Goal: Task Accomplishment & Management: Use online tool/utility

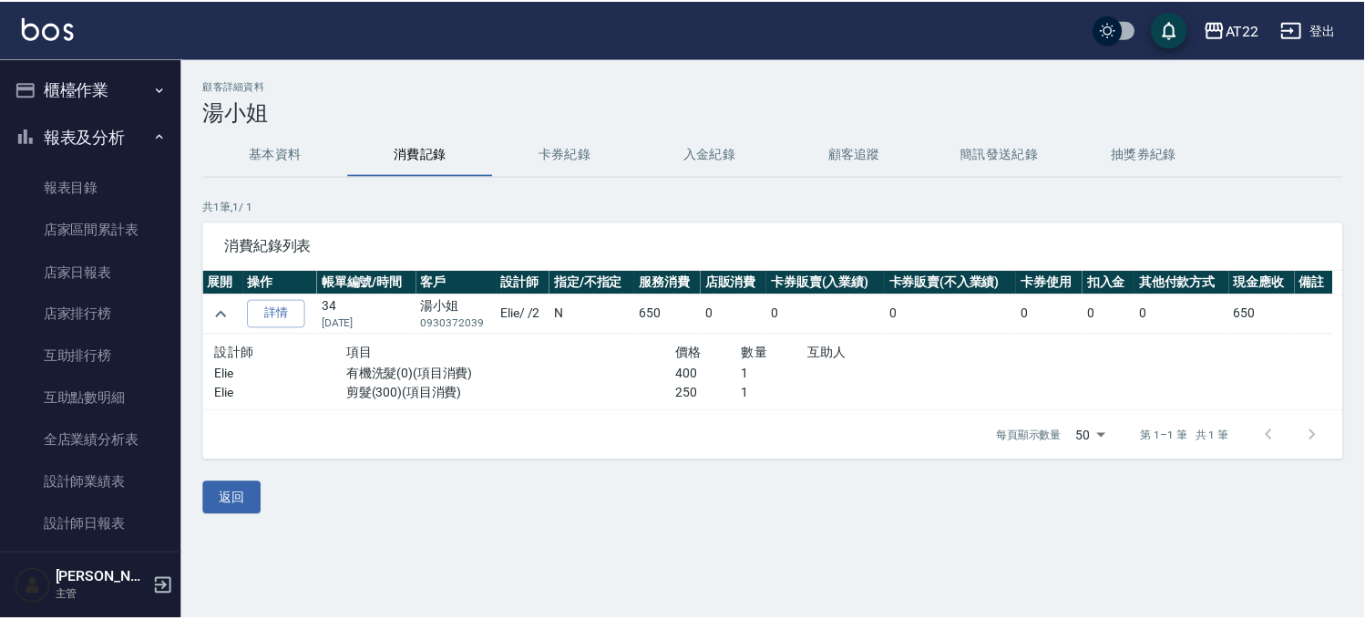
scroll to position [799, 0]
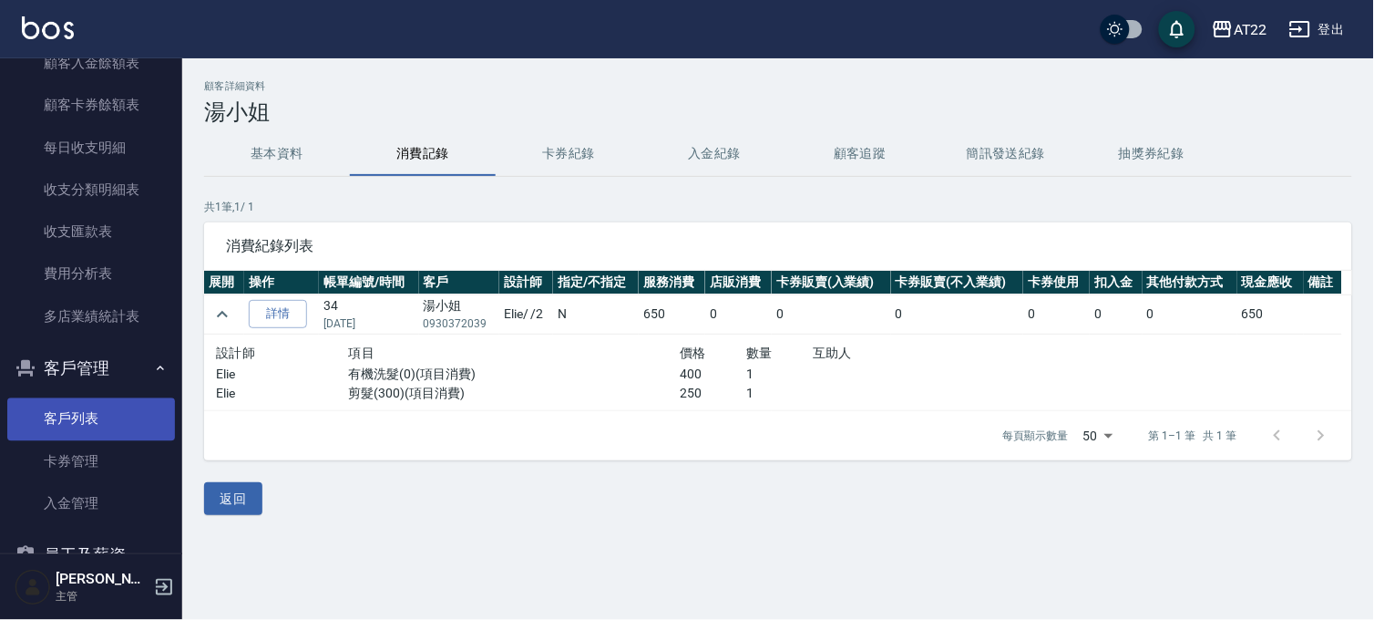
click at [85, 422] on link "客戶列表" at bounding box center [91, 419] width 168 height 42
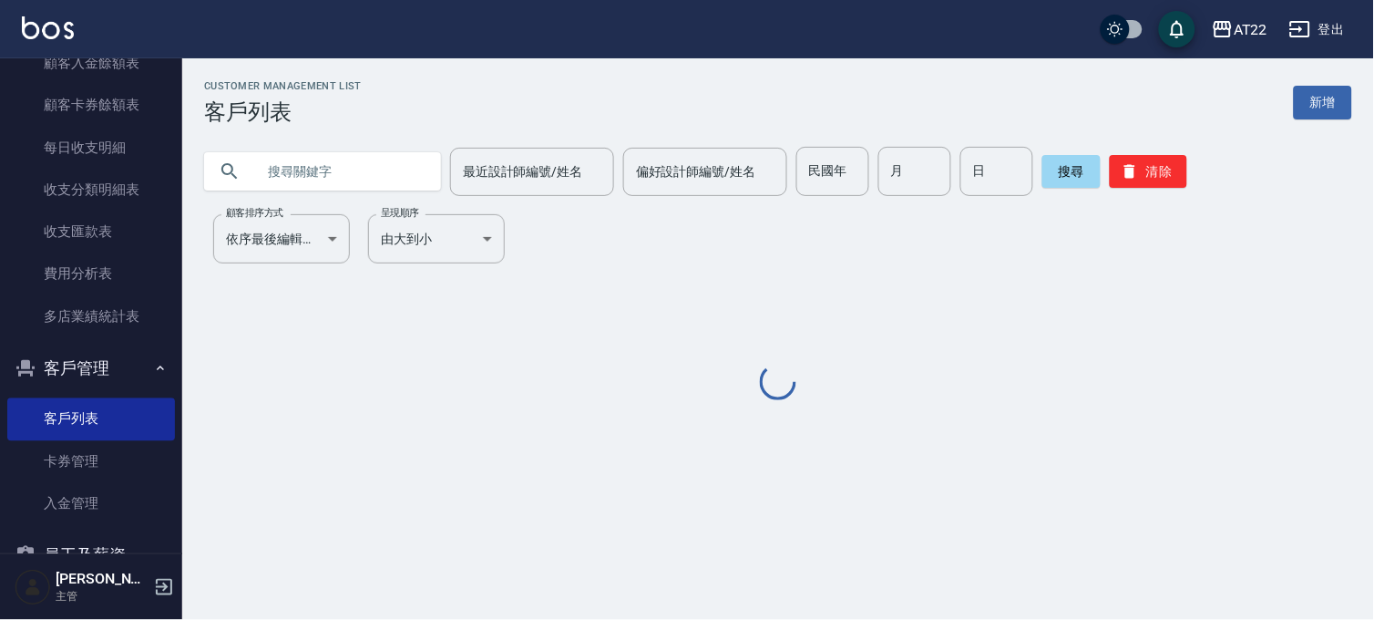
click at [329, 196] on div "Customer Management List 客戶列表 新增 最近設計師編號/姓名 最近設計師編號/姓名 偏好設計師編號/姓名 偏好設計師編號/姓名 民國…" at bounding box center [778, 242] width 1192 height 324
click at [348, 173] on input "text" at bounding box center [340, 171] width 171 height 49
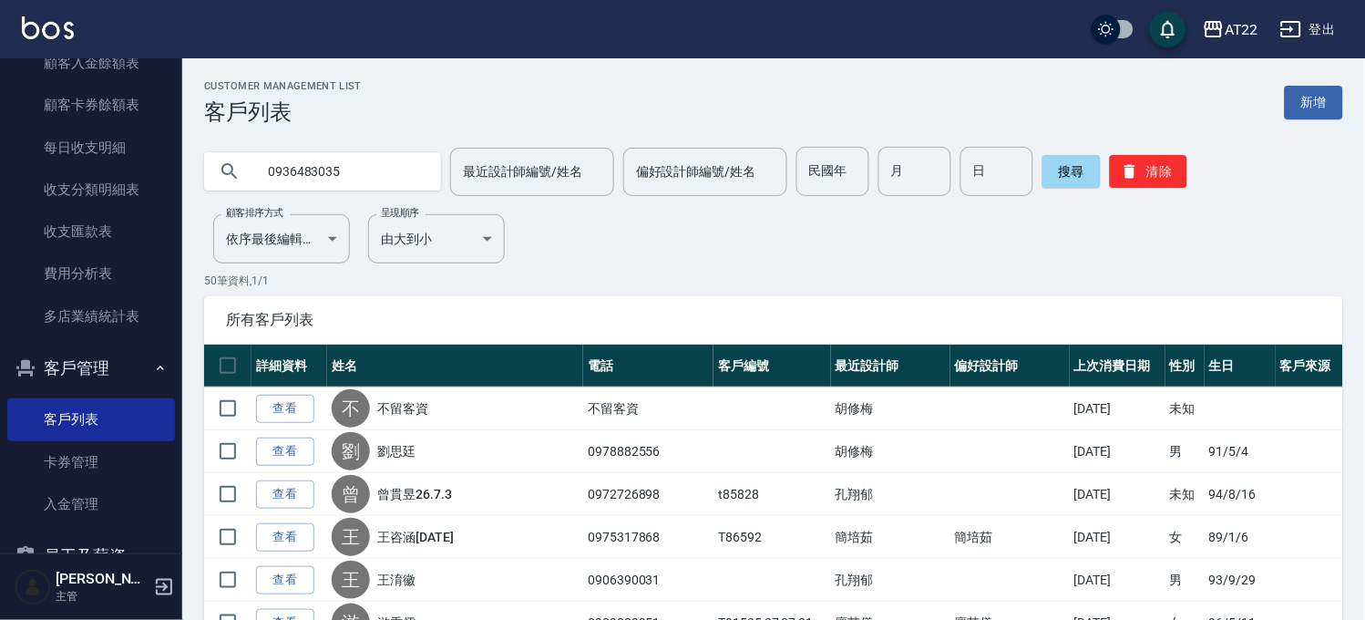
type input "0936483035"
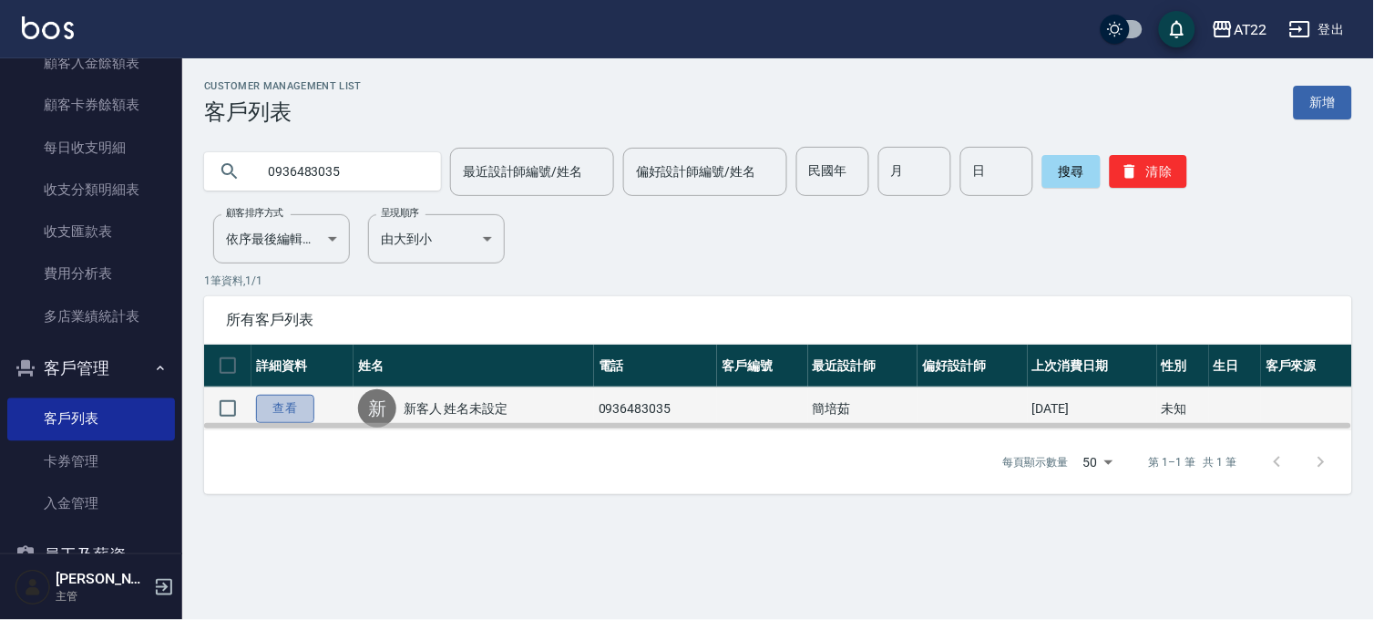
click at [295, 399] on link "查看" at bounding box center [285, 409] width 58 height 28
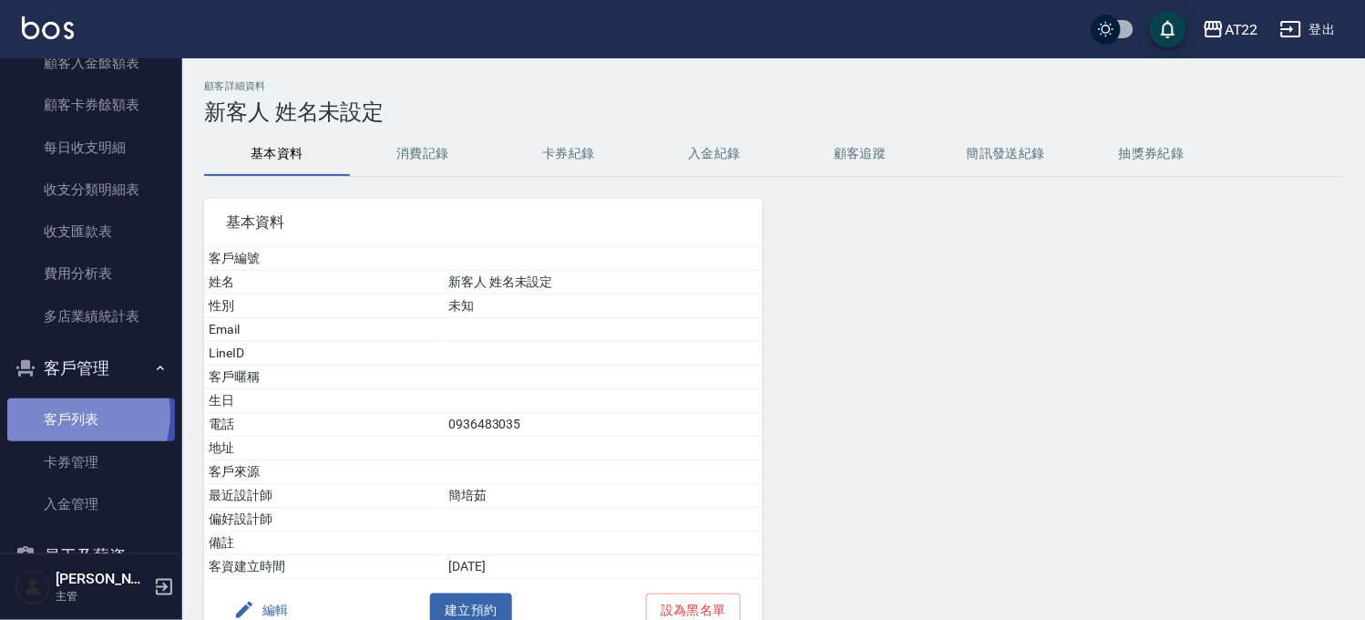
click at [73, 414] on link "客戶列表" at bounding box center [91, 419] width 168 height 42
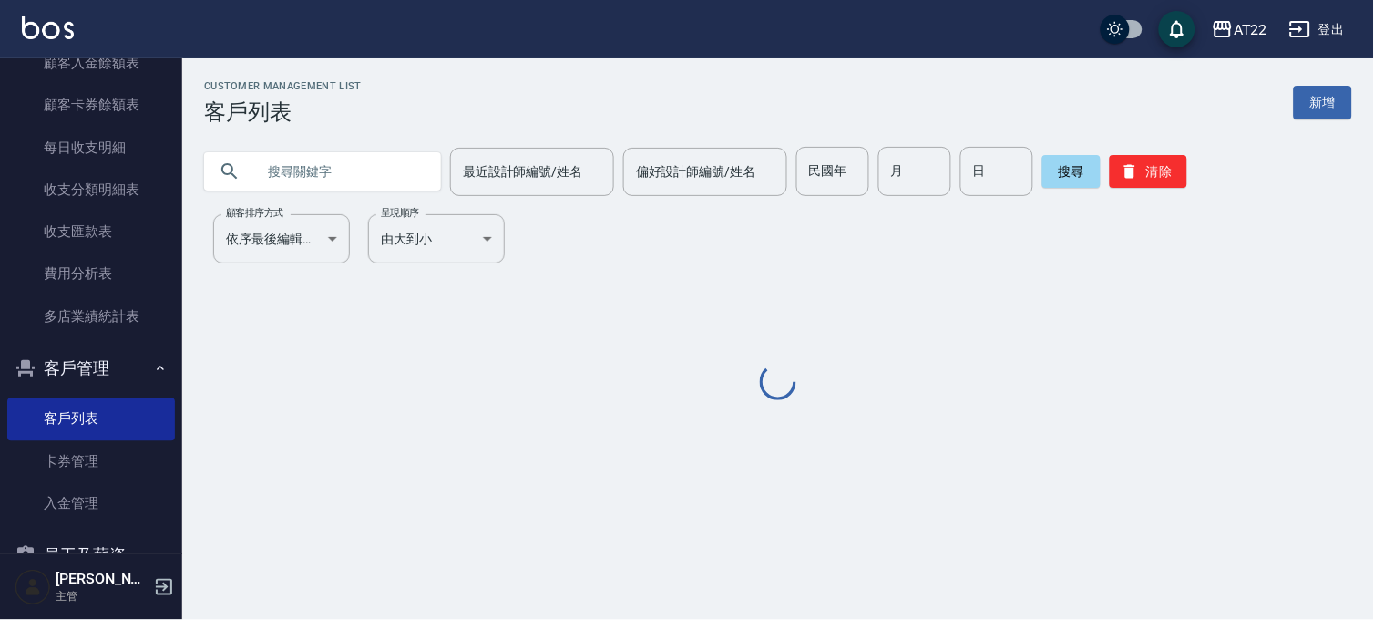
click at [432, 111] on div "Customer Management List 客戶列表 新增" at bounding box center [778, 102] width 1148 height 45
click at [305, 231] on body "AT22 登出 櫃檯作業 打帳單 帳單列表 掛單列表 現金收支登錄 材料自購登錄 每日結帳 現場電腦打卡 報表及分析 報表目錄 店家區間累計表 店家日報表 店…" at bounding box center [687, 310] width 1374 height 620
click at [330, 191] on div at bounding box center [687, 310] width 1374 height 620
click at [330, 190] on input "text" at bounding box center [340, 171] width 171 height 49
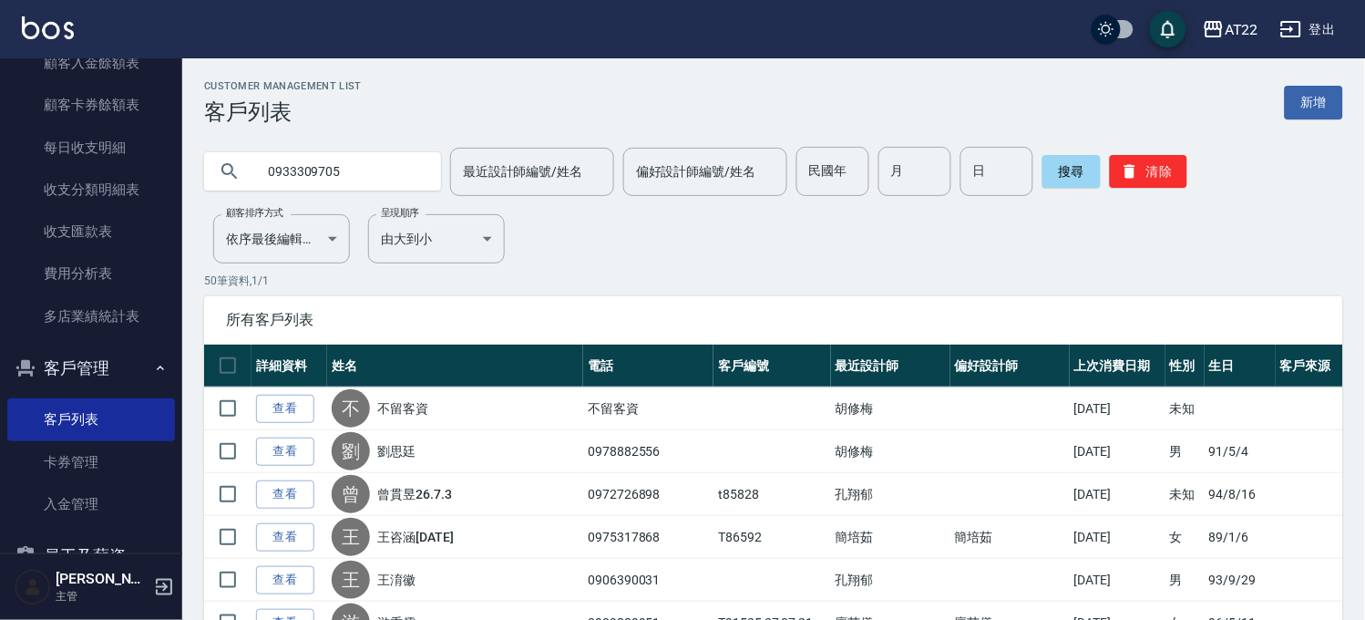
type input "0933309705"
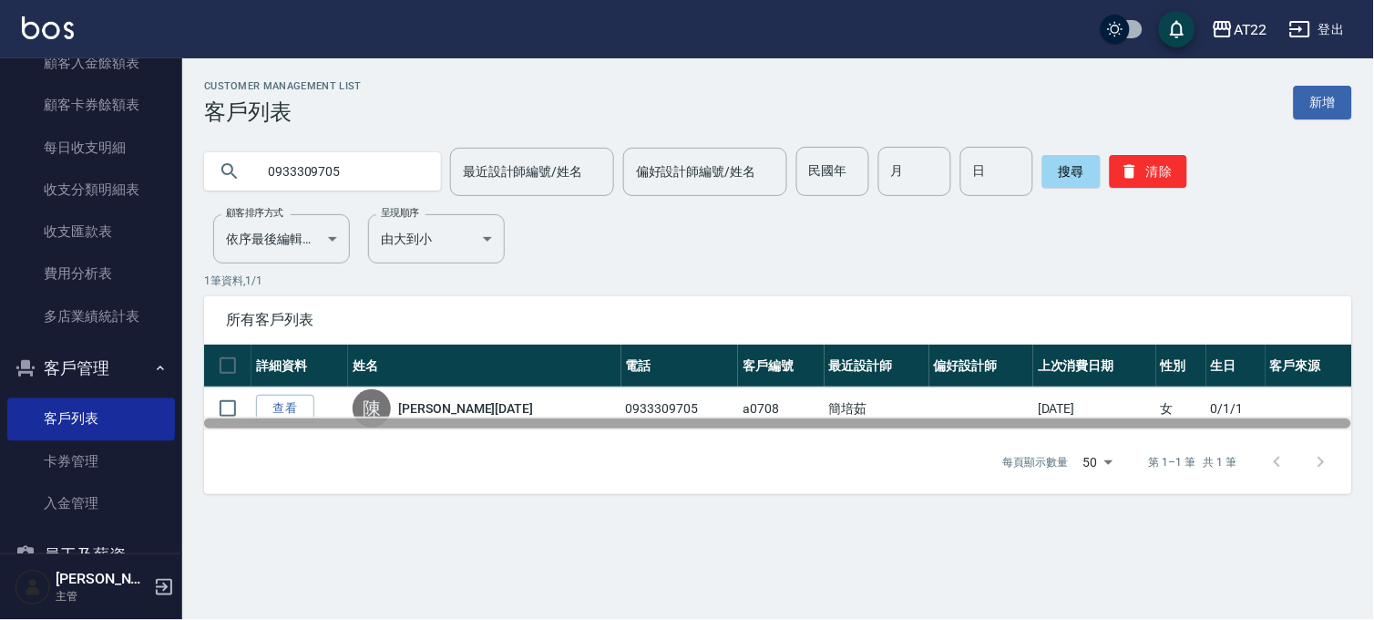
click at [279, 417] on div at bounding box center [778, 424] width 1148 height 14
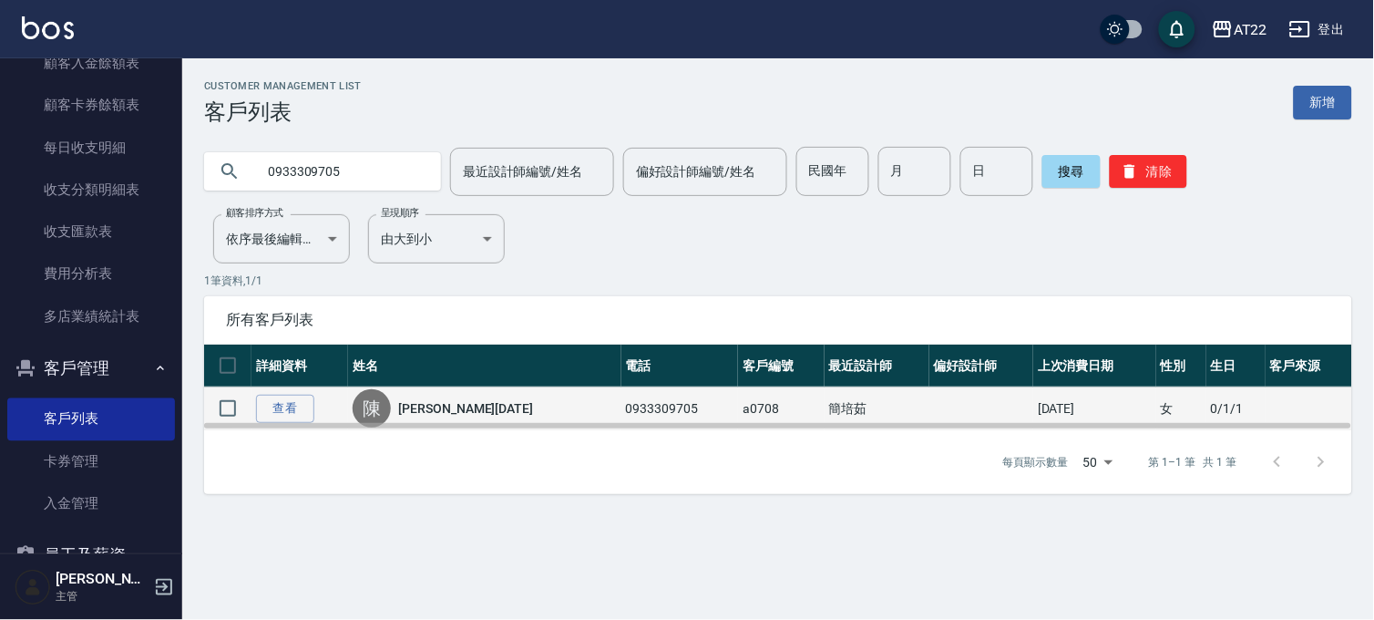
click at [290, 393] on td "查看" at bounding box center [300, 408] width 97 height 43
click at [272, 413] on link "查看" at bounding box center [285, 409] width 58 height 28
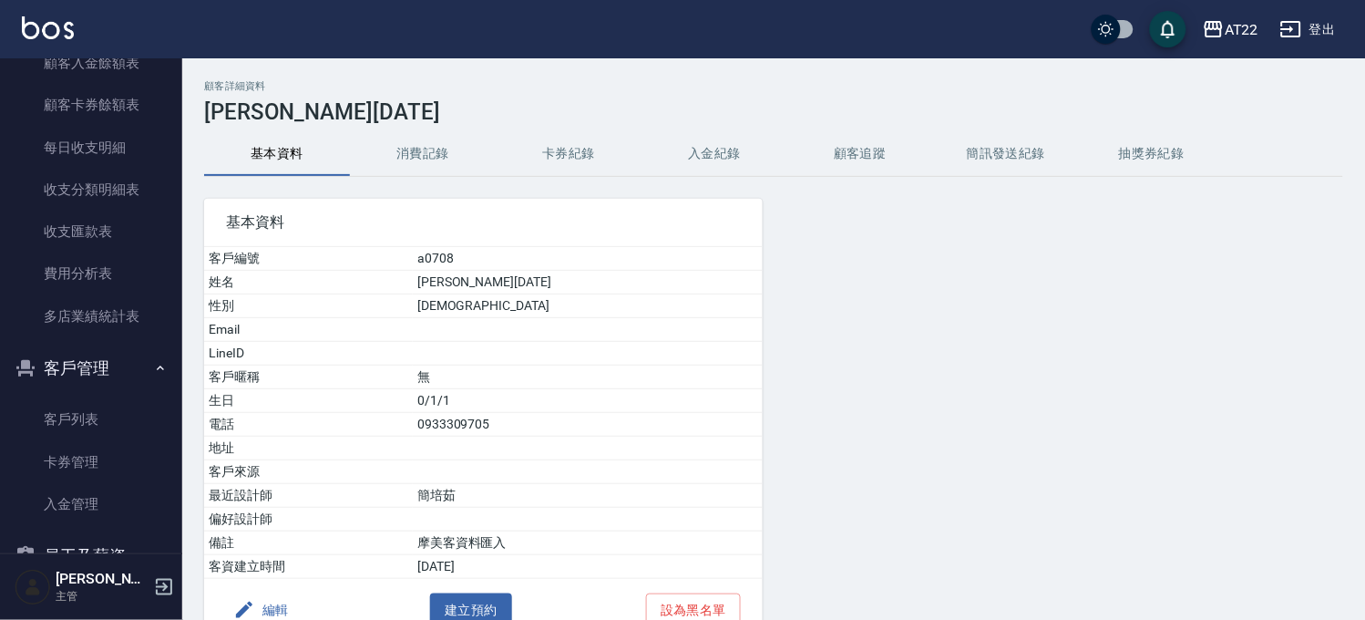
click at [277, 404] on td "生日" at bounding box center [308, 401] width 209 height 24
click at [457, 146] on button "消費記錄" at bounding box center [423, 154] width 146 height 44
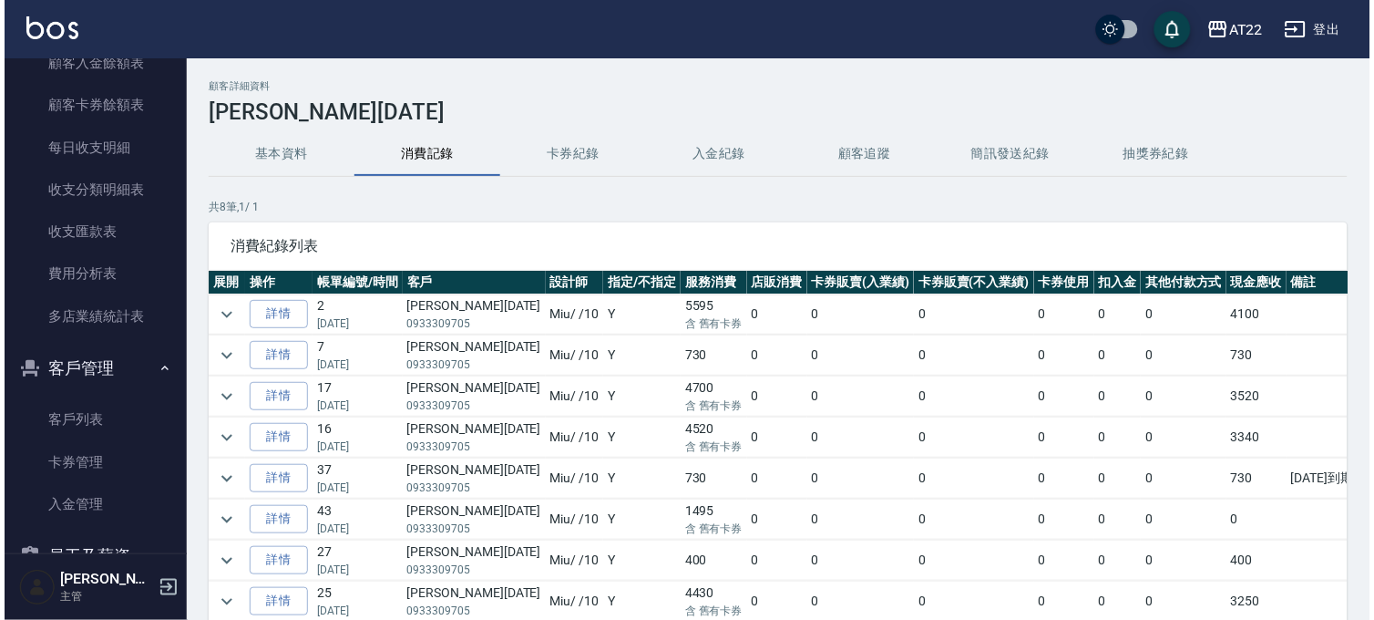
scroll to position [6, 0]
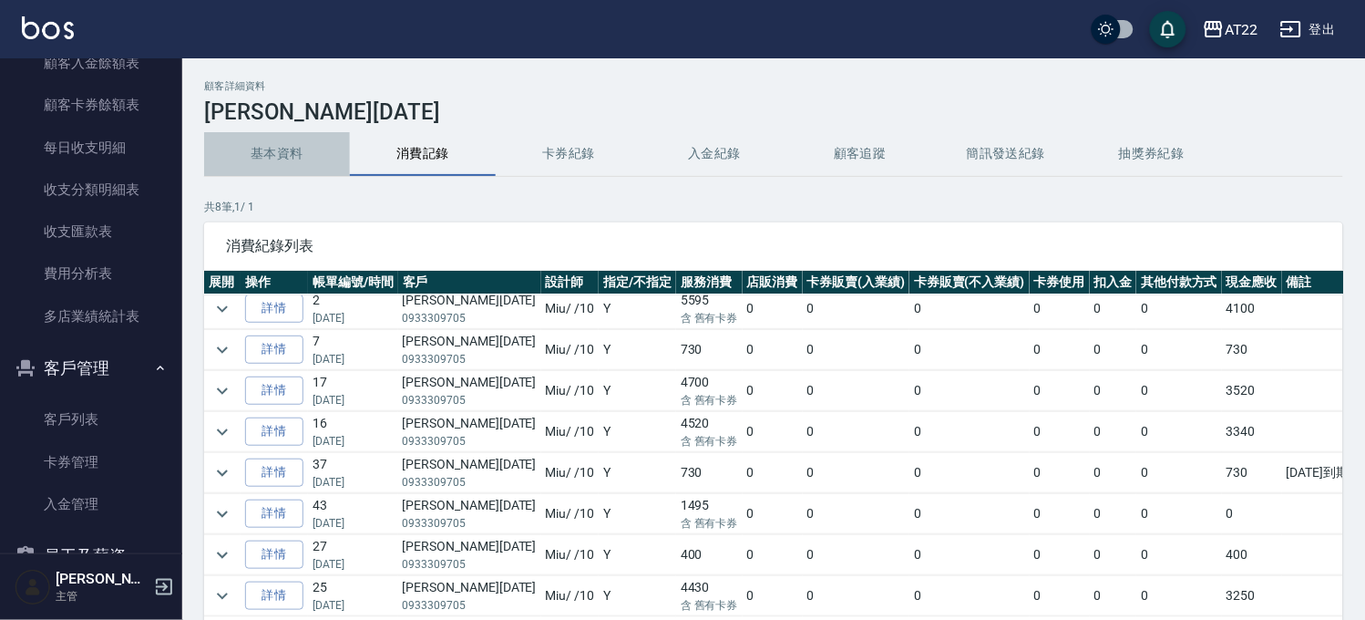
click at [274, 160] on button "基本資料" at bounding box center [277, 154] width 146 height 44
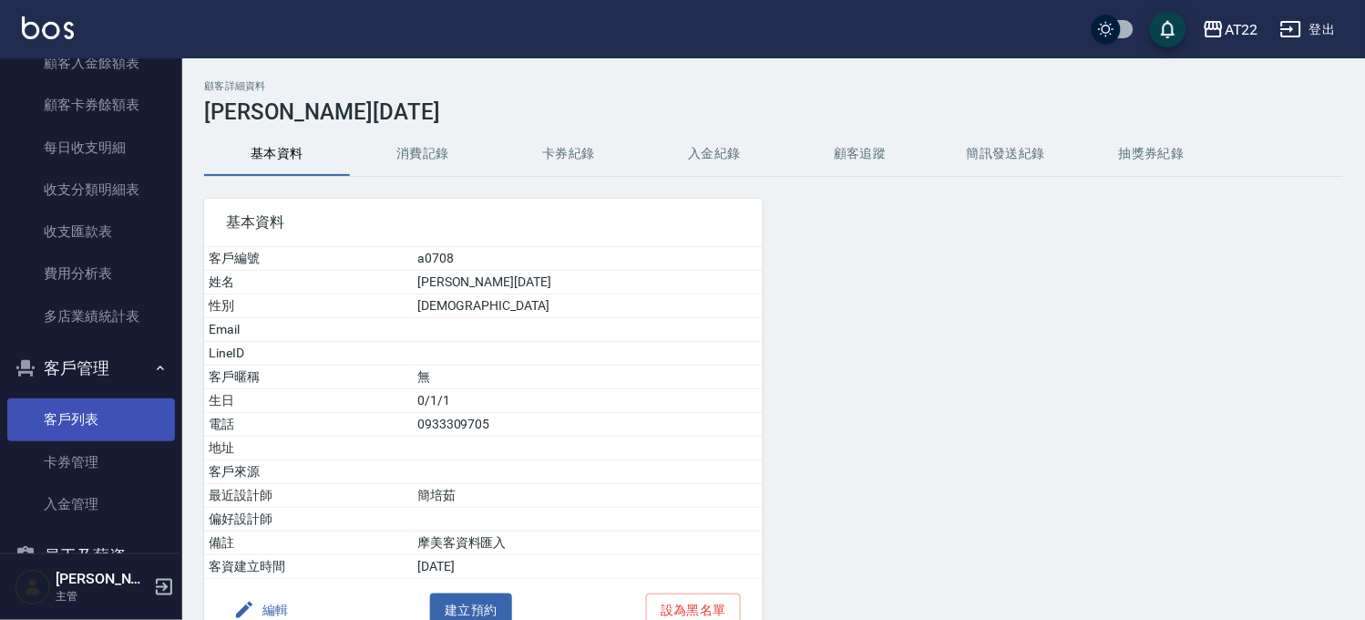
click at [118, 401] on link "客戶列表" at bounding box center [91, 419] width 168 height 42
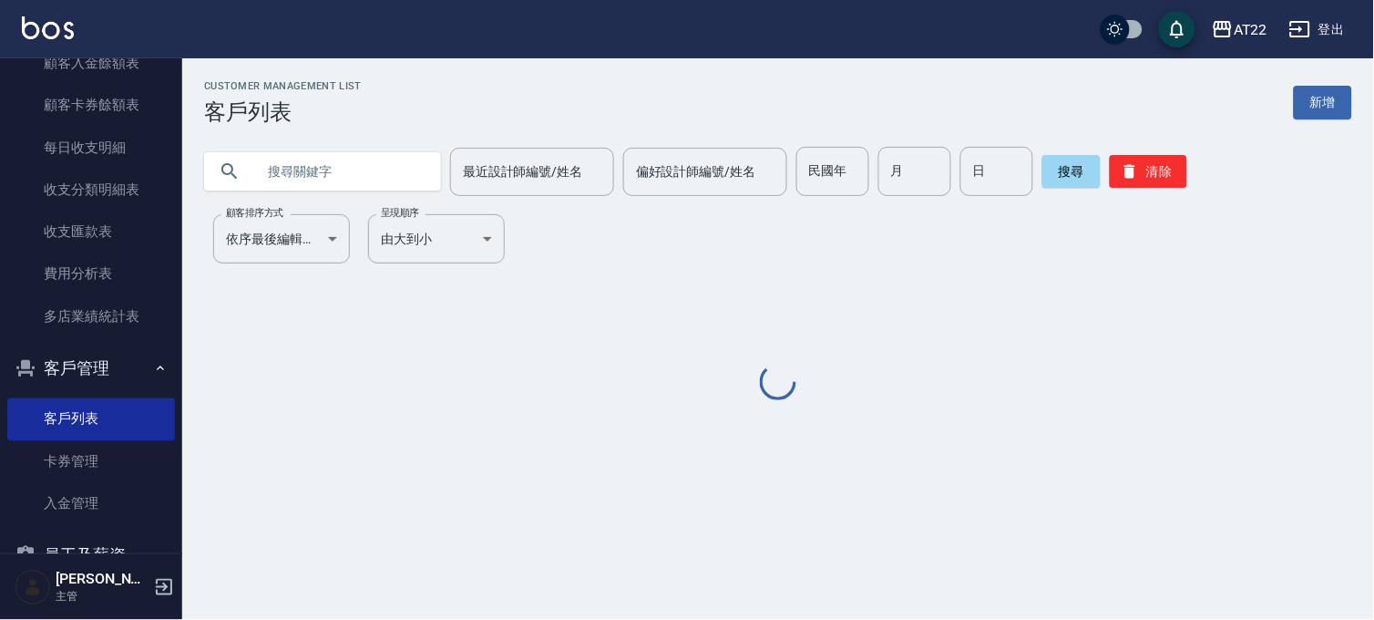
click at [376, 169] on input "text" at bounding box center [340, 171] width 171 height 49
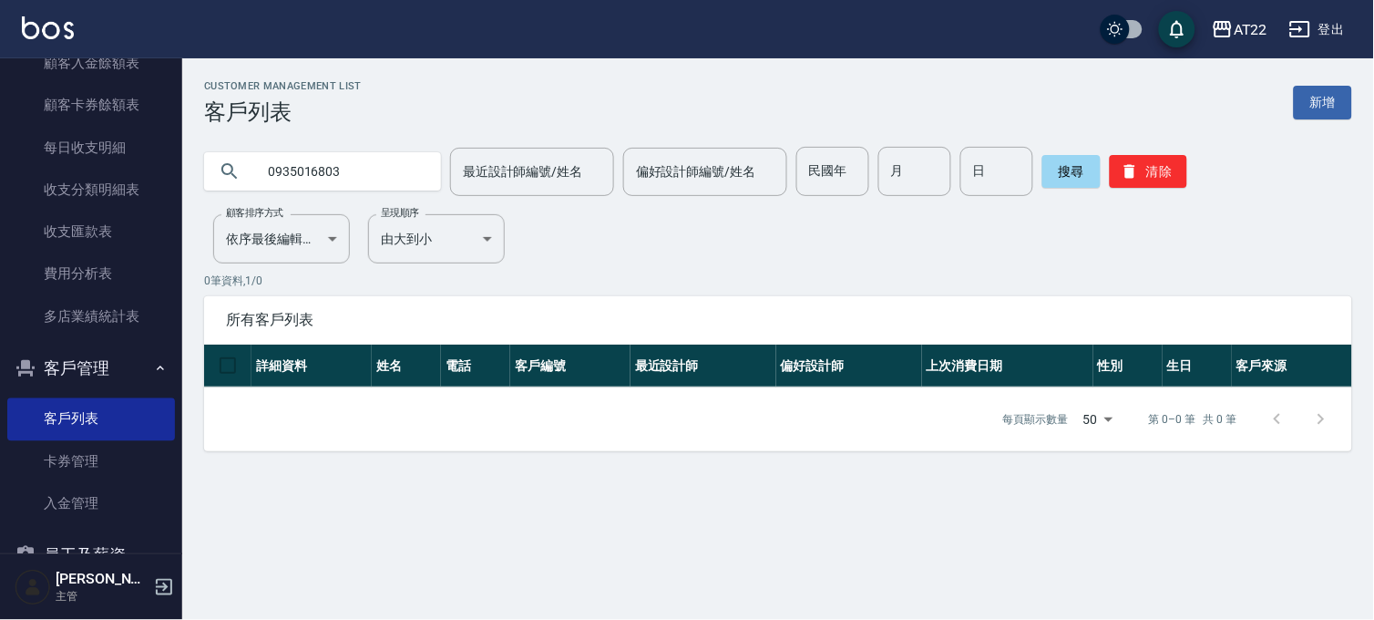
click at [363, 179] on input "0935016803" at bounding box center [340, 171] width 171 height 49
type input "0921603058"
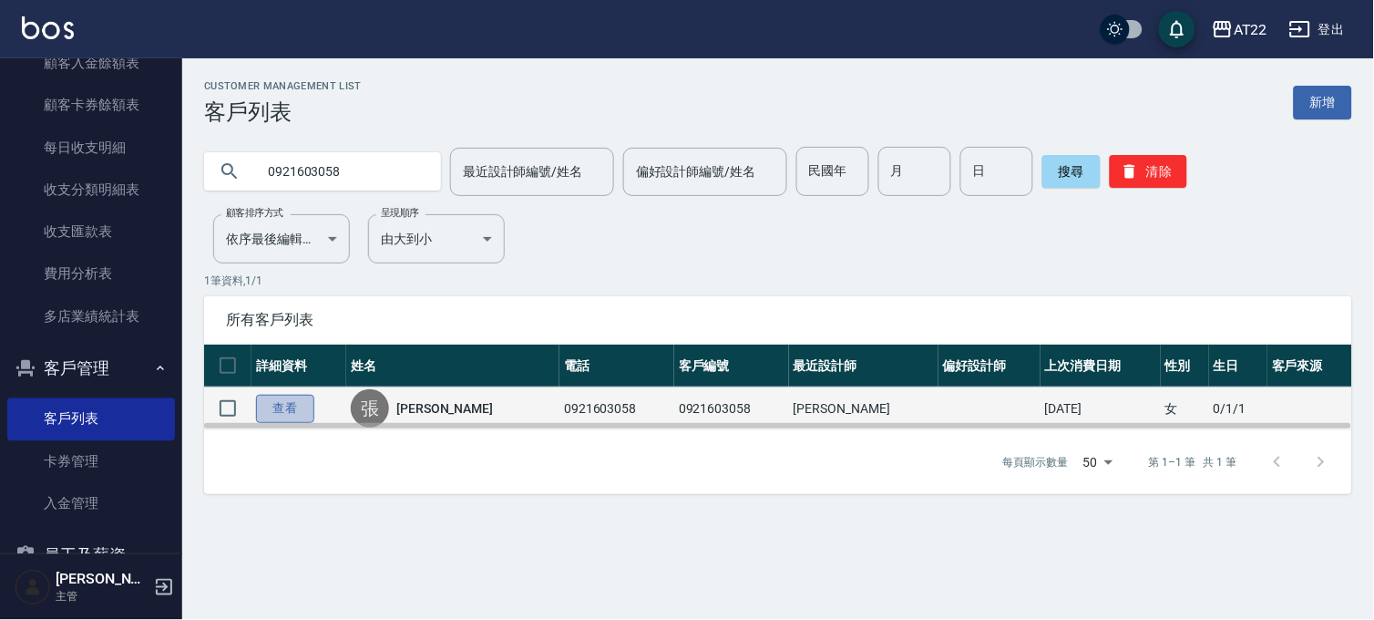
click at [279, 406] on link "查看" at bounding box center [285, 409] width 58 height 28
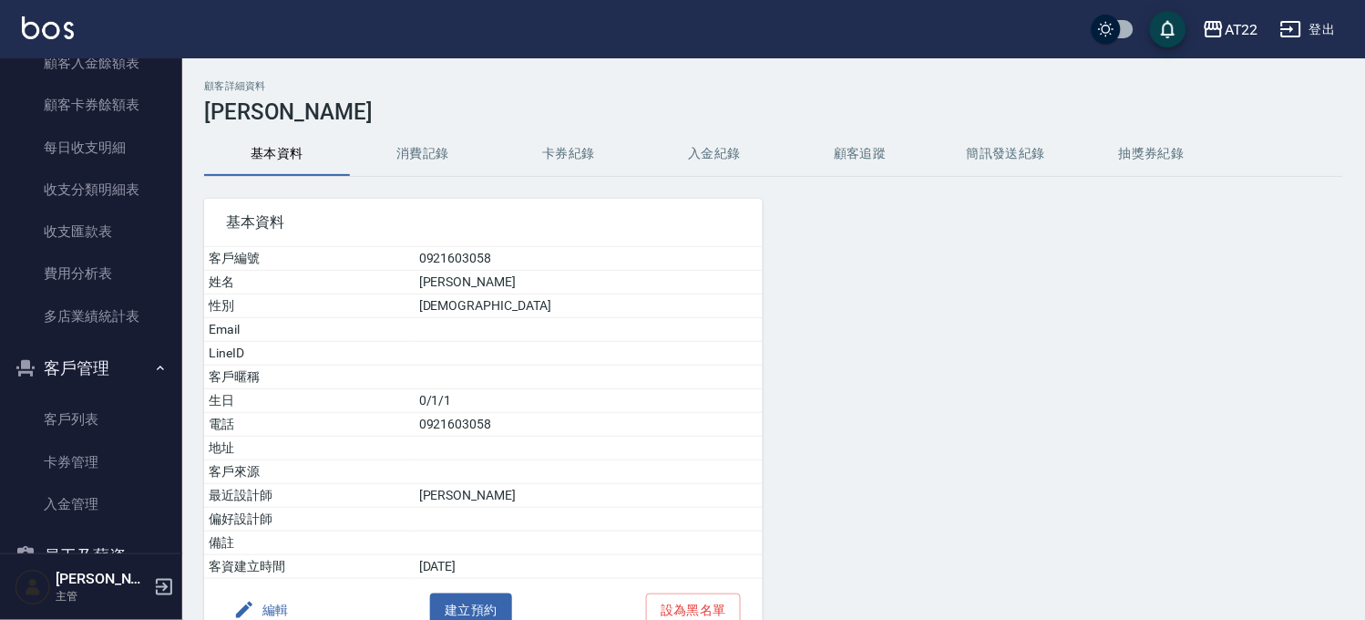
click at [404, 166] on button "消費記錄" at bounding box center [423, 154] width 146 height 44
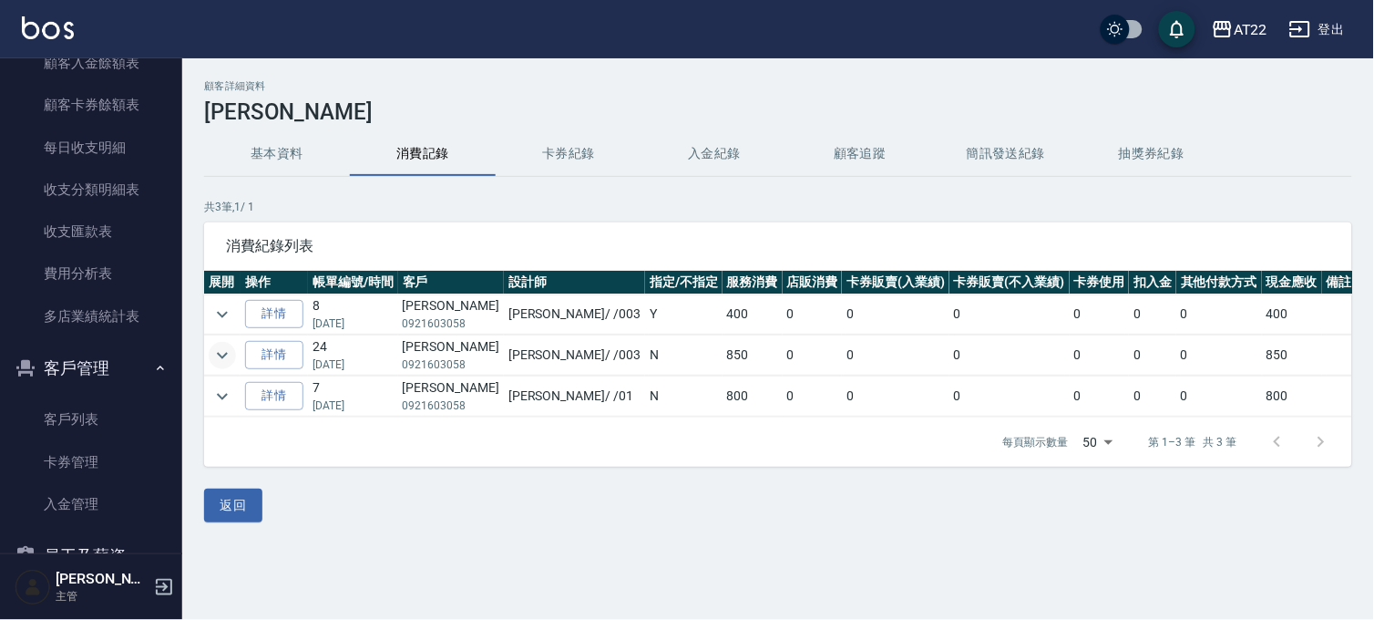
click at [222, 354] on icon "expand row" at bounding box center [222, 356] width 22 height 22
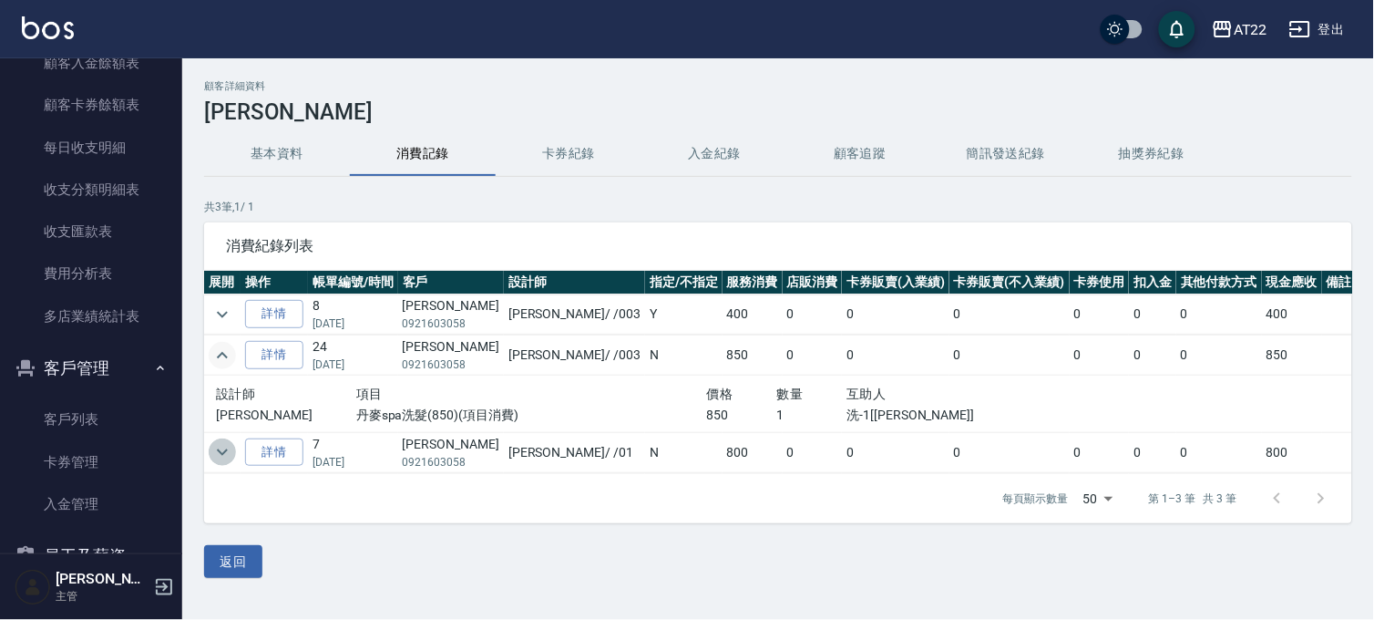
click at [216, 451] on icon "expand row" at bounding box center [222, 452] width 22 height 22
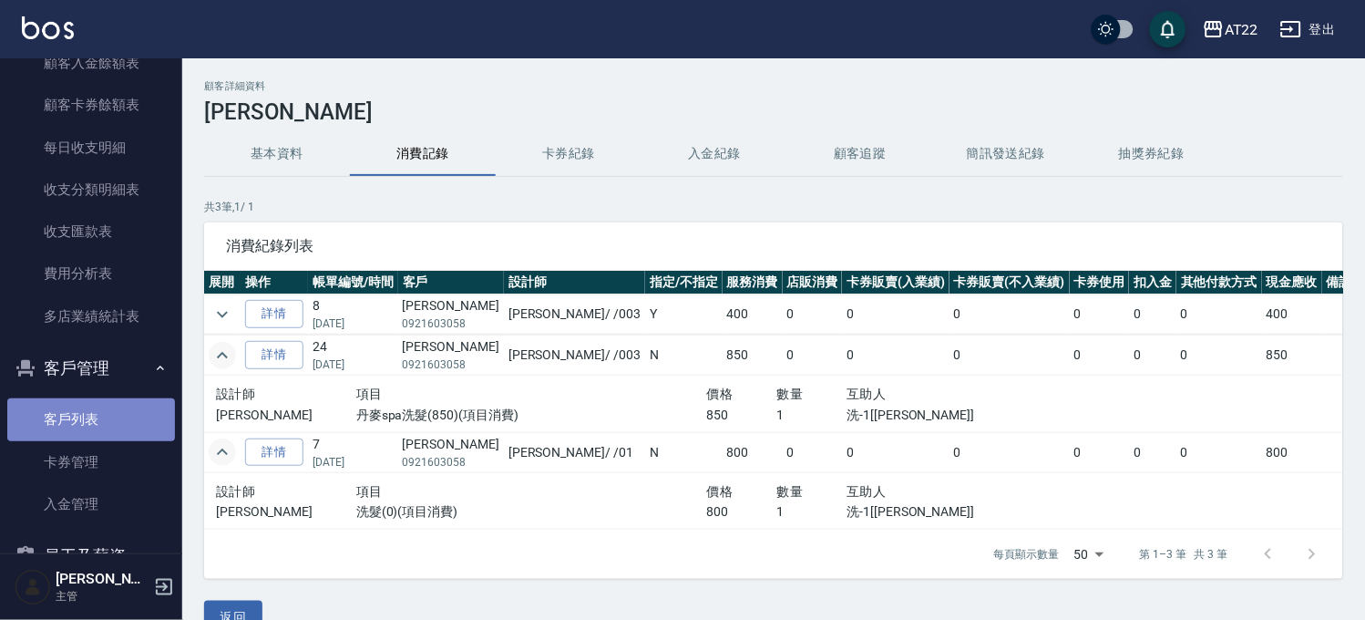
click at [114, 432] on link "客戶列表" at bounding box center [91, 419] width 168 height 42
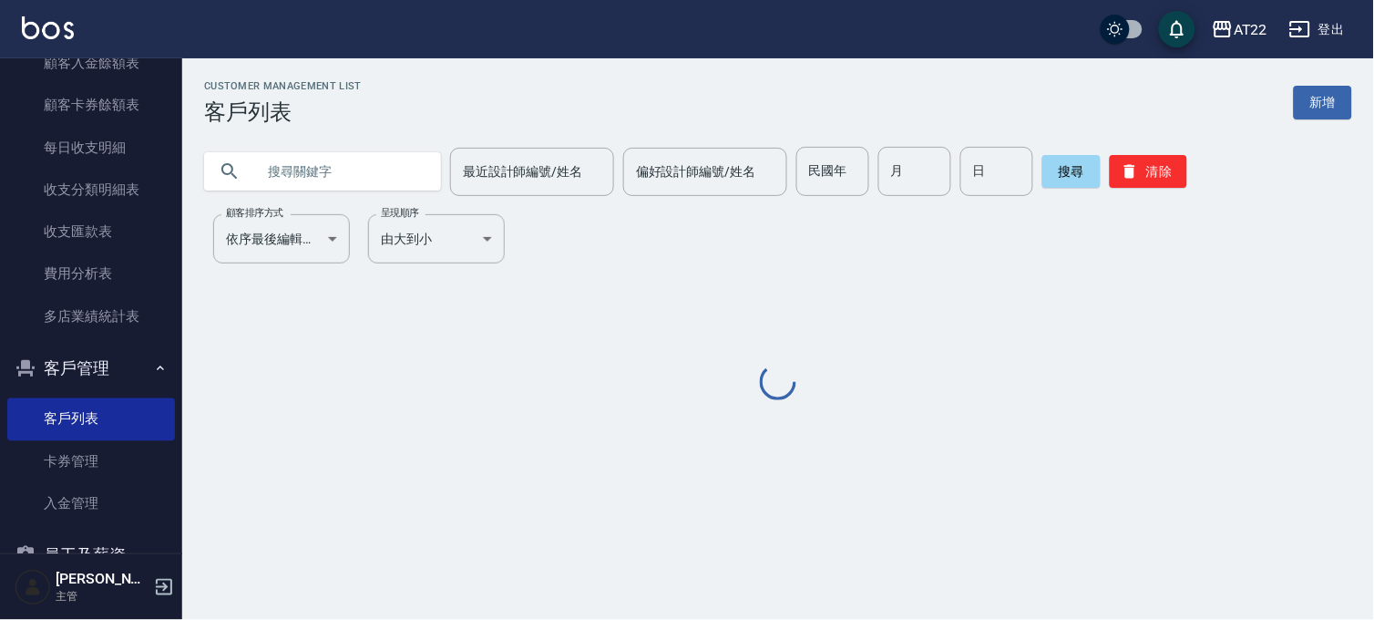
click at [316, 191] on input "text" at bounding box center [340, 171] width 171 height 49
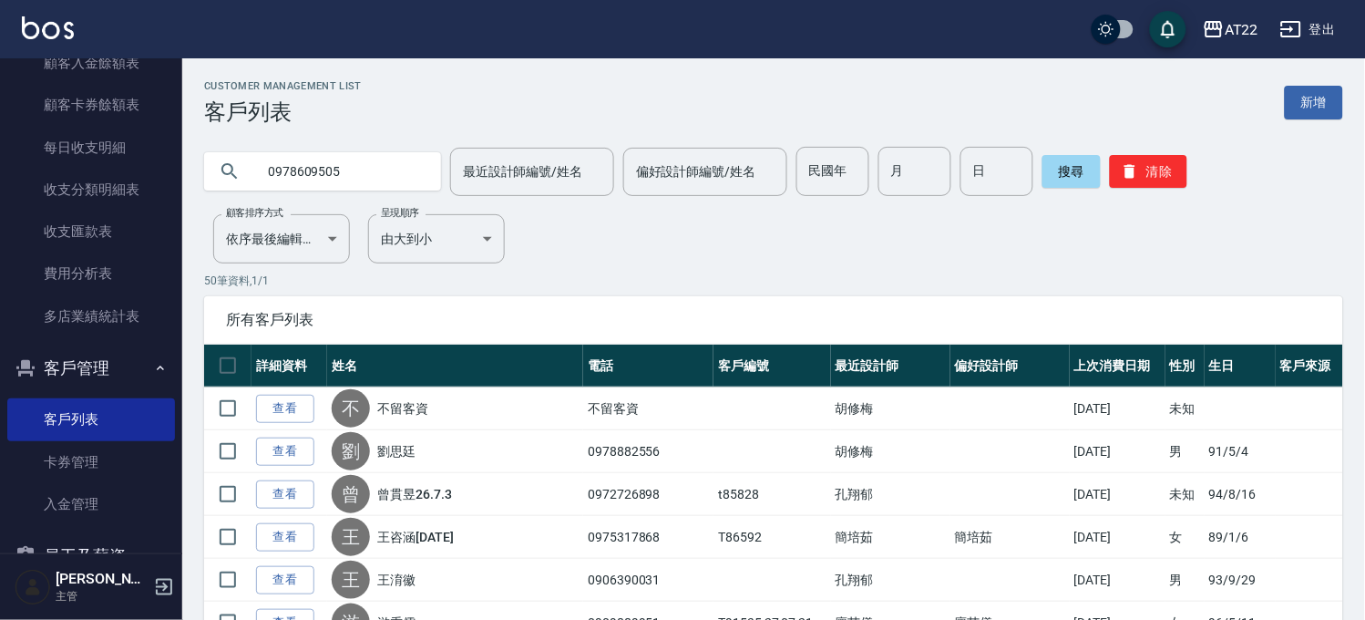
type input "0978609505"
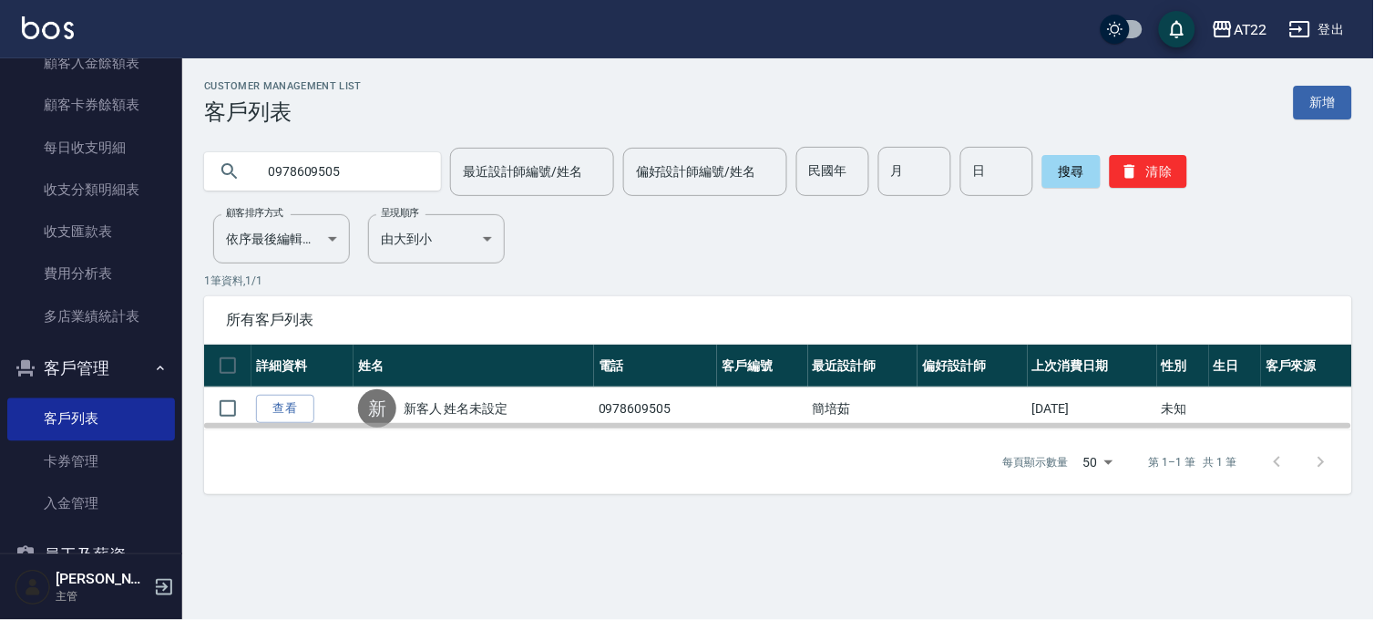
drag, startPoint x: 253, startPoint y: 371, endPoint x: 257, endPoint y: 395, distance: 24.0
click at [253, 372] on th "詳細資料" at bounding box center [303, 366] width 102 height 43
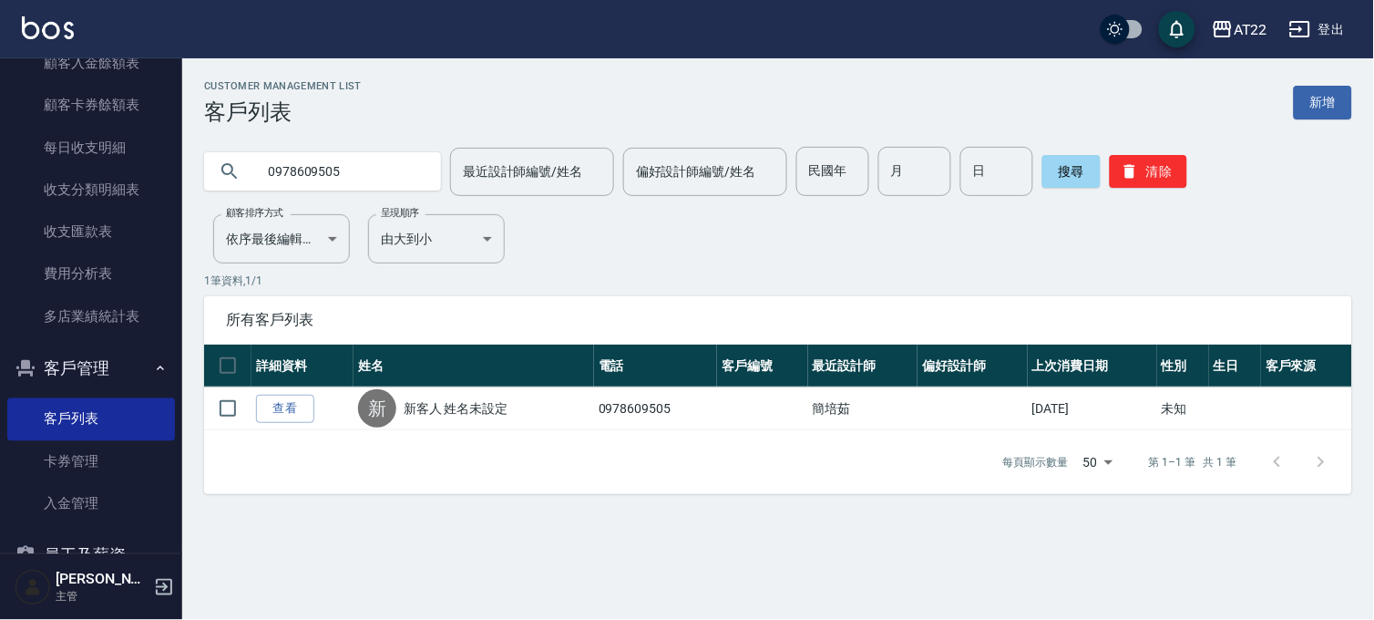
click at [257, 395] on link "查看" at bounding box center [285, 409] width 58 height 28
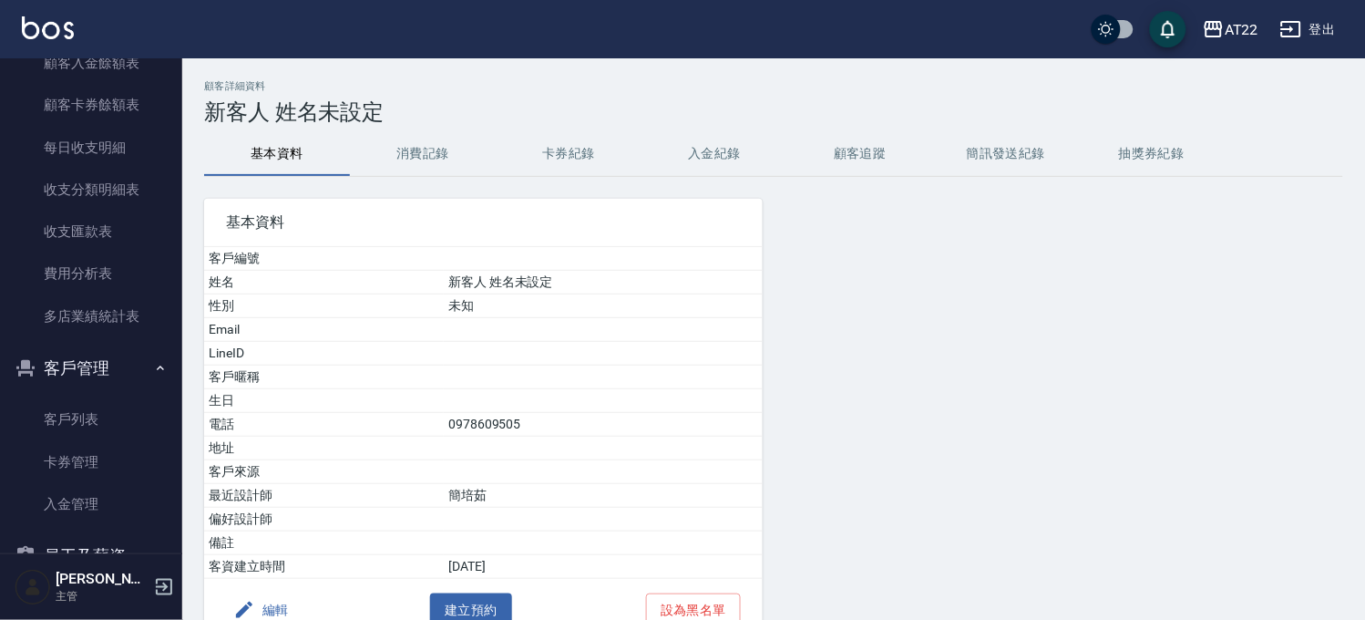
click at [416, 125] on div "顧客詳細資料 新客人 姓名未設定 基本資料 消費記錄 卡券紀錄 入金紀錄 顧客追蹤 簡訊發送紀錄 抽獎券紀錄 基本資料 客戶編號 姓名 新客人 姓名未設定 性…" at bounding box center [773, 388] width 1183 height 616
click at [404, 159] on button "消費記錄" at bounding box center [423, 154] width 146 height 44
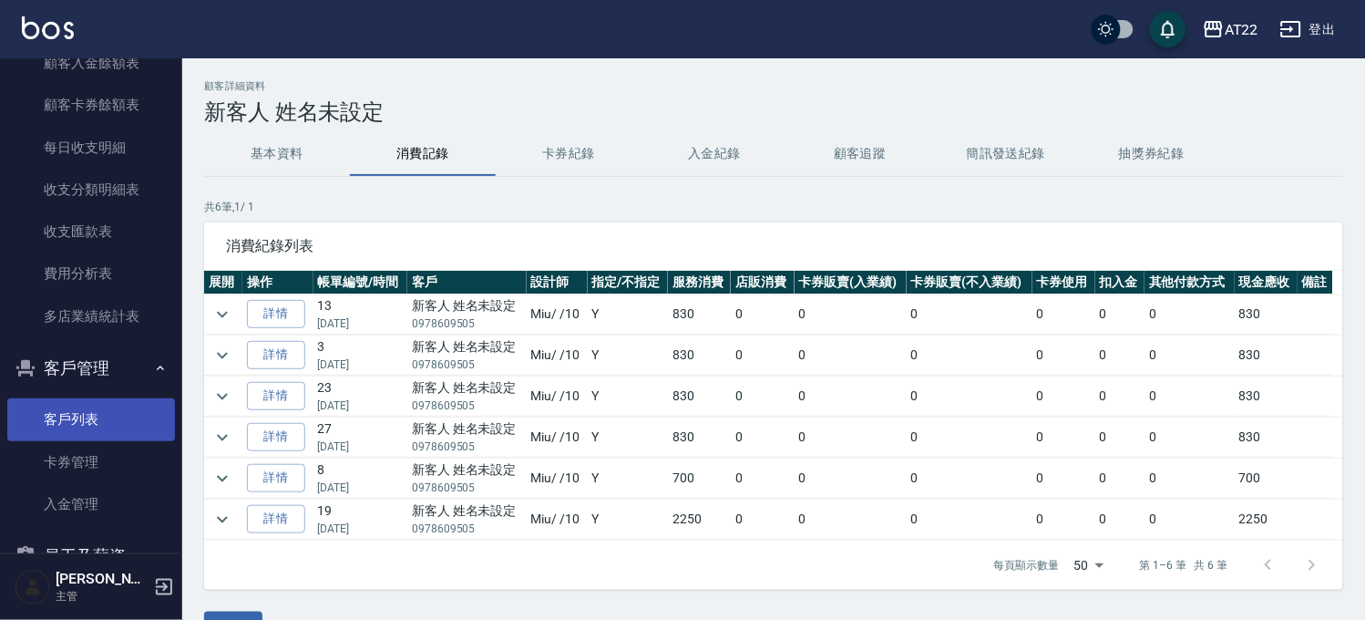
click at [87, 411] on link "客戶列表" at bounding box center [91, 419] width 168 height 42
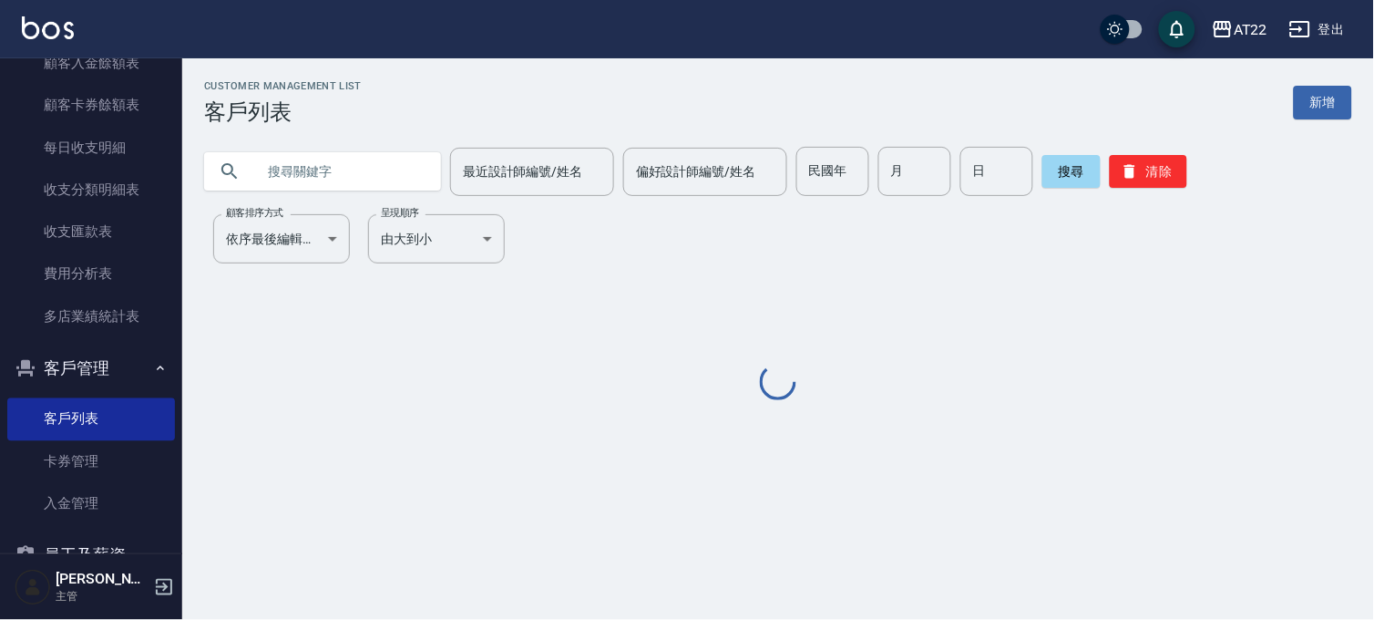
click at [348, 162] on input "text" at bounding box center [340, 171] width 171 height 49
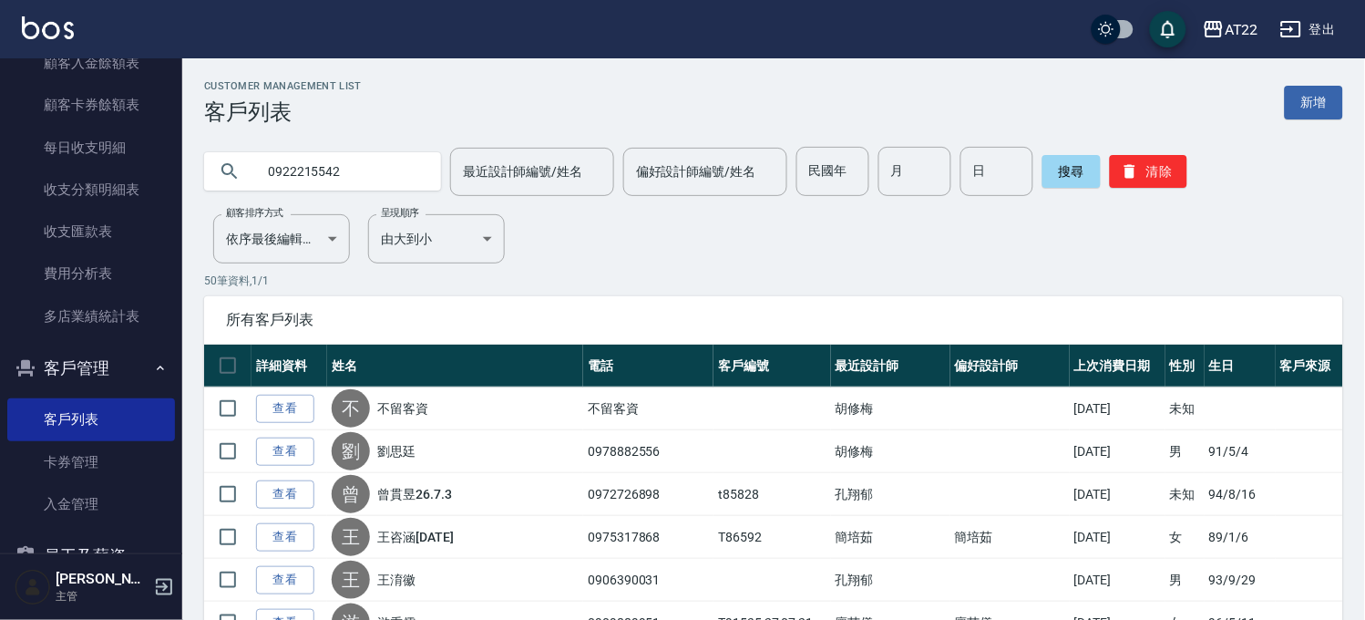
type input "0922215542"
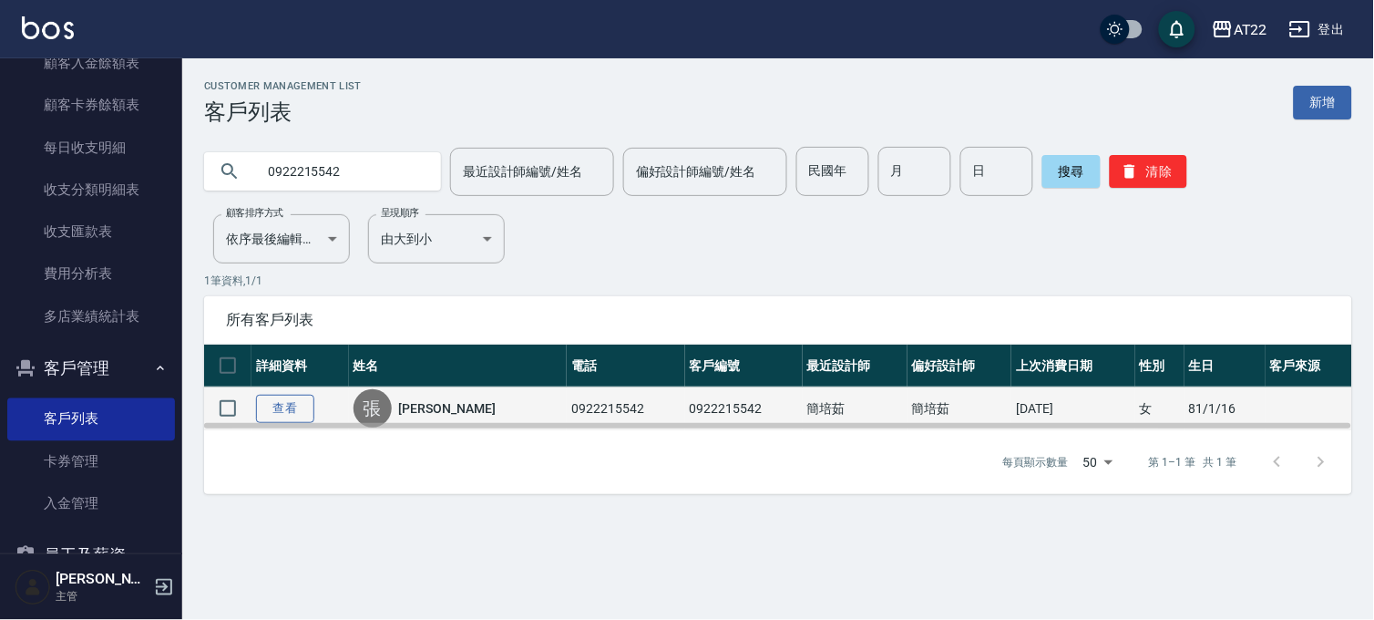
click at [290, 404] on link "查看" at bounding box center [285, 409] width 58 height 28
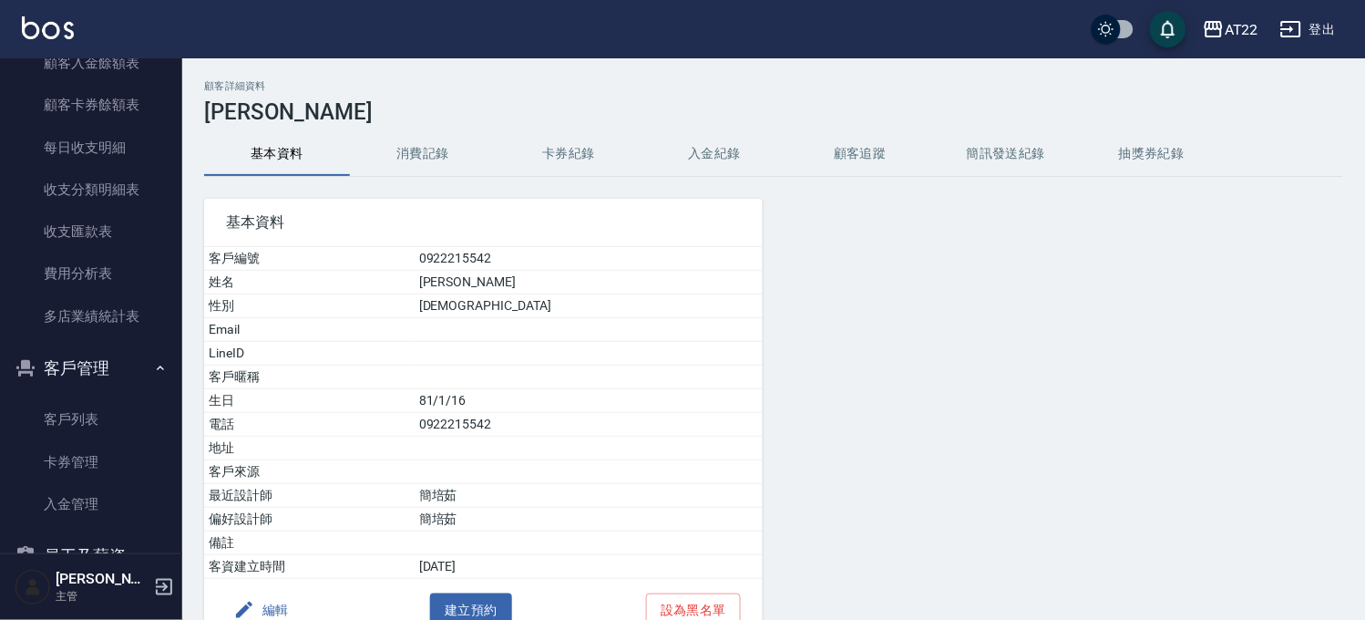
click at [379, 159] on button "消費記錄" at bounding box center [423, 154] width 146 height 44
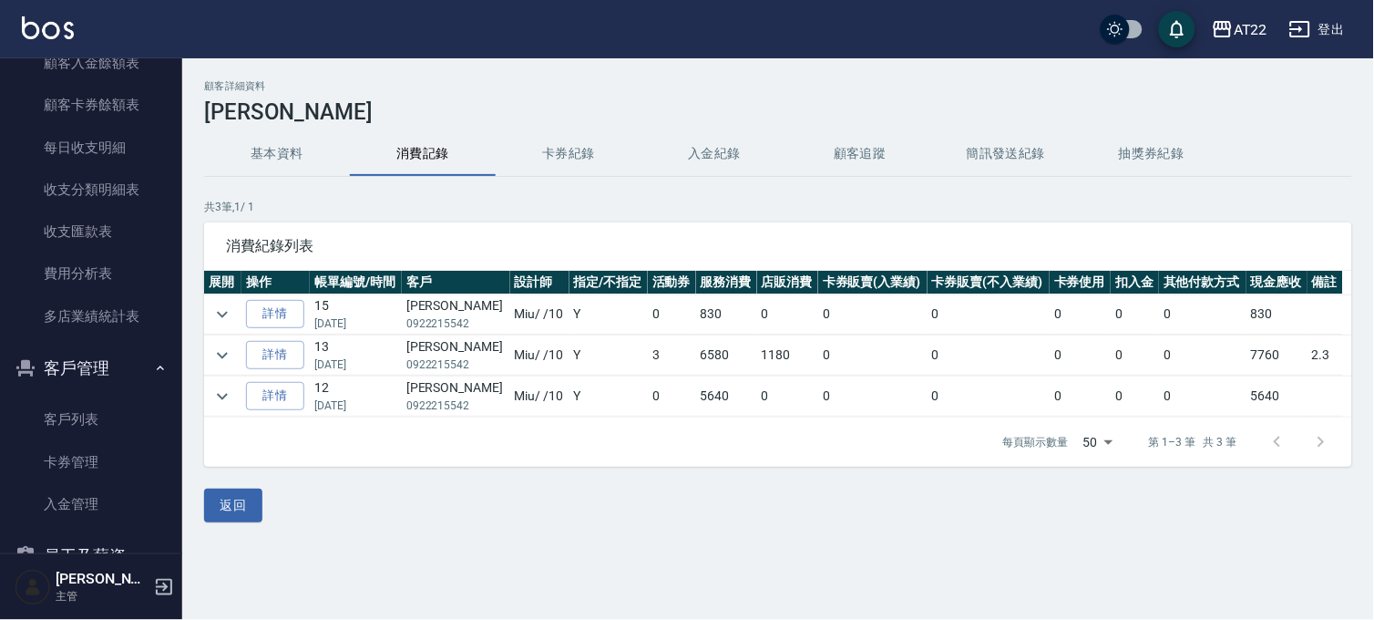
click at [228, 340] on td at bounding box center [222, 355] width 37 height 40
click at [229, 345] on icon "expand row" at bounding box center [222, 356] width 22 height 22
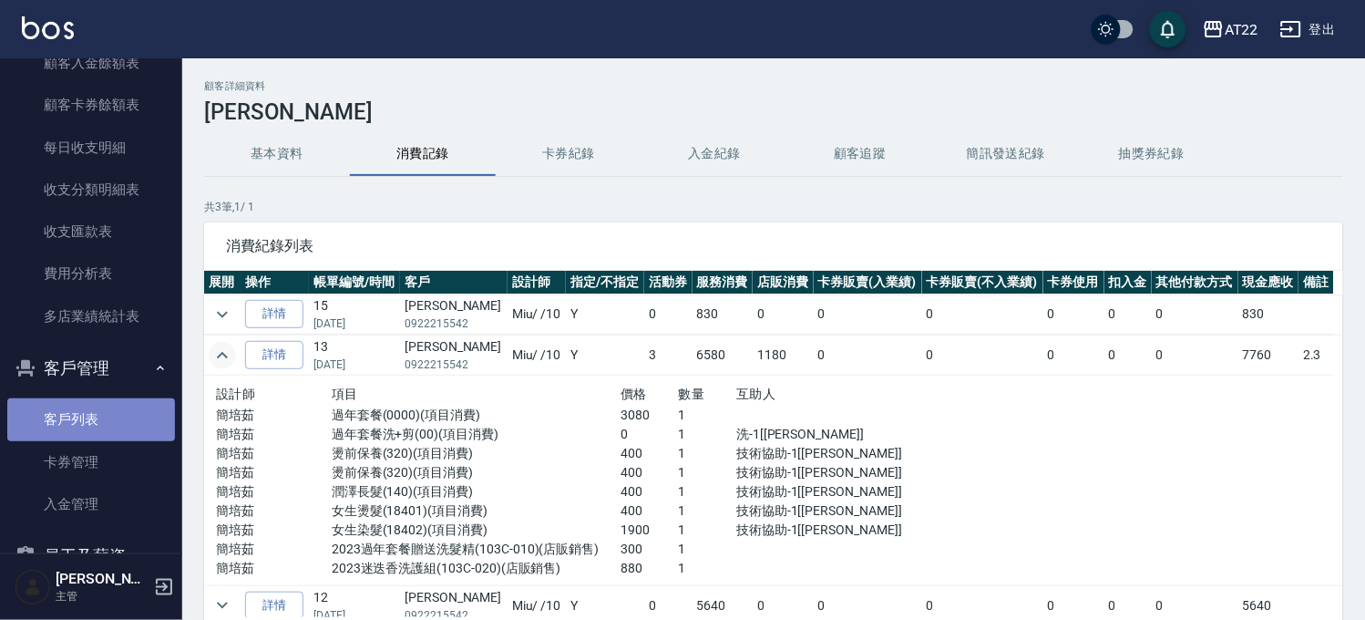
click at [101, 406] on link "客戶列表" at bounding box center [91, 419] width 168 height 42
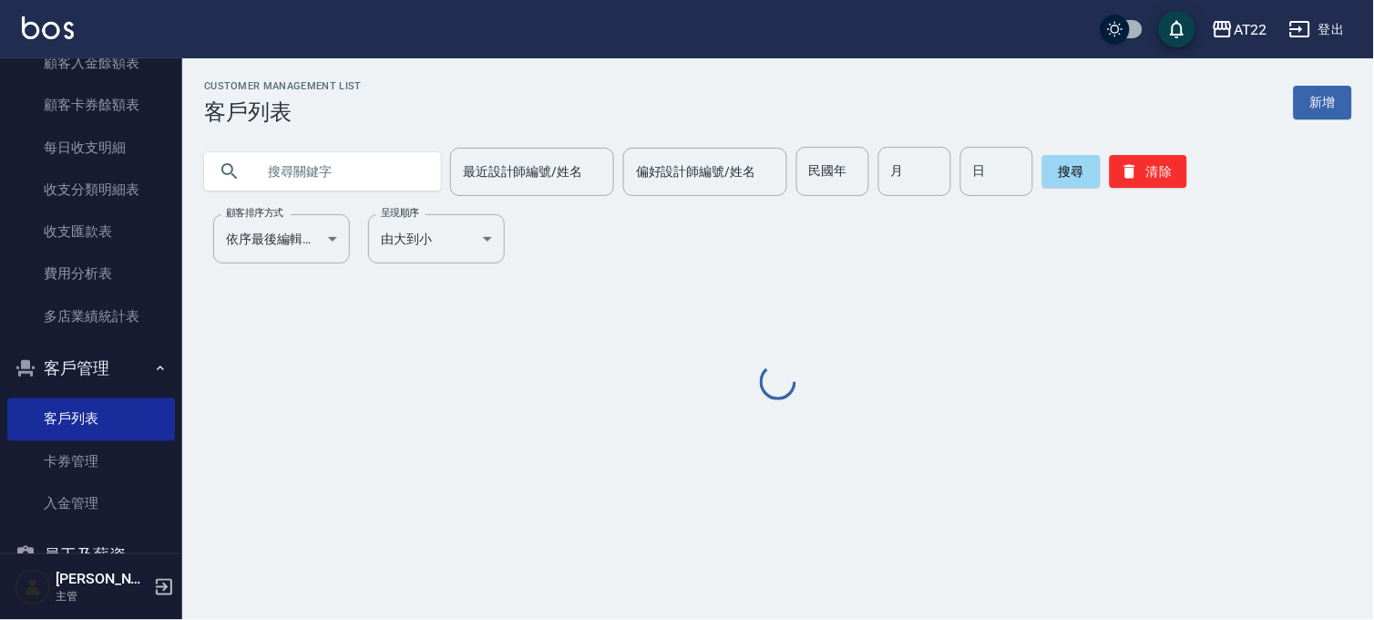
click at [367, 166] on input "text" at bounding box center [340, 171] width 171 height 49
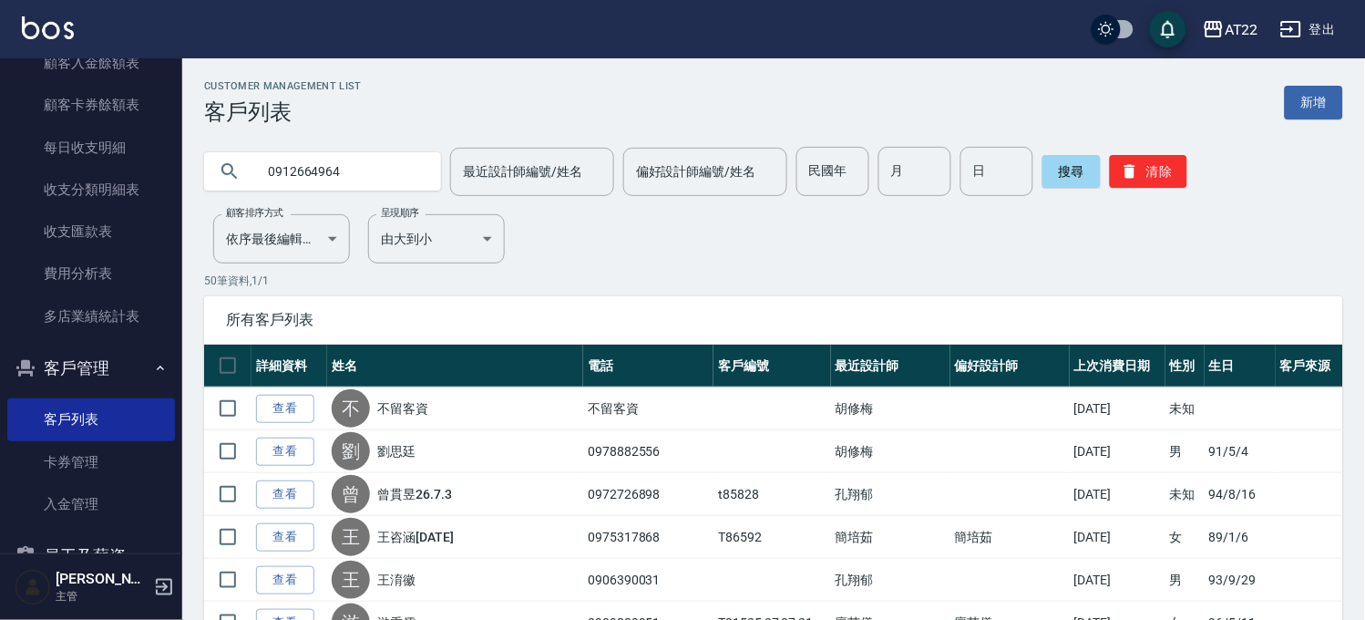
type input "0912664964"
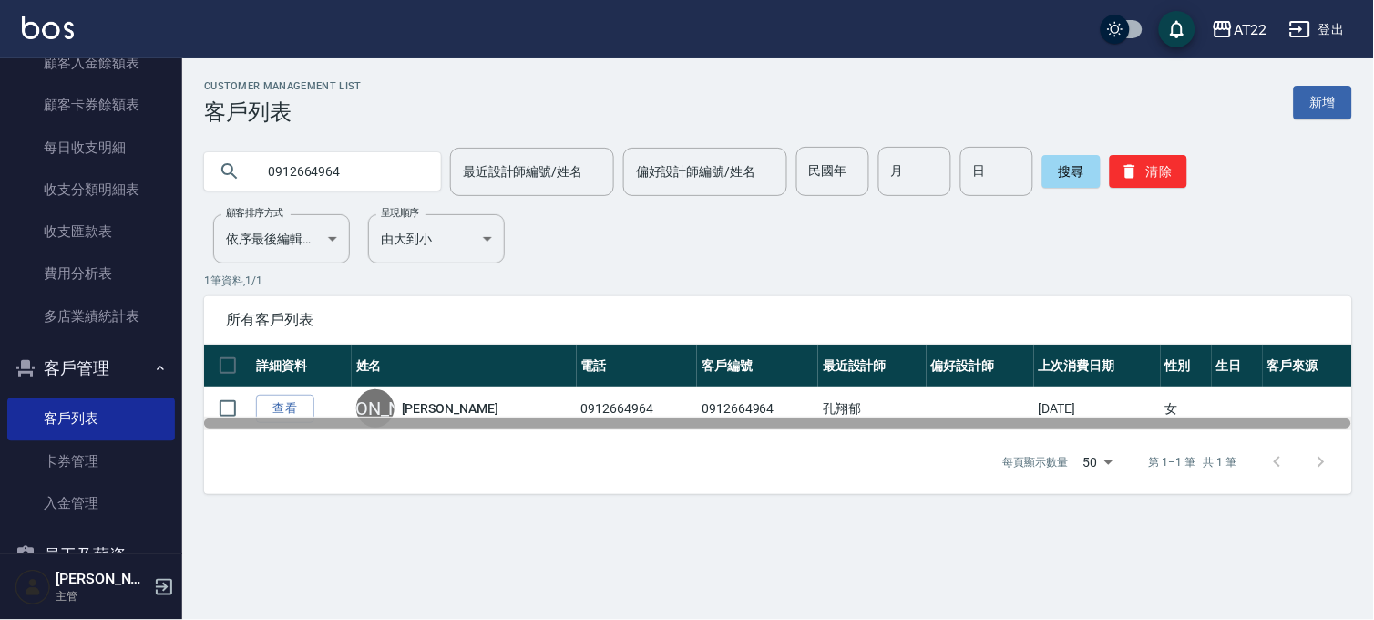
click at [304, 420] on div at bounding box center [778, 424] width 1148 height 14
click at [304, 420] on div at bounding box center [777, 423] width 1147 height 10
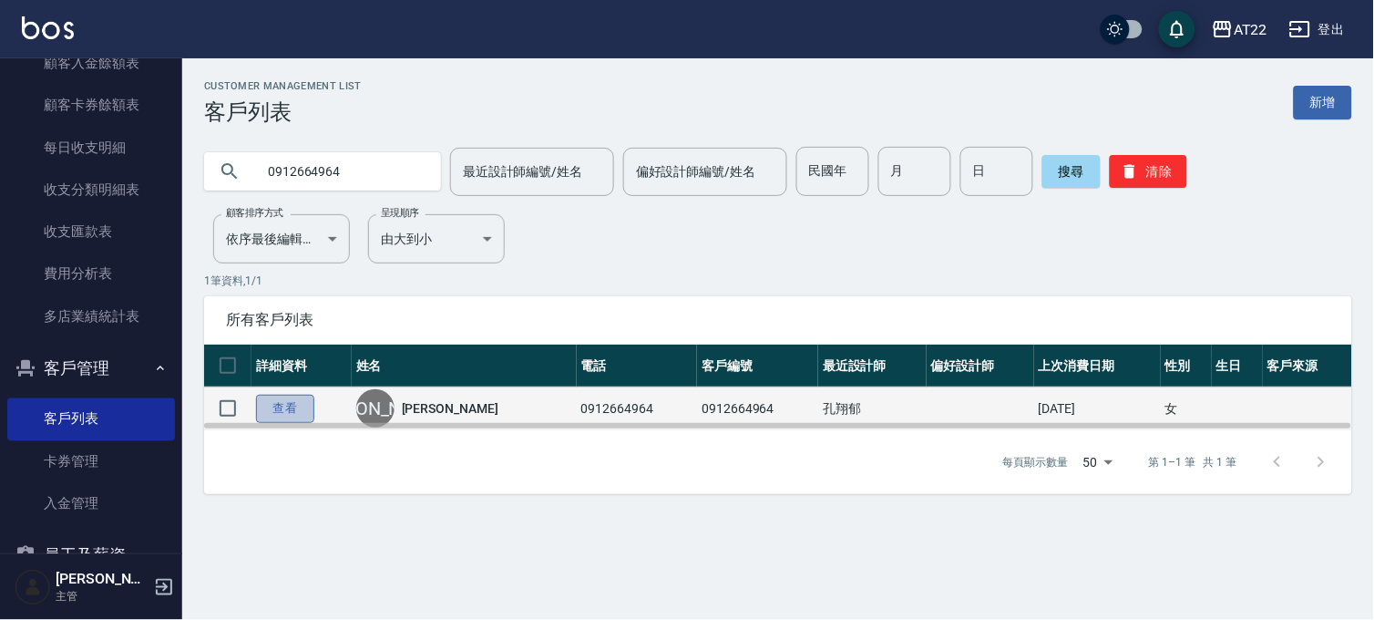
click at [304, 410] on link "查看" at bounding box center [285, 409] width 58 height 28
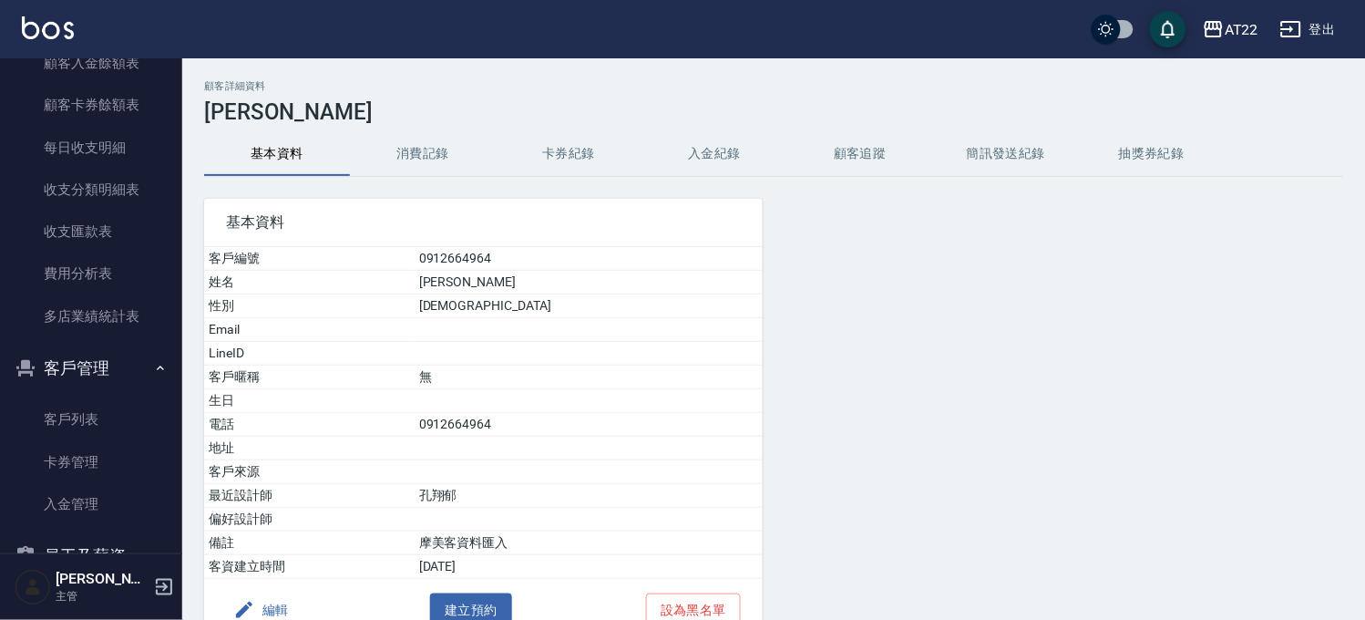
click at [431, 180] on div "基本資料 客戶編號 0912664964 姓名 楊嬿蓉 性別 FEMALE Email LineID 客戶暱稱 無 生日 電話 0912664964 地址 客…" at bounding box center [472, 409] width 581 height 465
click at [437, 160] on button "消費記錄" at bounding box center [423, 154] width 146 height 44
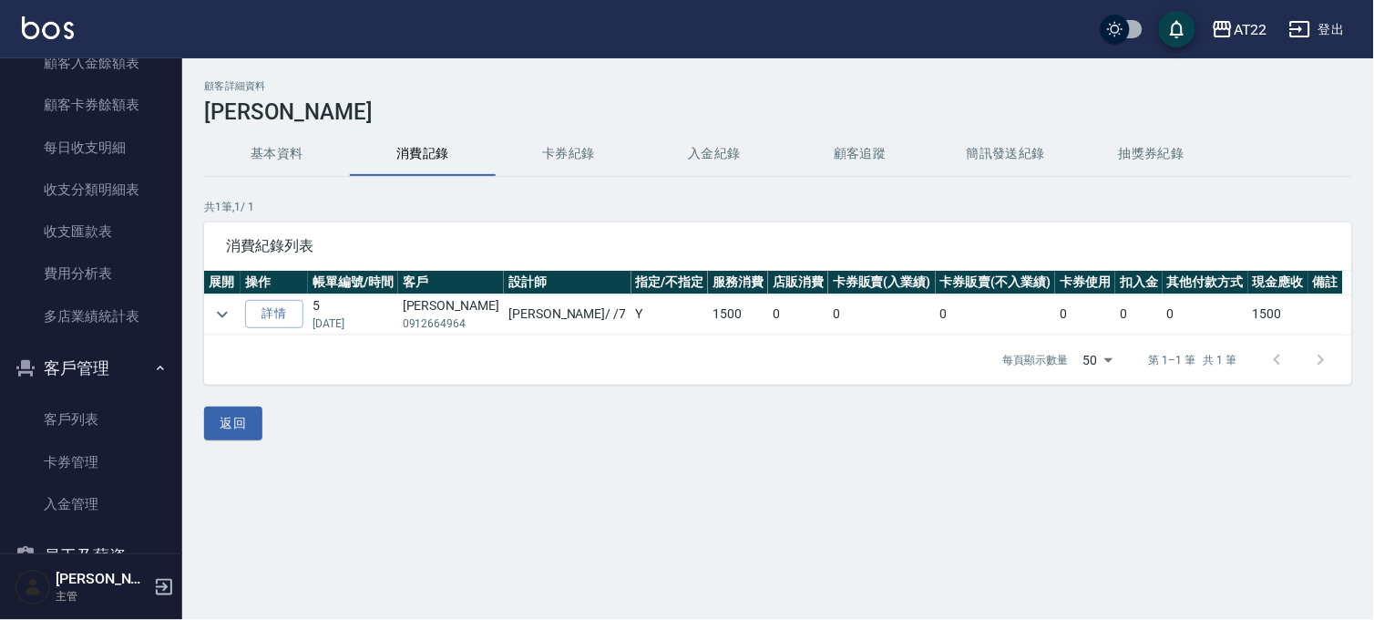
click at [760, 403] on div "顧客詳細資料 楊嬿蓉 基本資料 消費記錄 卡券紀錄 入金紀錄 顧客追蹤 簡訊發送紀錄 抽獎券紀錄 共 1 筆, 1 / 1 消費紀錄列表 展開 操作 帳單編號…" at bounding box center [778, 260] width 1192 height 360
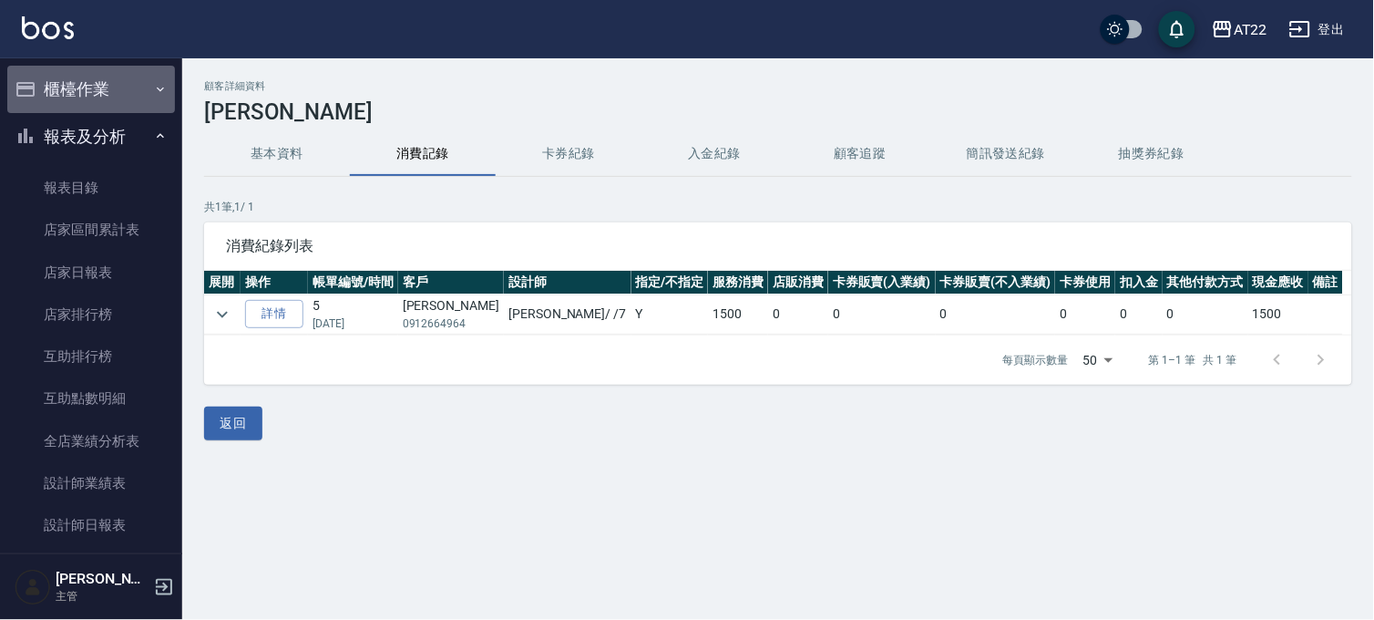
click at [114, 106] on button "櫃檯作業" at bounding box center [91, 89] width 168 height 47
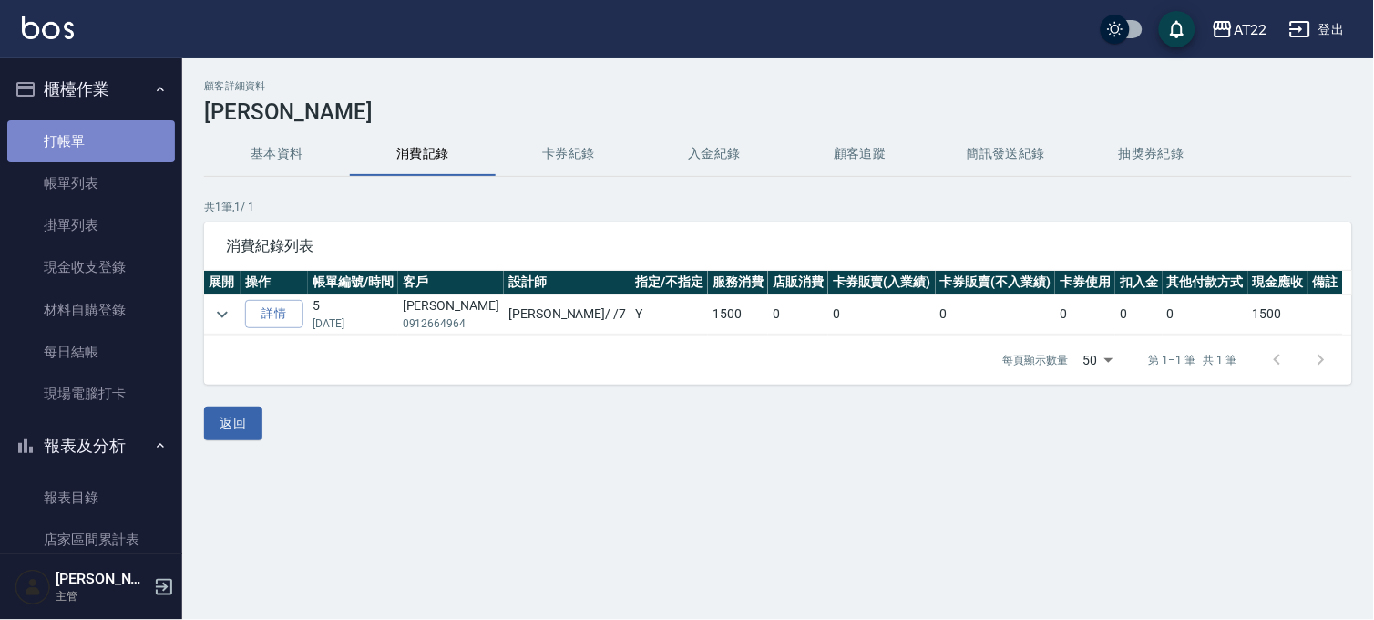
click at [112, 123] on link "打帳單" at bounding box center [91, 141] width 168 height 42
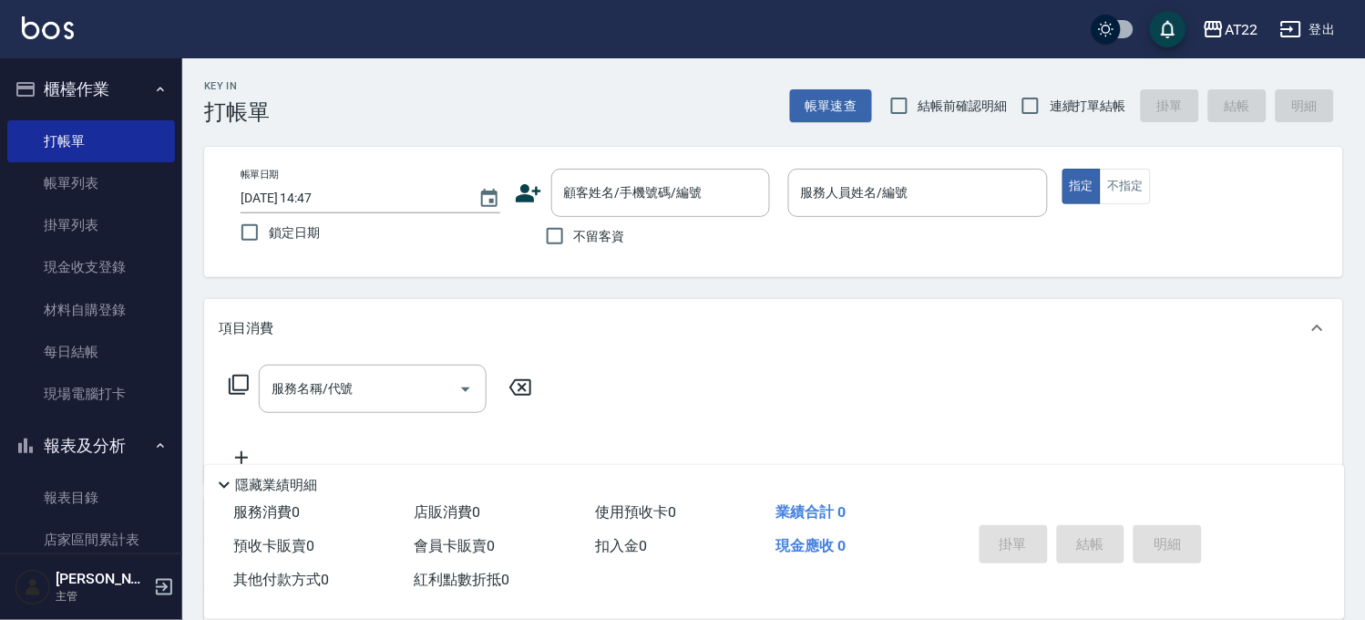
click at [1068, 94] on label "連續打單結帳" at bounding box center [1069, 106] width 115 height 38
click at [1050, 94] on input "連續打單結帳" at bounding box center [1031, 106] width 38 height 38
checkbox input "true"
click at [679, 165] on div "帳單日期 2025/09/11 14:47 鎖定日期 顧客姓名/手機號碼/編號 顧客姓名/手機號碼/編號 不留客資 服務人員姓名/編號 服務人員姓名/編號 指…" at bounding box center [773, 212] width 1139 height 130
click at [653, 205] on input "顧客姓名/手機號碼/編號" at bounding box center [647, 193] width 175 height 32
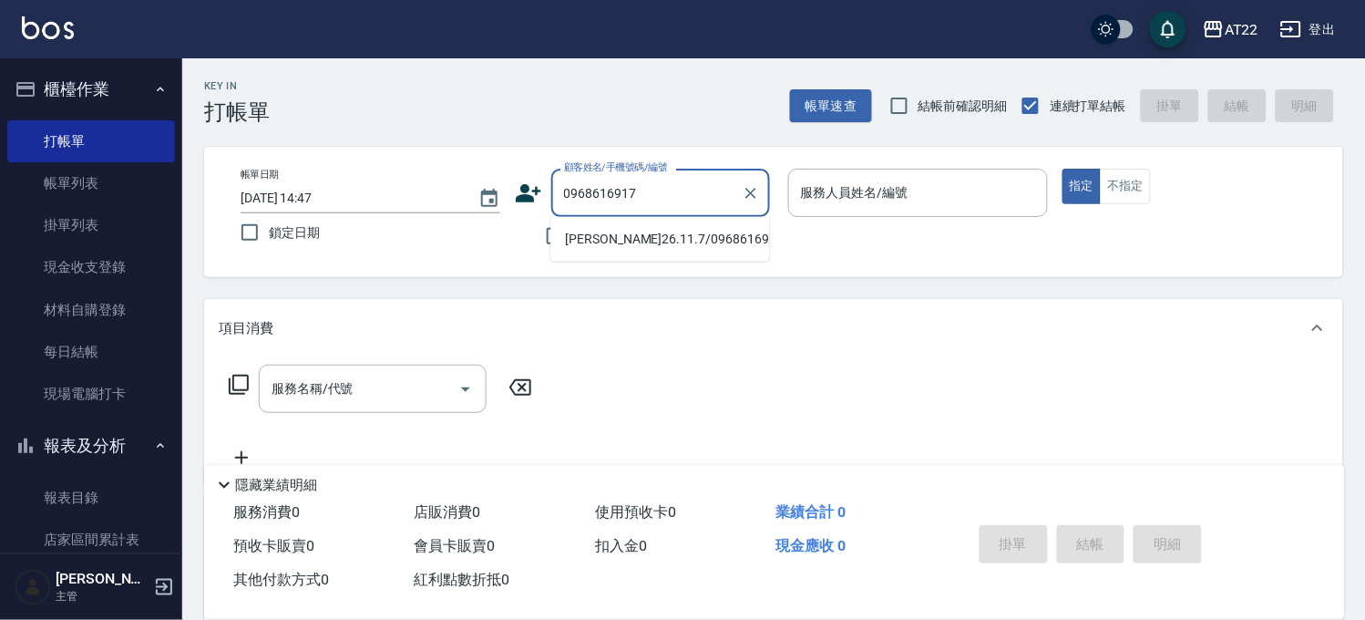
click at [607, 230] on li "李依26.11.7/0968616917/T86348" at bounding box center [659, 239] width 219 height 30
type input "李依26.11.7/0968616917/T86348"
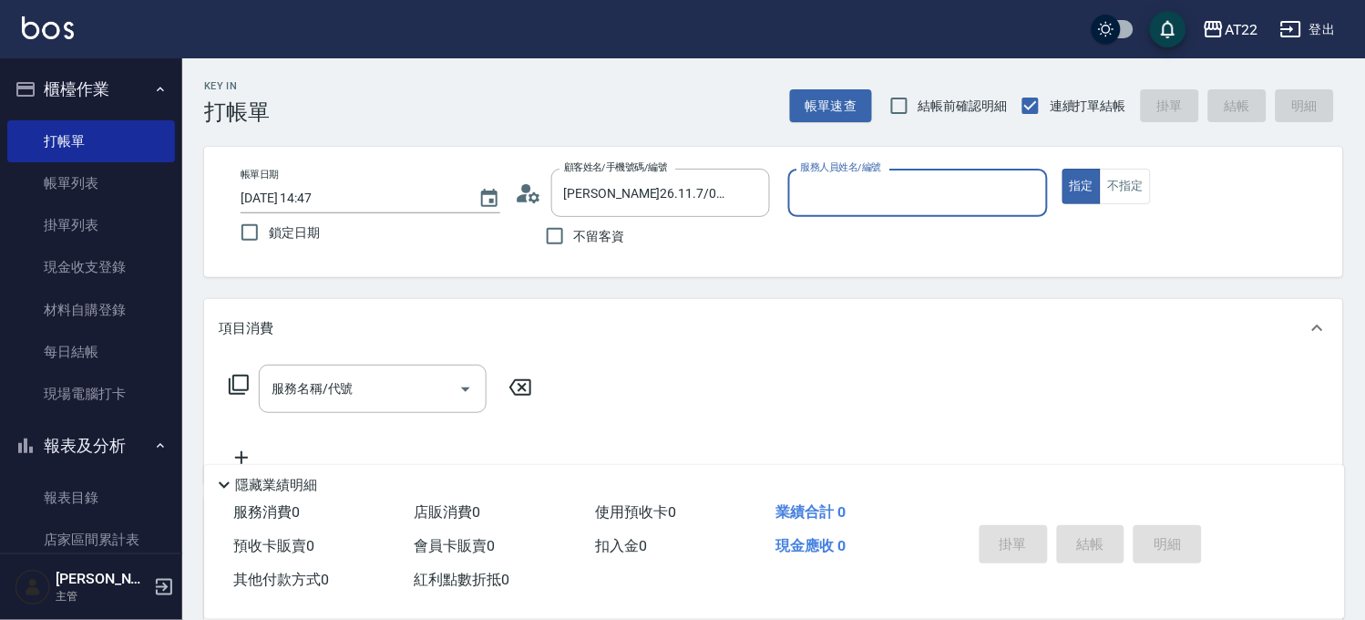
type input "Miu-10"
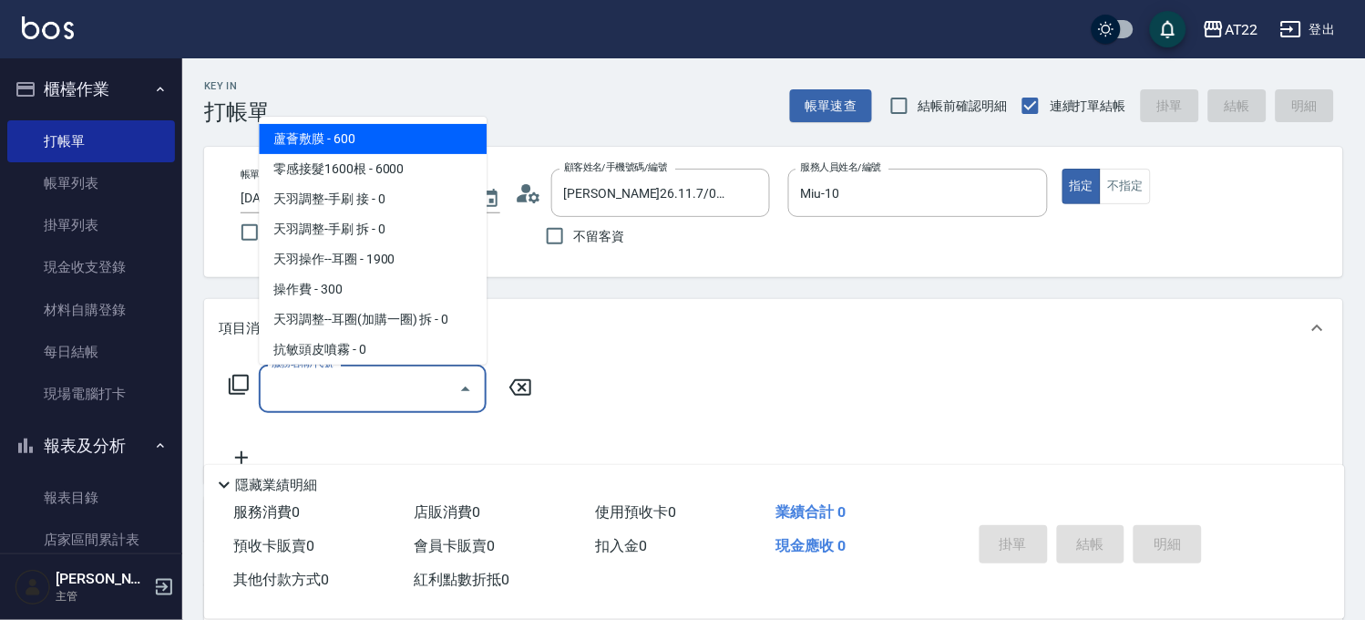
click at [346, 393] on div "服務名稱/代號 服務名稱/代號" at bounding box center [373, 389] width 228 height 48
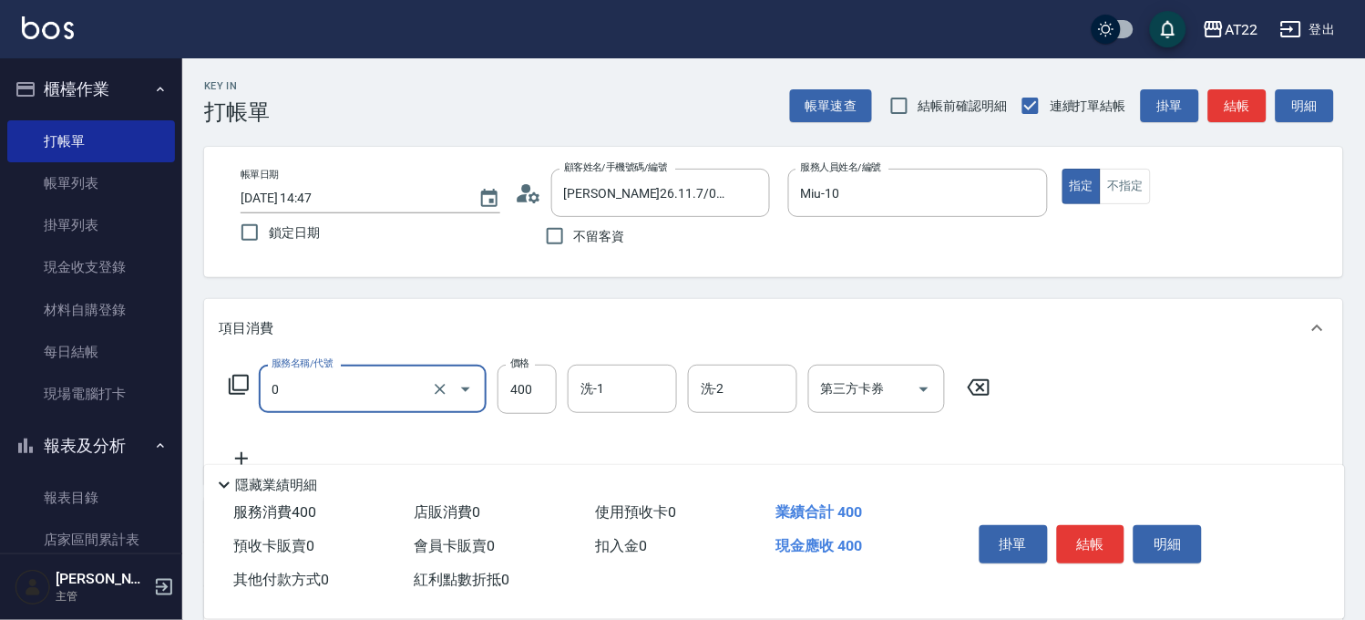
type input "有機洗髮(0)"
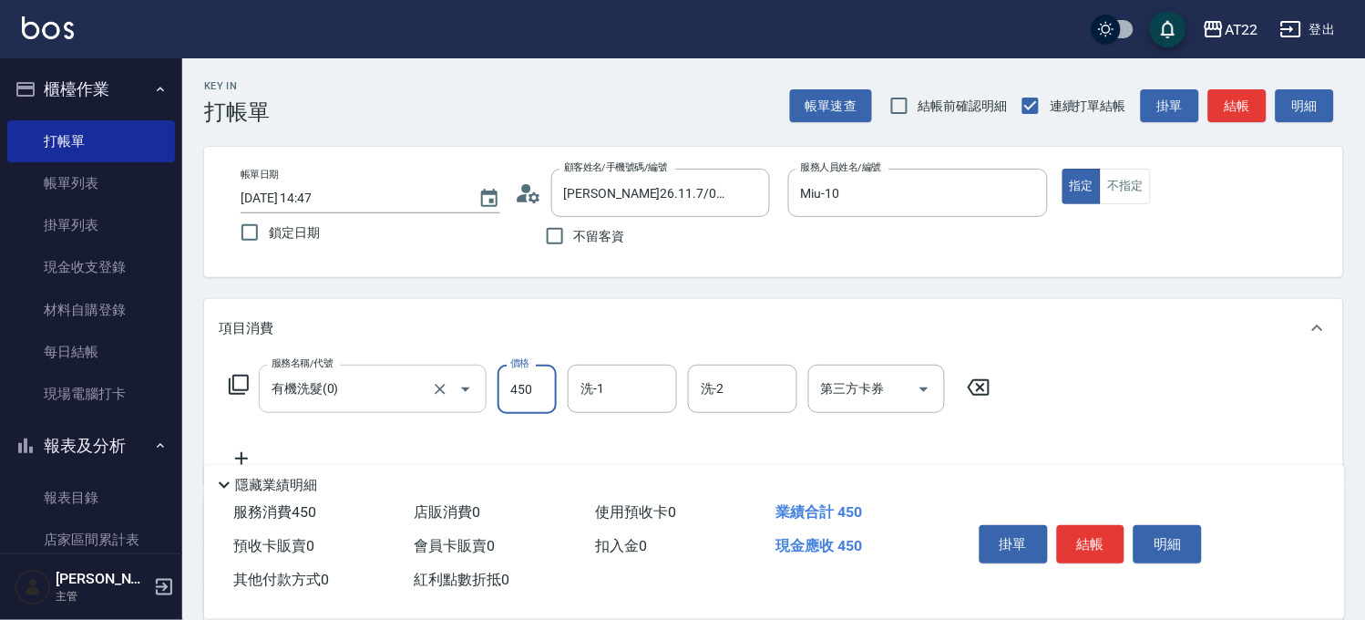
type input "450"
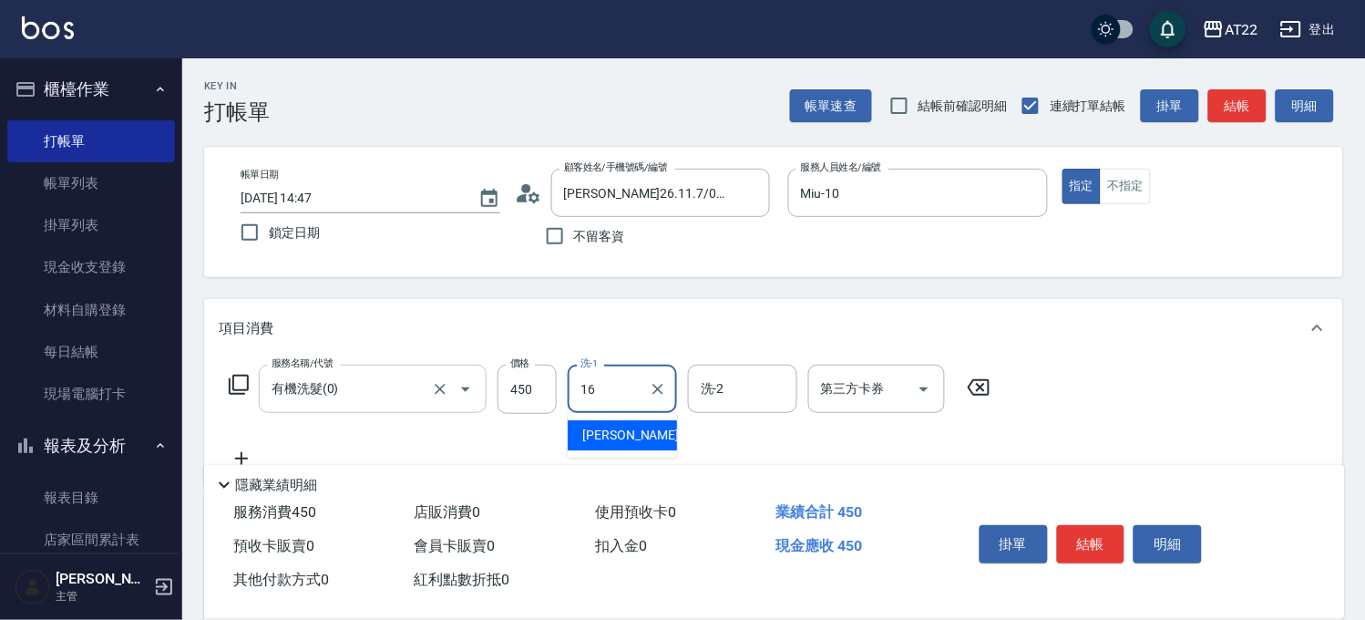
type input "Joe-16"
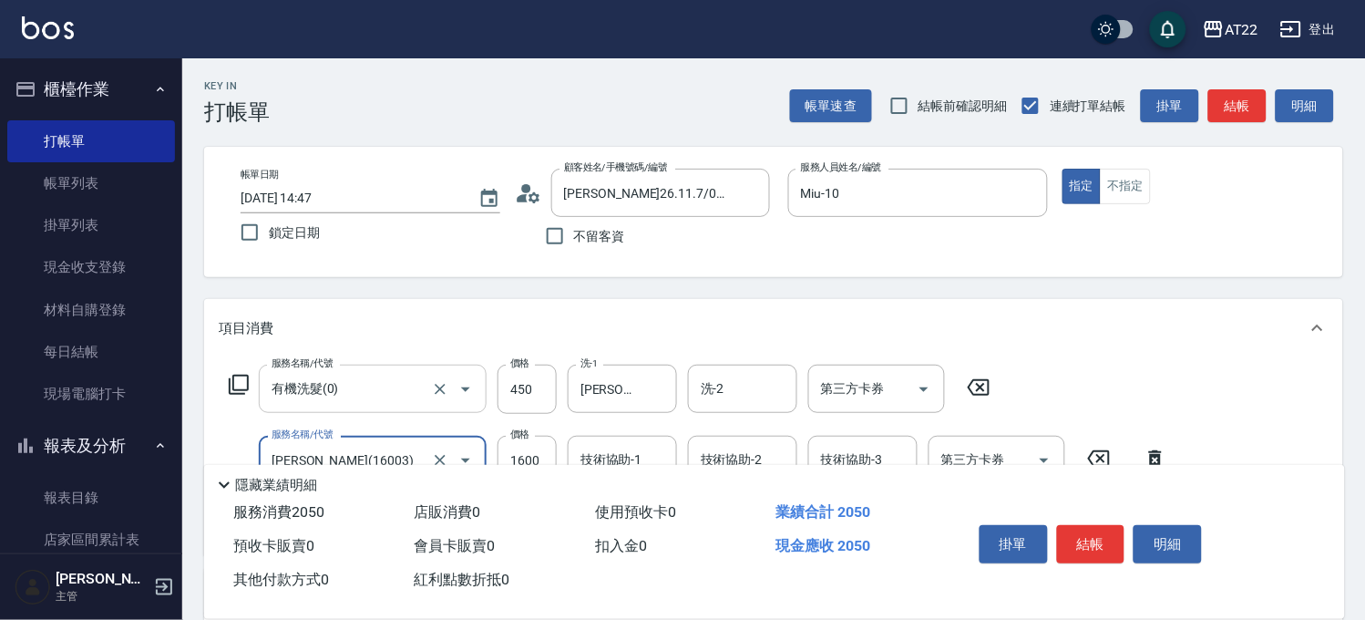
type input "卡碧兒(16003)"
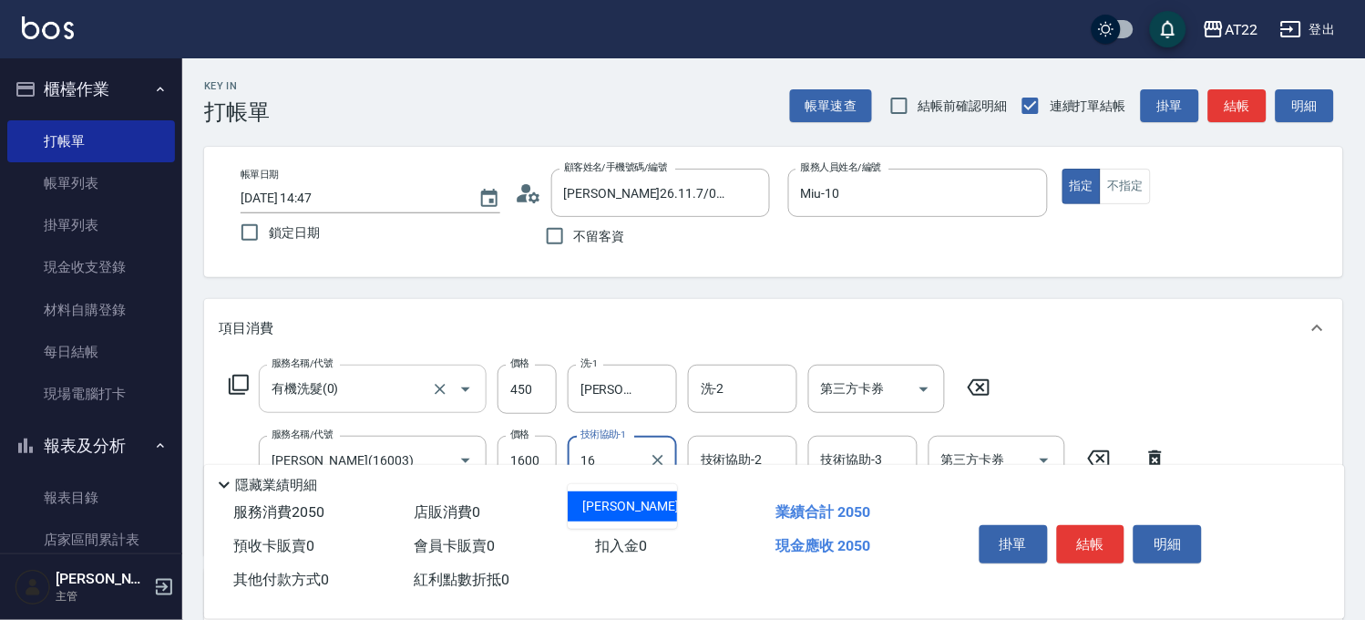
type input "Joe-16"
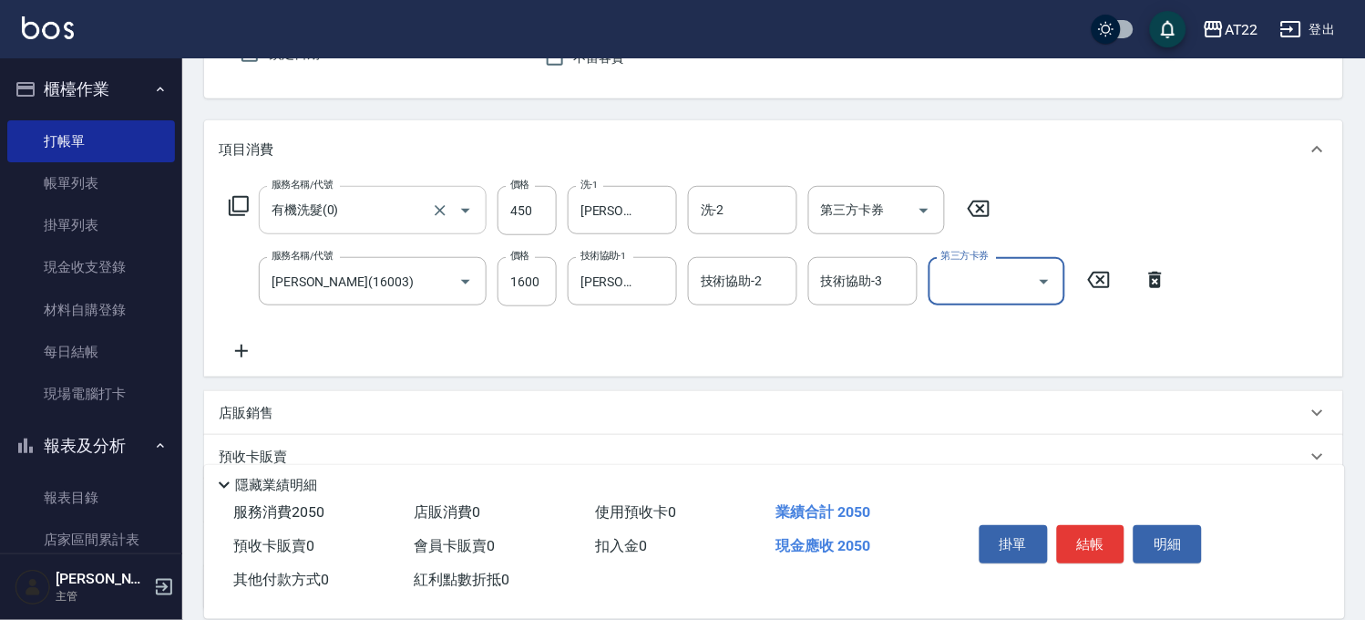
scroll to position [304, 0]
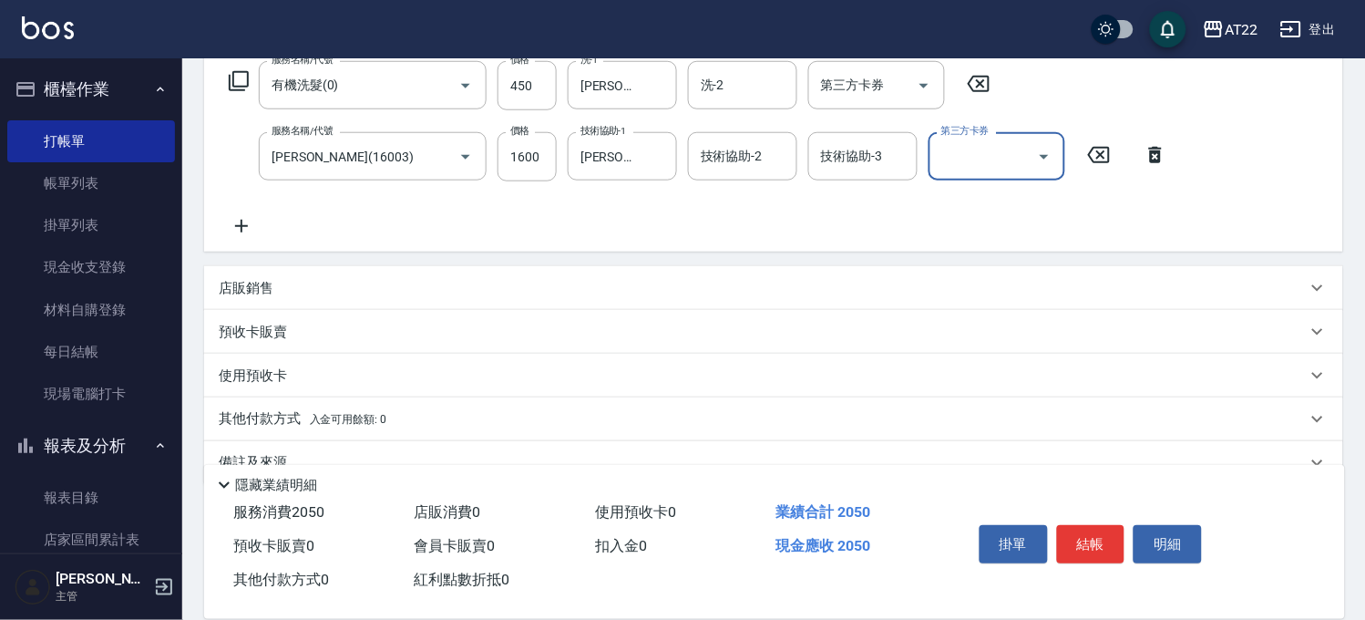
click at [239, 224] on icon at bounding box center [242, 226] width 46 height 22
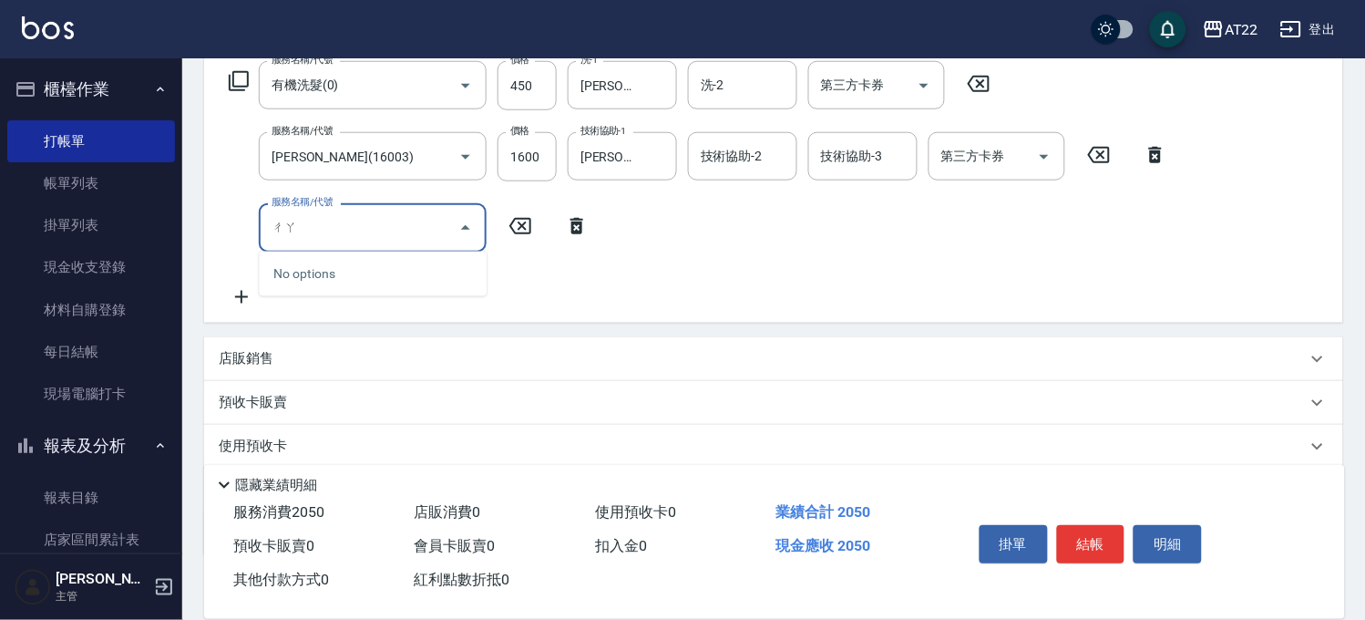
type input "差"
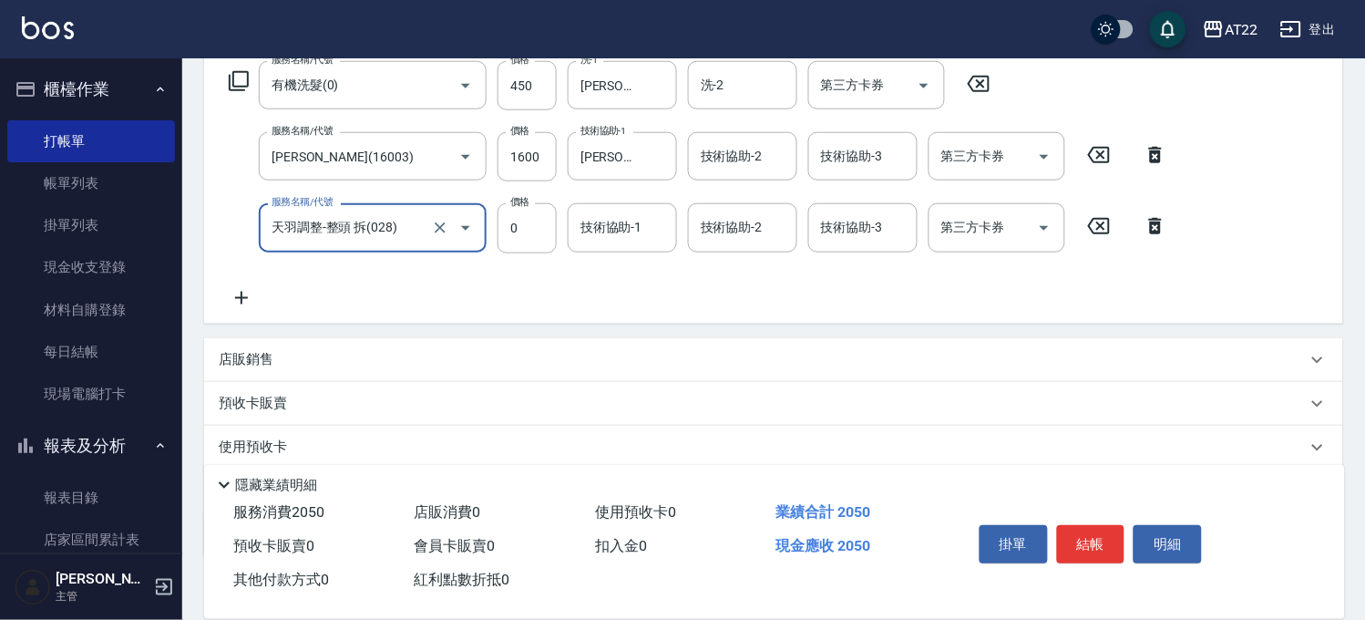
type input "天羽調整-整頭 拆(028)"
type input "2000"
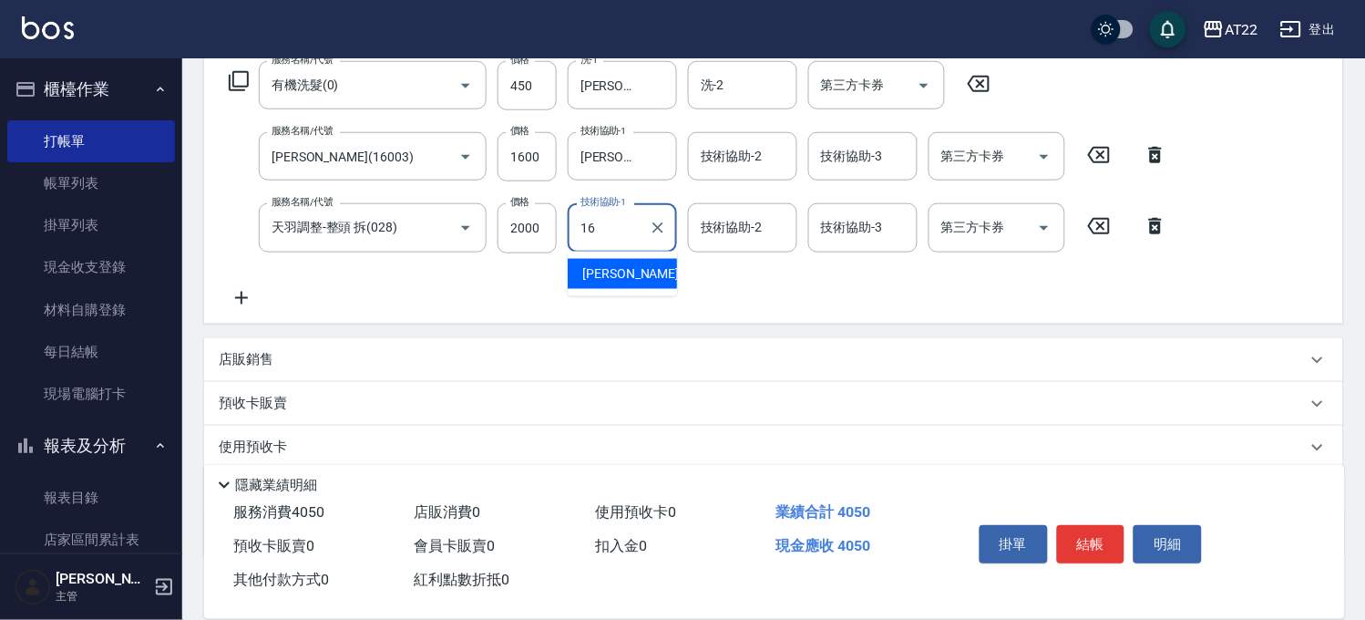
type input "Joe-16"
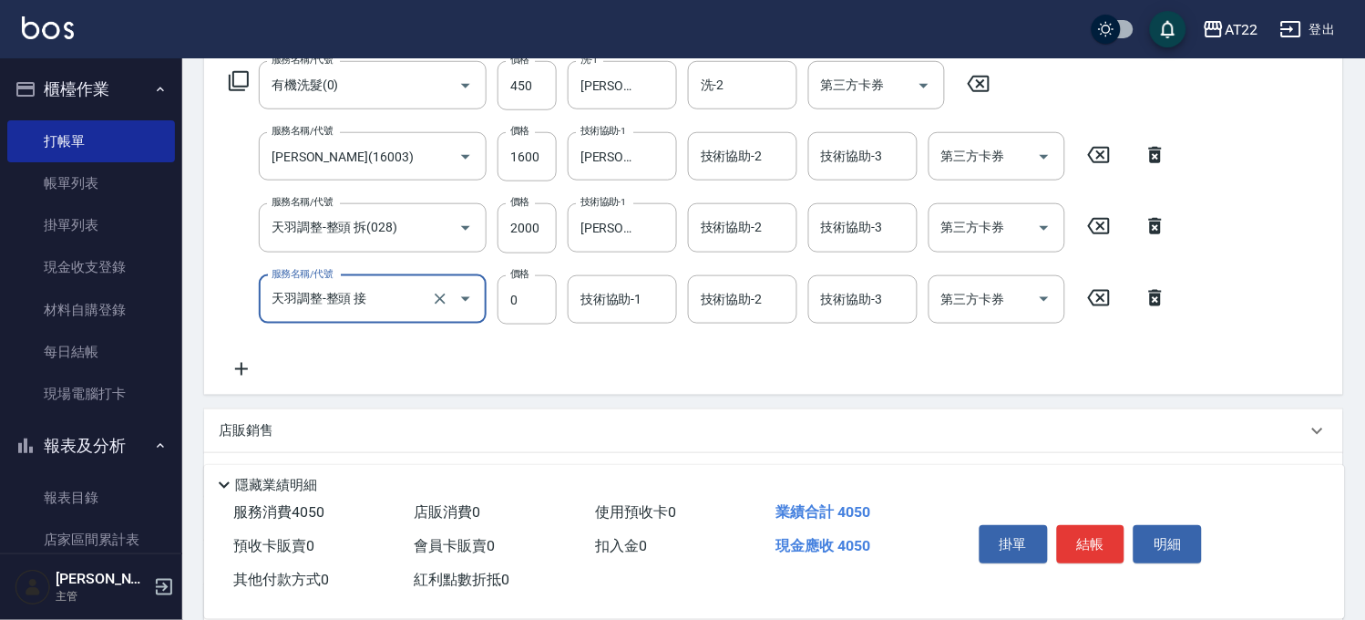
type input "天羽調整-整頭 接"
type input "9999"
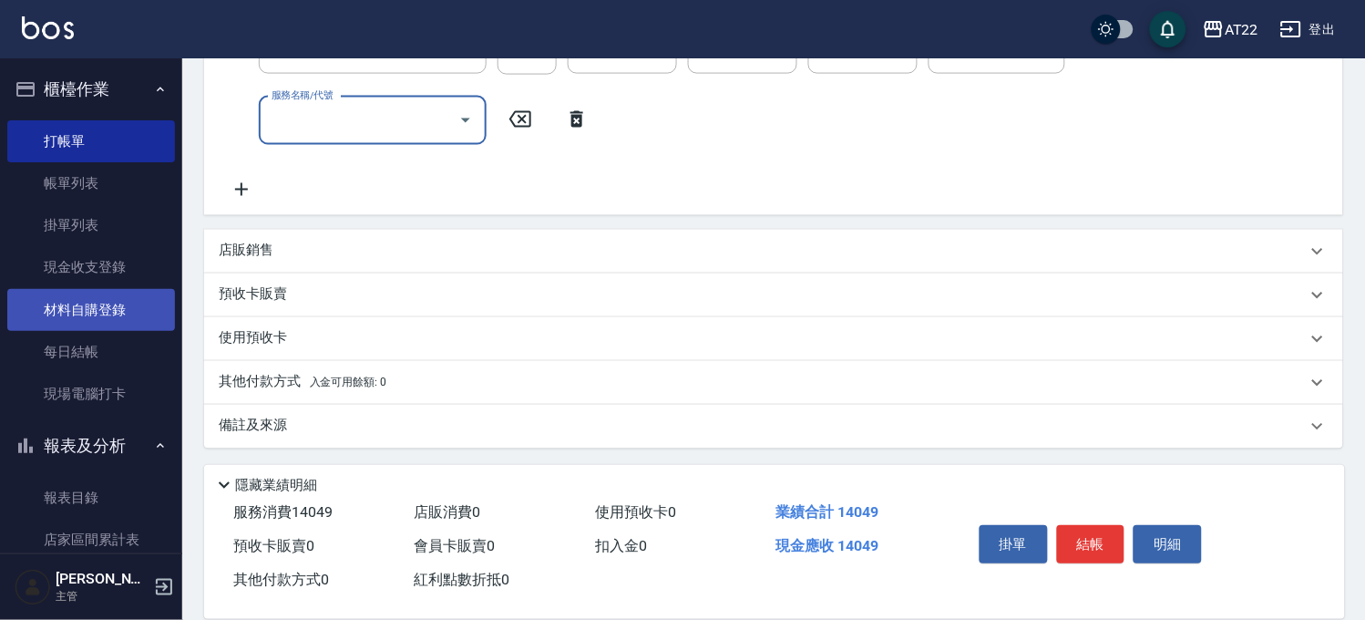
scroll to position [554, 0]
click at [304, 381] on p "其他付款方式 入金可用餘額: 0" at bounding box center [303, 382] width 168 height 20
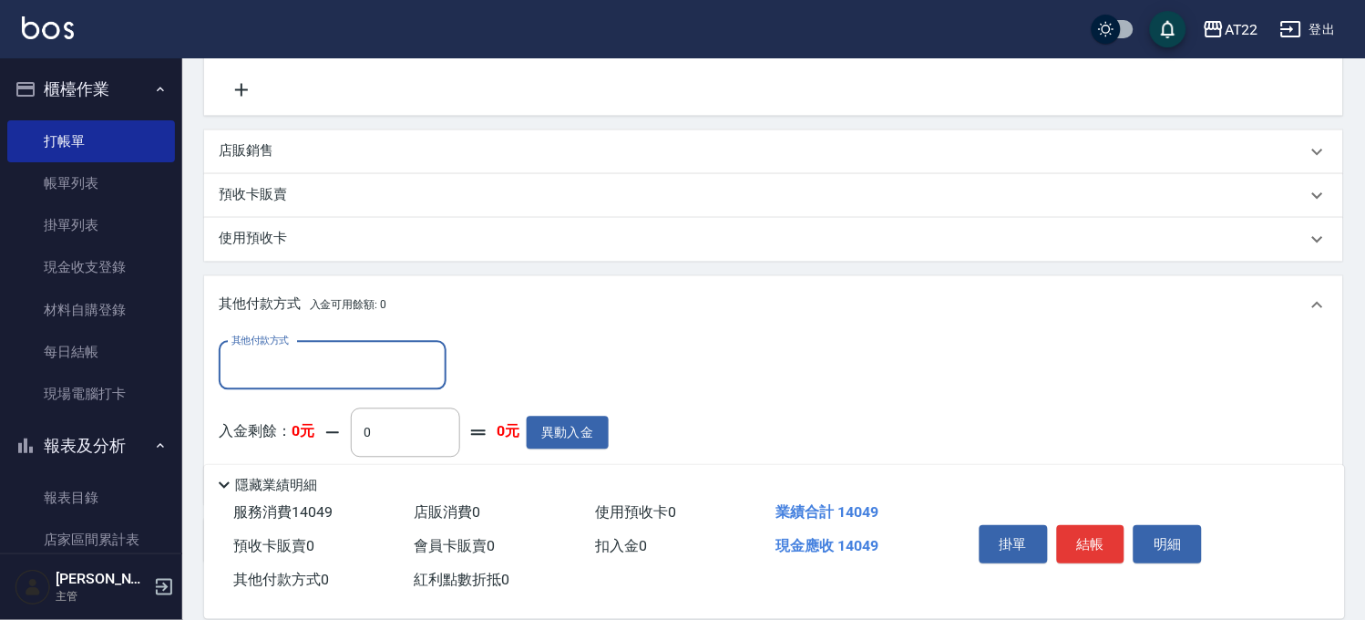
scroll to position [768, 0]
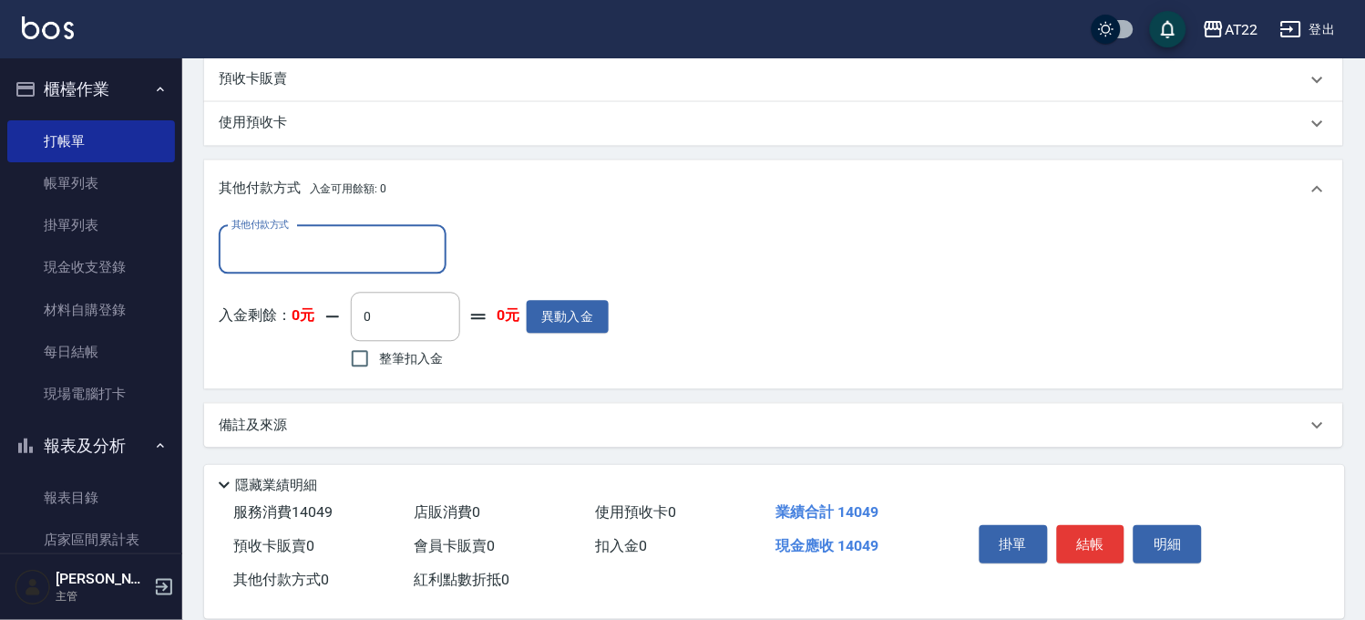
click at [320, 240] on input "其他付款方式" at bounding box center [332, 250] width 211 height 32
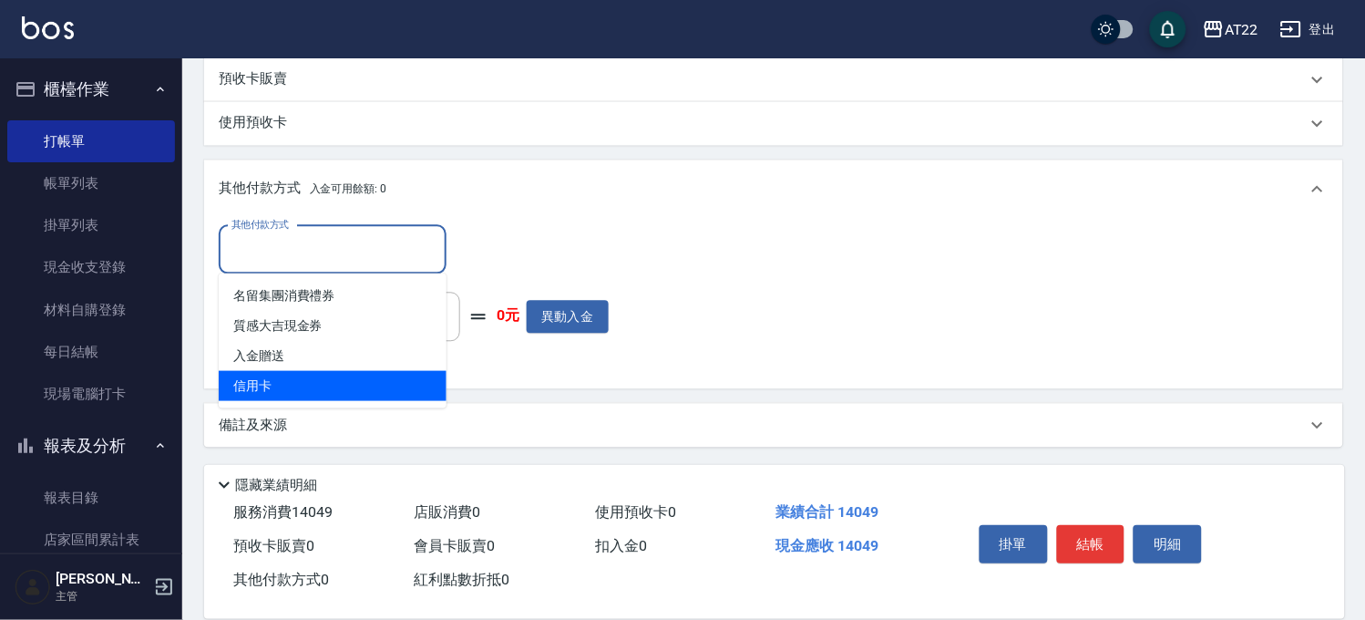
click at [281, 380] on span "信用卡" at bounding box center [333, 386] width 228 height 30
type input "信用卡"
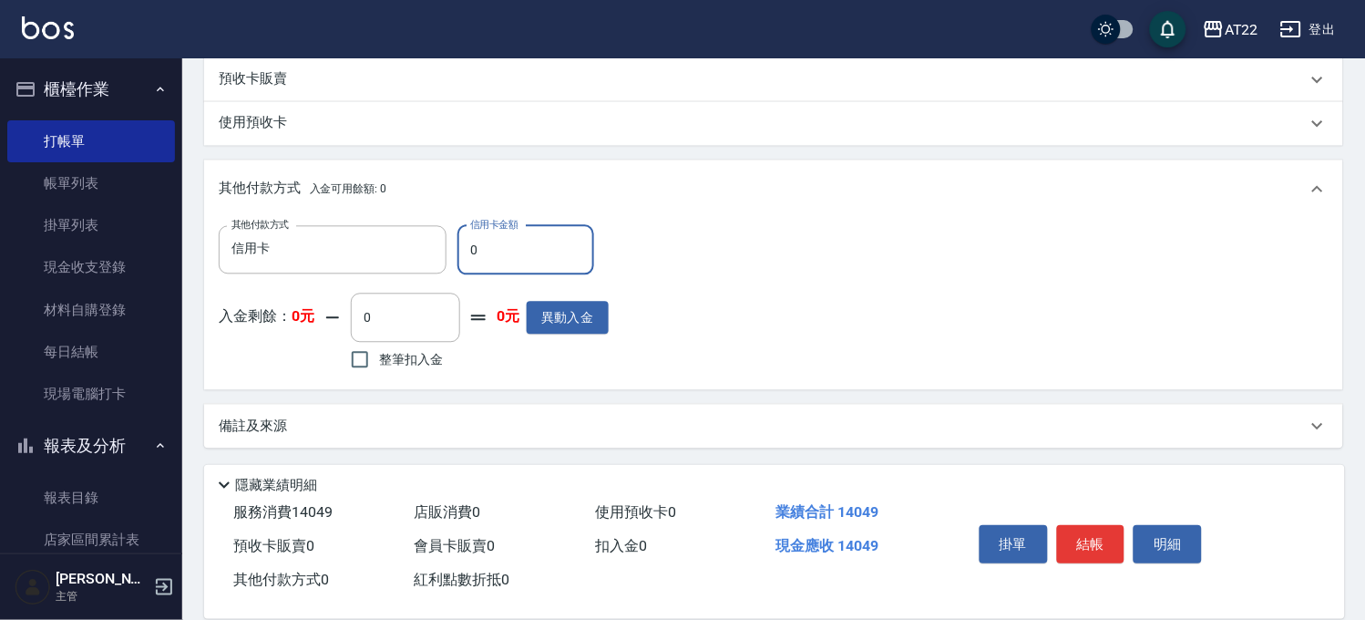
drag, startPoint x: 513, startPoint y: 261, endPoint x: 450, endPoint y: 262, distance: 62.9
click at [450, 262] on div "其他付款方式 信用卡 其他付款方式 信用卡金額 0 信用卡金額" at bounding box center [414, 250] width 390 height 49
click at [298, 234] on input "信用卡" at bounding box center [319, 250] width 184 height 32
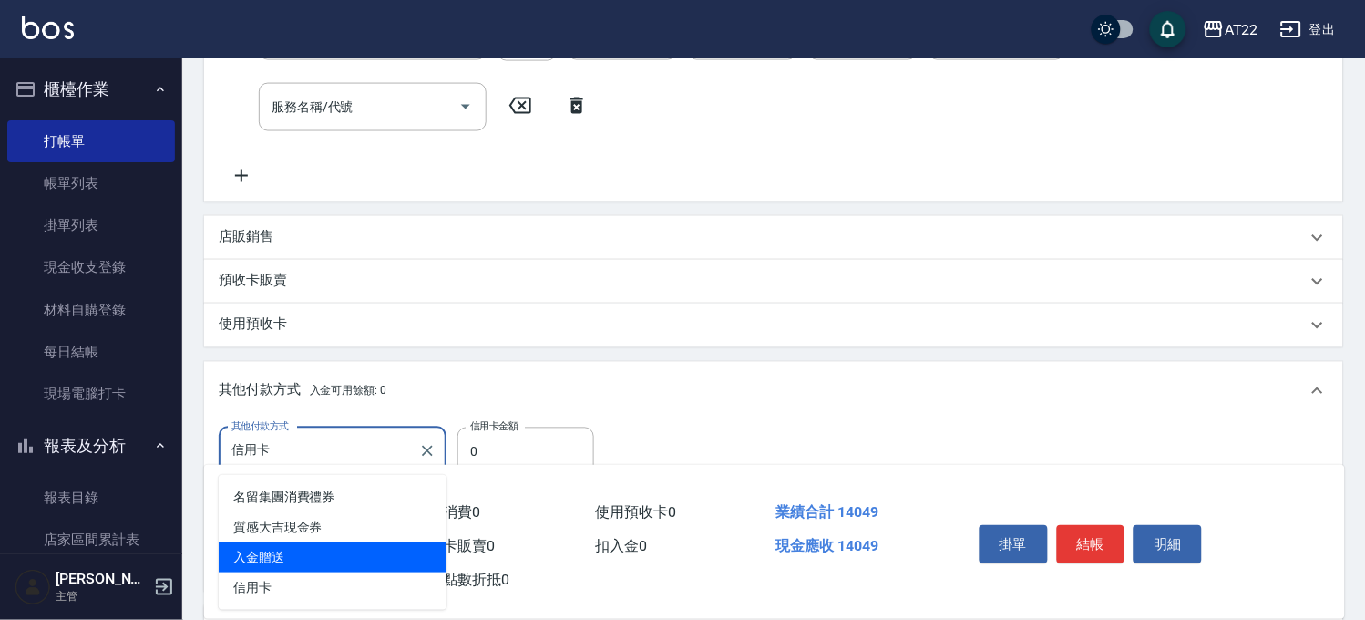
scroll to position [566, 0]
click at [420, 445] on icon "Clear" at bounding box center [427, 452] width 18 height 18
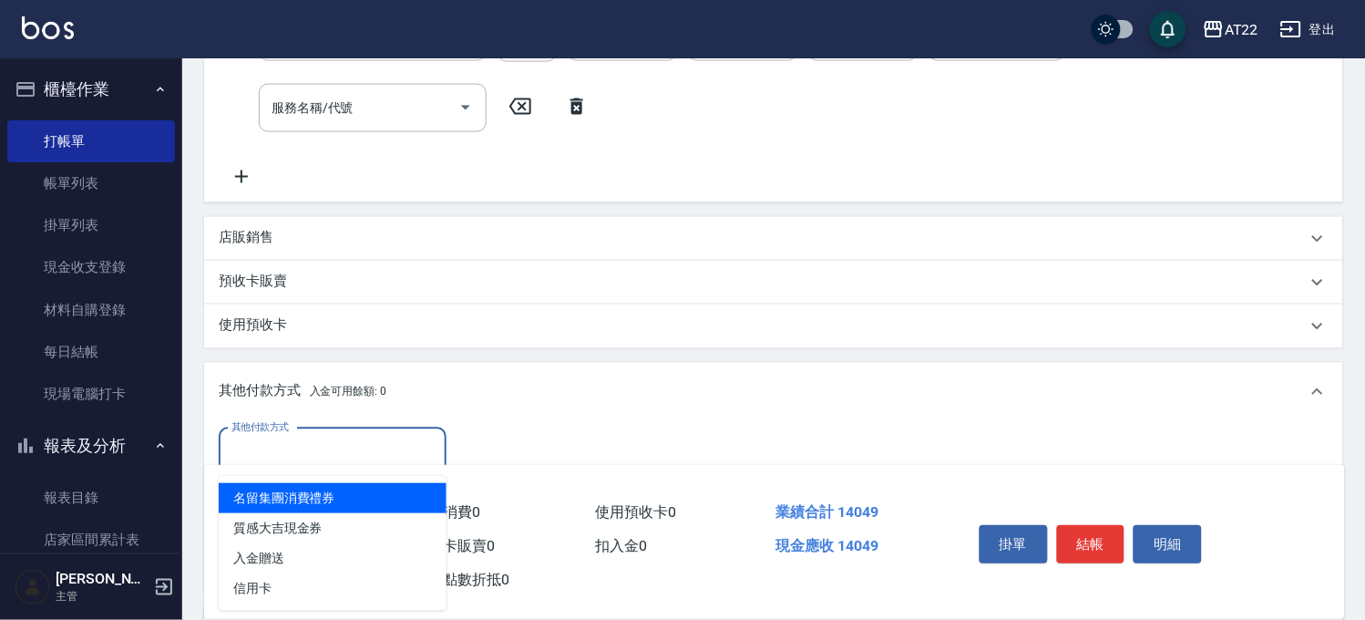
click at [452, 363] on div "其他付款方式 入金可用餘額: 0" at bounding box center [773, 392] width 1139 height 58
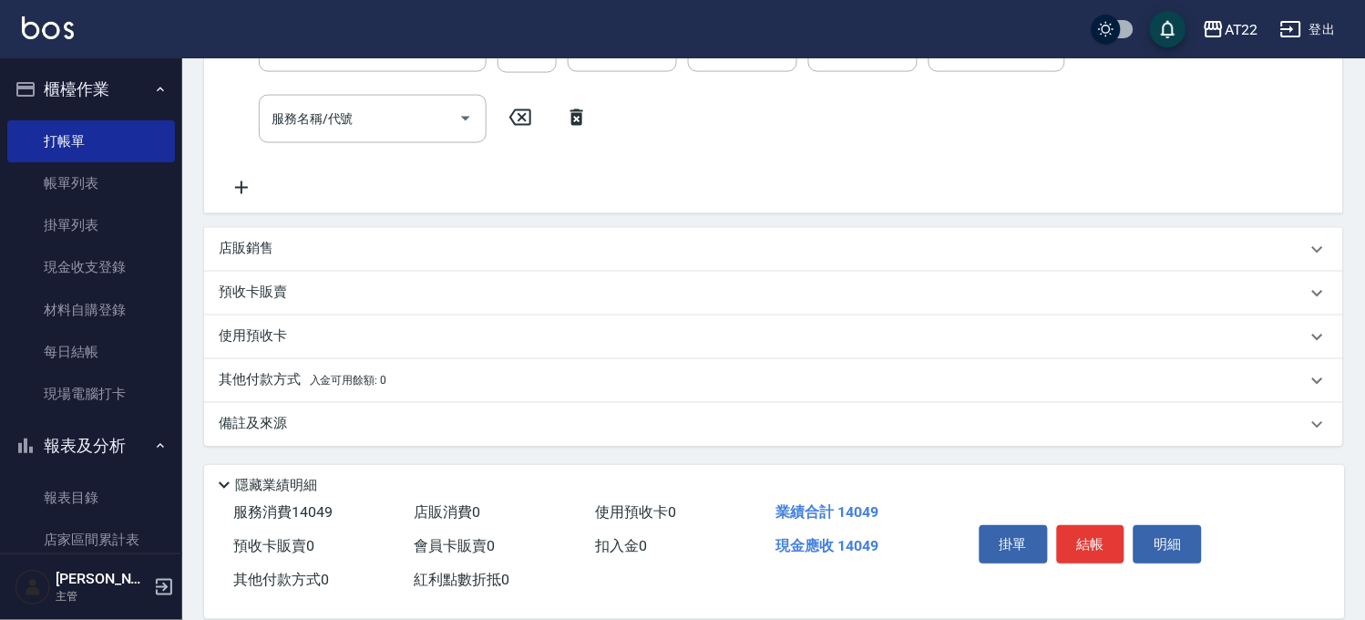
scroll to position [554, 0]
click at [1095, 535] on button "結帳" at bounding box center [1091, 544] width 68 height 38
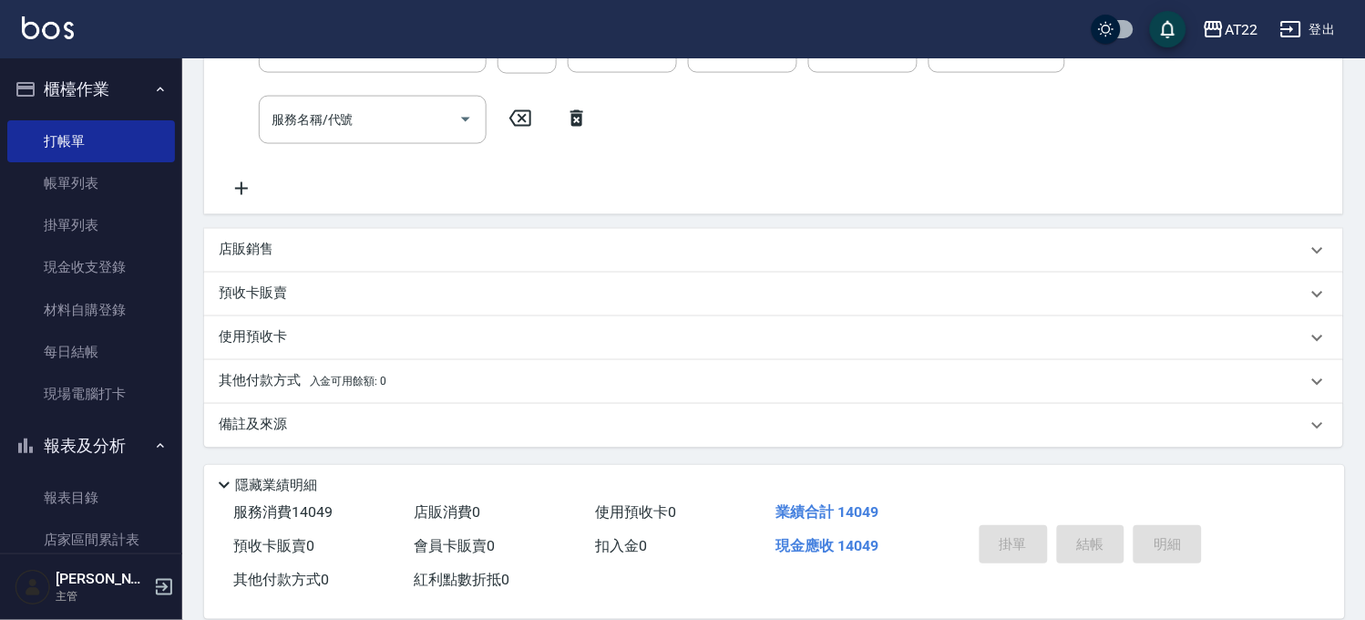
type input "2025/09/11 14:50"
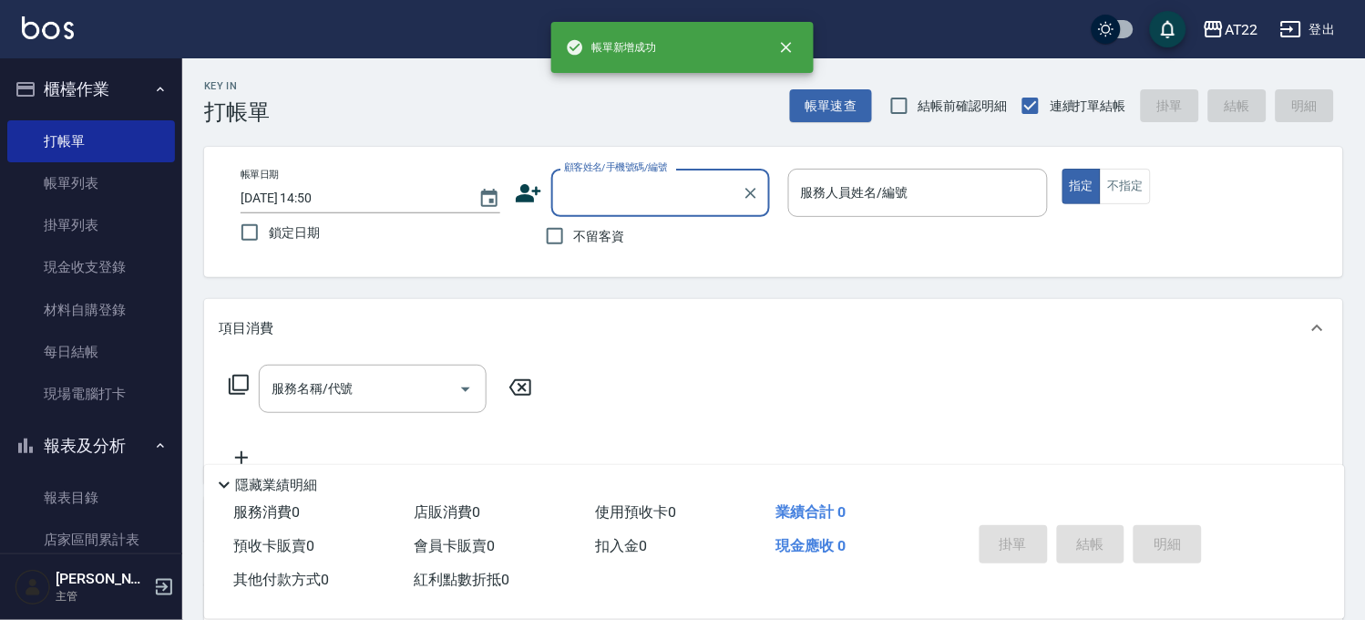
scroll to position [0, 0]
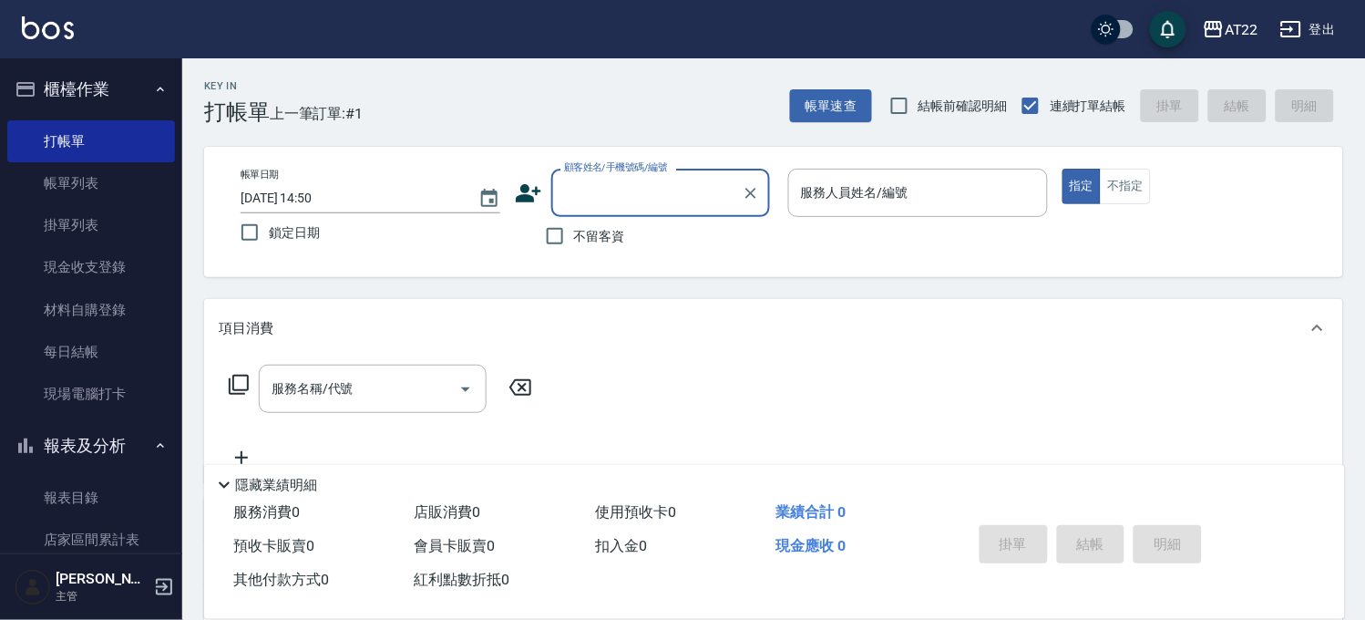
click at [596, 227] on span "不留客資" at bounding box center [599, 236] width 51 height 19
click at [574, 225] on input "不留客資" at bounding box center [555, 236] width 38 height 38
checkbox input "true"
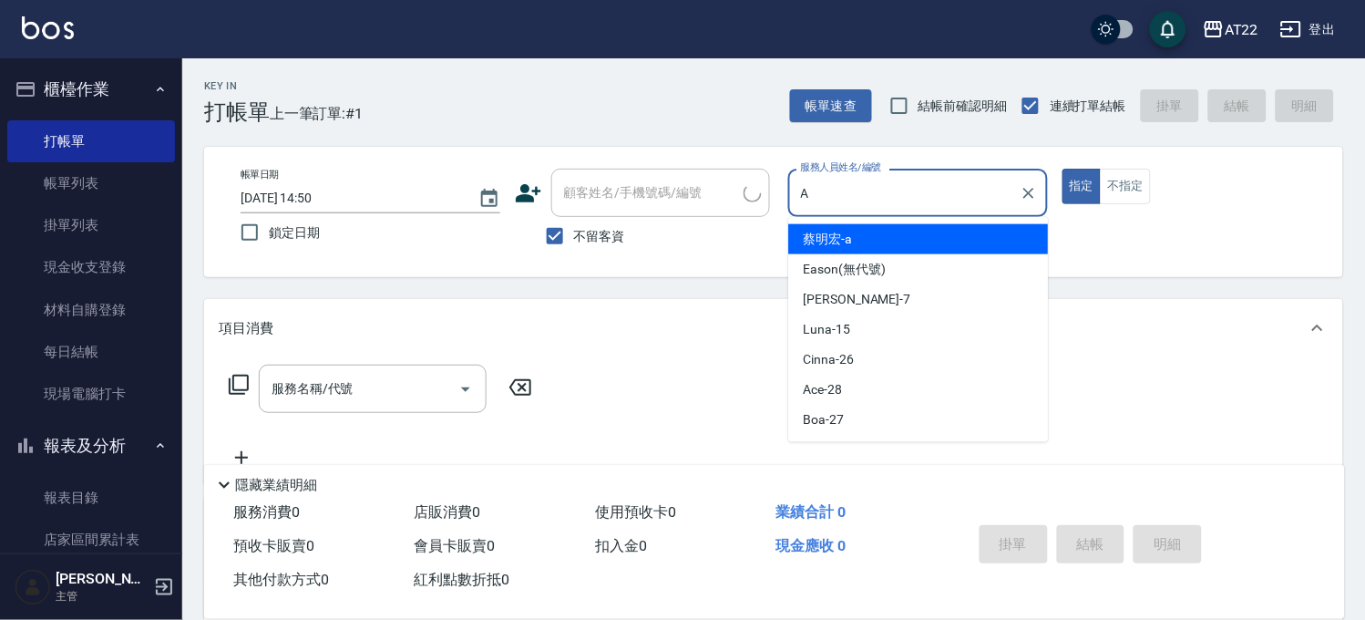
type input "蔡明宏-a"
type button "true"
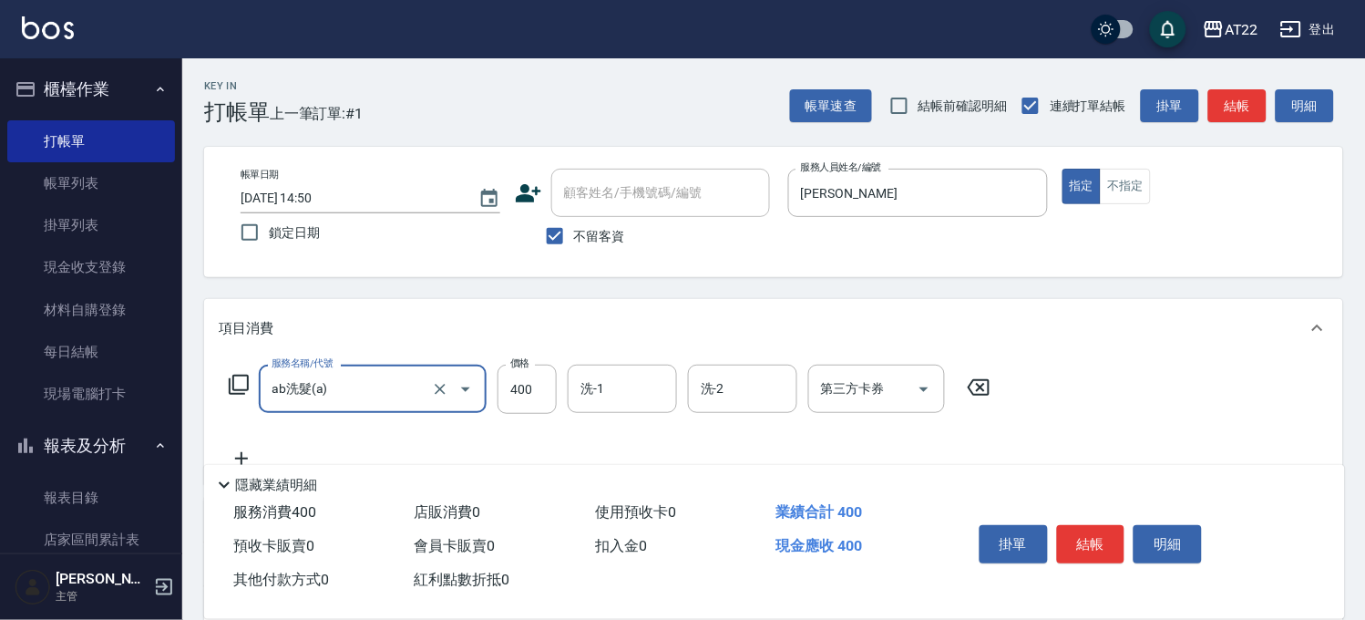
type input "ab洗髮(a)"
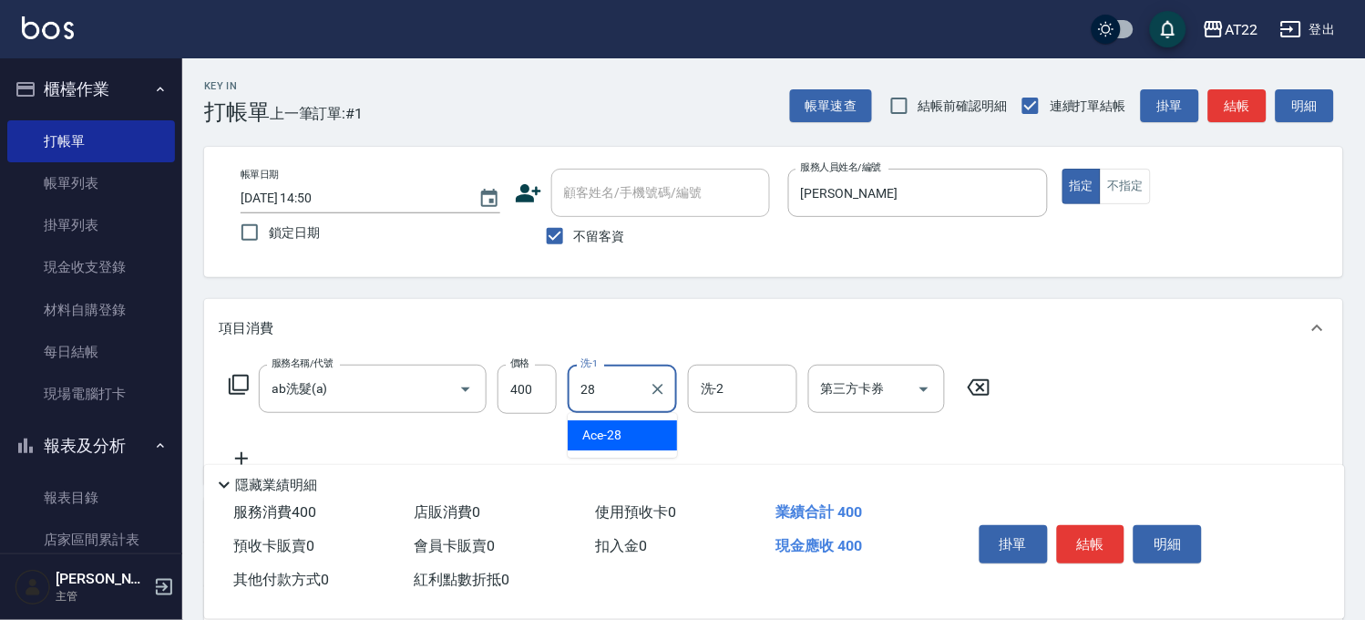
type input "Ace-28"
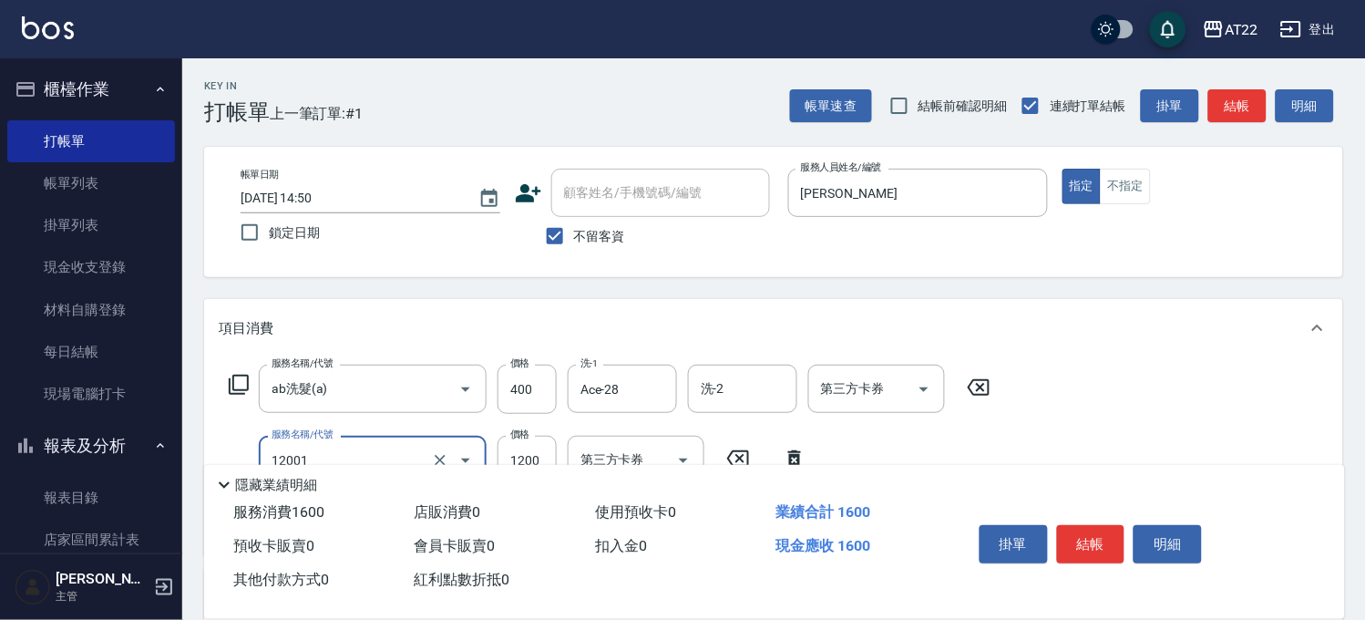
type input "燙髮S(12001)"
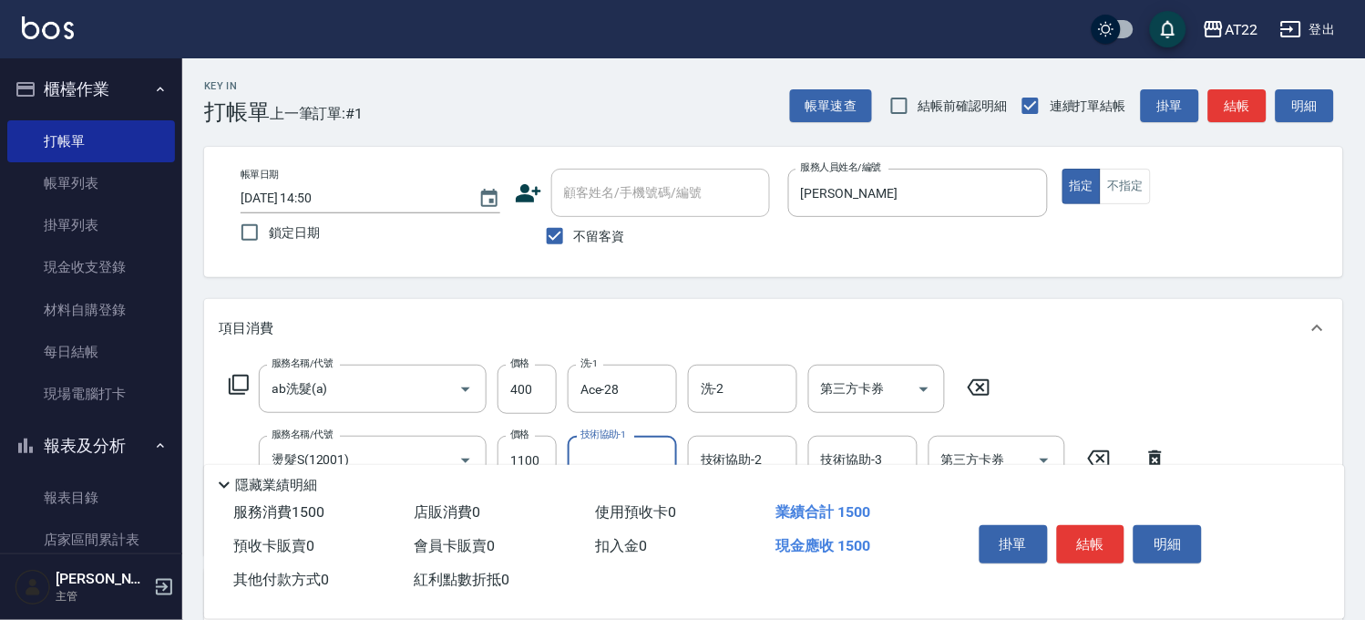
scroll to position [297, 0]
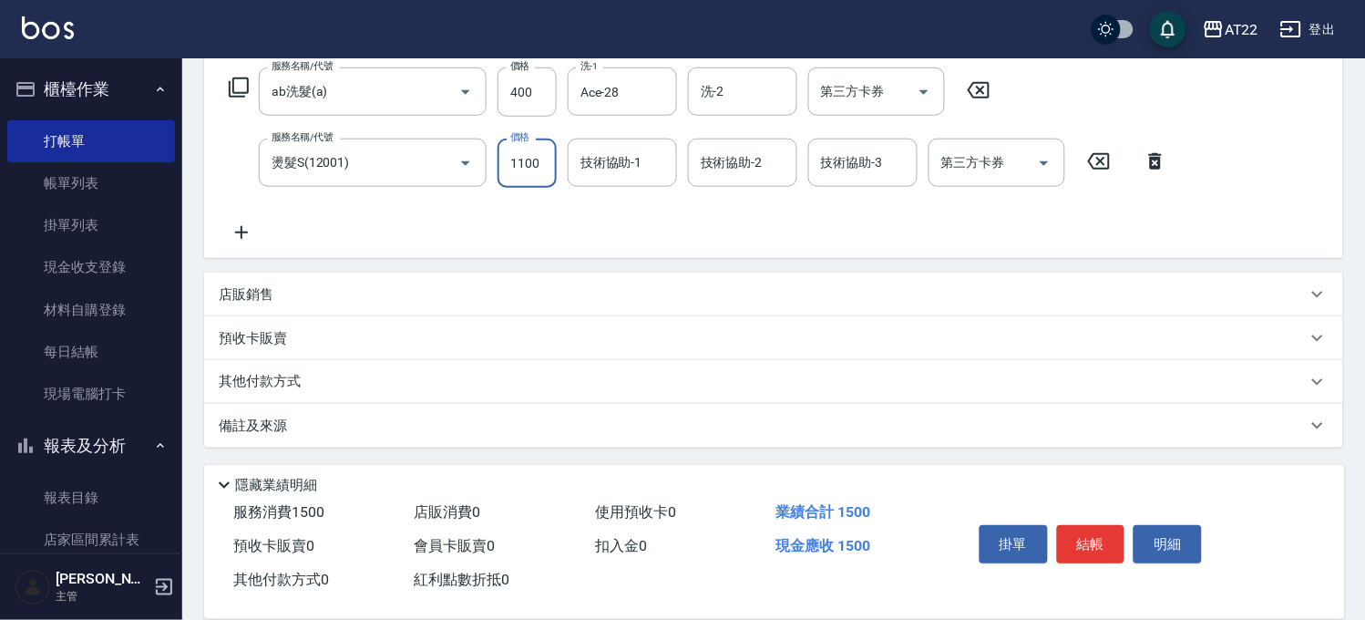
click at [541, 164] on input "1100" at bounding box center [527, 163] width 59 height 49
type input "2100"
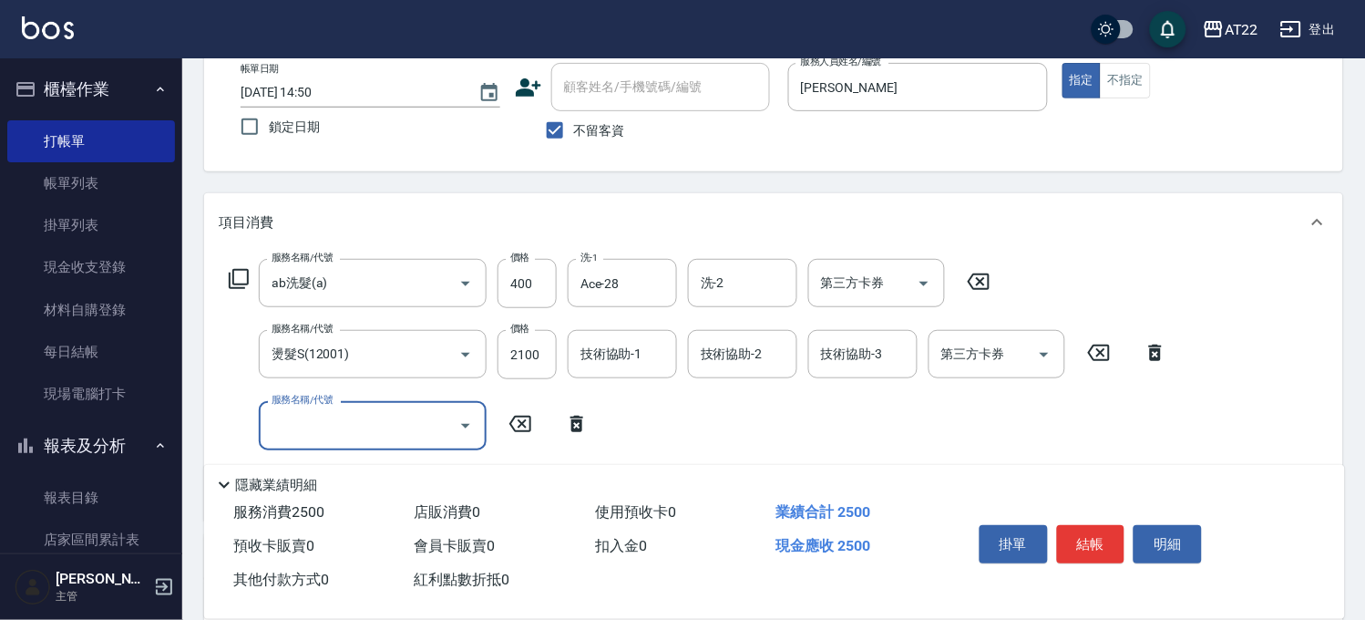
scroll to position [0, 0]
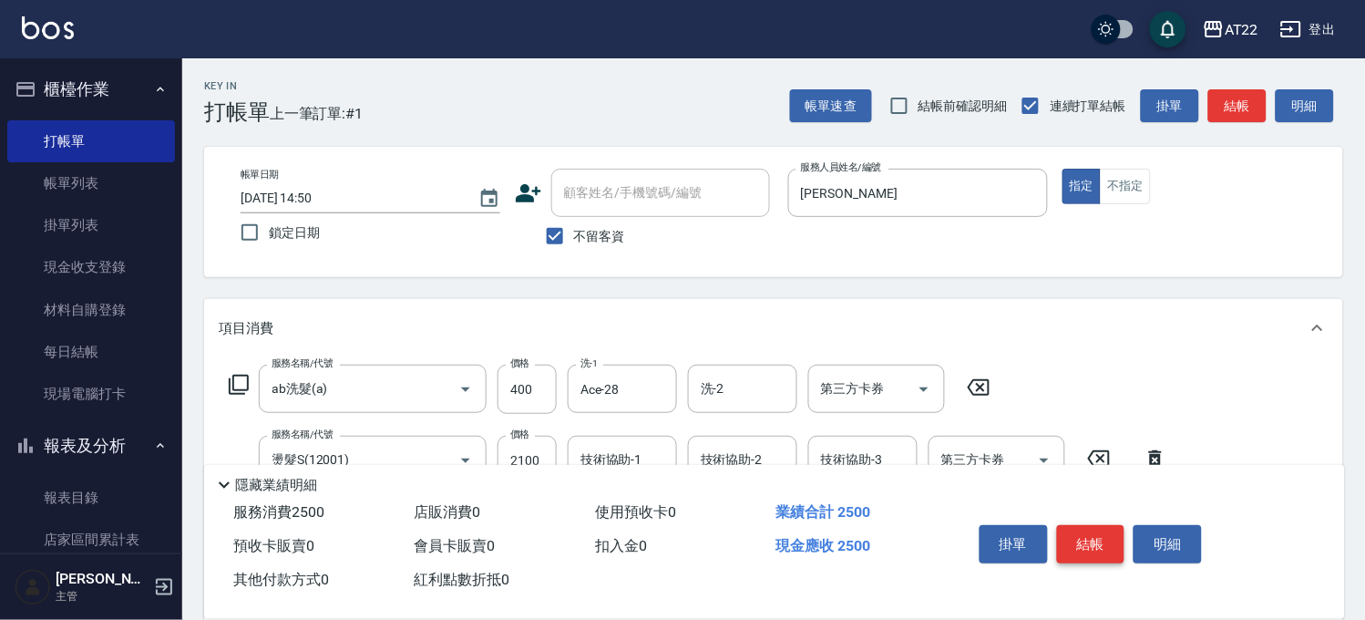
click at [1083, 525] on button "結帳" at bounding box center [1091, 544] width 68 height 38
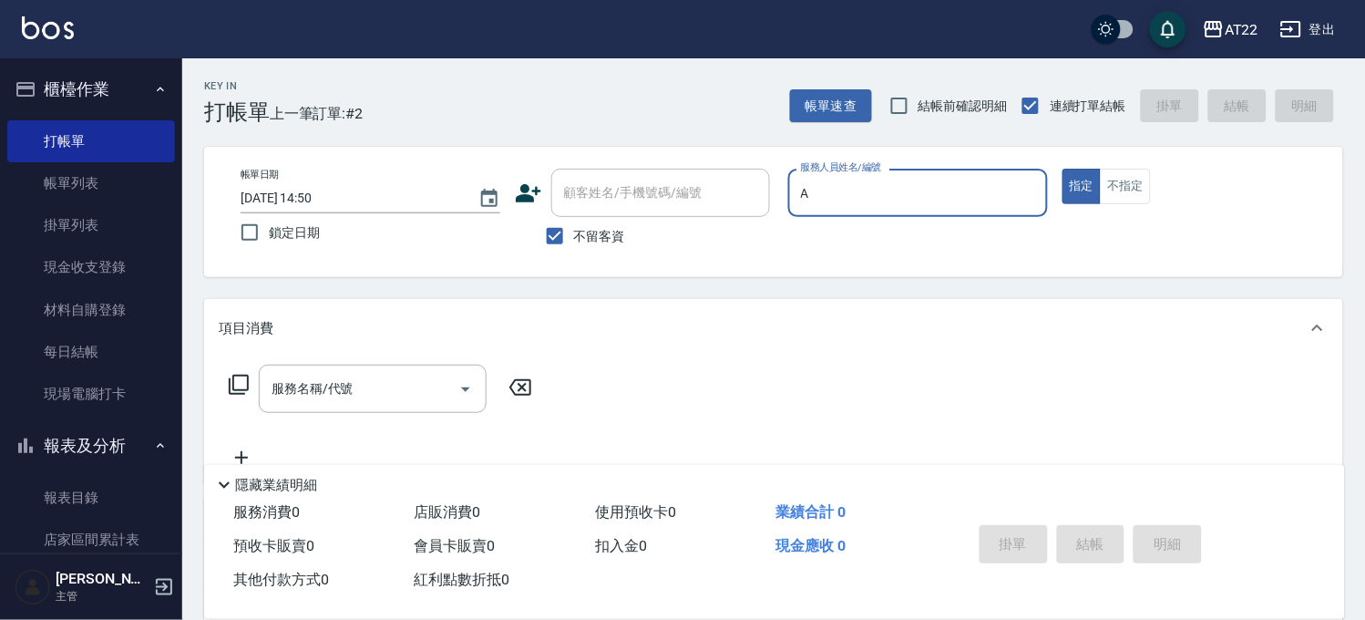
type input "蔡明宏-a"
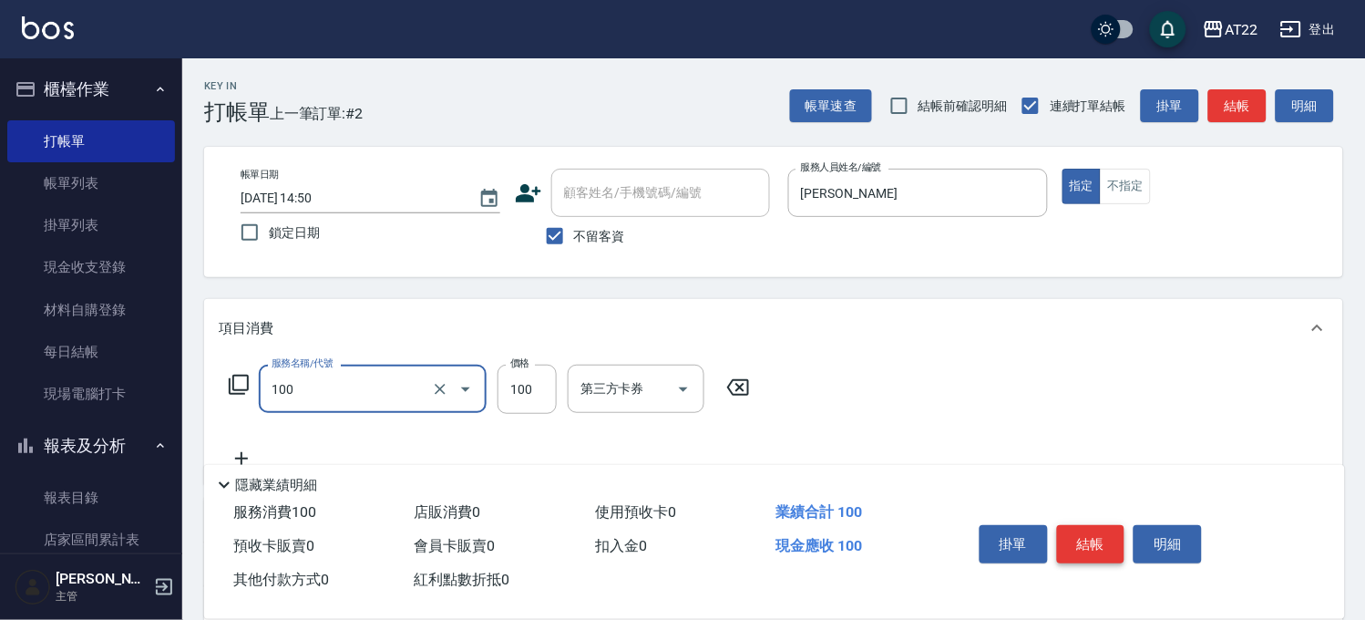
type input "修劉海(100)"
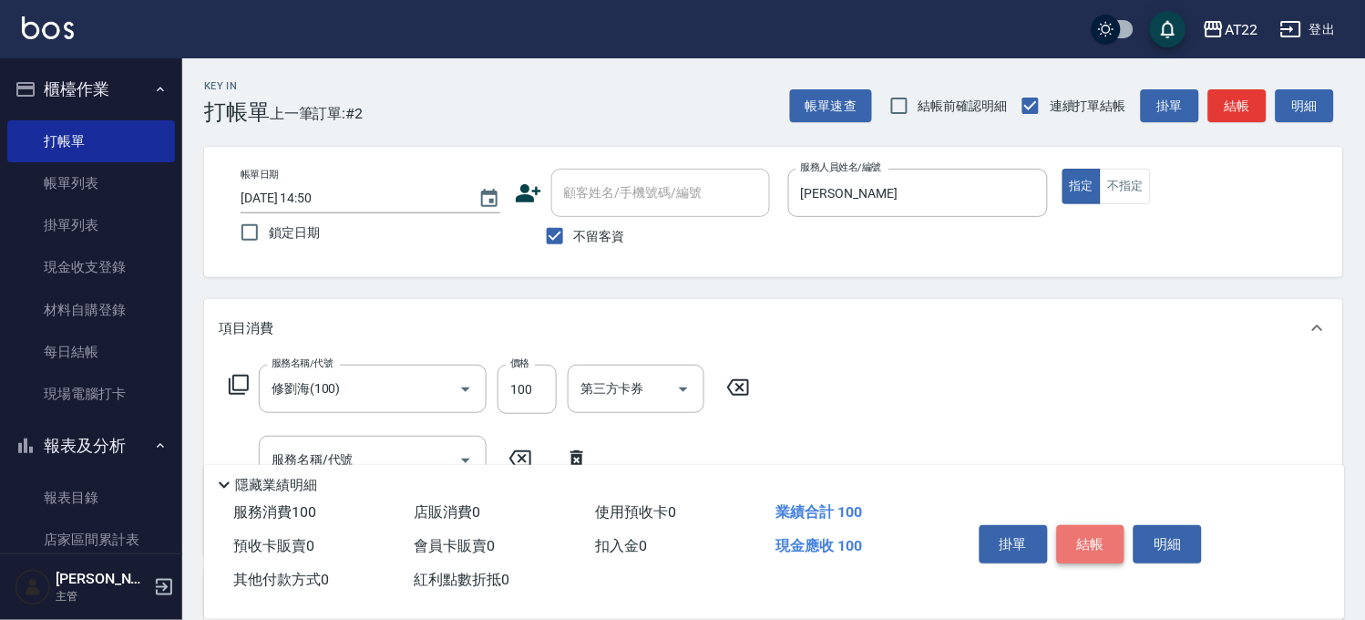
click at [1083, 525] on button "結帳" at bounding box center [1091, 544] width 68 height 38
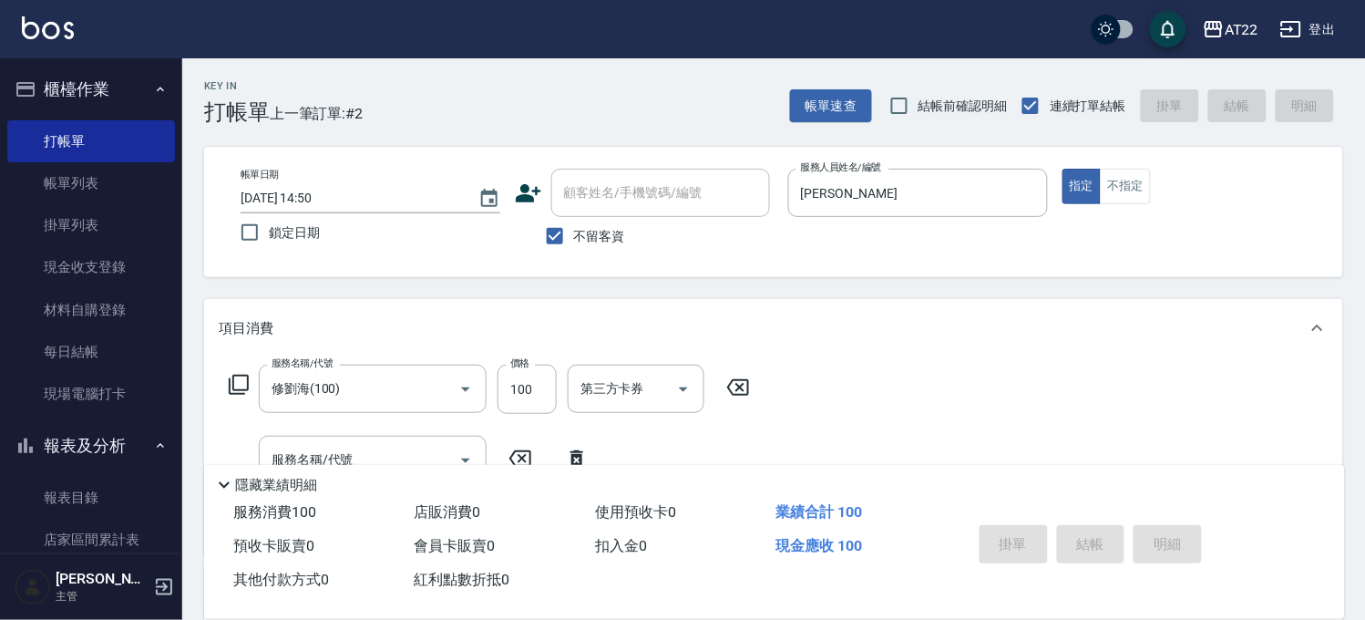
type input "2025/09/11 14:51"
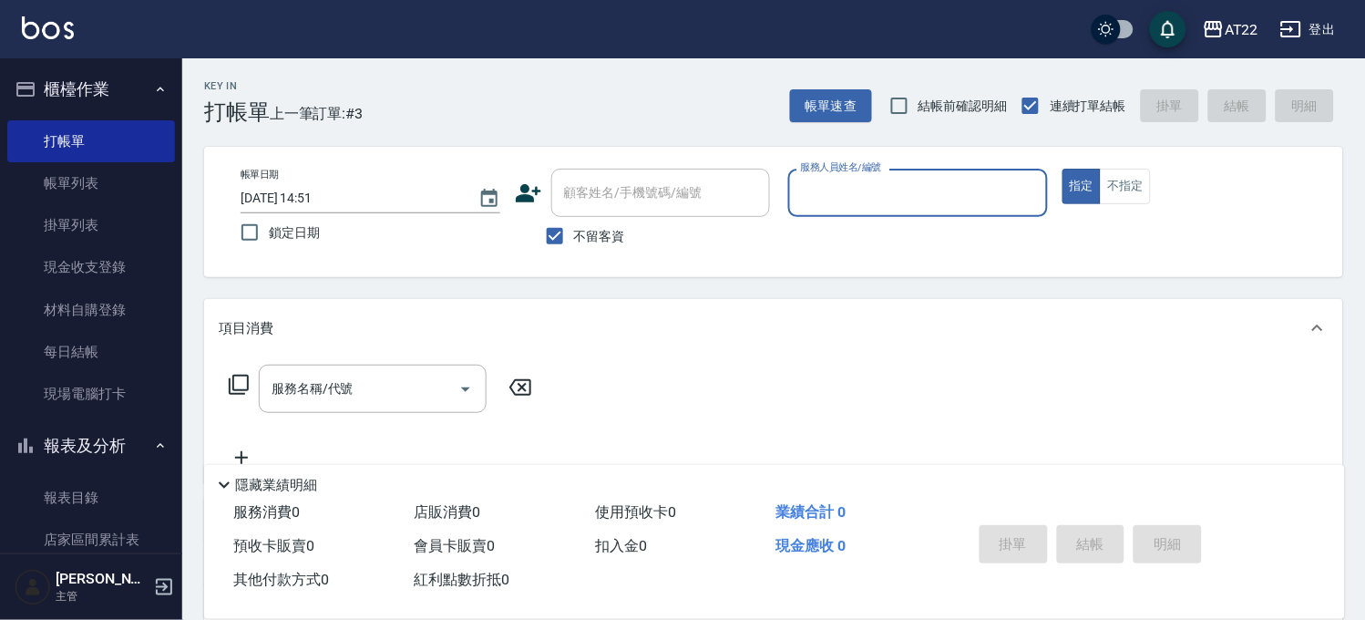
click at [575, 246] on label "不留客資" at bounding box center [580, 236] width 89 height 38
click at [574, 246] on input "不留客資" at bounding box center [555, 236] width 38 height 38
checkbox input "false"
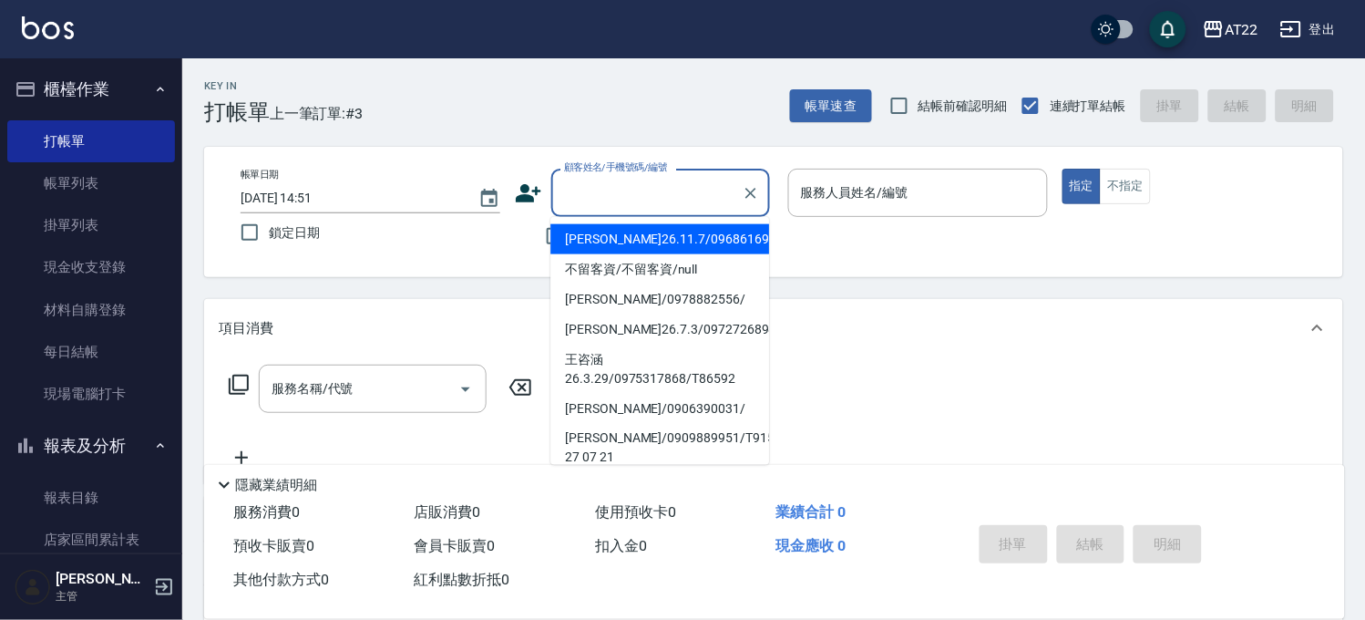
click at [611, 177] on div "顧客姓名/手機號碼/編號 顧客姓名/手機號碼/編號" at bounding box center [660, 193] width 219 height 48
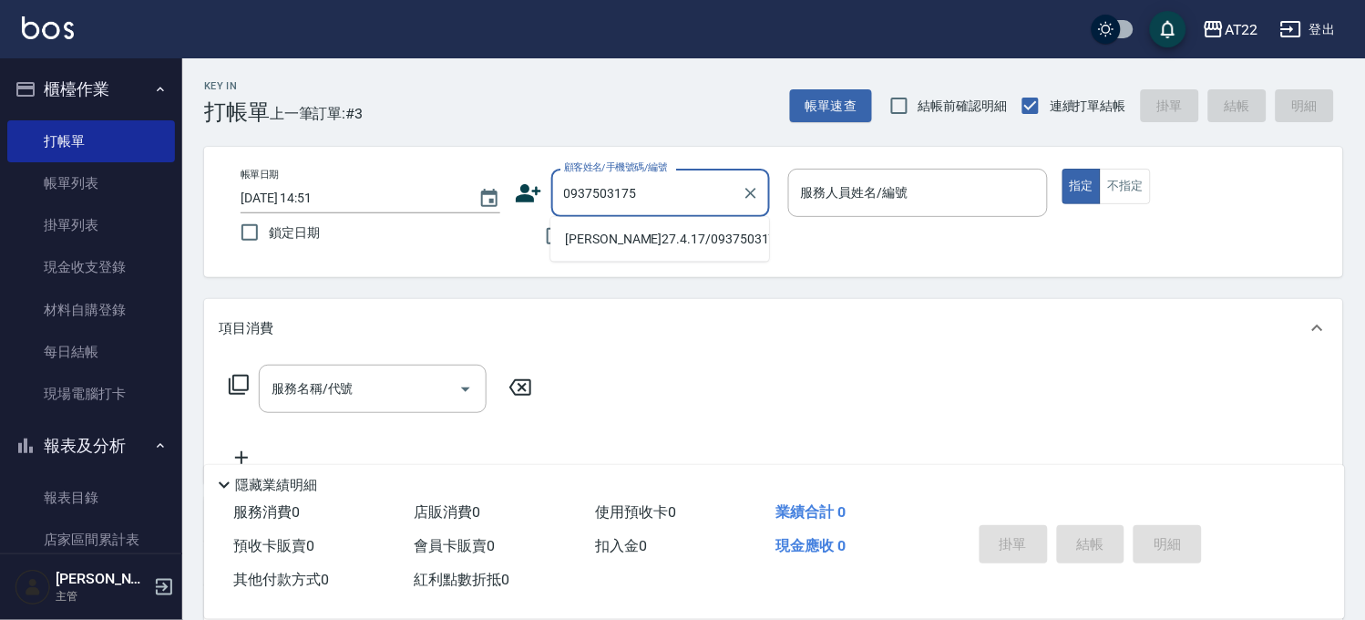
click at [611, 250] on li "王志強27.4.17/0937503175/T91300" at bounding box center [659, 239] width 219 height 30
type input "王志強27.4.17/0937503175/T91300"
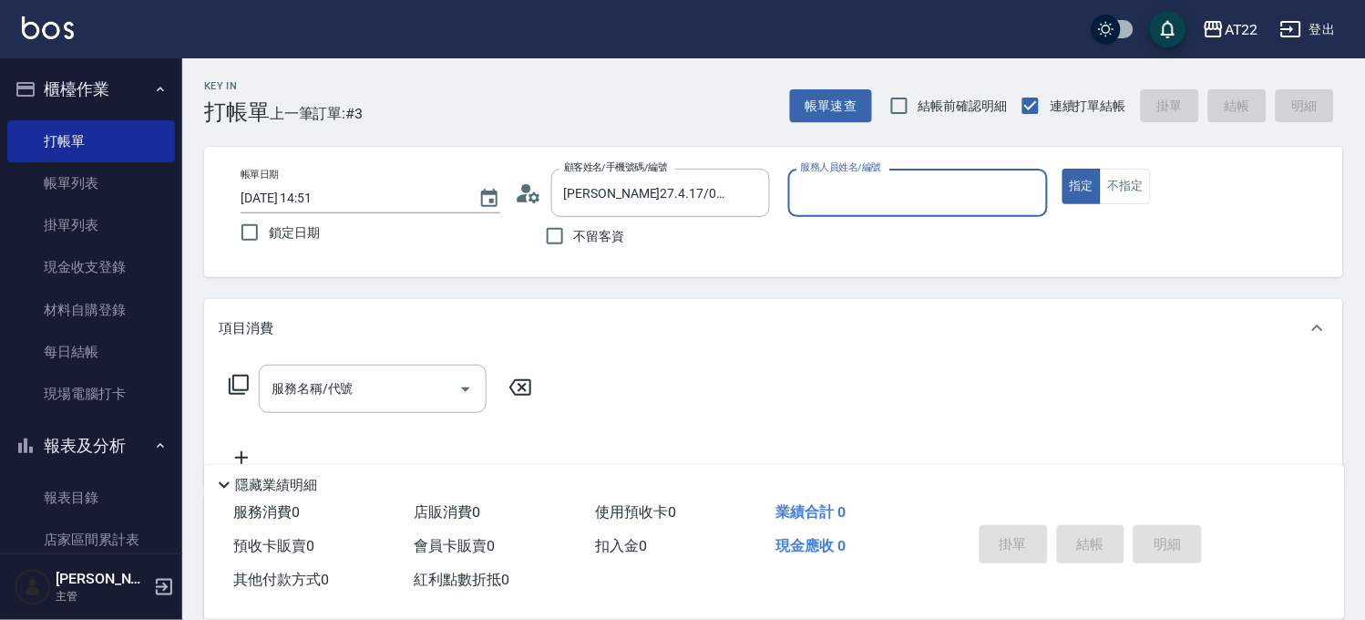
type input "Luna-15"
click at [338, 406] on div "服務名稱/代號" at bounding box center [373, 389] width 228 height 48
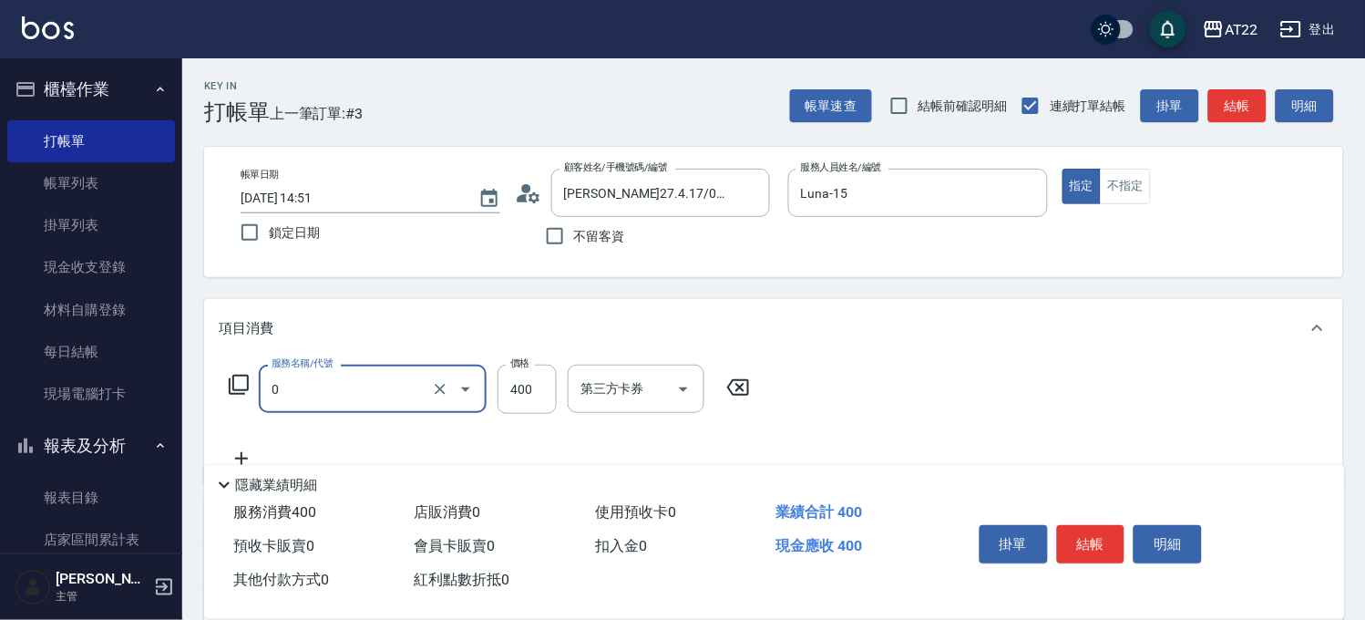
type input "有機洗髮(0)"
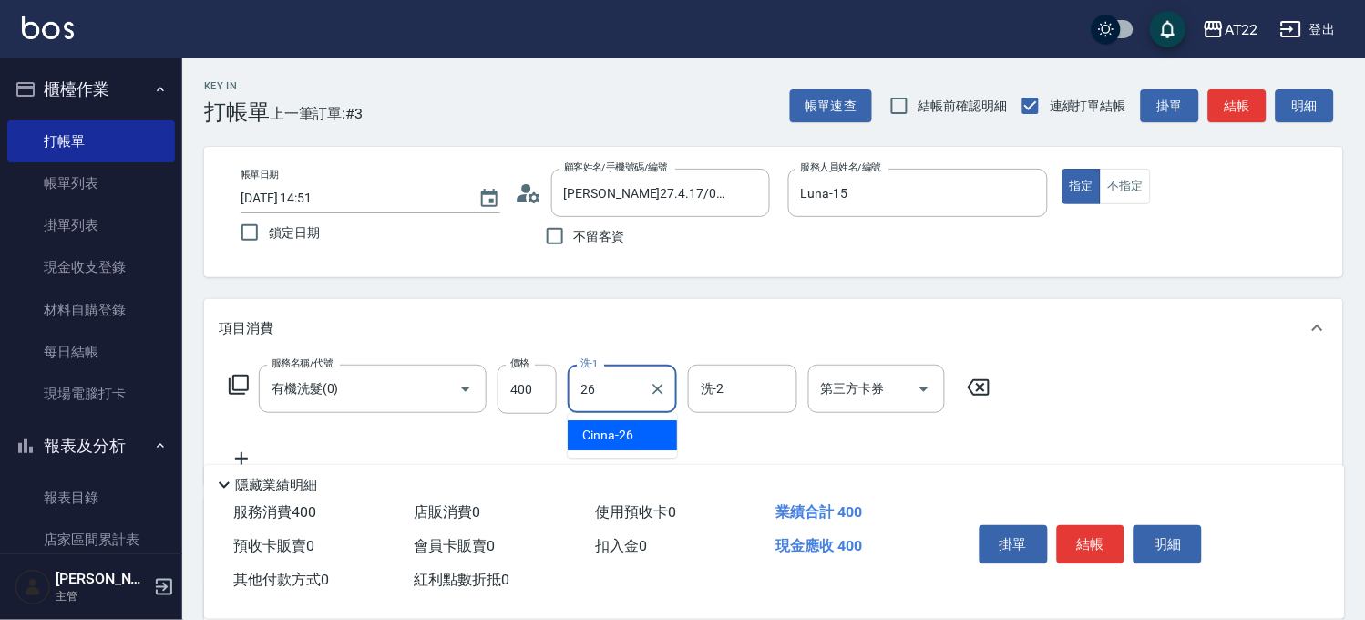
type input "Cinna-26"
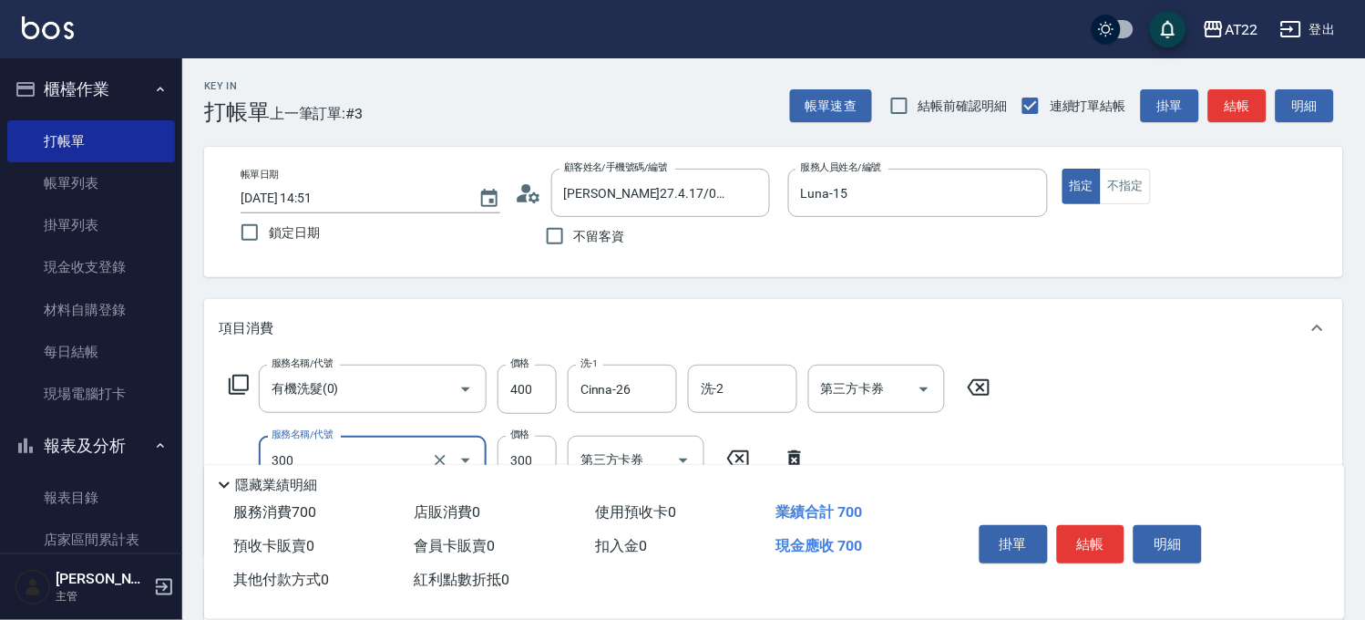
type input "剪髮(300)"
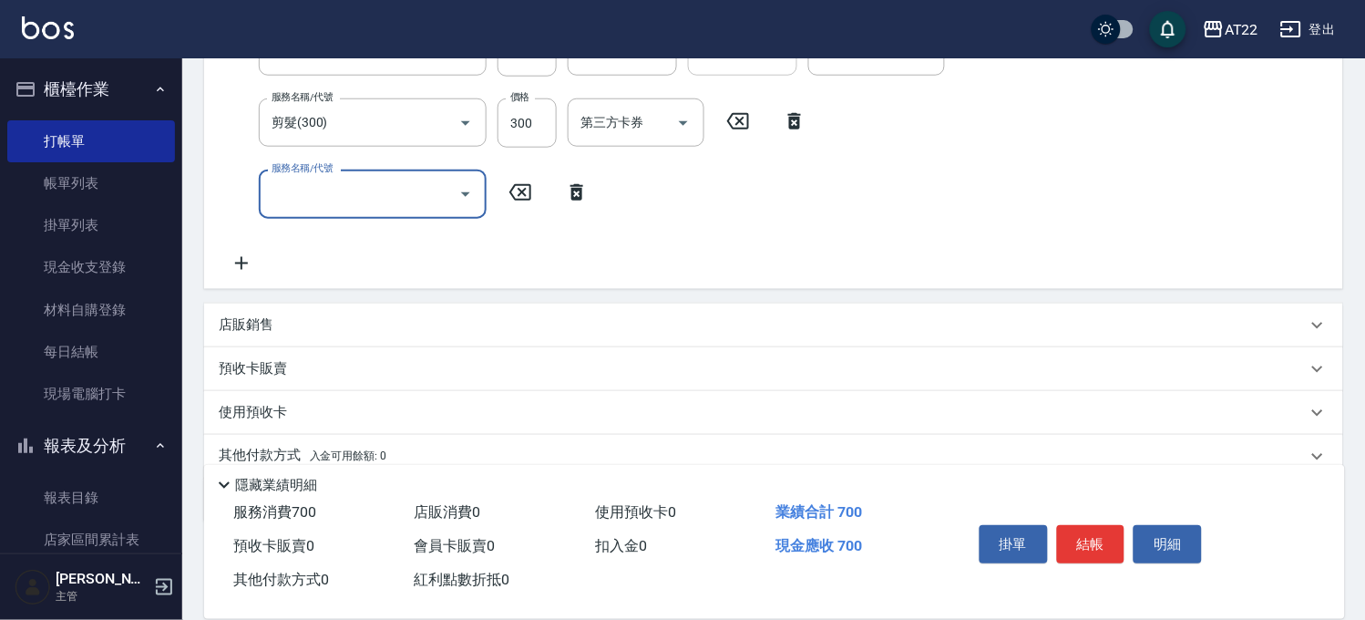
scroll to position [304, 0]
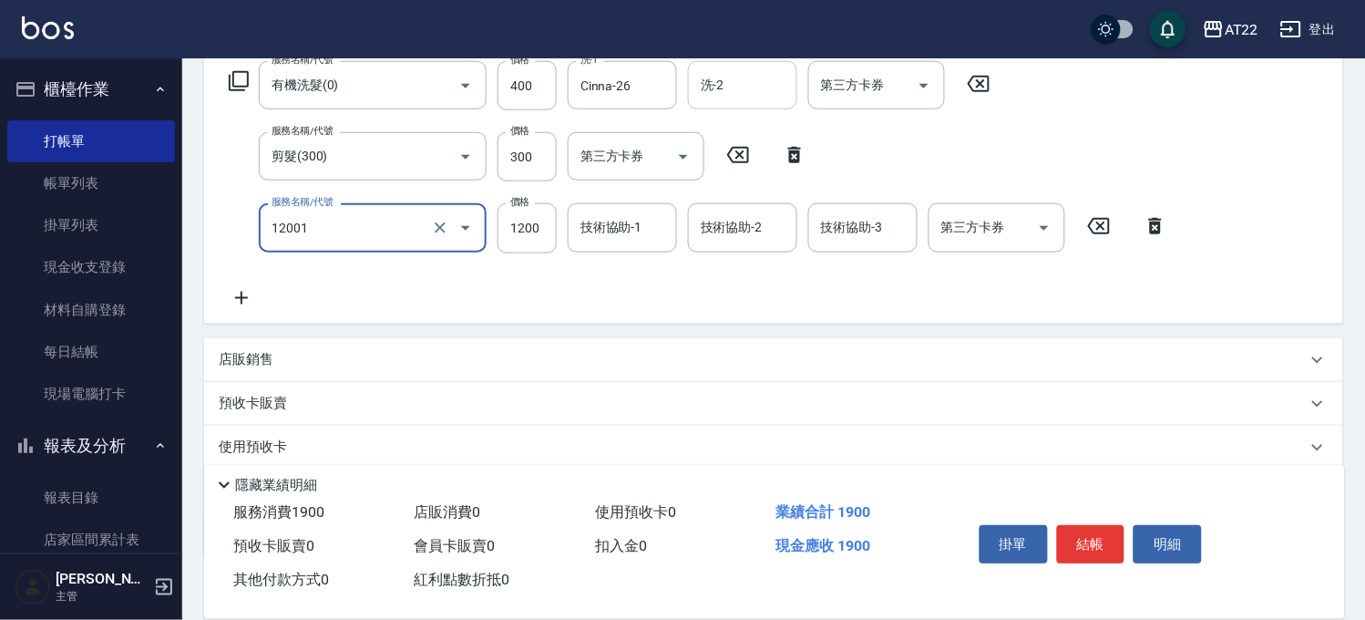
type input "燙髮S(12001)"
type input "1460"
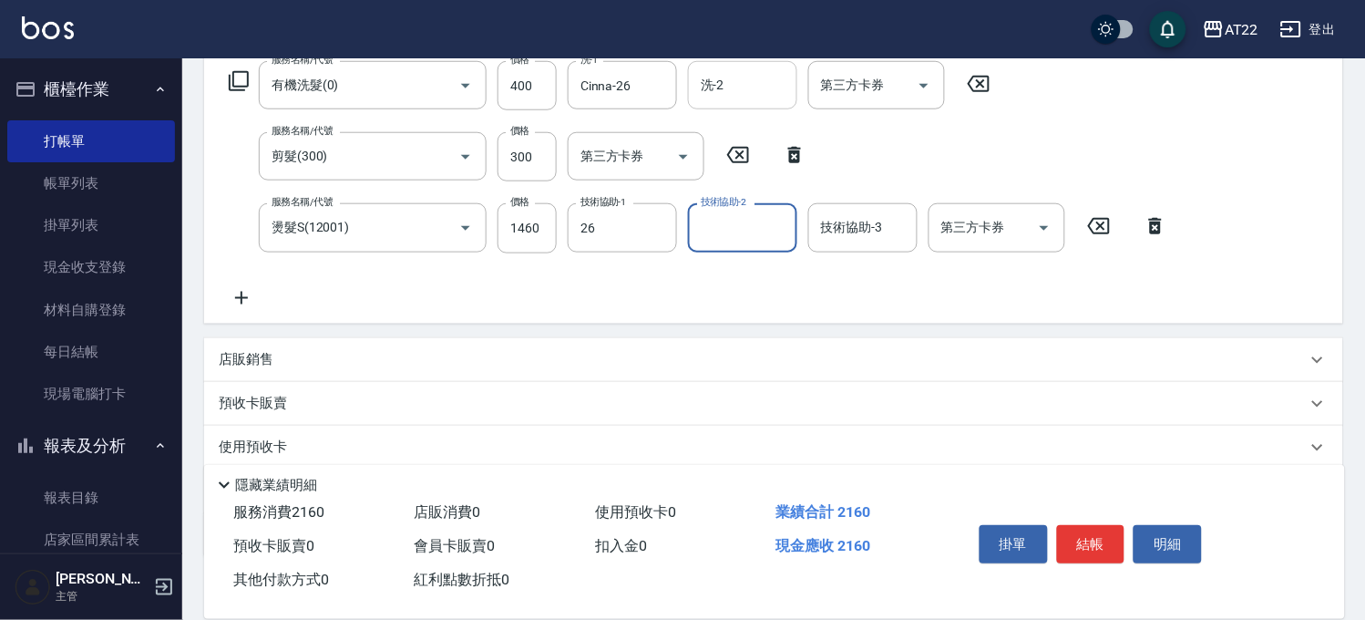
type input "Cinna-26"
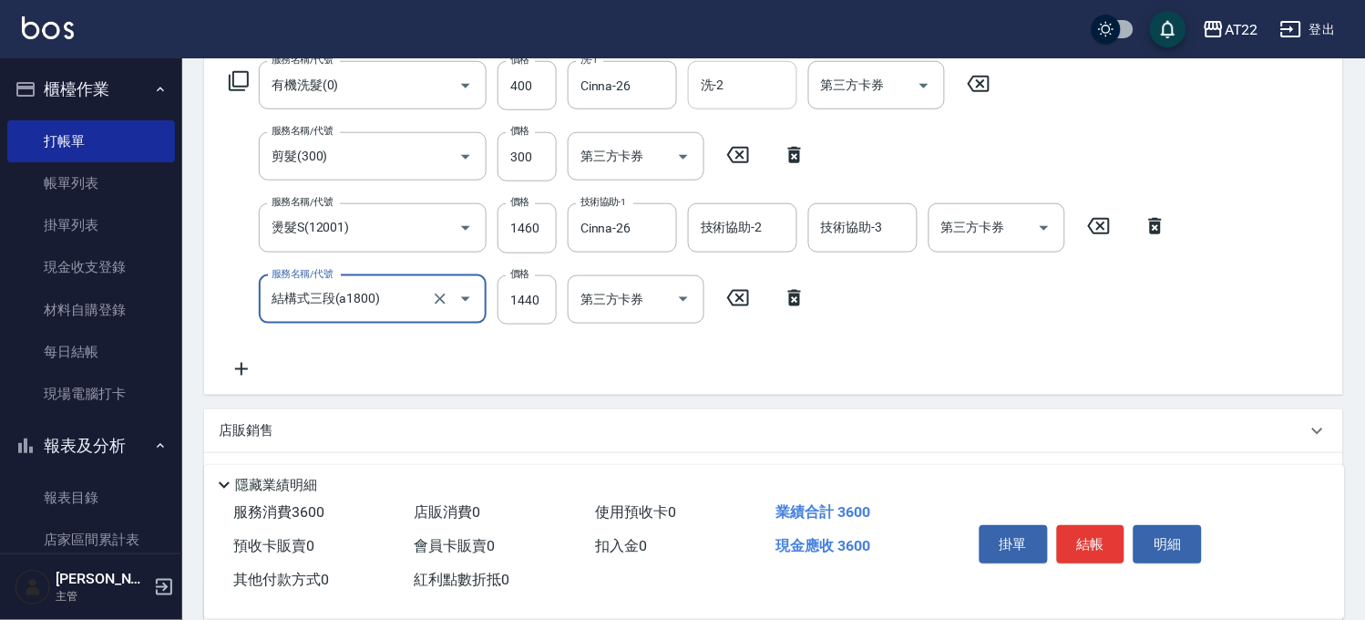
type input "結構式三段(a1800)"
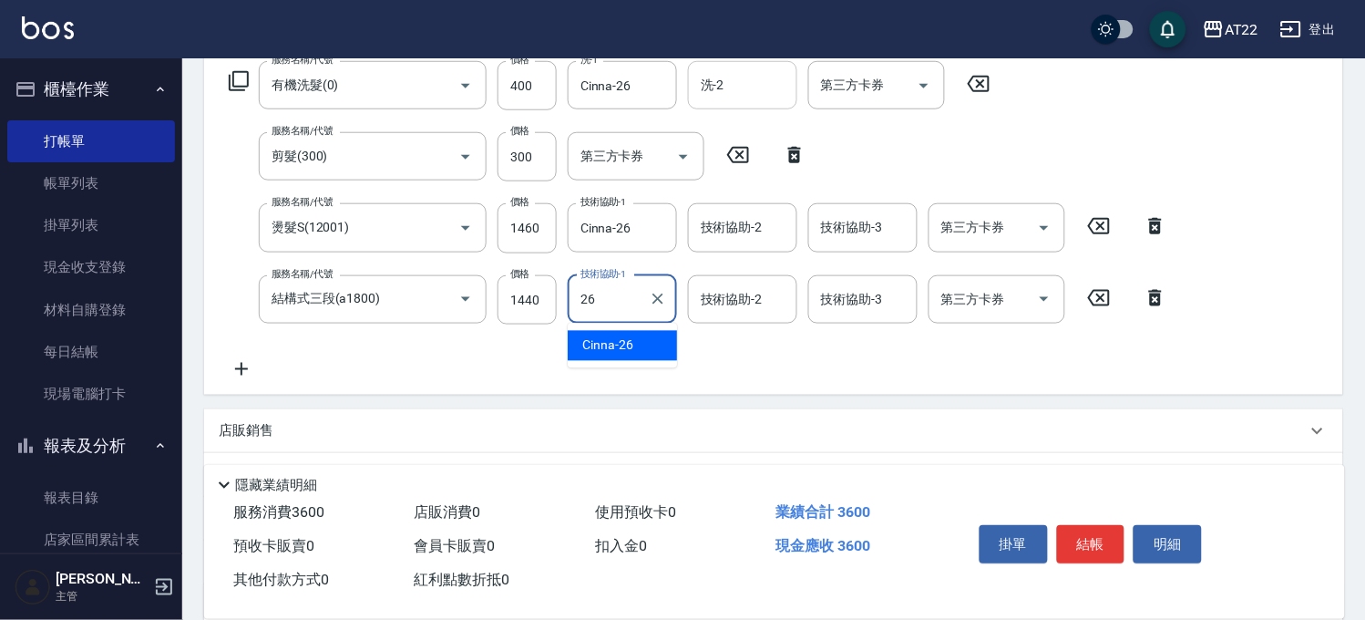
type input "Cinna-26"
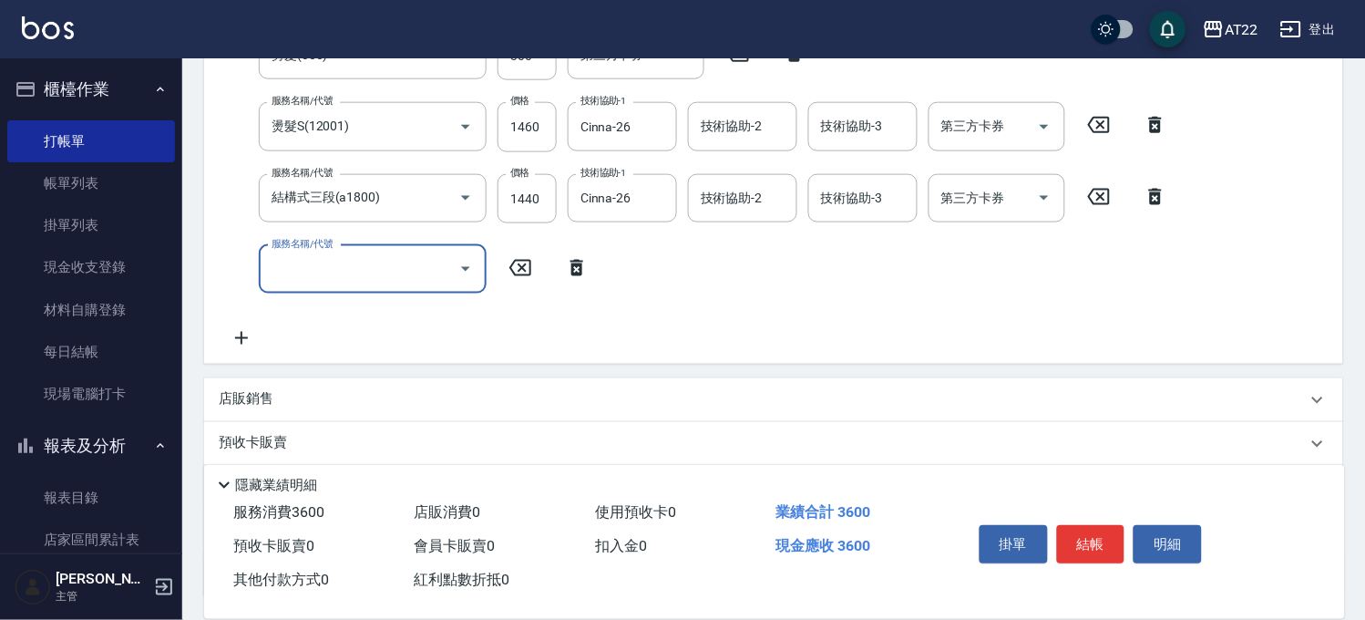
scroll to position [554, 0]
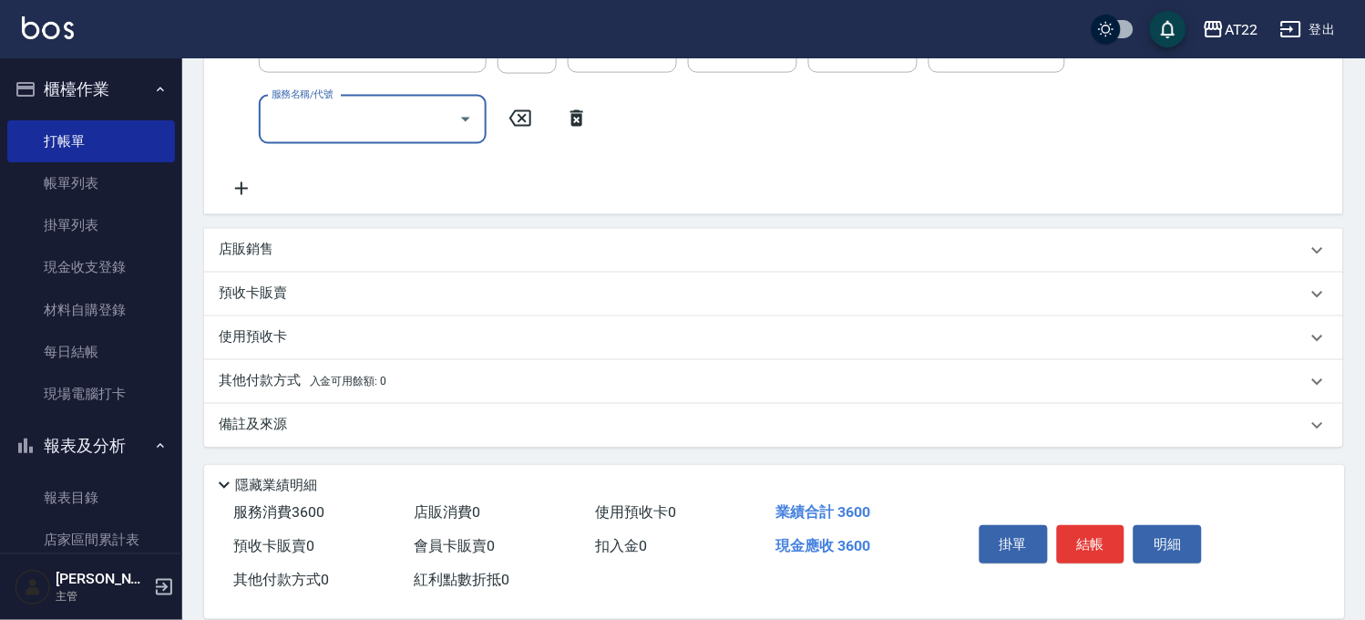
click at [365, 267] on div "店販銷售" at bounding box center [773, 251] width 1139 height 44
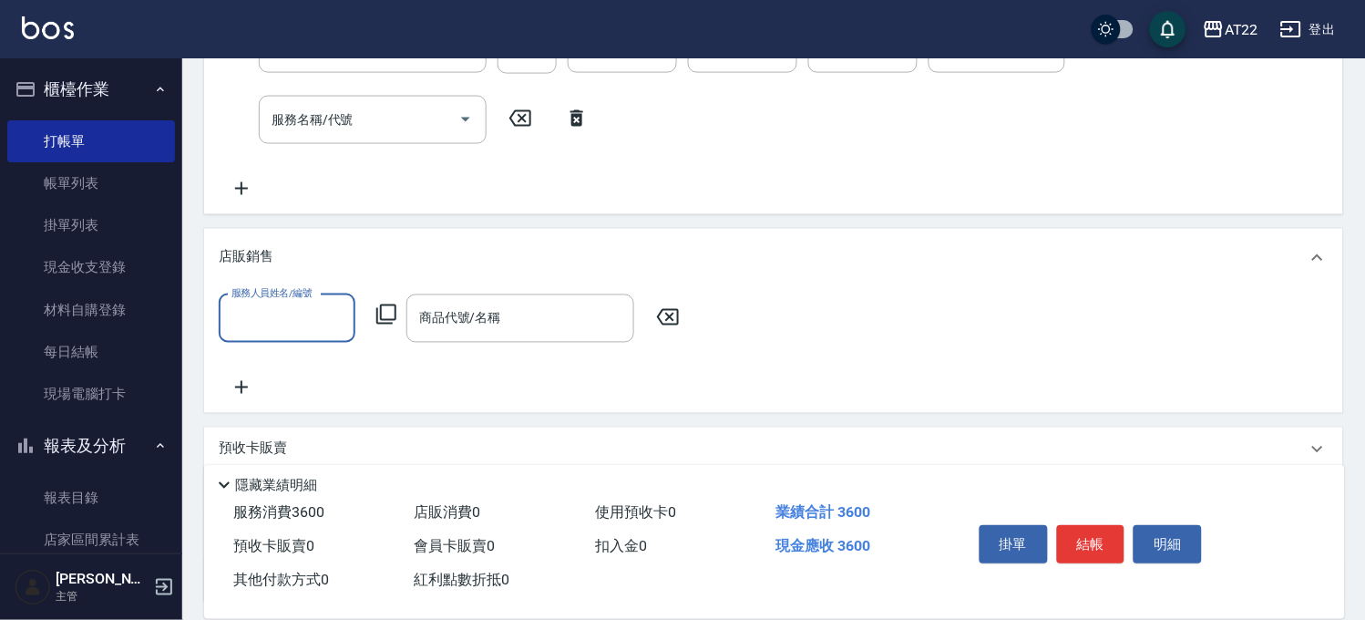
scroll to position [0, 0]
type input "Luna-15"
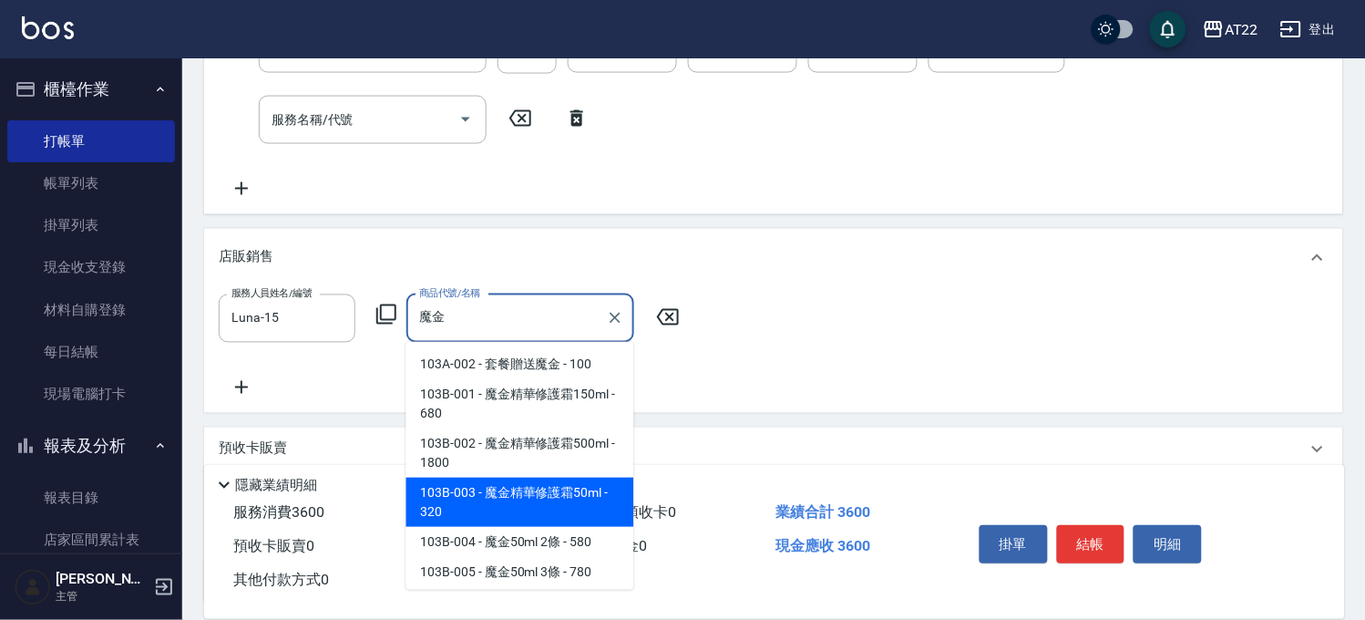
click at [470, 509] on span "103B-003 - 魔金精華修護霜50ml - 320" at bounding box center [520, 502] width 228 height 49
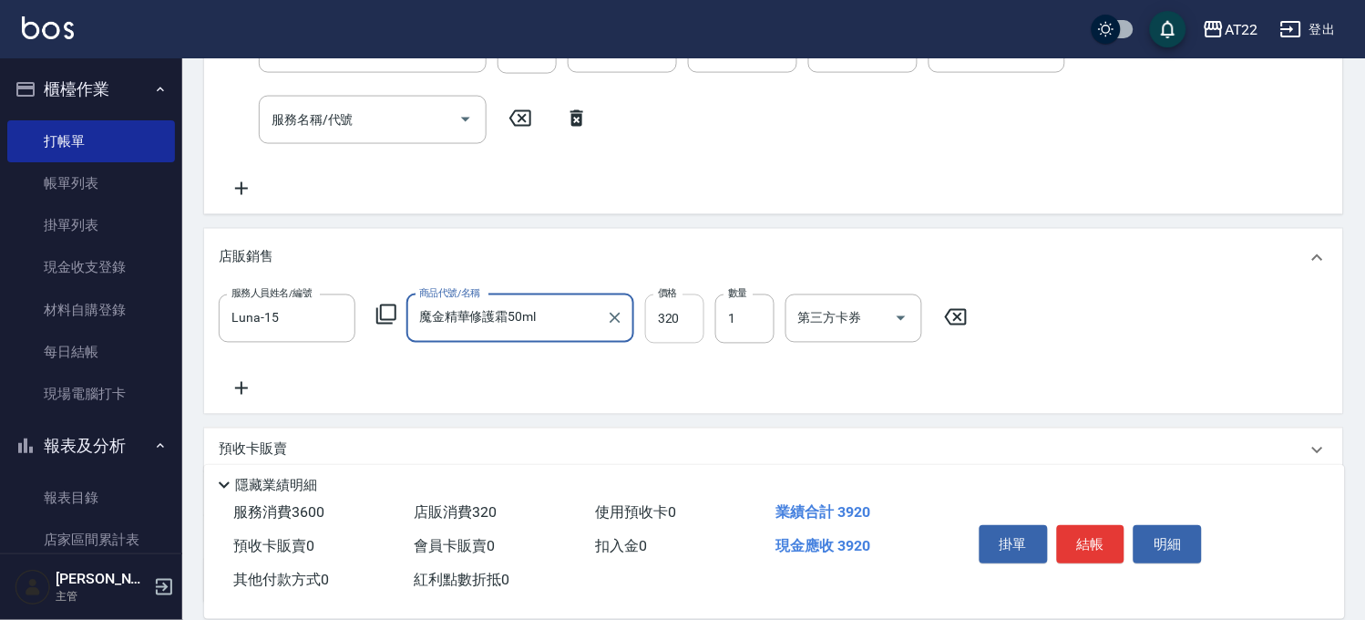
type input "魔金精華修護霜50ml"
click at [663, 313] on input "320" at bounding box center [674, 318] width 59 height 49
type input "288"
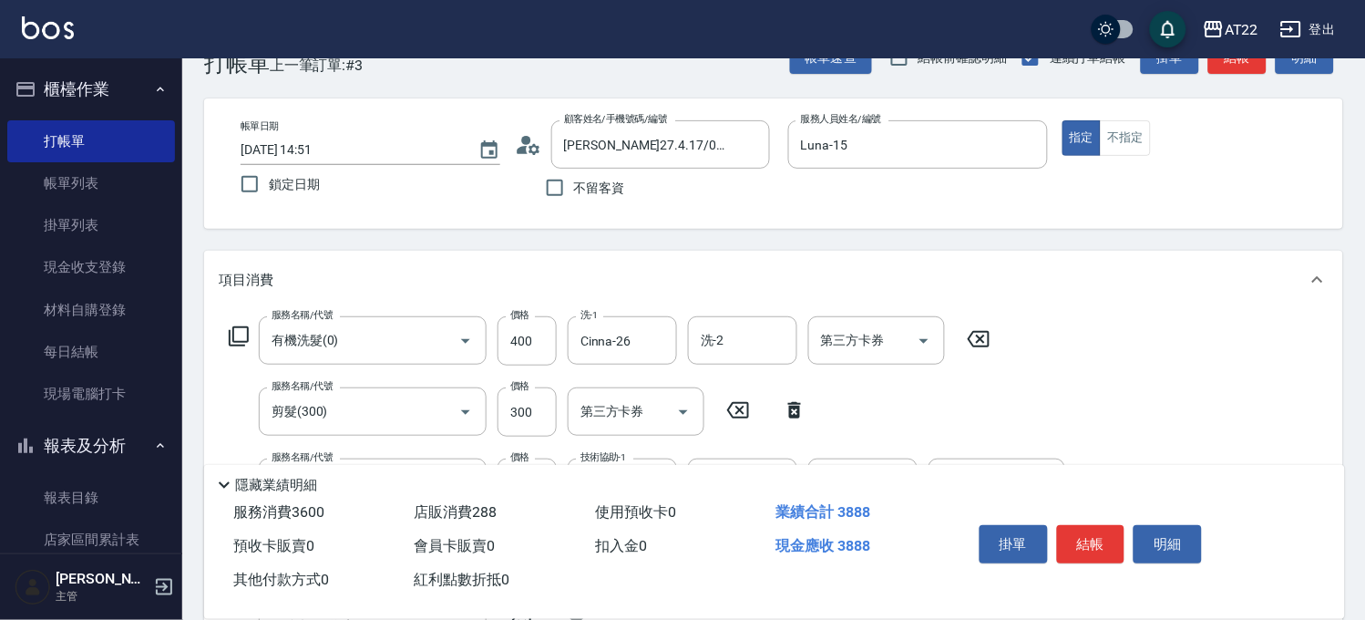
scroll to position [352, 0]
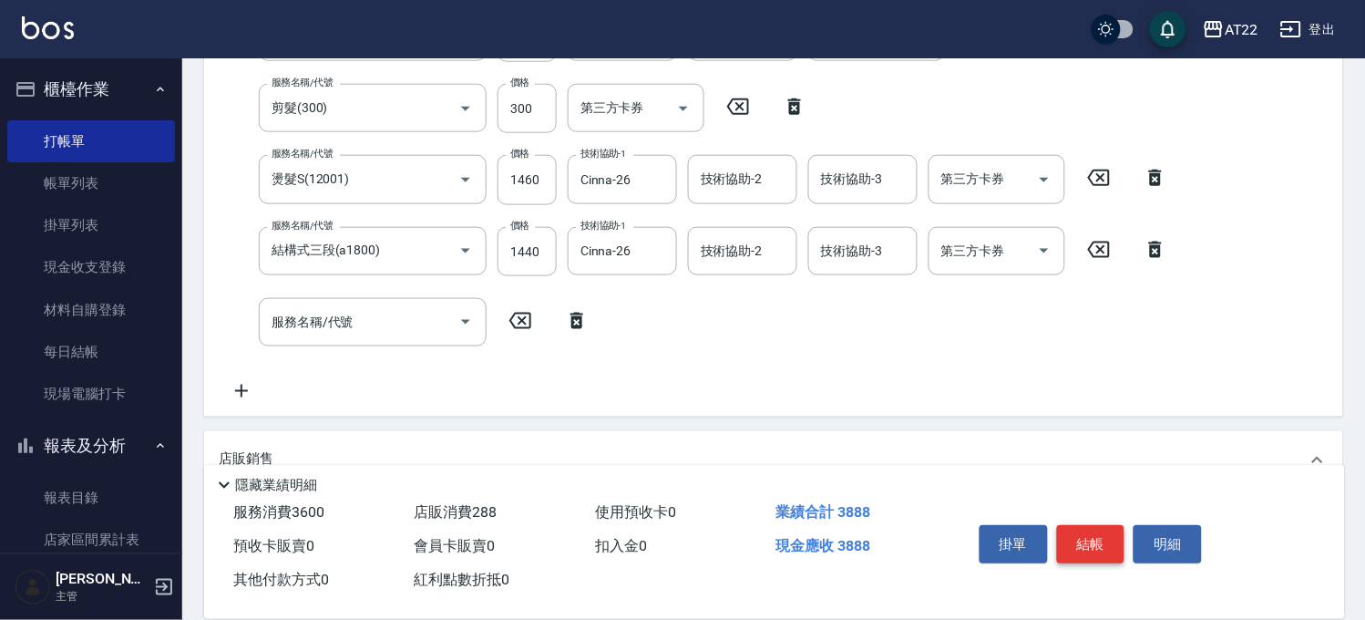
click at [1074, 549] on button "結帳" at bounding box center [1091, 544] width 68 height 38
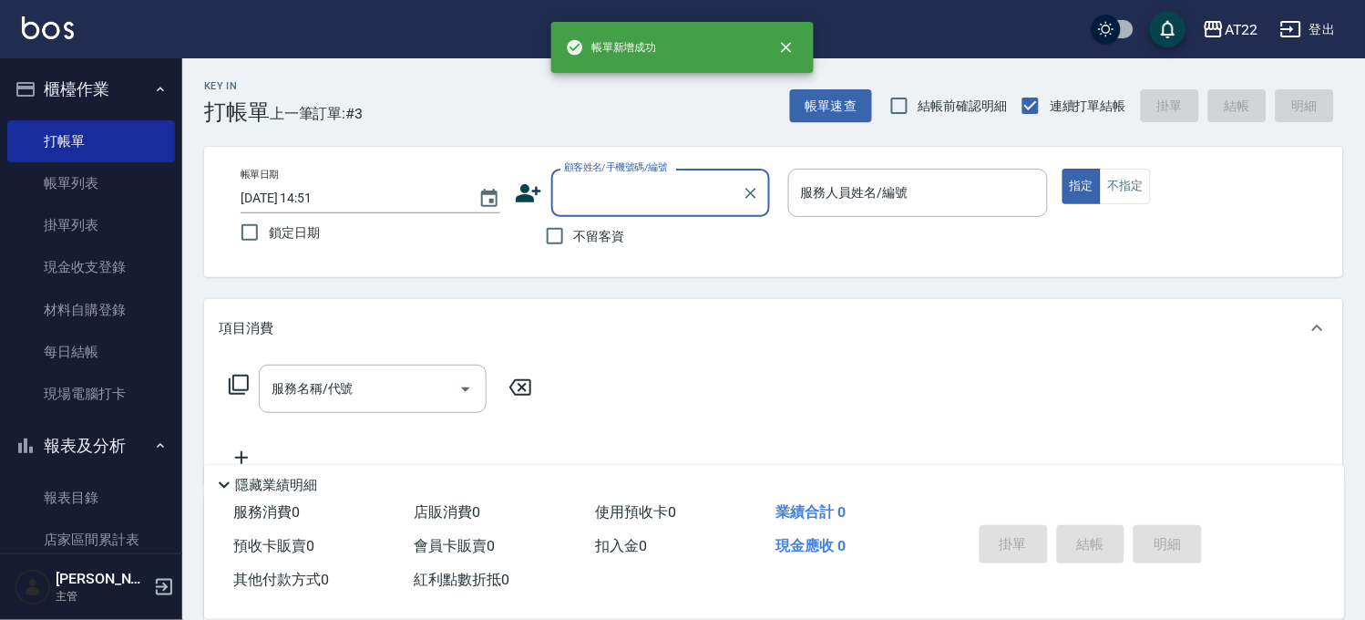
scroll to position [0, 0]
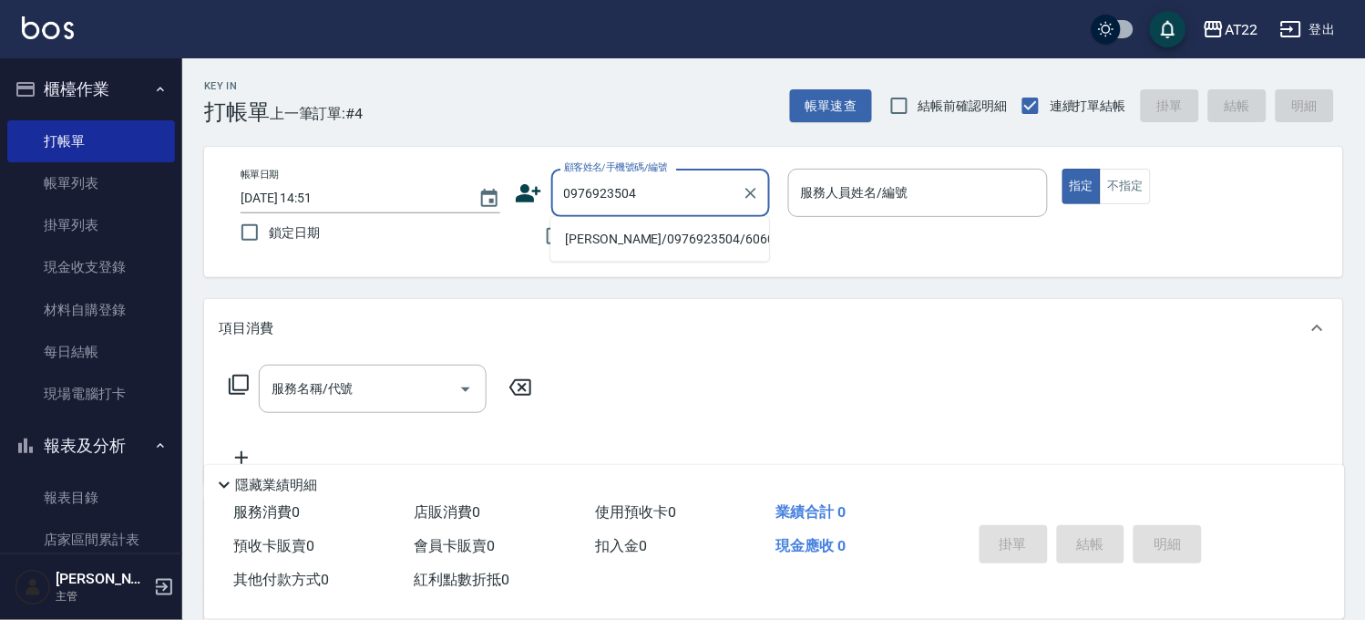
click at [598, 253] on ul "李沛祈/0976923504/60606" at bounding box center [659, 239] width 219 height 45
click at [605, 246] on li "李沛祈/0976923504/60606" at bounding box center [659, 239] width 219 height 30
type input "李沛祈/0976923504/60606"
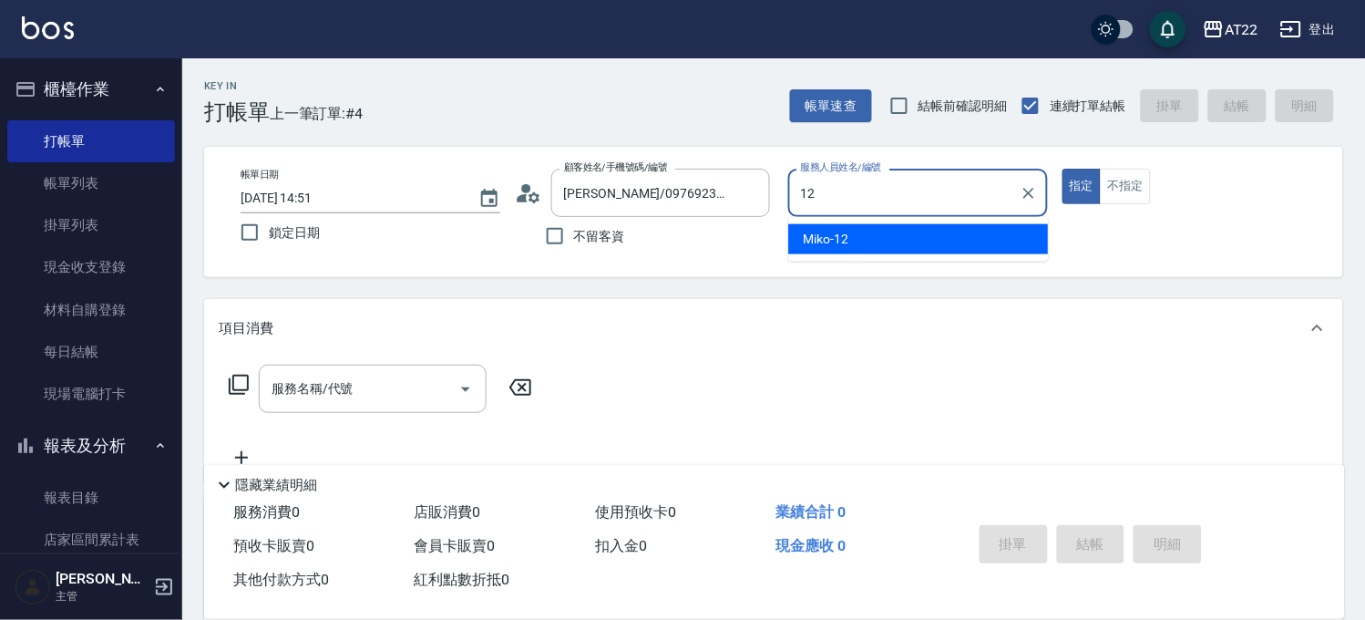
type input "Miko-12"
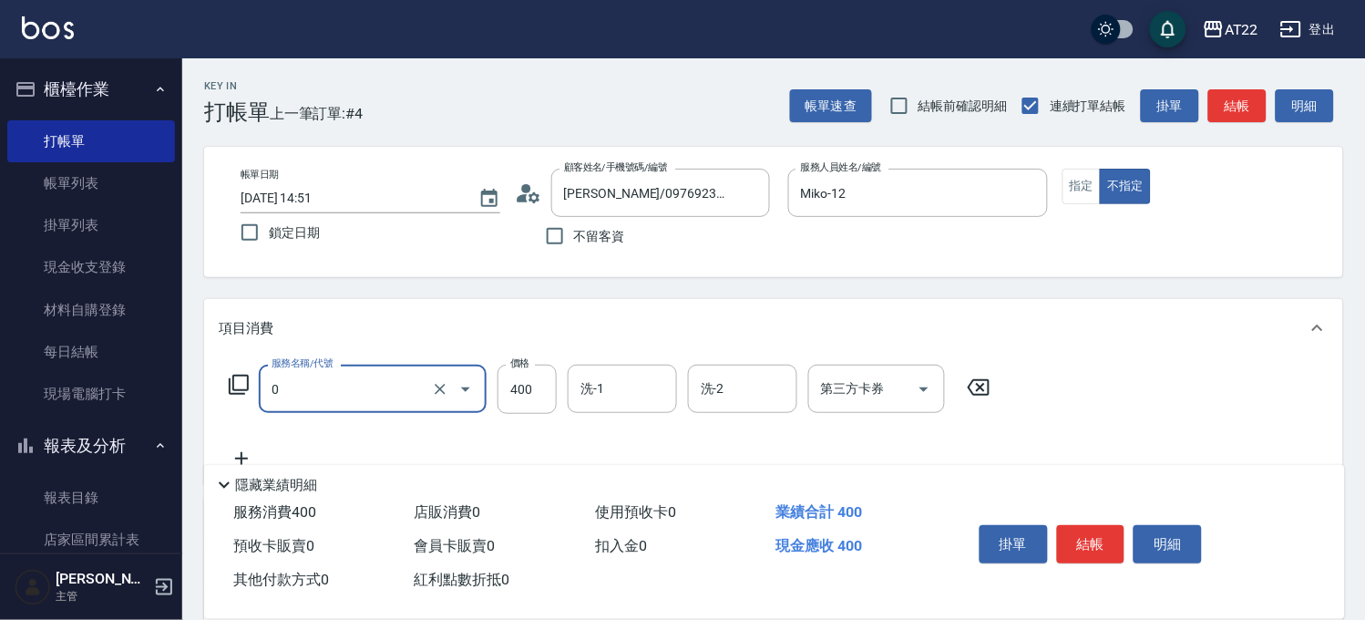
type input "有機洗髮(0)"
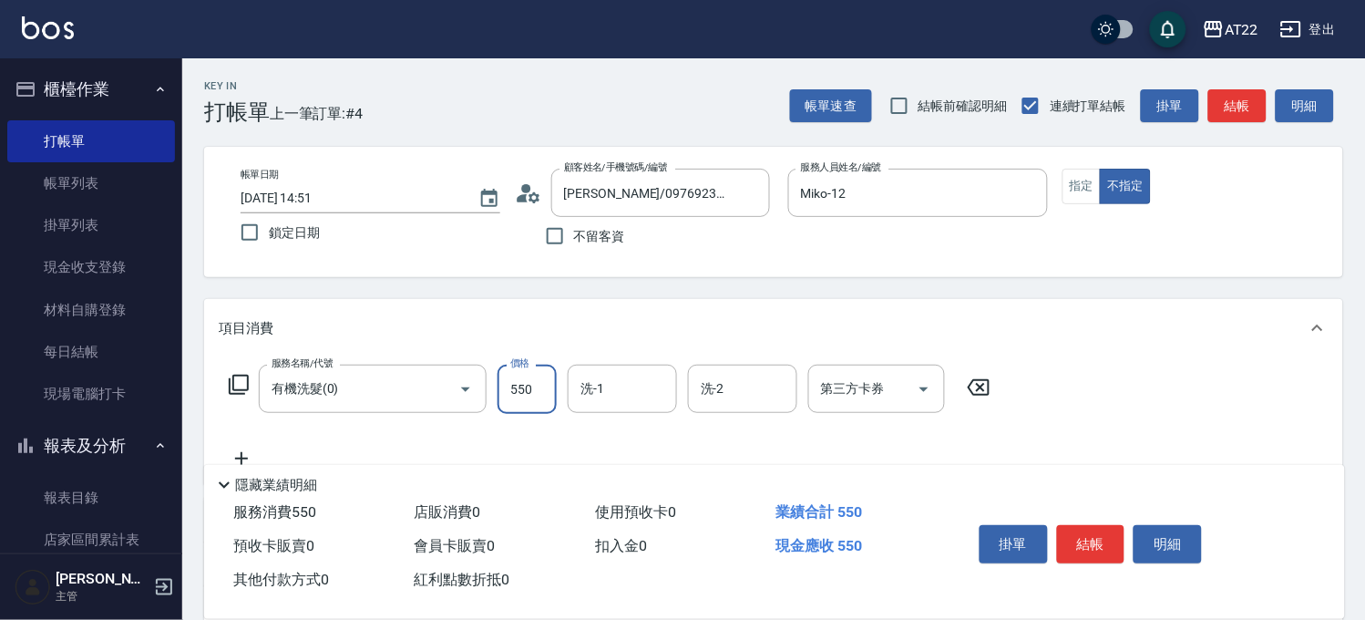
type input "550"
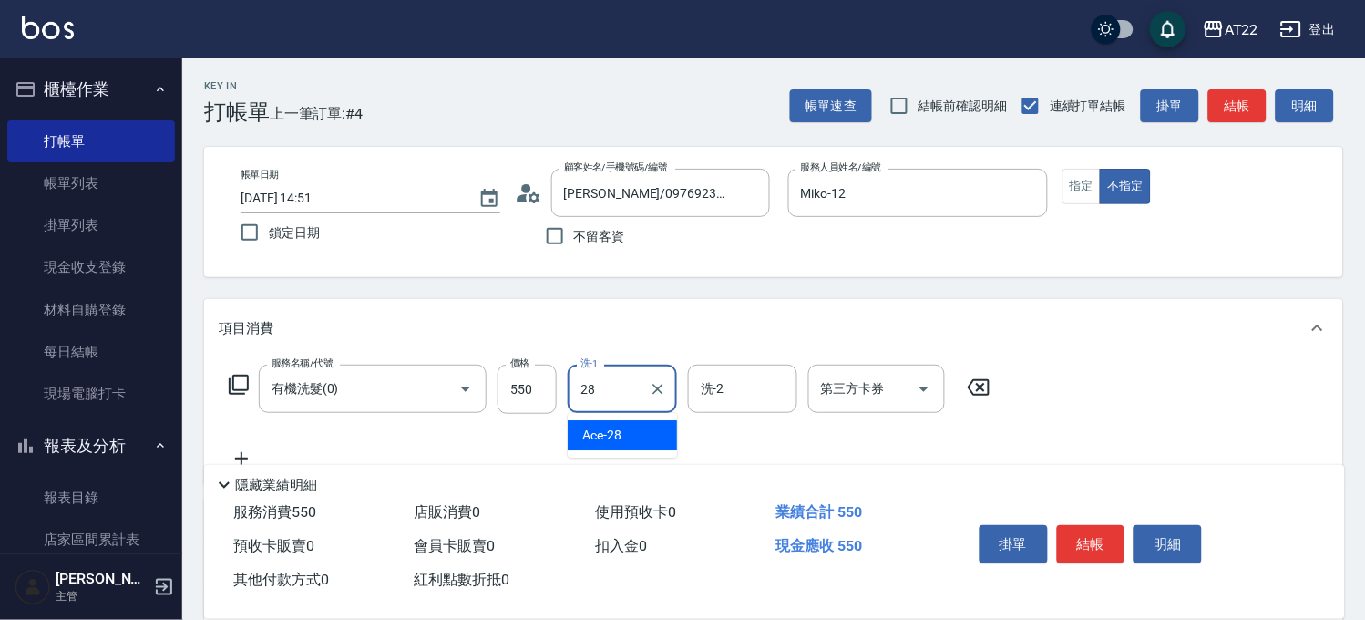
type input "Ace-28"
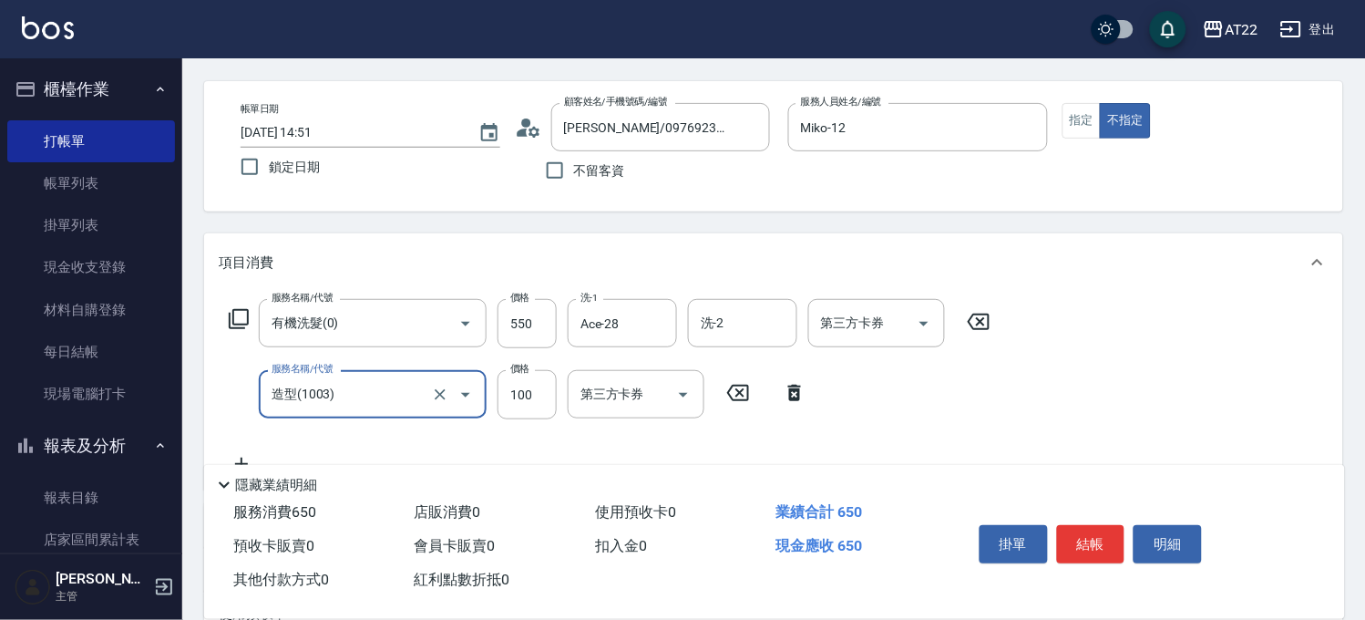
scroll to position [101, 0]
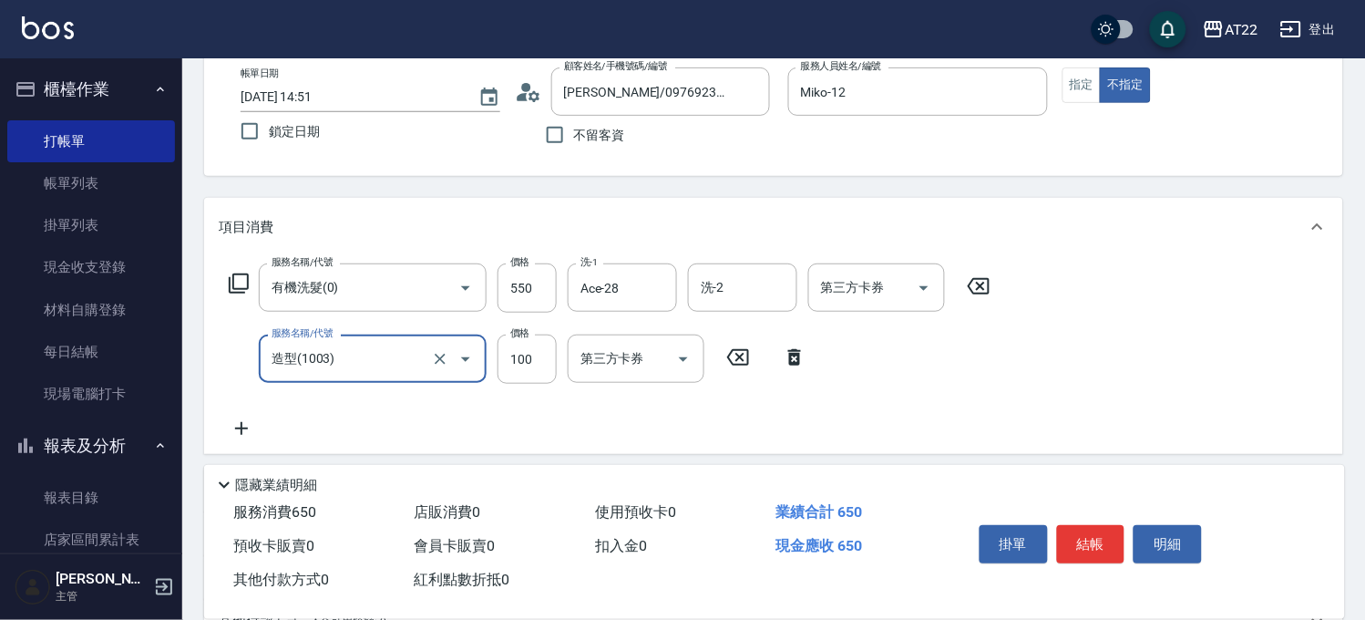
type input "造型(1003)"
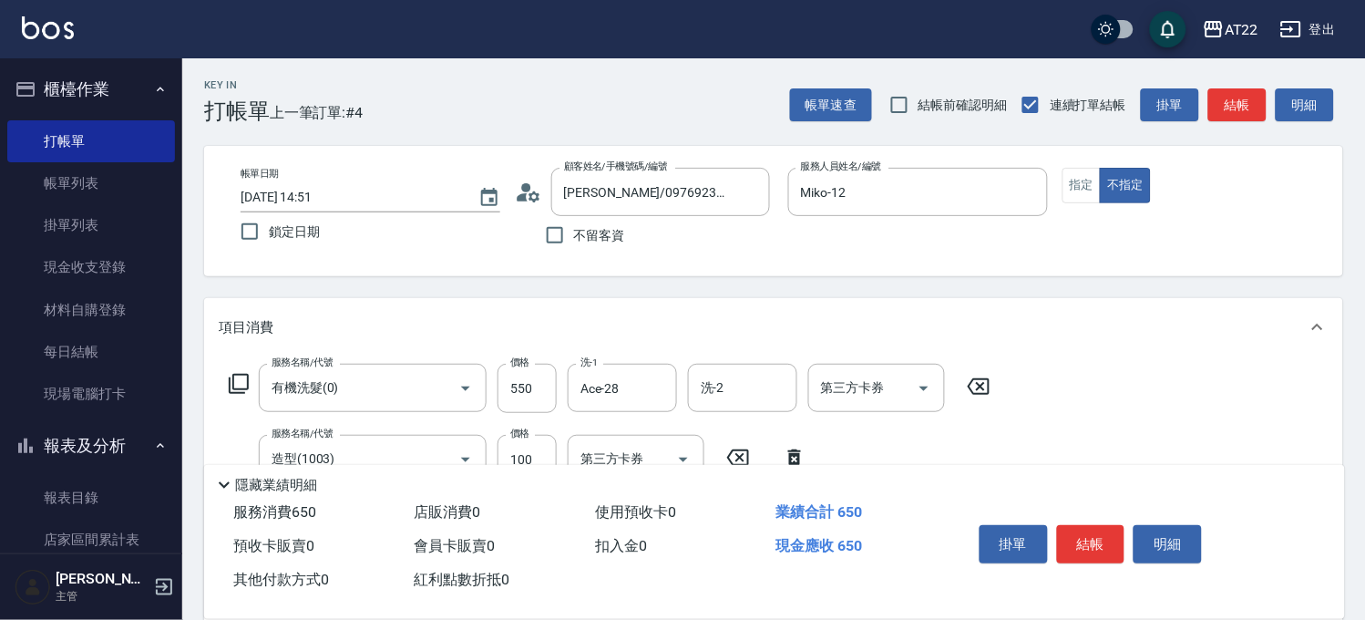
scroll to position [0, 0]
click at [1076, 535] on button "結帳" at bounding box center [1091, 544] width 68 height 38
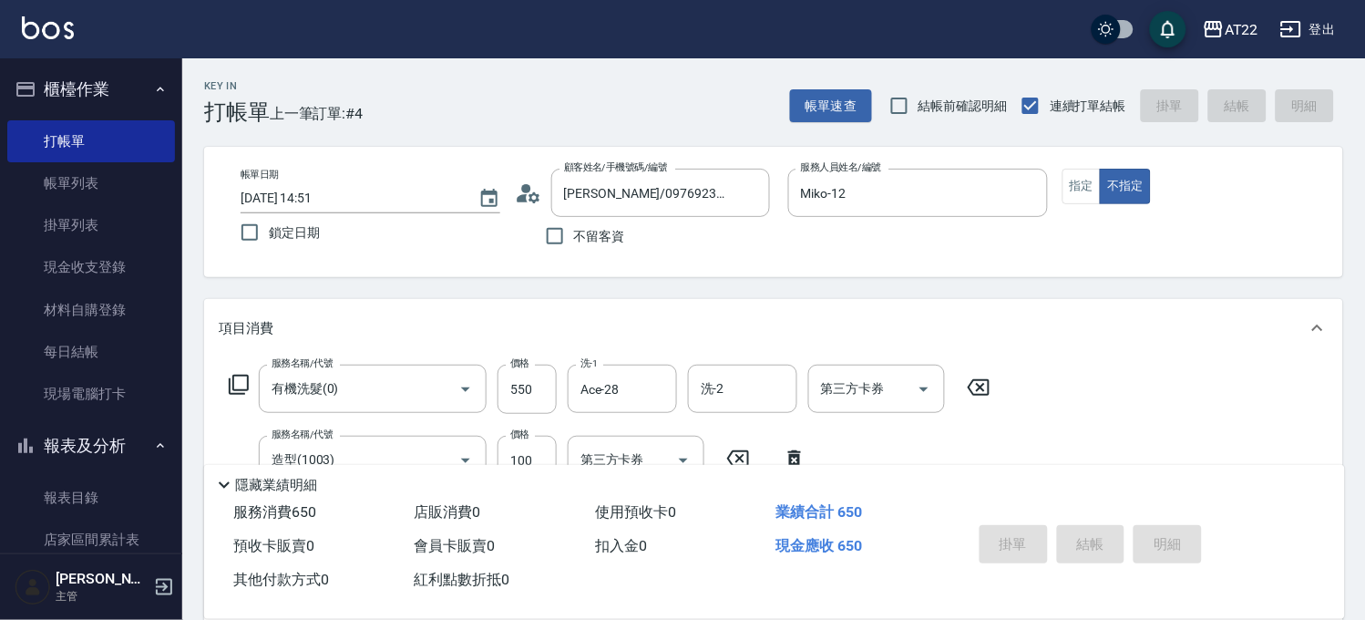
type input "2025/09/11 14:52"
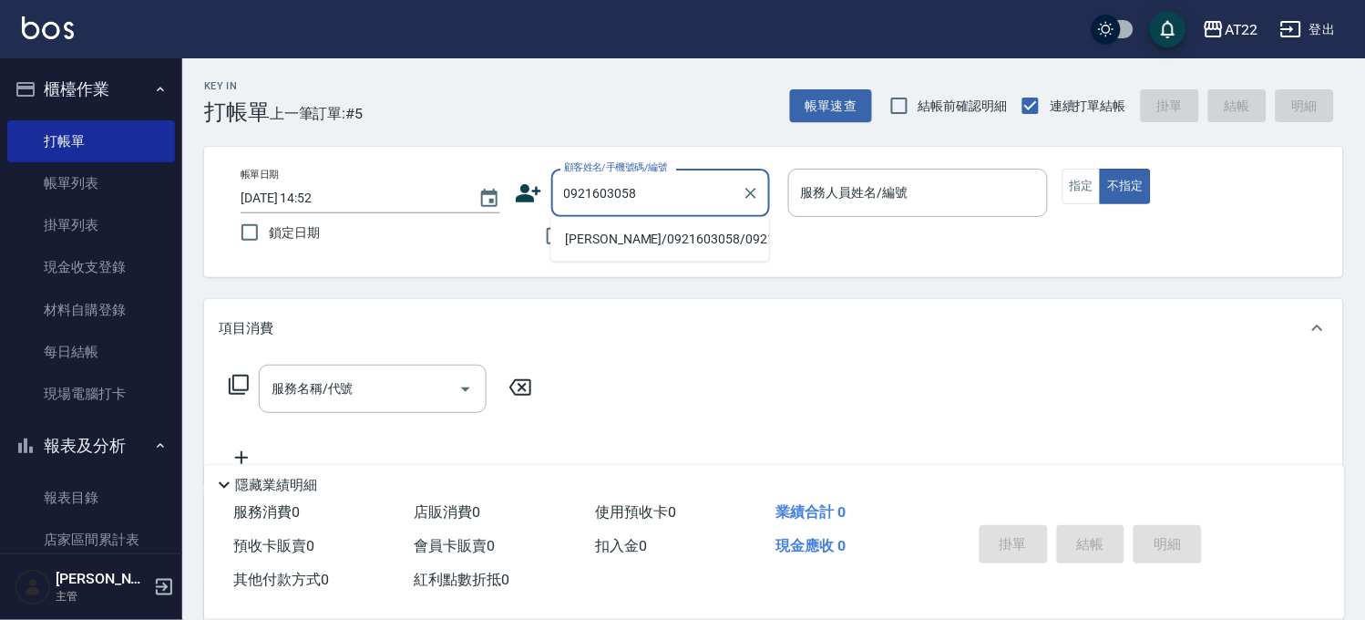
click at [586, 231] on li "張競心/0921603058/0921603058" at bounding box center [659, 239] width 219 height 30
type input "張競心/0921603058/0921603058"
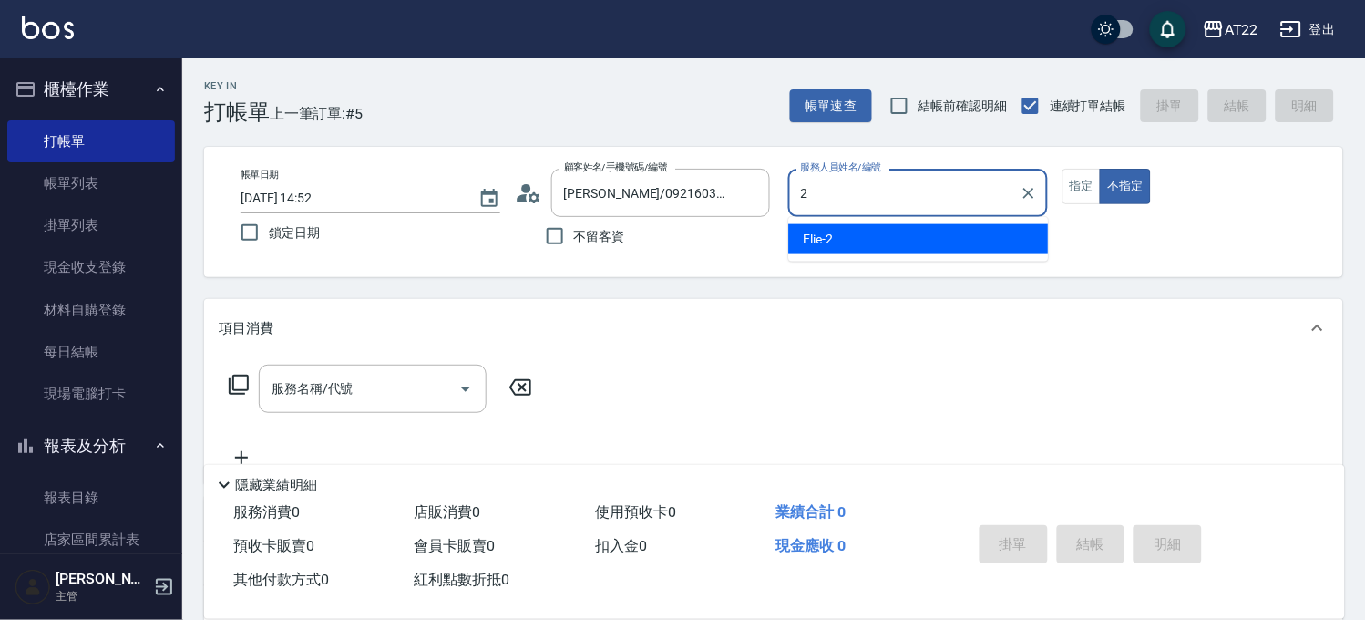
type input "Elie-2"
type button "false"
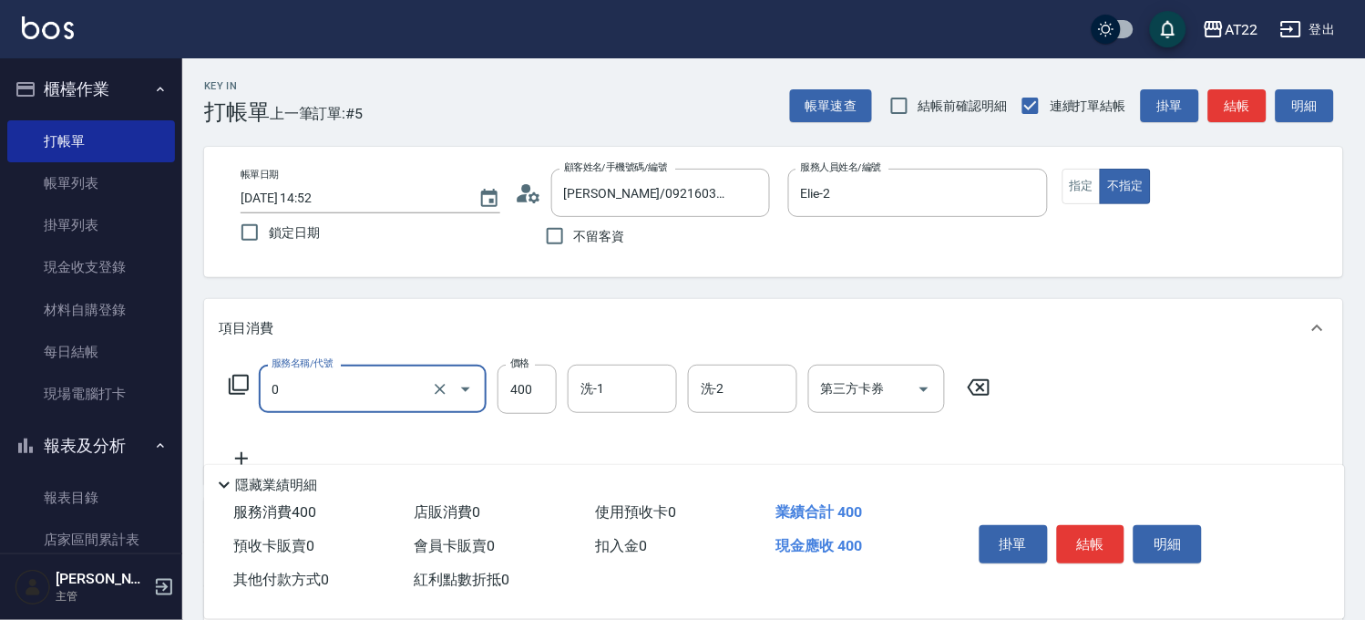
type input "有機洗髮(0)"
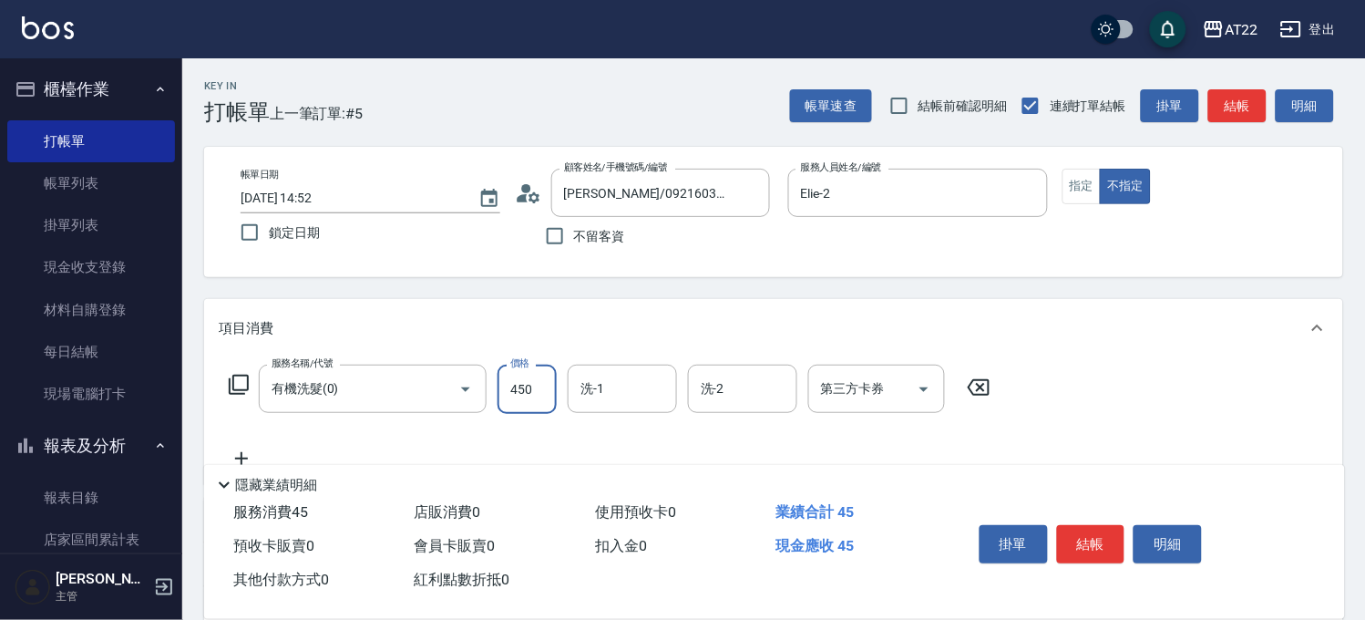
type input "450"
click at [626, 389] on input "洗-1" at bounding box center [622, 389] width 93 height 32
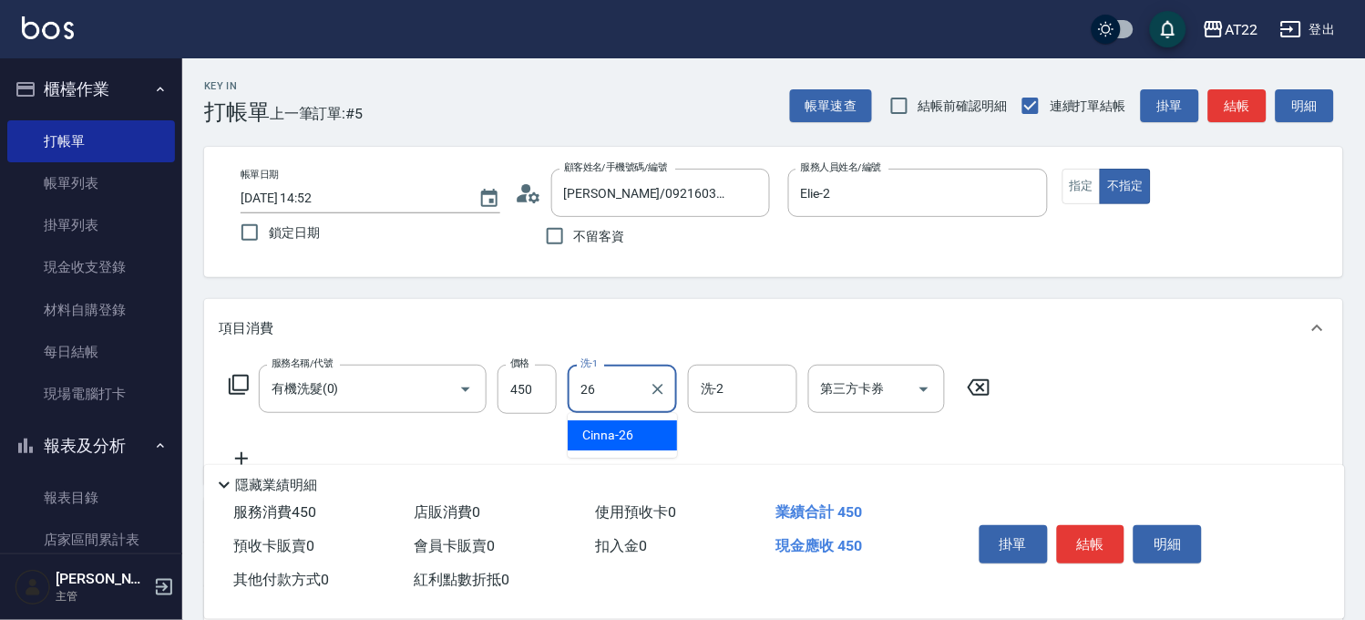
type input "Cinna-26"
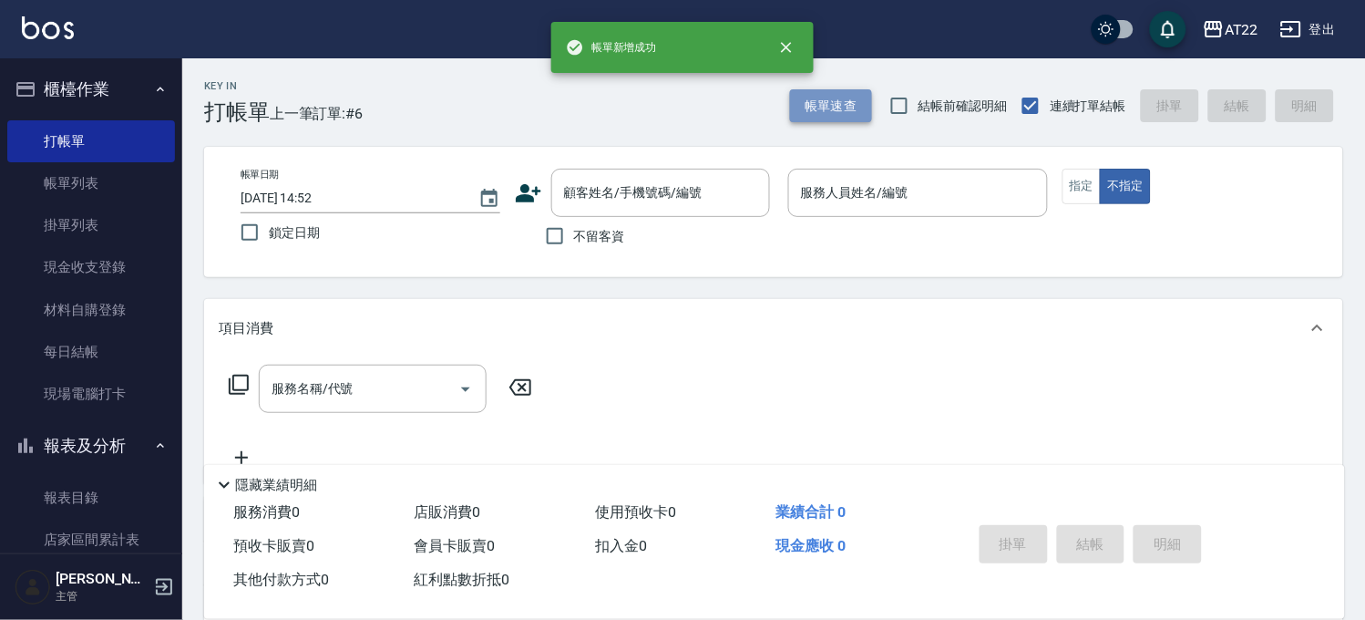
click at [799, 106] on button "帳單速查" at bounding box center [831, 106] width 82 height 34
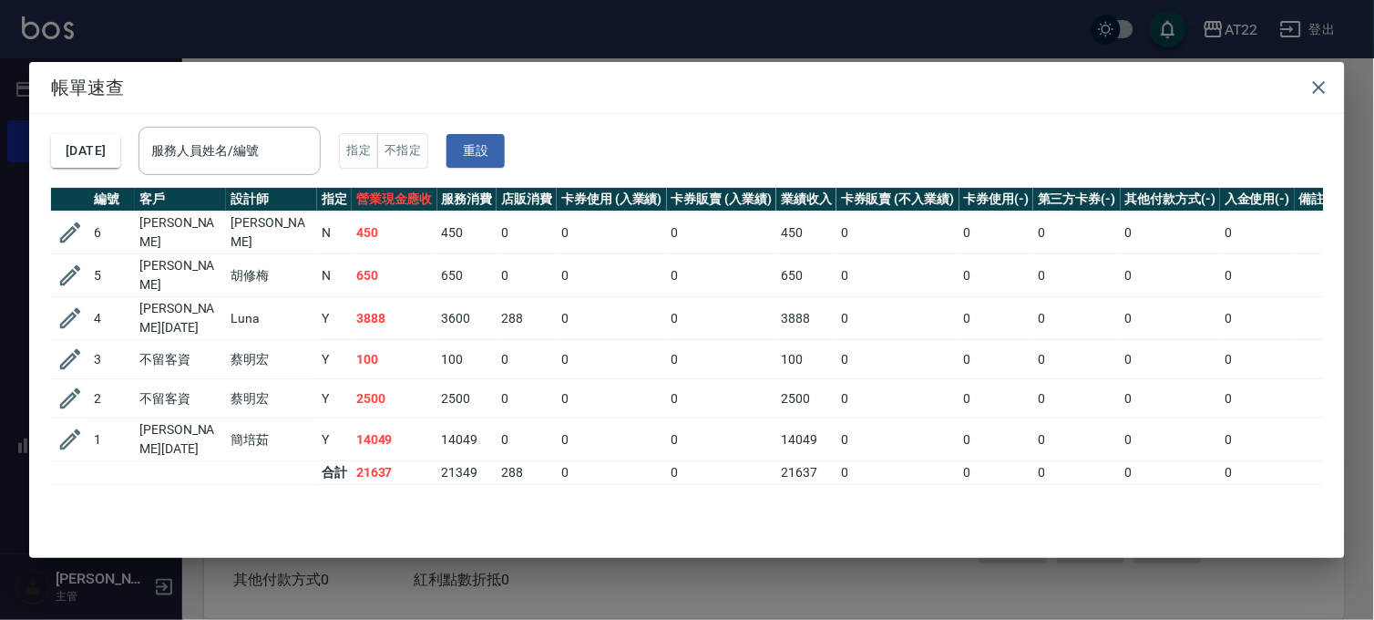
click at [571, 22] on div "帳單速查 2025/09/11 服務人員姓名/編號 服務人員姓名/編號 指定 不指定 重設 編號 客戶 設計師 指定 營業現金應收 服務消費 店販消費 卡券使…" at bounding box center [687, 310] width 1374 height 620
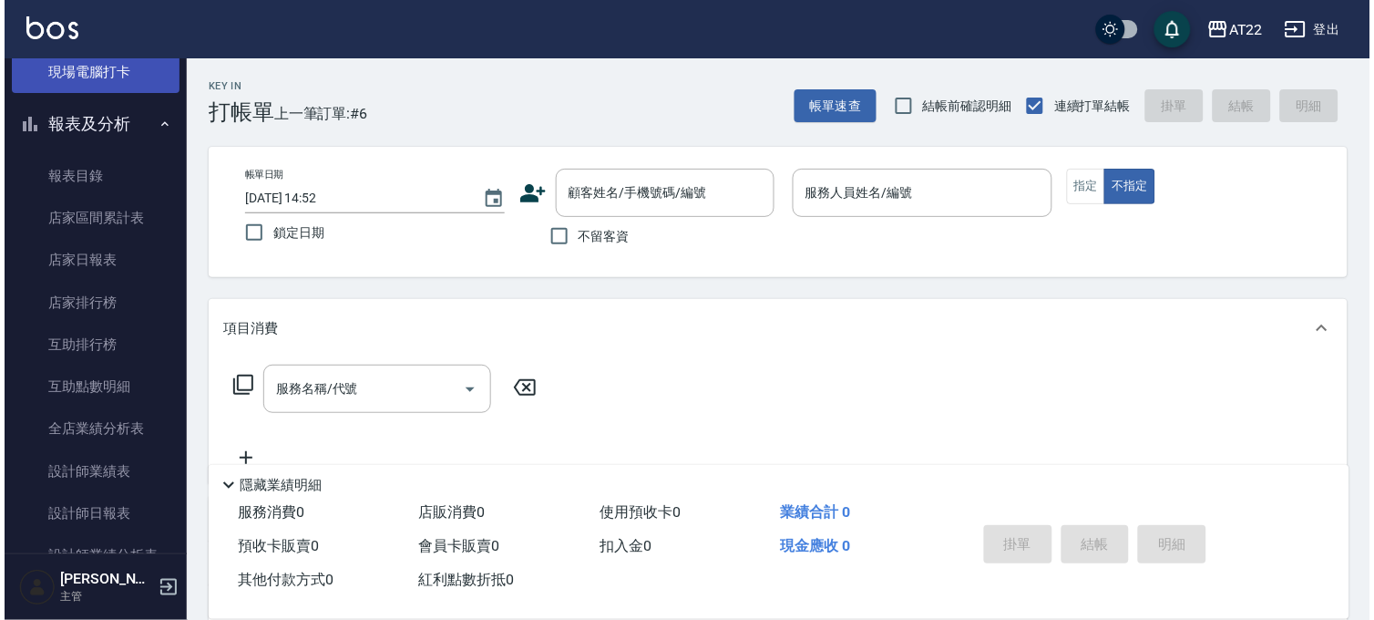
scroll to position [405, 0]
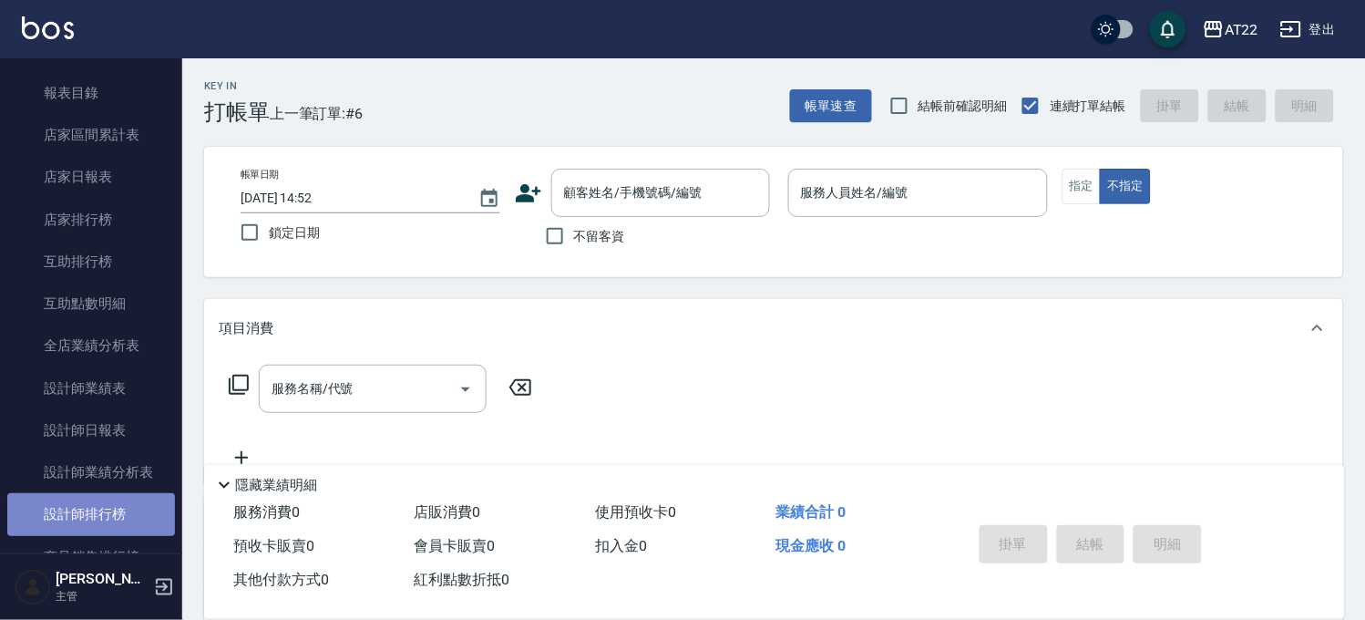
click at [123, 510] on link "設計師排行榜" at bounding box center [91, 514] width 168 height 42
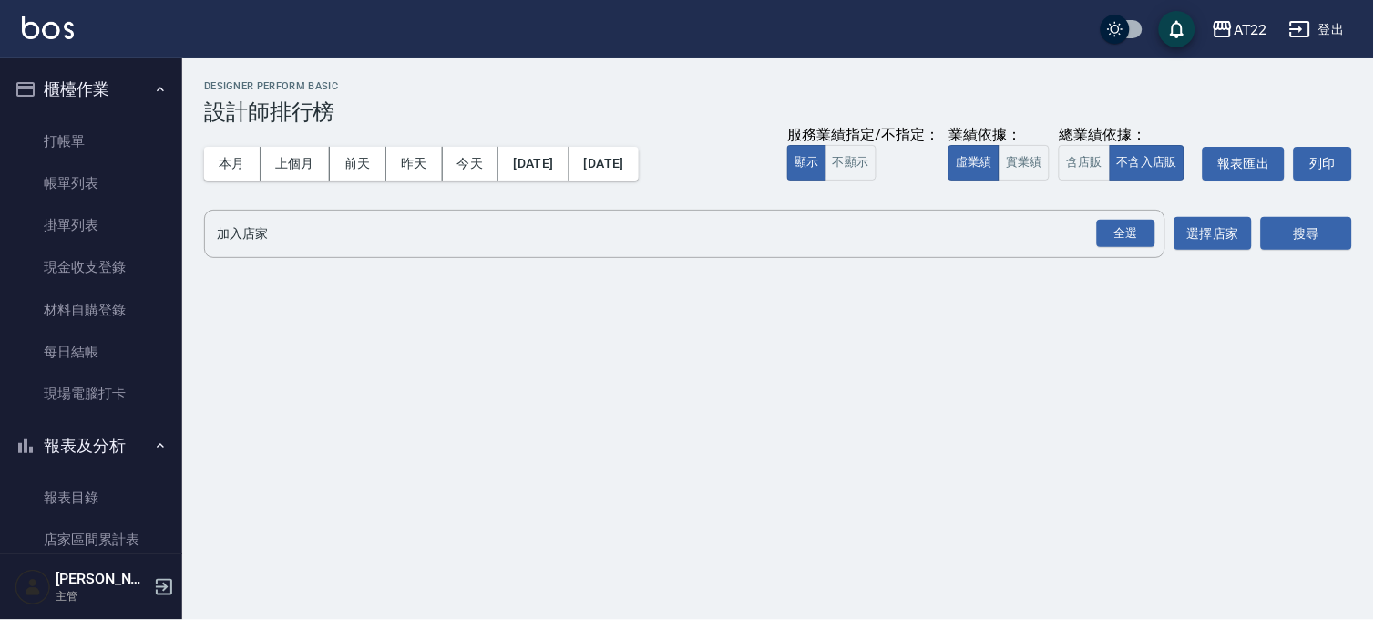
click at [83, 454] on button "報表及分析" at bounding box center [91, 445] width 168 height 47
click at [117, 77] on button "櫃檯作業" at bounding box center [91, 89] width 168 height 47
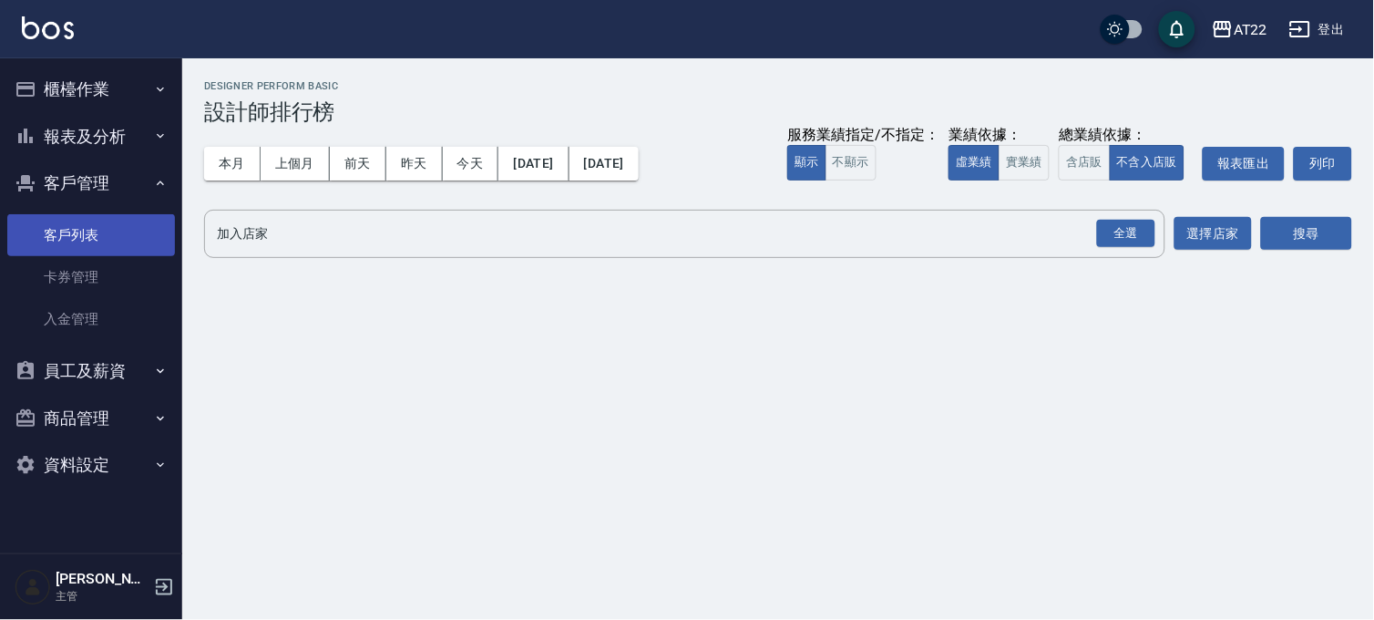
click at [111, 238] on link "客戶列表" at bounding box center [91, 235] width 168 height 42
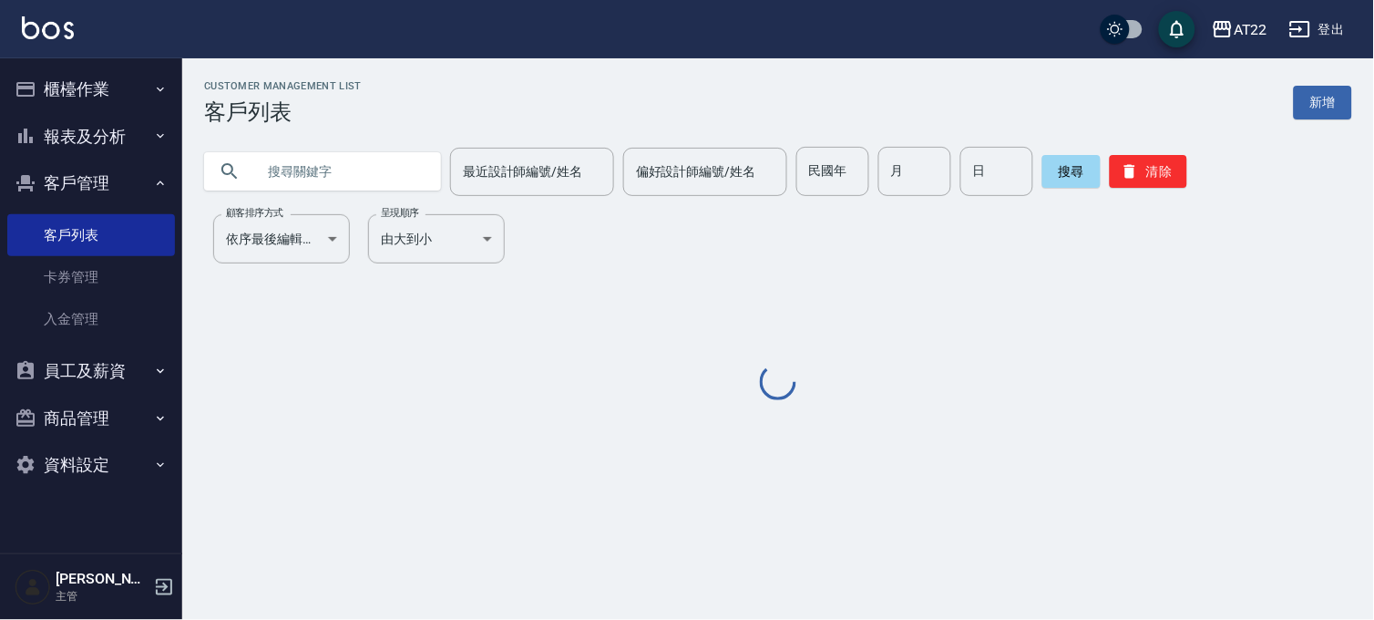
click at [328, 180] on input "text" at bounding box center [340, 171] width 171 height 49
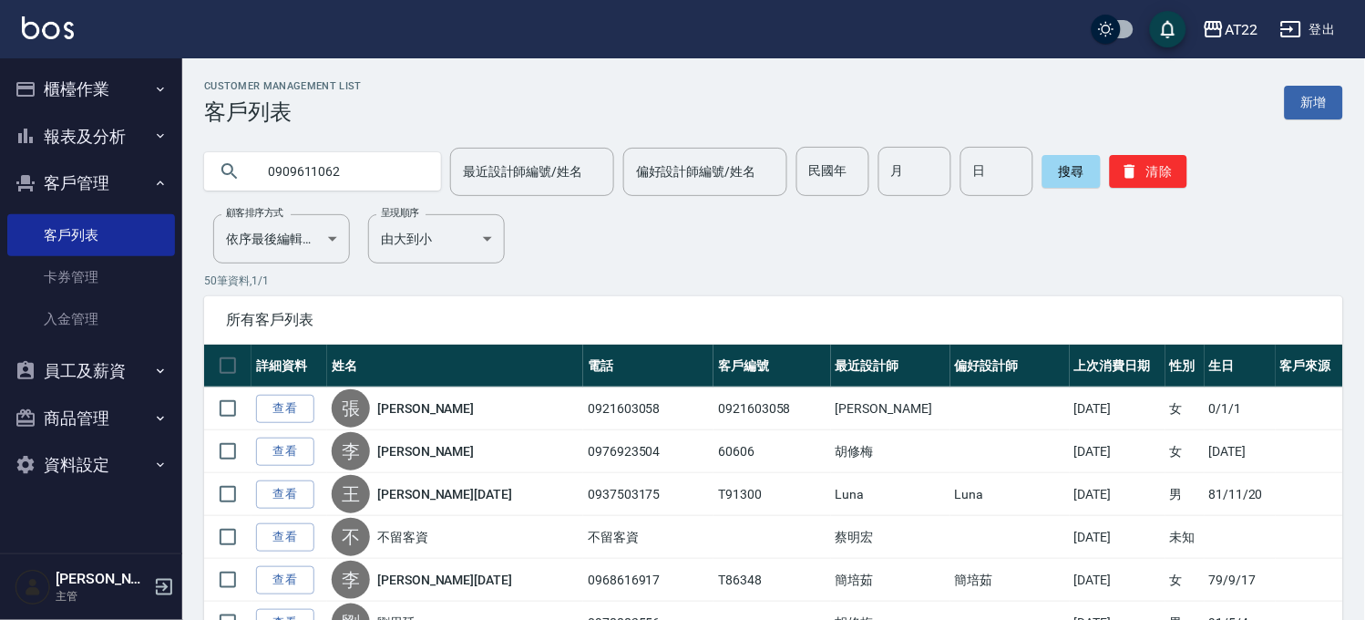
type input "0909611062"
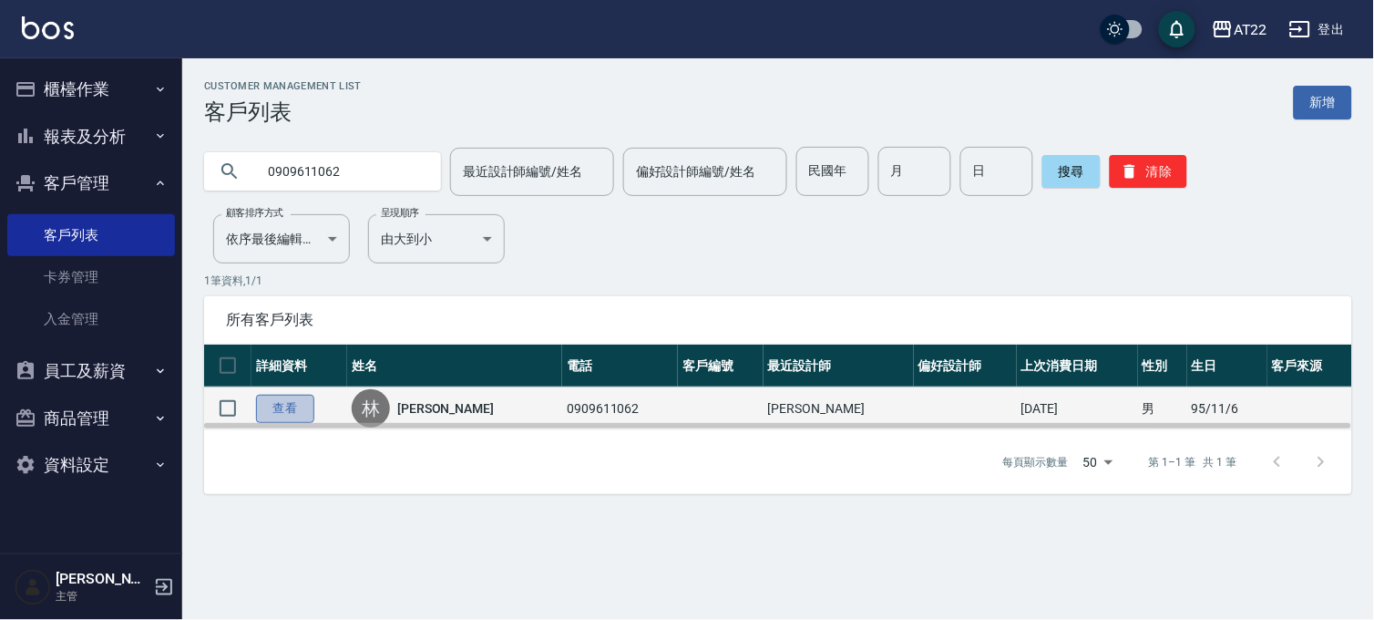
click at [276, 411] on link "查看" at bounding box center [285, 409] width 58 height 28
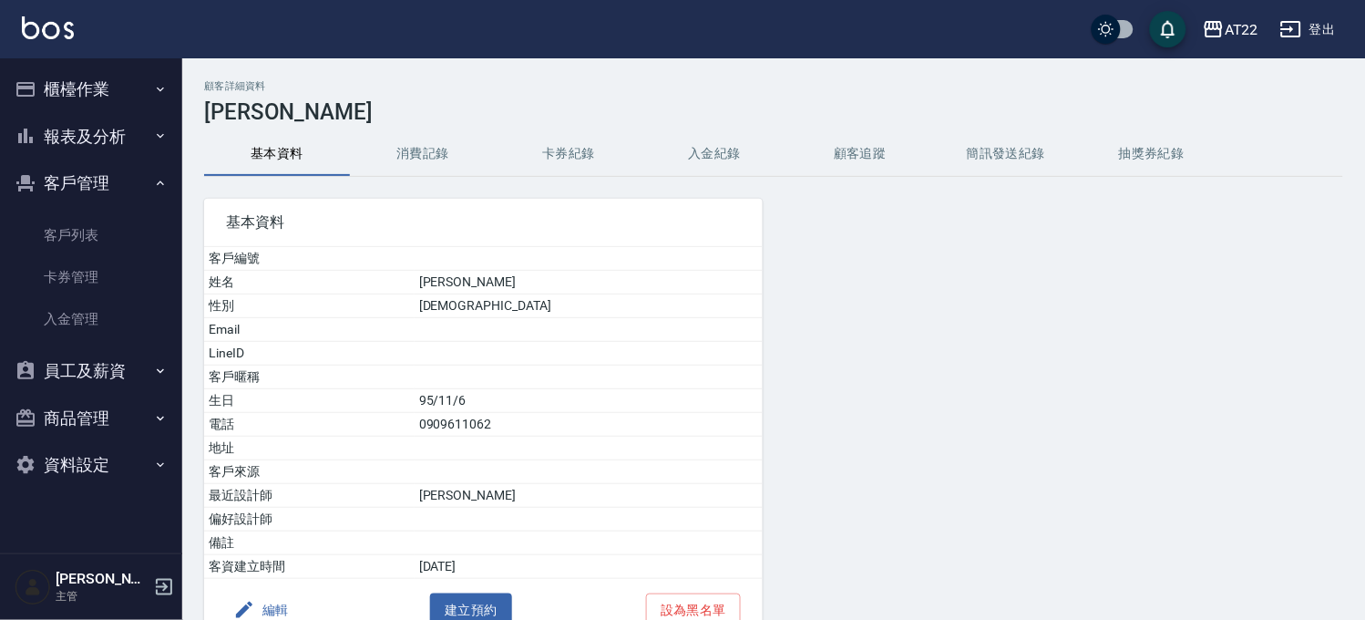
click at [439, 182] on div "基本資料 客戶編號 姓名 林佩縈 性別 MALE Email LineID 客戶暱稱 生日 95/11/6 電話 0909611062 地址 客戶來源 最近設…" at bounding box center [472, 409] width 581 height 465
click at [452, 167] on button "消費記錄" at bounding box center [423, 154] width 146 height 44
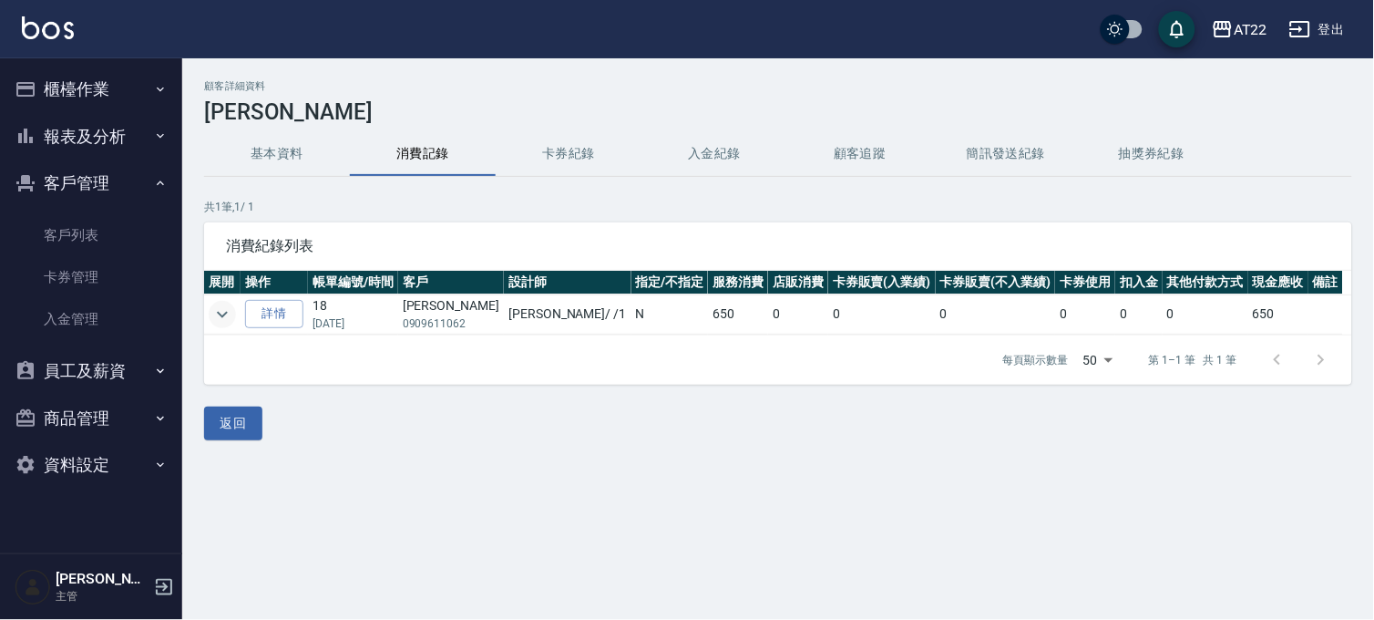
click at [222, 314] on icon "expand row" at bounding box center [222, 314] width 11 height 6
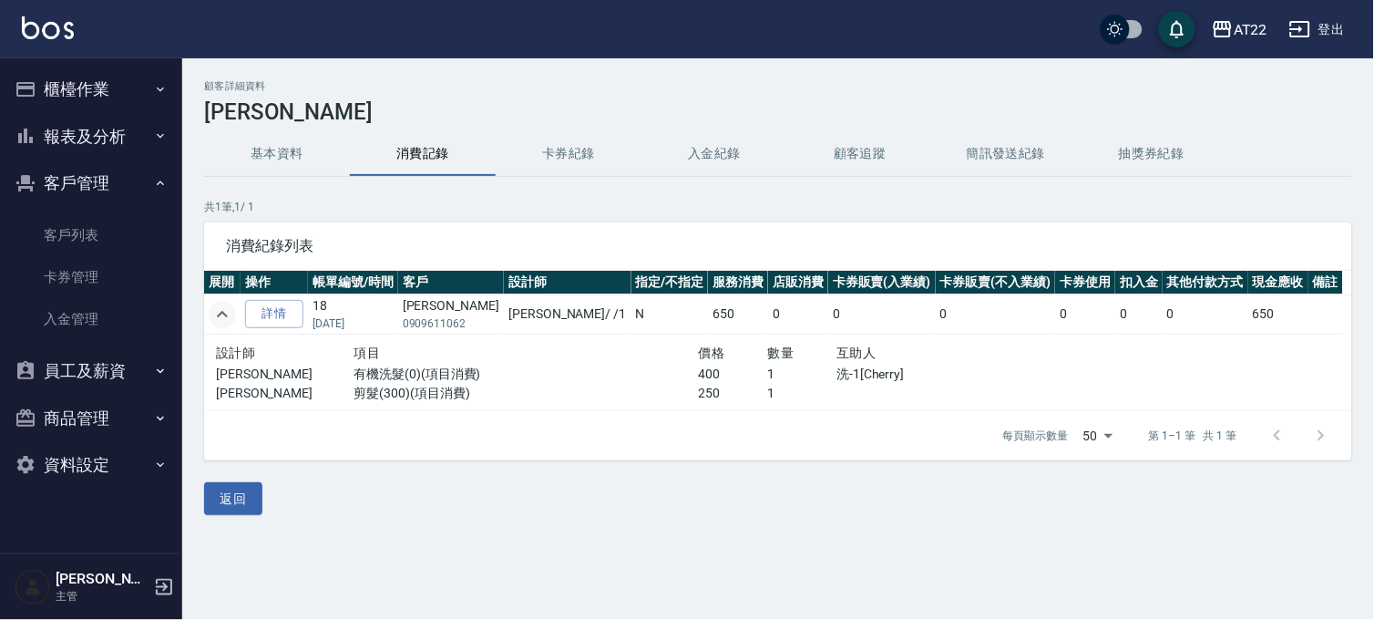
click at [222, 314] on icon "expand row" at bounding box center [222, 315] width 22 height 22
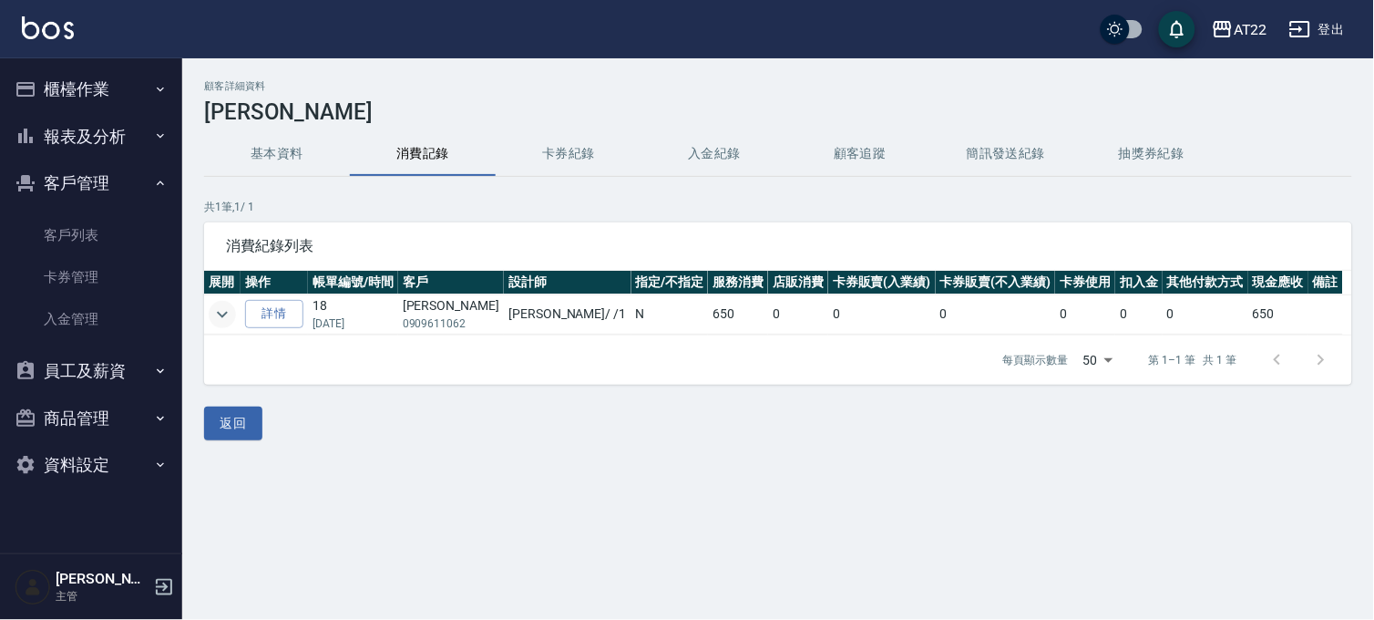
click at [222, 314] on icon "expand row" at bounding box center [222, 314] width 11 height 6
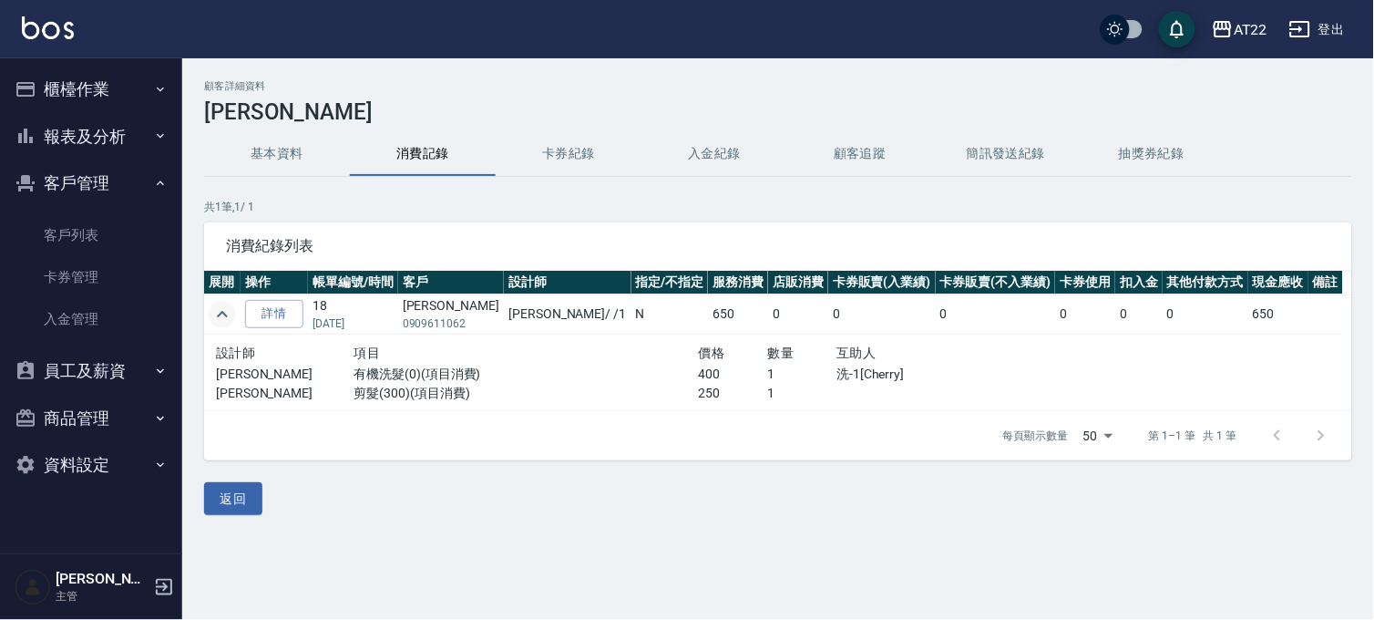
click at [222, 314] on icon "expand row" at bounding box center [222, 315] width 22 height 22
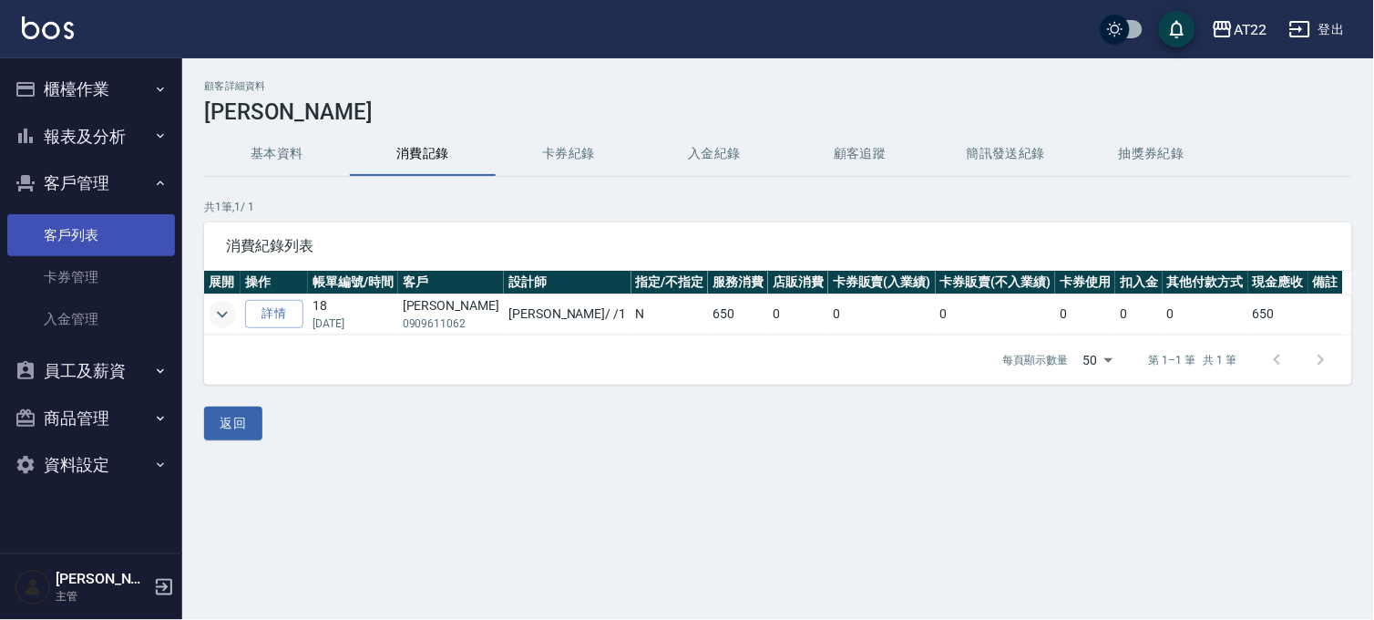
drag, startPoint x: 97, startPoint y: 252, endPoint x: 115, endPoint y: 247, distance: 19.0
click at [97, 252] on link "客戶列表" at bounding box center [91, 235] width 168 height 42
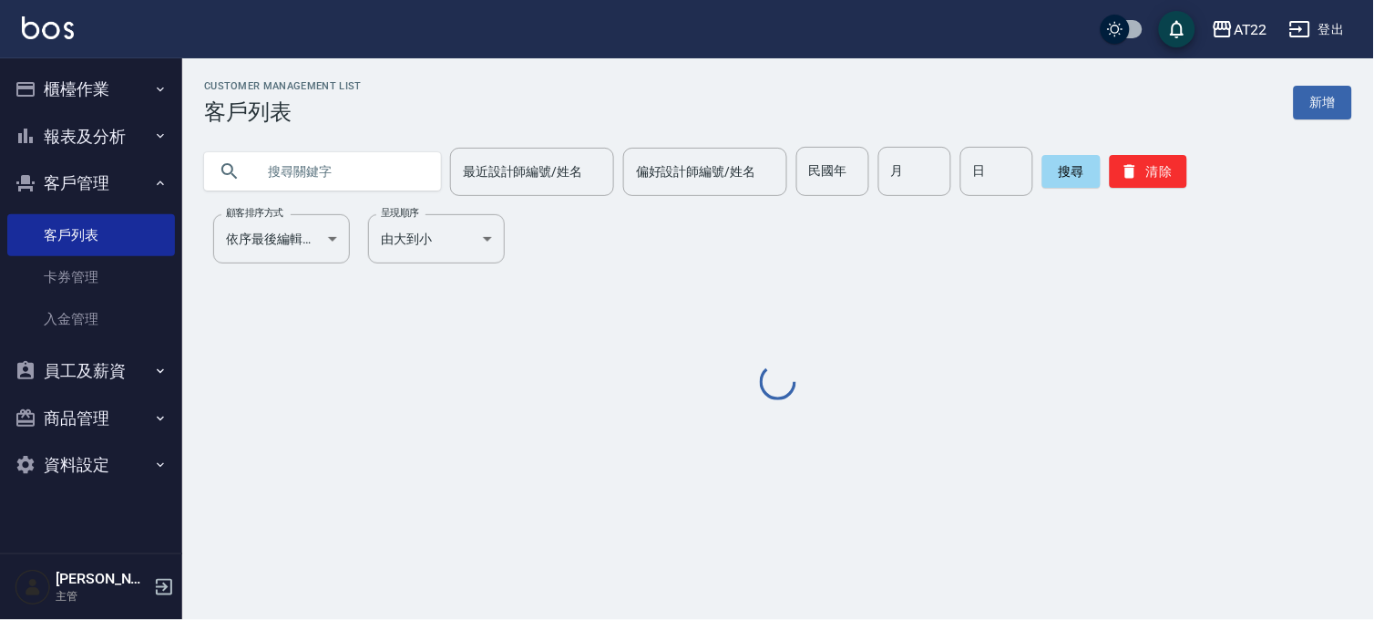
click at [280, 169] on input "text" at bounding box center [340, 171] width 171 height 49
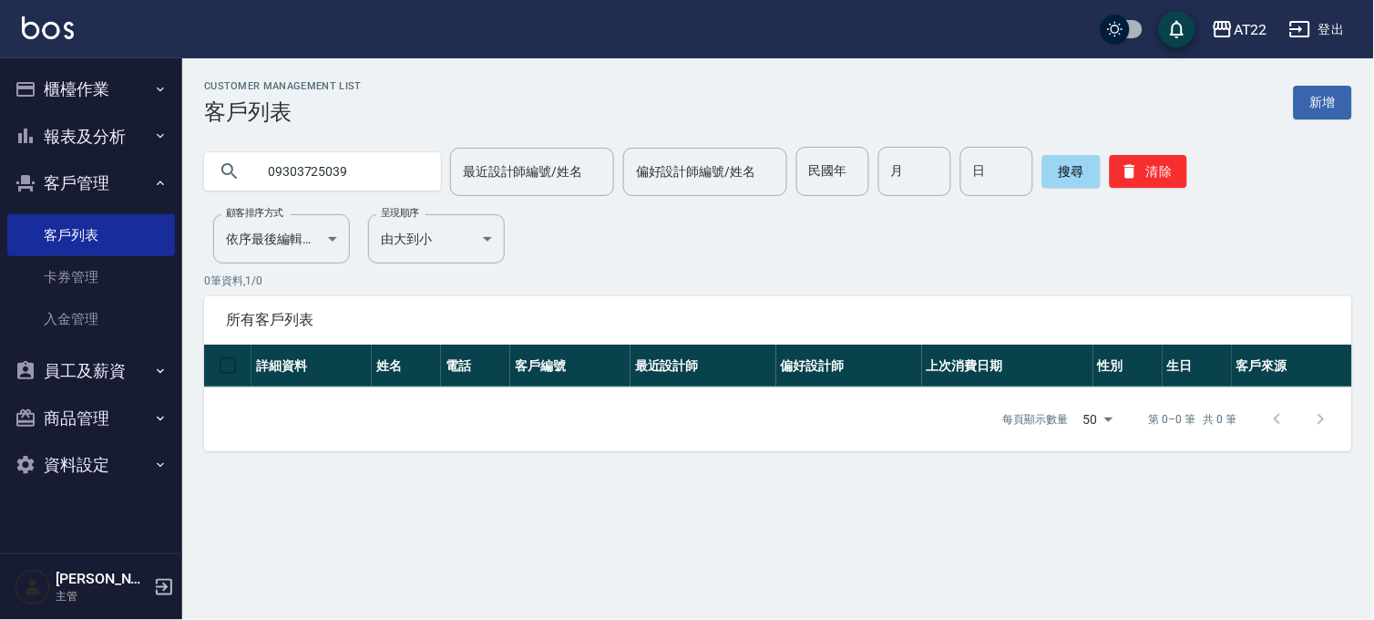
click at [329, 176] on input "09303725039" at bounding box center [340, 171] width 171 height 49
type input "0930372039"
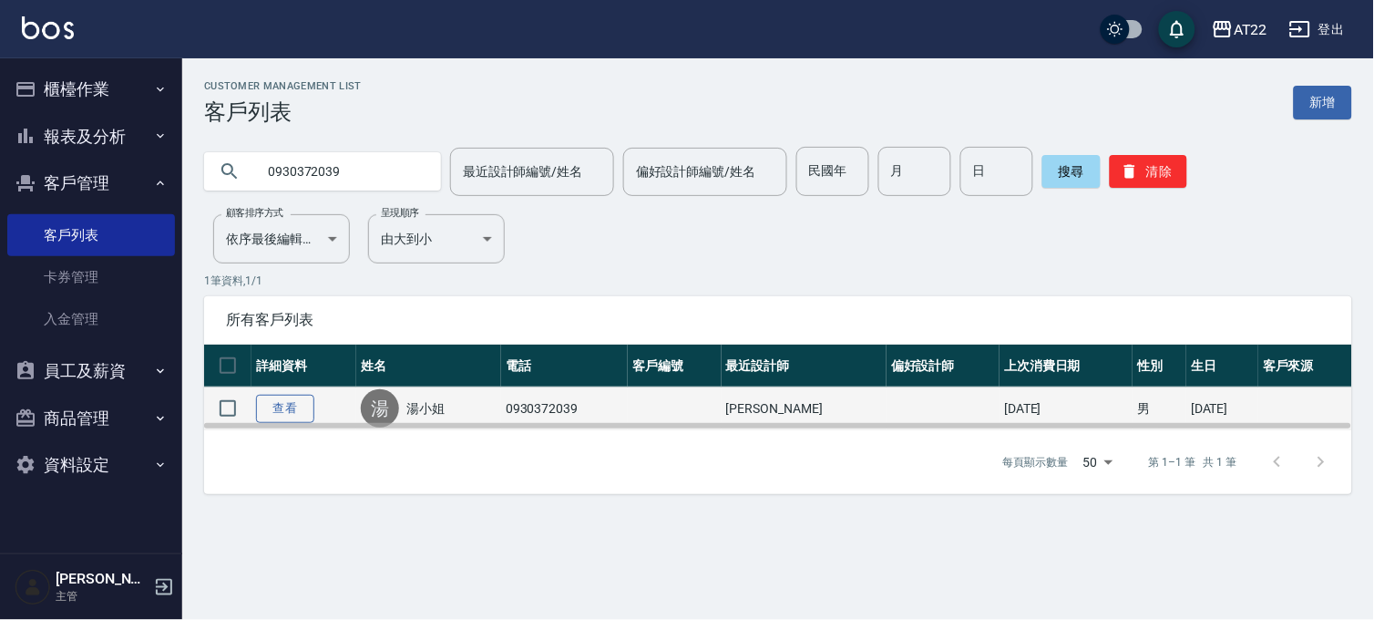
click at [268, 399] on link "查看" at bounding box center [285, 409] width 58 height 28
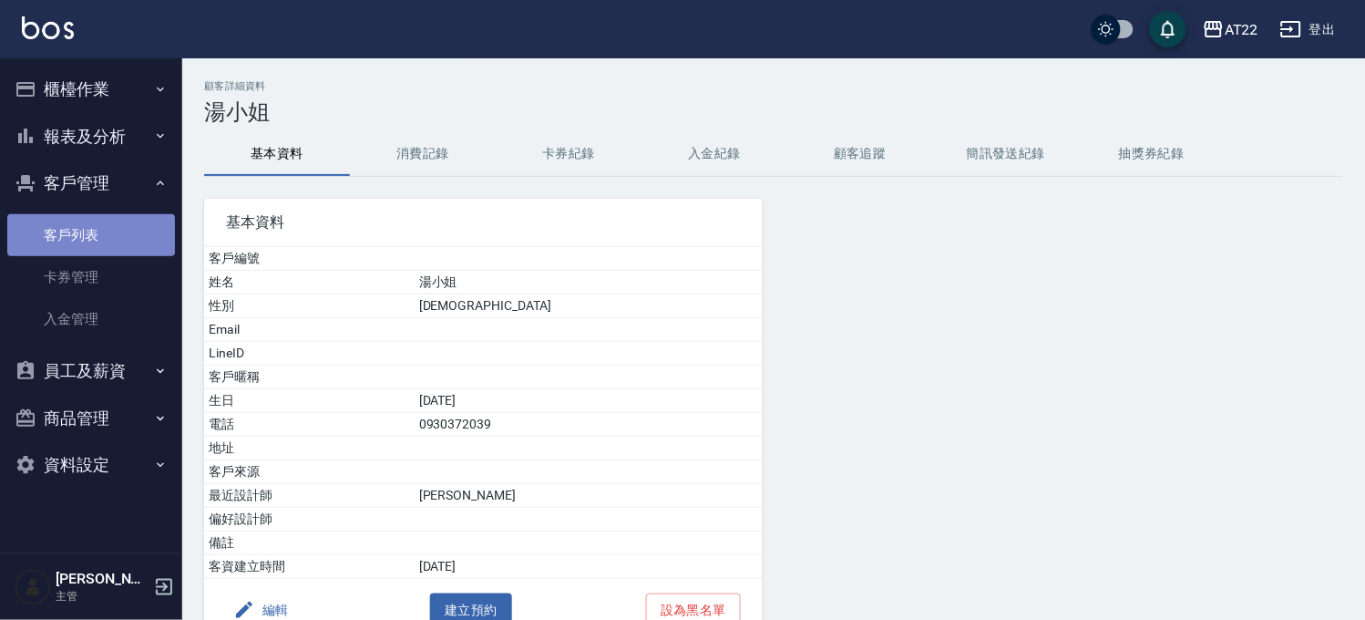
click at [86, 241] on link "客戶列表" at bounding box center [91, 235] width 168 height 42
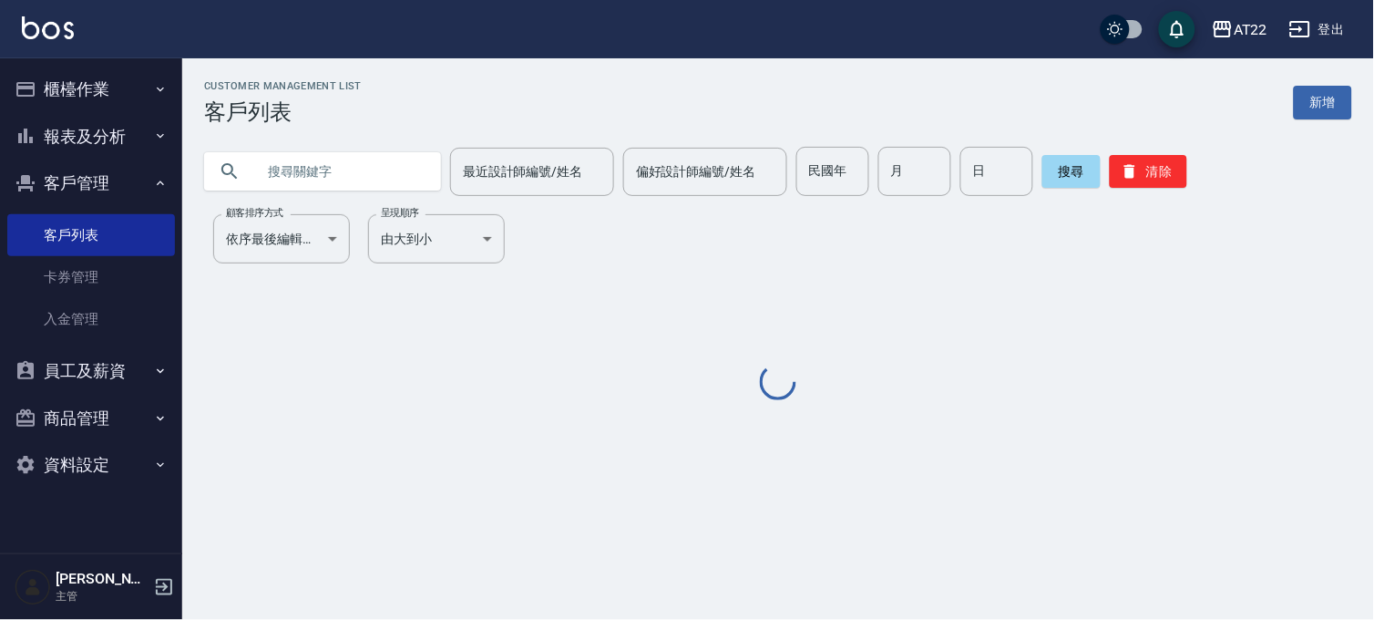
click at [302, 204] on div "Customer Management List 客戶列表 新增 最近設計師編號/姓名 最近設計師編號/姓名 偏好設計師編號/姓名 偏好設計師編號/姓名 民國…" at bounding box center [778, 242] width 1192 height 324
click at [325, 173] on input "text" at bounding box center [340, 171] width 171 height 49
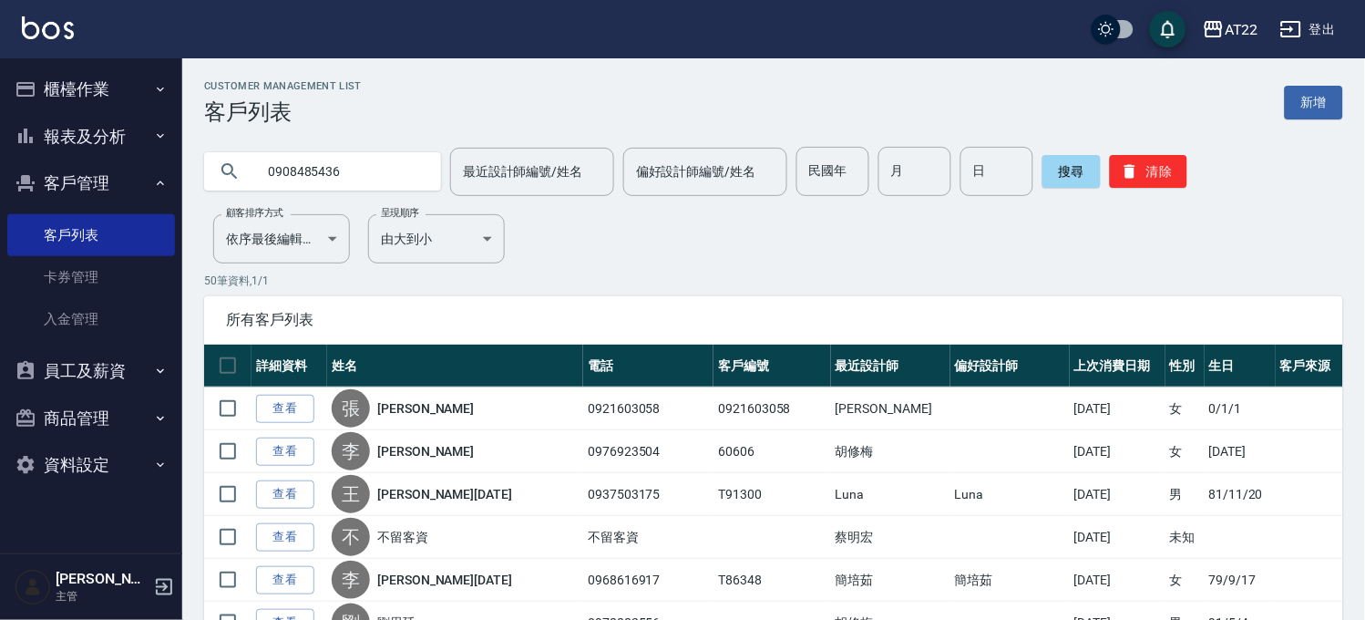
type input "0908485436"
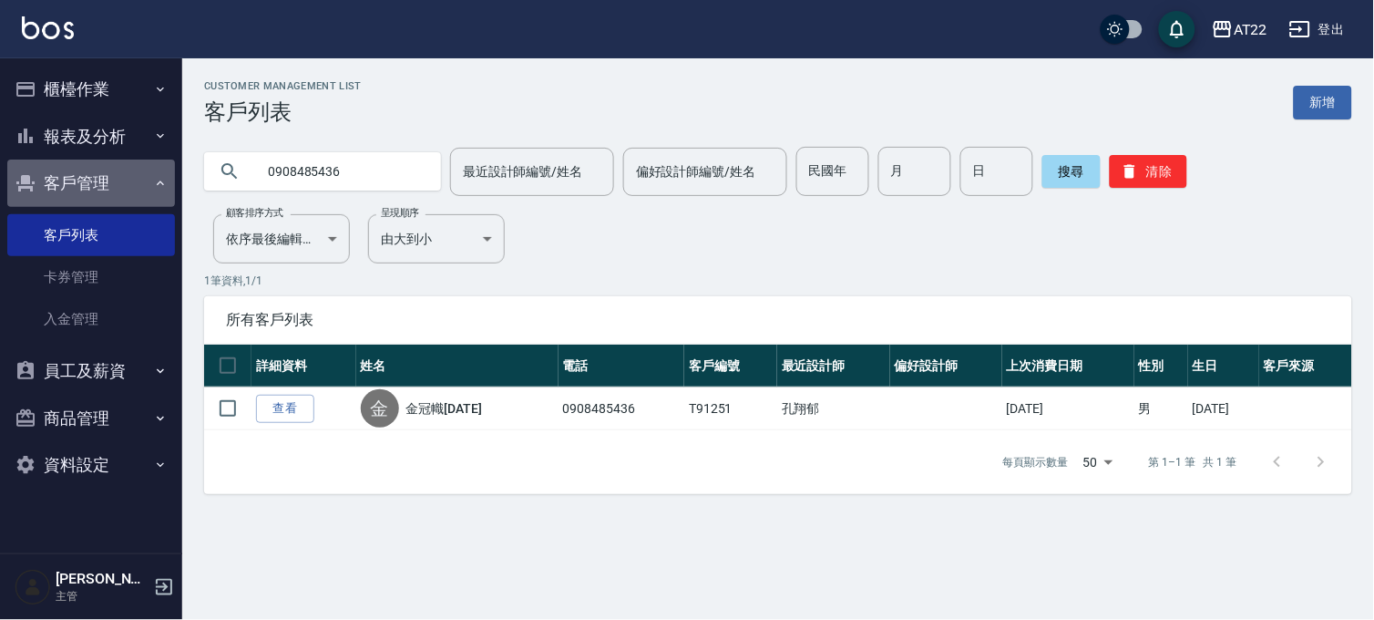
click at [80, 186] on button "客戶管理" at bounding box center [91, 182] width 168 height 47
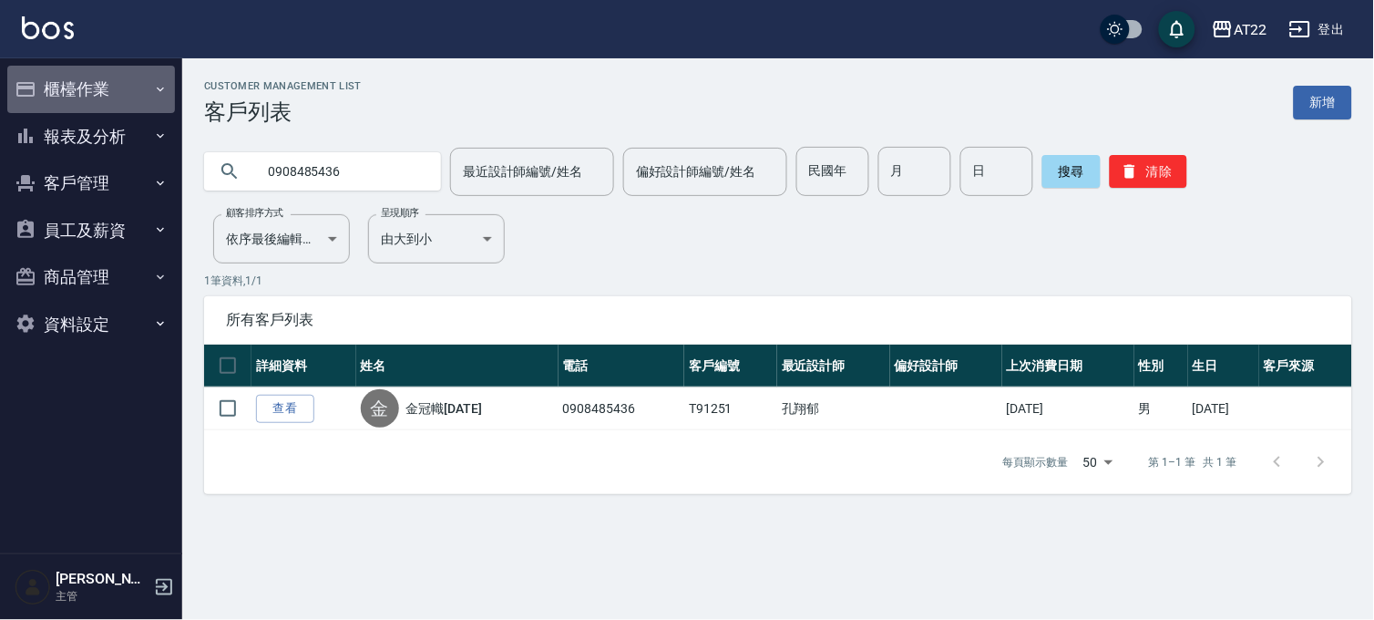
click at [108, 76] on button "櫃檯作業" at bounding box center [91, 89] width 168 height 47
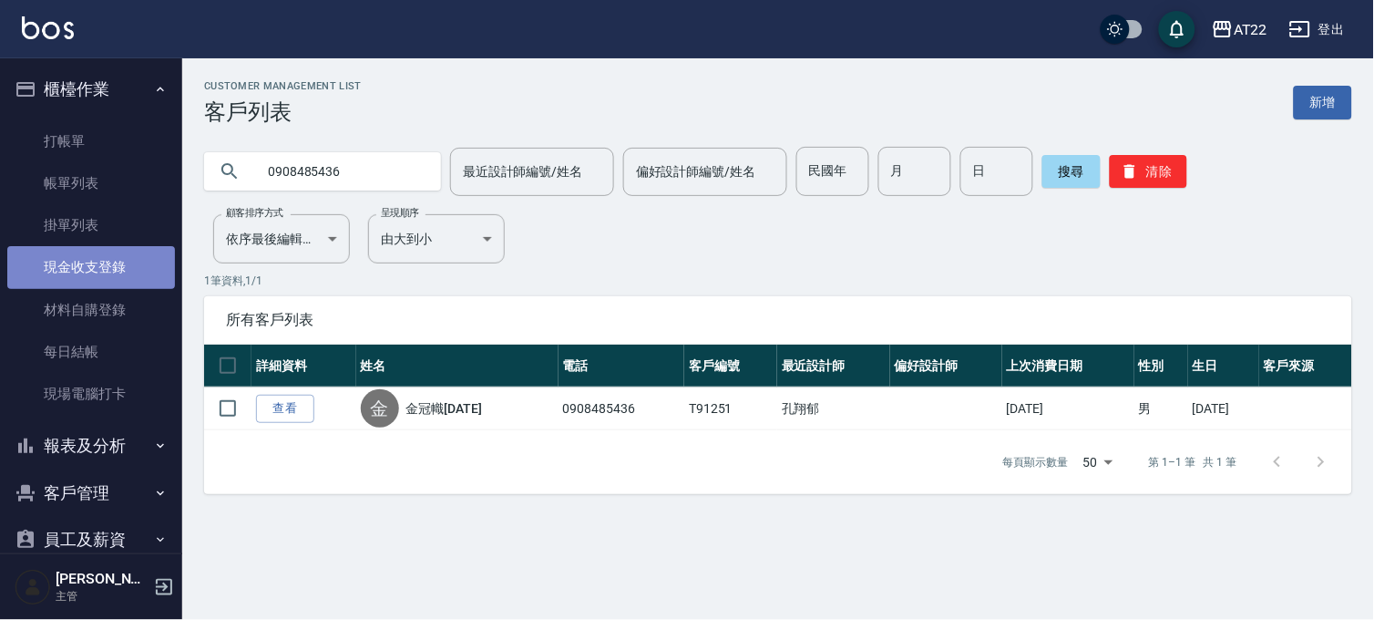
click at [95, 267] on link "現金收支登錄" at bounding box center [91, 267] width 168 height 42
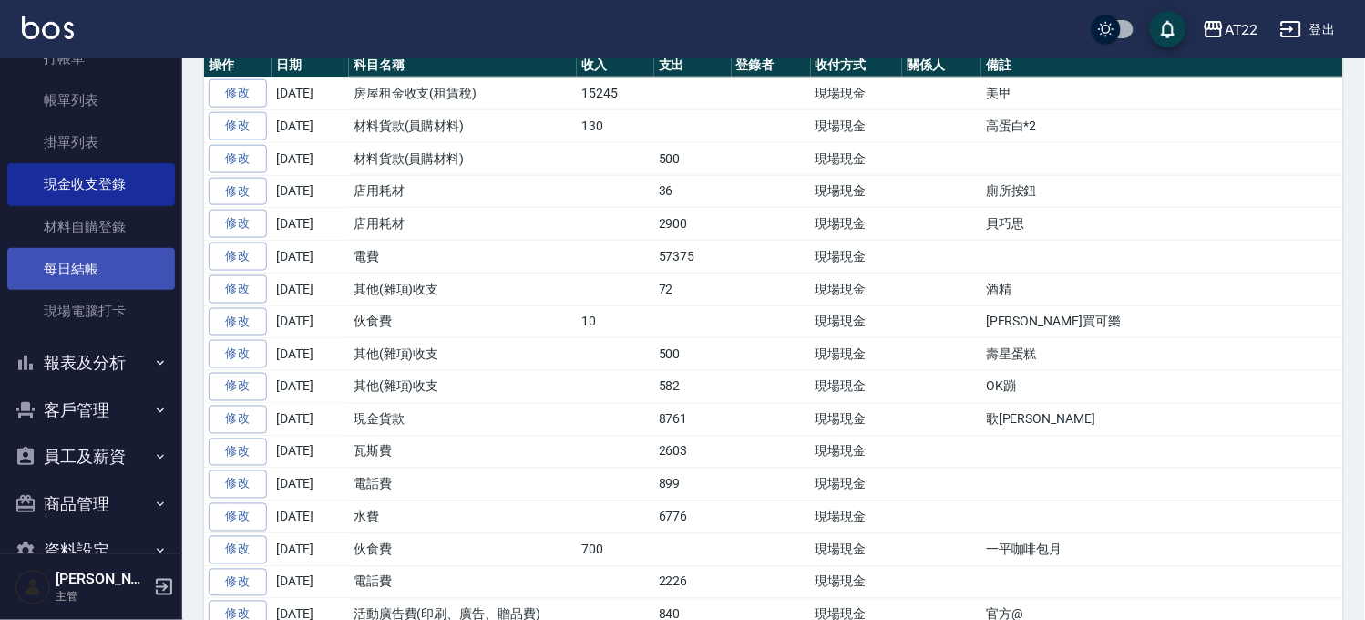
scroll to position [125, 0]
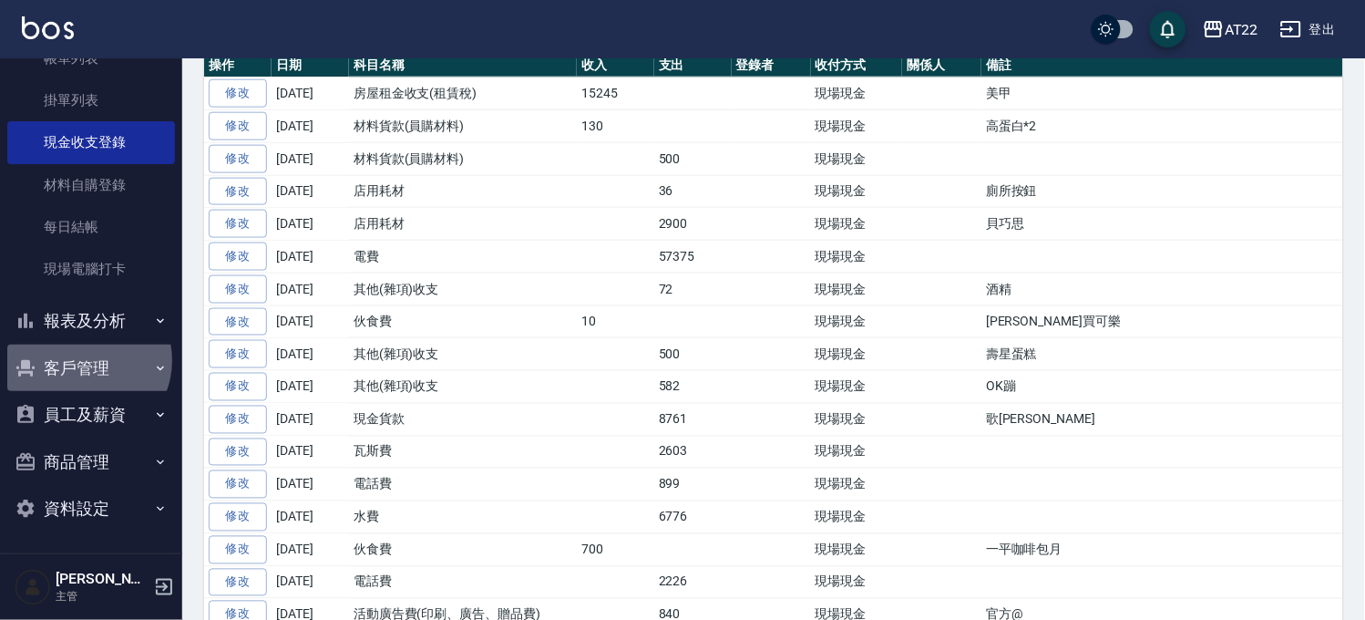
click at [86, 360] on button "客戶管理" at bounding box center [91, 368] width 168 height 47
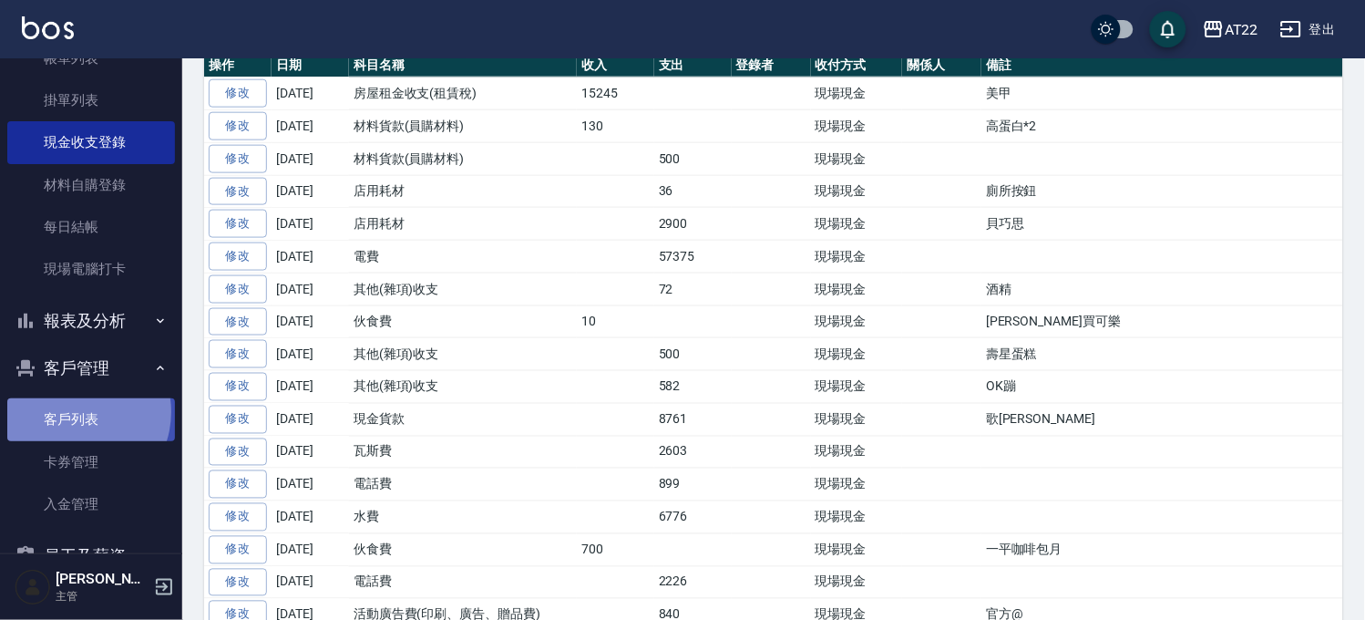
click at [74, 411] on link "客戶列表" at bounding box center [91, 419] width 168 height 42
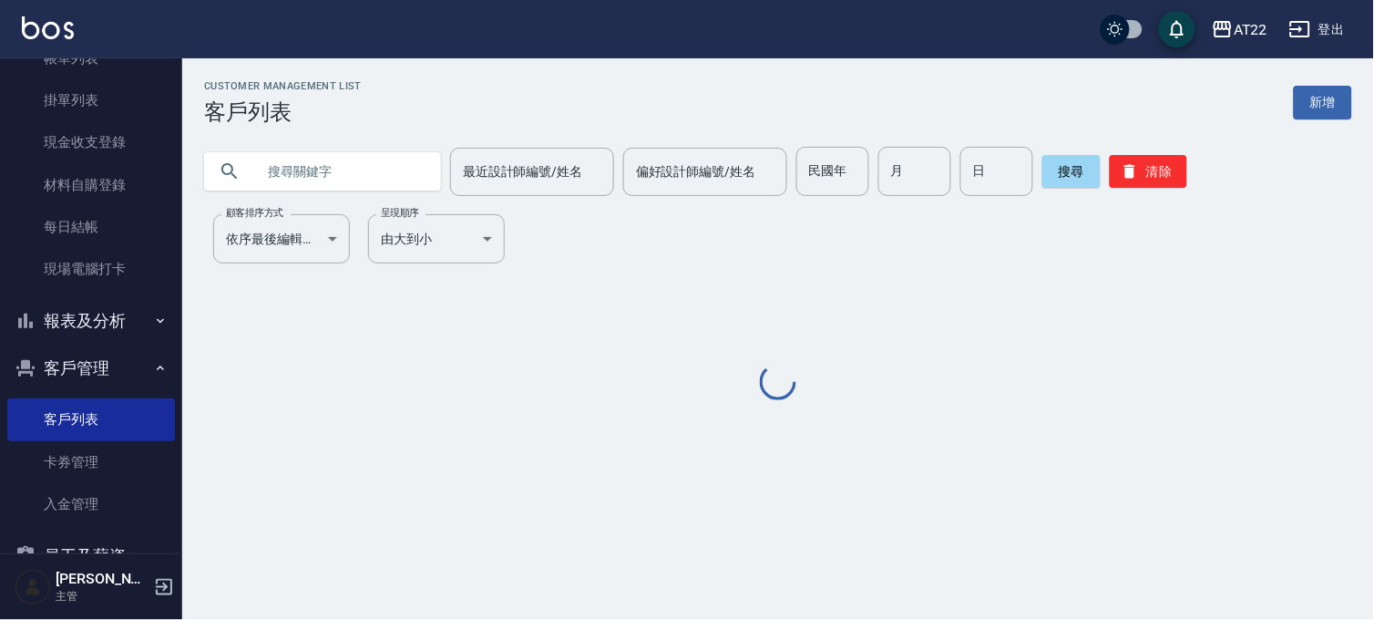
click at [344, 170] on input "text" at bounding box center [340, 171] width 171 height 49
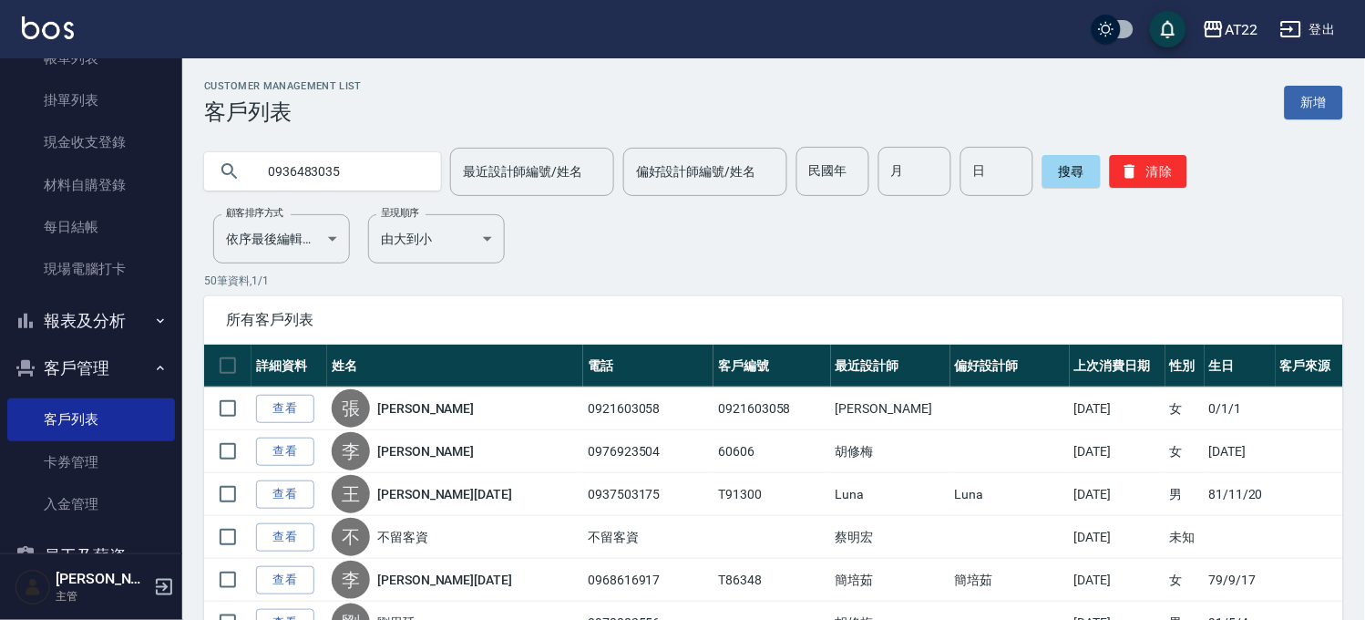
type input "0936483035"
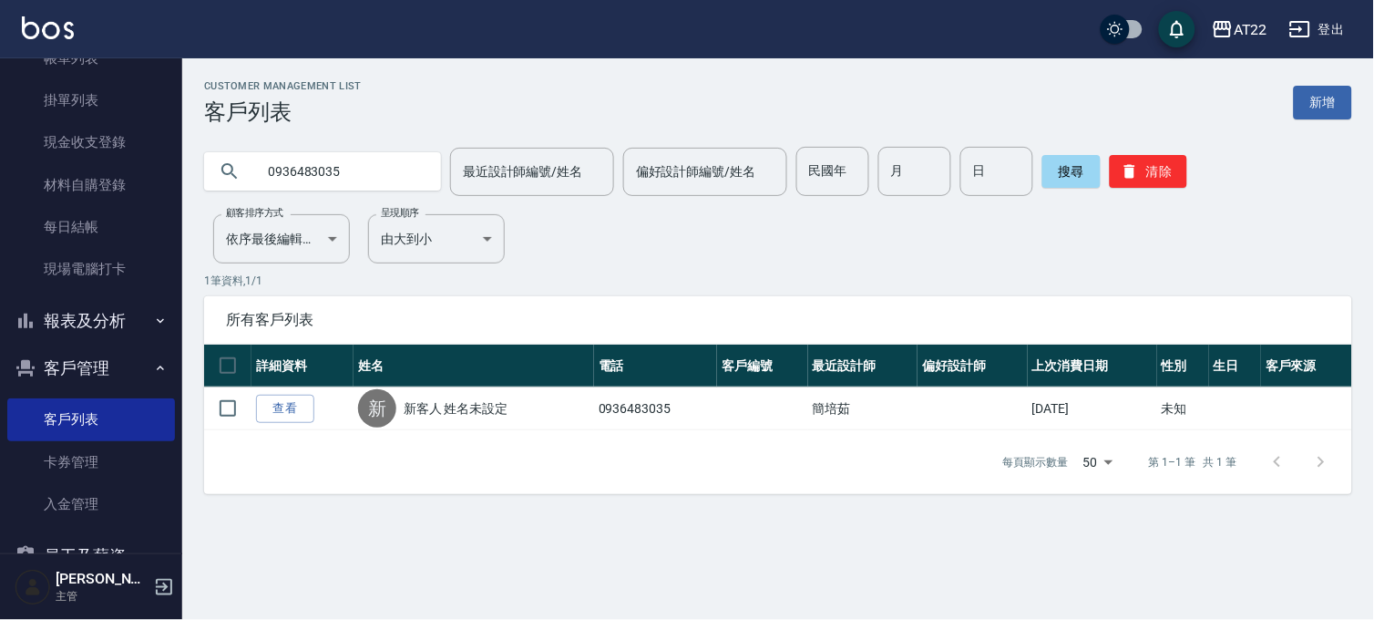
click at [80, 307] on button "報表及分析" at bounding box center [91, 320] width 168 height 47
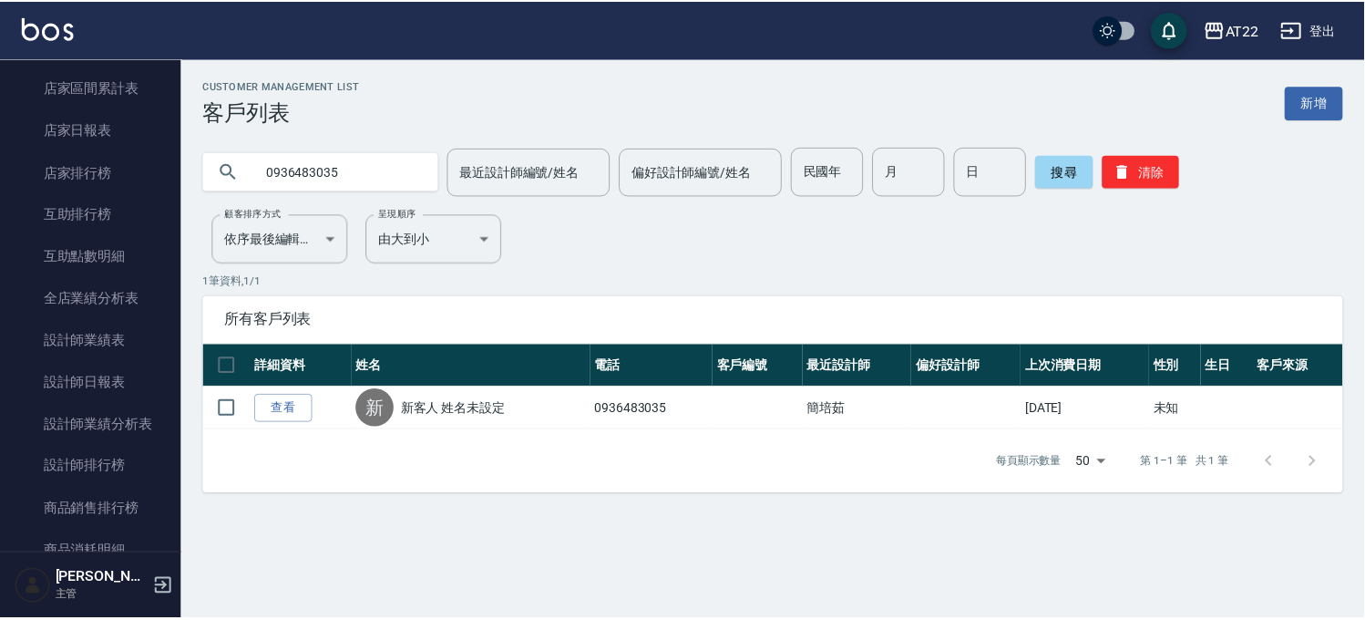
scroll to position [632, 0]
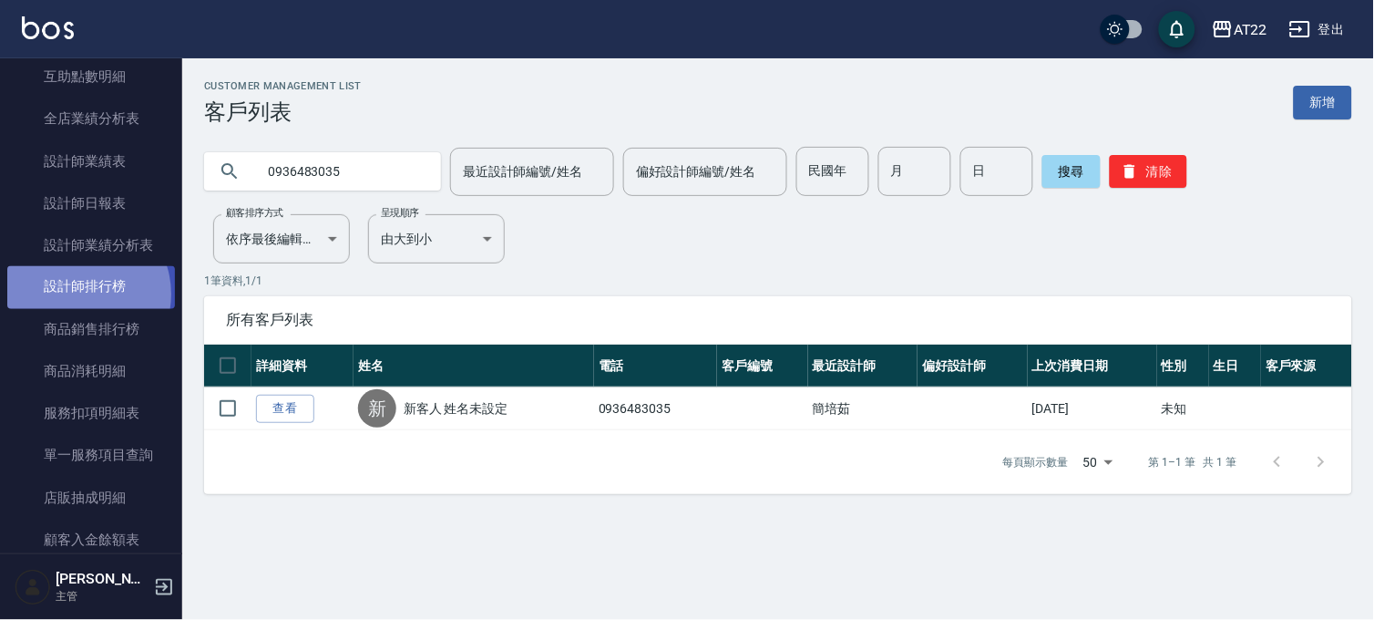
click at [77, 294] on link "設計師排行榜" at bounding box center [91, 287] width 168 height 42
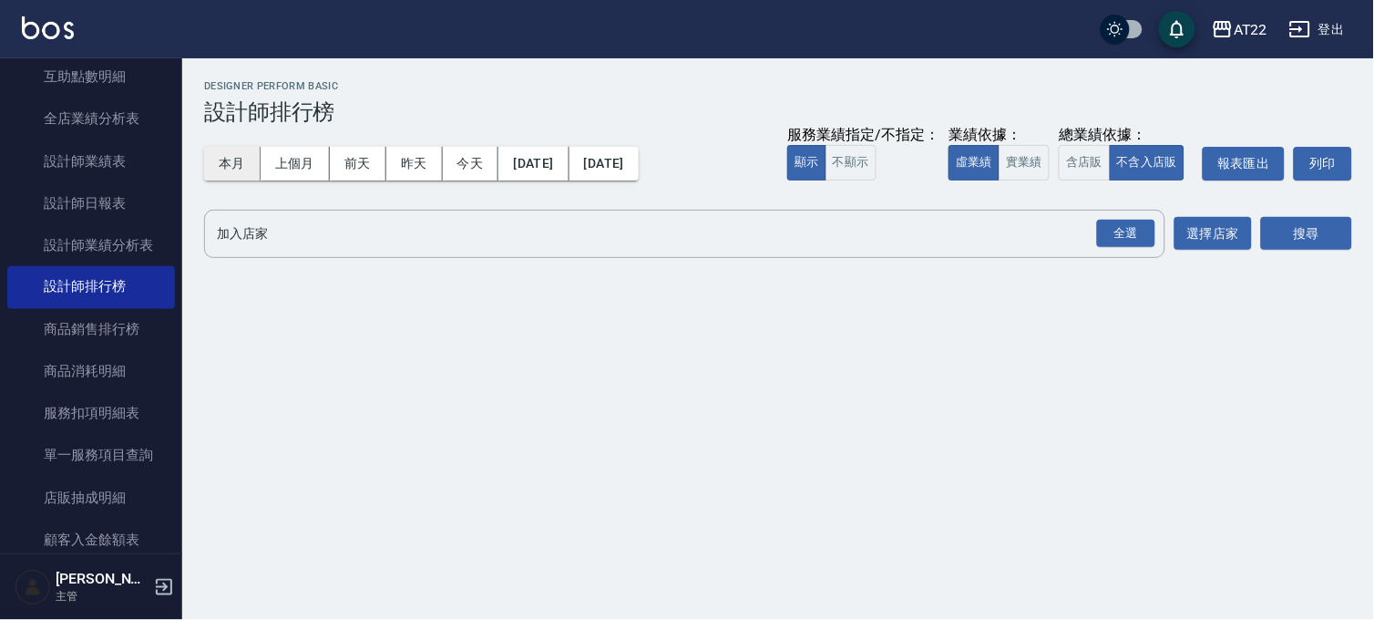
click at [233, 165] on button "本月" at bounding box center [232, 164] width 57 height 34
click at [1134, 242] on div "全選" at bounding box center [1126, 234] width 58 height 28
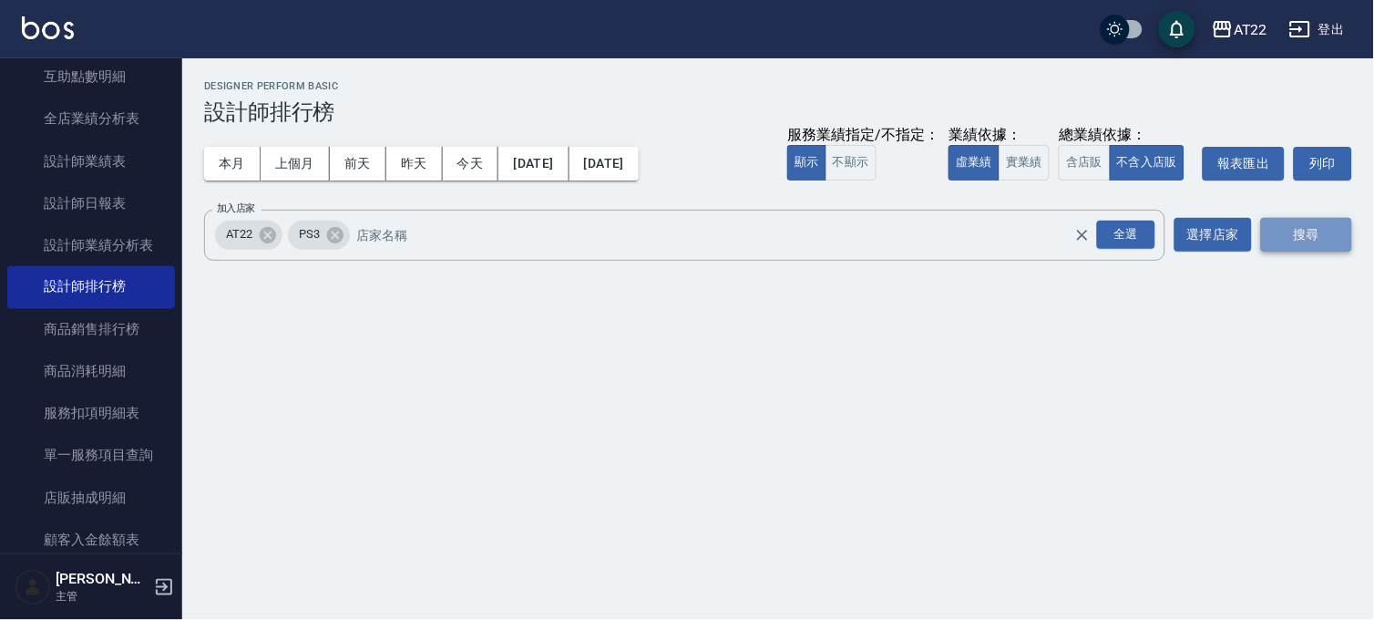
click at [1307, 231] on button "搜尋" at bounding box center [1306, 235] width 91 height 34
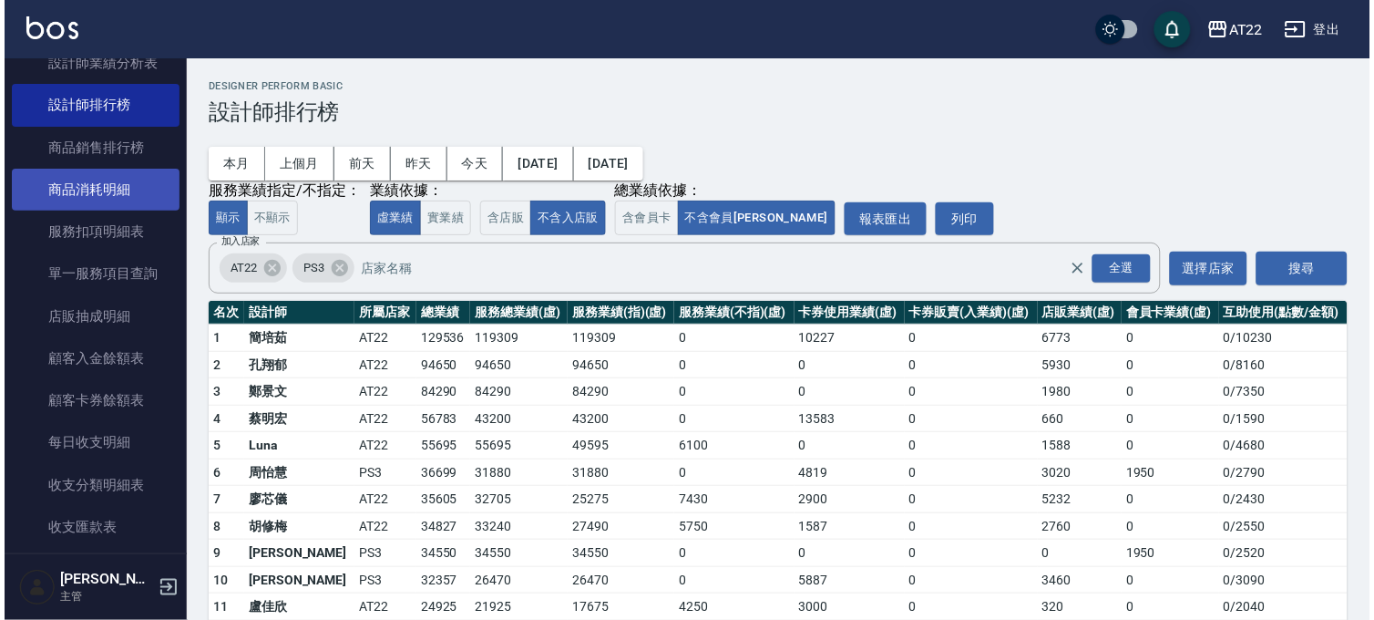
scroll to position [1036, 0]
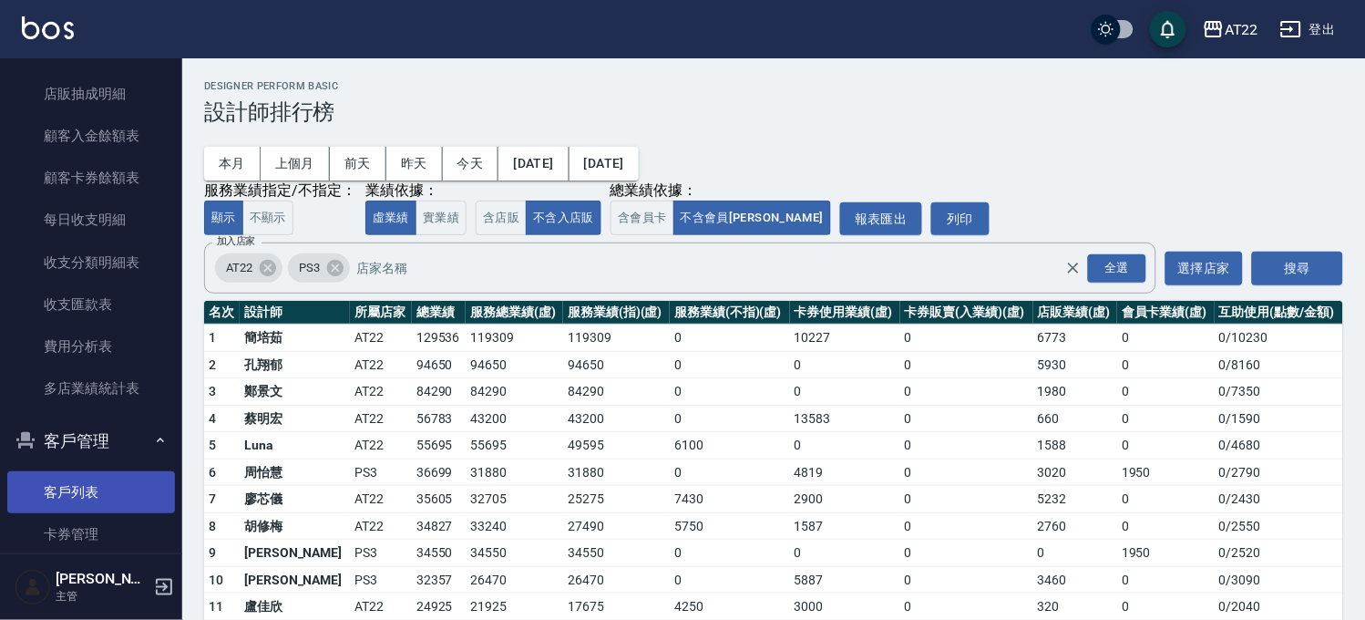
click at [87, 475] on link "客戶列表" at bounding box center [91, 492] width 168 height 42
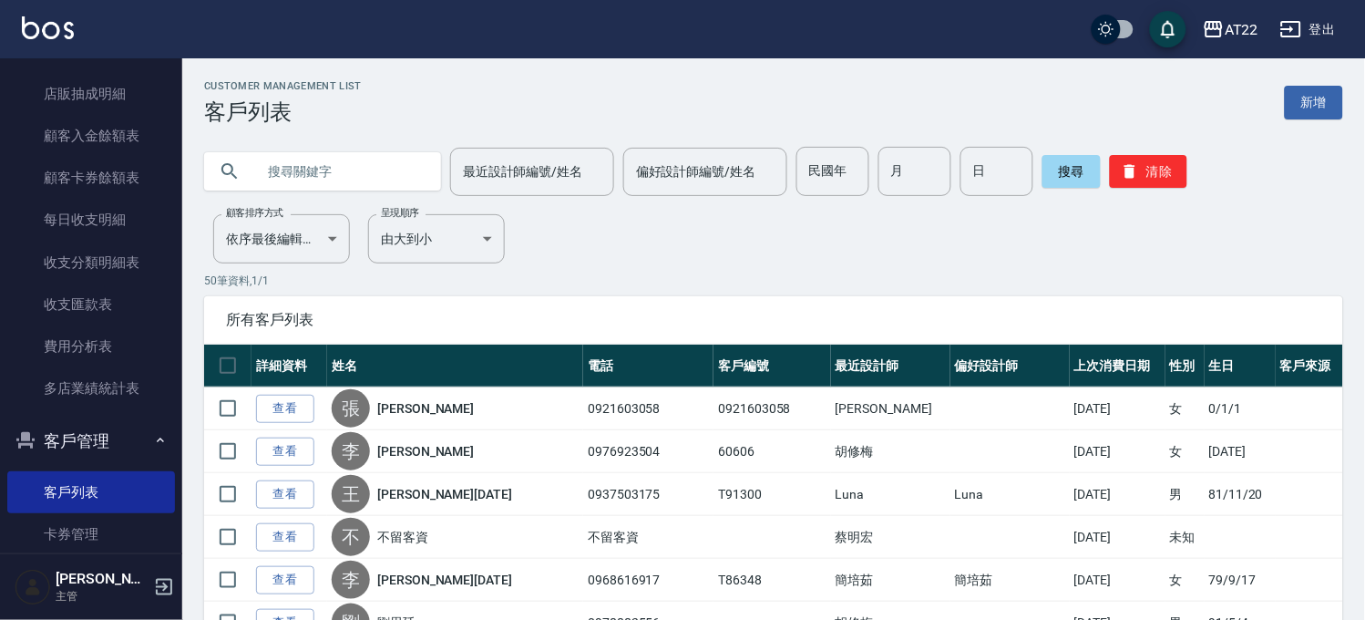
click at [337, 188] on input "text" at bounding box center [340, 171] width 171 height 49
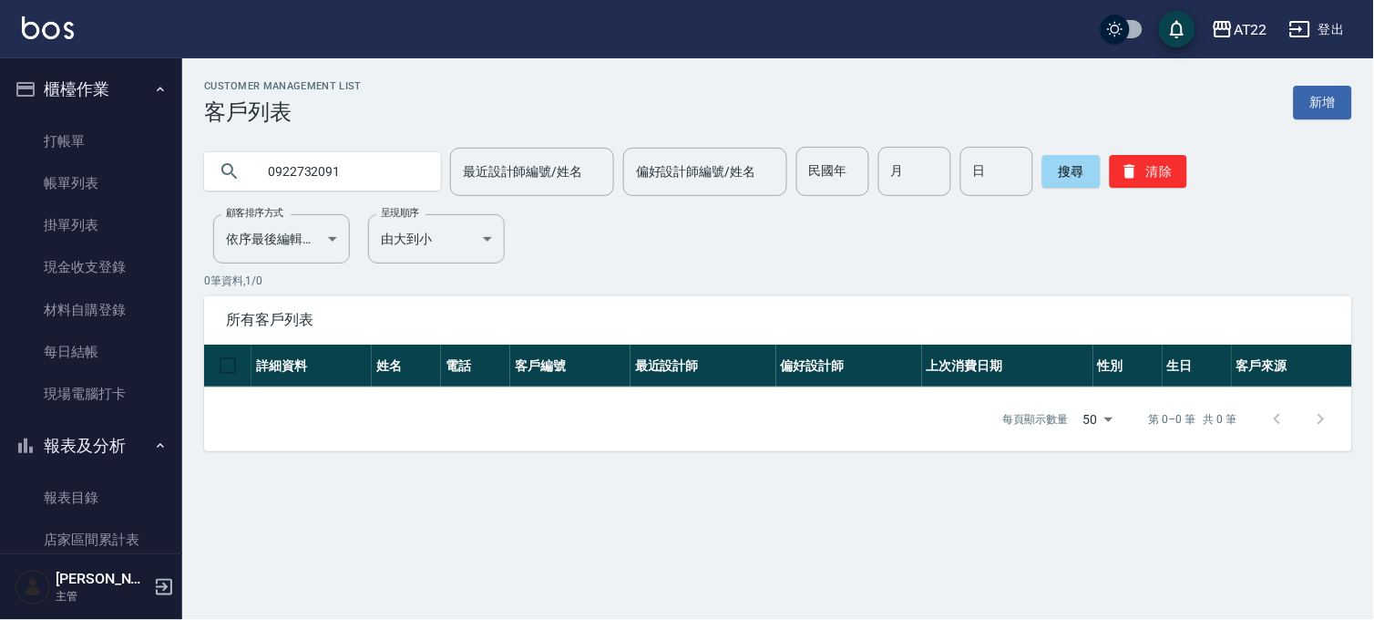
click at [305, 169] on input "0922732091" at bounding box center [340, 171] width 171 height 49
type input "0918798126"
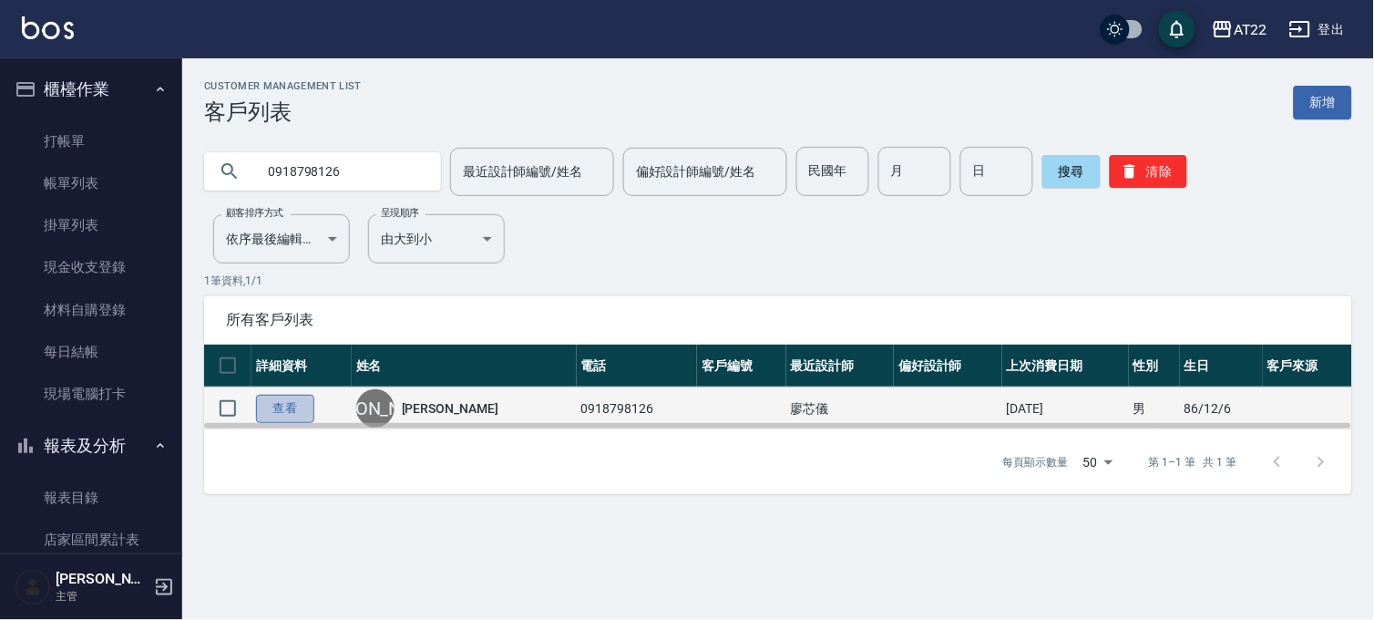
click at [278, 407] on link "查看" at bounding box center [285, 409] width 58 height 28
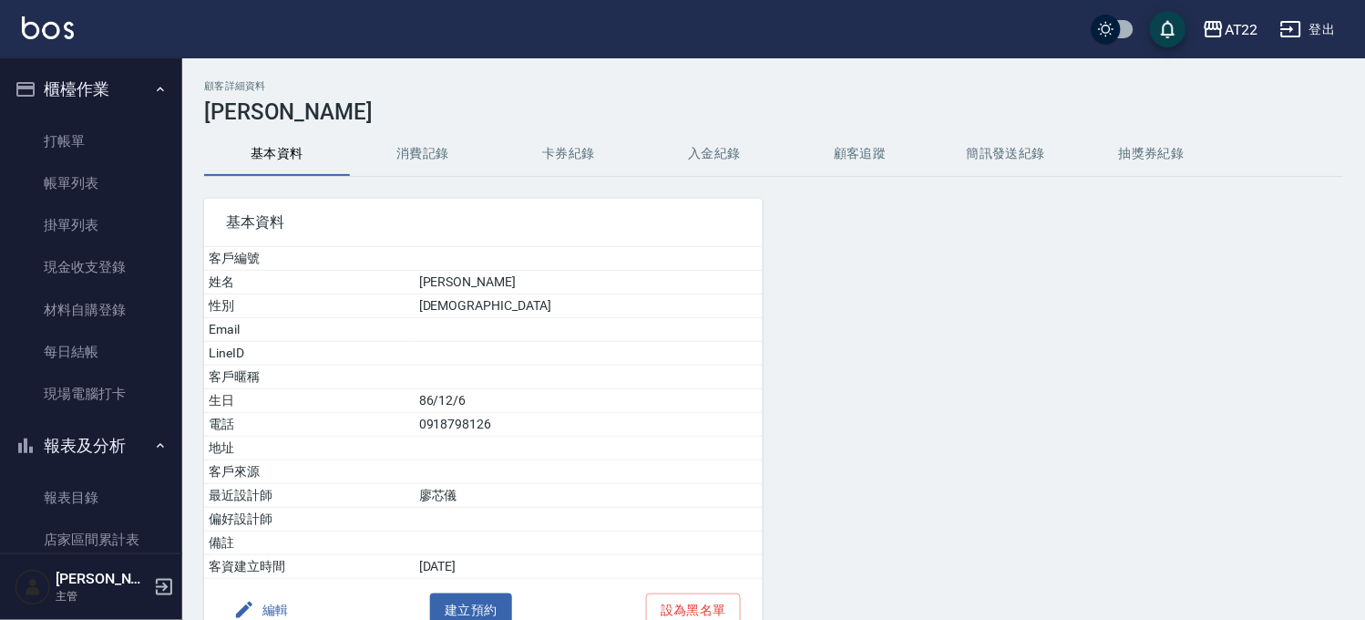
click at [417, 151] on button "消費記錄" at bounding box center [423, 154] width 146 height 44
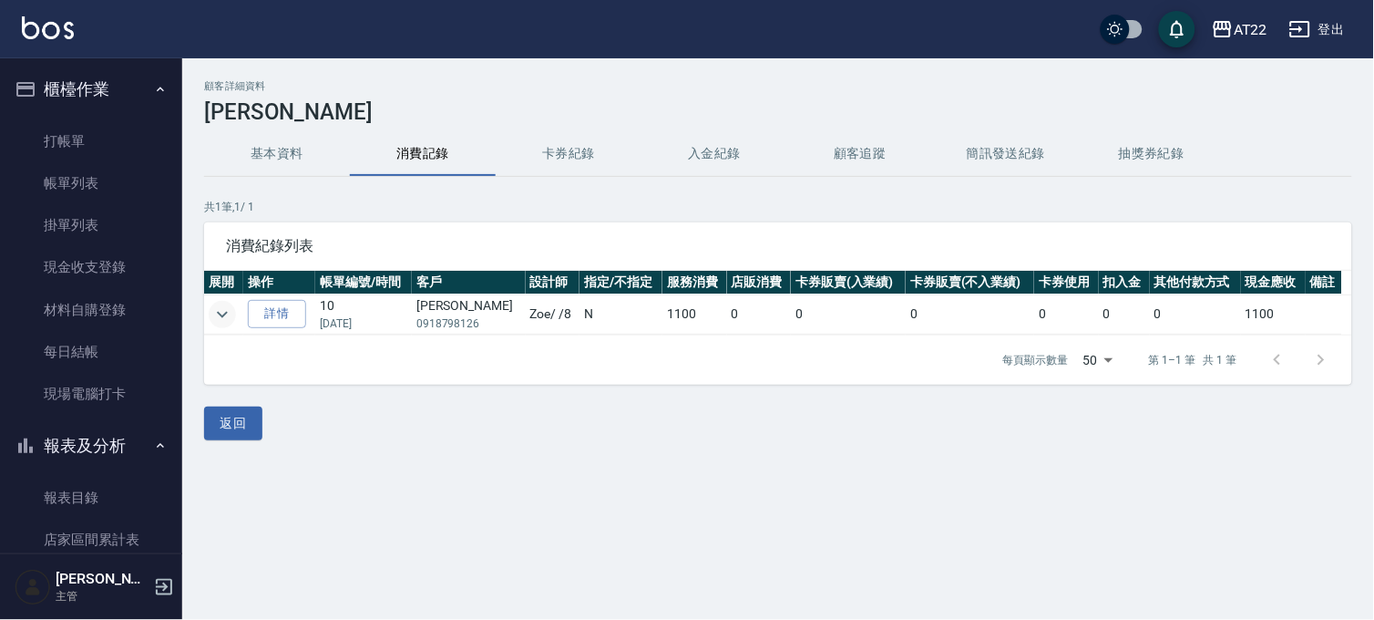
click at [220, 304] on icon "expand row" at bounding box center [222, 315] width 22 height 22
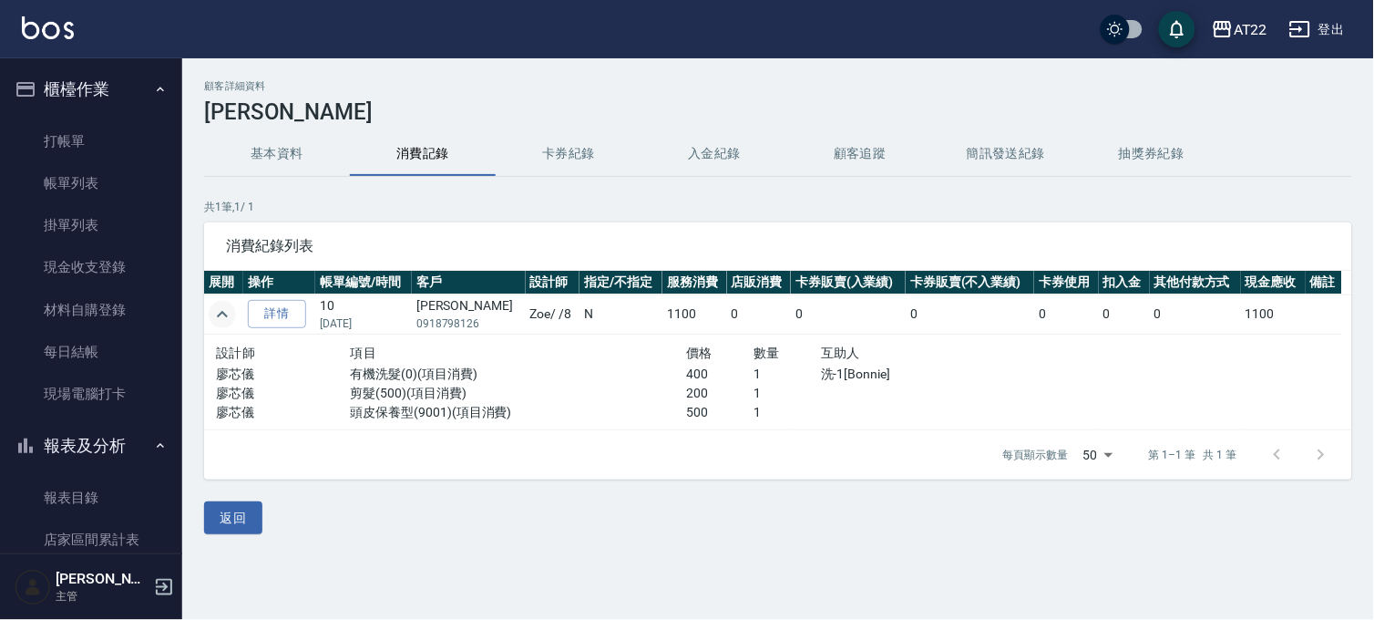
click at [220, 304] on icon "expand row" at bounding box center [222, 315] width 22 height 22
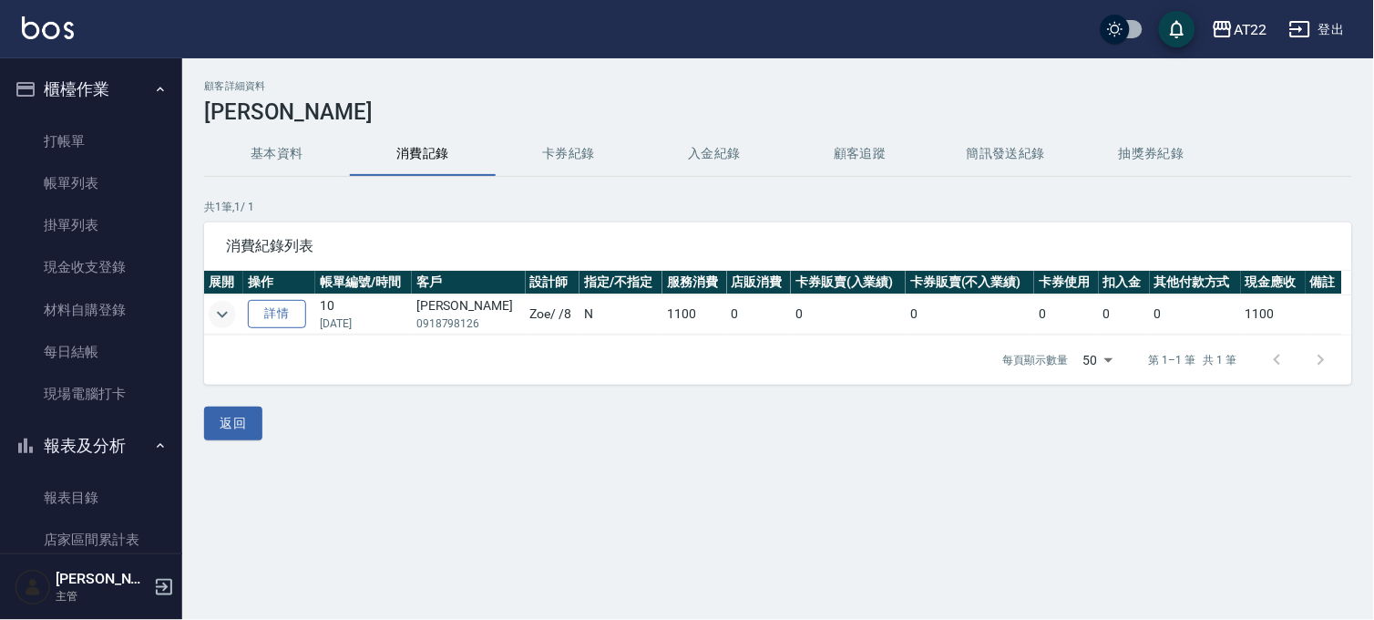
click at [302, 305] on link "詳情" at bounding box center [277, 314] width 58 height 28
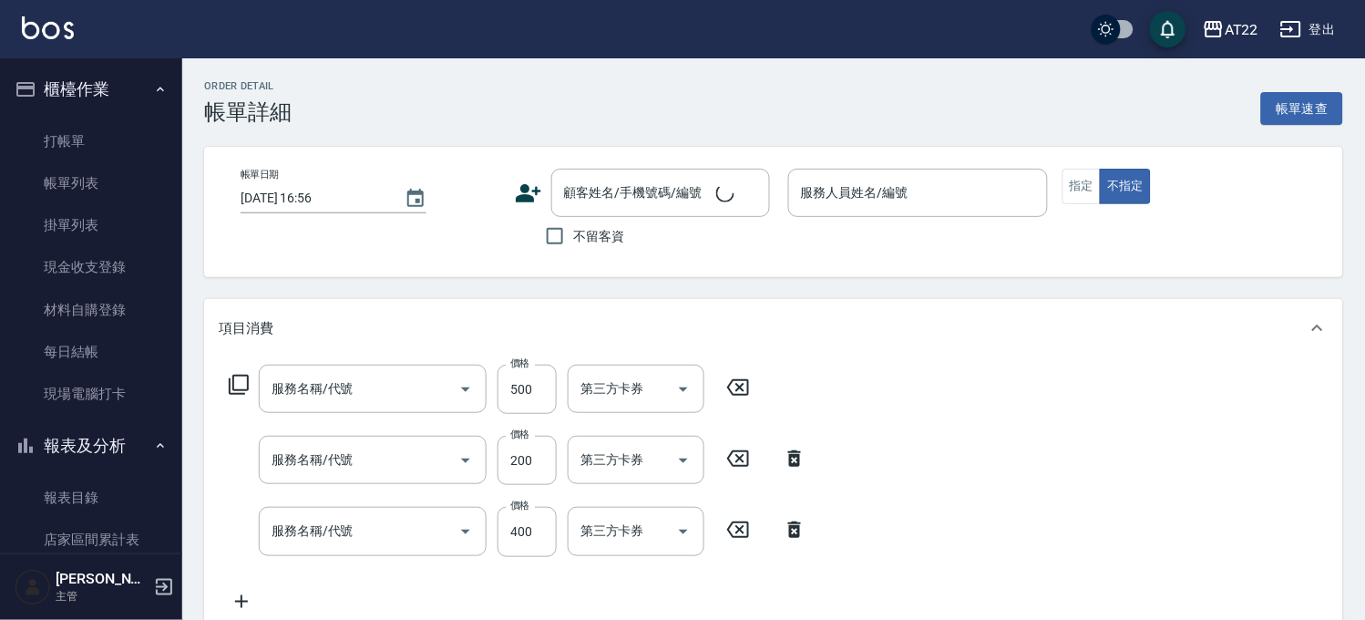
type input "2024/12/16 21:30"
type input "Zoe-8"
type input "升級保水面膜(9001)"
type input "剪髮(500)"
type input "有機洗髮(0)"
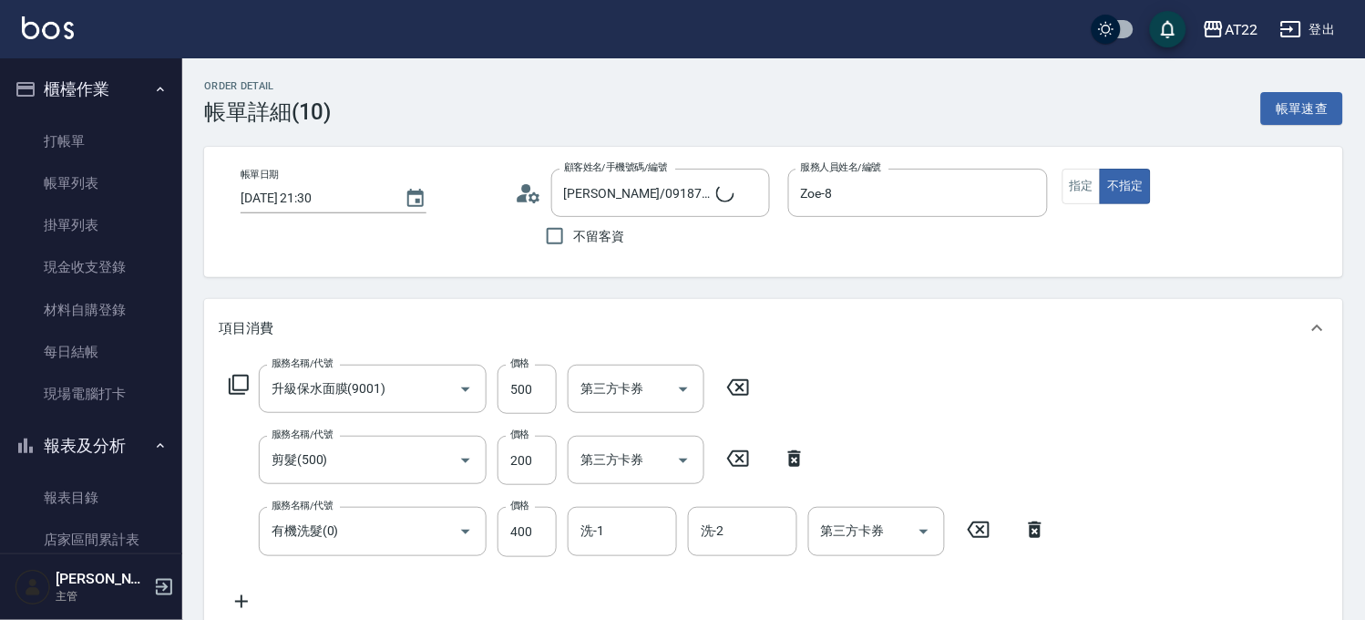
type input "楊庭玟/0918798126/"
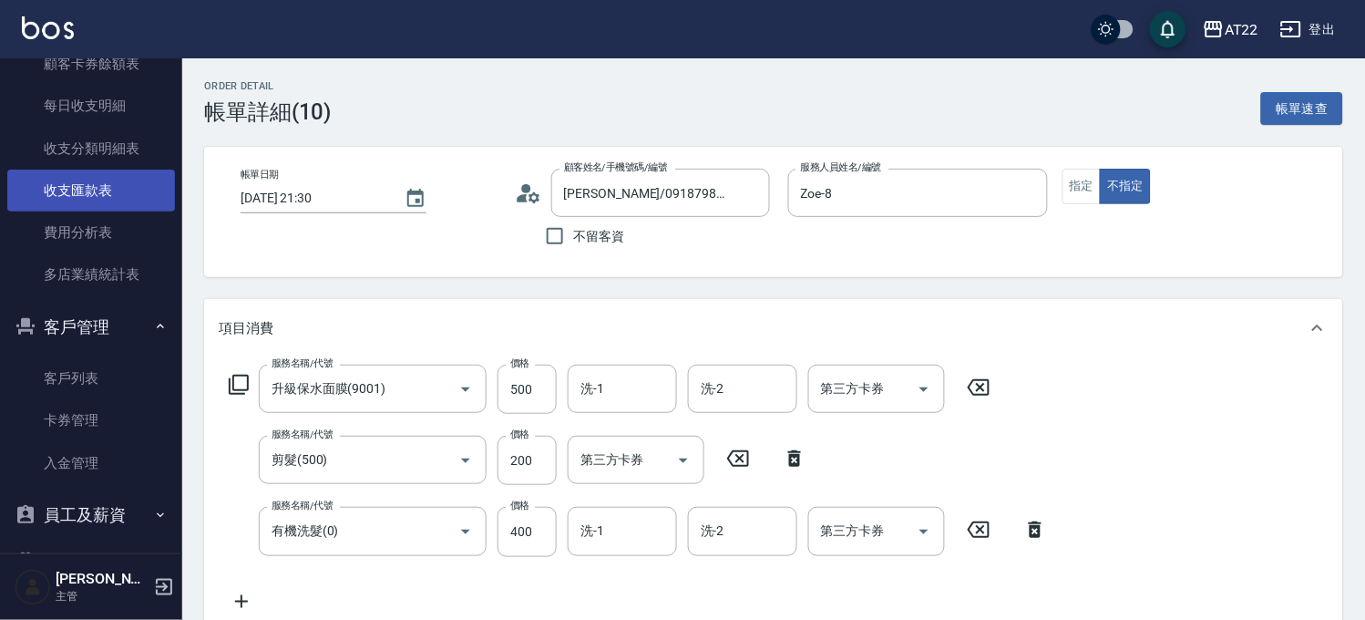
scroll to position [1250, 0]
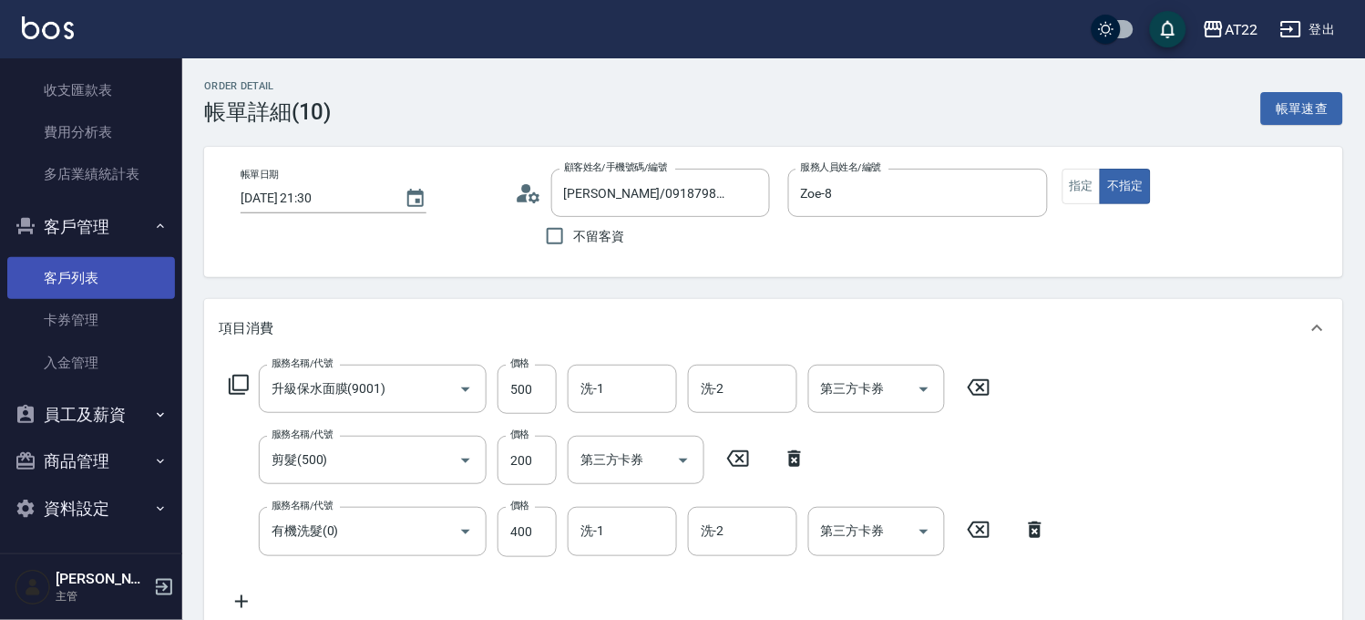
click at [73, 283] on link "客戶列表" at bounding box center [91, 278] width 168 height 42
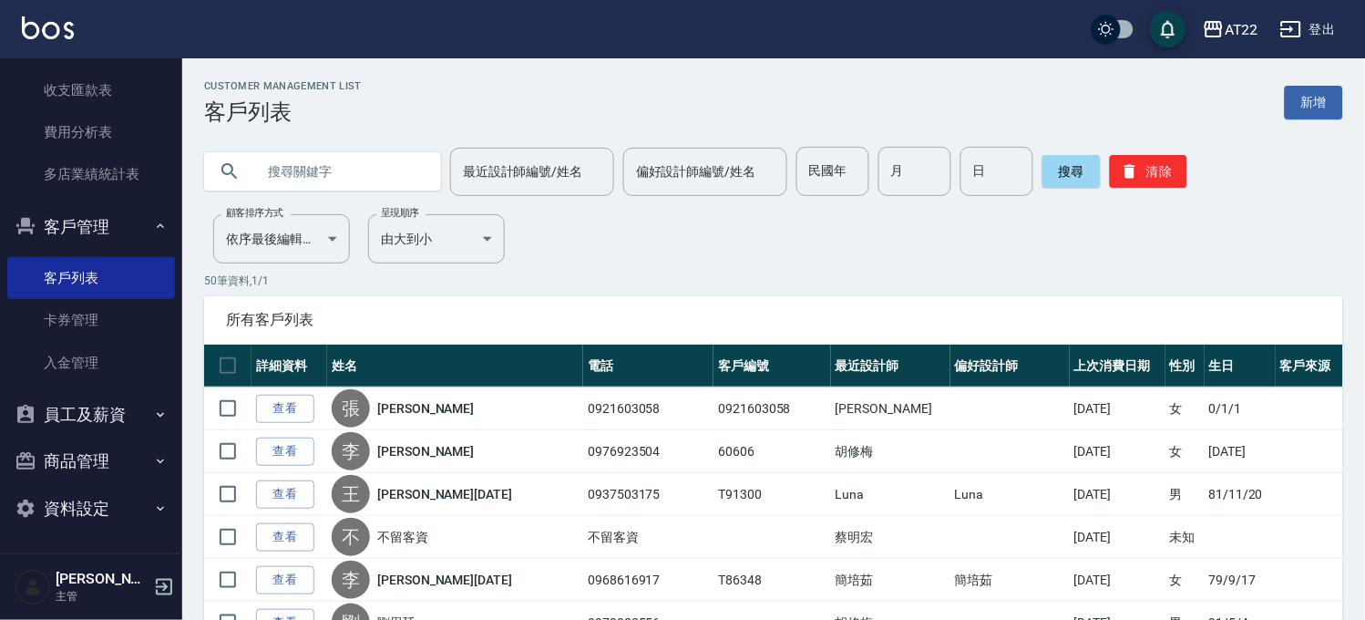
click at [314, 171] on input "text" at bounding box center [340, 171] width 171 height 49
type input "陳雅"
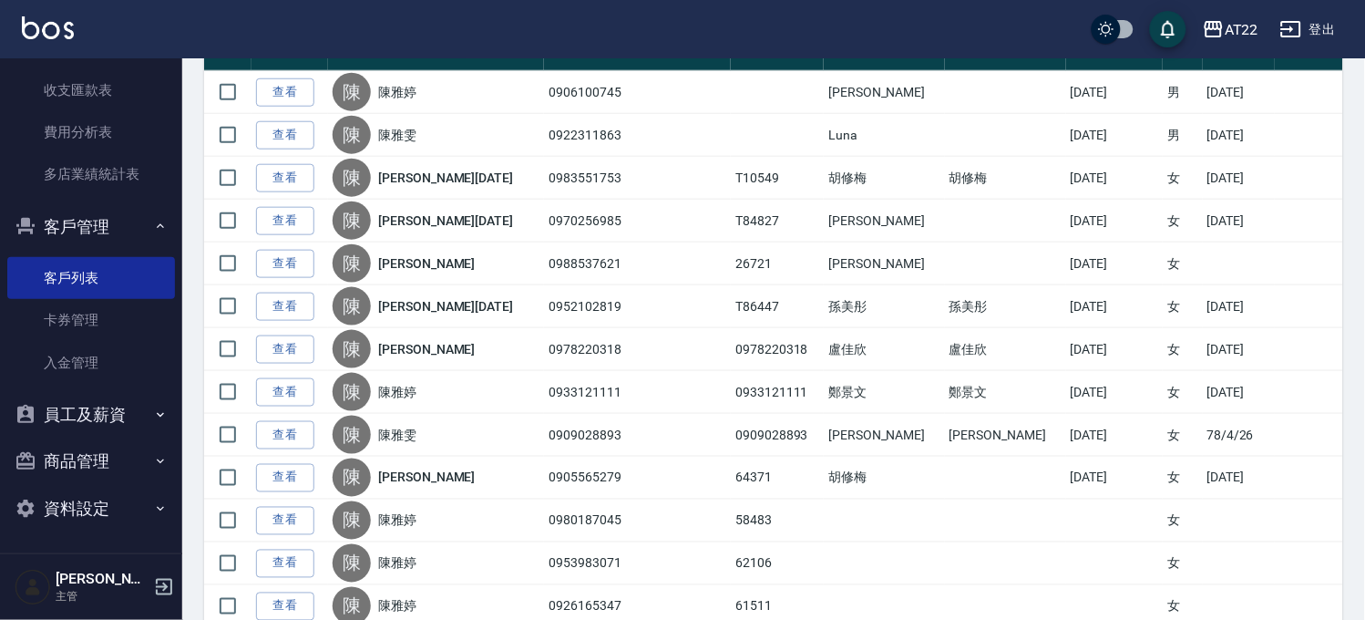
scroll to position [101, 0]
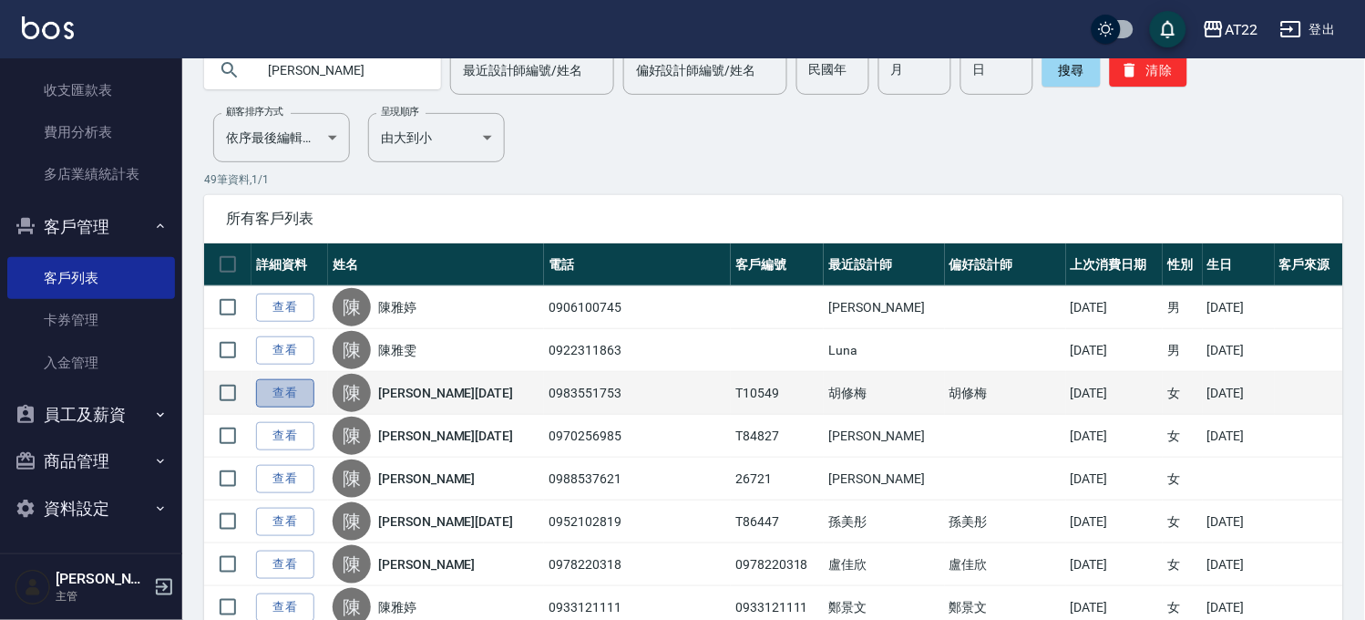
click at [265, 392] on link "查看" at bounding box center [285, 393] width 58 height 28
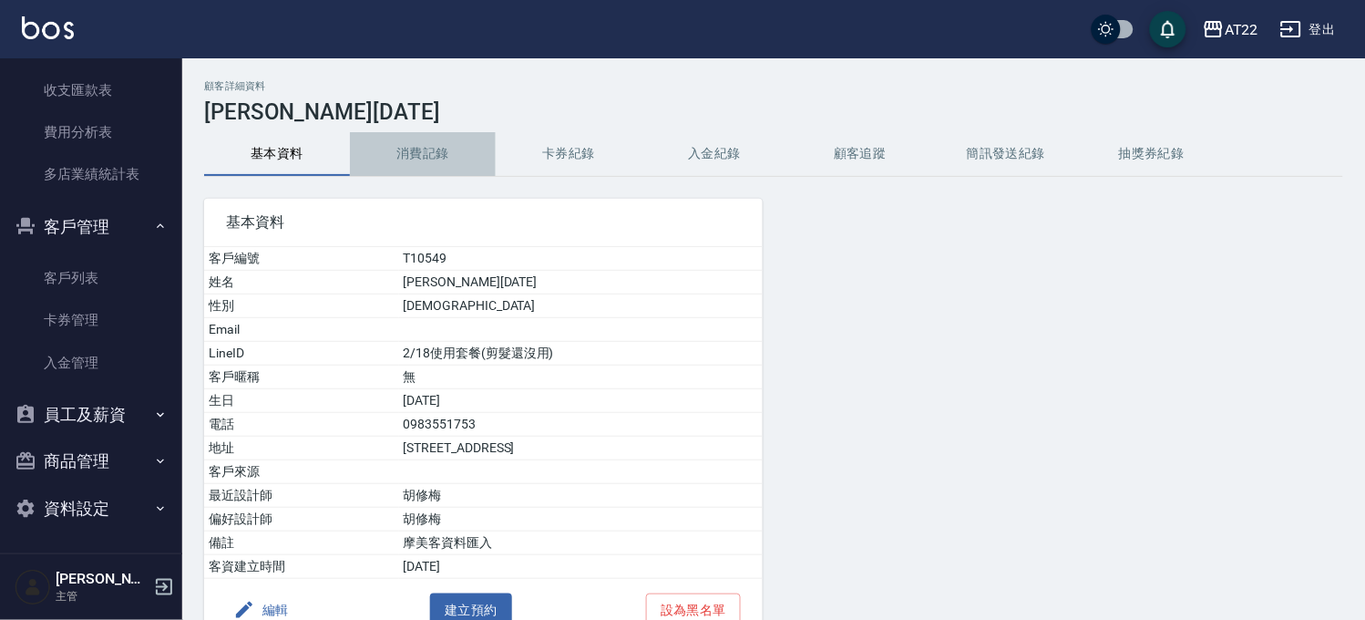
click at [407, 150] on button "消費記錄" at bounding box center [423, 154] width 146 height 44
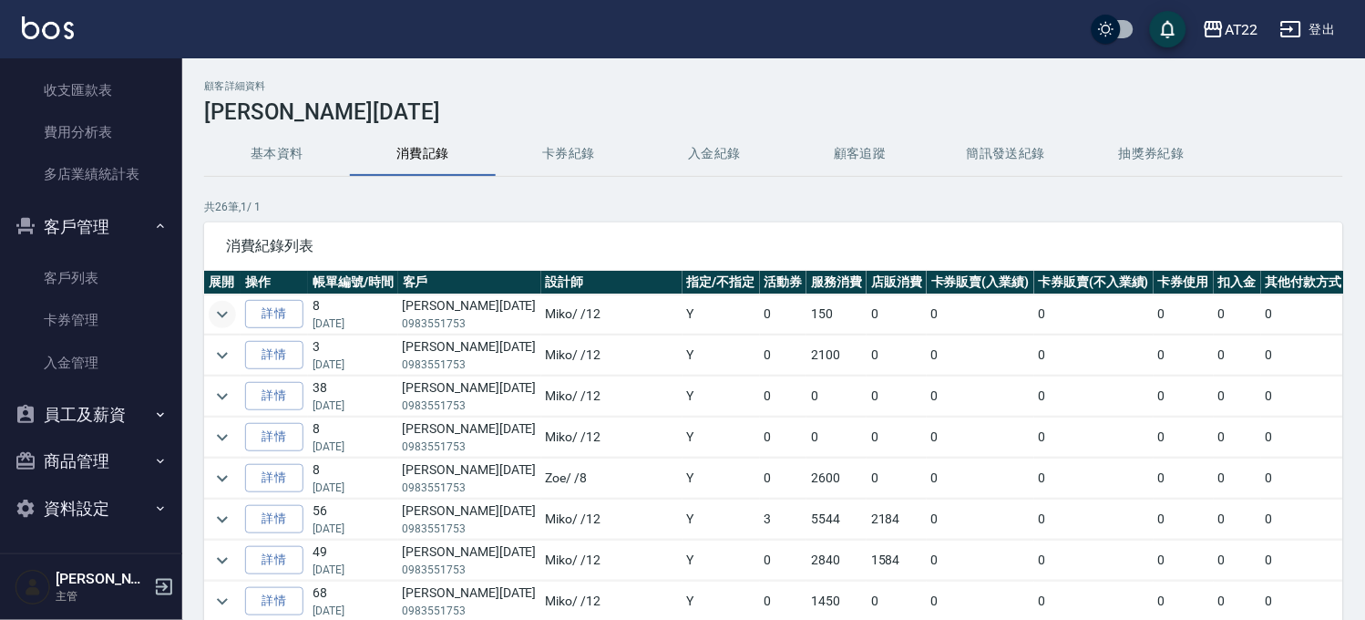
click at [226, 315] on icon "expand row" at bounding box center [222, 315] width 22 height 22
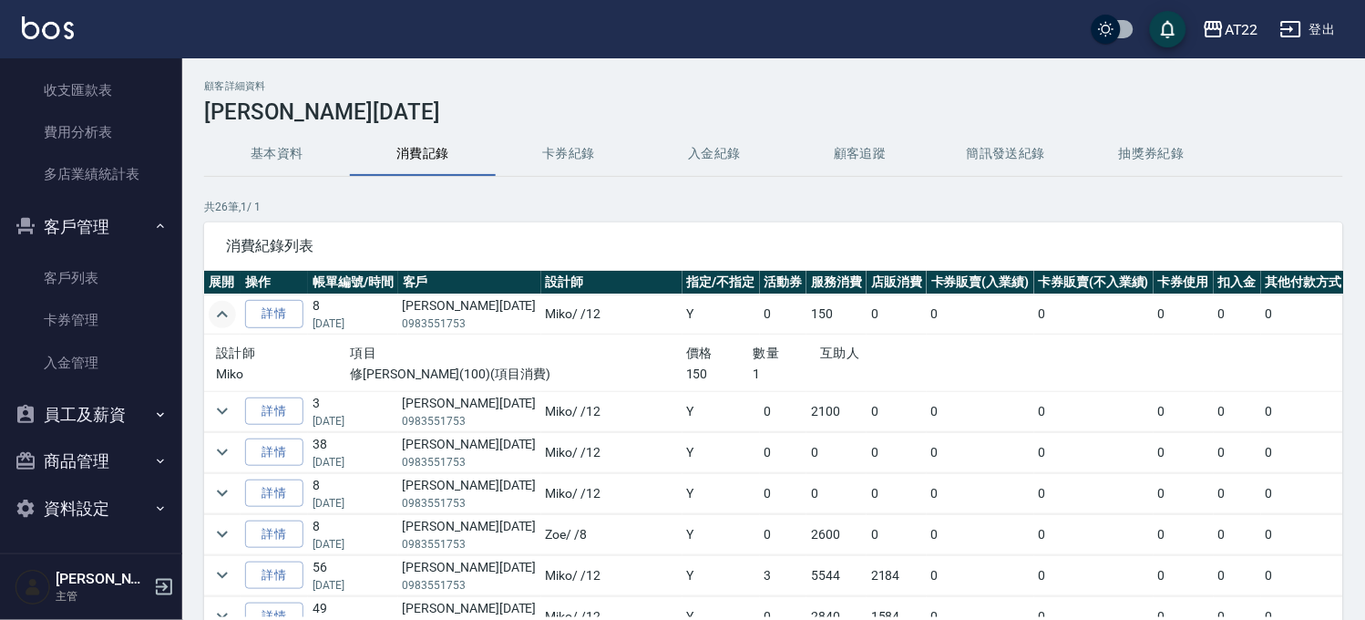
click at [226, 315] on icon "expand row" at bounding box center [222, 314] width 11 height 6
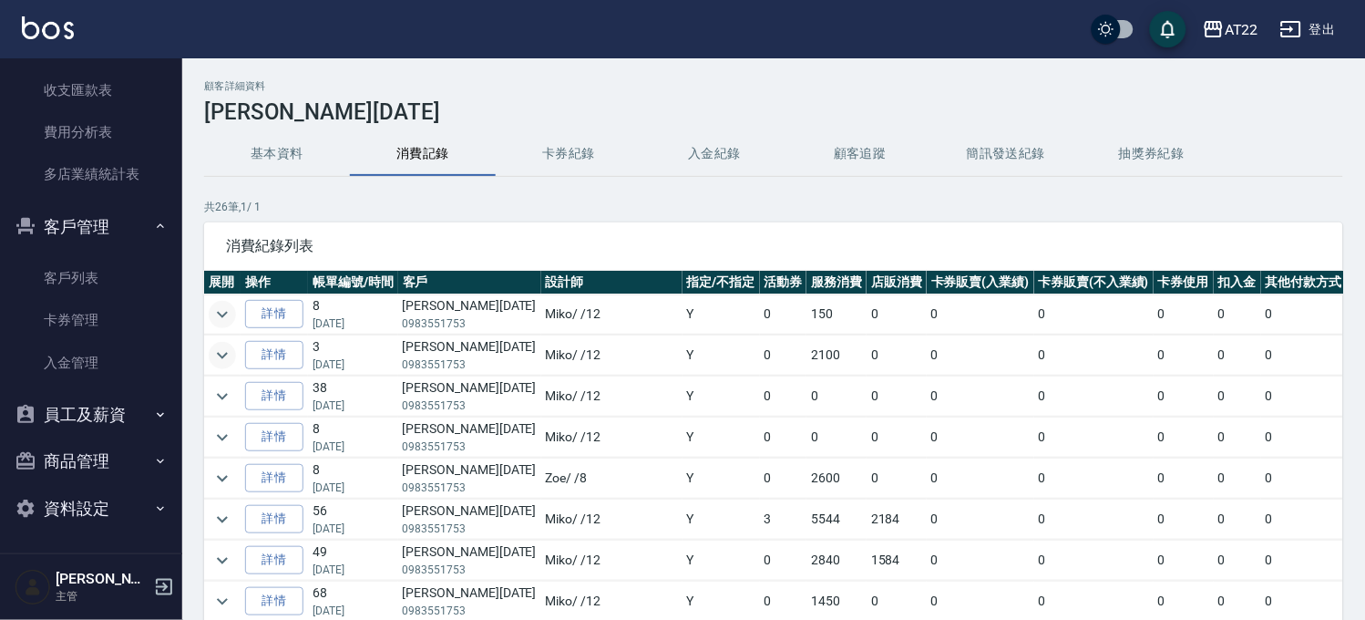
click at [216, 342] on button "expand row" at bounding box center [222, 355] width 27 height 27
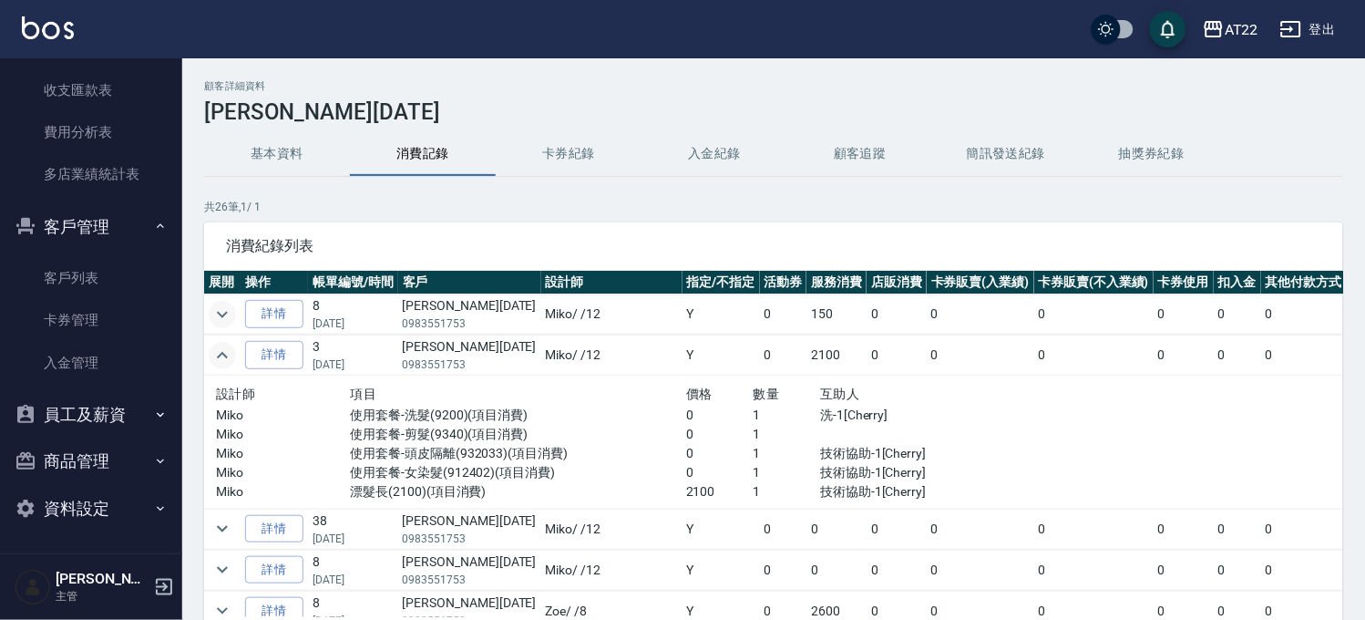
click at [216, 342] on button "expand row" at bounding box center [222, 355] width 27 height 27
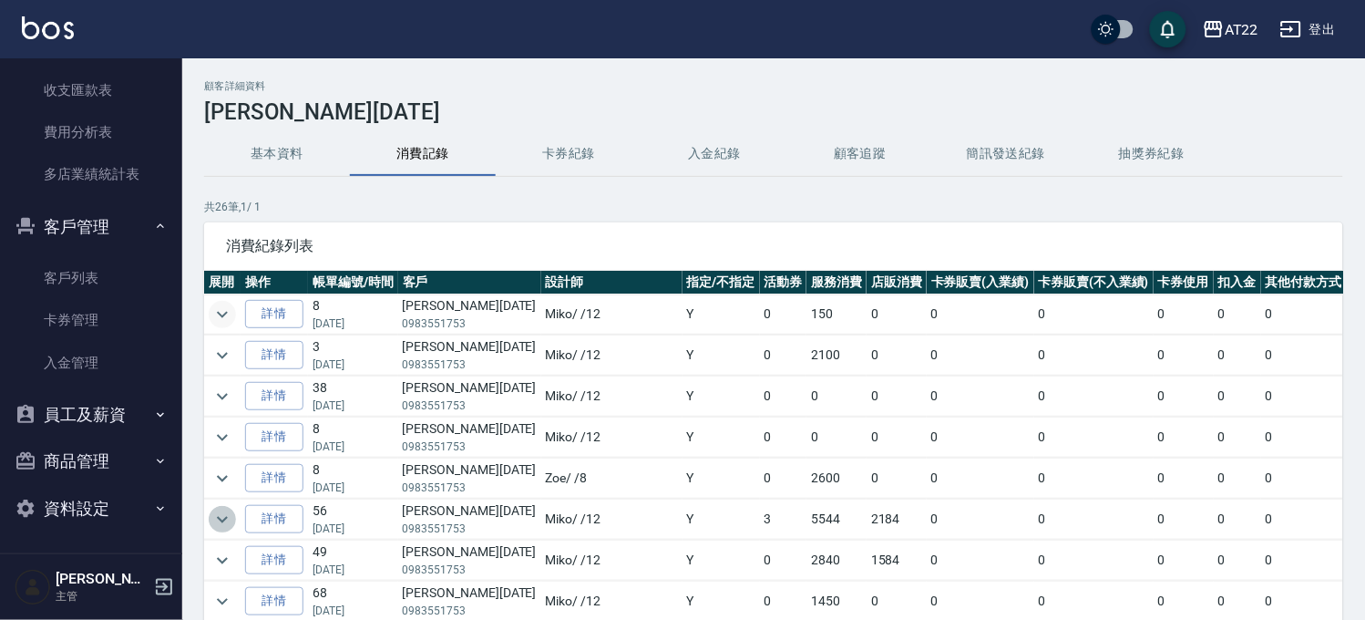
click at [214, 514] on icon "expand row" at bounding box center [222, 520] width 22 height 22
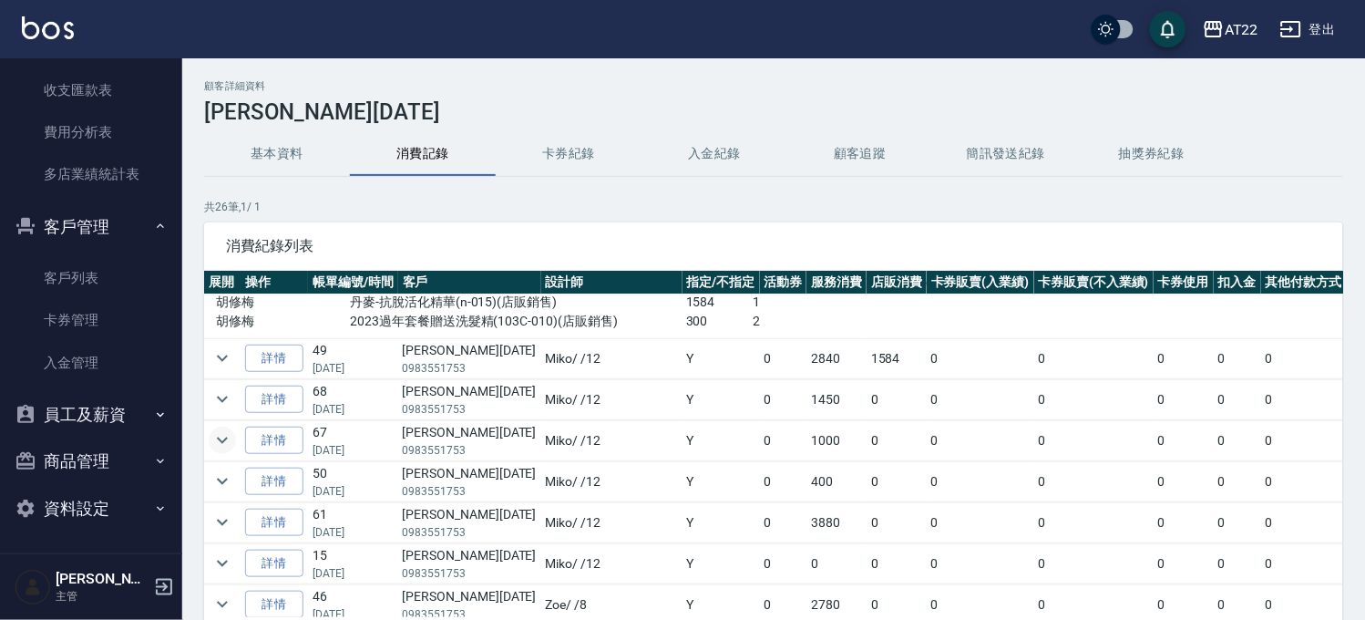
scroll to position [506, 0]
click at [223, 360] on icon "expand row" at bounding box center [222, 359] width 11 height 6
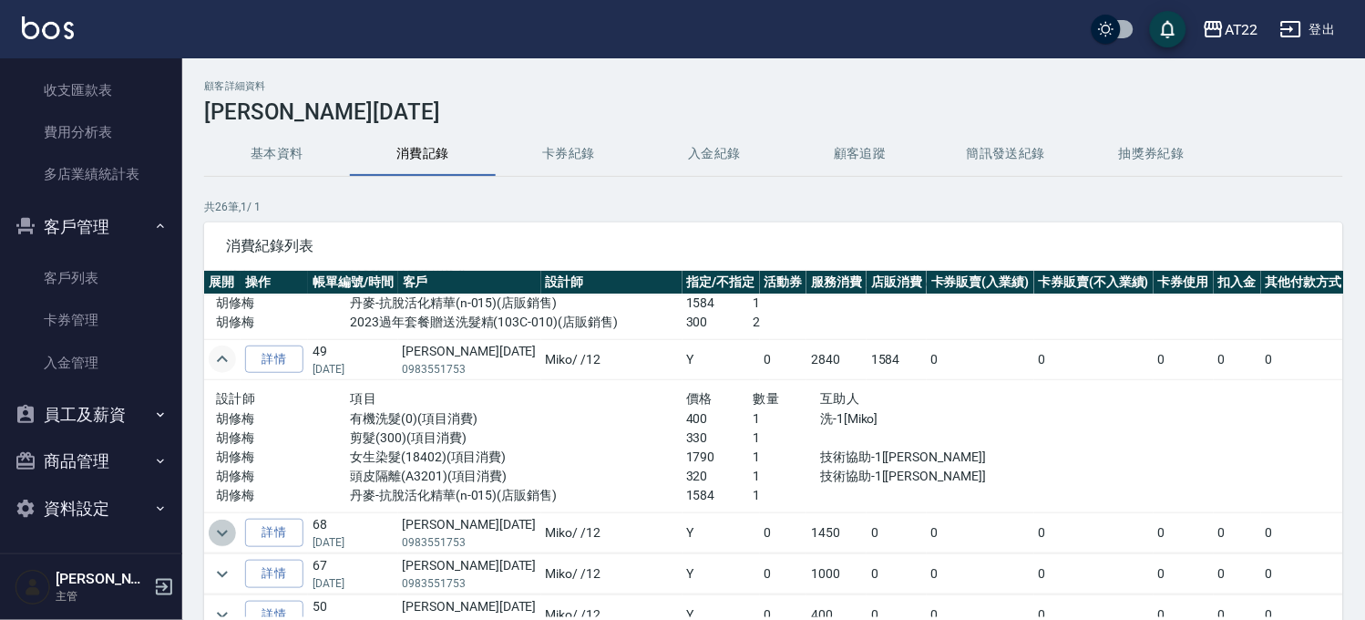
click at [216, 534] on icon "expand row" at bounding box center [222, 533] width 22 height 22
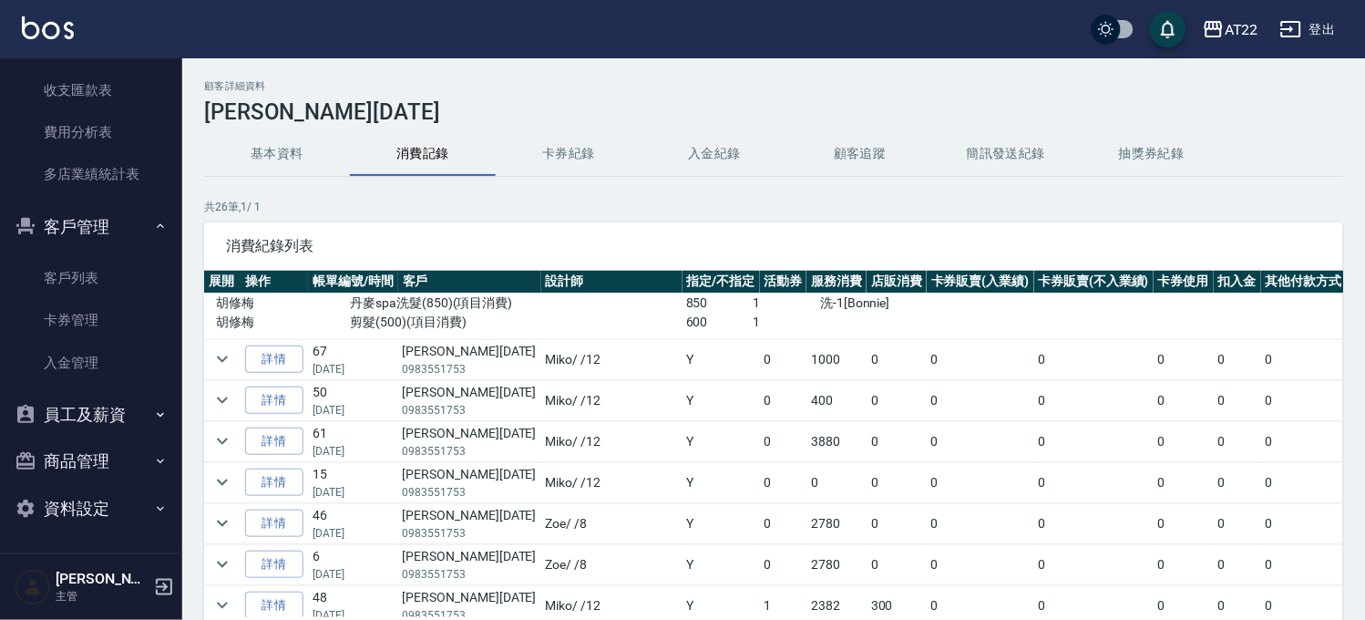
scroll to position [708, 0]
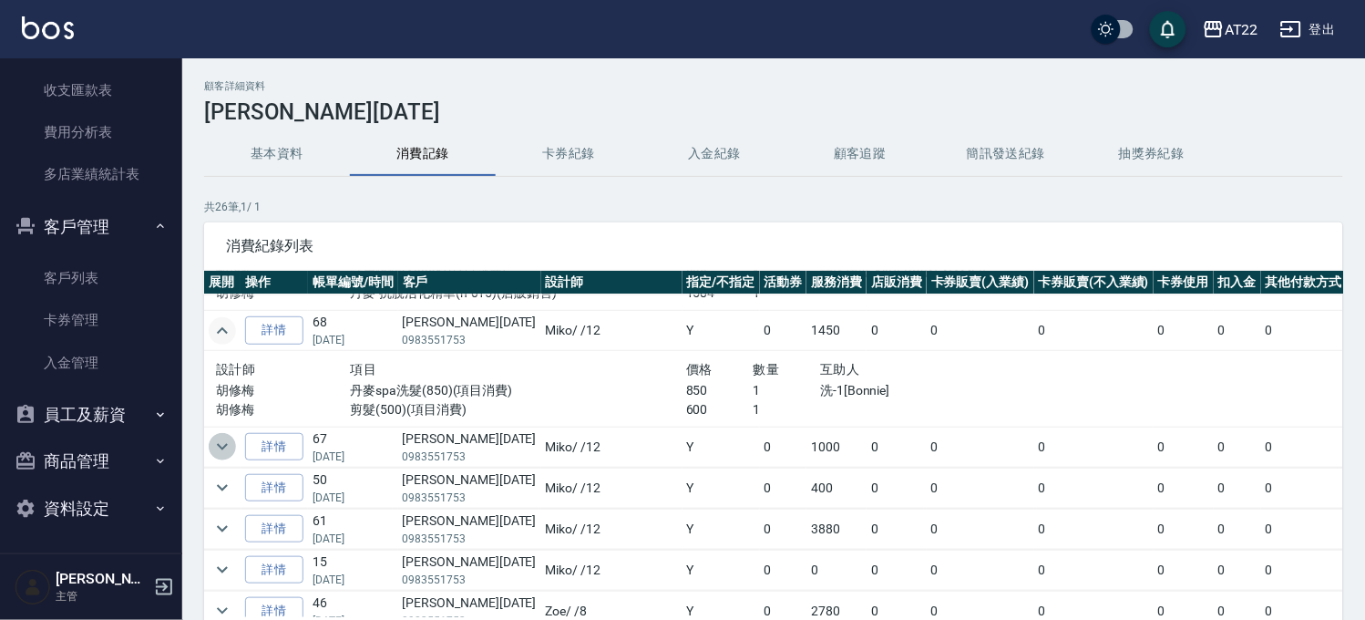
click at [233, 441] on button "expand row" at bounding box center [222, 446] width 27 height 27
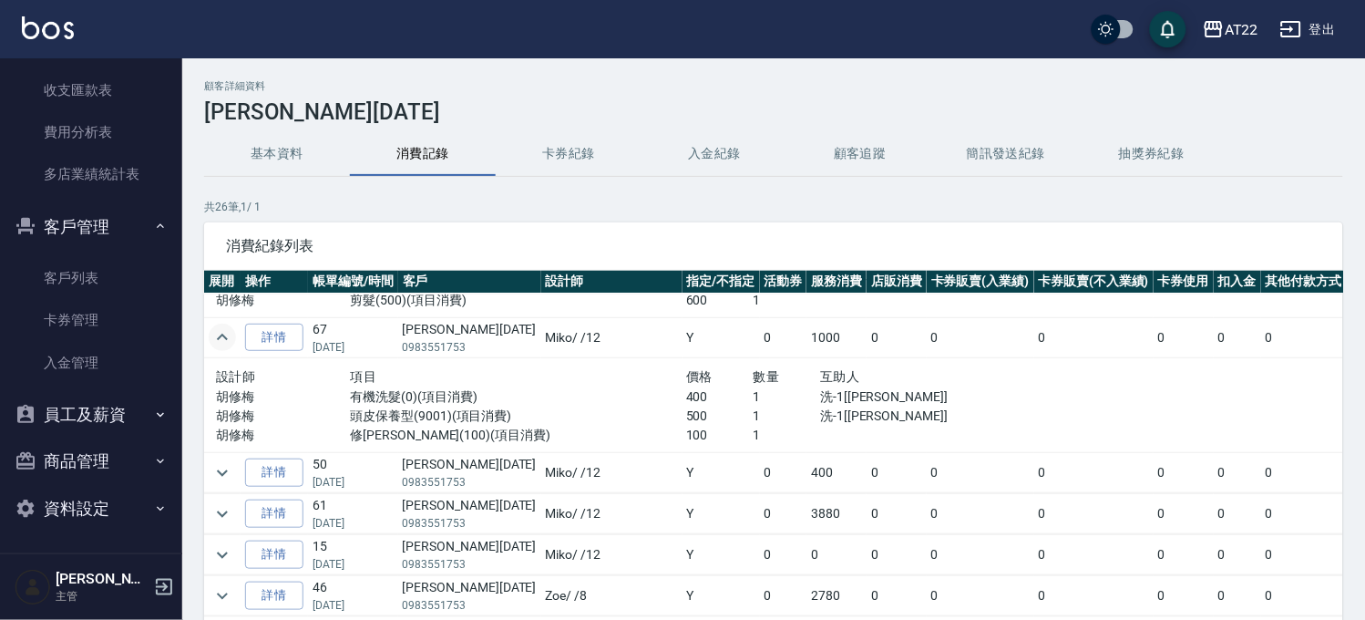
scroll to position [809, 0]
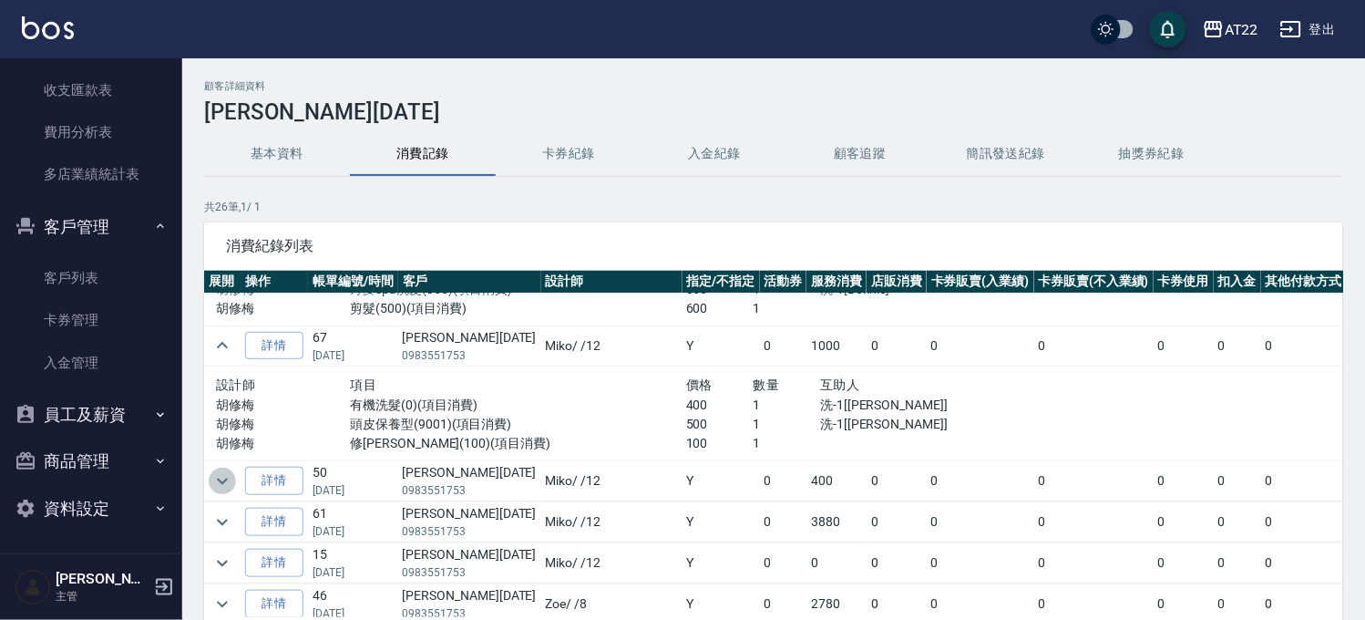
click at [221, 479] on icon "expand row" at bounding box center [222, 481] width 22 height 22
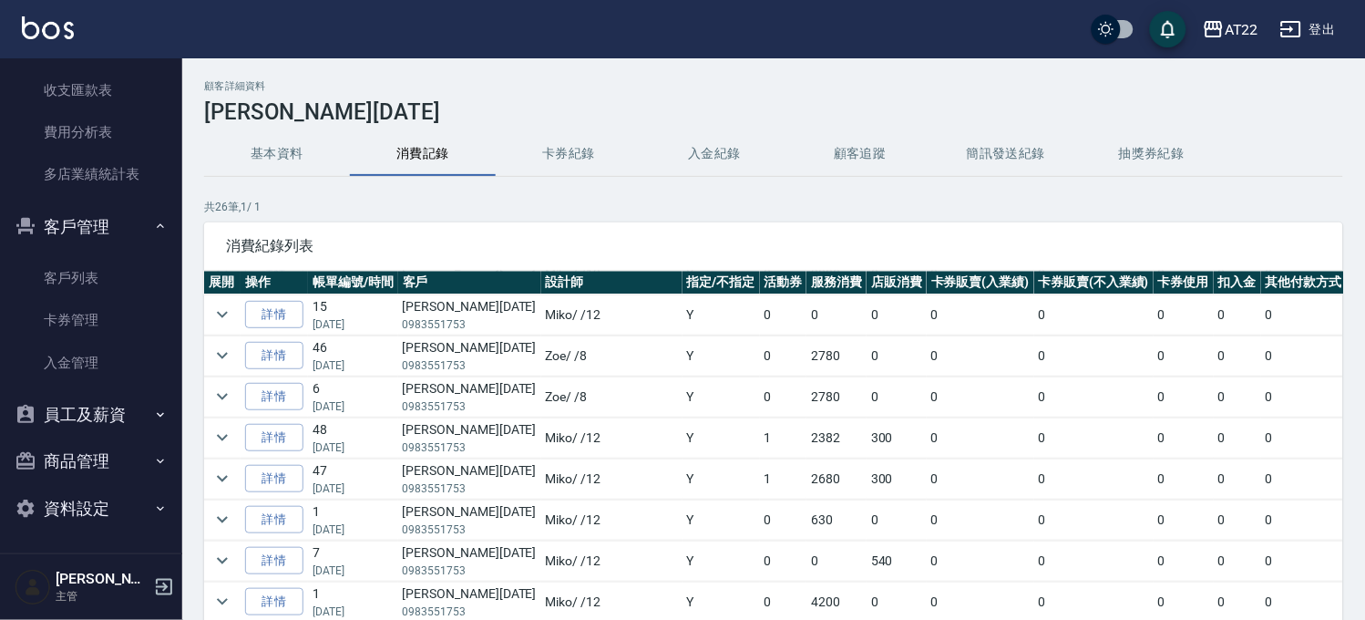
scroll to position [911, 0]
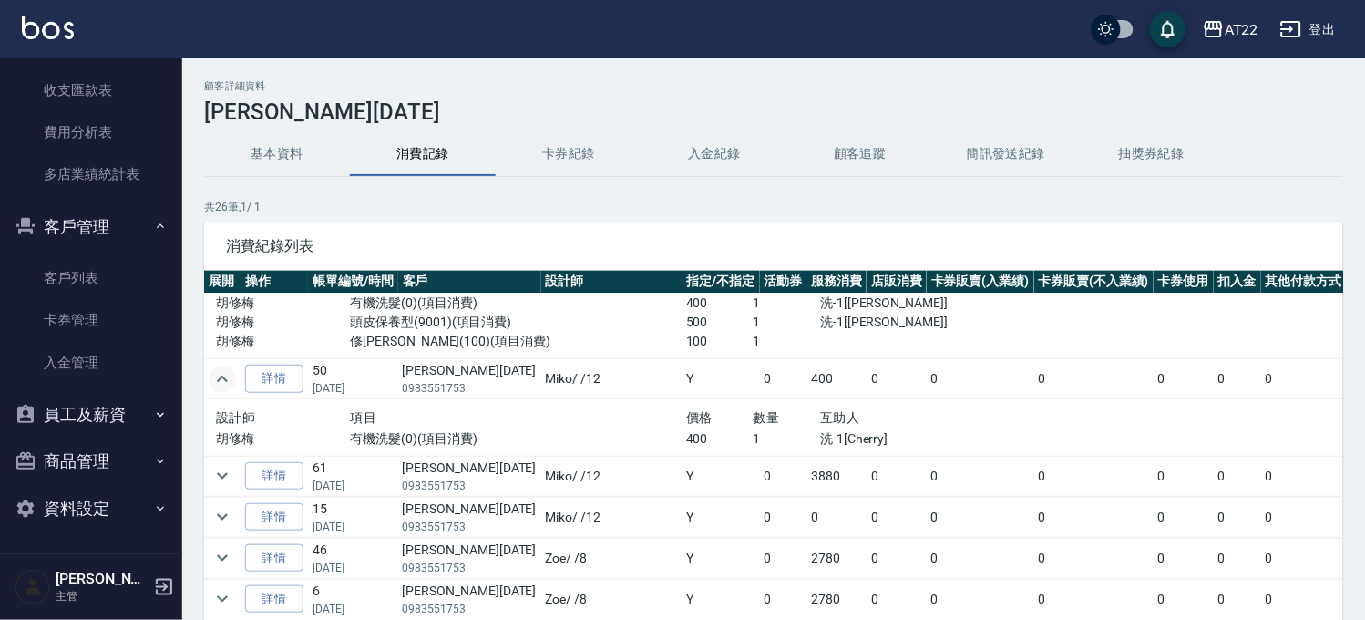
click at [221, 479] on icon "expand row" at bounding box center [222, 476] width 11 height 6
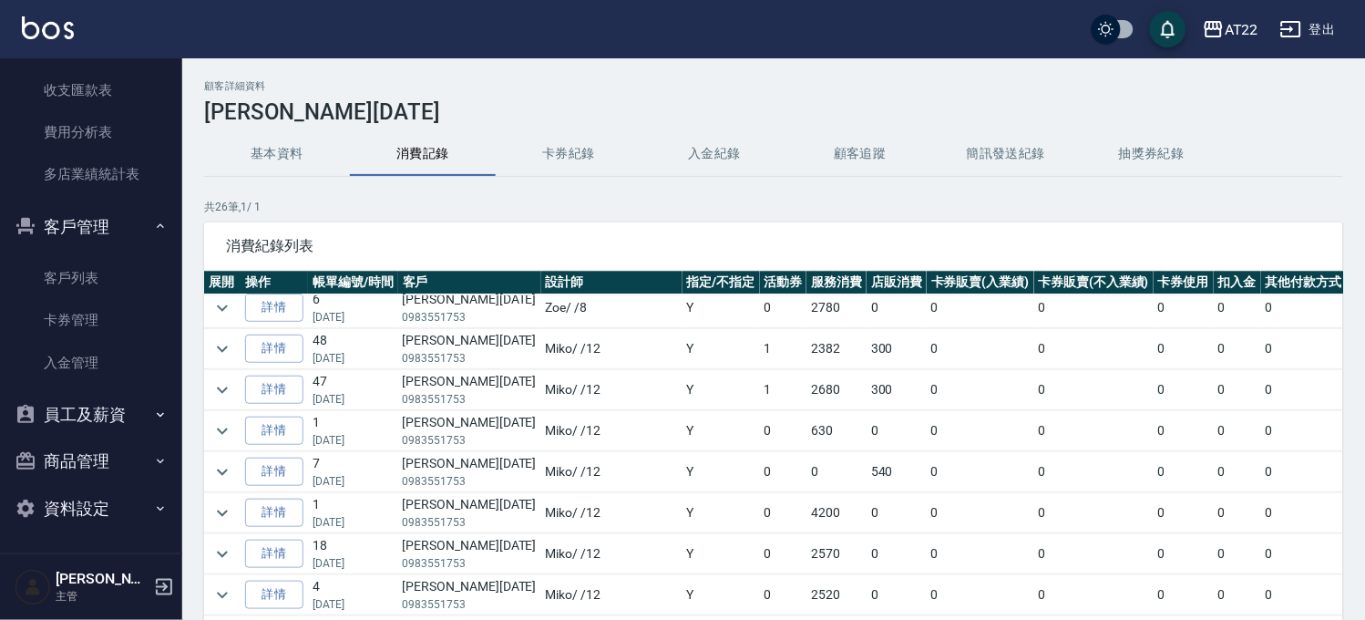
scroll to position [1114, 0]
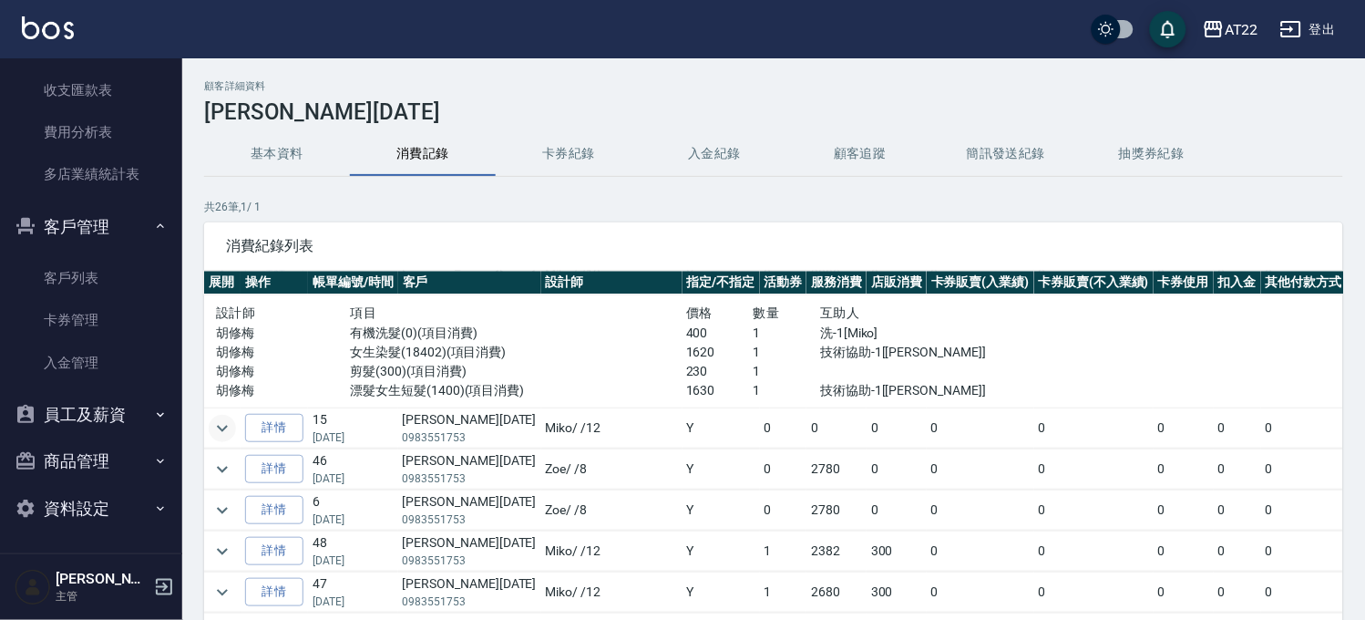
click at [224, 434] on icon "expand row" at bounding box center [222, 428] width 22 height 22
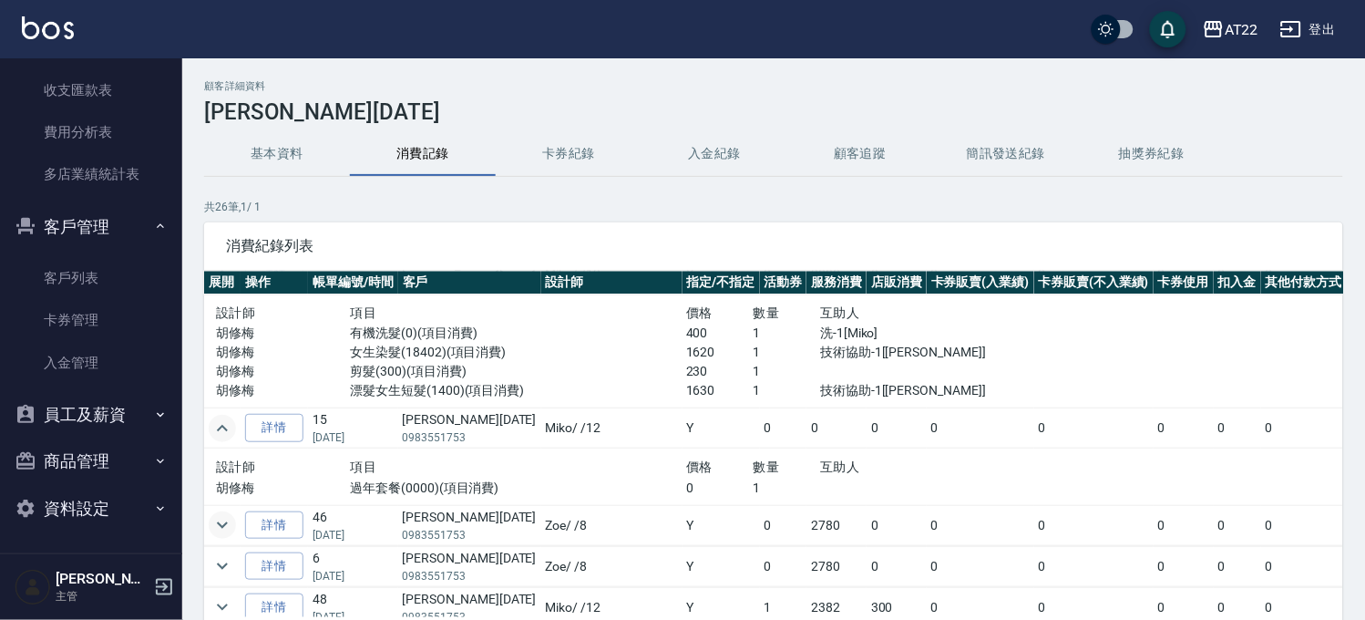
click at [231, 524] on icon "expand row" at bounding box center [222, 525] width 22 height 22
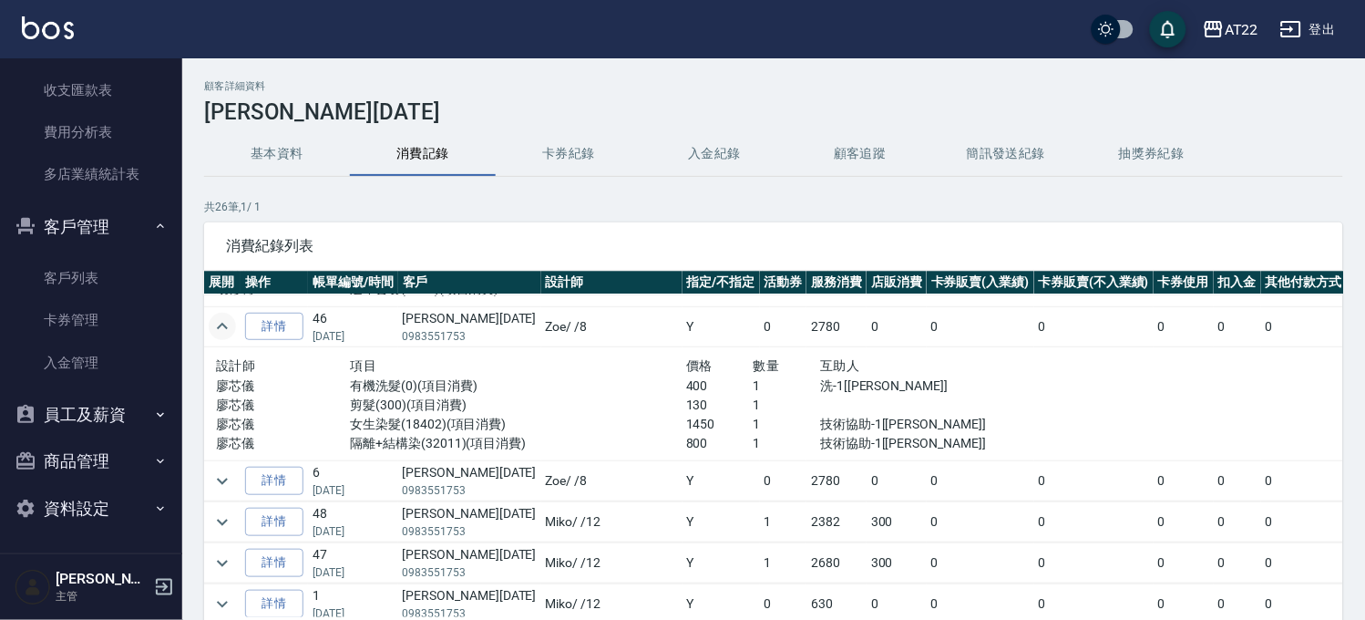
scroll to position [1316, 0]
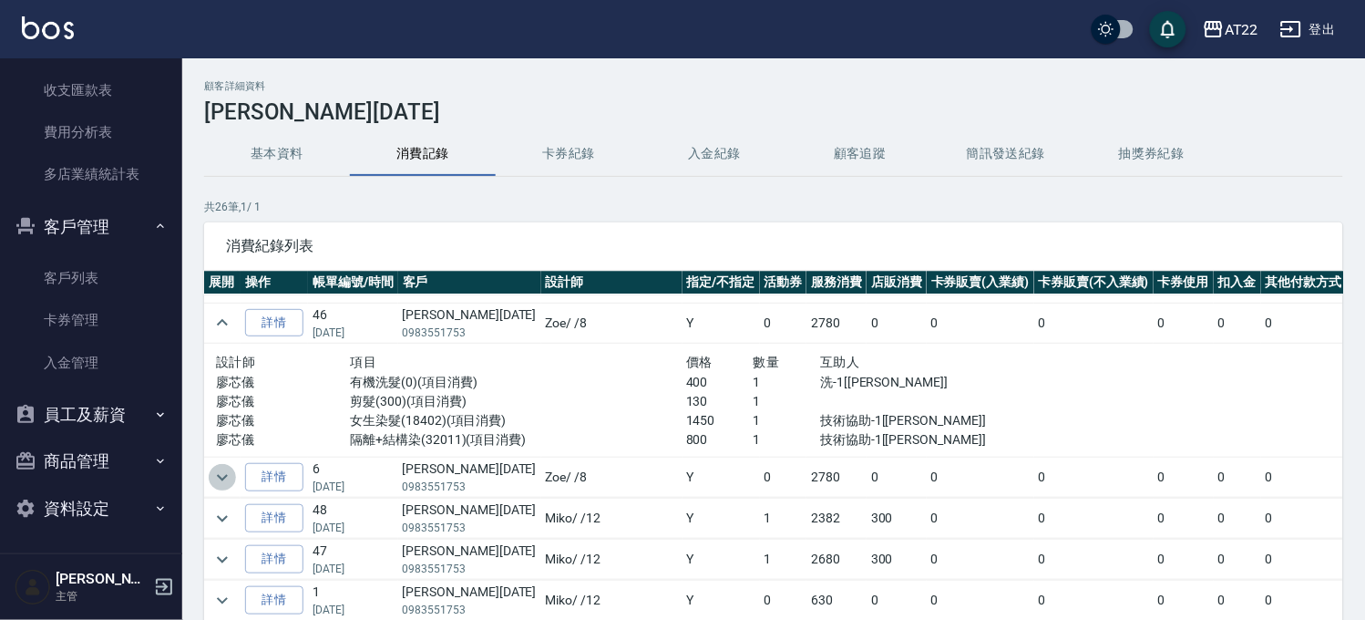
click at [224, 488] on icon "expand row" at bounding box center [222, 478] width 22 height 22
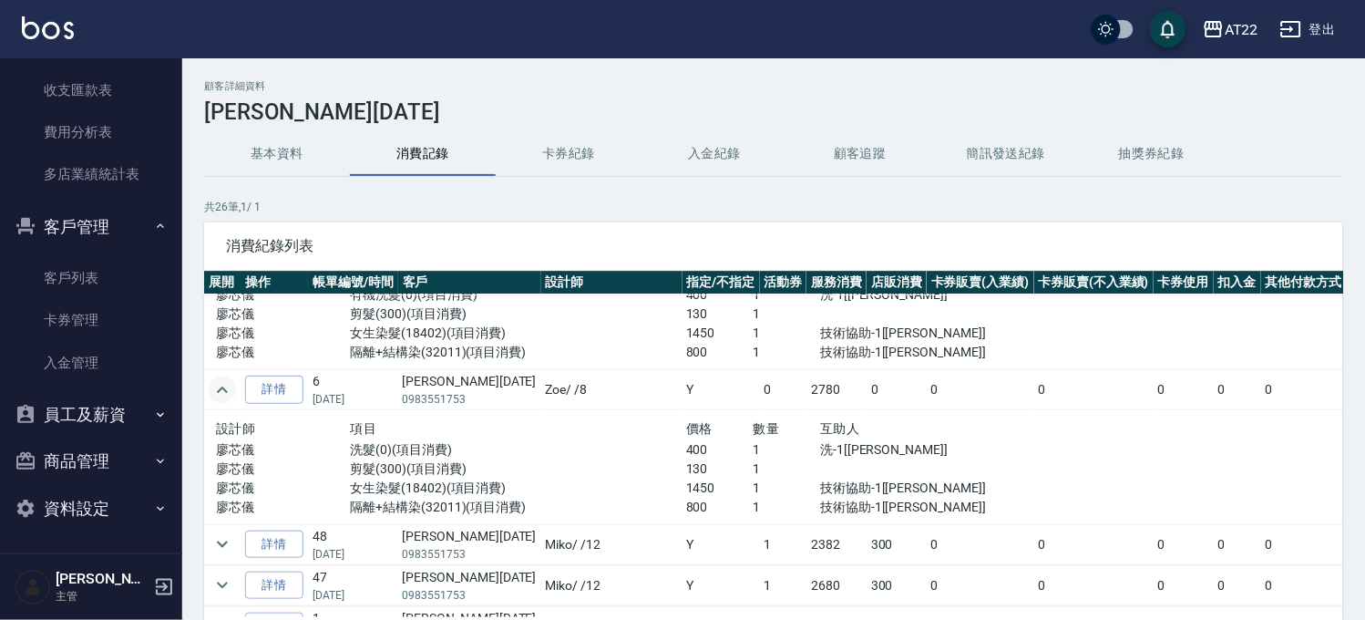
scroll to position [1518, 0]
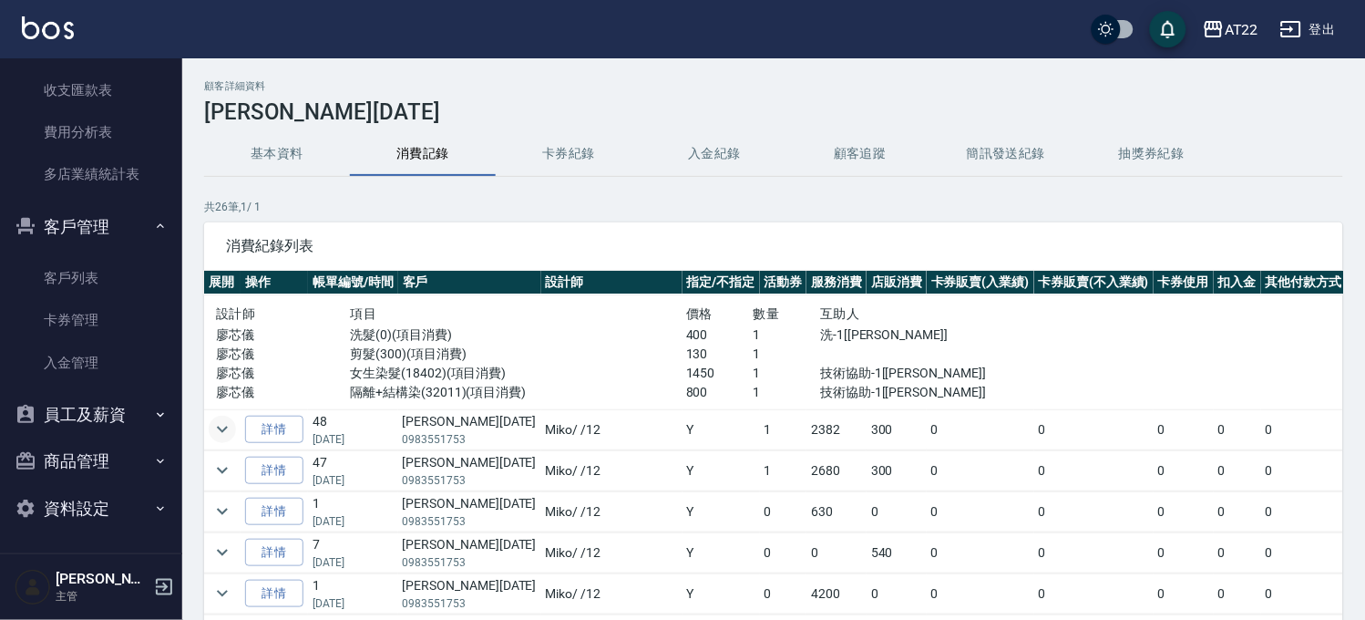
click at [221, 438] on icon "expand row" at bounding box center [222, 429] width 22 height 22
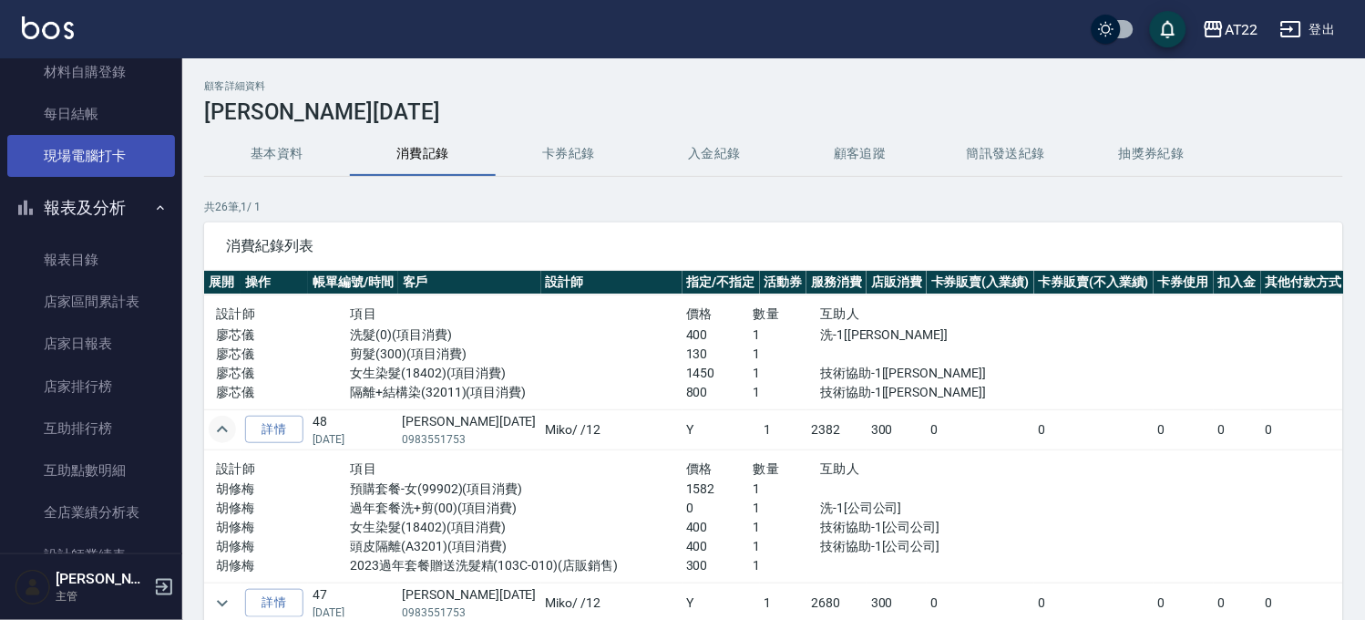
scroll to position [0, 0]
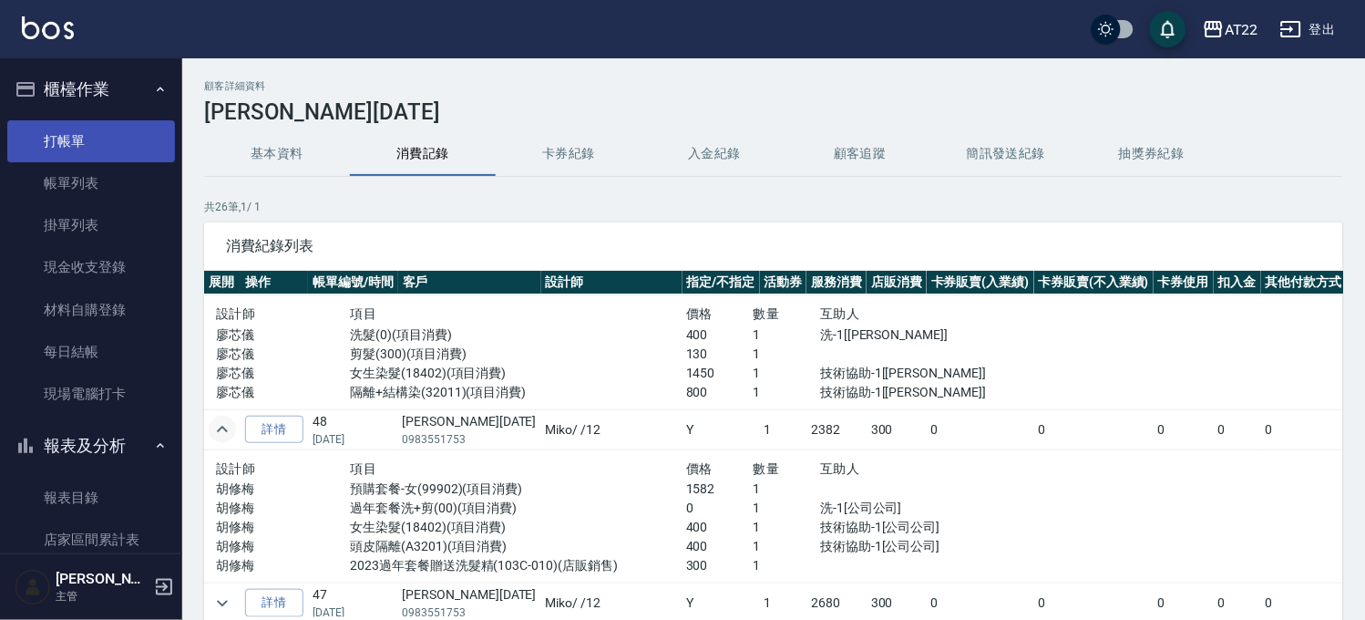
click at [88, 120] on link "打帳單" at bounding box center [91, 141] width 168 height 42
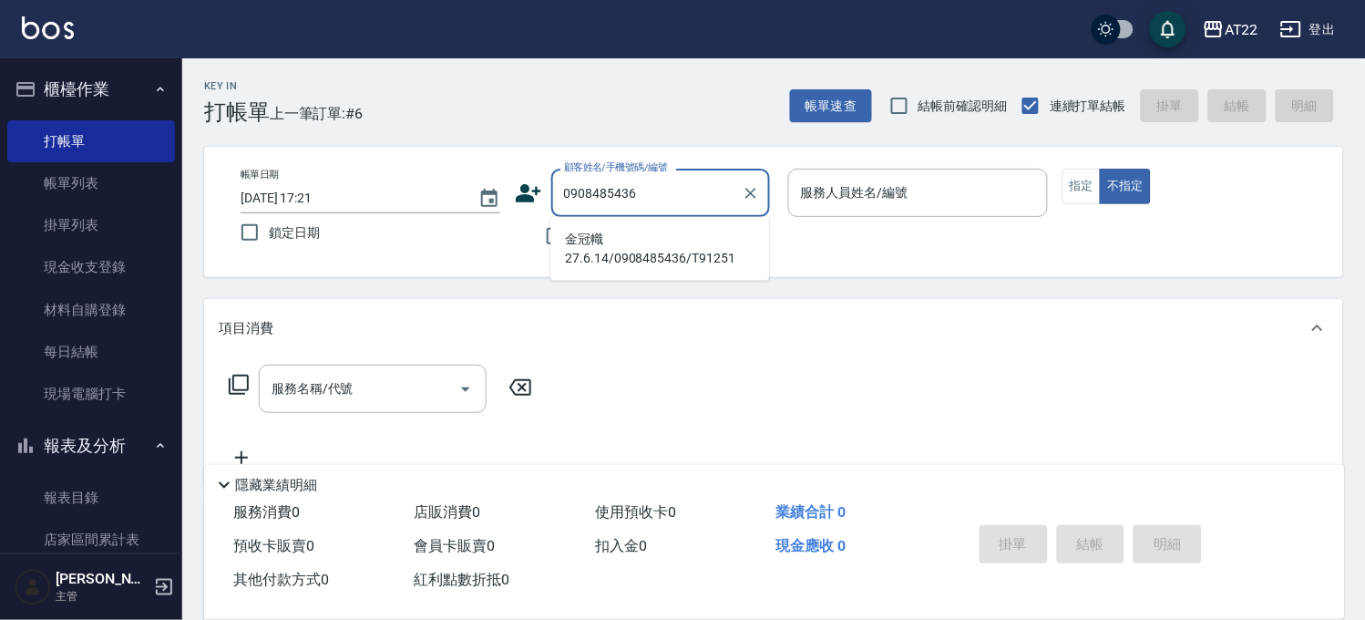
click at [566, 233] on li "金冠幟27.6.14/0908485436/T91251" at bounding box center [659, 248] width 219 height 49
type input "金冠幟27.6.14/0908485436/T91251"
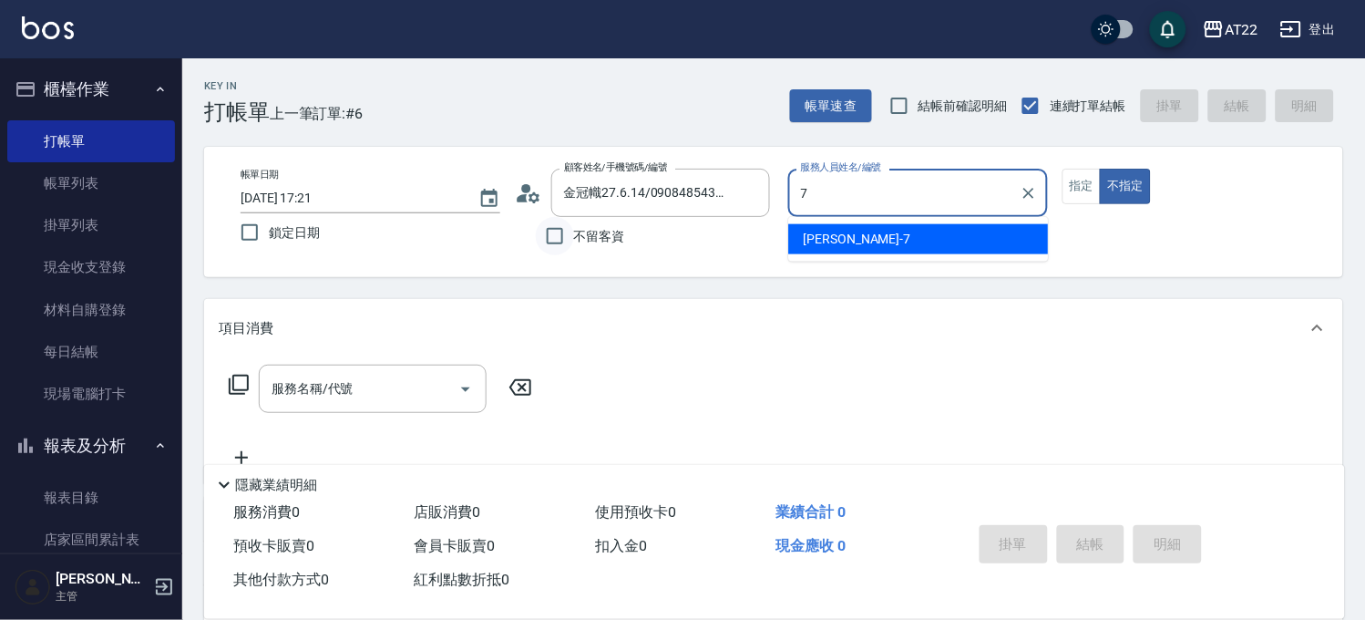
type input "Allen-7"
type button "false"
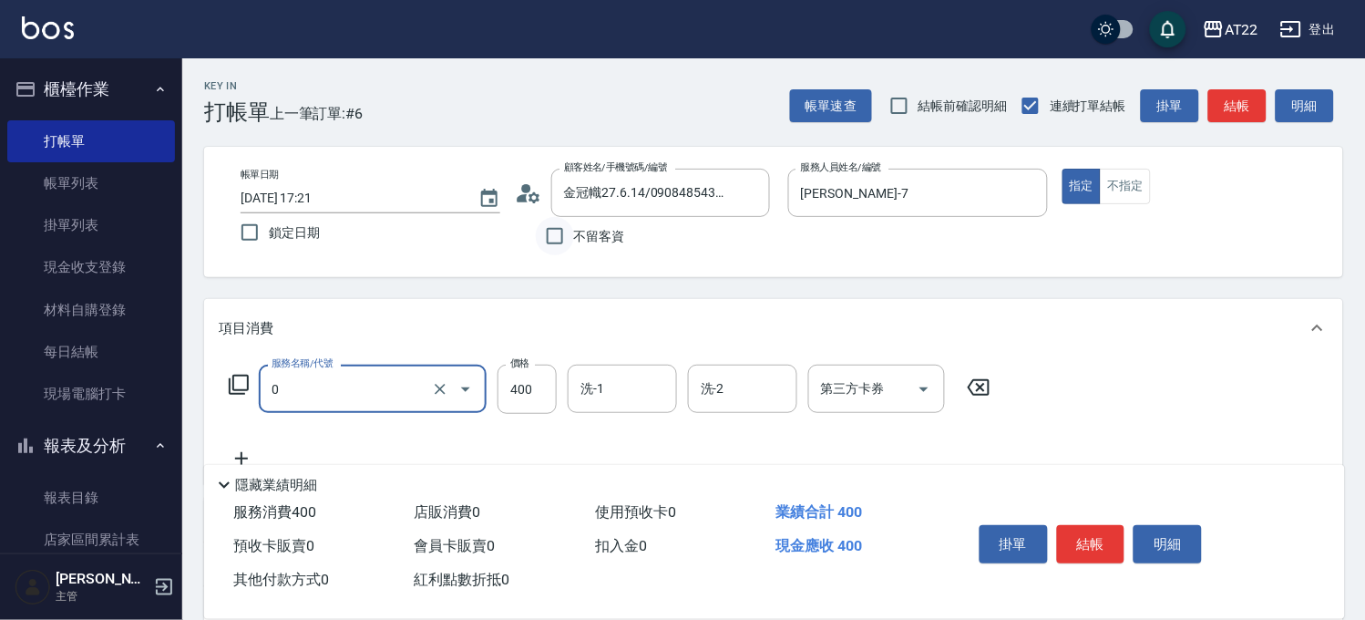
type input "有機洗髮(0)"
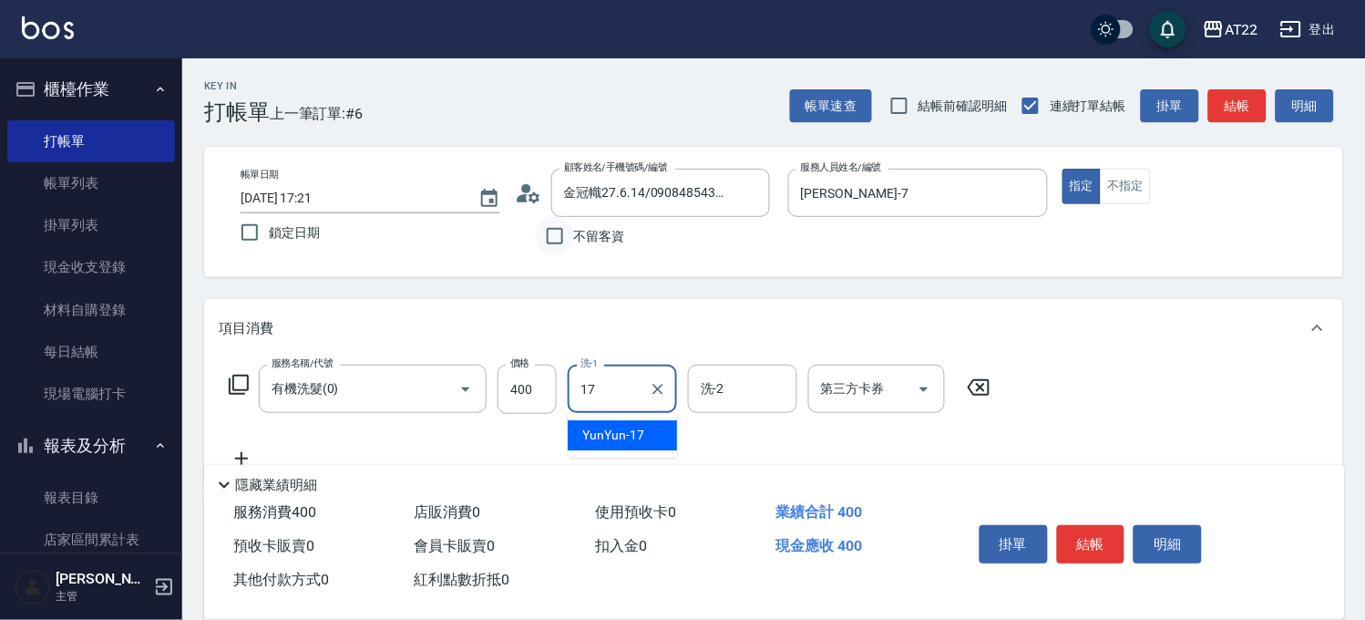
type input "YunYun-17"
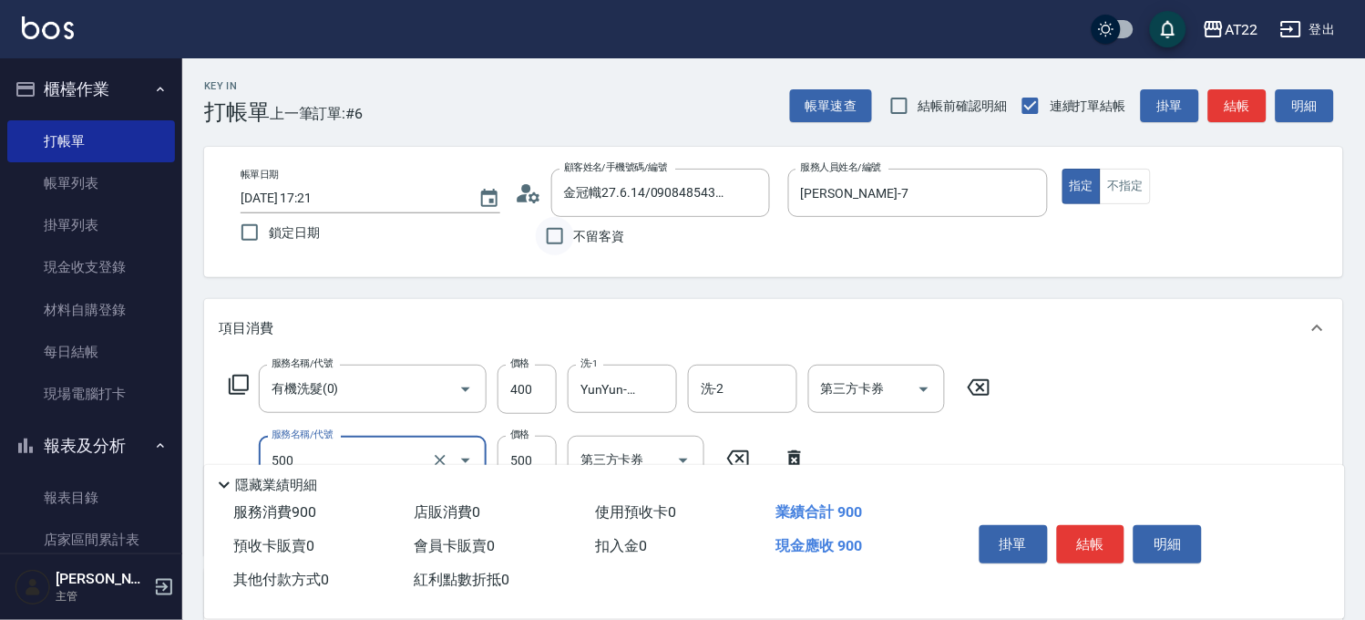
type input "剪髮(500)"
type input "630"
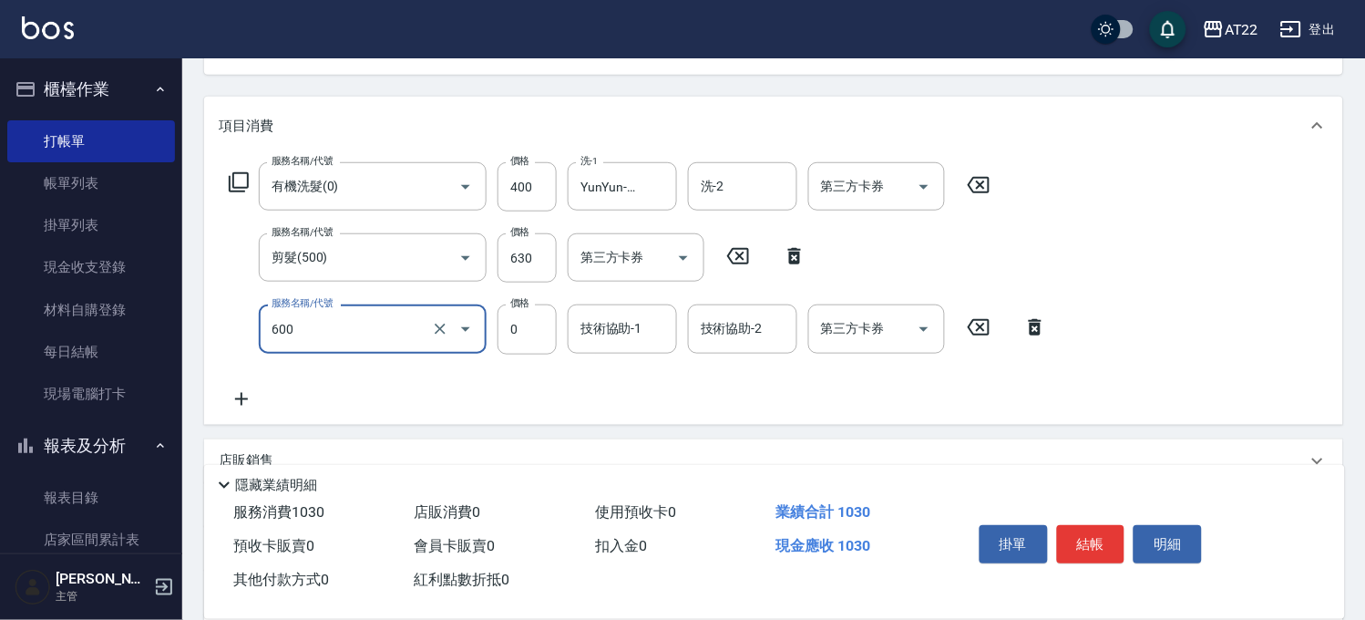
type input "燙瀏海(600)"
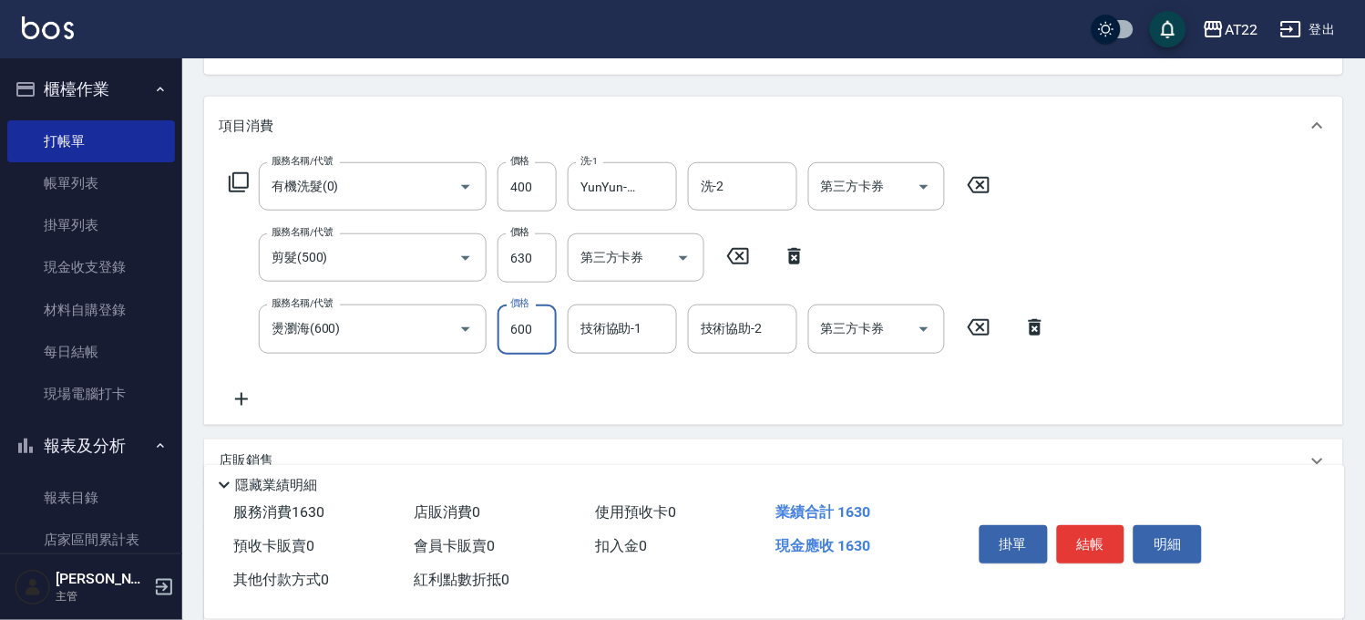
type input "600"
type input "YunYun-17"
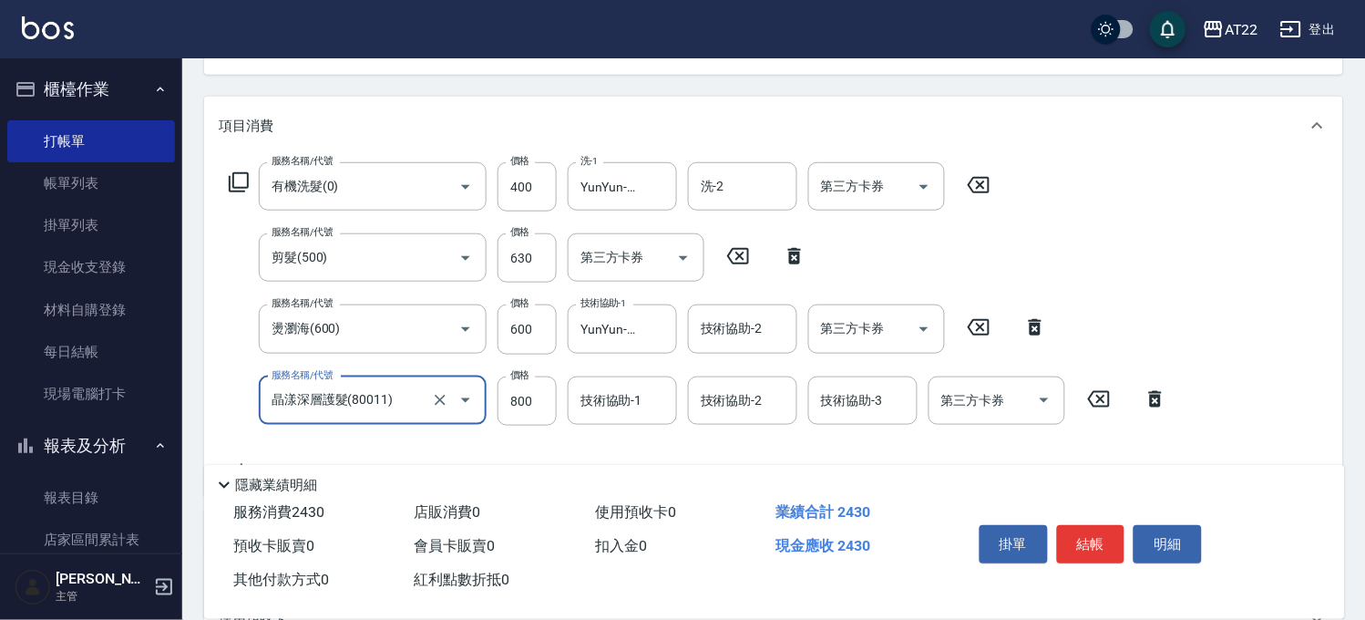
type input "晶漾深層護髮(80011)"
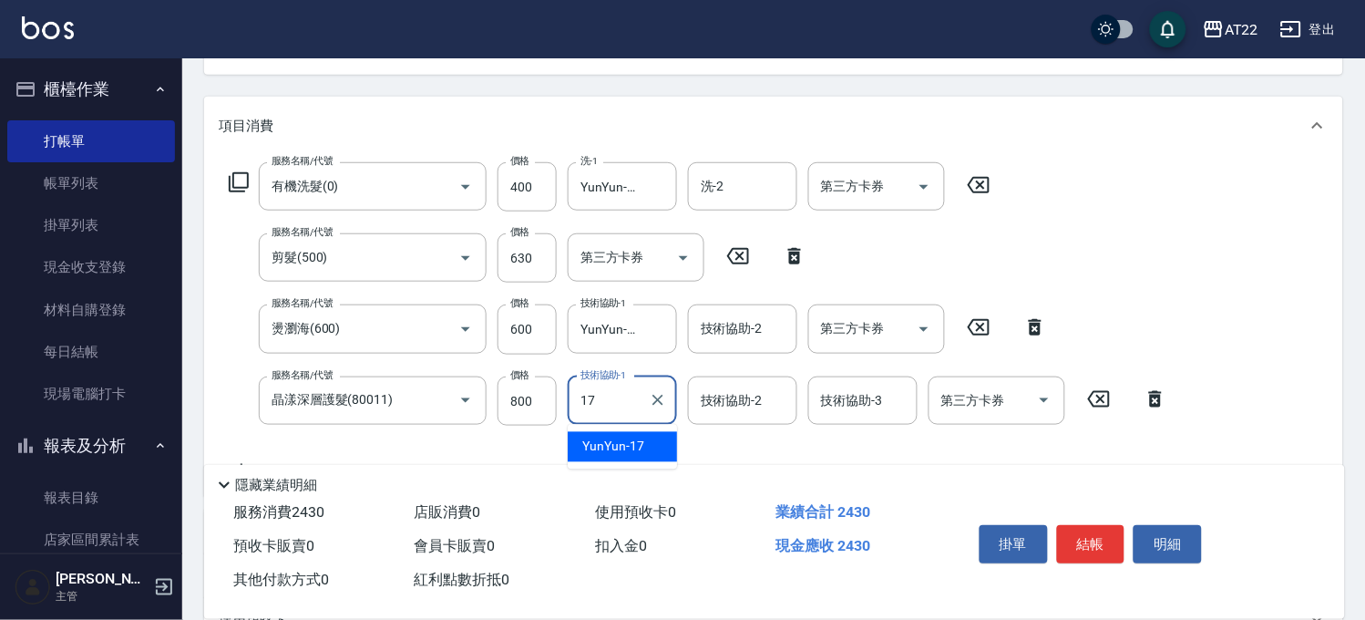
type input "YunYun-17"
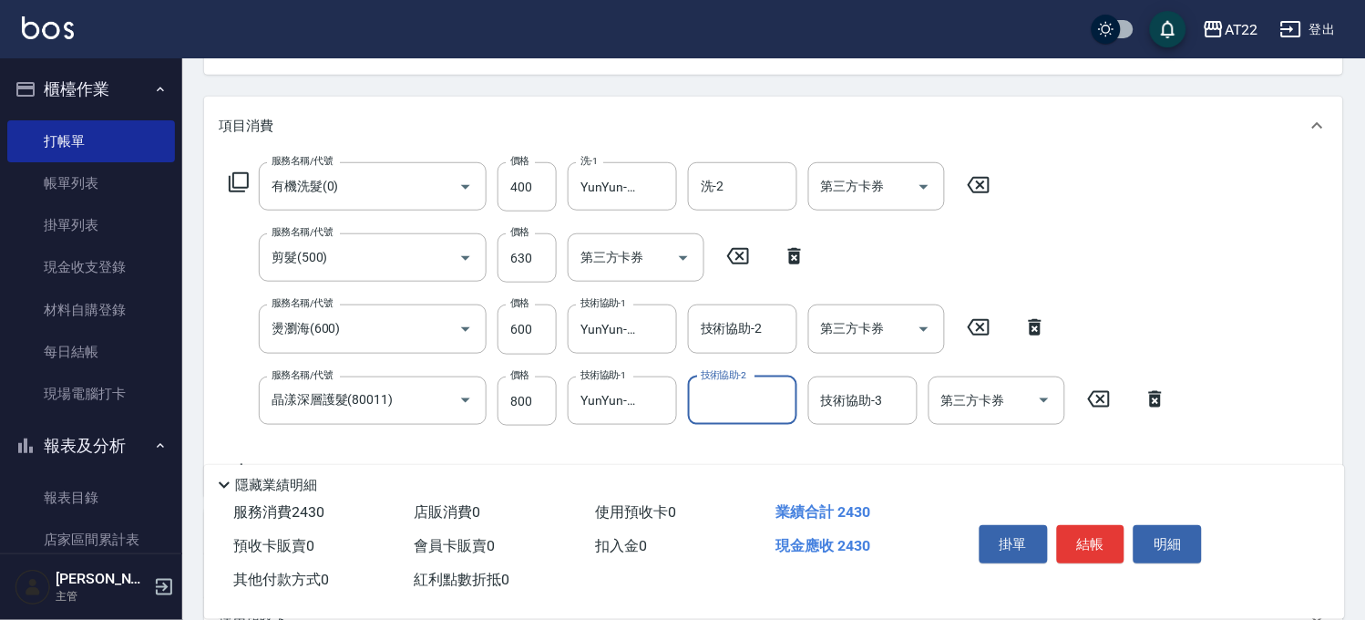
scroll to position [0, 0]
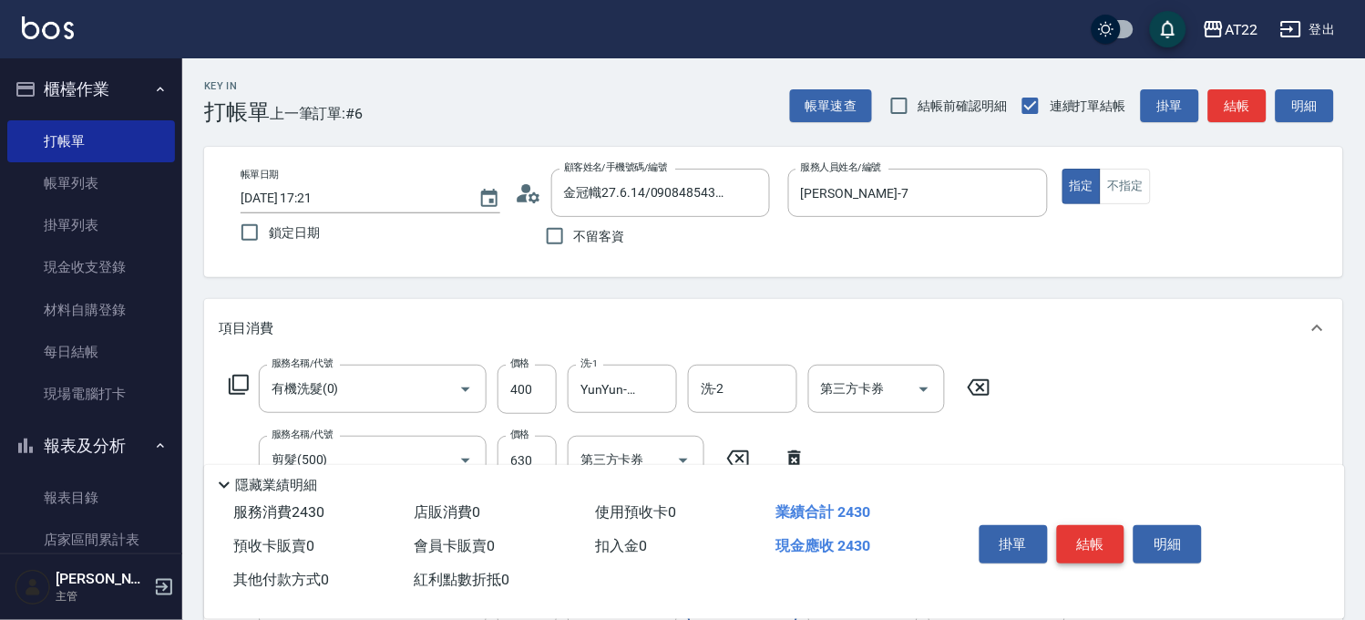
click at [1063, 532] on button "結帳" at bounding box center [1091, 544] width 68 height 38
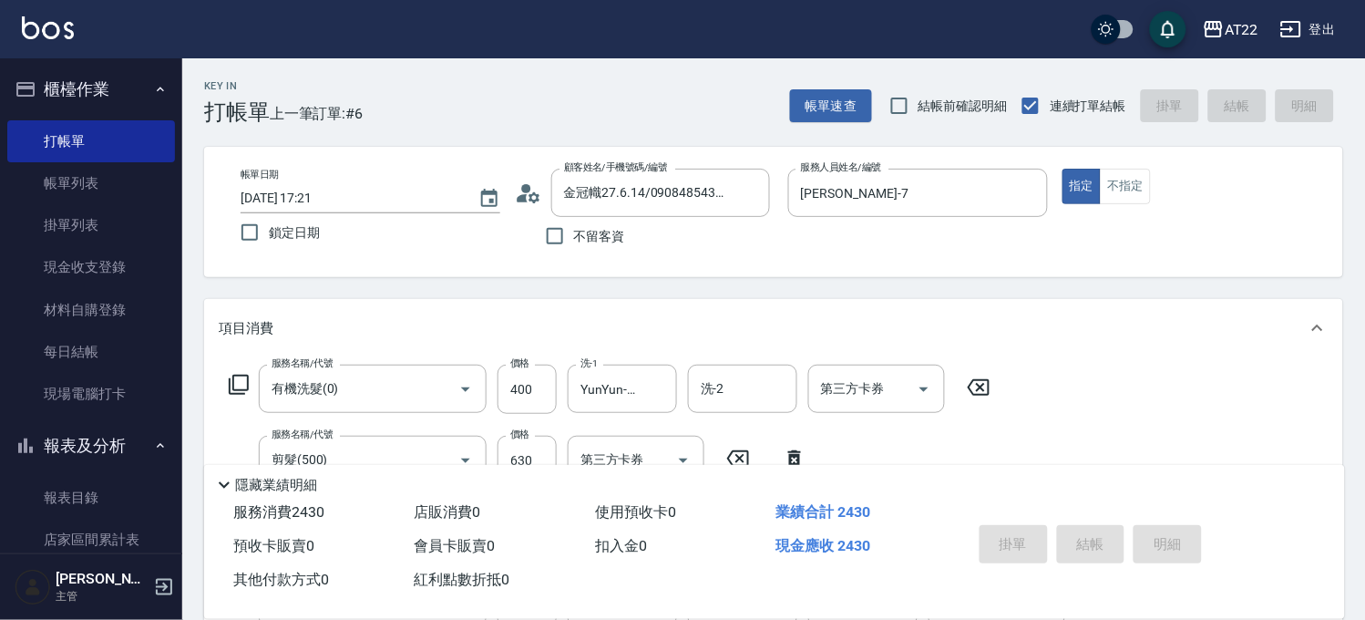
type input "2025/09/11 17:22"
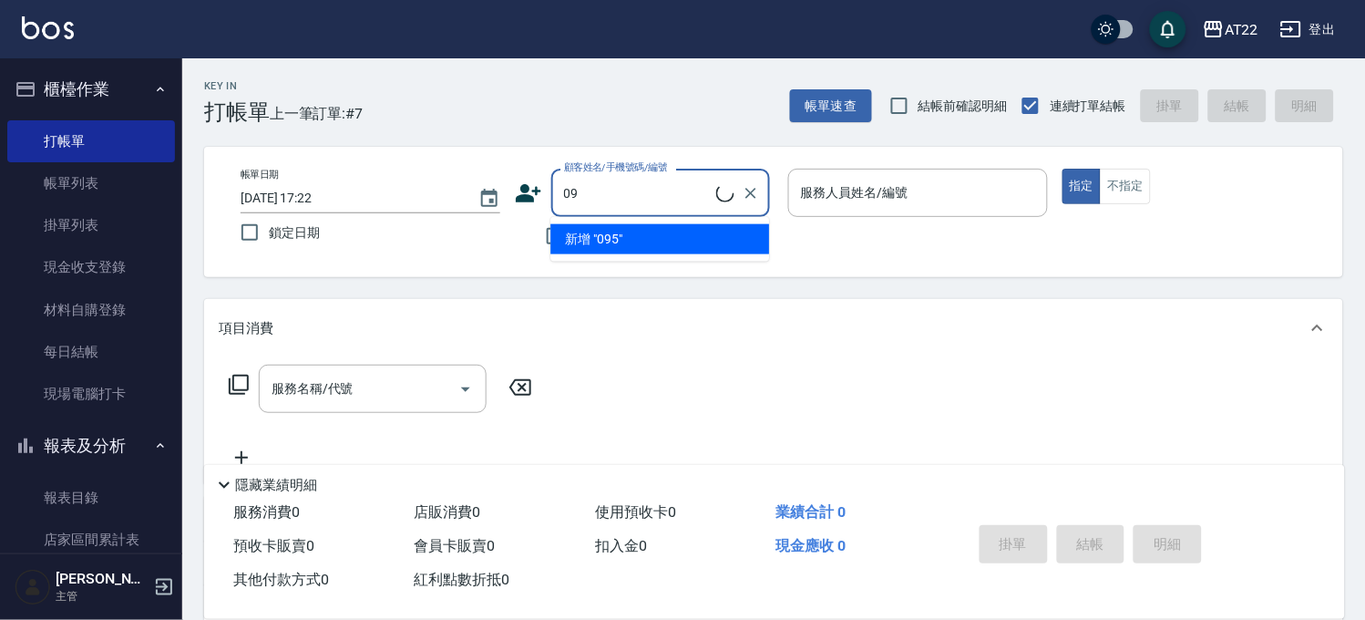
type input "0"
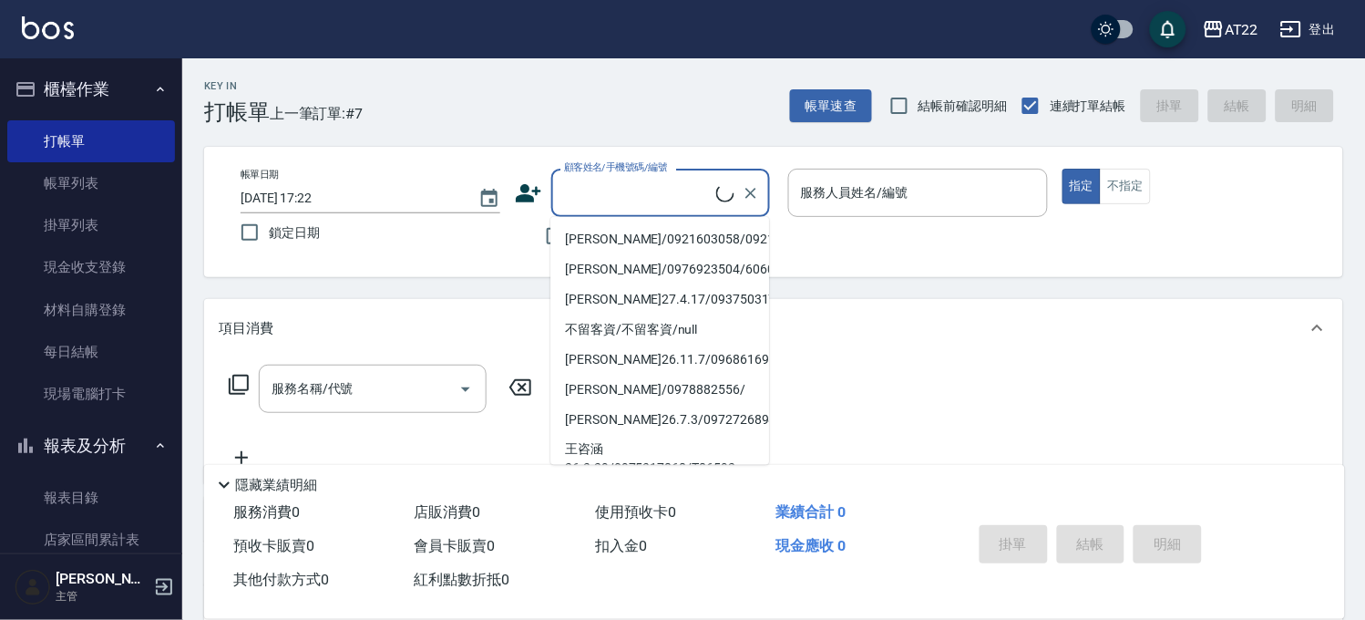
click at [1099, 285] on div "Key In 打帳單 上一筆訂單:#7 帳單速查 結帳前確認明細 連續打單結帳 掛單 結帳 明細 帳單日期 2025/09/11 17:22 鎖定日期 顧客姓…" at bounding box center [773, 473] width 1183 height 831
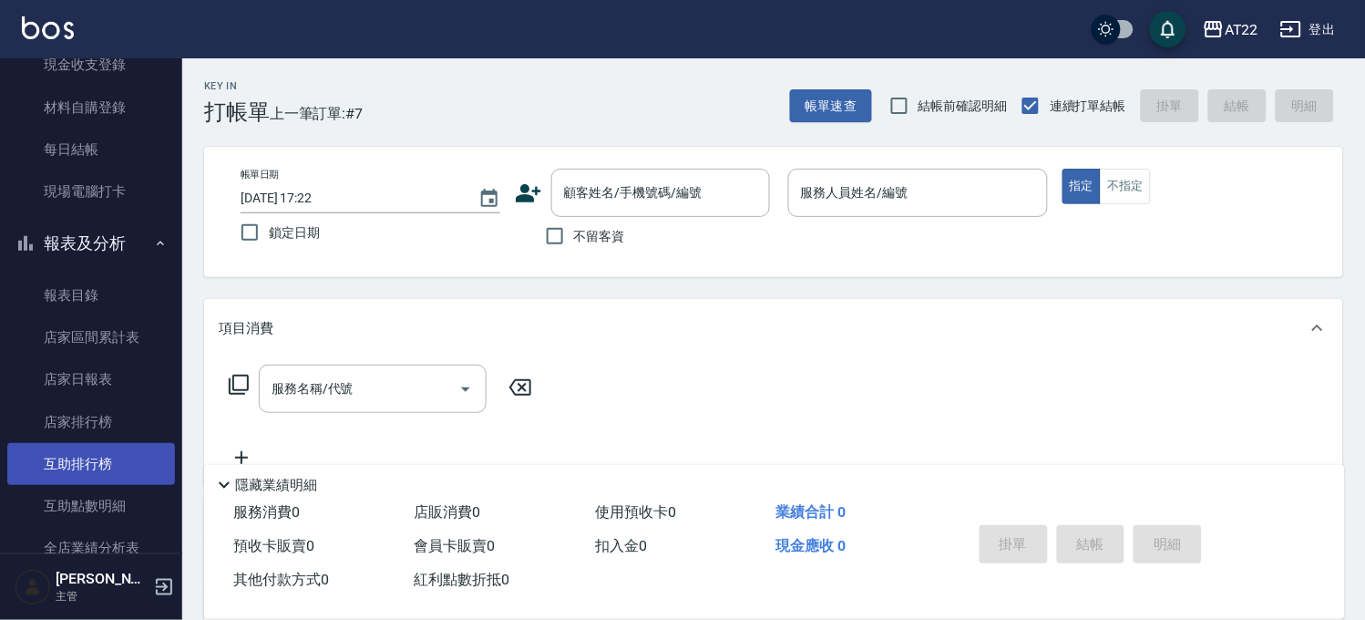
scroll to position [506, 0]
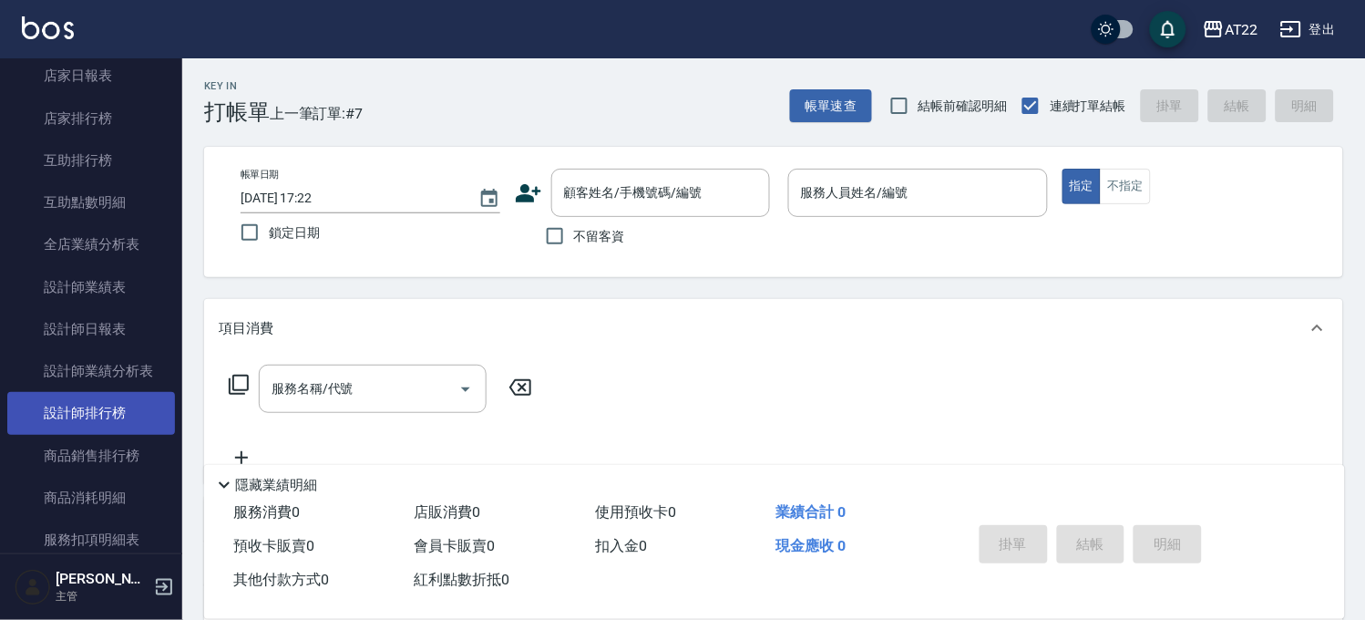
click at [135, 415] on link "設計師排行榜" at bounding box center [91, 413] width 168 height 42
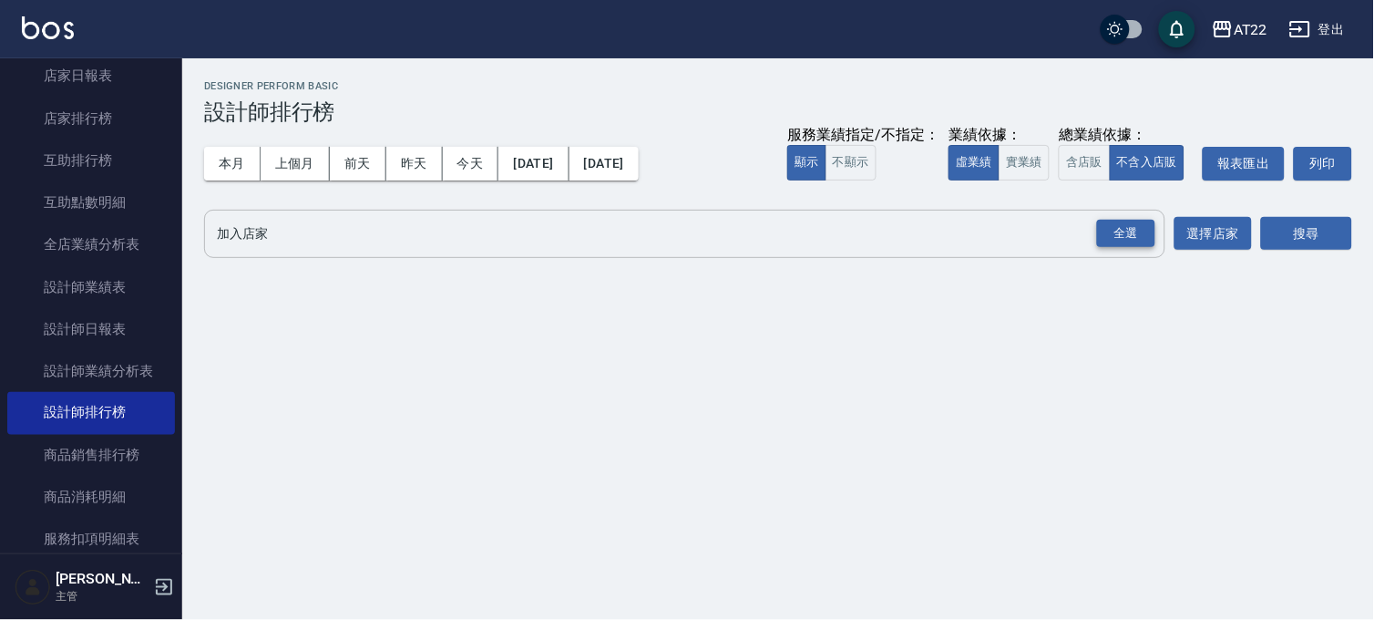
click at [1143, 237] on div "全選" at bounding box center [1126, 234] width 58 height 28
click at [1296, 229] on button "搜尋" at bounding box center [1306, 235] width 91 height 34
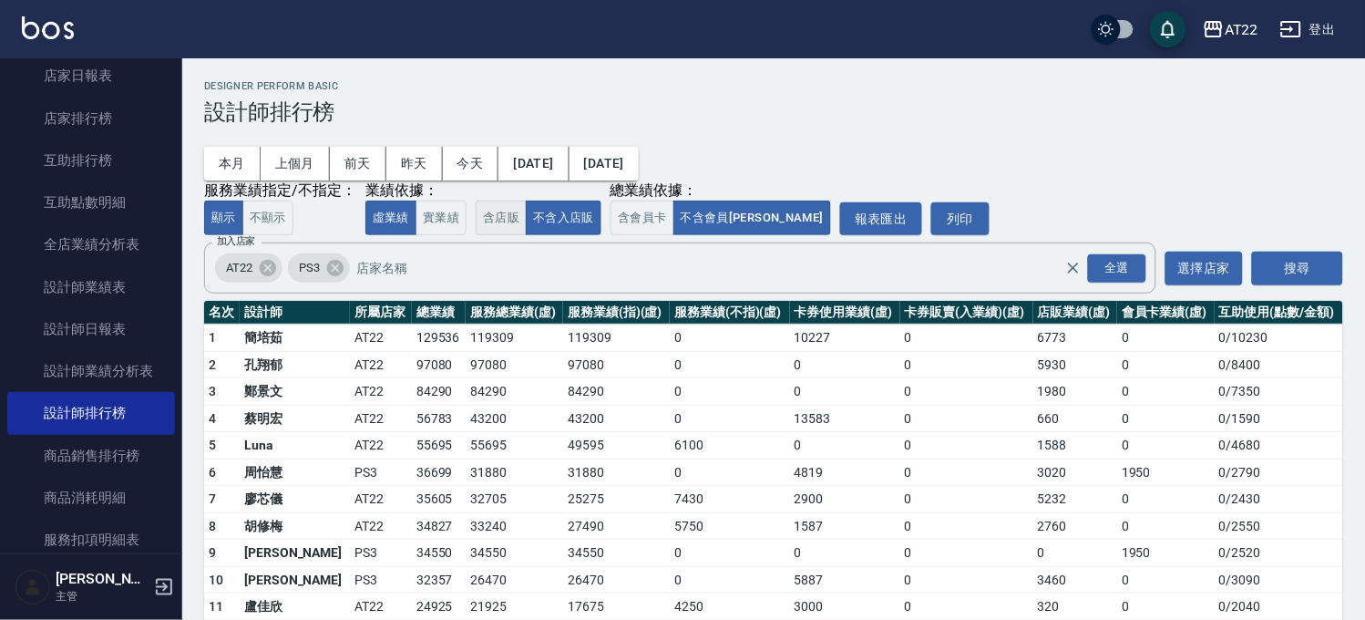
click at [507, 215] on button "含店販" at bounding box center [501, 219] width 51 height 36
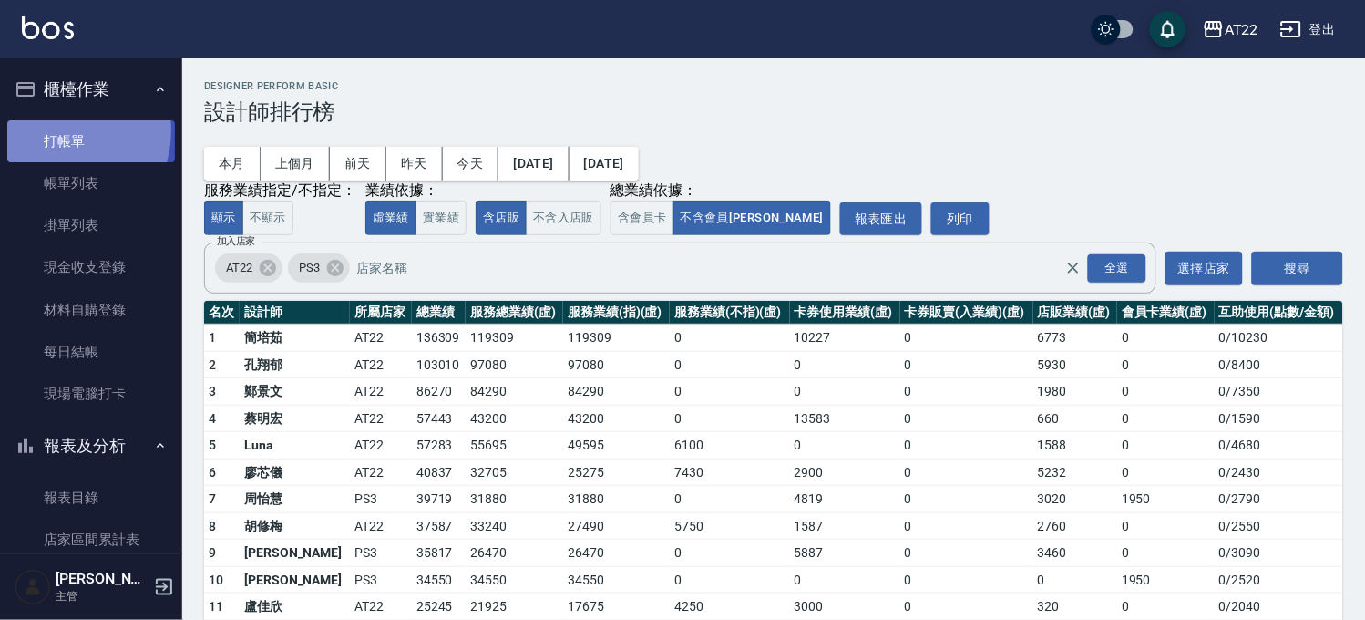
click at [58, 130] on link "打帳單" at bounding box center [91, 141] width 168 height 42
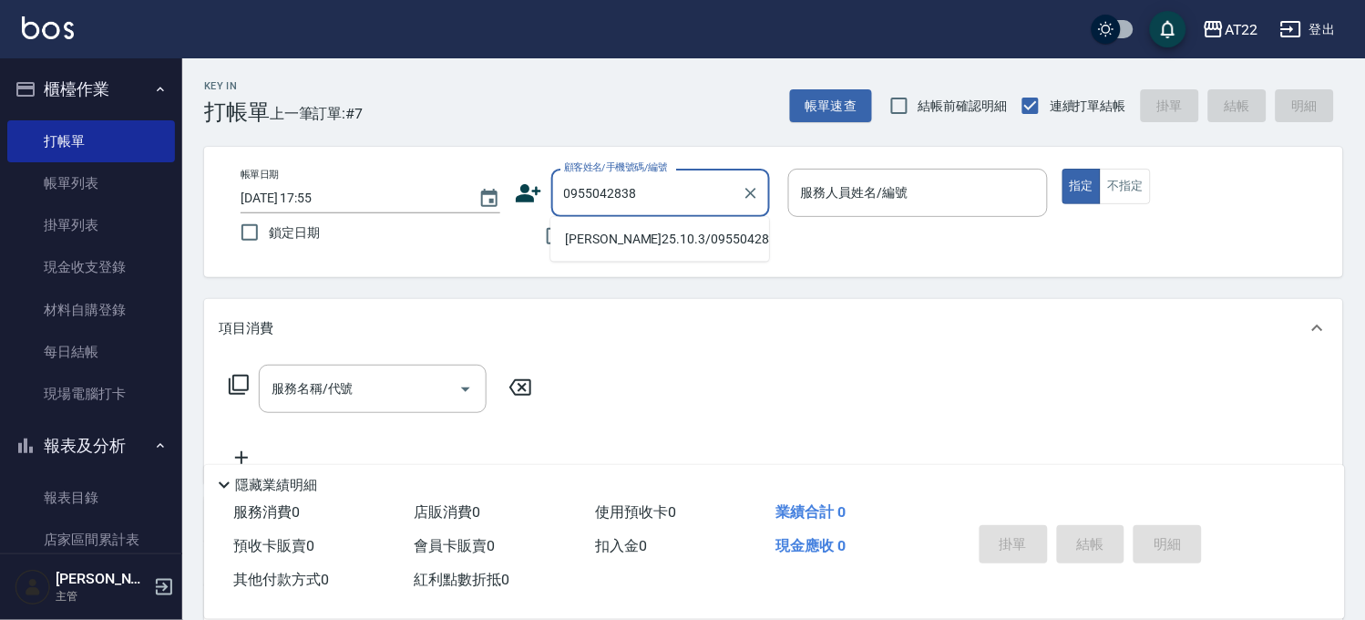
click at [605, 246] on li "王藤真25.10.3/0955042838/T84811" at bounding box center [659, 239] width 219 height 30
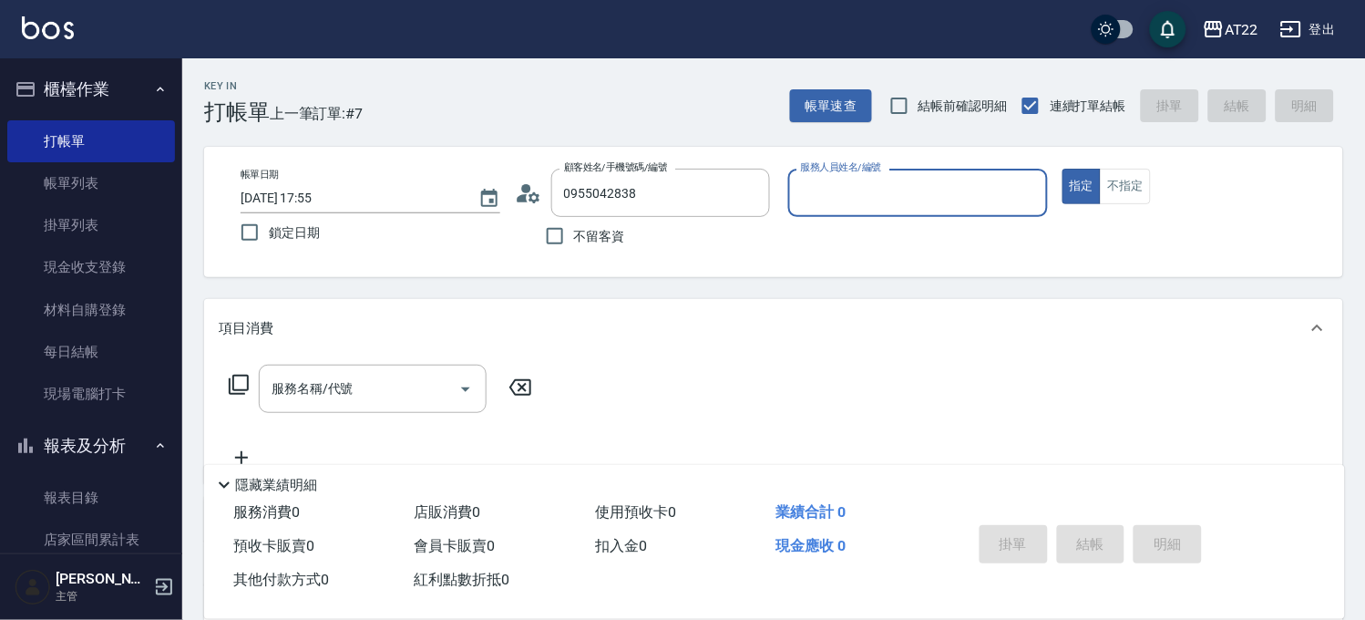
type input "王藤真25.10.3/0955042838/T84811"
type input "Miko-12"
click at [421, 402] on input "服務名稱/代號" at bounding box center [359, 389] width 184 height 32
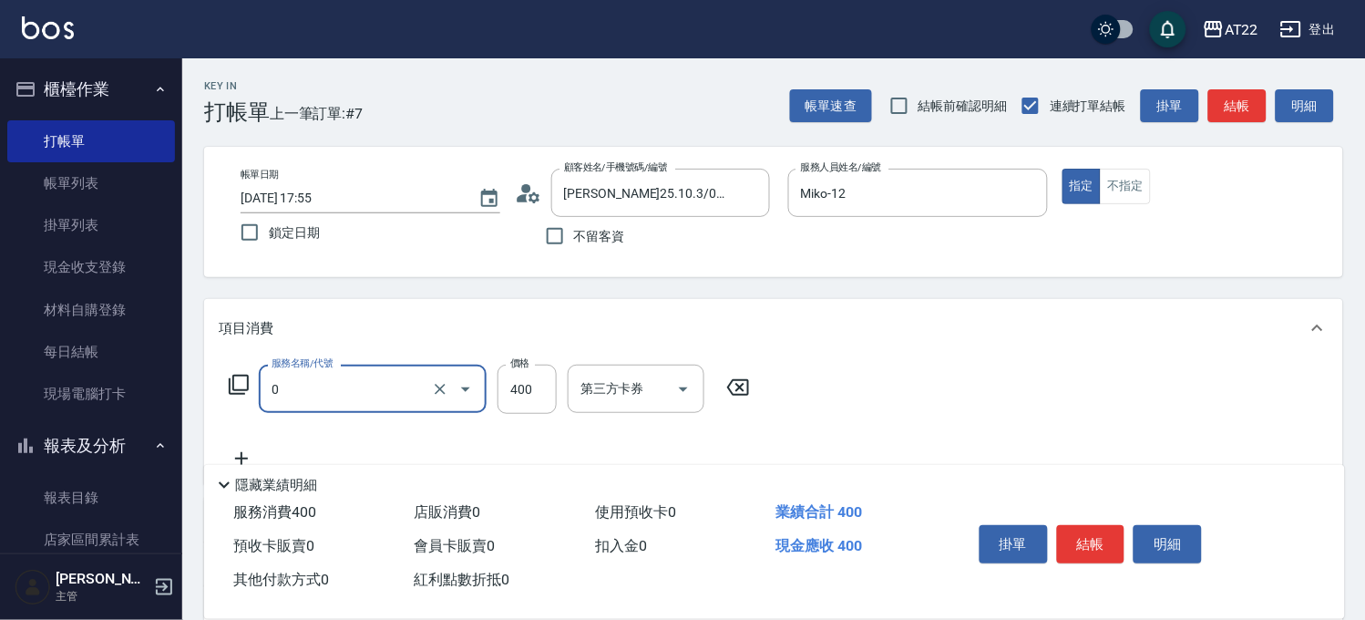
type input "有機洗髮(0)"
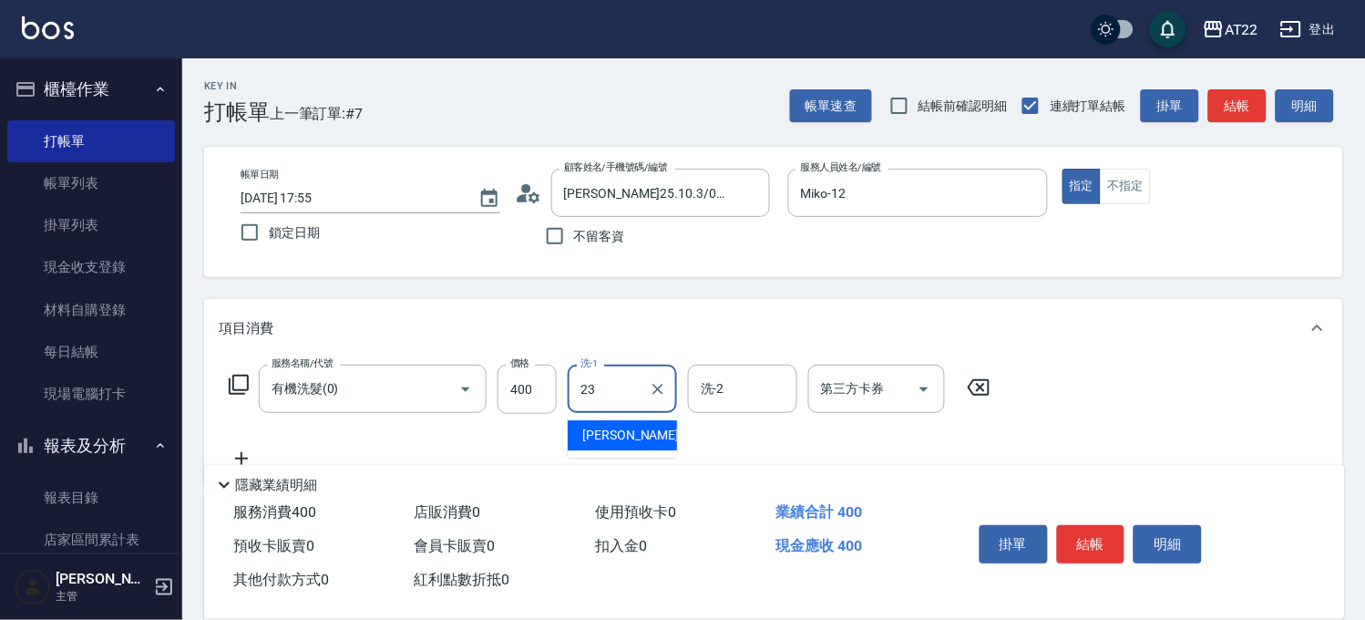
type input "Yuri-23"
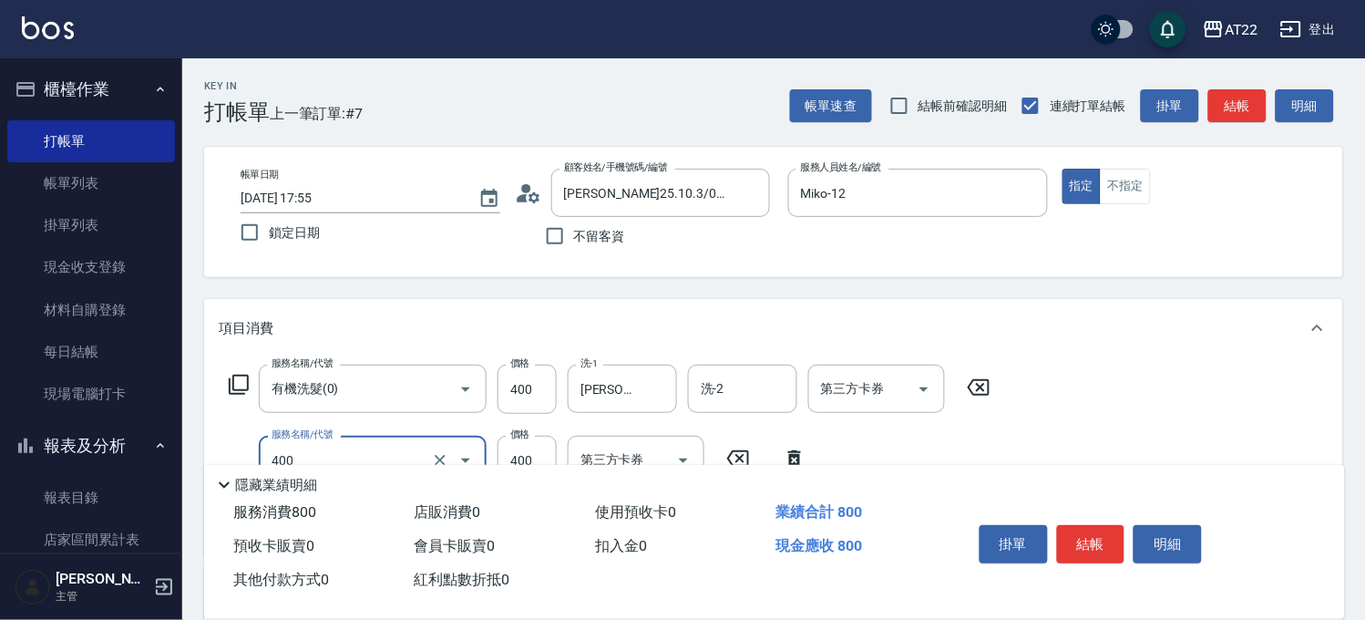
type input "剪髮(400)"
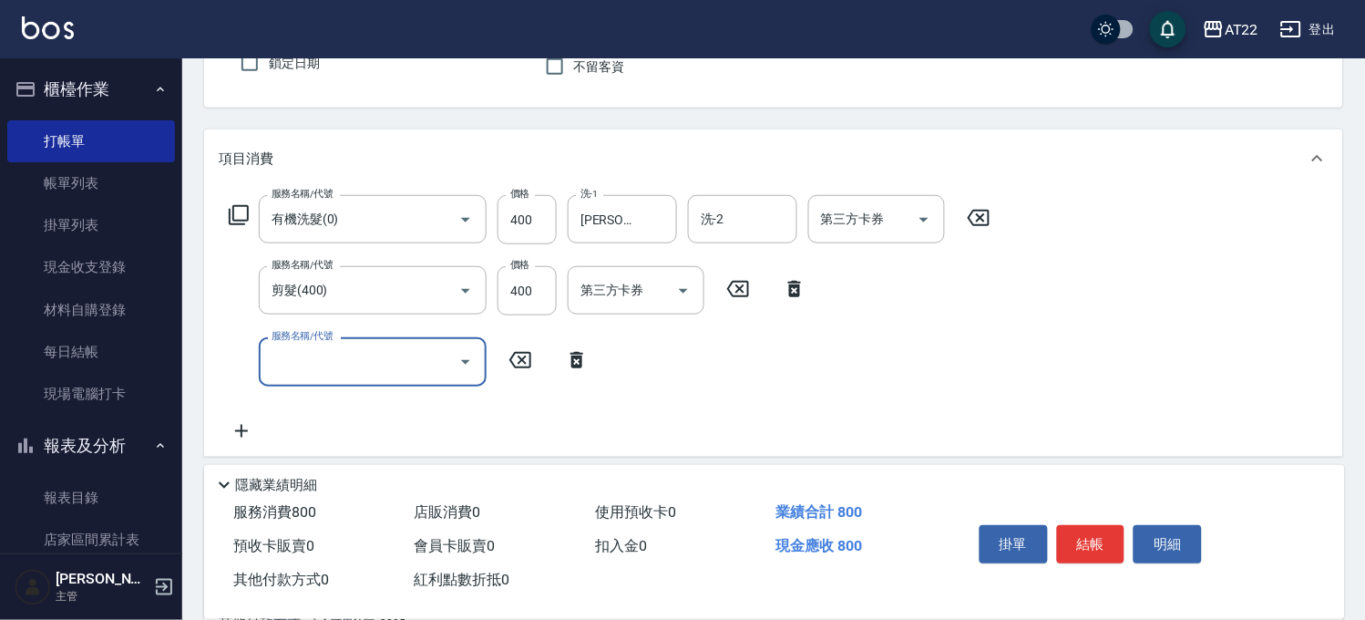
scroll to position [304, 0]
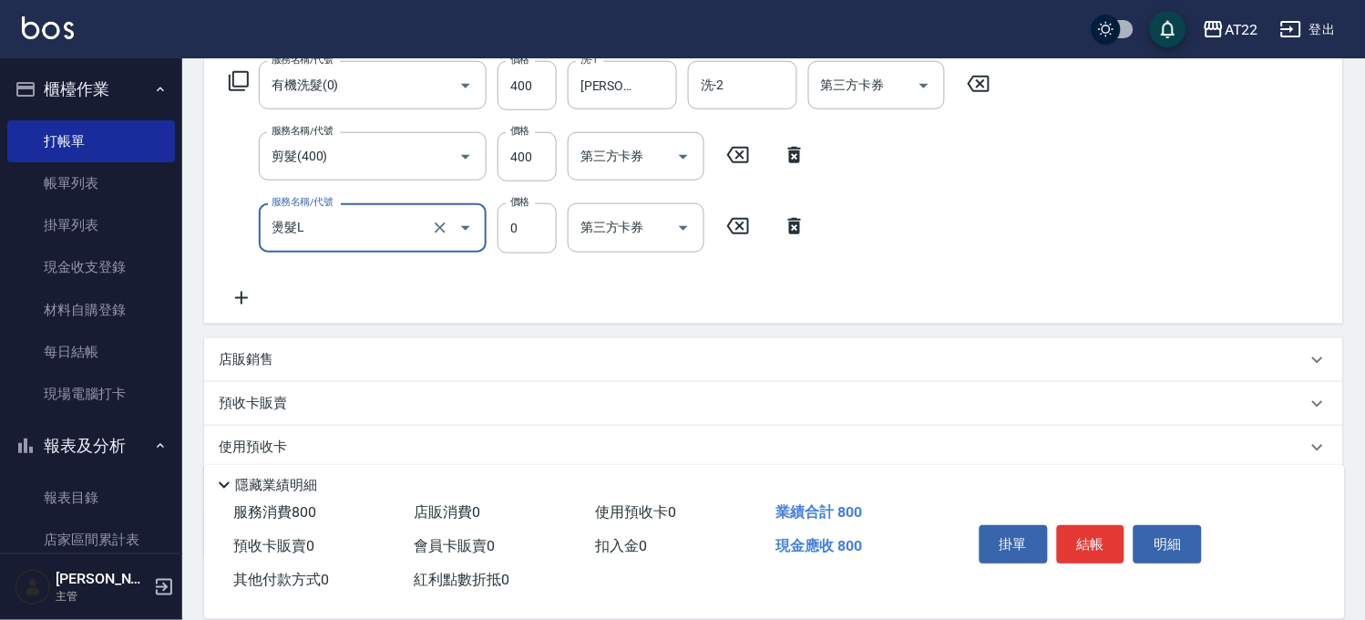
type input "燙髮L"
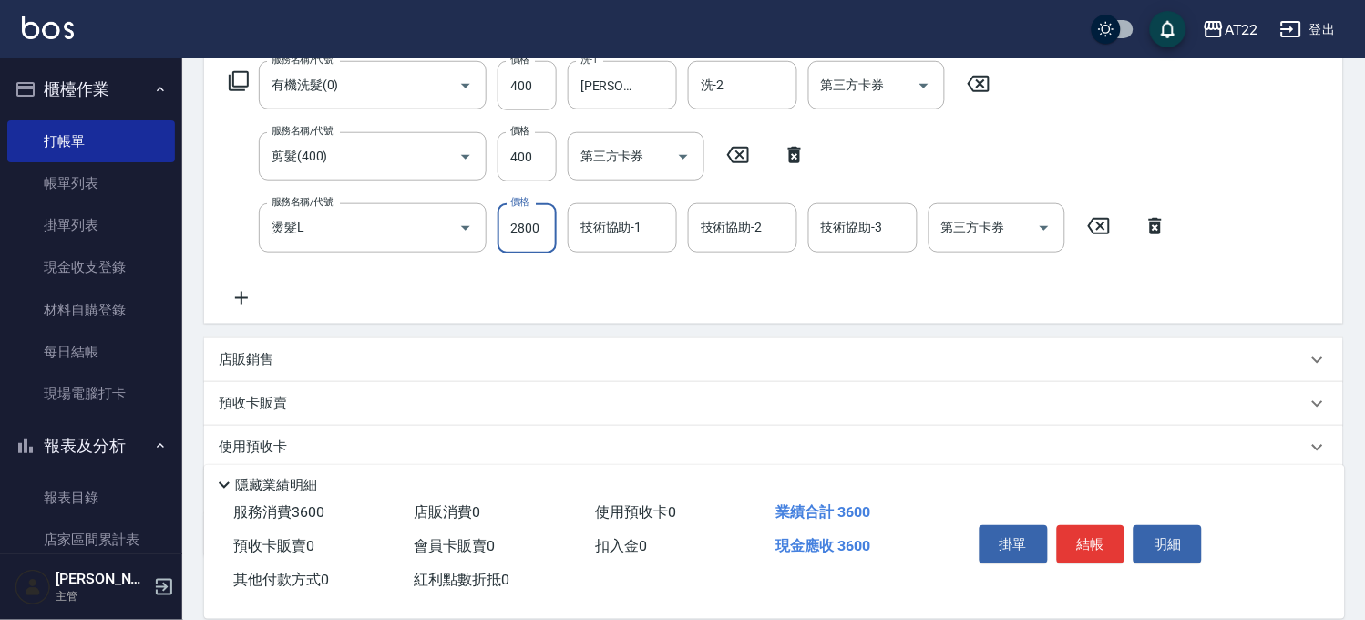
type input "2800"
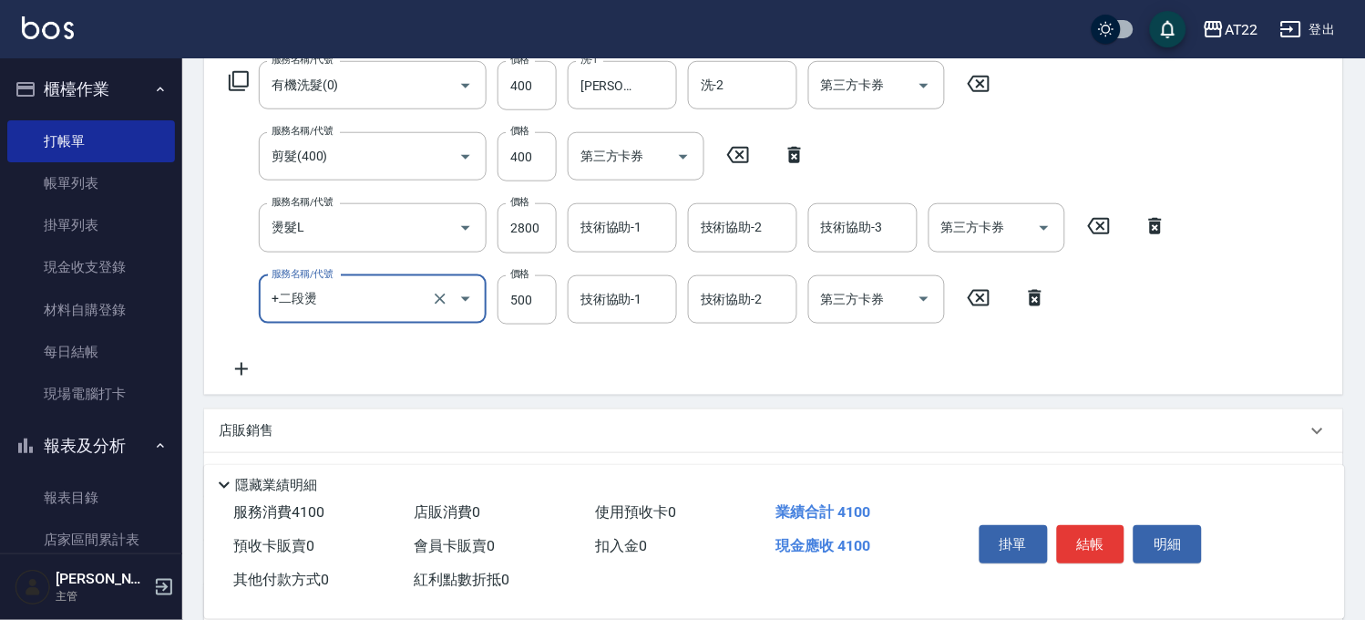
type input "+二段燙"
type input "1000"
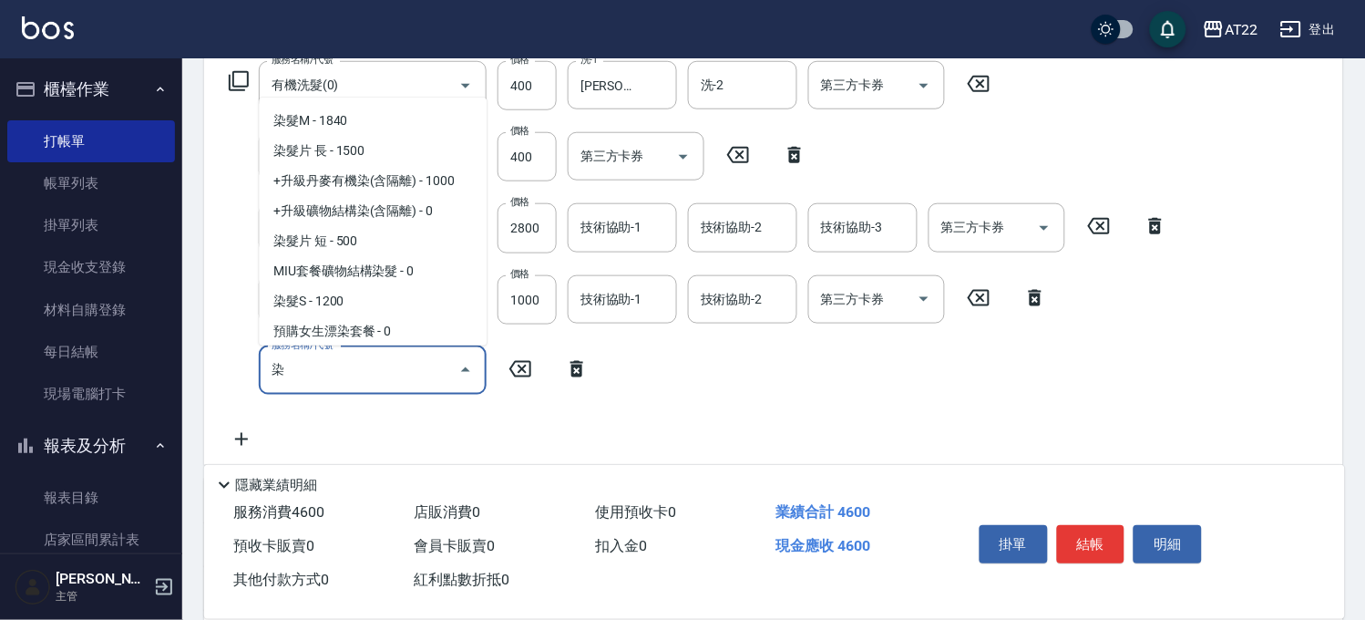
scroll to position [120, 0]
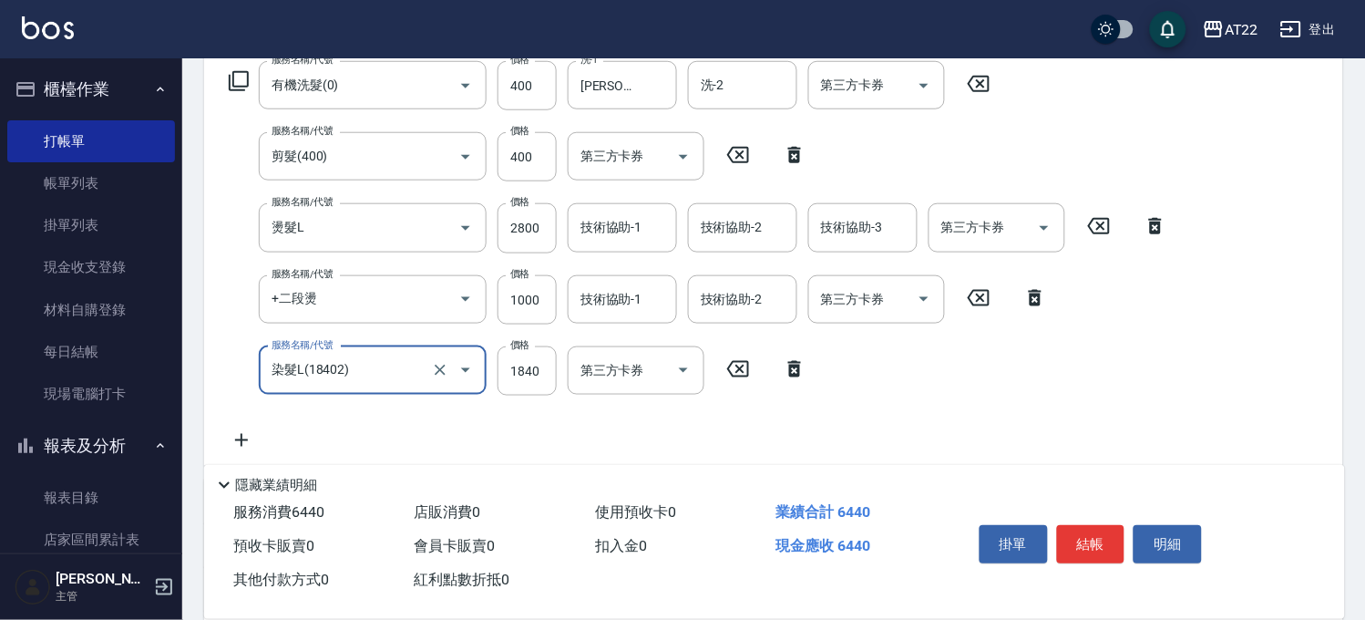
type input "染髮L(18402)"
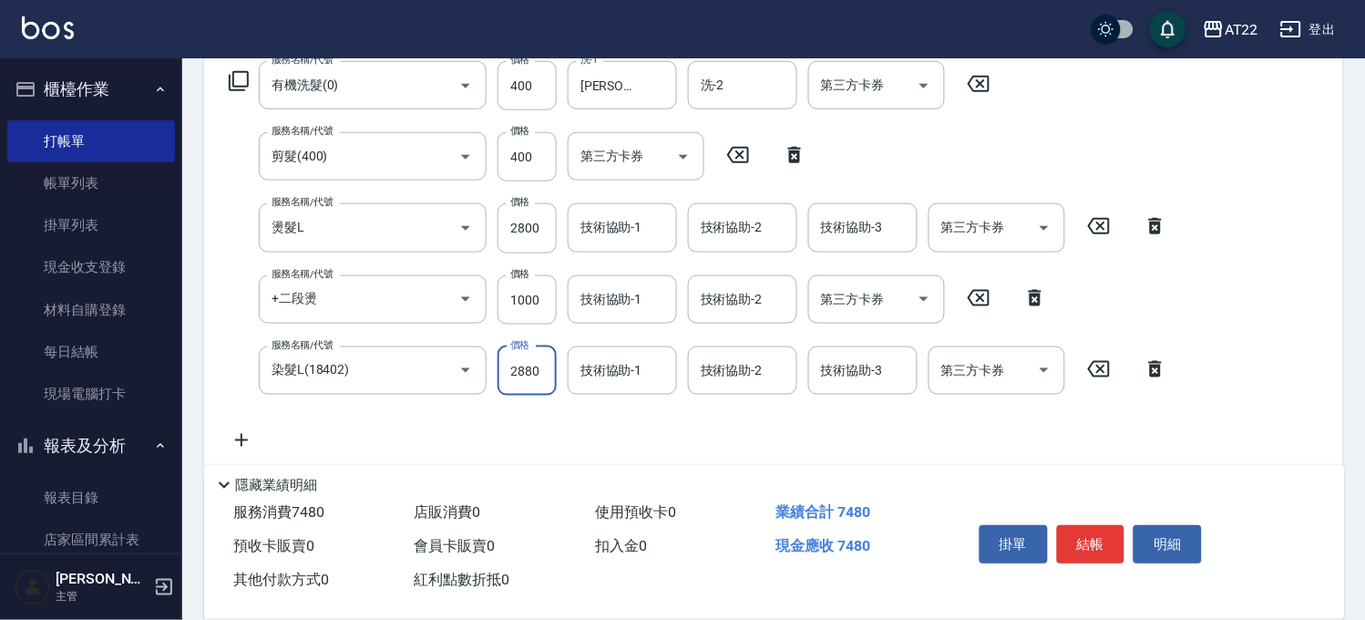
type input "2880"
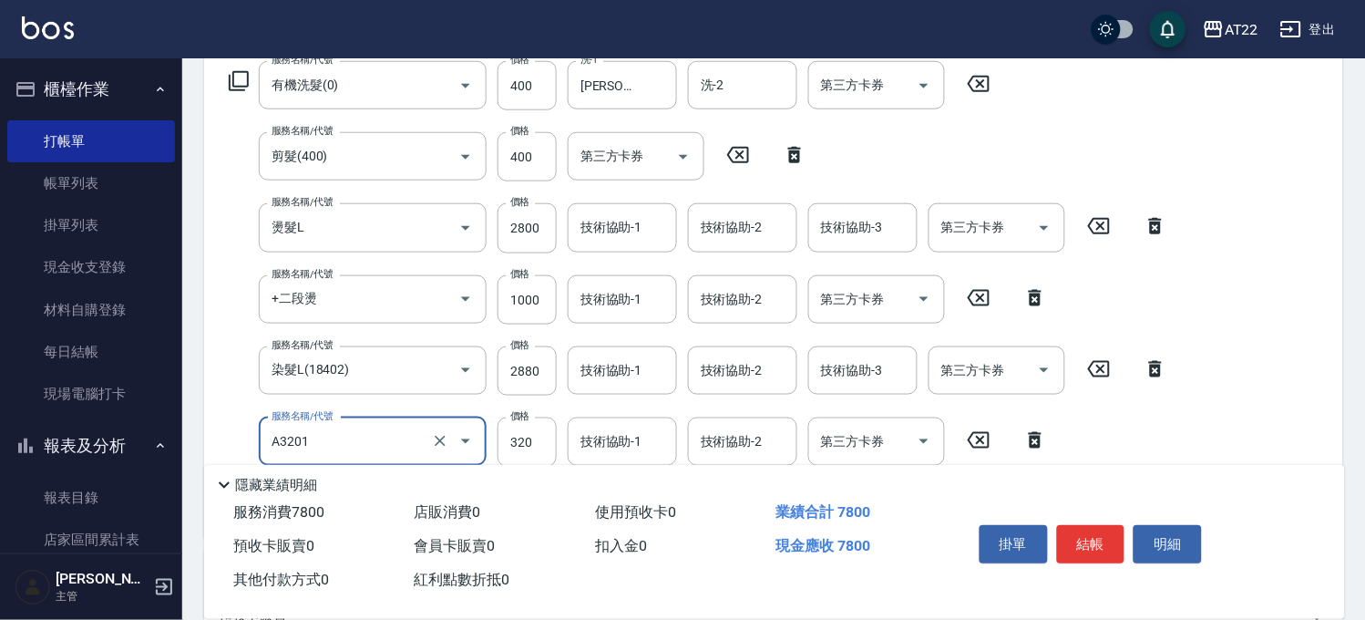
type input "頭皮隔離液(A3201)"
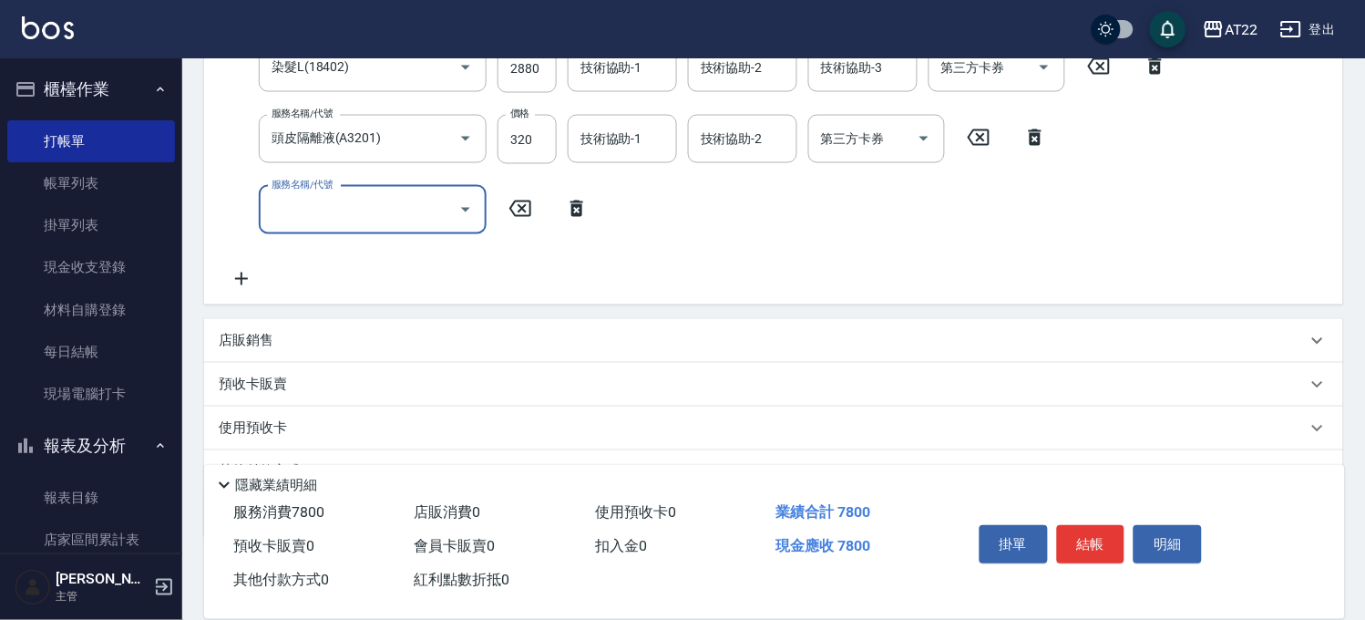
scroll to position [607, 0]
type input "潤澤修護(480)"
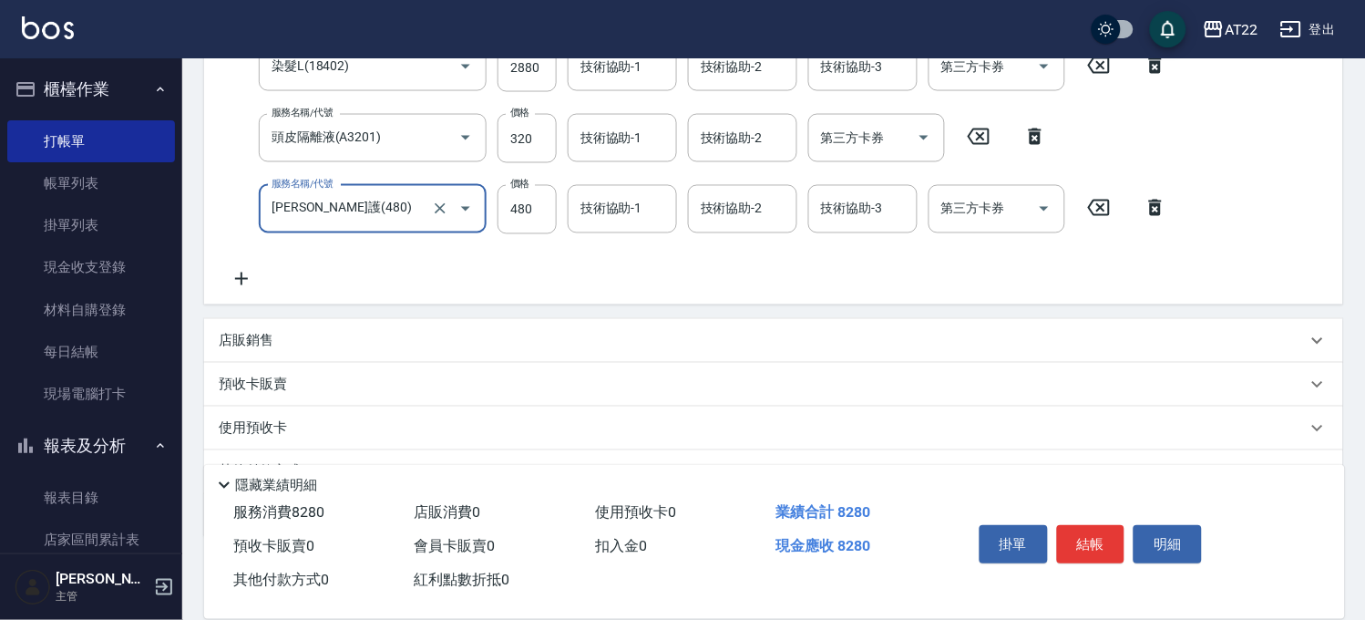
scroll to position [435, 0]
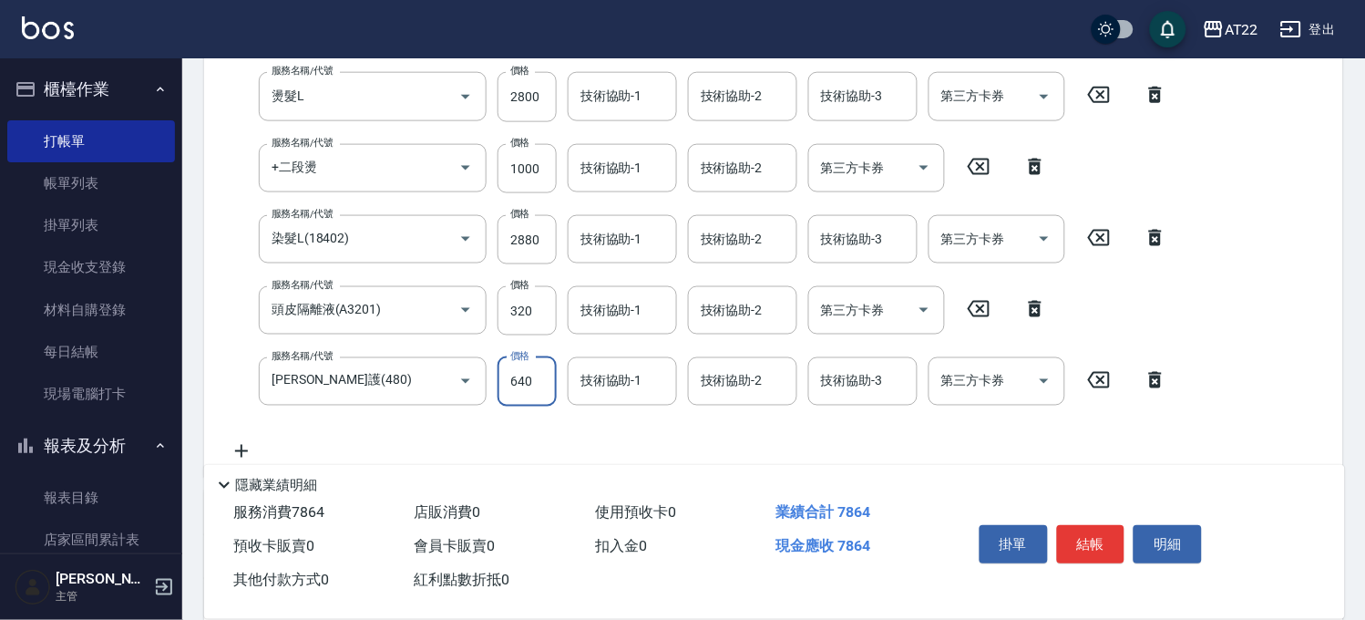
type input "640"
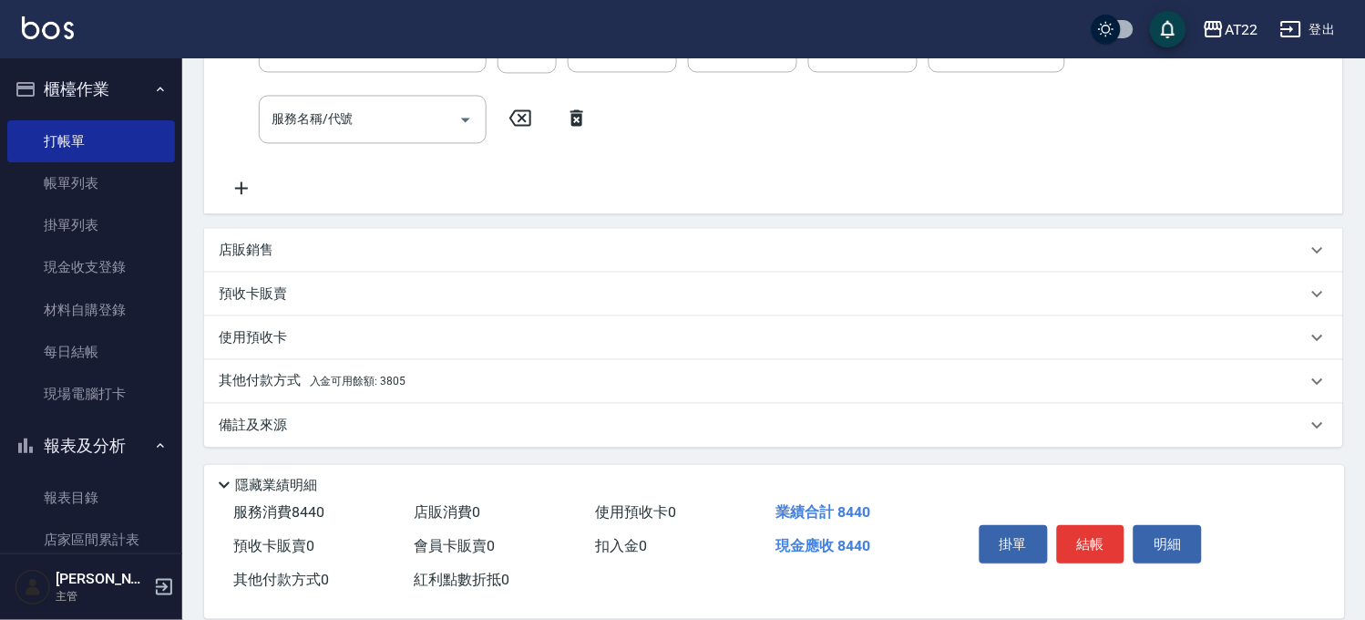
click at [411, 375] on div "其他付款方式 入金可用餘額: 3805" at bounding box center [763, 382] width 1088 height 20
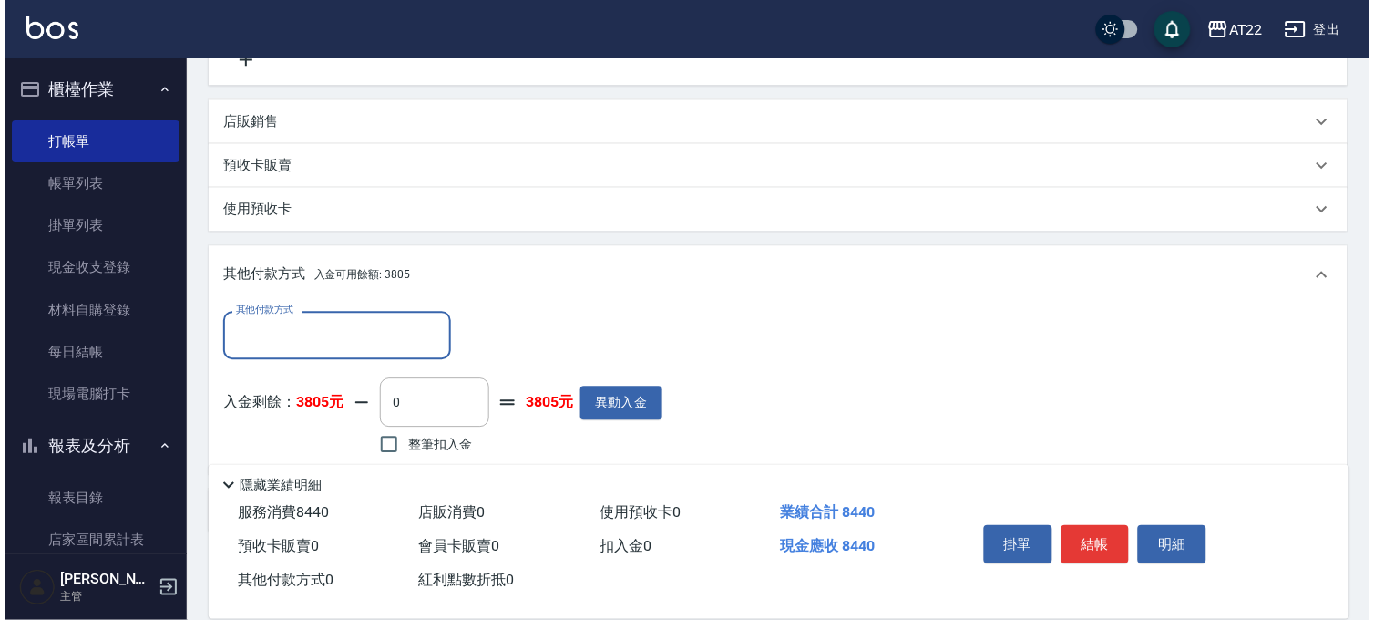
scroll to position [982, 0]
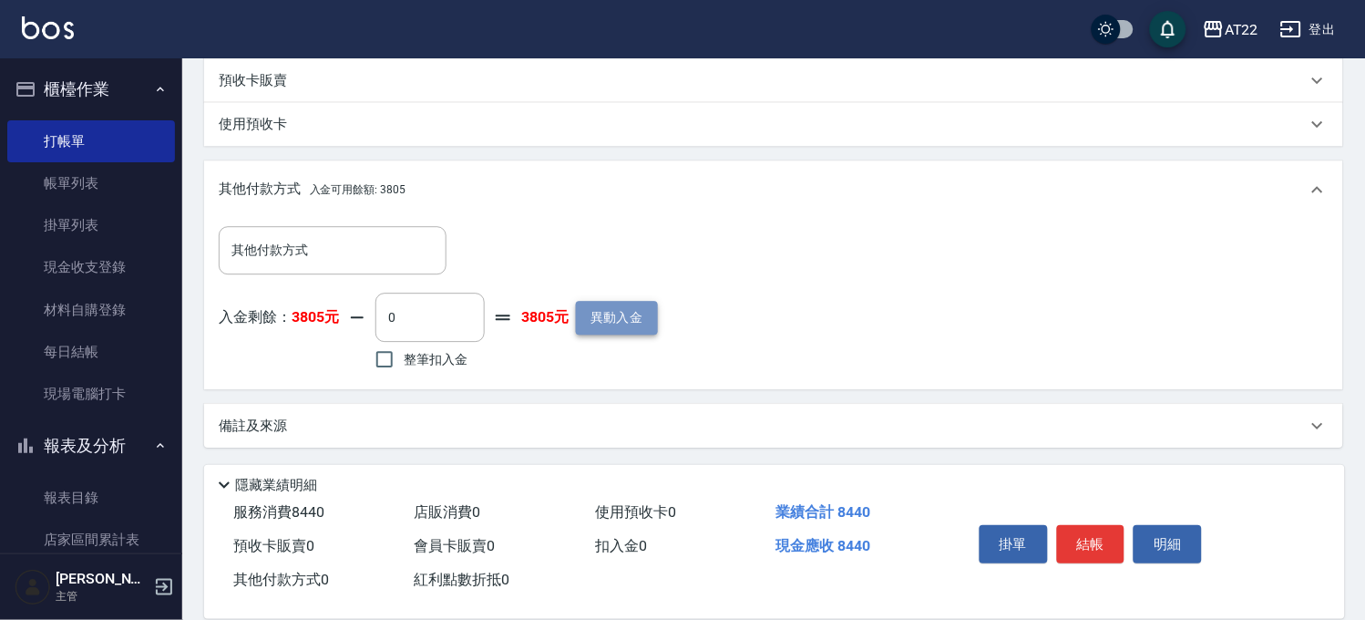
click at [611, 313] on button "異動入金" at bounding box center [617, 318] width 82 height 34
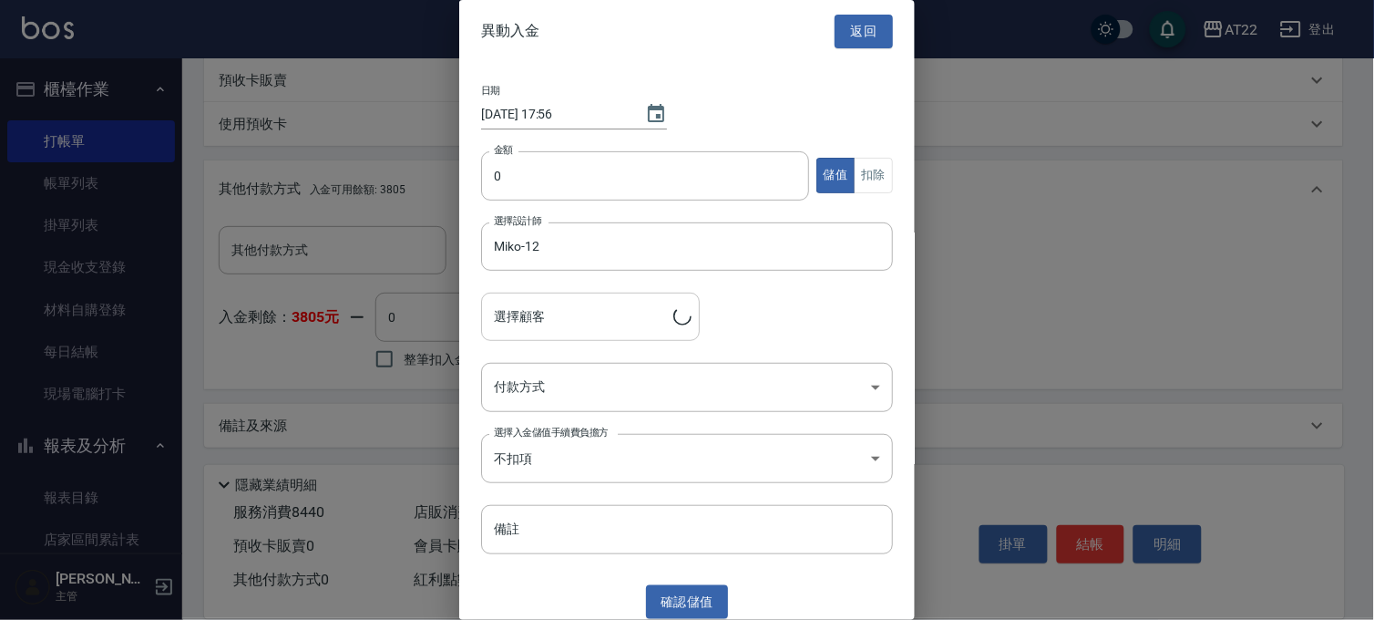
type input "王藤真25.10.3/0955042838/T84811"
click at [523, 179] on input "0" at bounding box center [645, 175] width 328 height 49
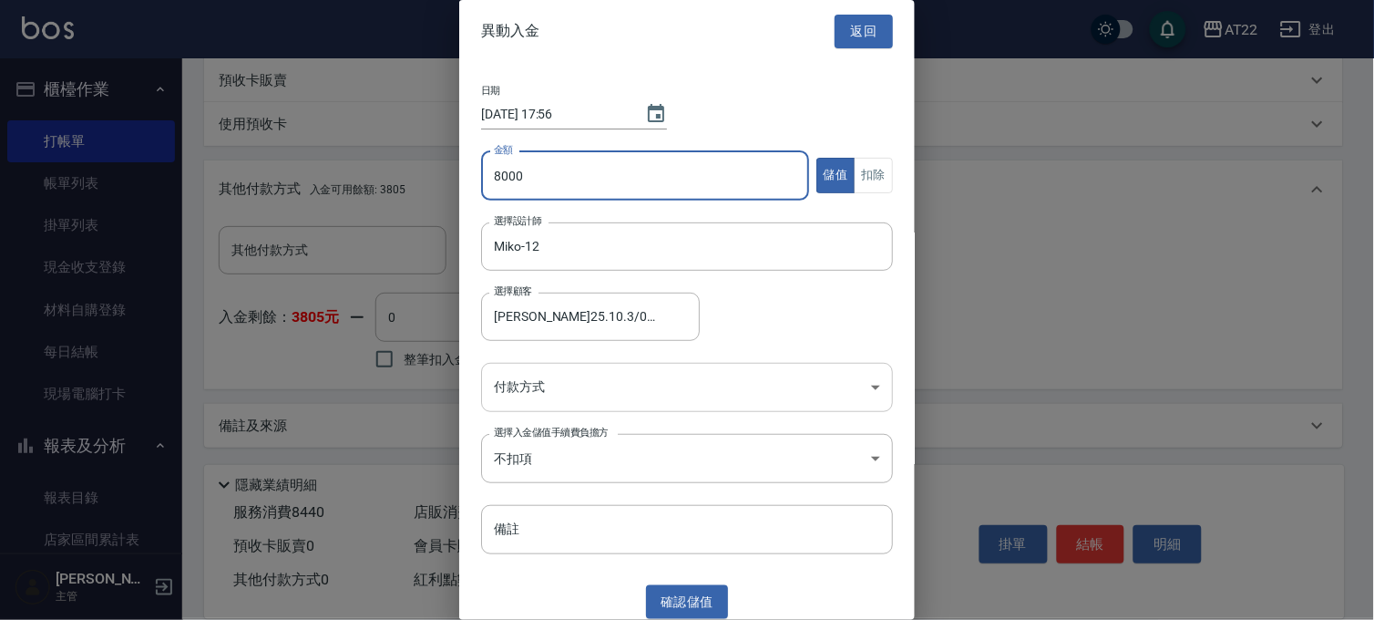
type input "8000"
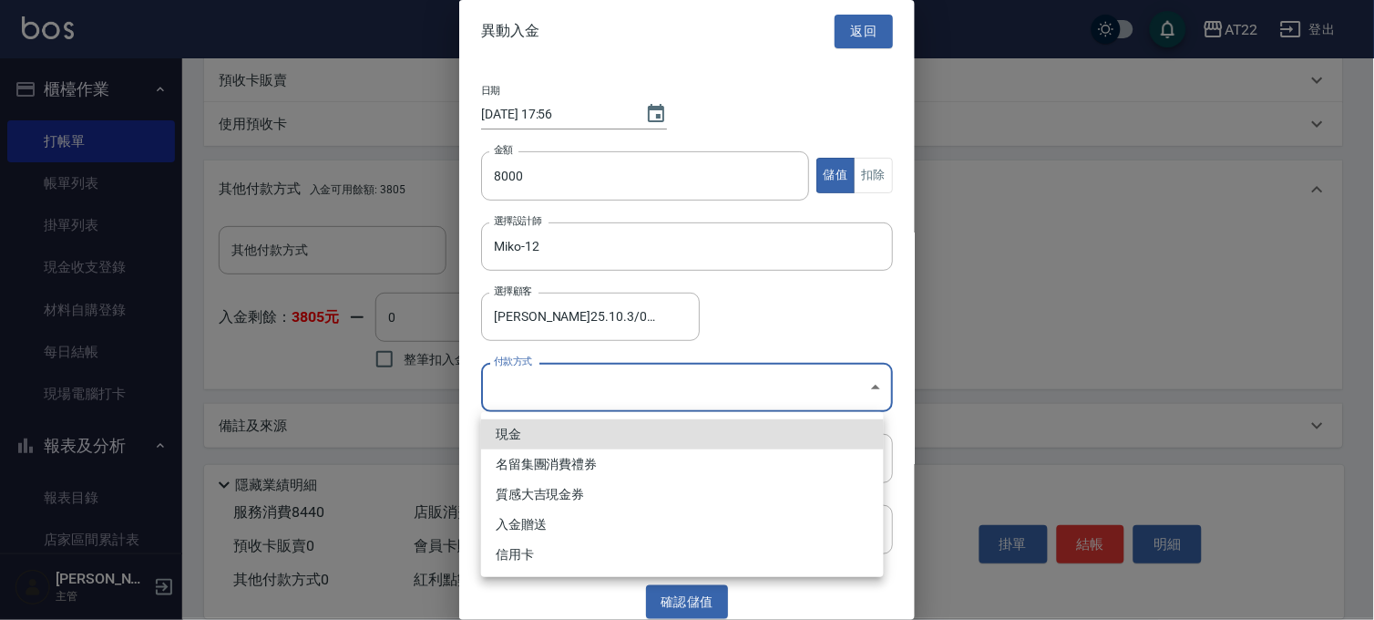
click at [563, 434] on li "現金" at bounding box center [682, 434] width 403 height 30
type input "現金"
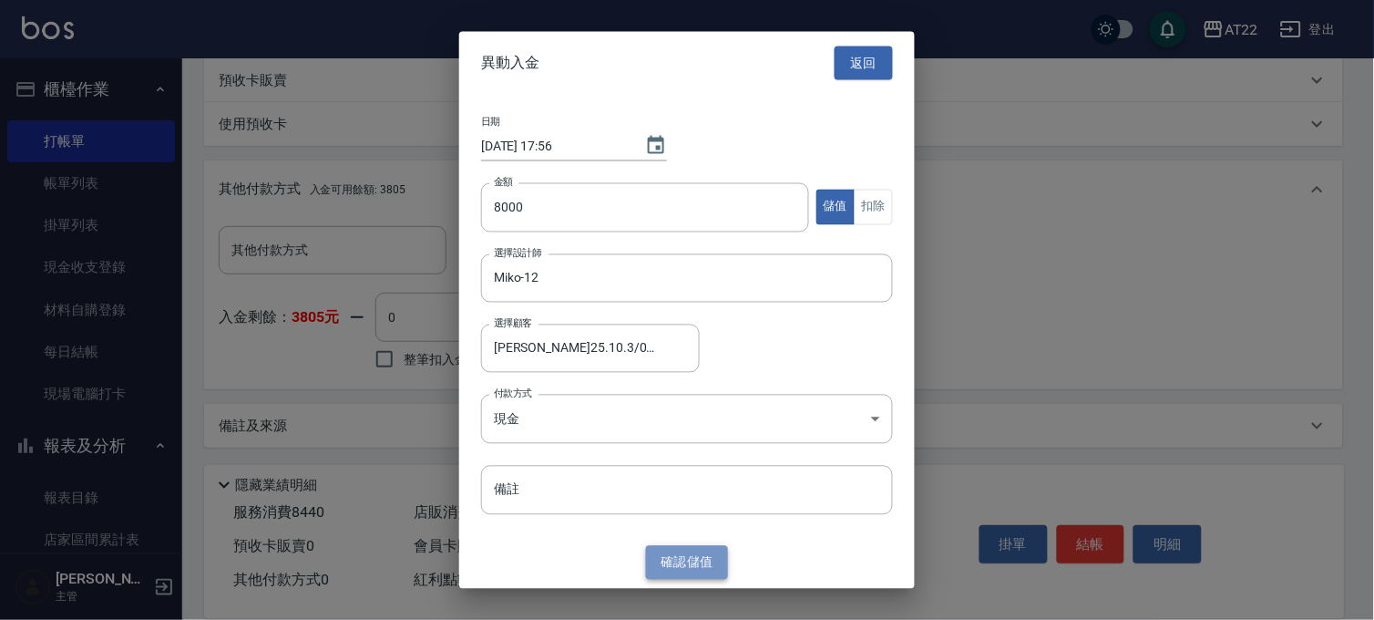
click at [702, 567] on button "確認 儲值" at bounding box center [687, 563] width 82 height 34
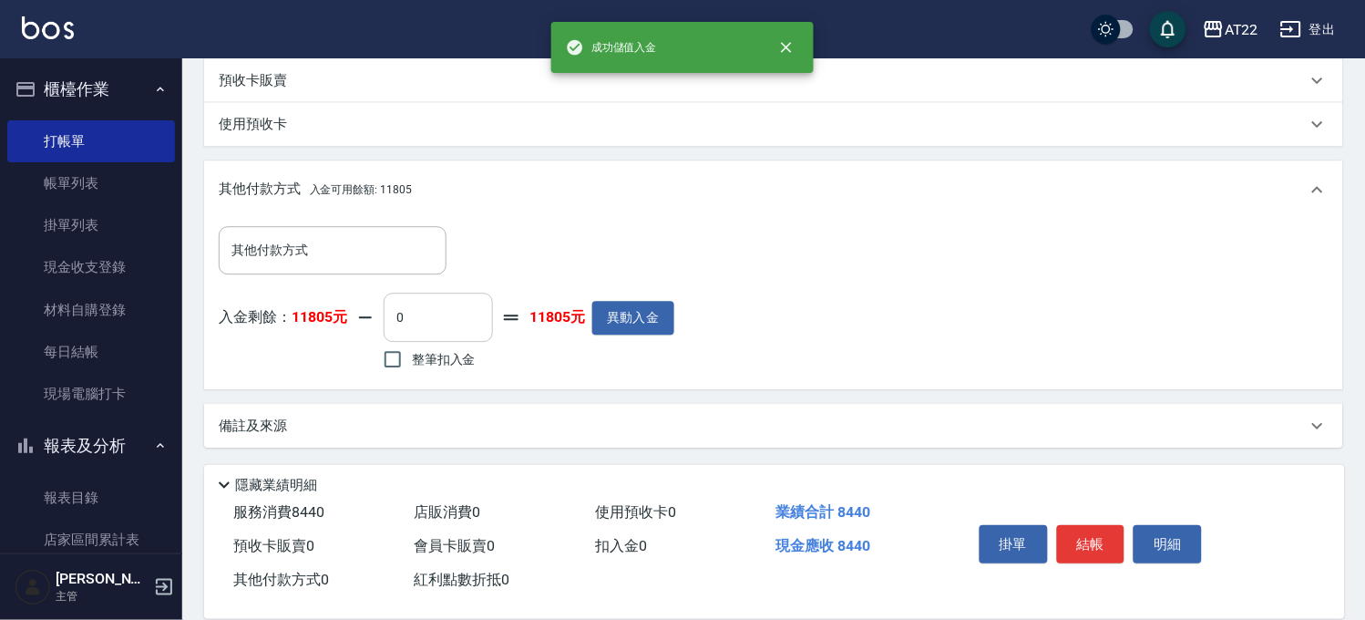
click at [403, 317] on input "0" at bounding box center [438, 317] width 109 height 49
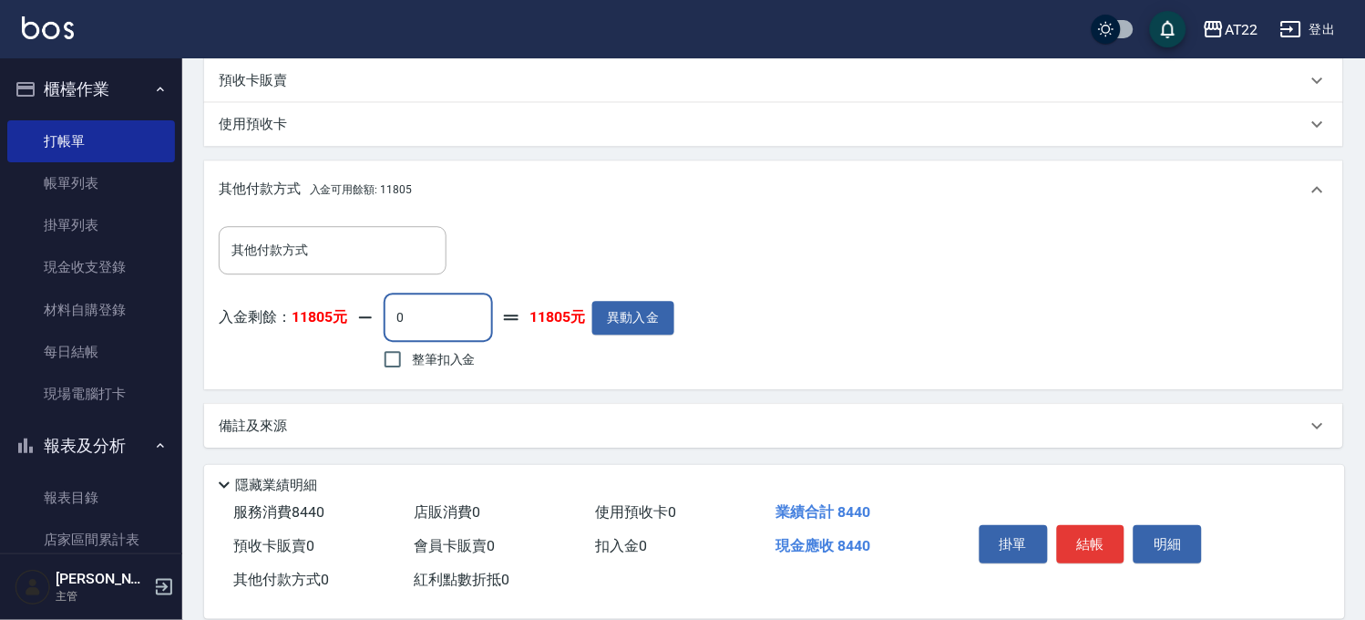
click at [681, 313] on div "其他付款方式 其他付款方式 入金剩餘： 11805元 0 ​ 整筆扣入金 11805元 異動入金" at bounding box center [774, 300] width 1110 height 149
click at [672, 313] on button "異動入金" at bounding box center [633, 318] width 82 height 34
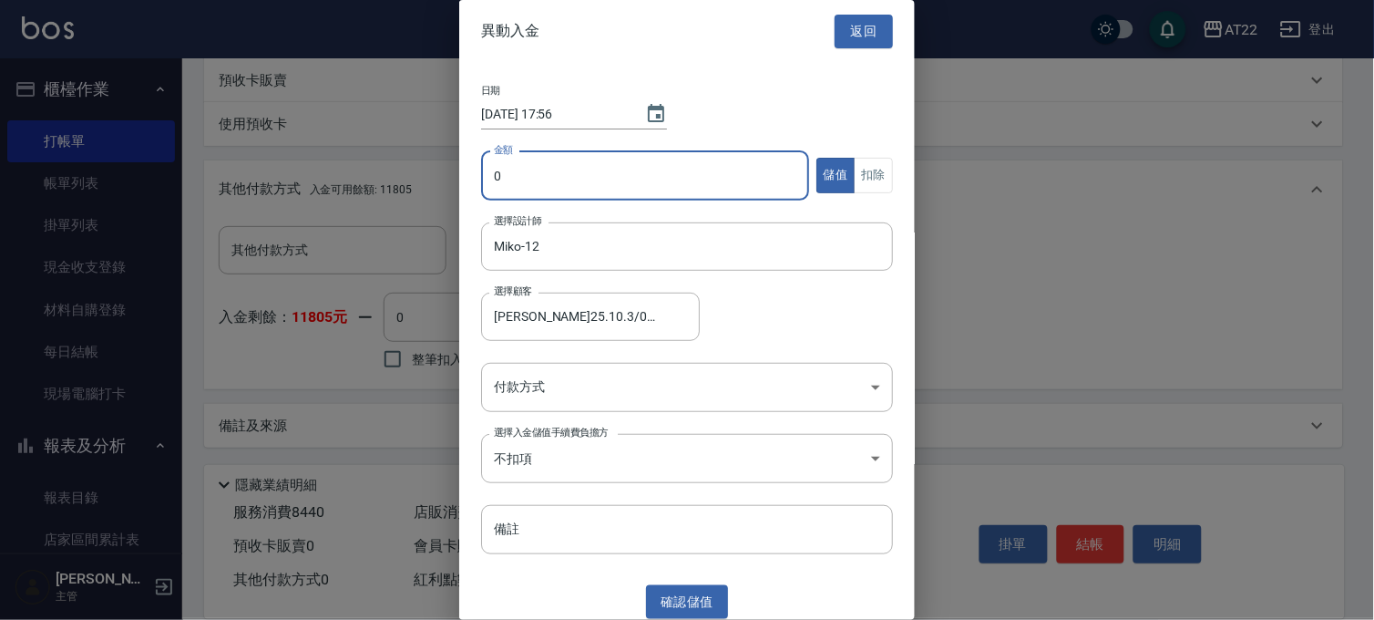
click at [547, 199] on input "0" at bounding box center [645, 175] width 328 height 49
type input "500"
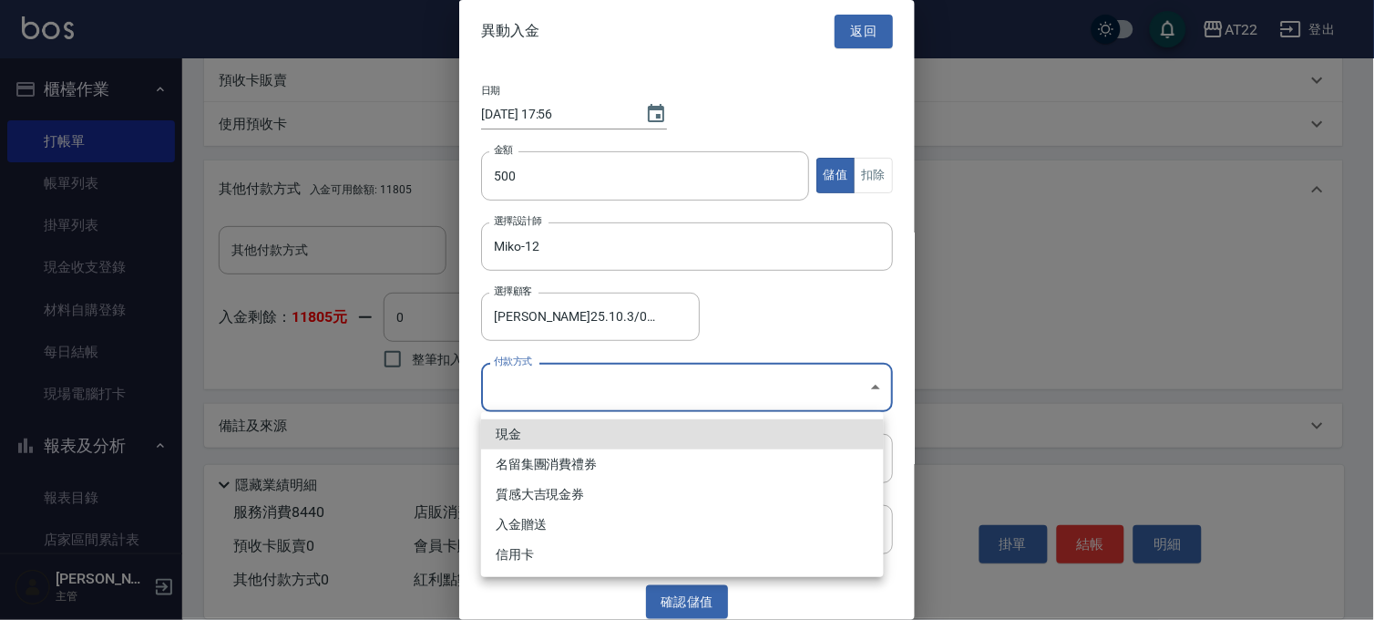
click at [539, 529] on li "入金贈送" at bounding box center [682, 524] width 403 height 30
type input "入金贈送"
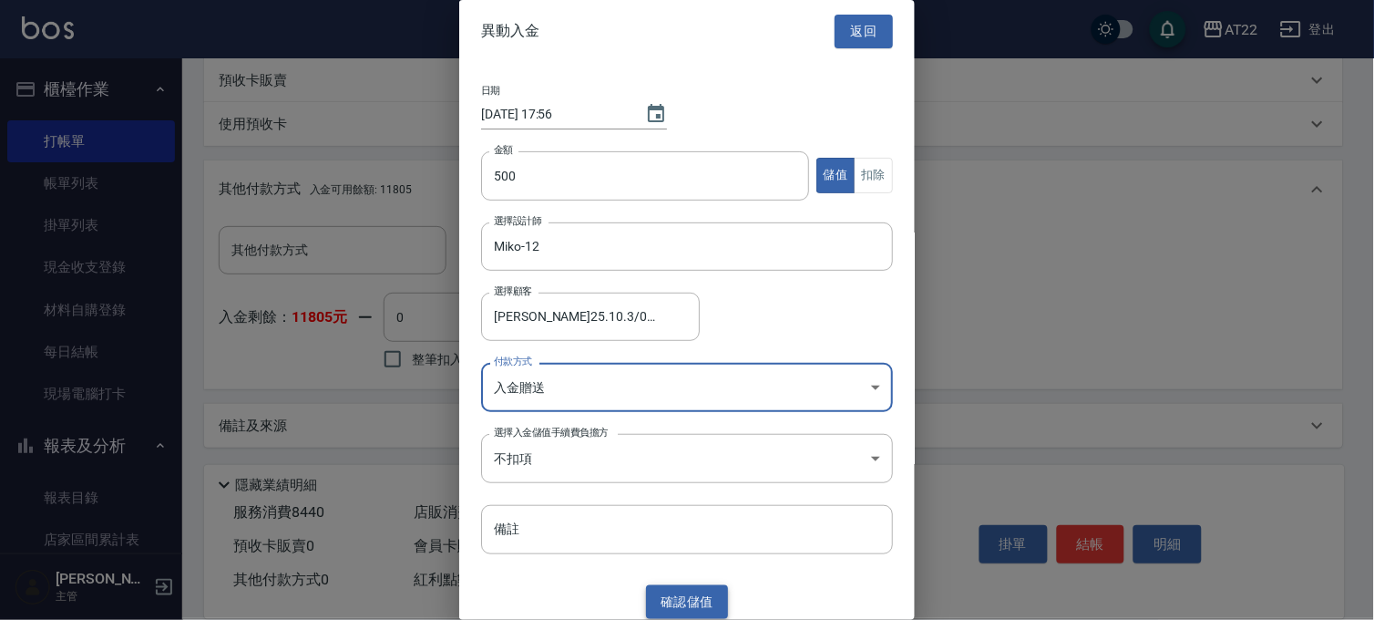
click at [656, 596] on button "確認 儲值" at bounding box center [687, 602] width 82 height 34
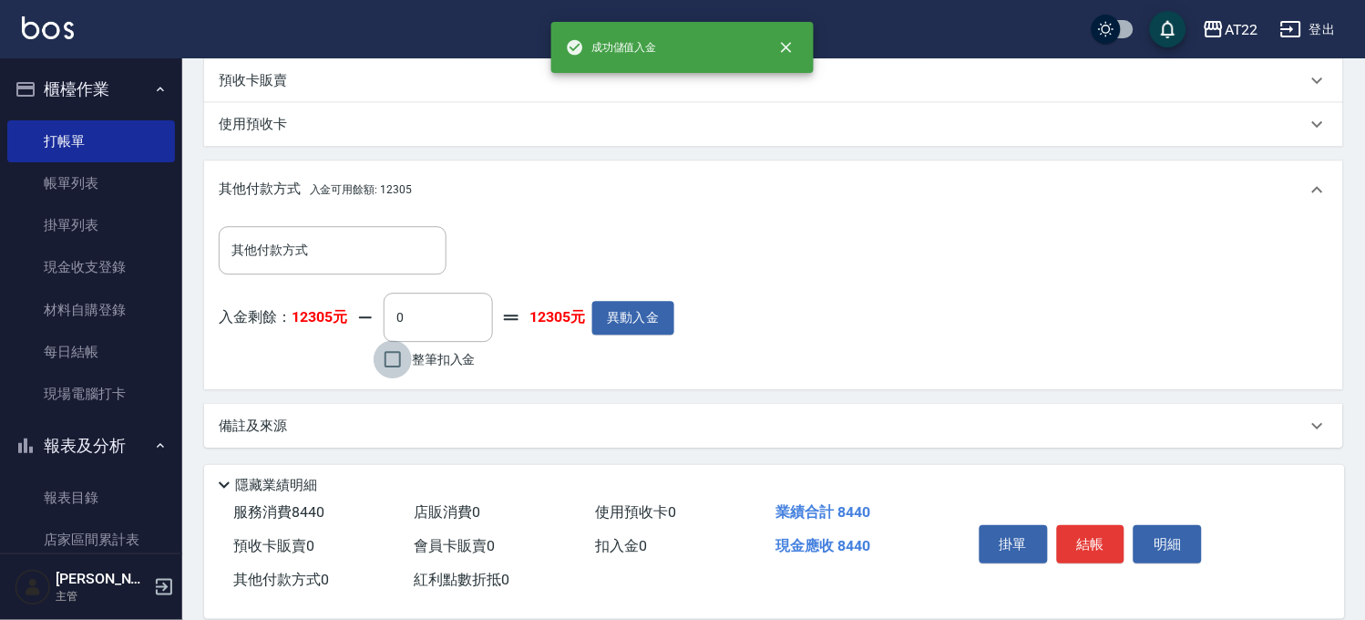
click at [394, 363] on input "整筆扣入金" at bounding box center [393, 359] width 38 height 38
checkbox input "true"
type input "8440"
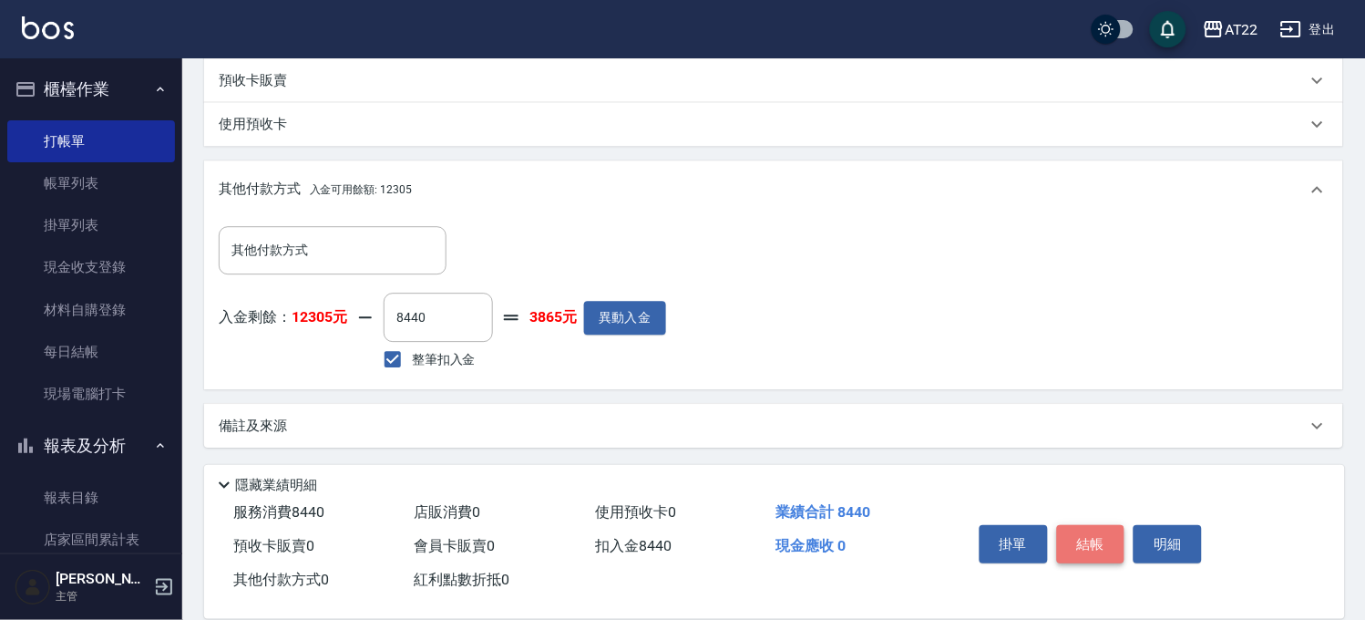
click at [1071, 532] on button "結帳" at bounding box center [1091, 544] width 68 height 38
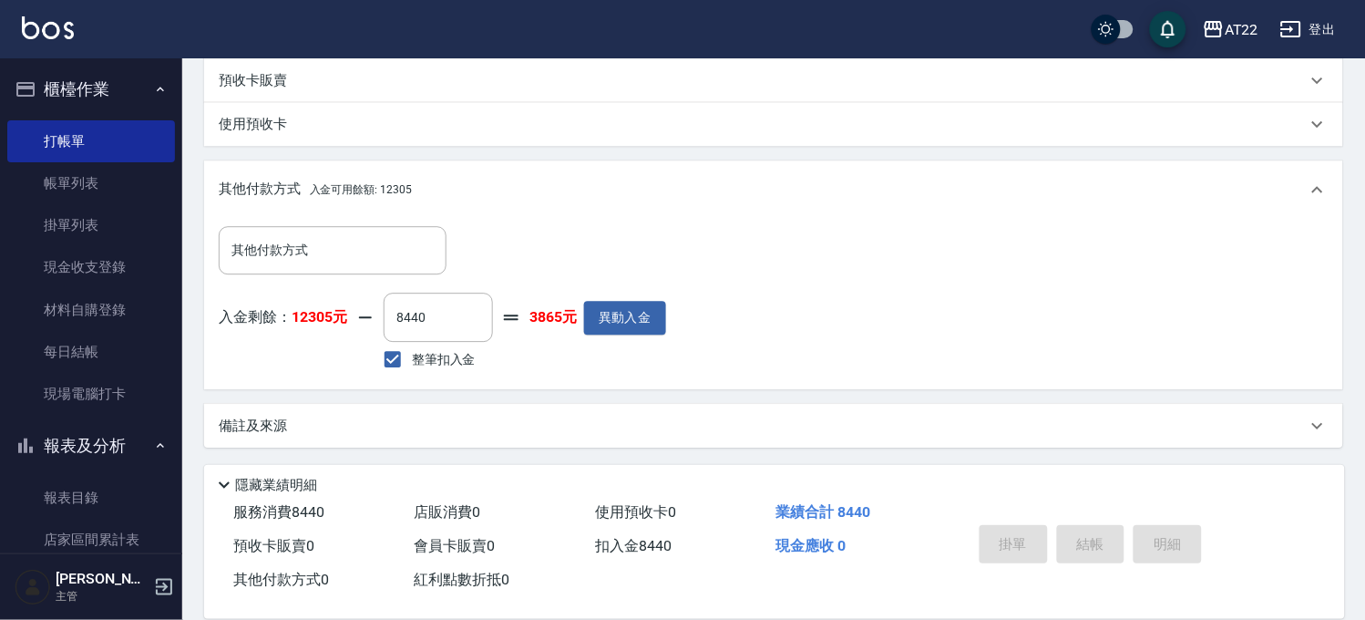
type input "2025/09/11 17:57"
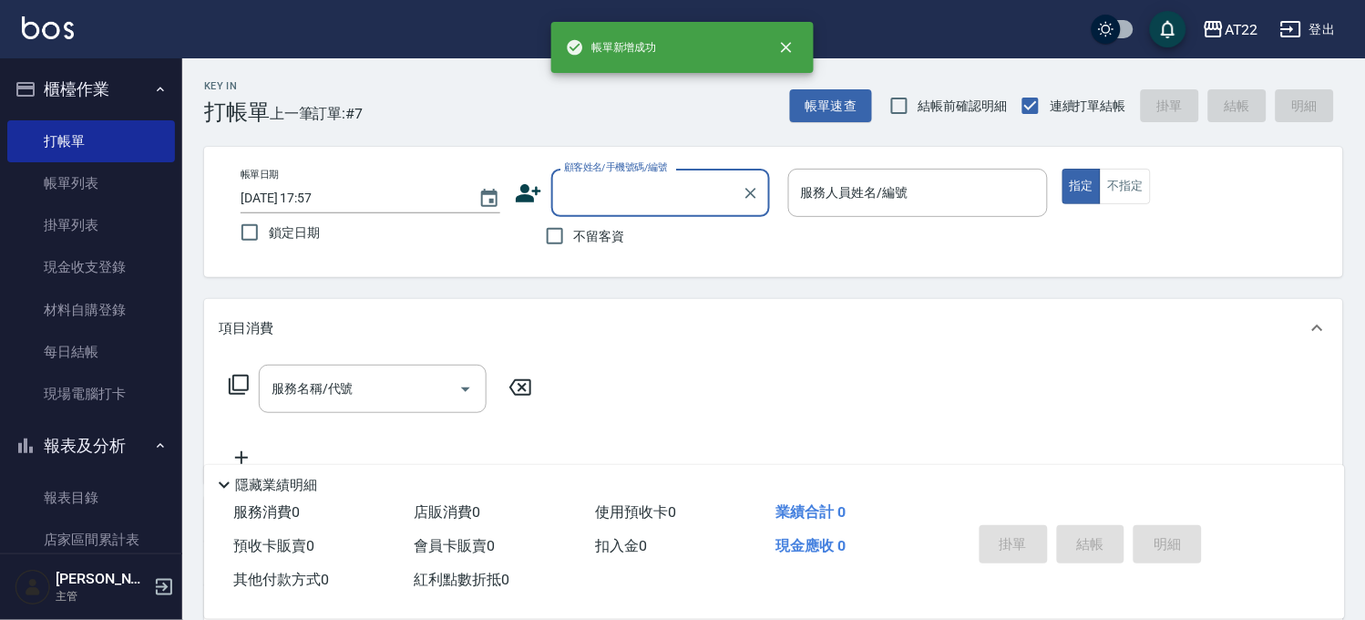
scroll to position [0, 0]
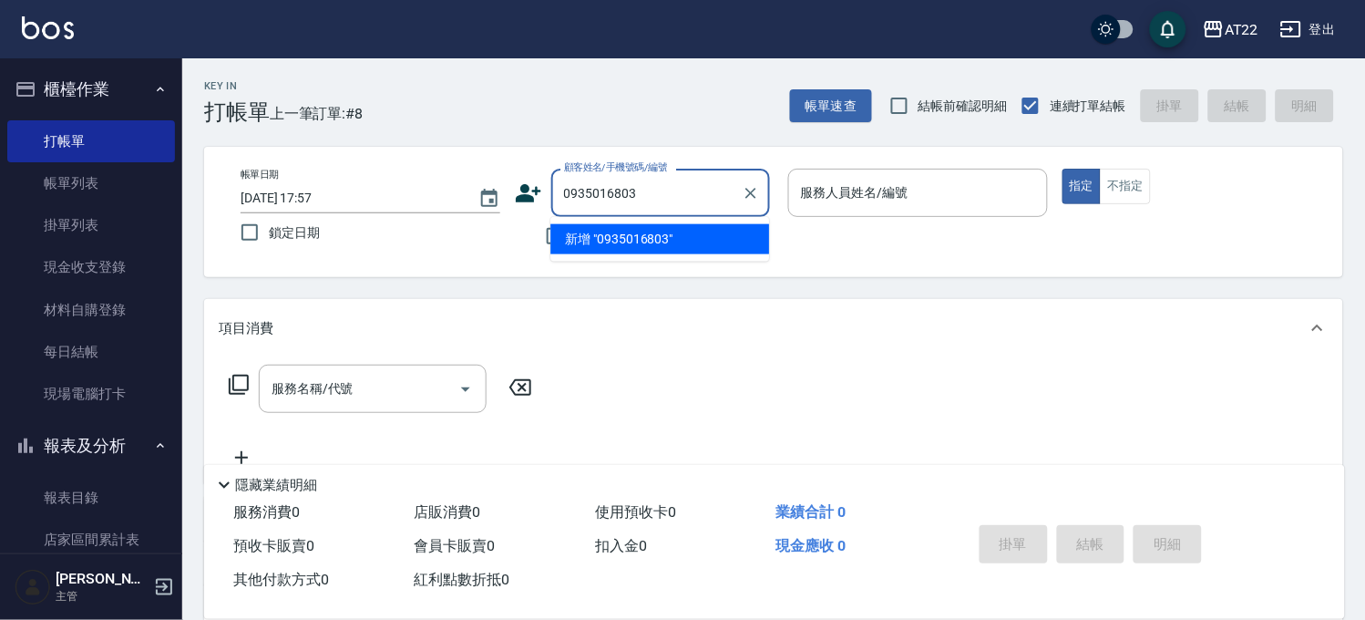
click at [639, 248] on li "新增 "0935016803"" at bounding box center [659, 239] width 219 height 30
type input "0935016803"
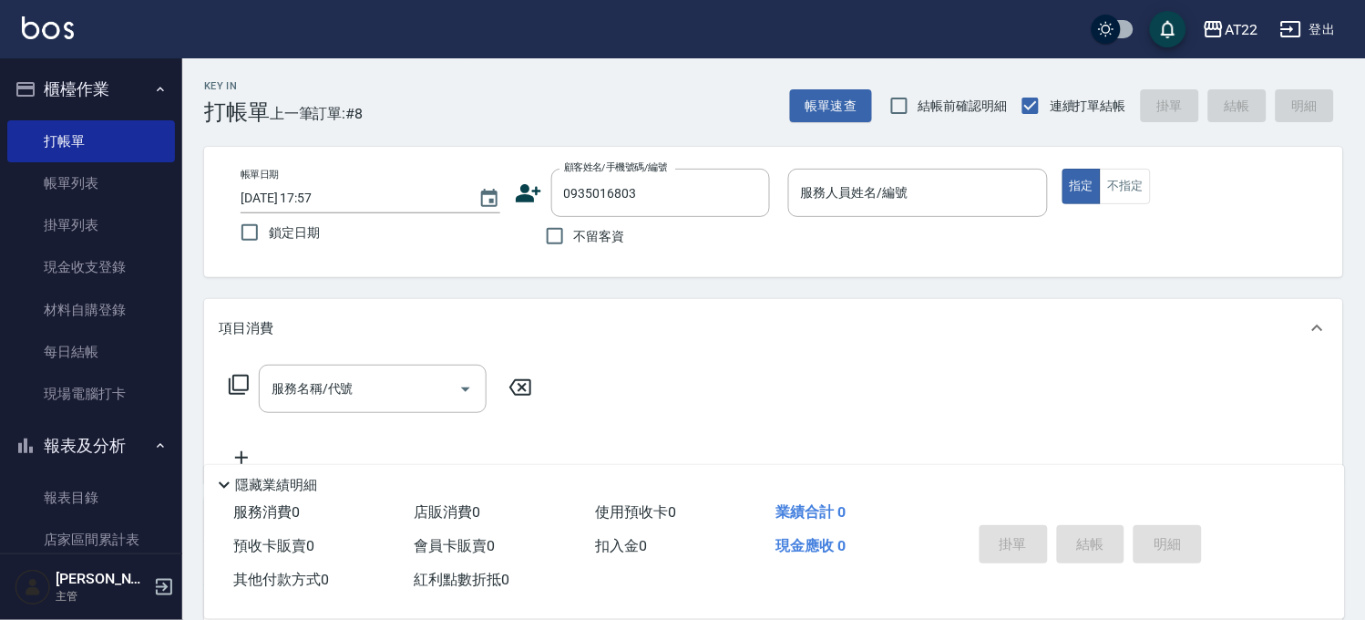
click at [533, 190] on icon at bounding box center [529, 193] width 26 height 18
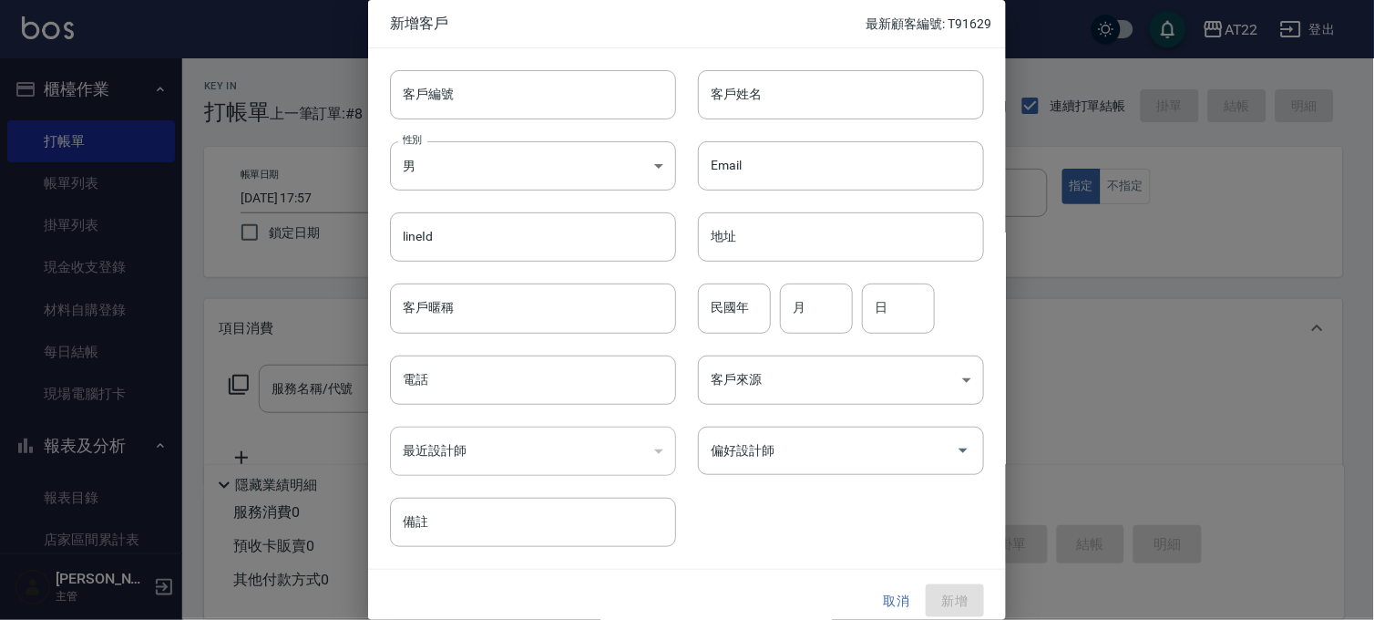
type input "0935016803"
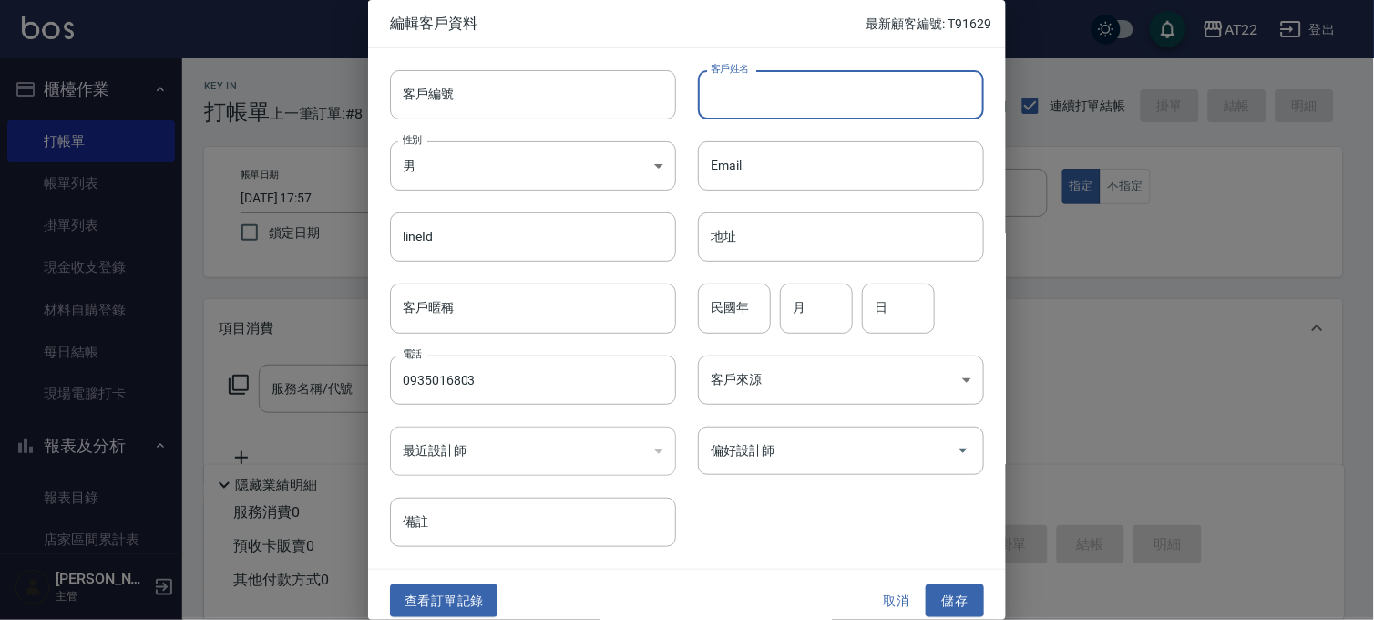
click at [776, 109] on input "客戶姓名" at bounding box center [841, 94] width 286 height 49
type input "j"
type input "吳佳勳"
click at [516, 85] on input "客戶編號" at bounding box center [533, 94] width 286 height 49
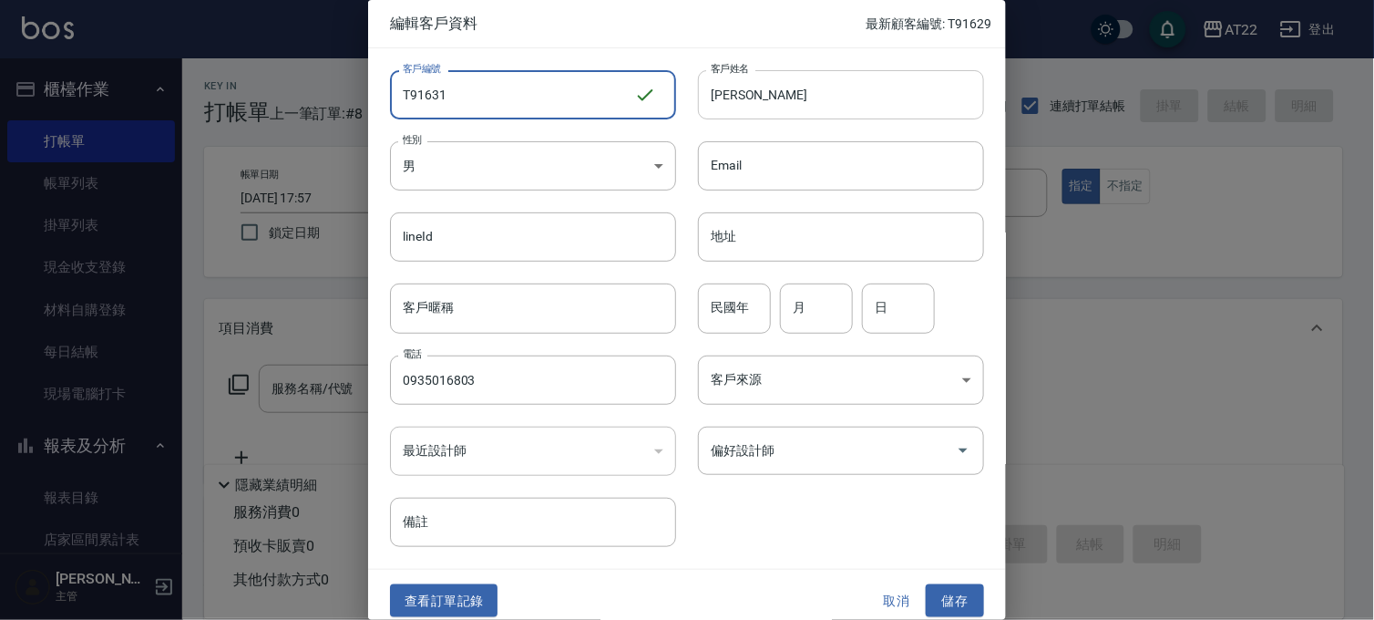
type input "T91631"
click at [789, 92] on input "吳佳勳" at bounding box center [841, 94] width 286 height 49
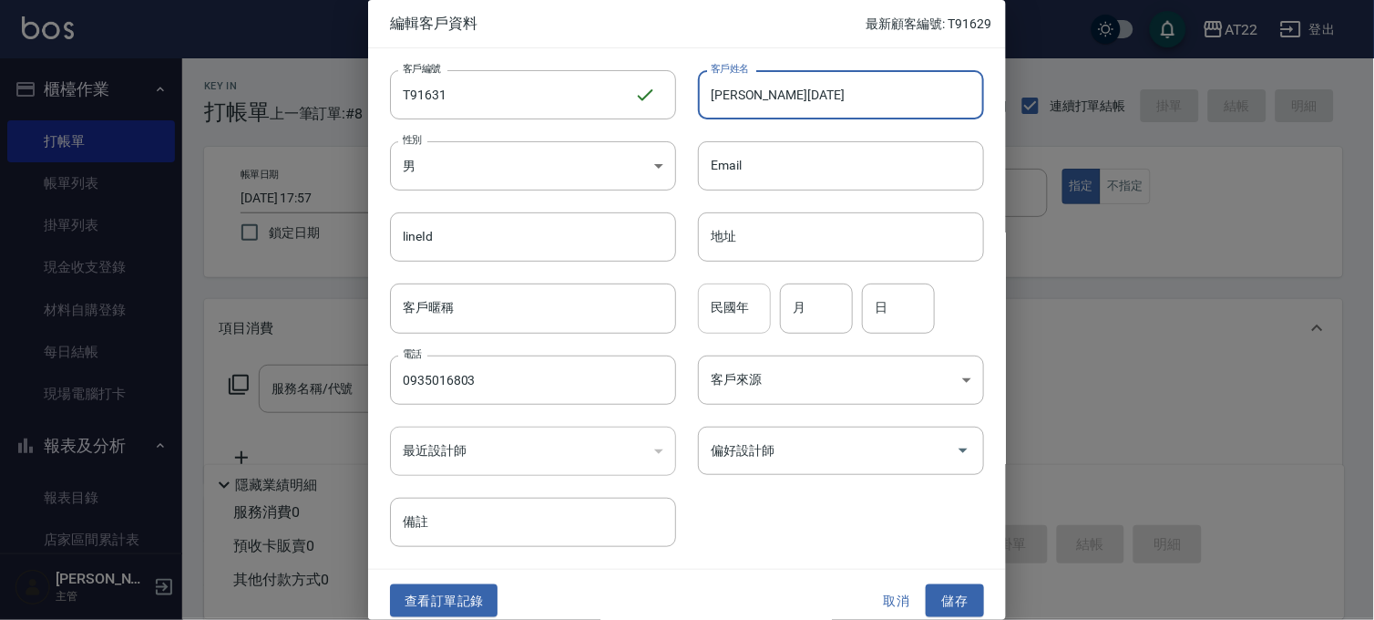
type input "吳佳勳27.9.11"
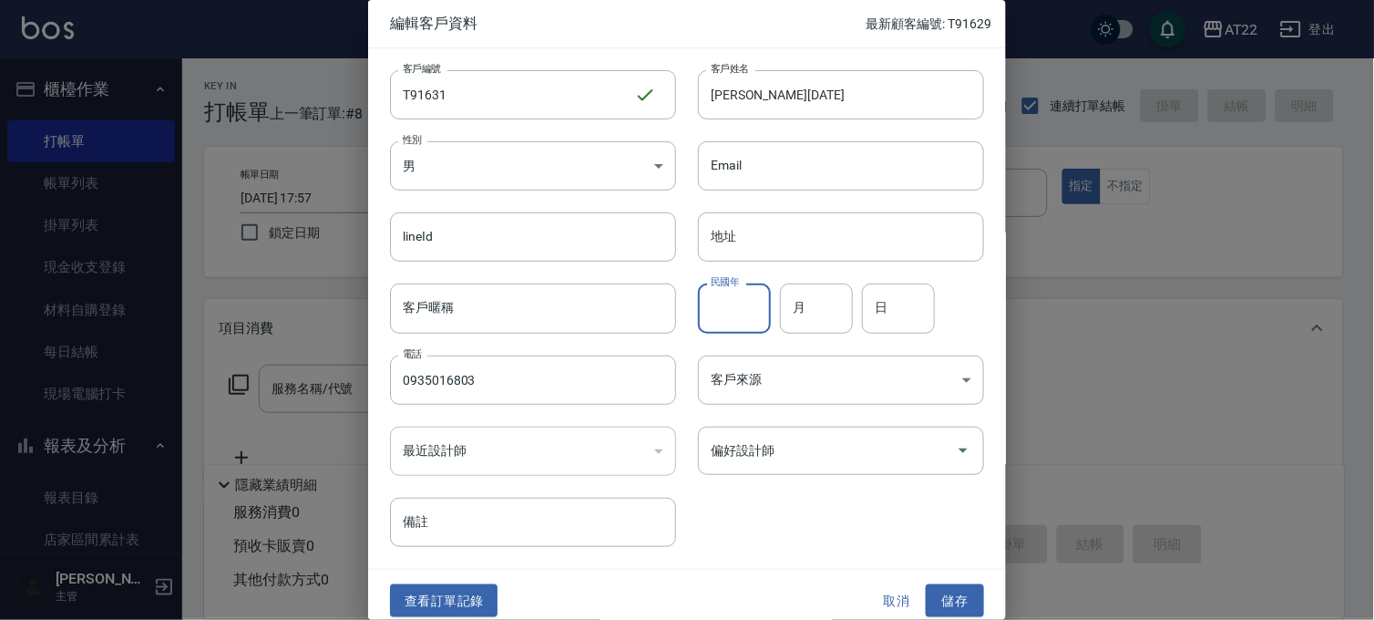
click at [732, 288] on div "民國年 民國年" at bounding box center [734, 307] width 73 height 49
type input "83"
type input "3"
type input "13"
click at [941, 591] on button "儲存" at bounding box center [955, 601] width 58 height 34
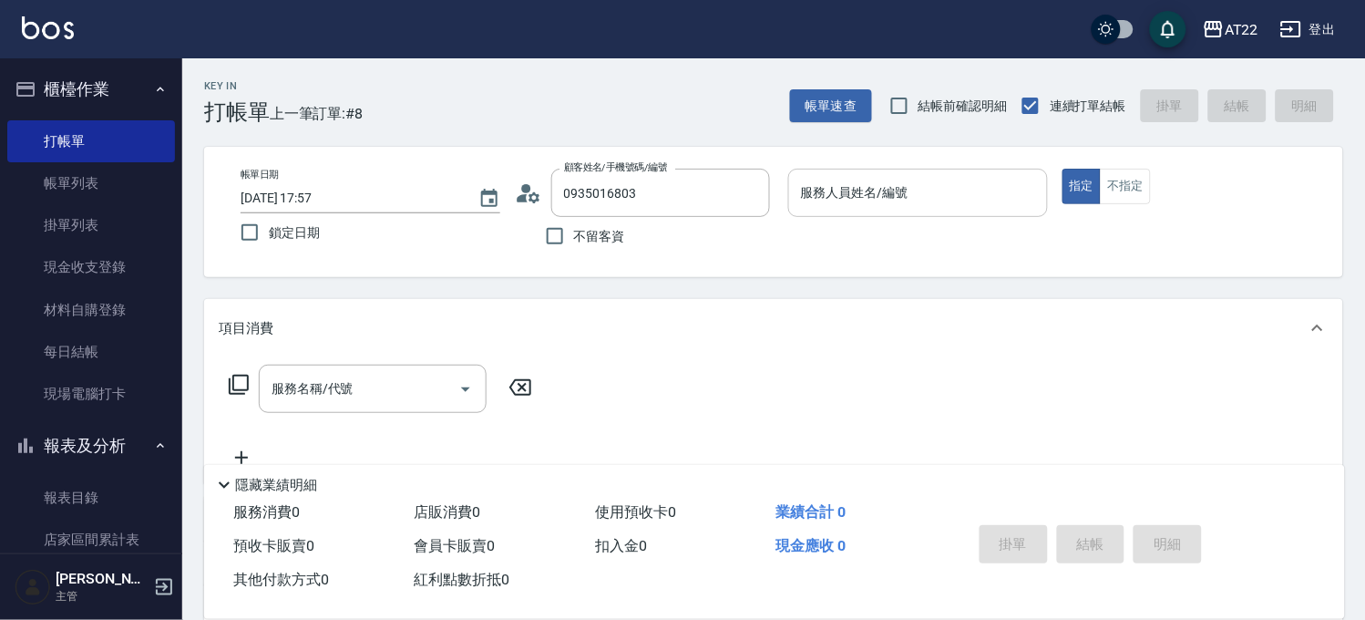
click at [857, 183] on input "服務人員姓名/編號" at bounding box center [918, 193] width 243 height 32
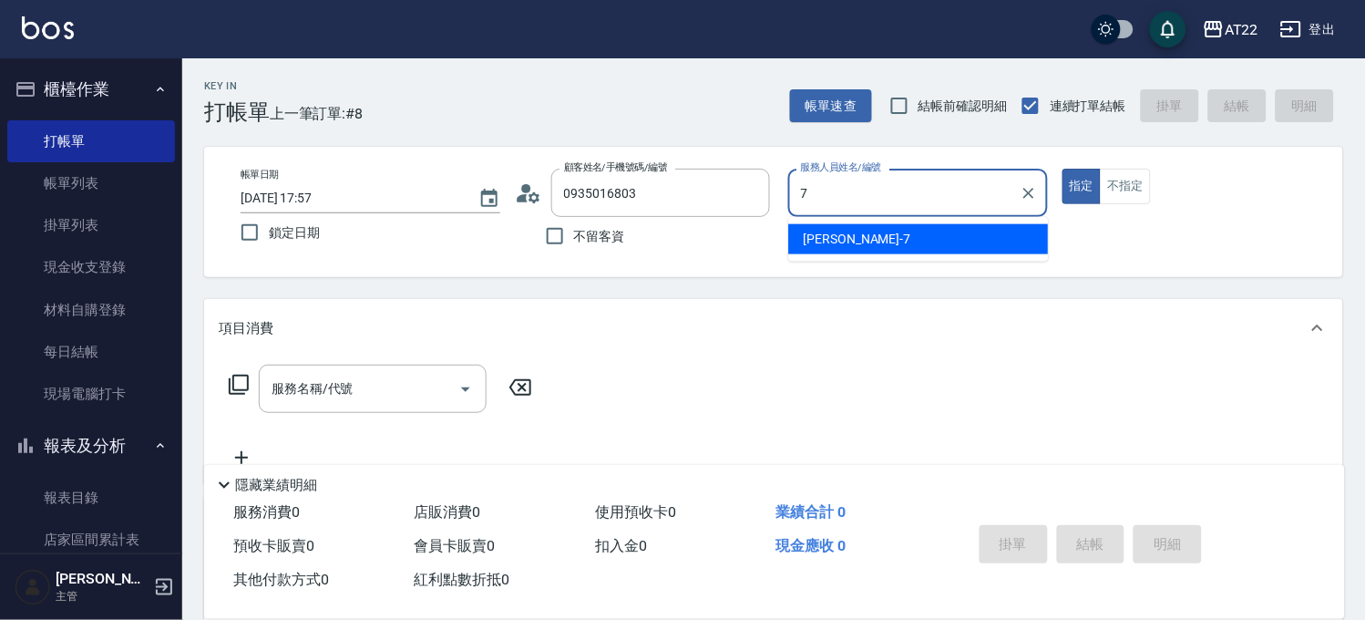
type input "Allen-7"
type button "true"
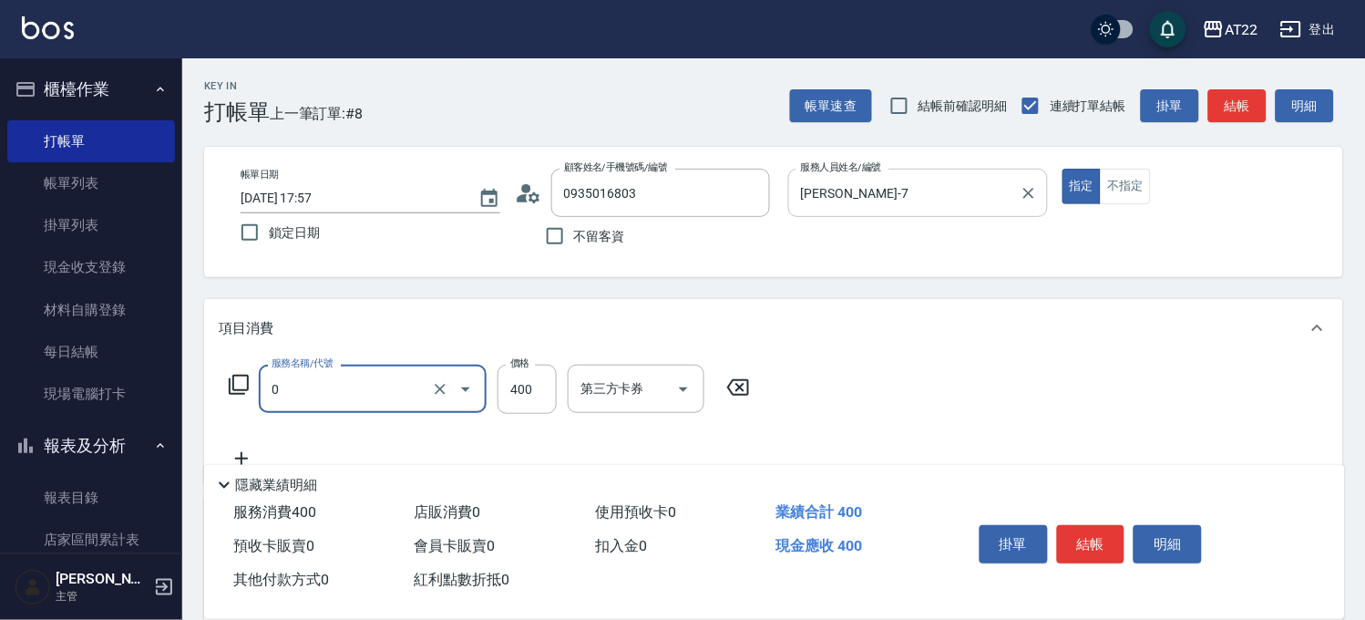
type input "有機洗髮(0)"
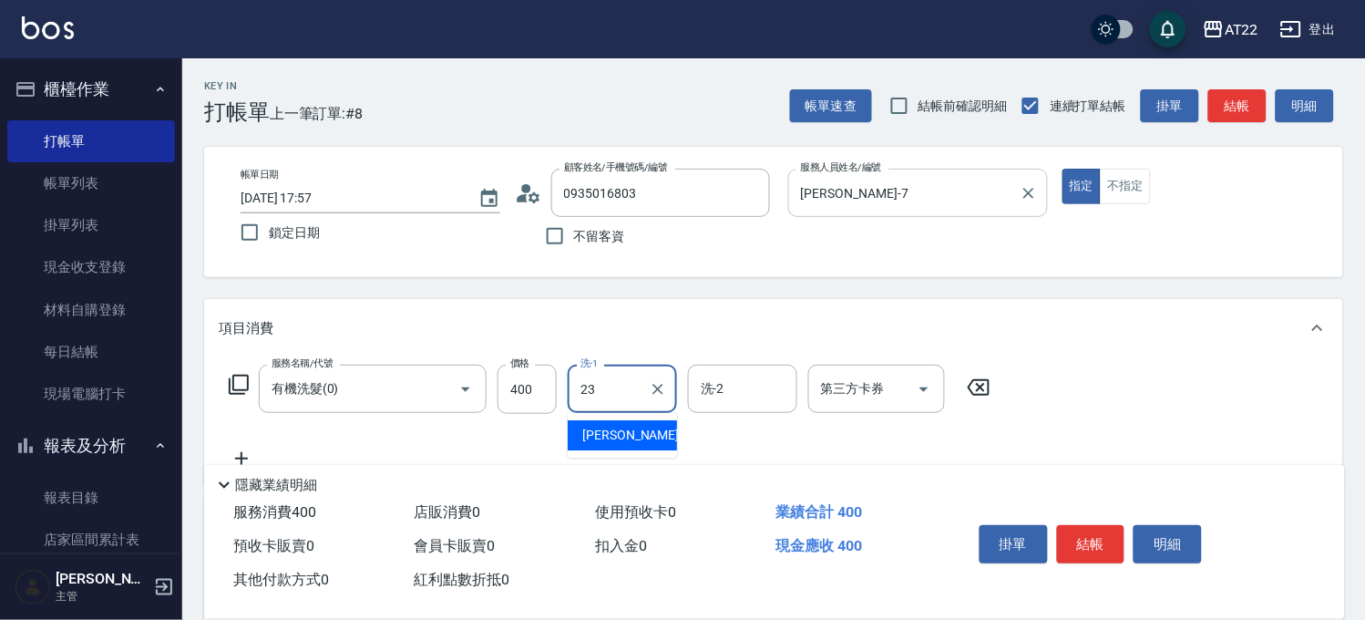
type input "Yuri-23"
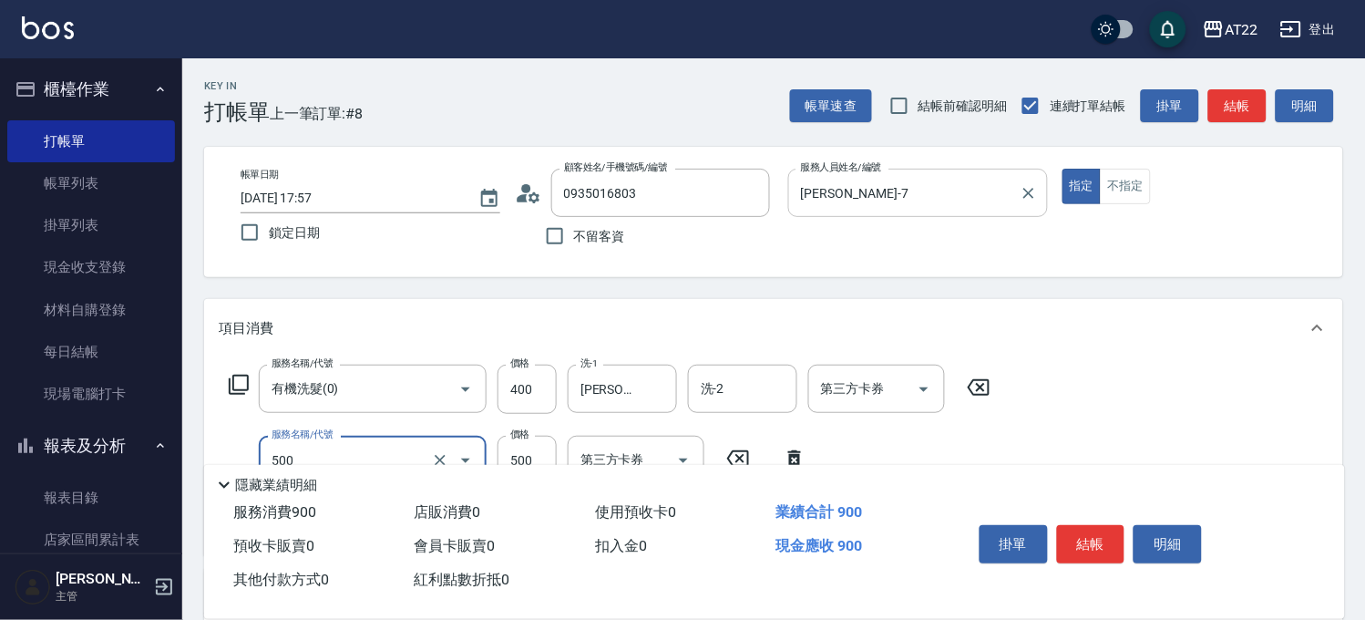
type input "剪髮(500)"
type input "630"
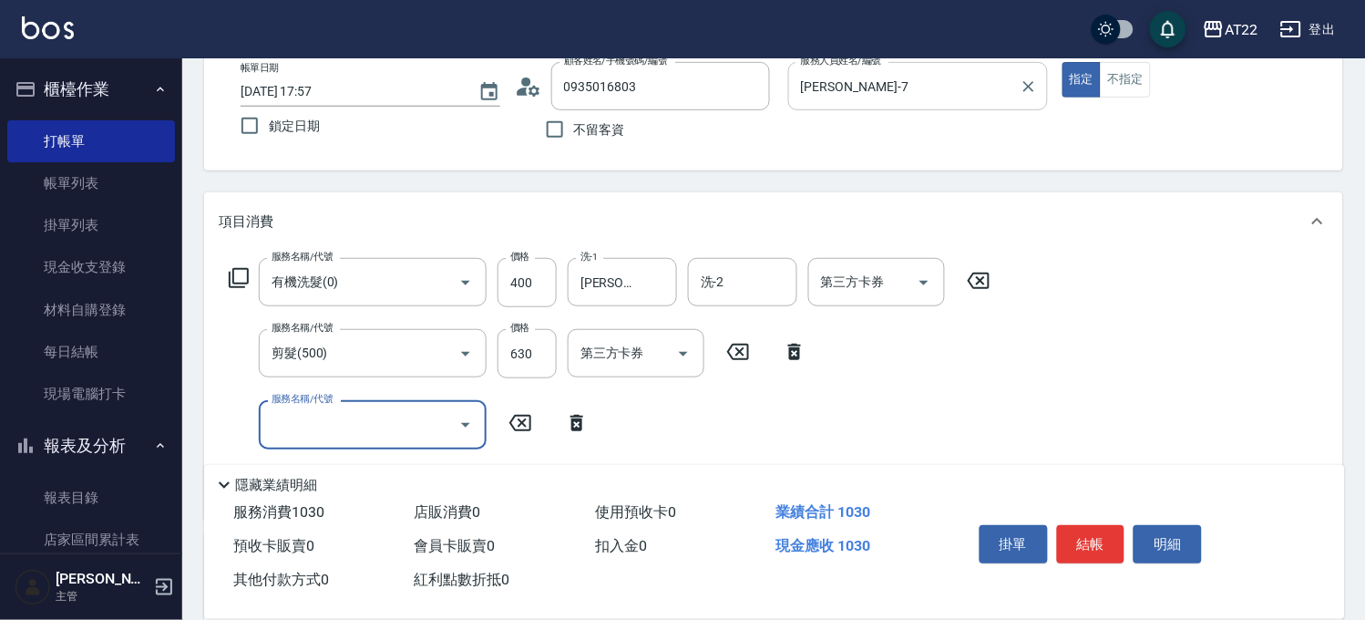
scroll to position [202, 0]
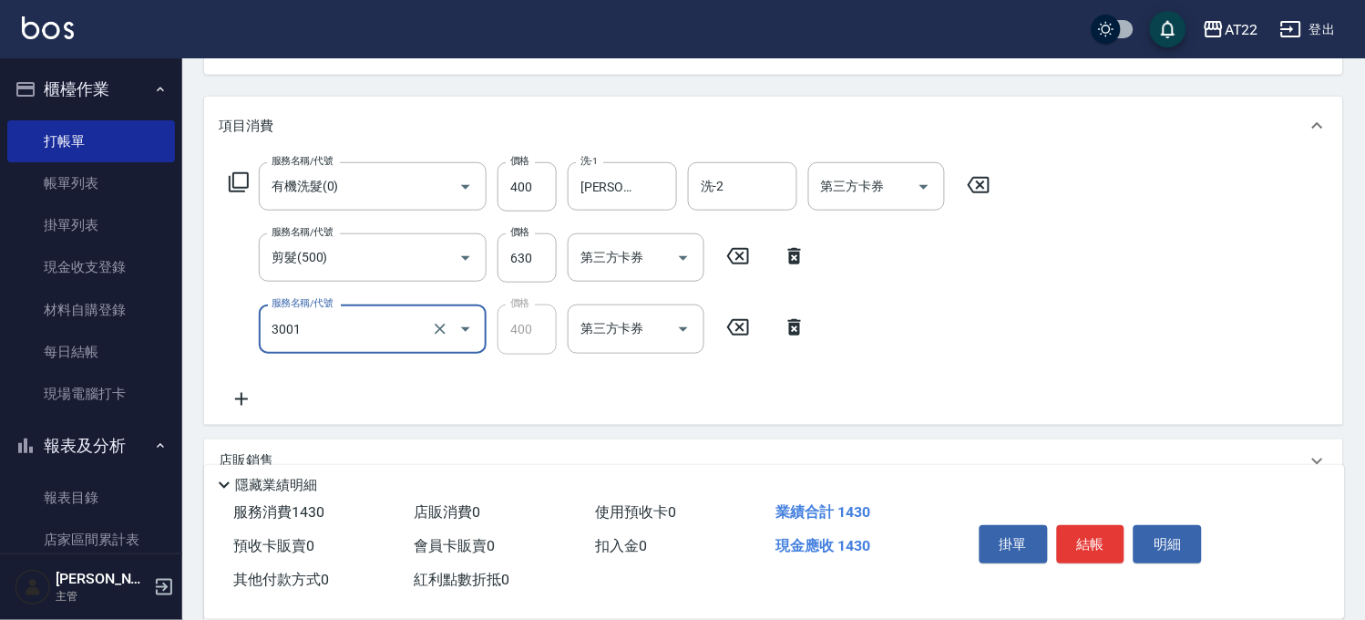
type input "側邊燙貼(3001)"
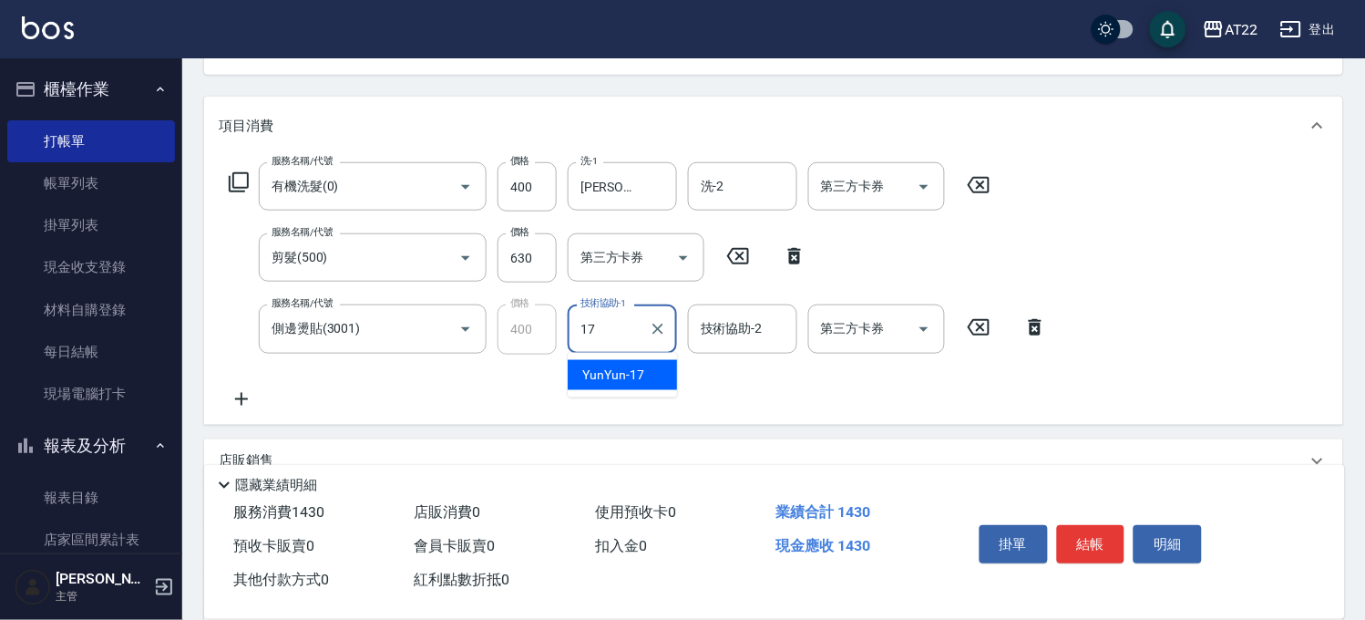
type input "YunYun-17"
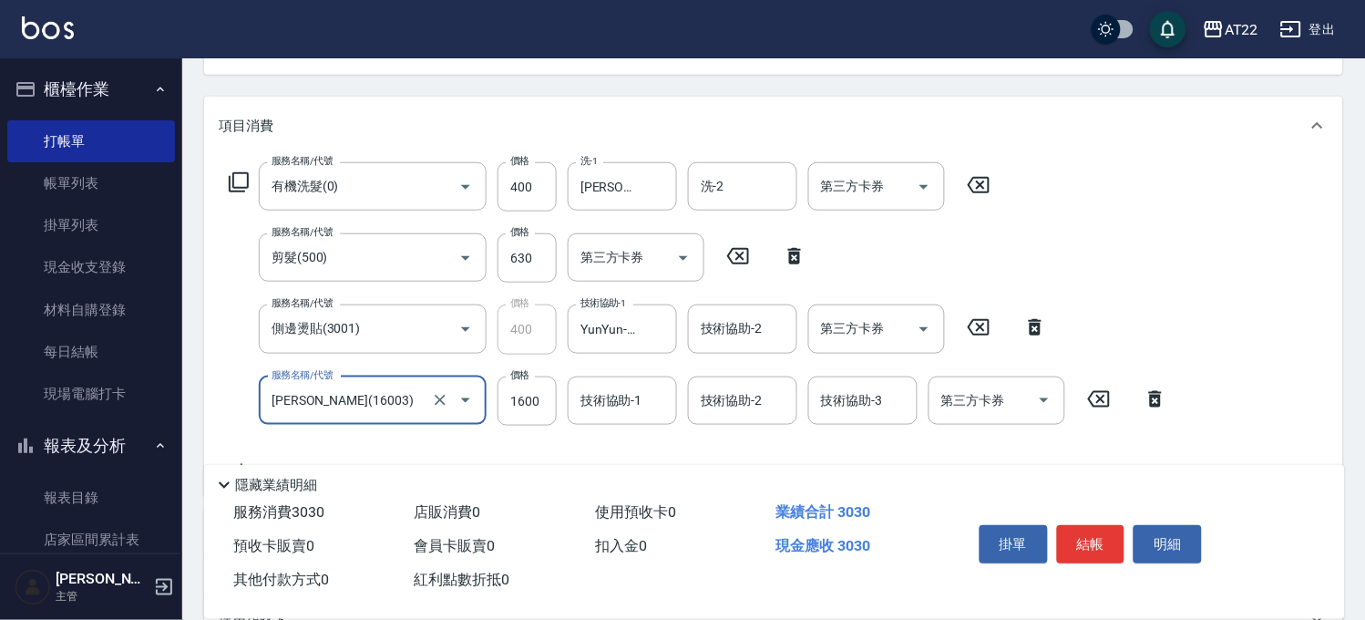
type input "卡碧兒(16003)"
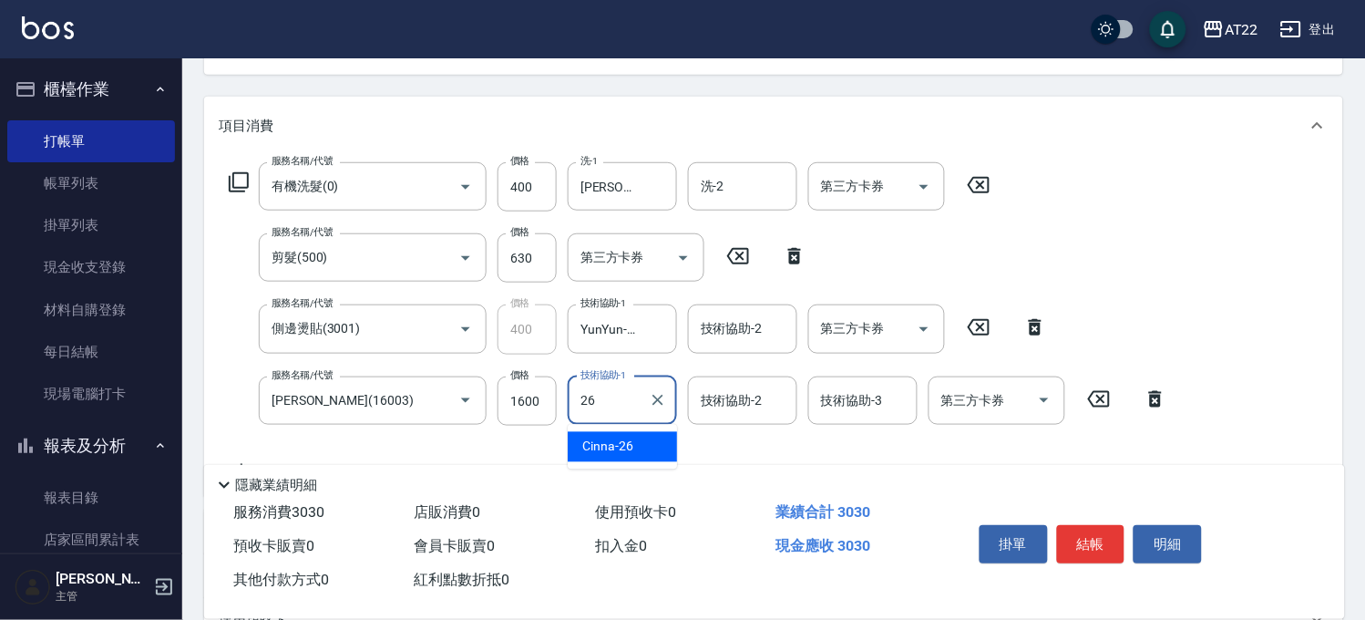
type input "Cinna-26"
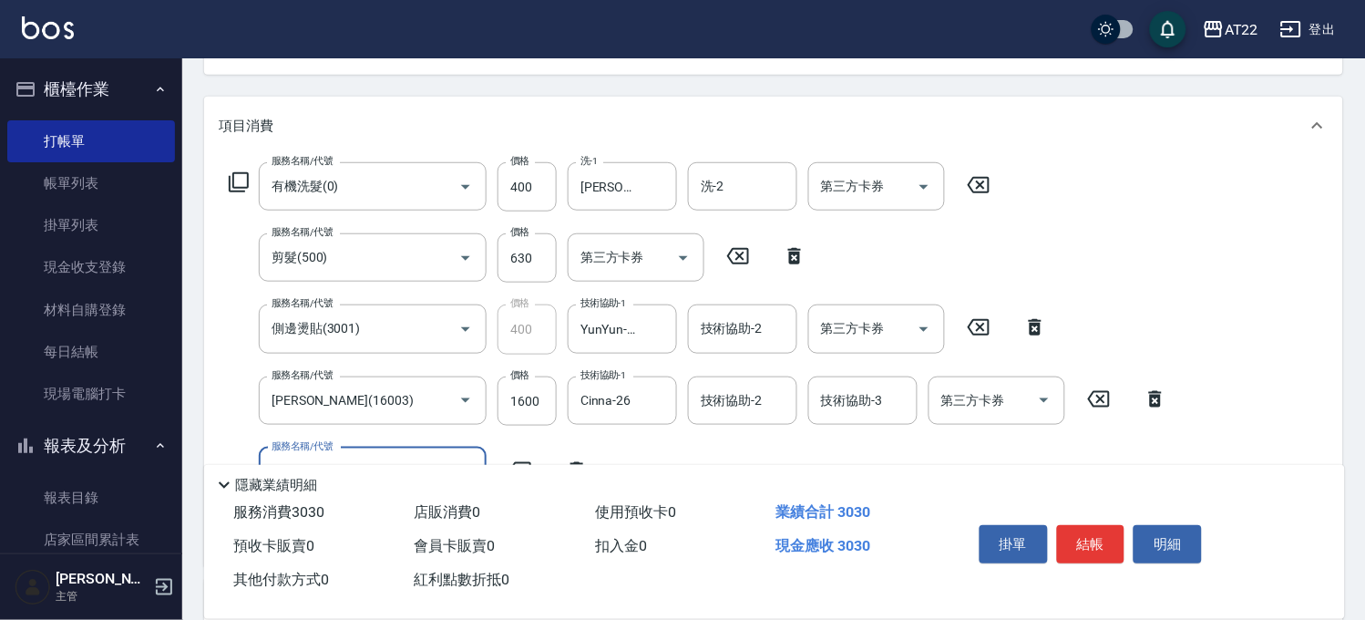
scroll to position [554, 0]
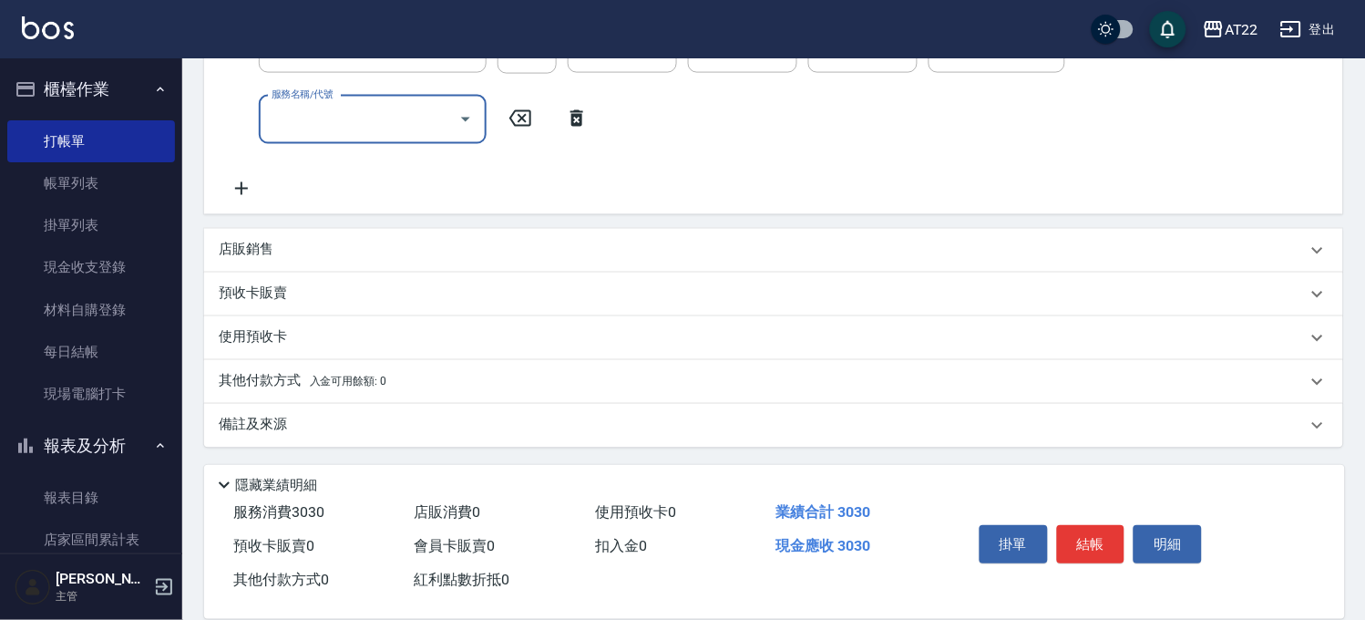
click at [484, 241] on div "店販銷售" at bounding box center [763, 250] width 1088 height 19
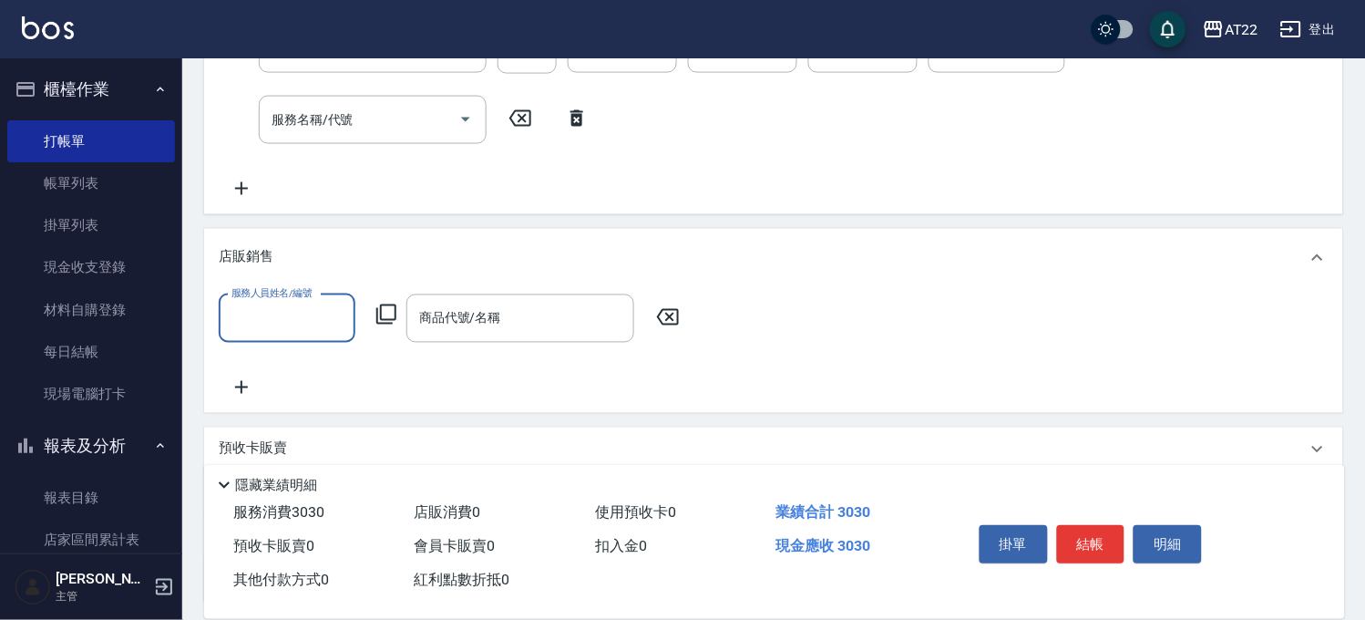
scroll to position [0, 0]
type input "Allen-7"
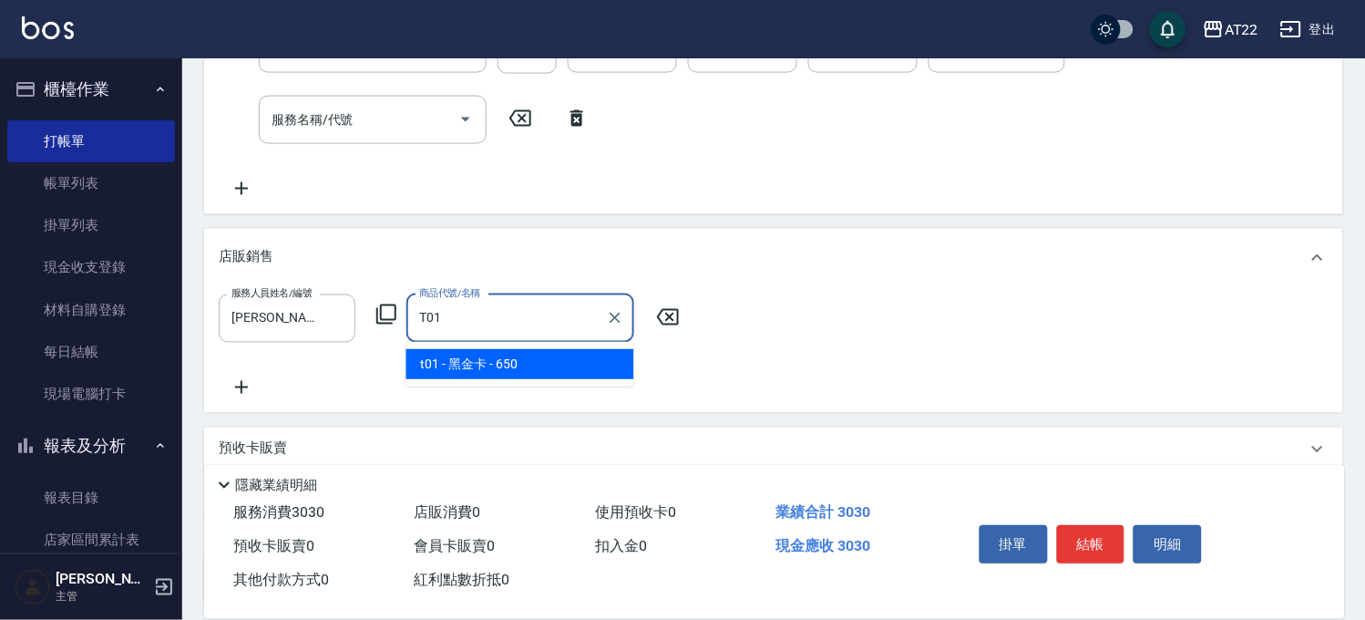
type input "黑金卡"
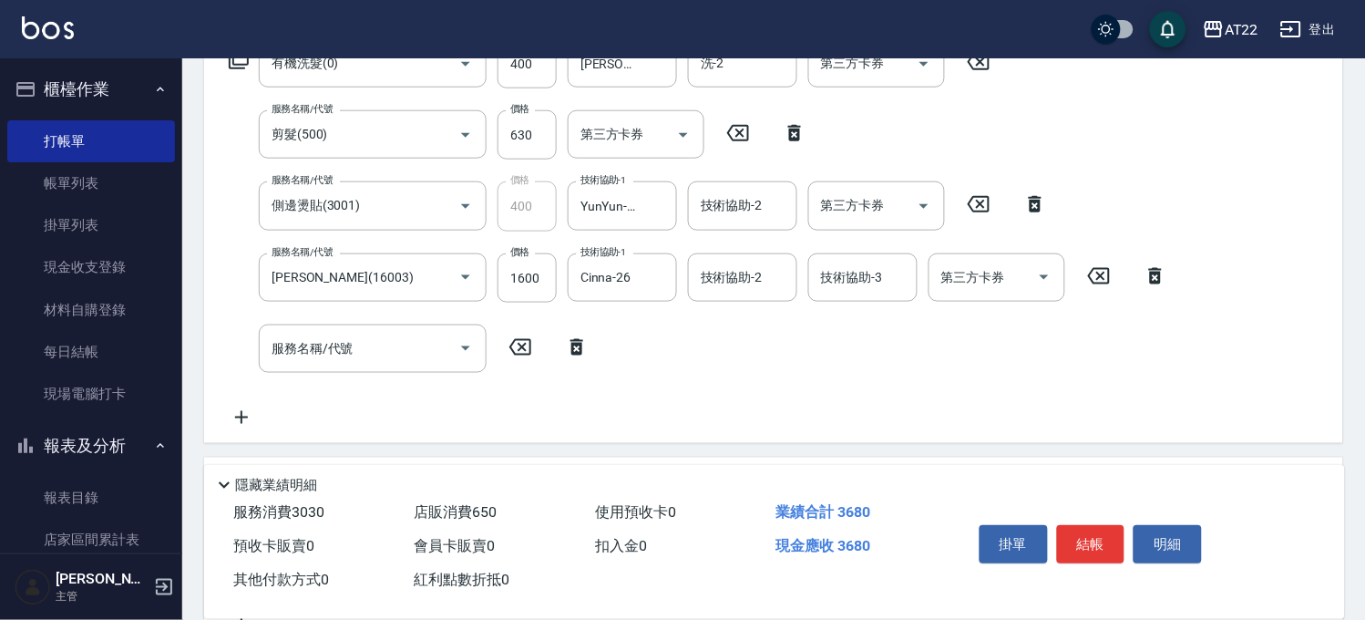
scroll to position [149, 0]
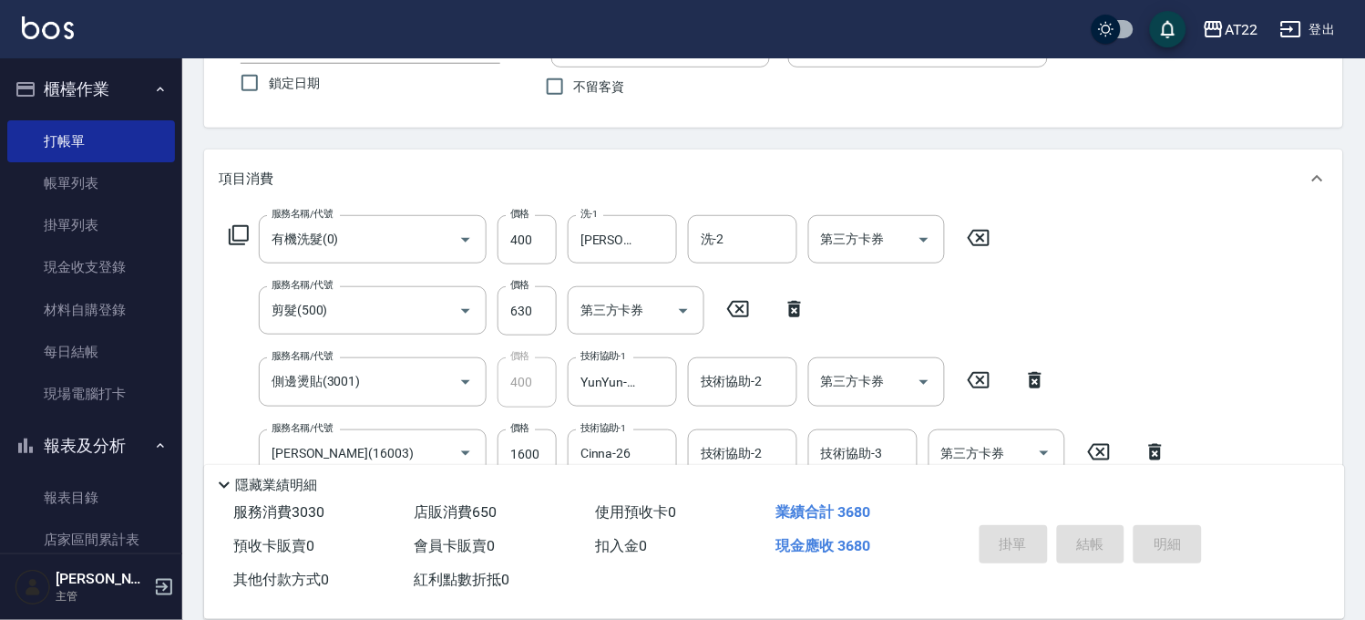
type input "2025/09/11 17:58"
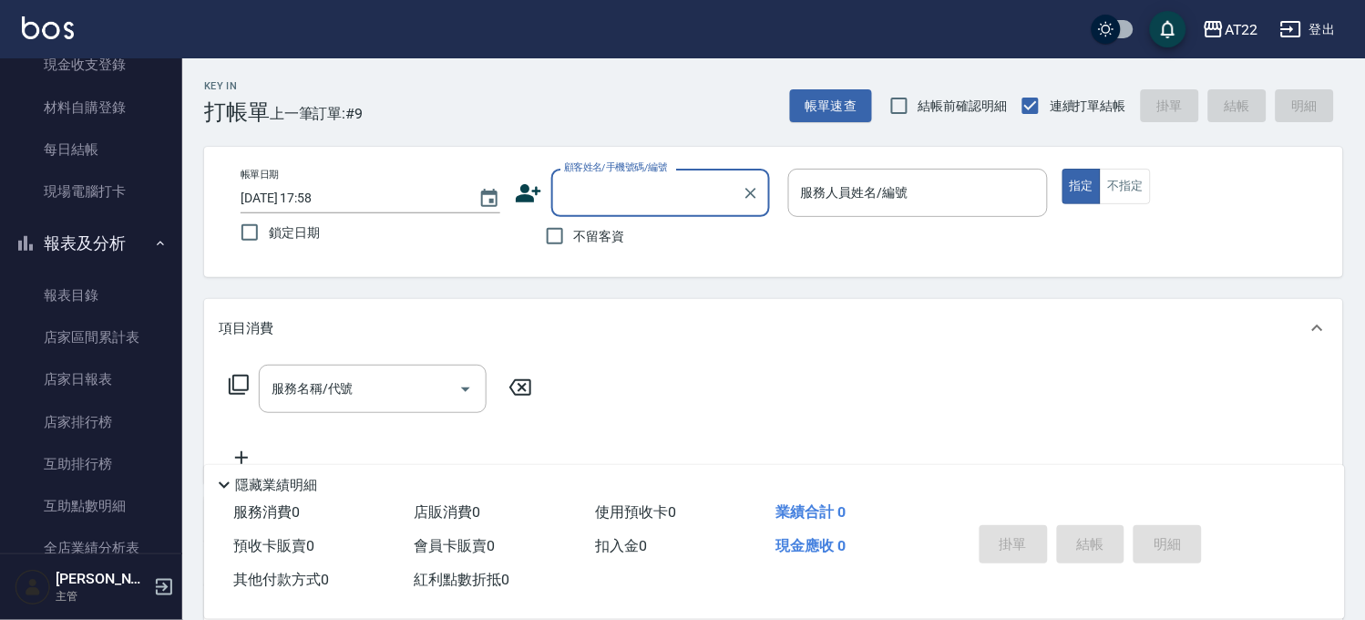
scroll to position [269, 0]
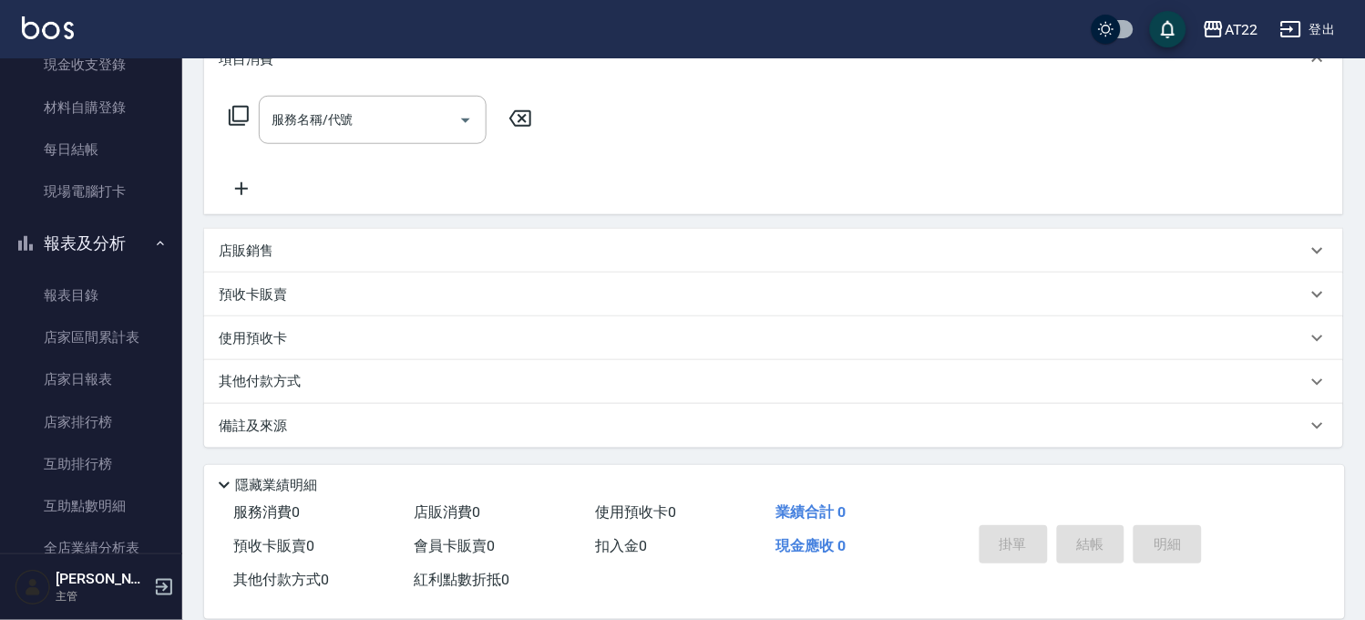
click at [310, 257] on div "店販銷售" at bounding box center [763, 251] width 1088 height 19
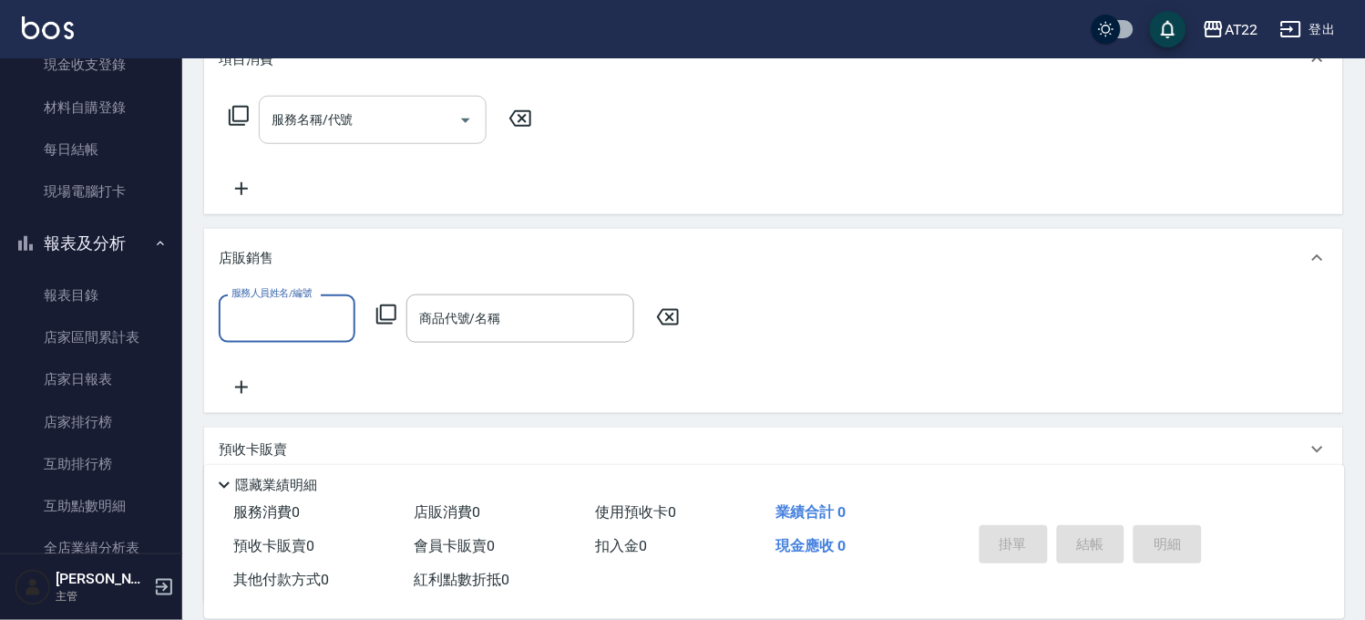
scroll to position [0, 0]
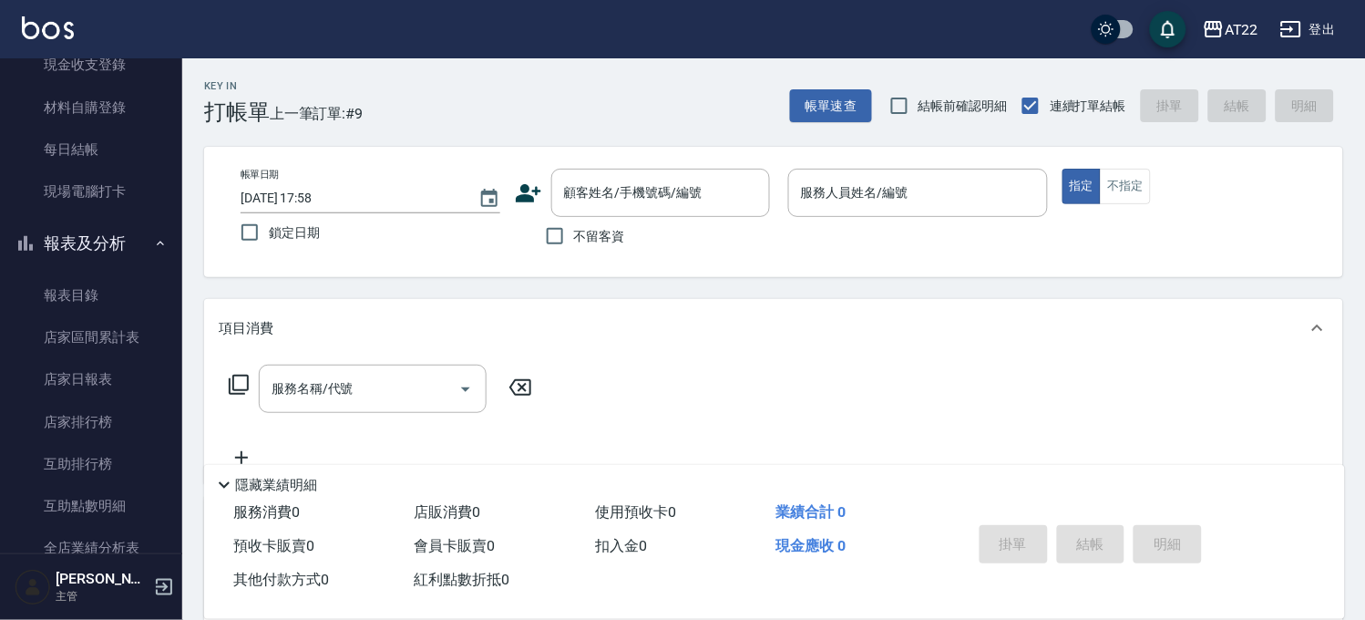
click at [612, 219] on label "不留客資" at bounding box center [580, 236] width 89 height 38
click at [574, 219] on input "不留客資" at bounding box center [555, 236] width 38 height 38
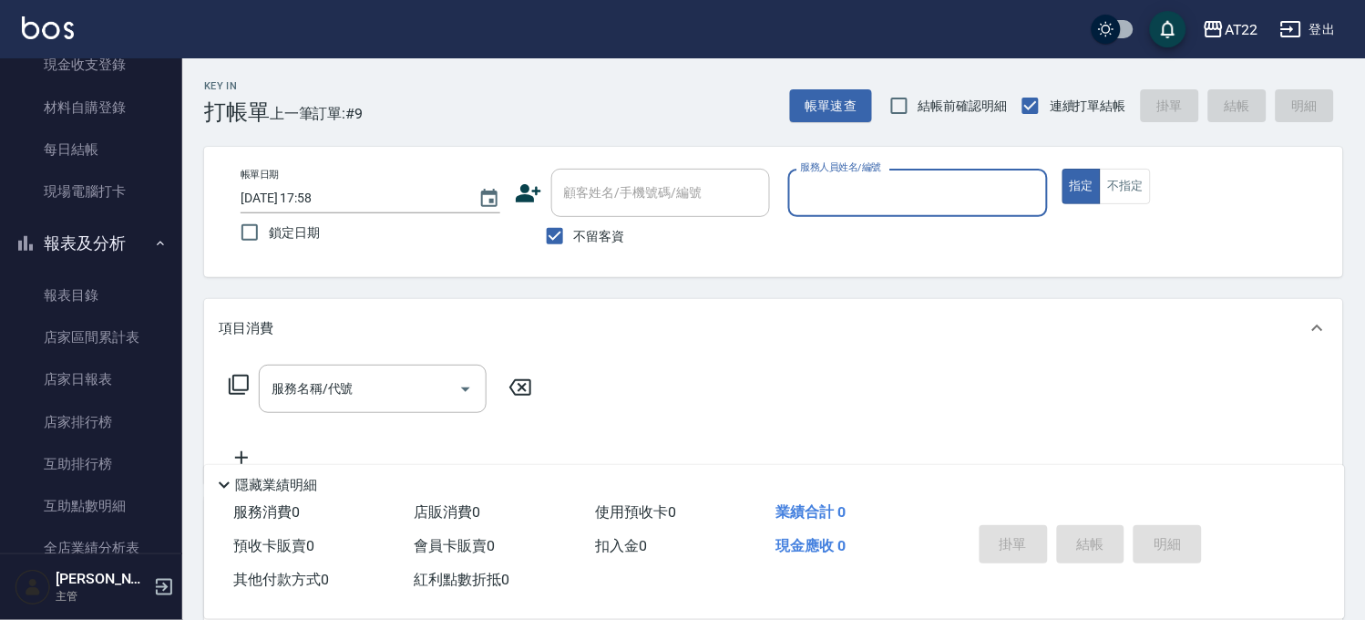
click at [612, 231] on span "不留客資" at bounding box center [599, 236] width 51 height 19
click at [574, 231] on input "不留客資" at bounding box center [555, 236] width 38 height 38
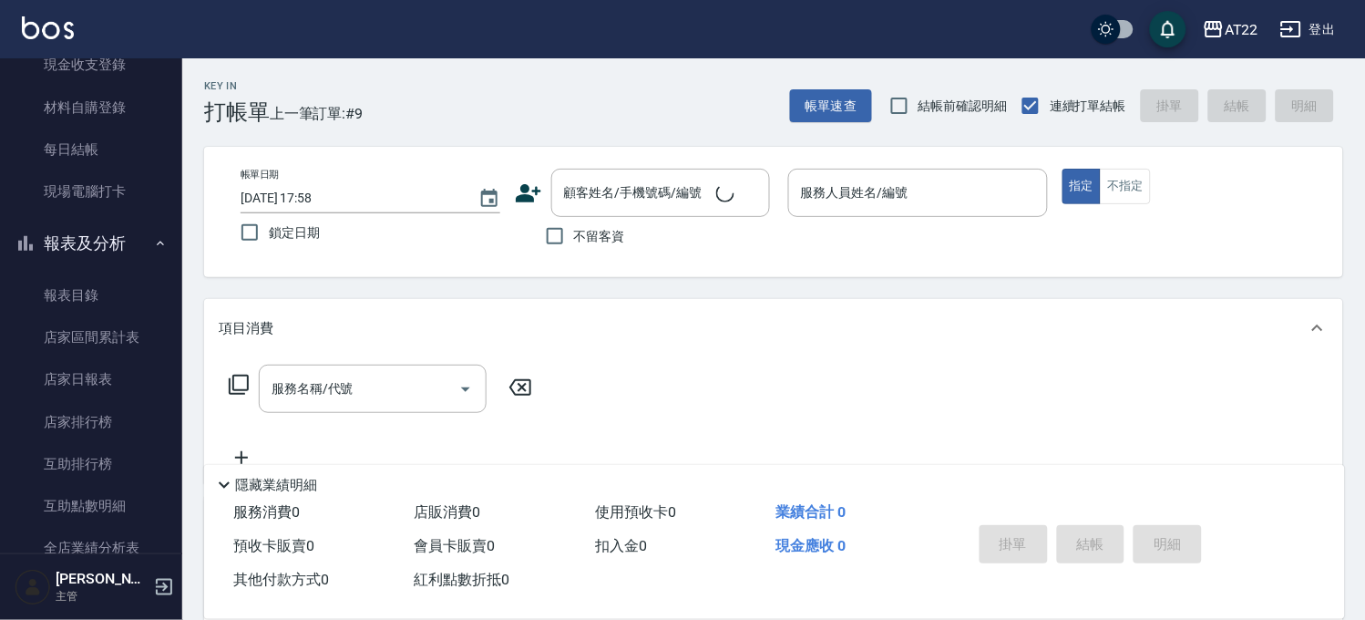
click at [612, 231] on span "不留客資" at bounding box center [599, 236] width 51 height 19
click at [574, 231] on input "不留客資" at bounding box center [555, 236] width 38 height 38
checkbox input "true"
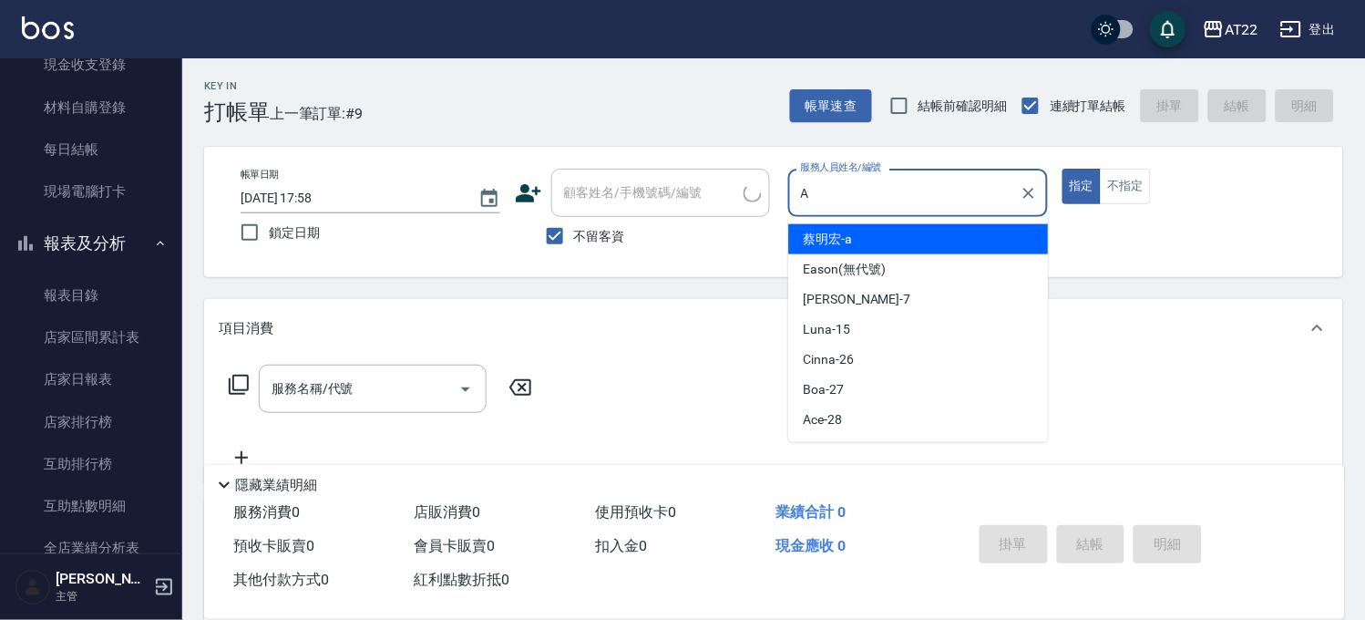
type input "蔡明宏-a"
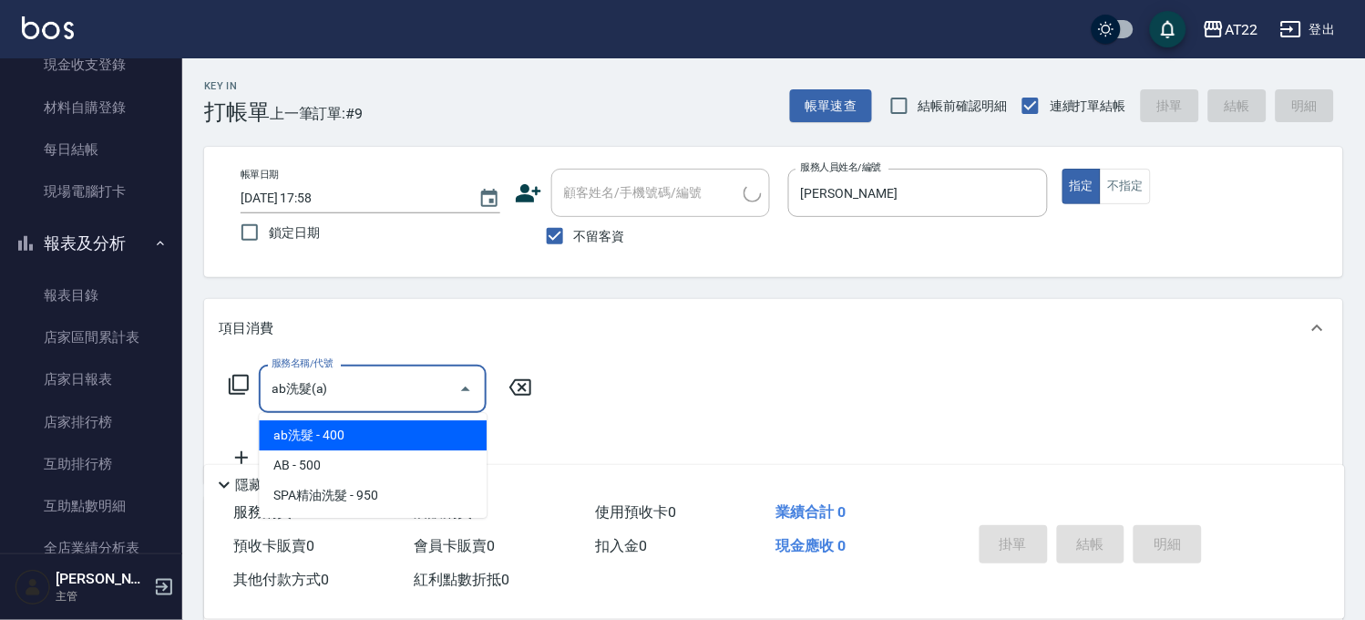
type input "ab洗髮(a)"
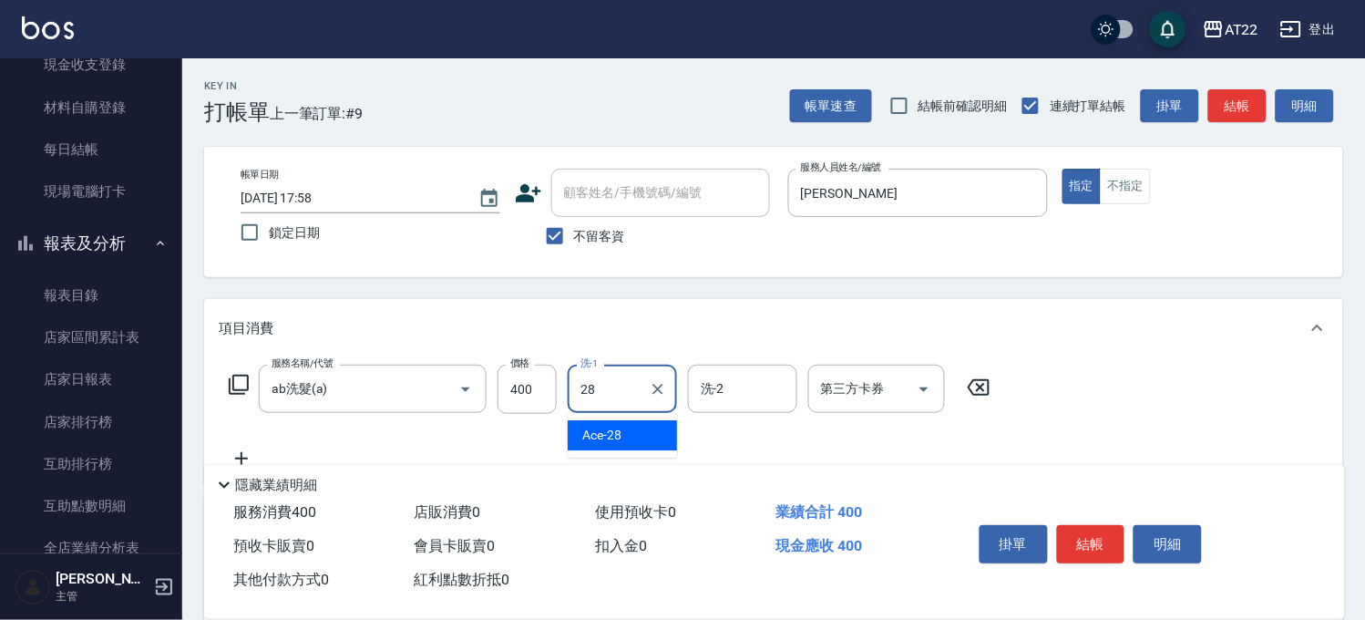
type input "Ace-28"
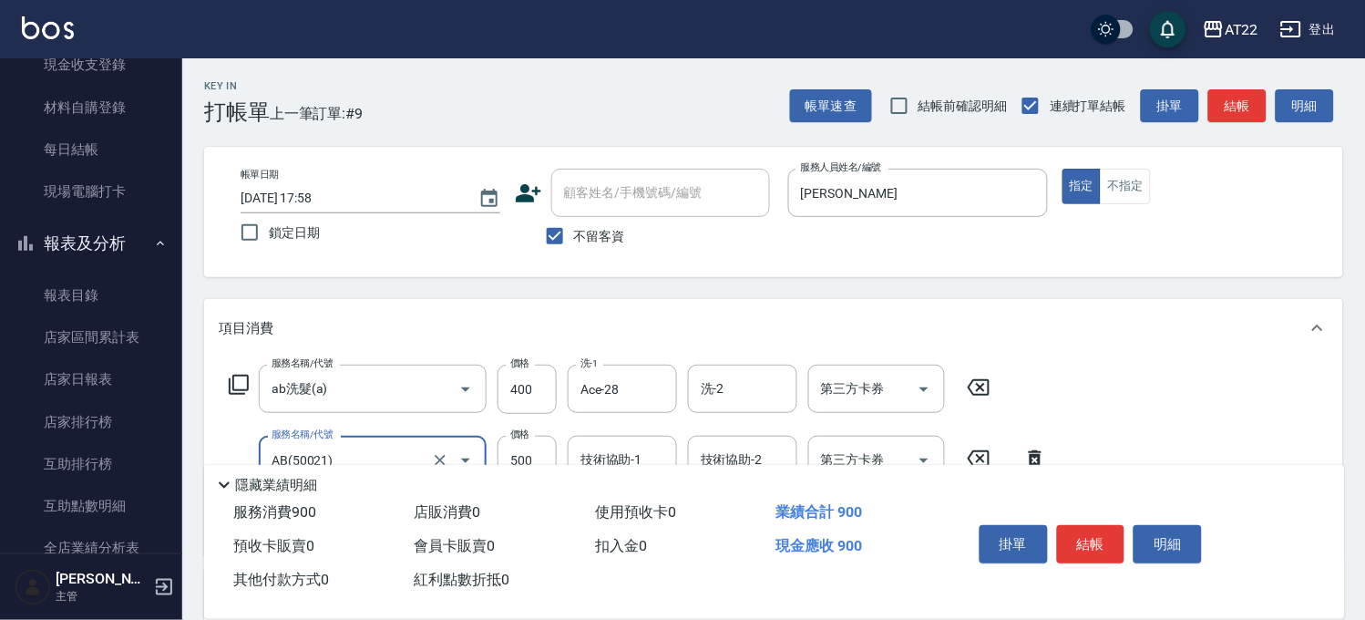
type input "AB(50021)"
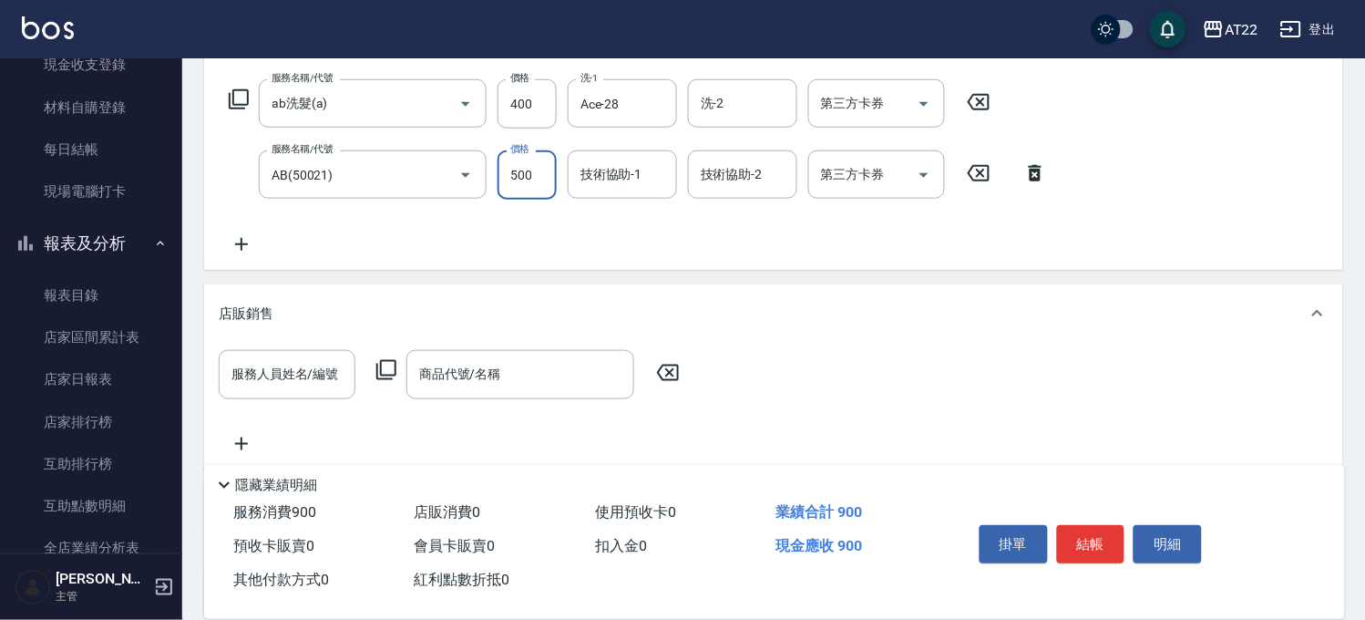
scroll to position [304, 0]
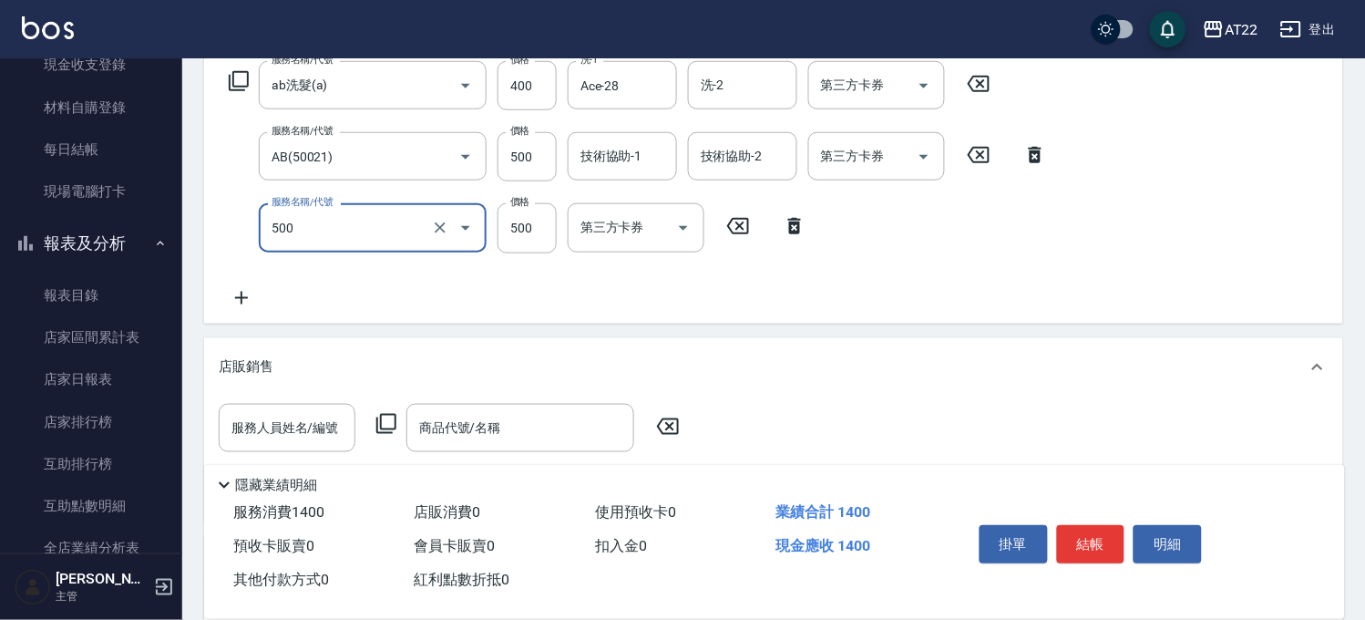
type input "剪髮(500)"
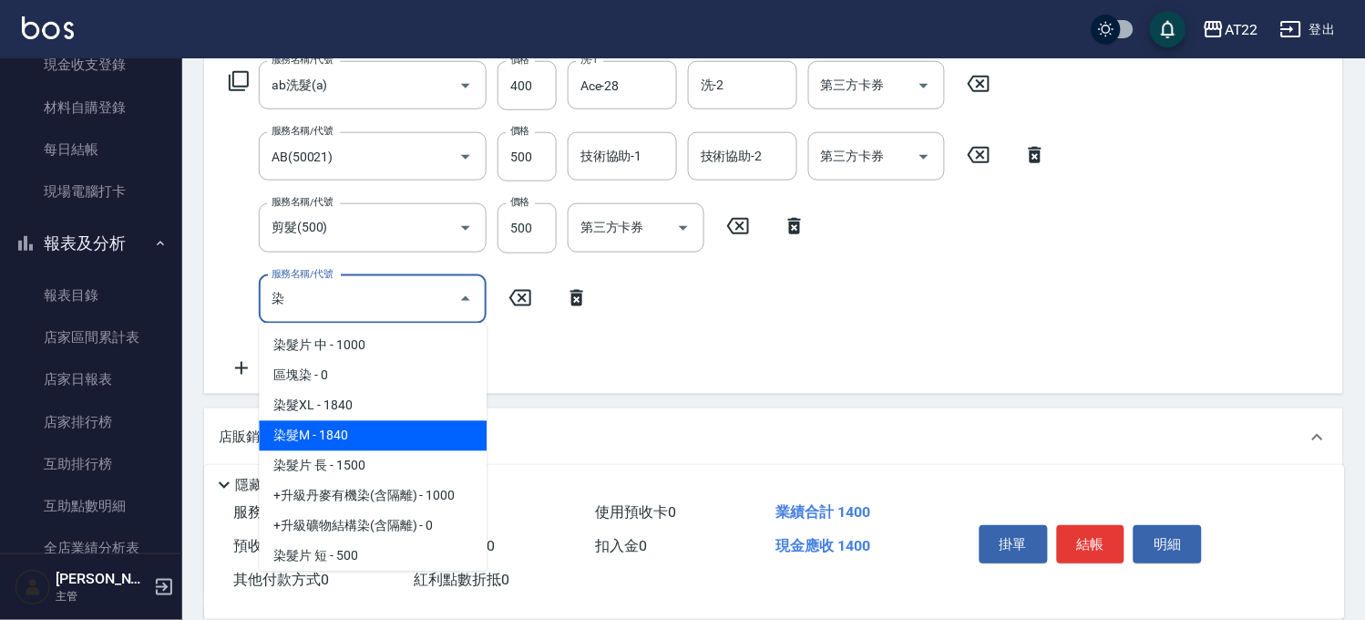
click at [363, 427] on span "染髮M - 1840" at bounding box center [373, 436] width 228 height 30
type input "染髮M"
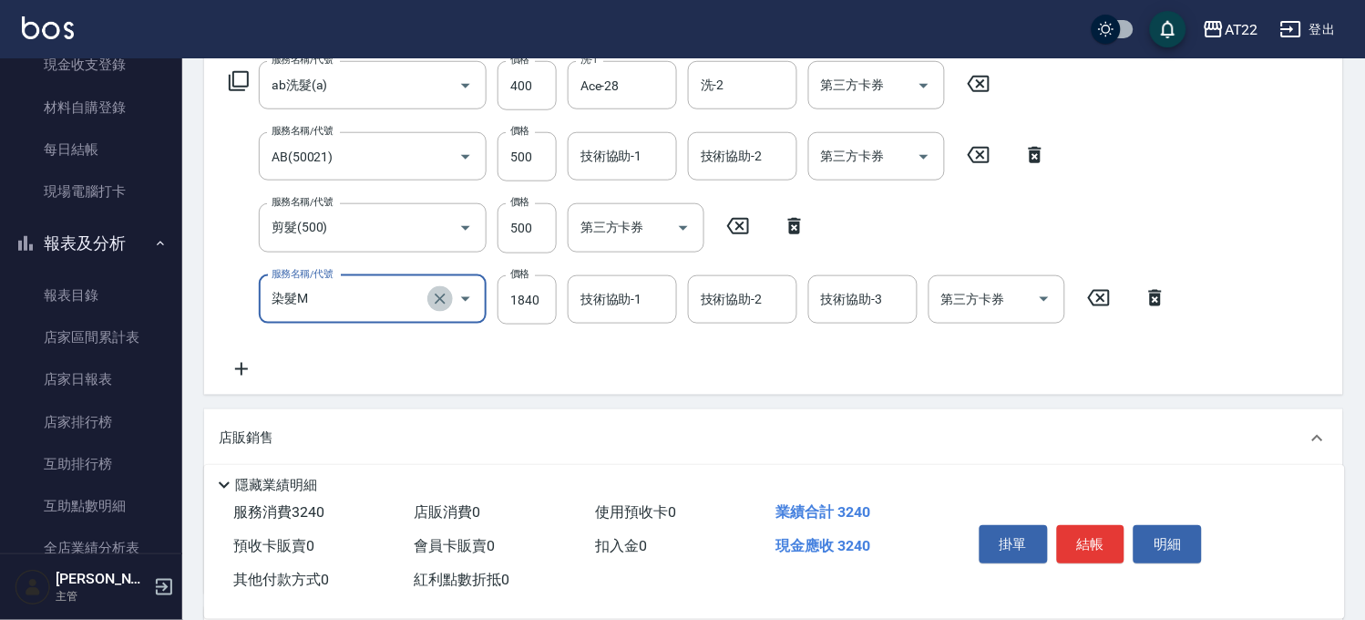
click at [449, 292] on button "Clear" at bounding box center [440, 299] width 26 height 26
type input "燙髮L"
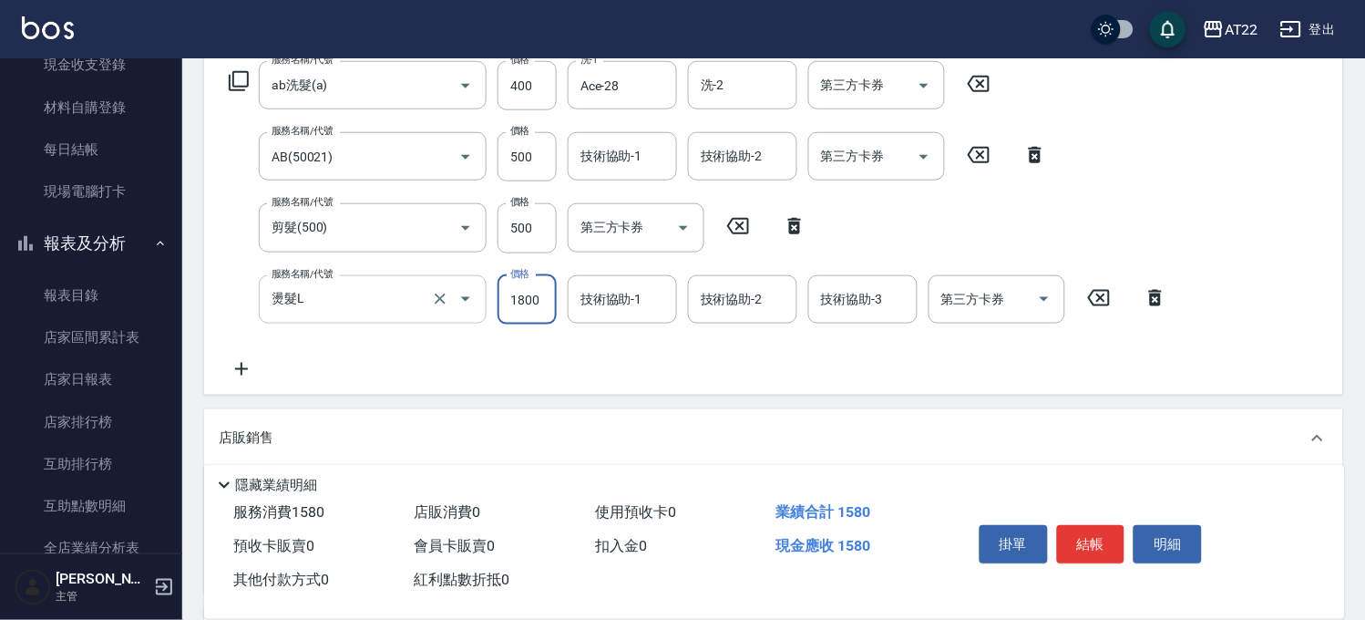
type input "1800"
click at [543, 147] on input "500" at bounding box center [527, 156] width 59 height 49
click at [544, 149] on input "500" at bounding box center [527, 156] width 59 height 49
type input "1800"
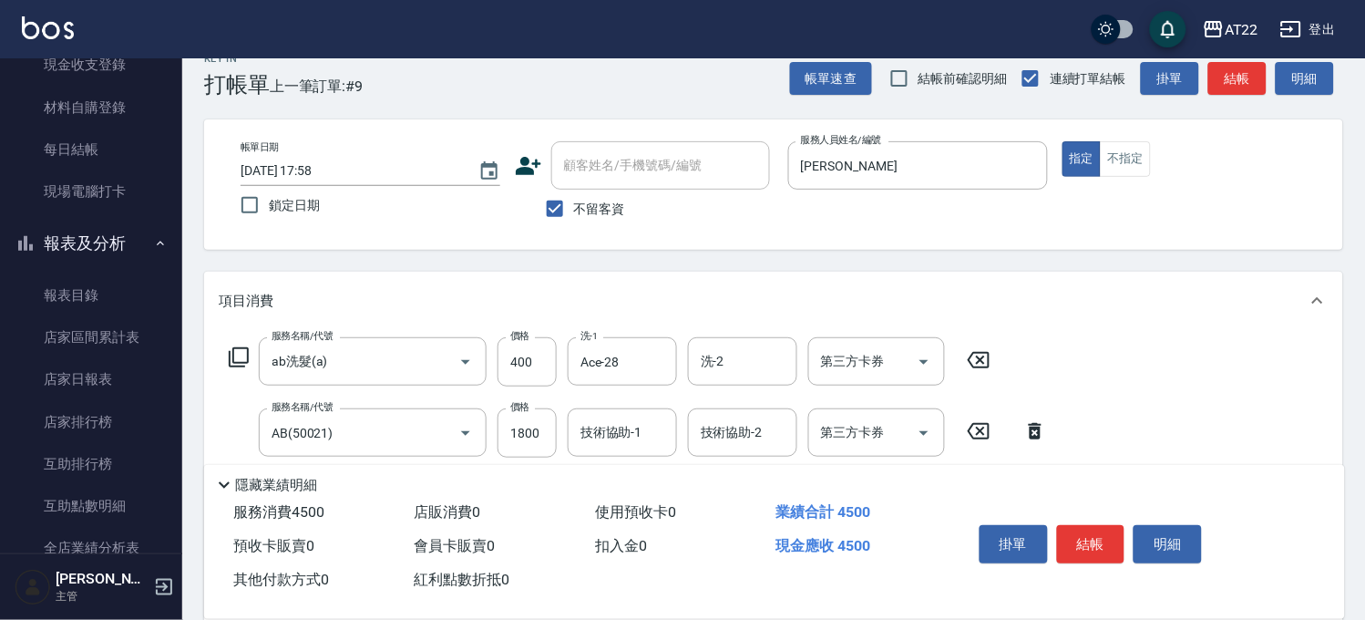
scroll to position [0, 0]
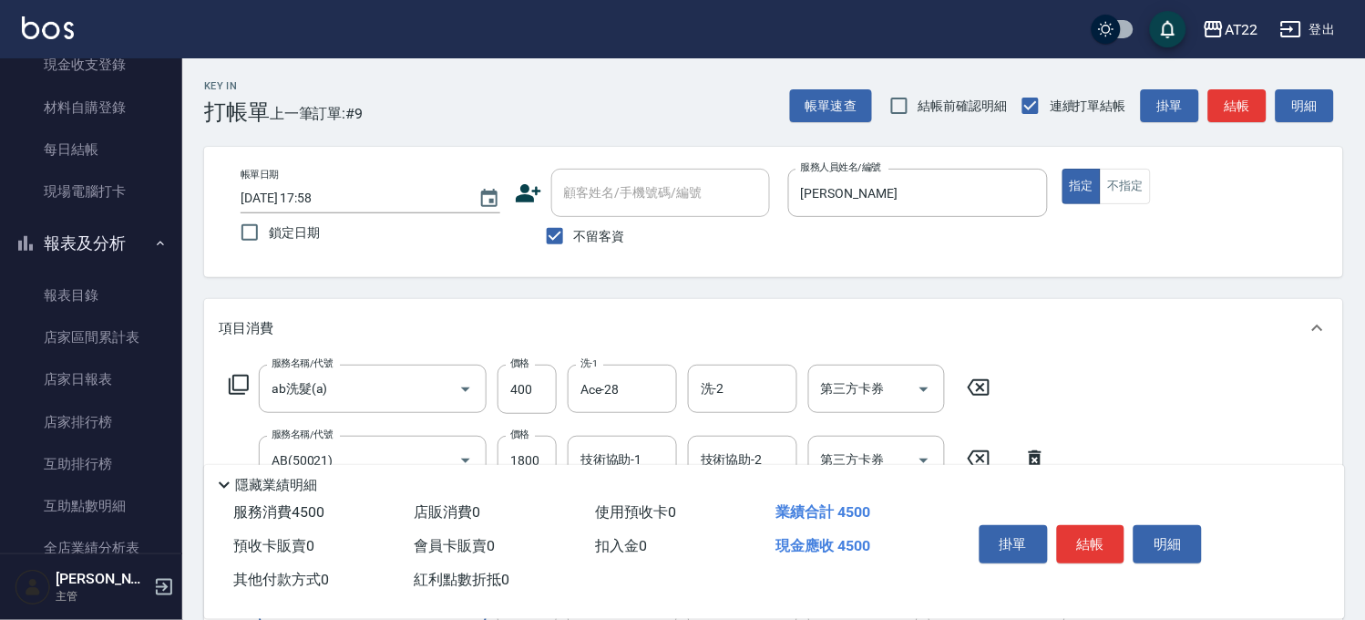
click at [1095, 529] on button "結帳" at bounding box center [1091, 544] width 68 height 38
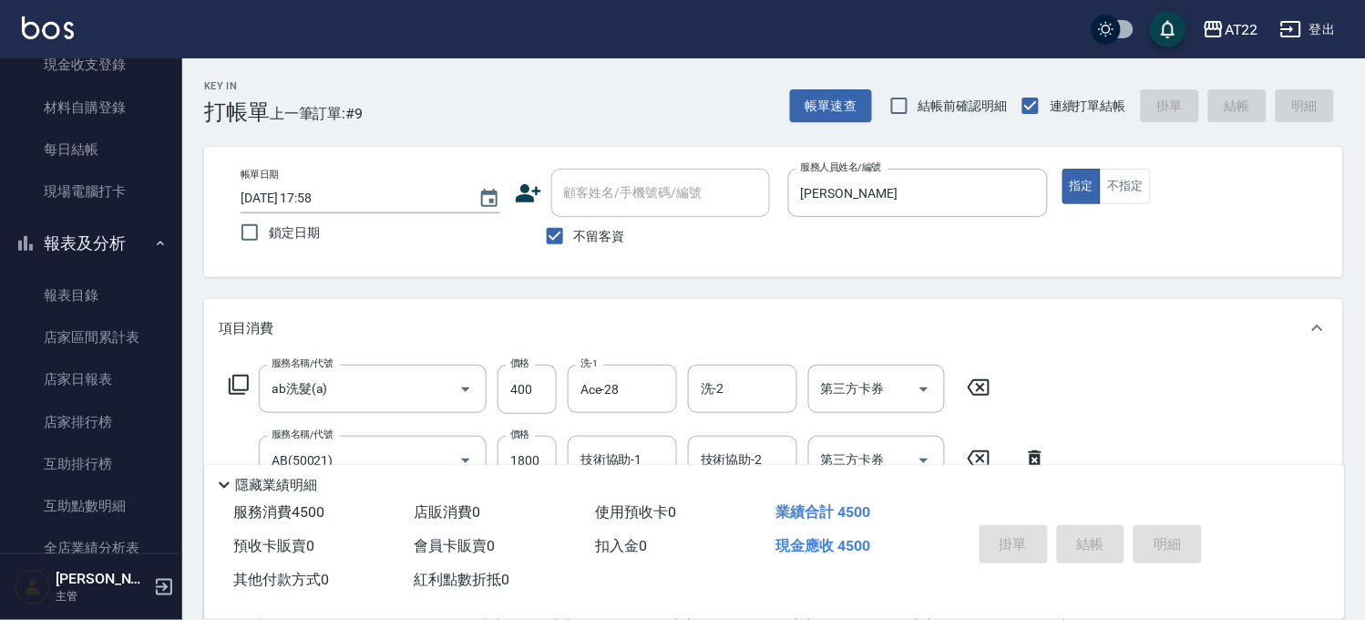
type input "2025/09/11 18:02"
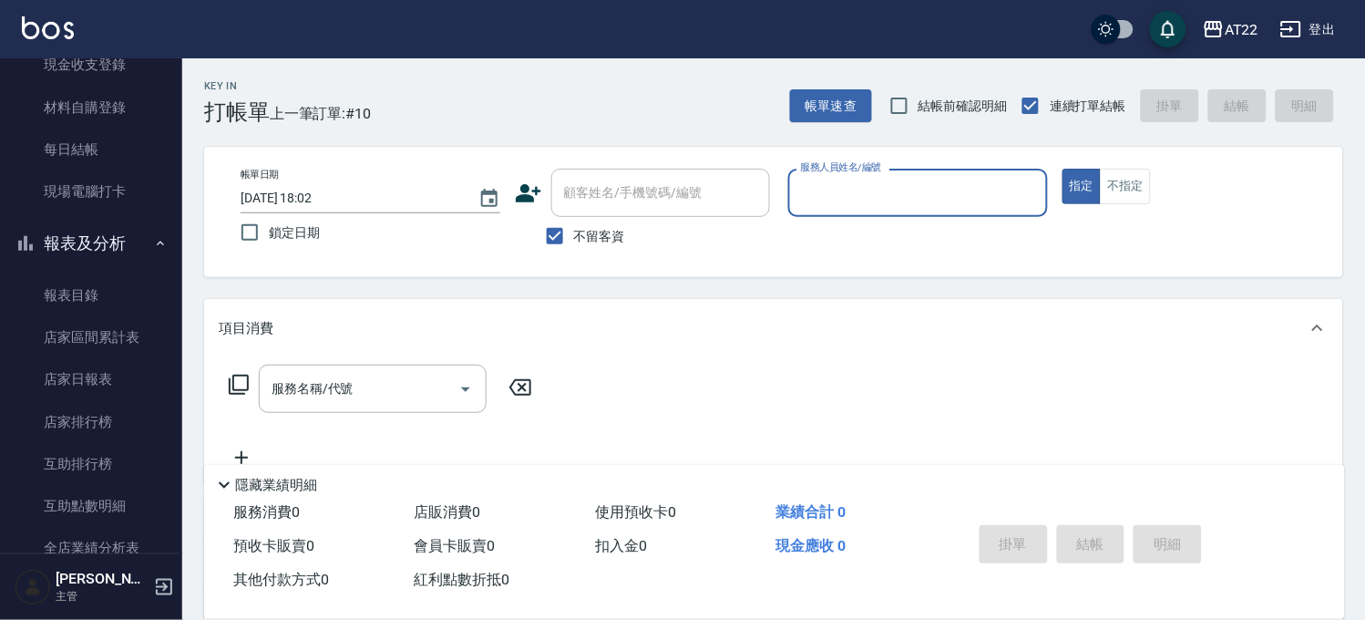
click at [608, 220] on label "不留客資" at bounding box center [580, 236] width 89 height 38
click at [574, 220] on input "不留客資" at bounding box center [555, 236] width 38 height 38
checkbox input "false"
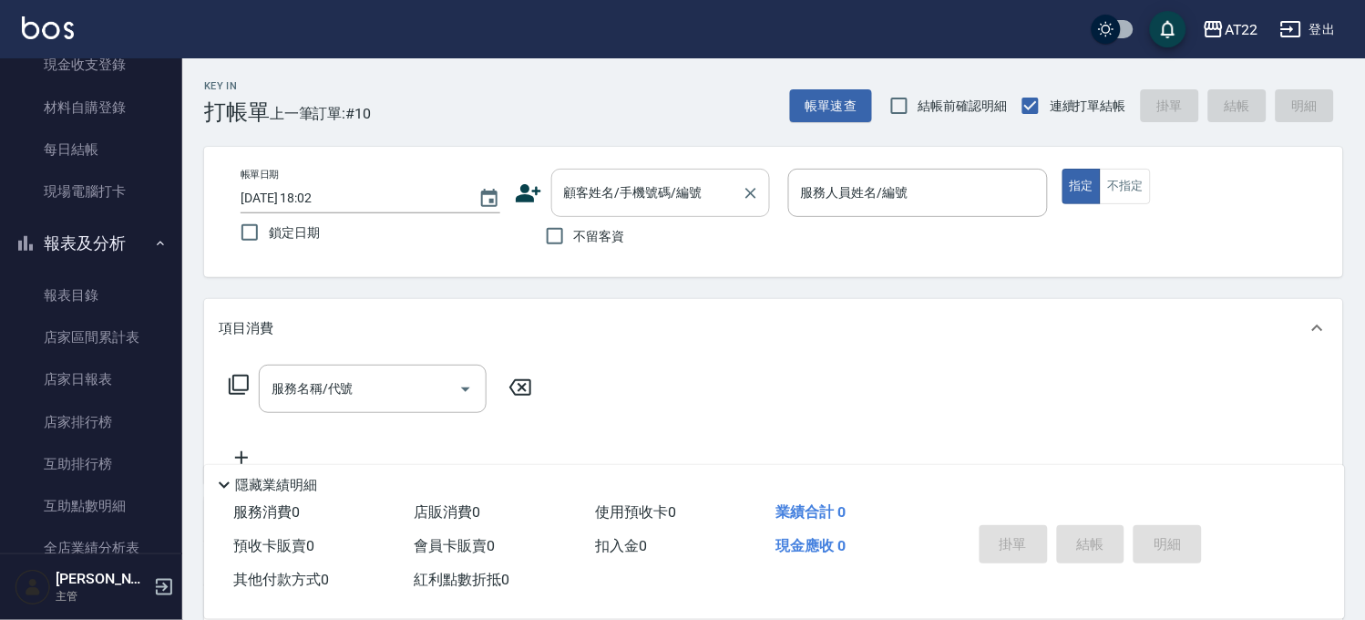
click at [600, 207] on input "顧客姓名/手機號碼/編號" at bounding box center [647, 193] width 175 height 32
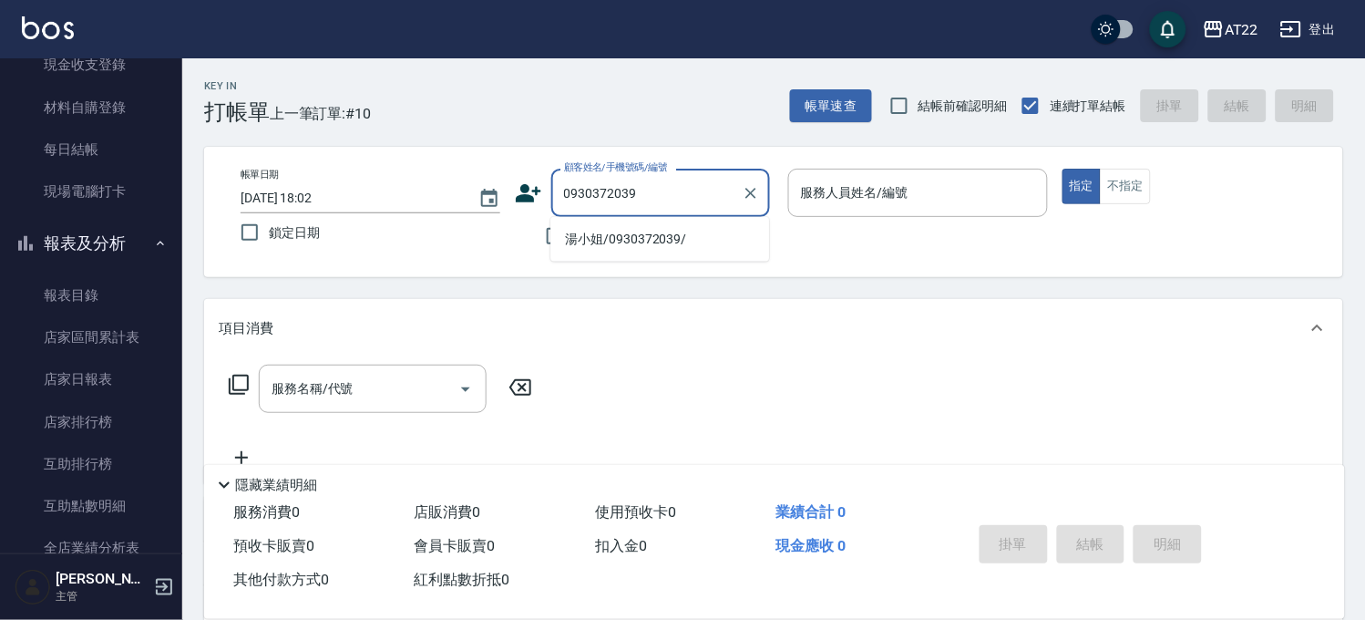
click at [594, 240] on li "湯小姐/0930372039/" at bounding box center [659, 239] width 219 height 30
type input "湯小姐/0930372039/"
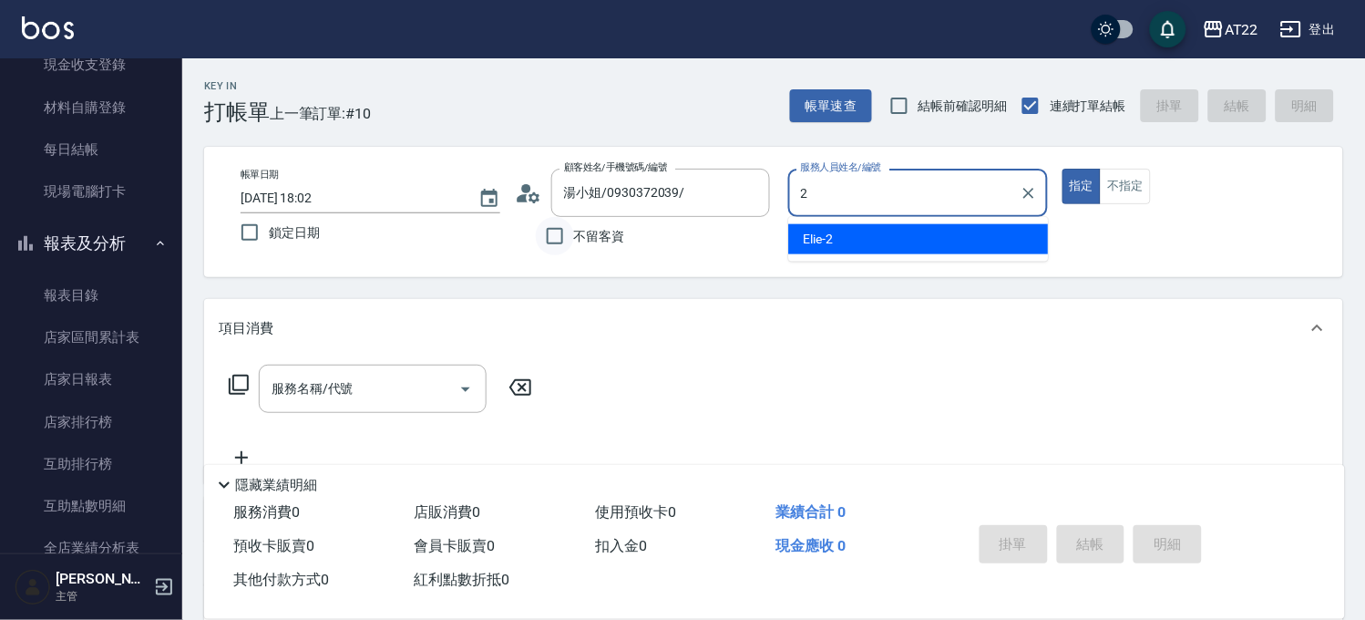
type input "Elie-2"
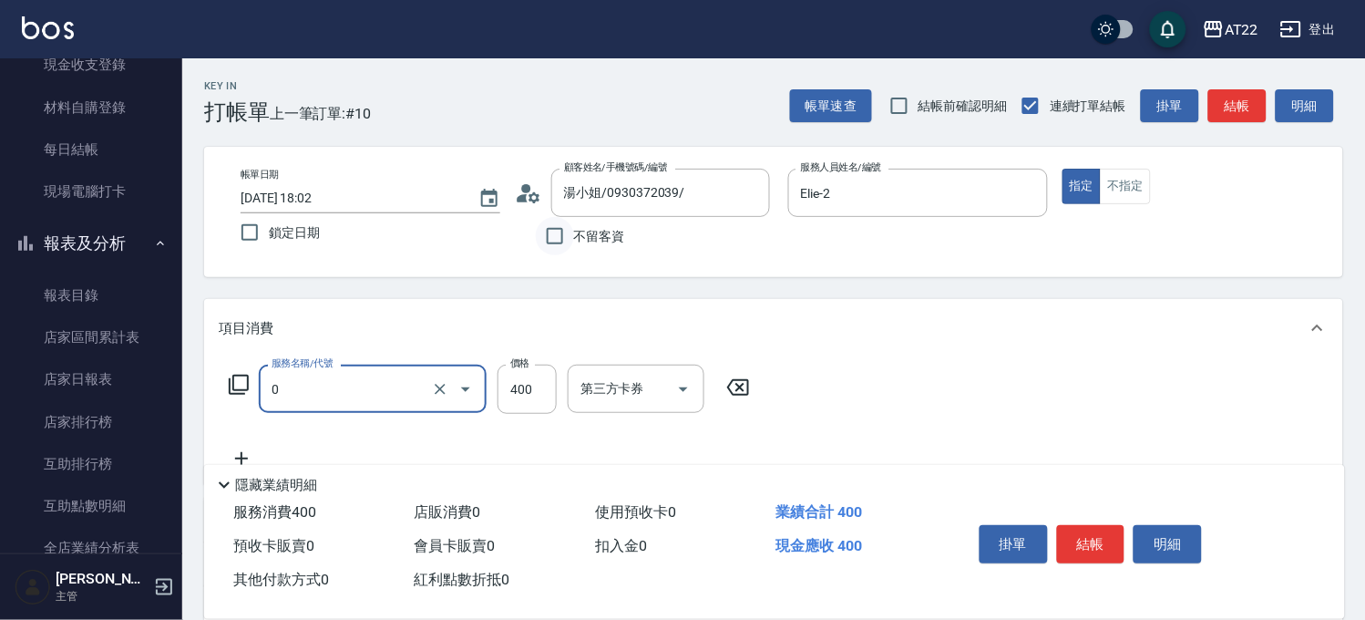
type input "有機洗髮(0)"
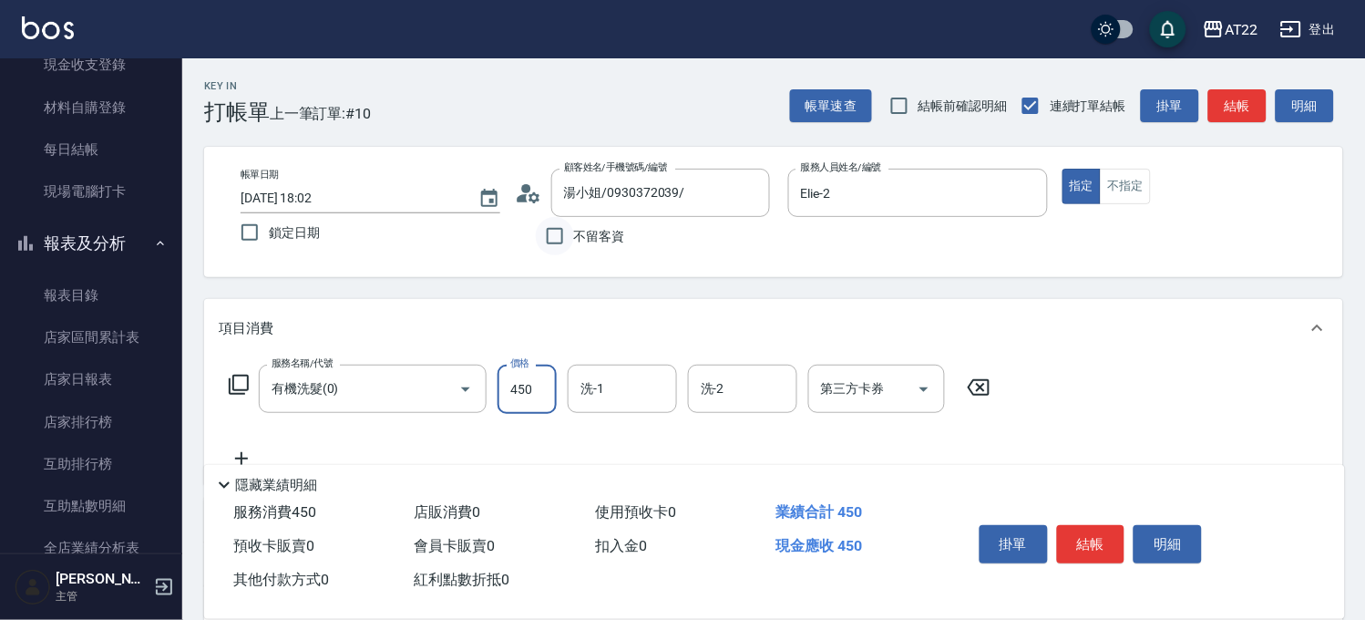
type input "450"
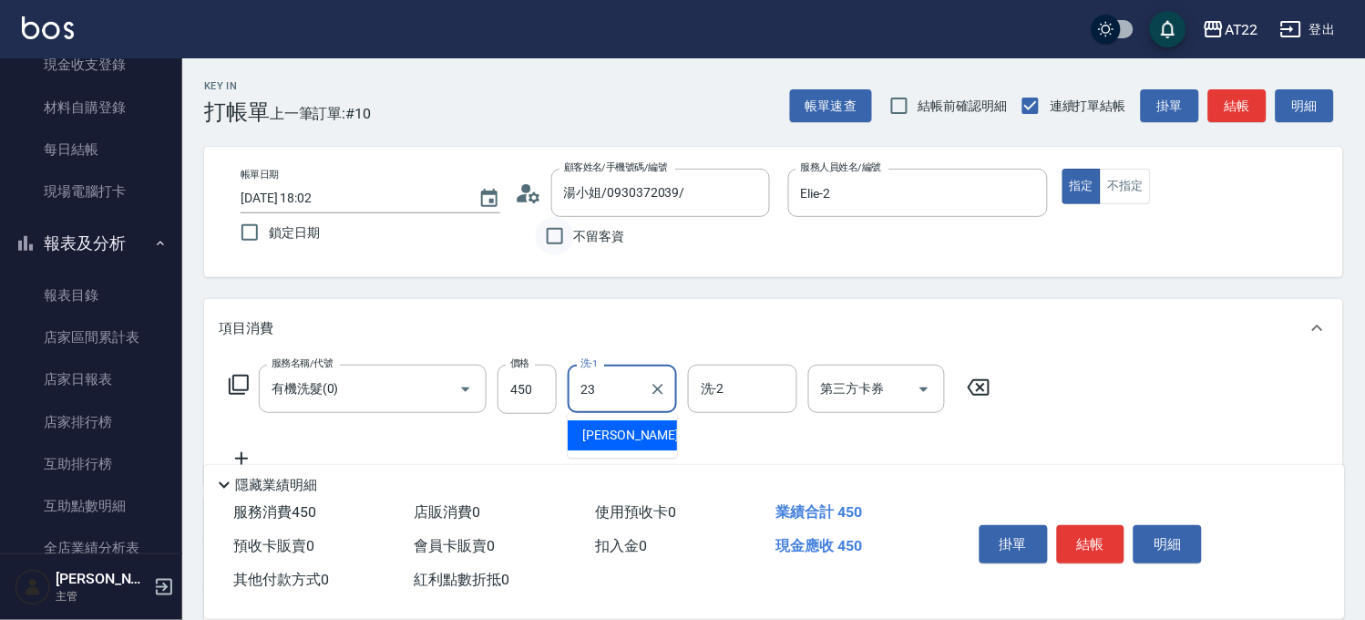
type input "Yuri-23"
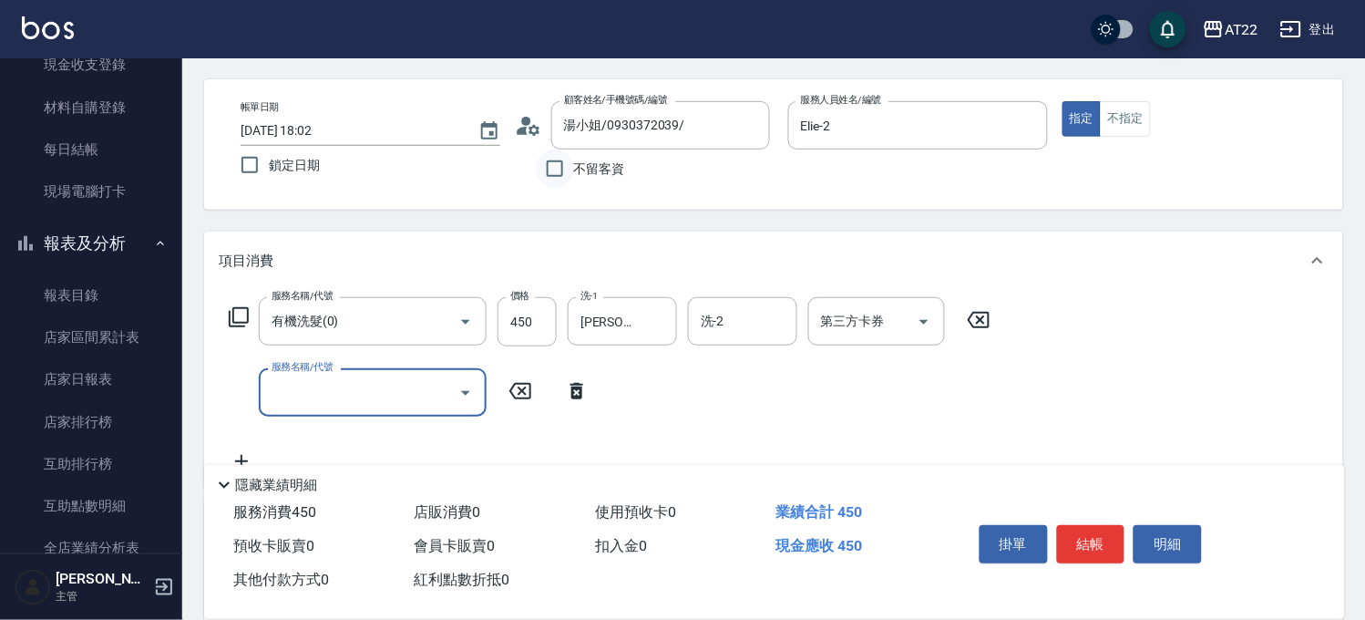
scroll to position [101, 0]
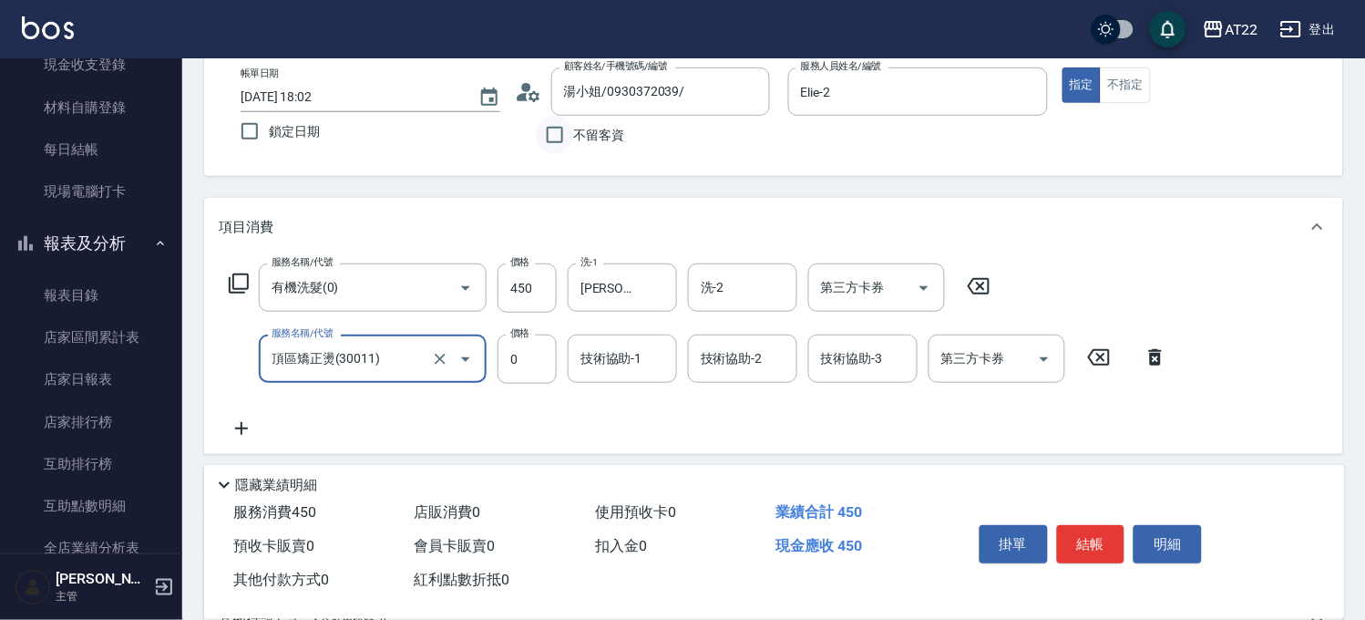
type input "頂區矯正燙(30011)"
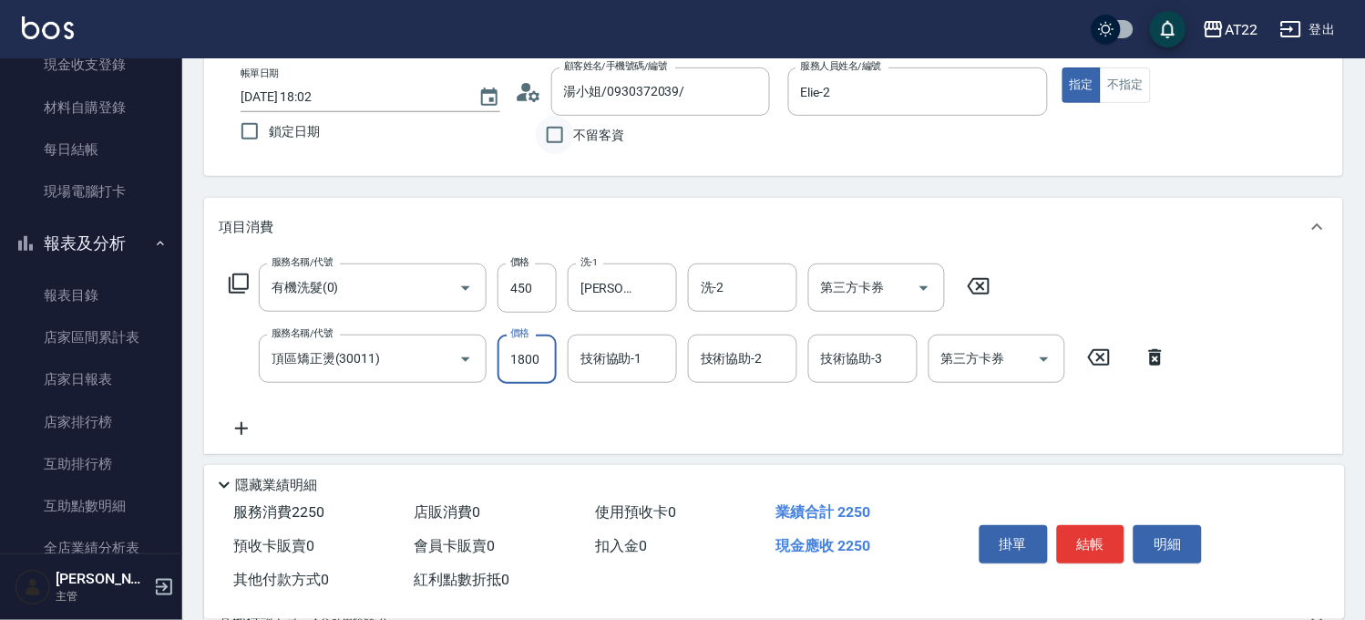
type input "1800"
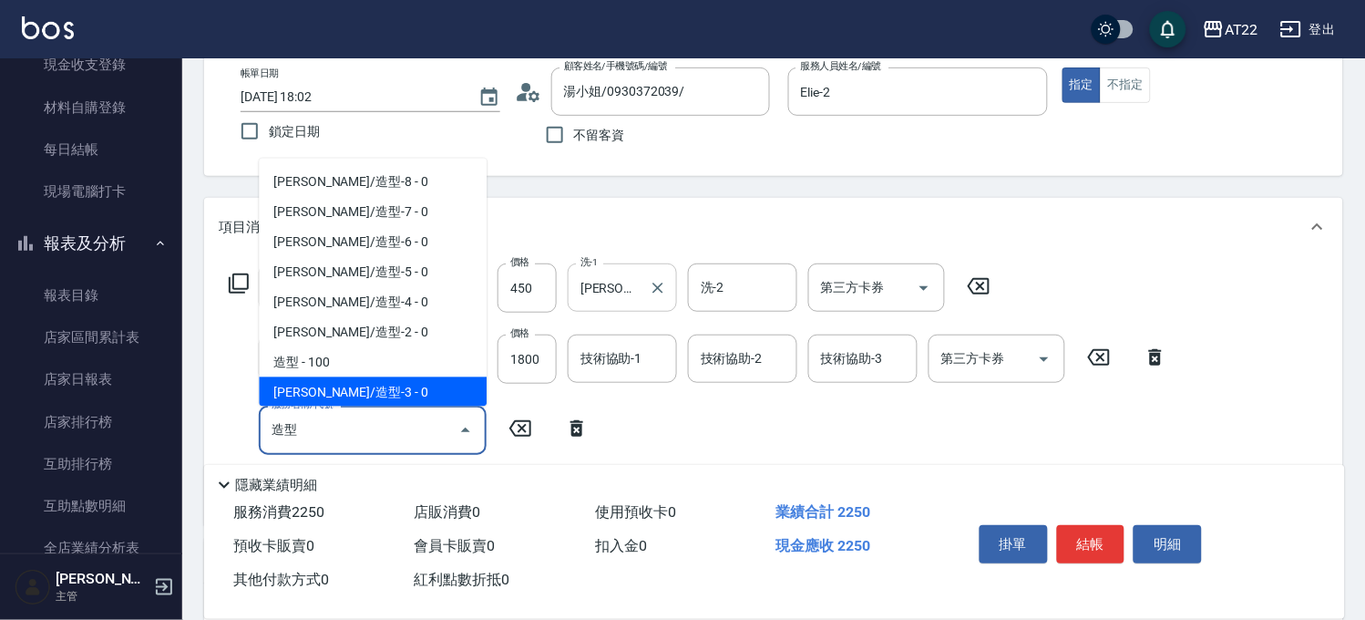
scroll to position [6, 0]
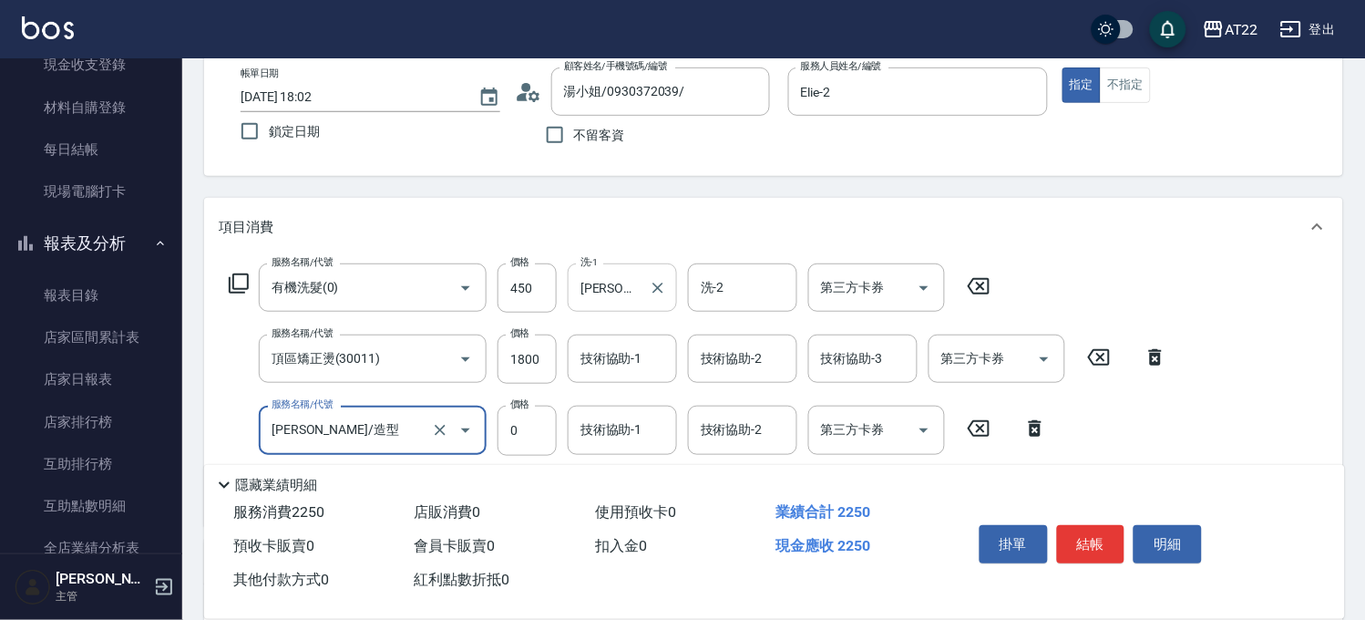
type input "天羽輔助/造型"
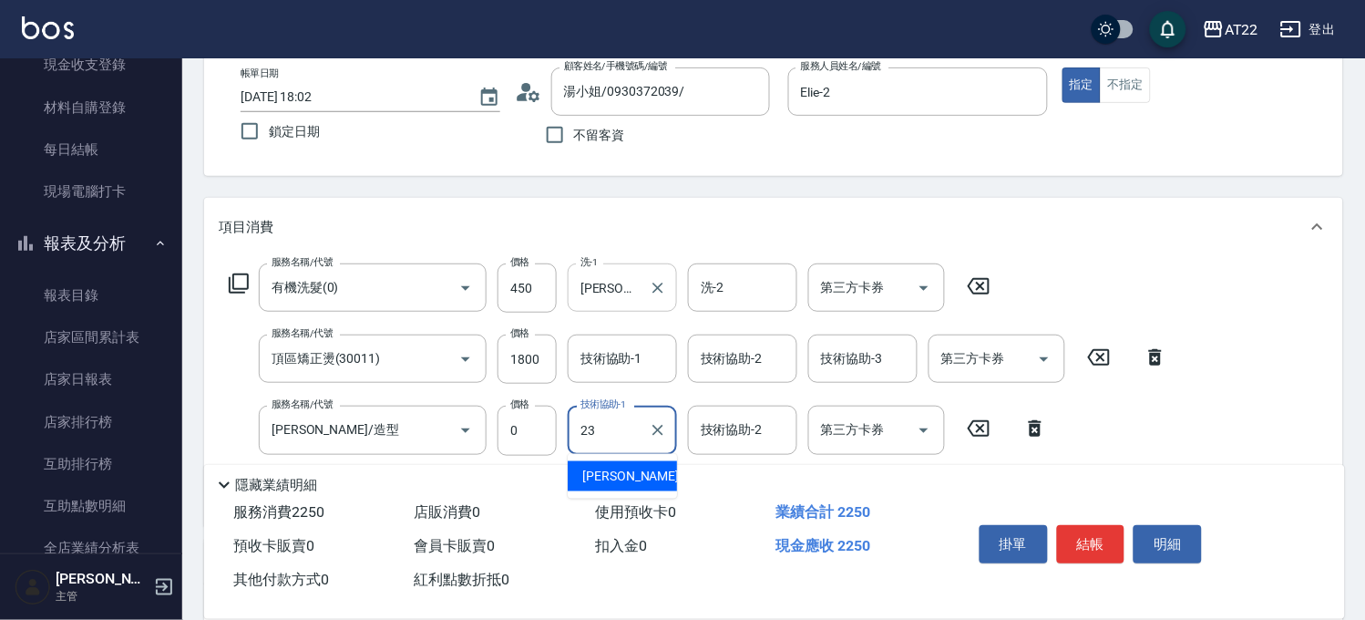
type input "Yuri-23"
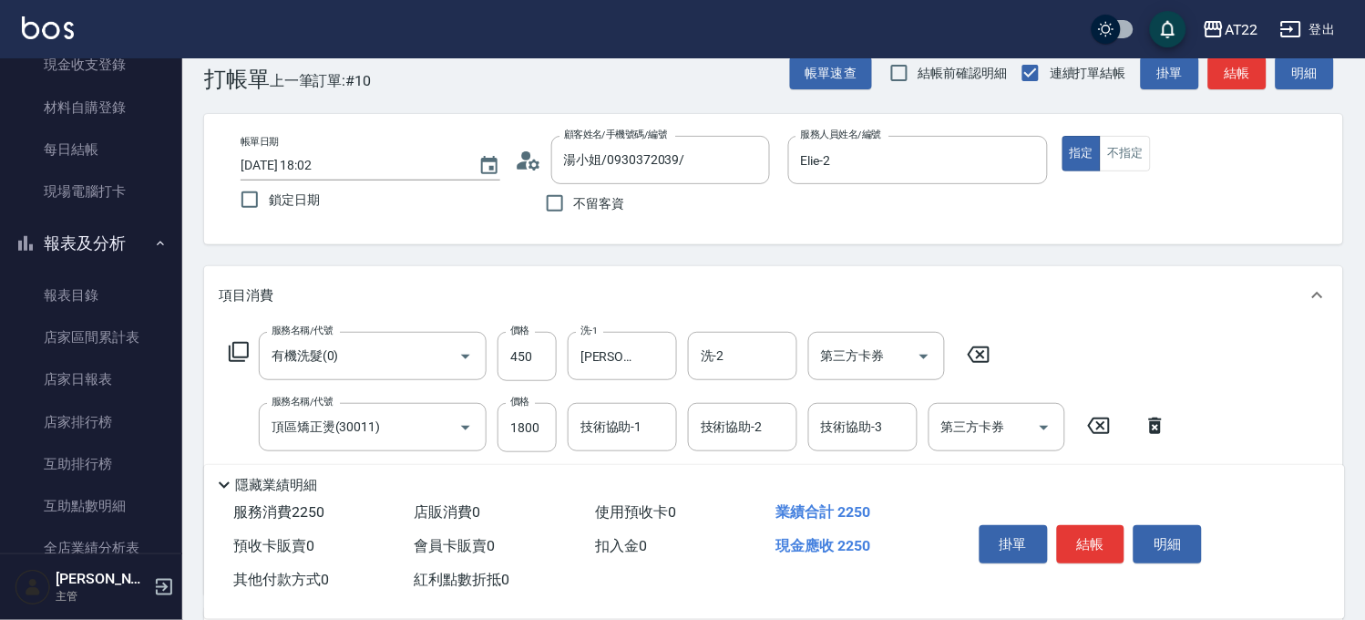
scroll to position [0, 0]
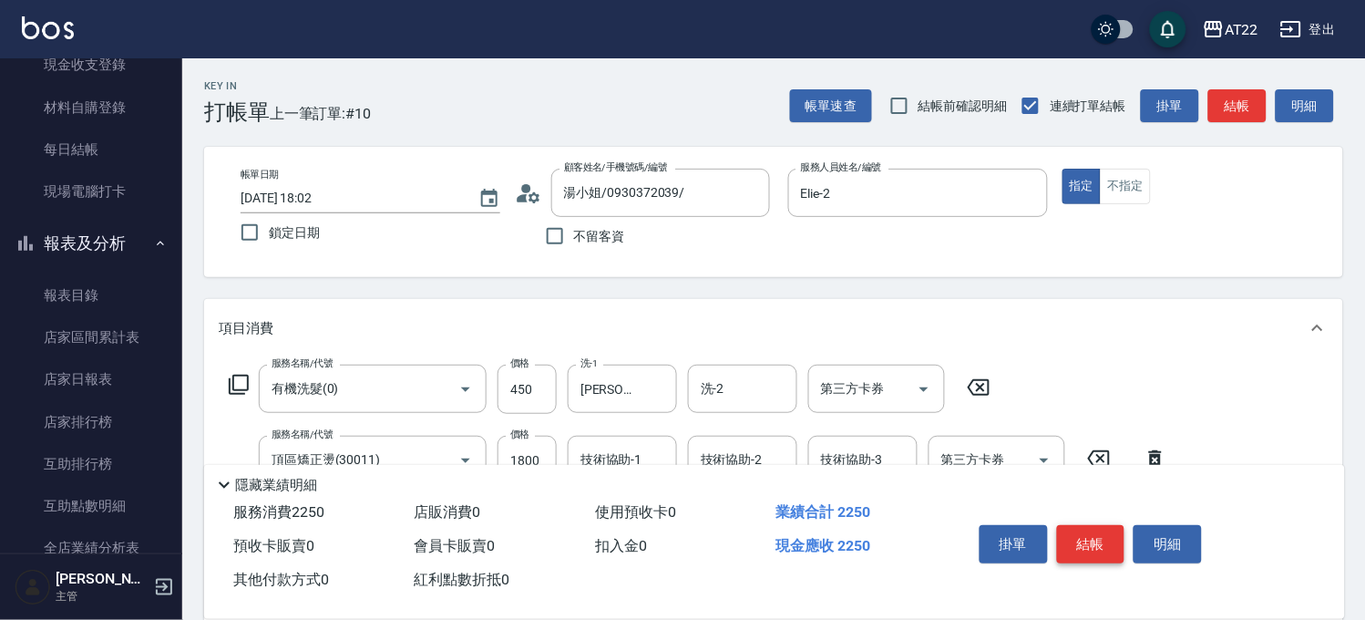
click at [1083, 530] on button "結帳" at bounding box center [1091, 544] width 68 height 38
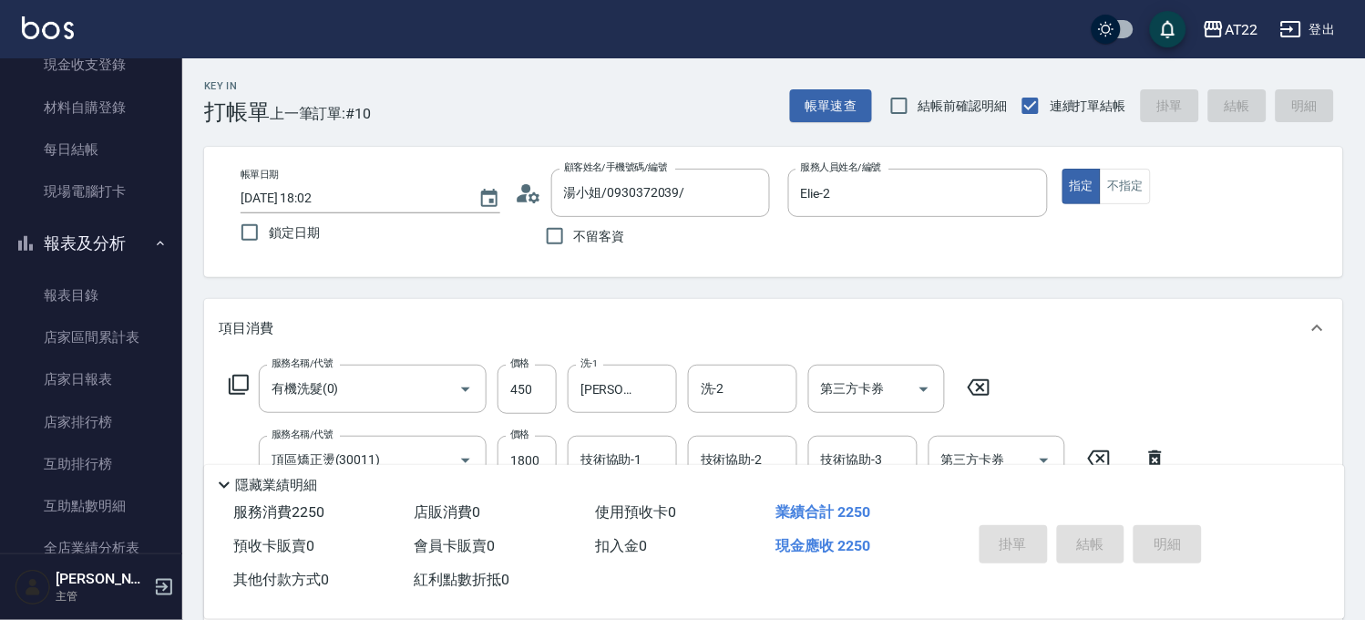
type input "2025/09/11 18:04"
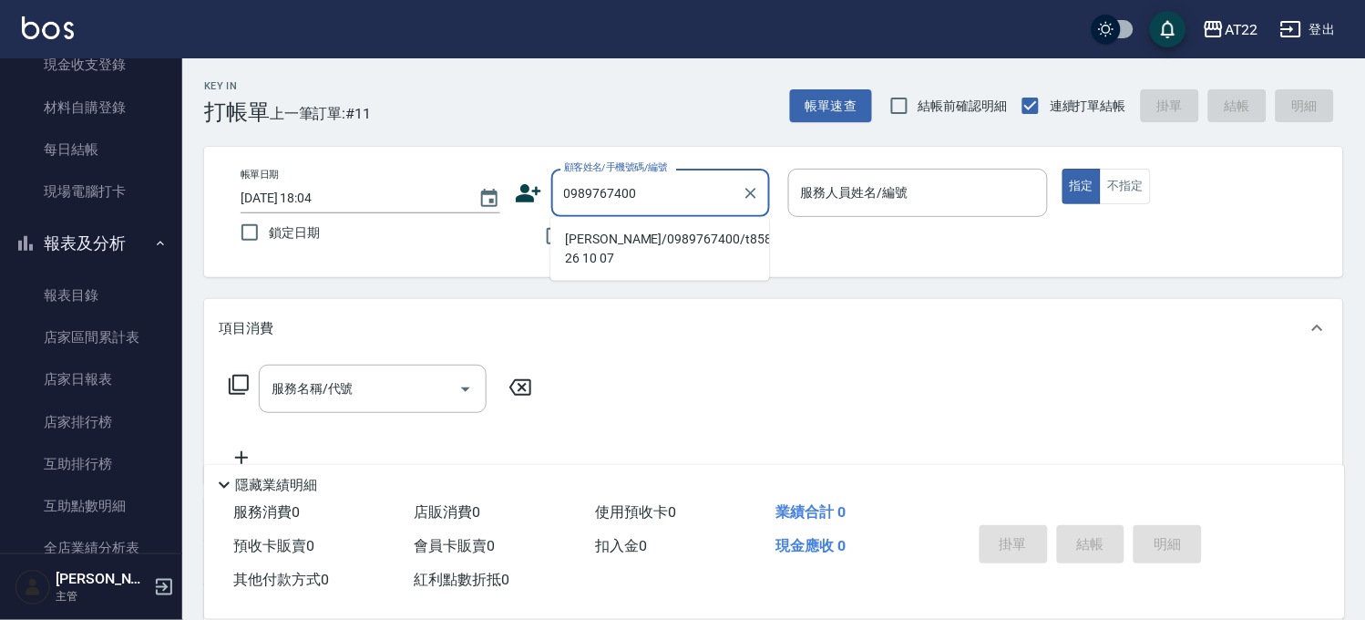
click at [621, 249] on li "陳志鵬/0989767400/t85880 26 10 07" at bounding box center [659, 248] width 219 height 49
type input "陳志鵬/0989767400/t85880 26 10 07"
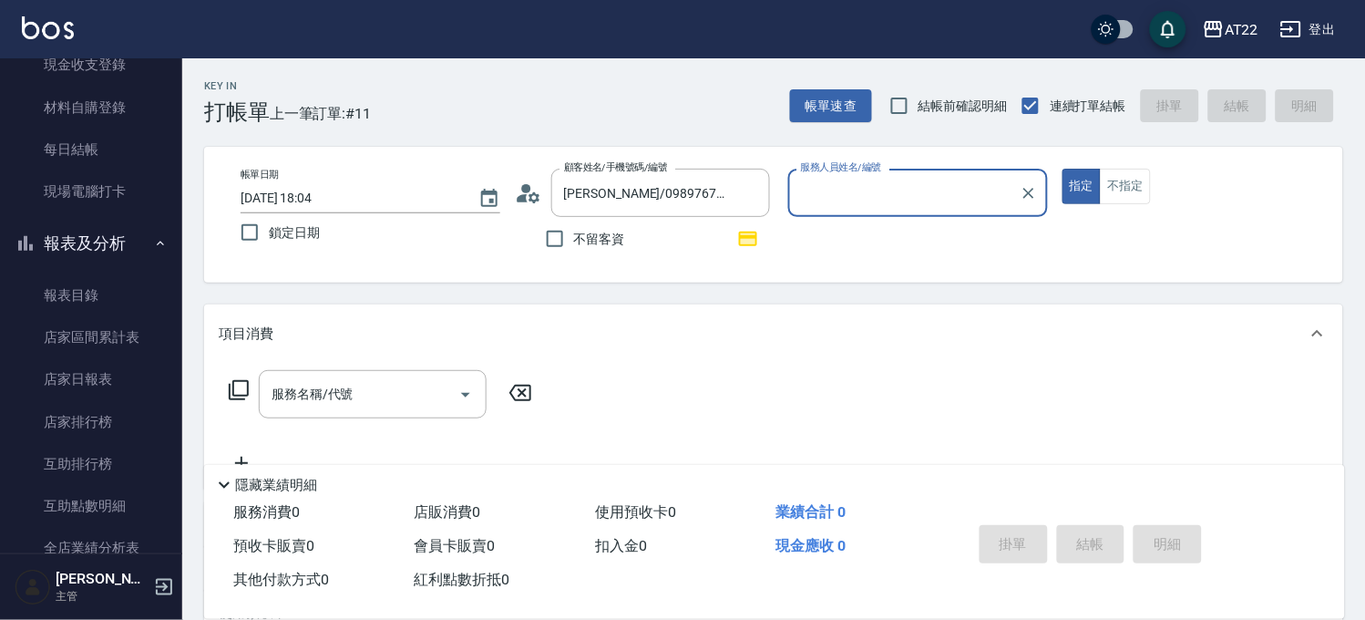
type input "Allen-7"
click at [388, 383] on input "服務名稱/代號" at bounding box center [359, 394] width 184 height 32
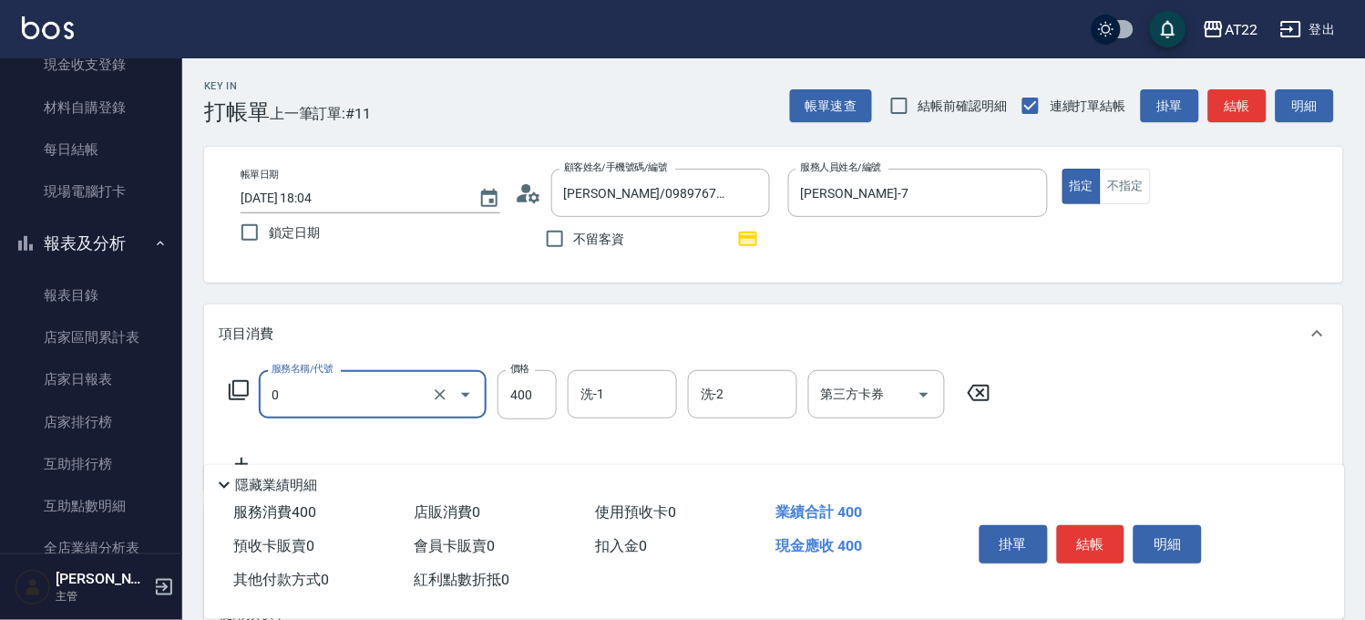
type input "有機洗髮(0)"
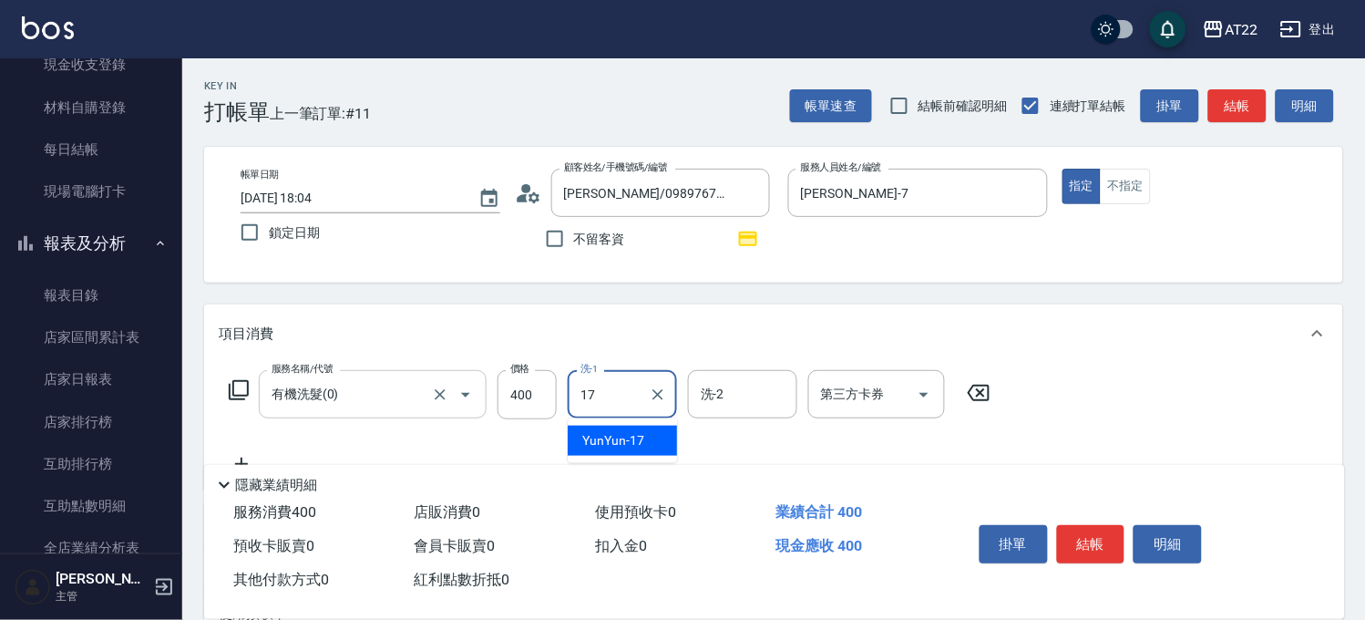
type input "YunYun-17"
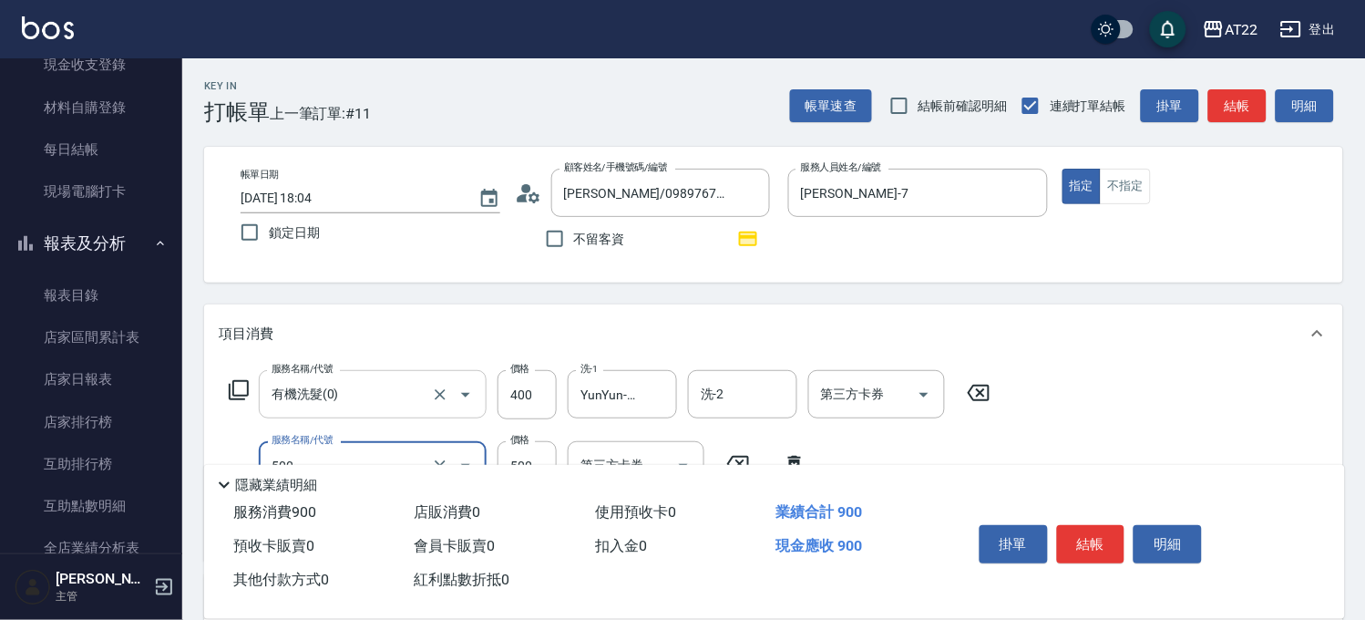
type input "剪髮(500)"
type input "700"
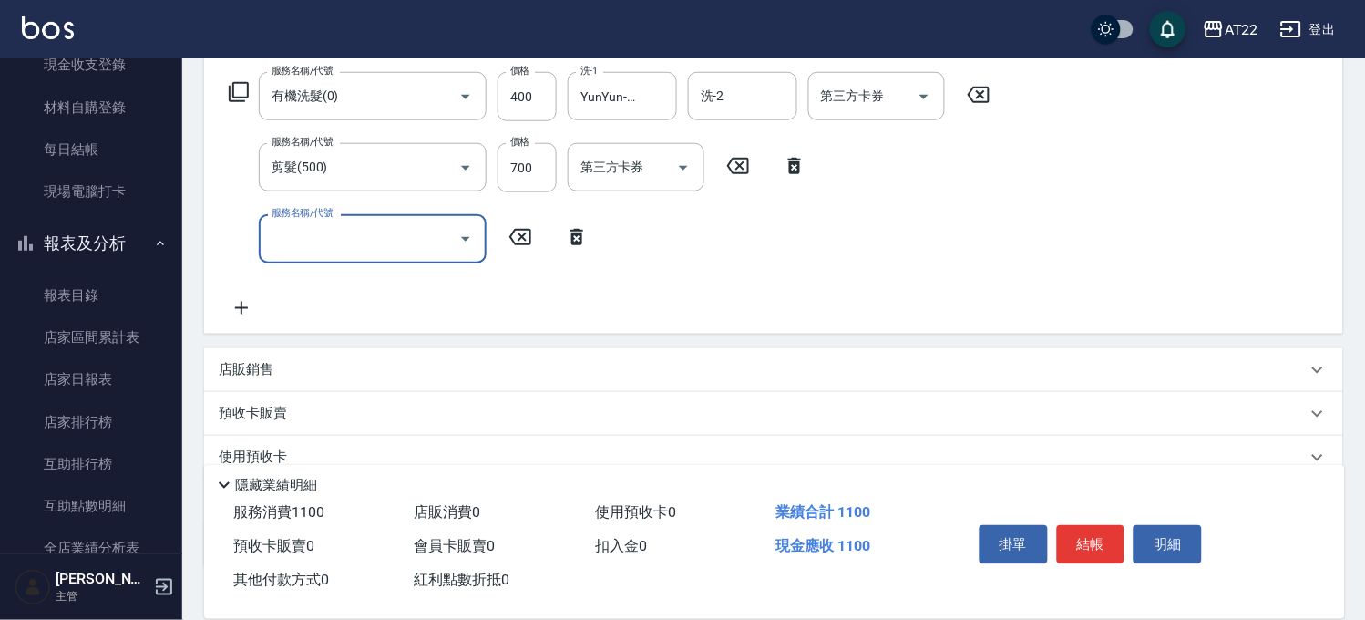
scroll to position [417, 0]
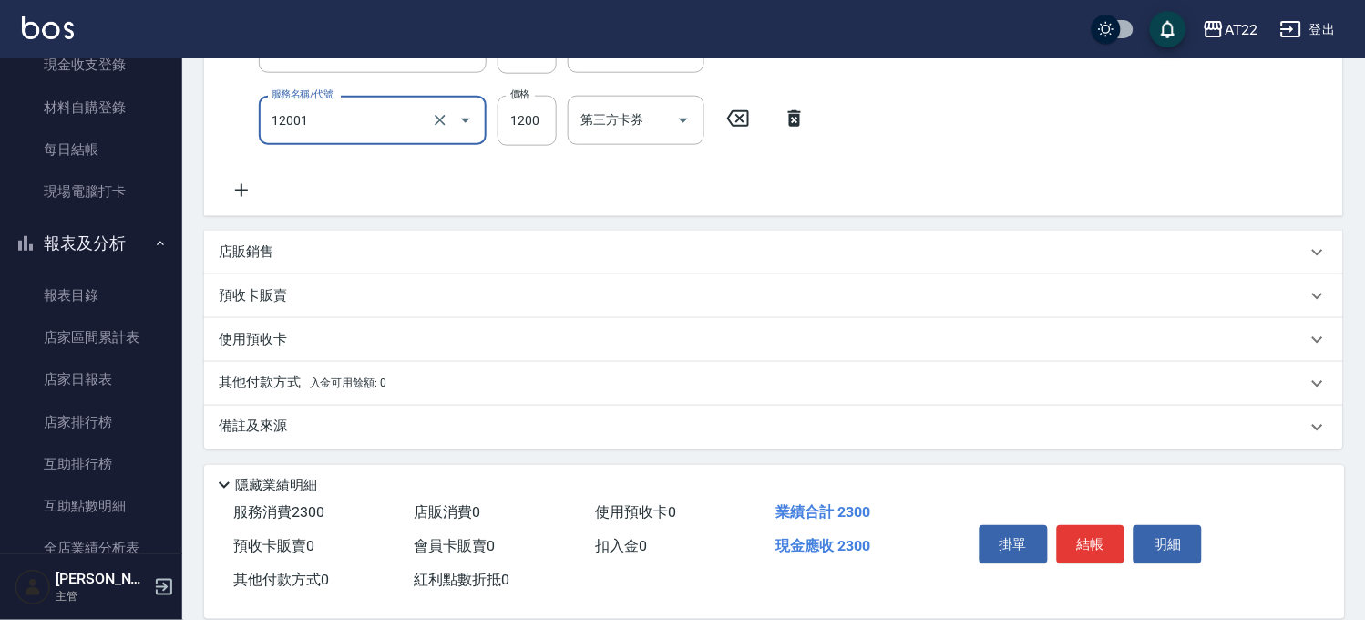
type input "燙髮S(12001)"
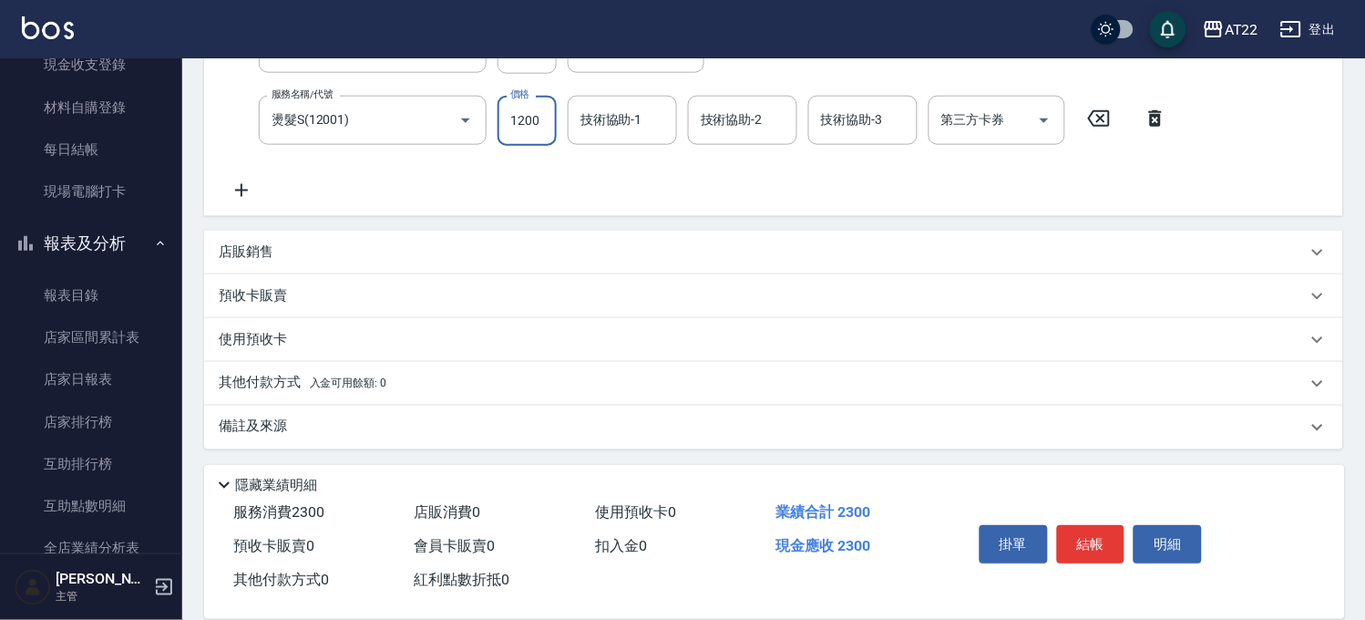
scroll to position [369, 0]
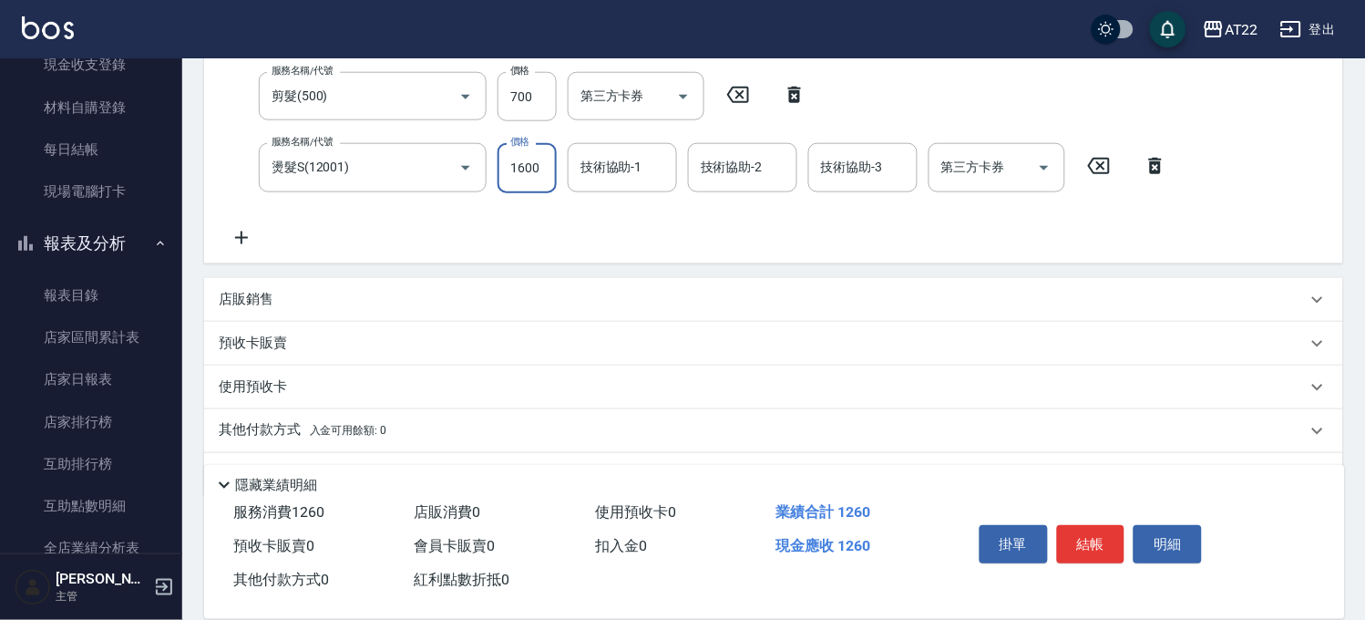
type input "1600"
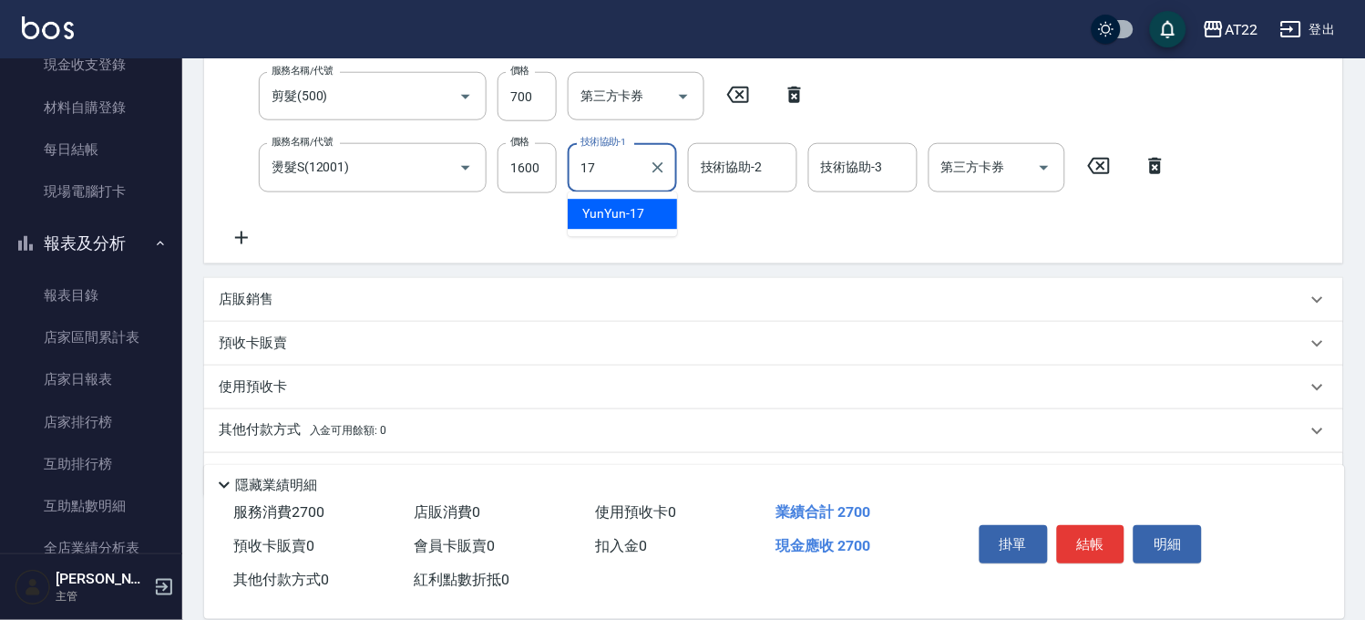
type input "YunYun-17"
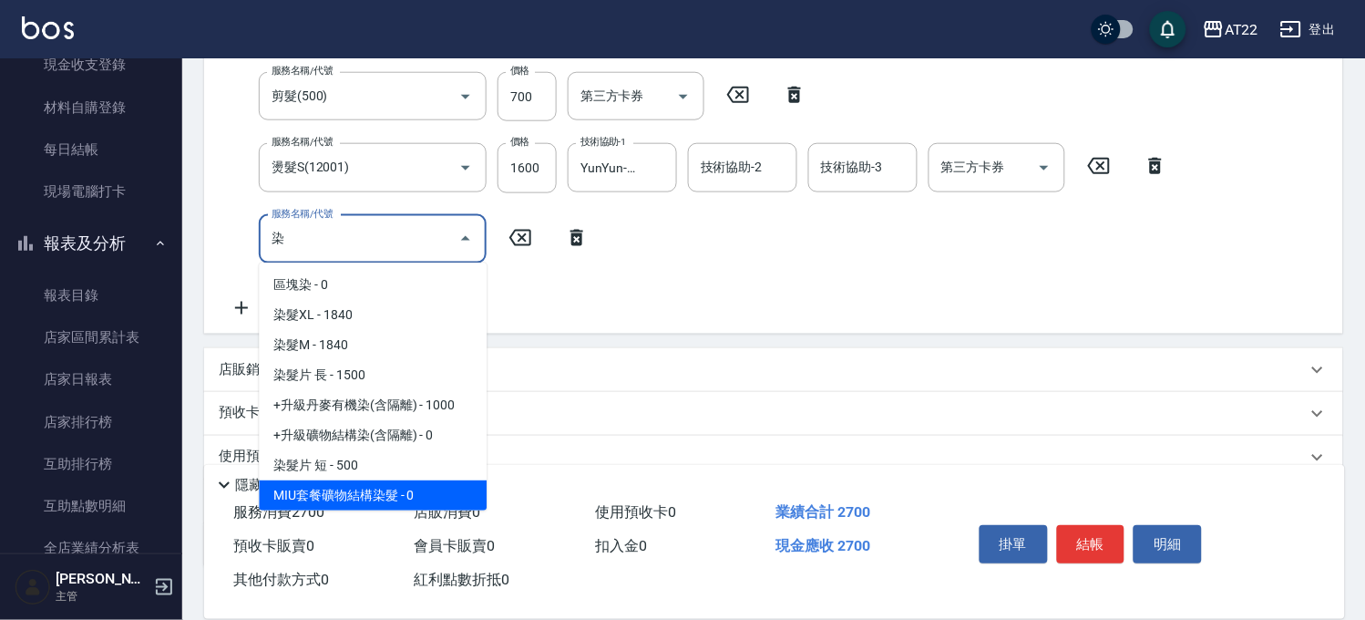
scroll to position [59, 0]
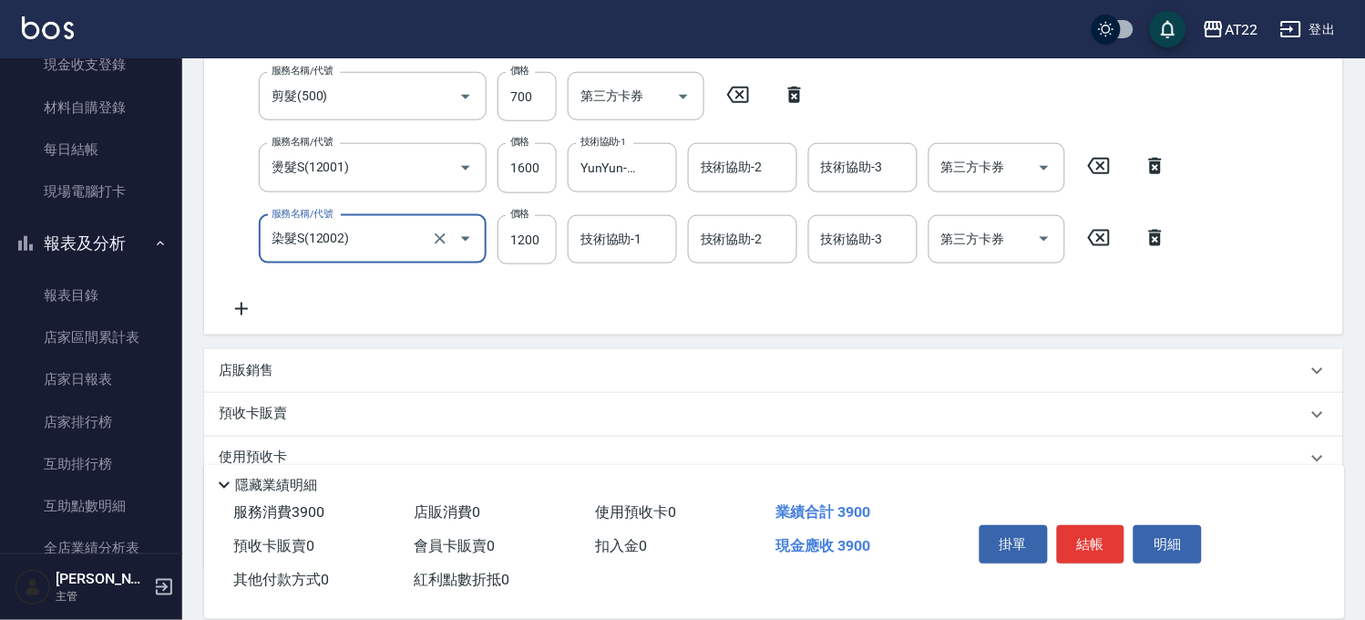
type input "染髮S(12002)"
type input "1490"
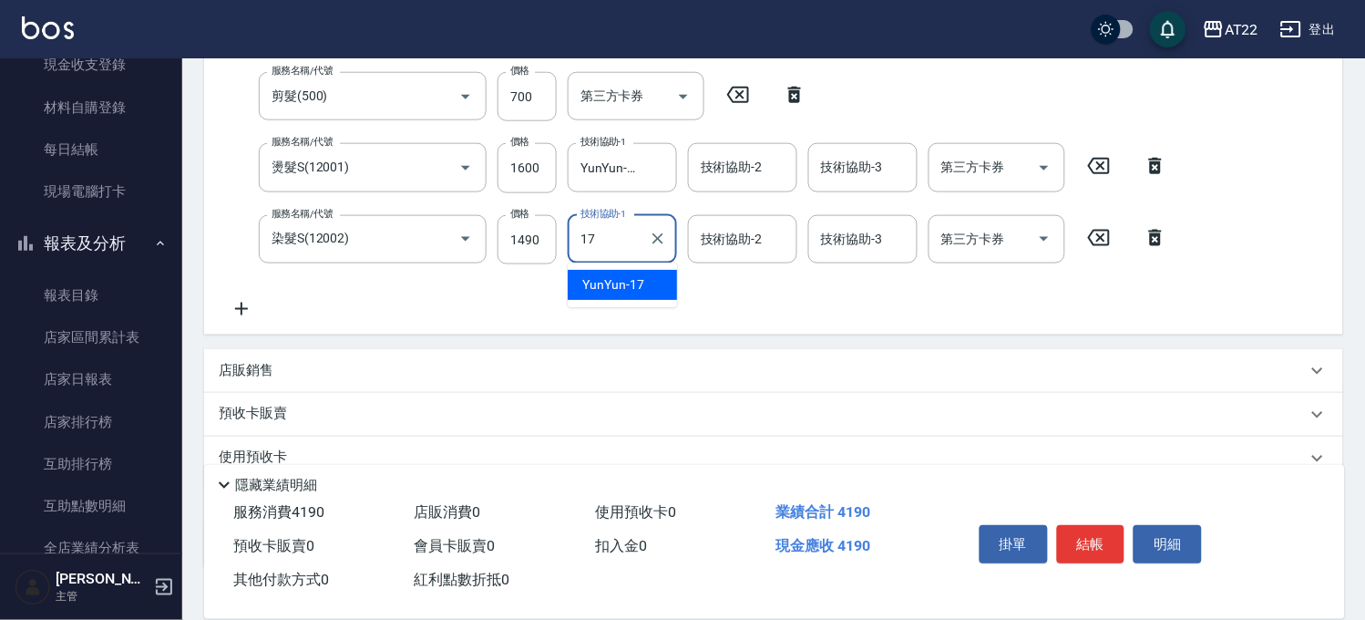
type input "YunYun-17"
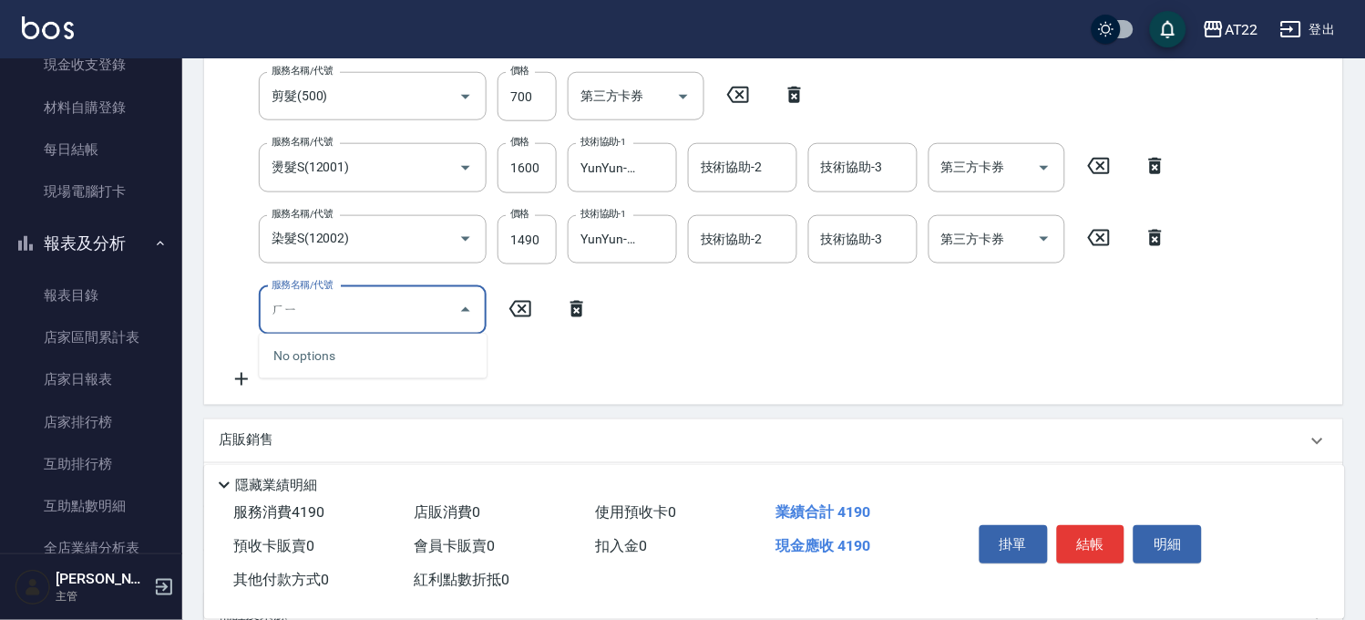
type input "ㄏ"
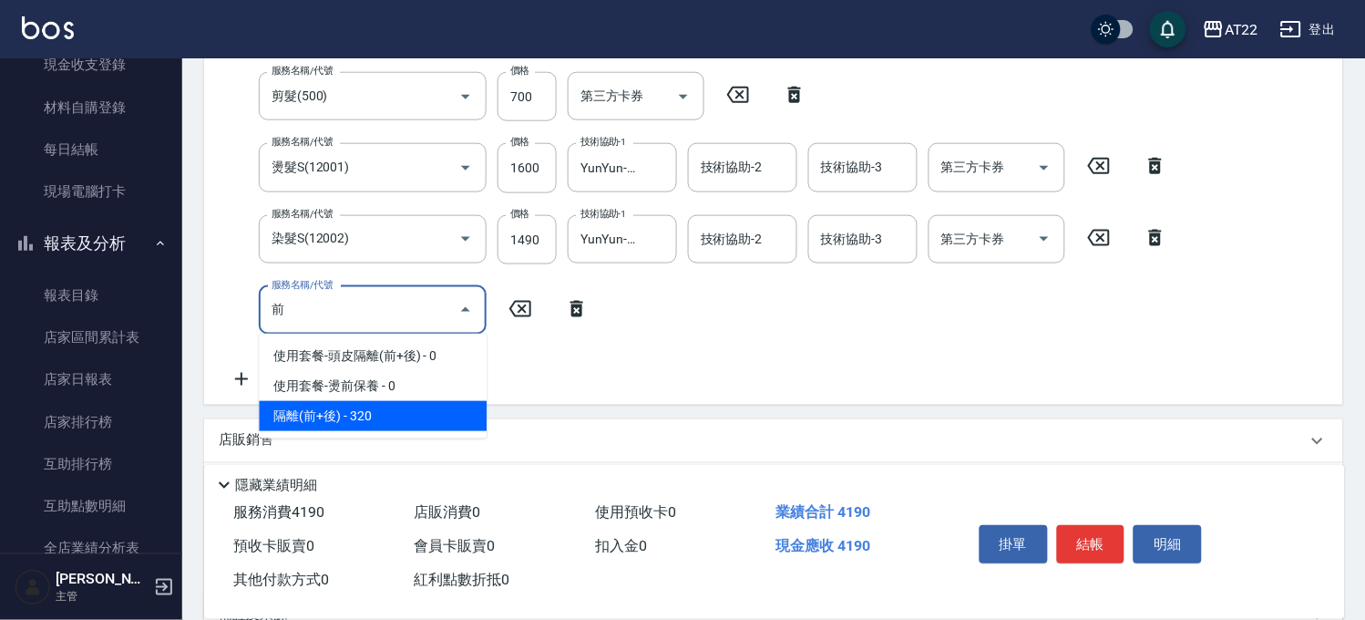
click at [370, 405] on span "隔離(前+後) - 320" at bounding box center [373, 416] width 228 height 30
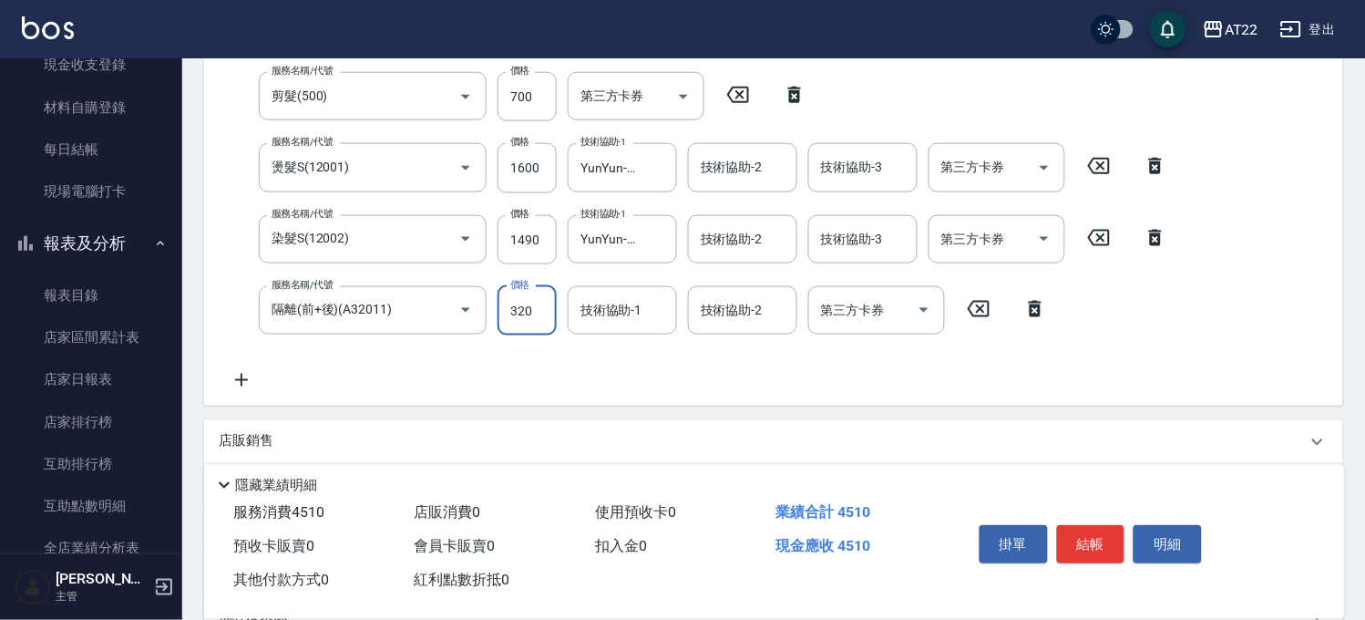
click at [540, 315] on input "320" at bounding box center [527, 310] width 59 height 49
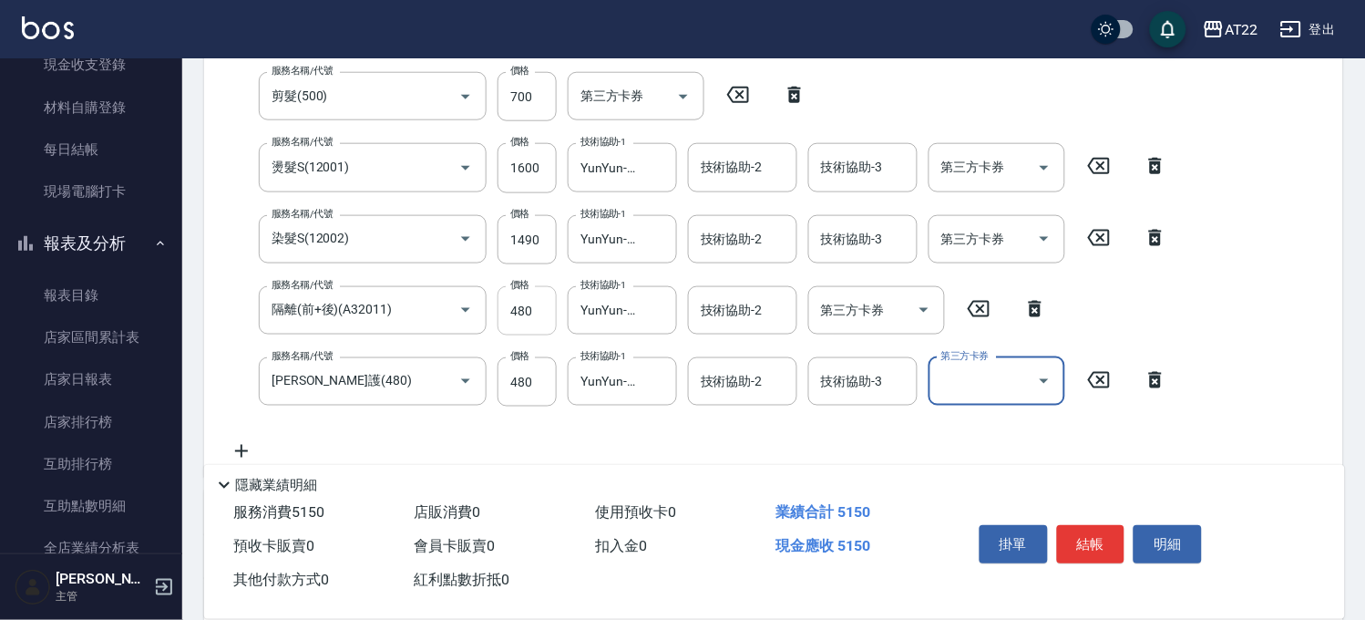
scroll to position [66, 0]
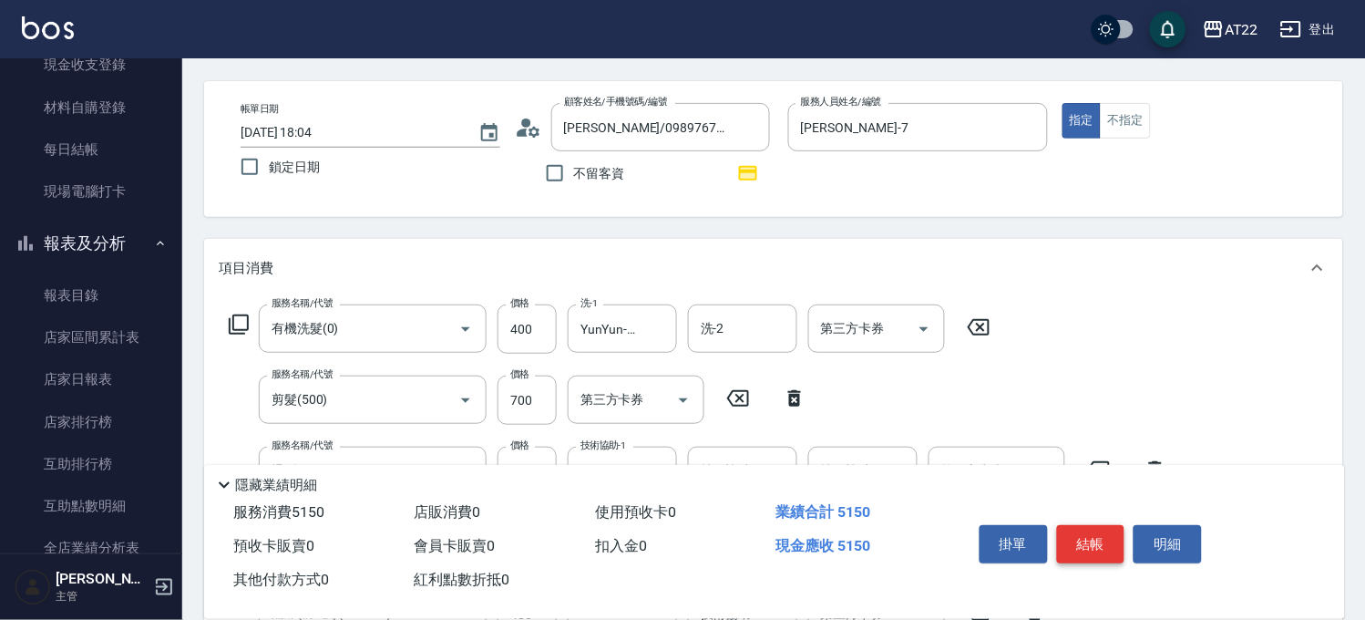
click at [1096, 539] on button "結帳" at bounding box center [1091, 544] width 68 height 38
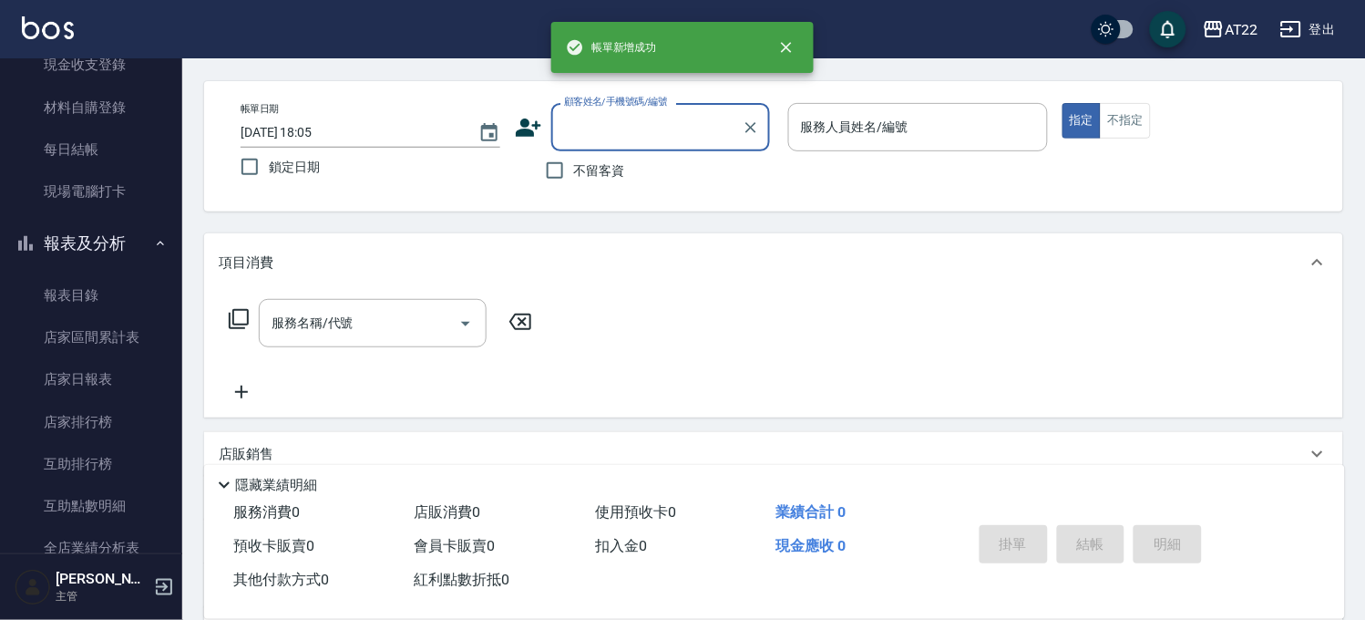
scroll to position [0, 0]
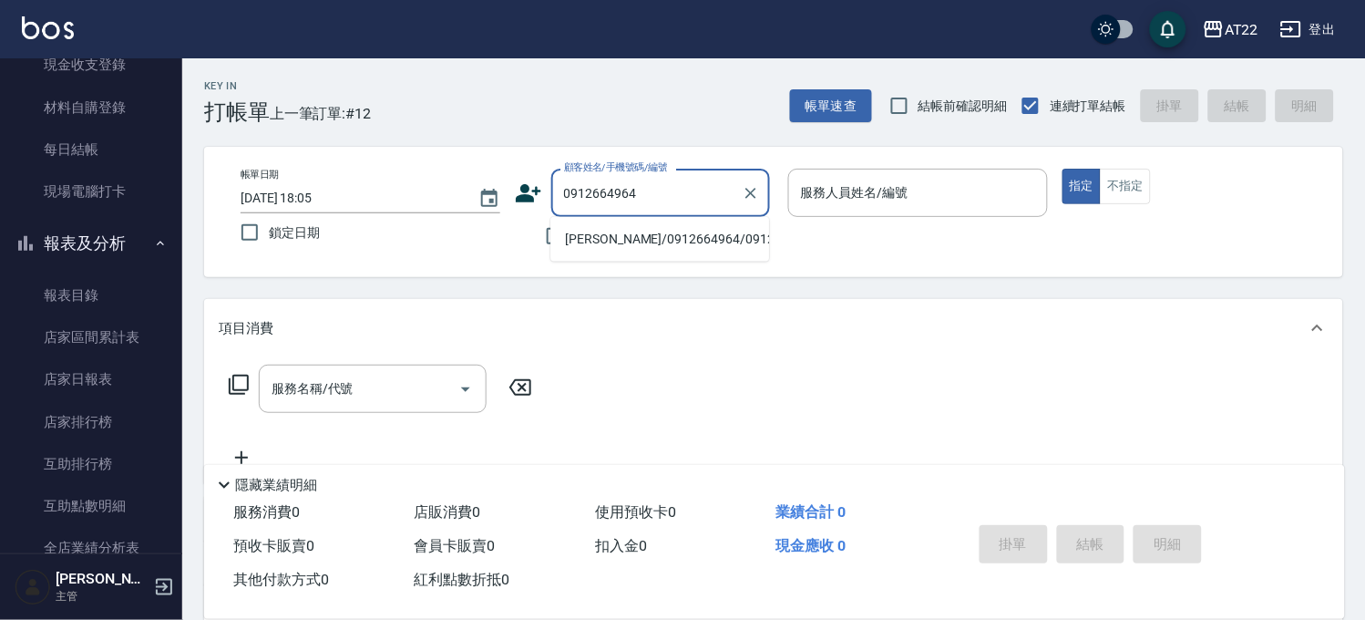
click at [621, 224] on li "楊嬿蓉/0912664964/0912664964" at bounding box center [659, 239] width 219 height 30
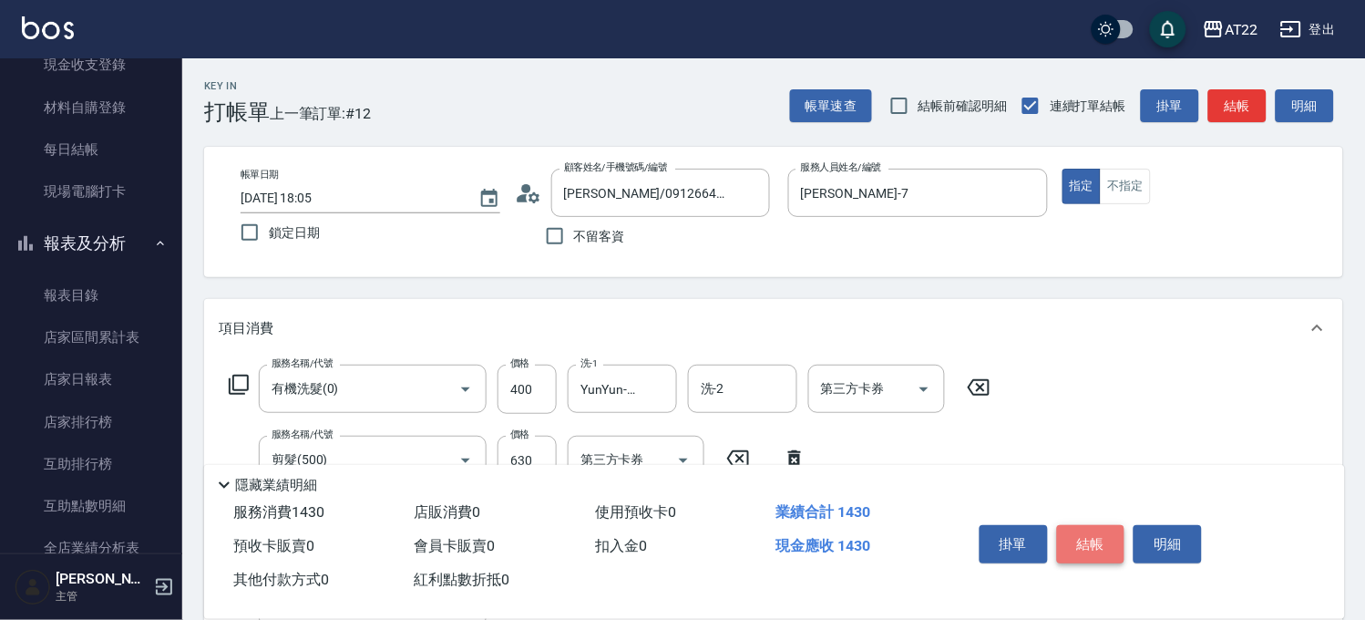
click at [1098, 525] on button "結帳" at bounding box center [1091, 544] width 68 height 38
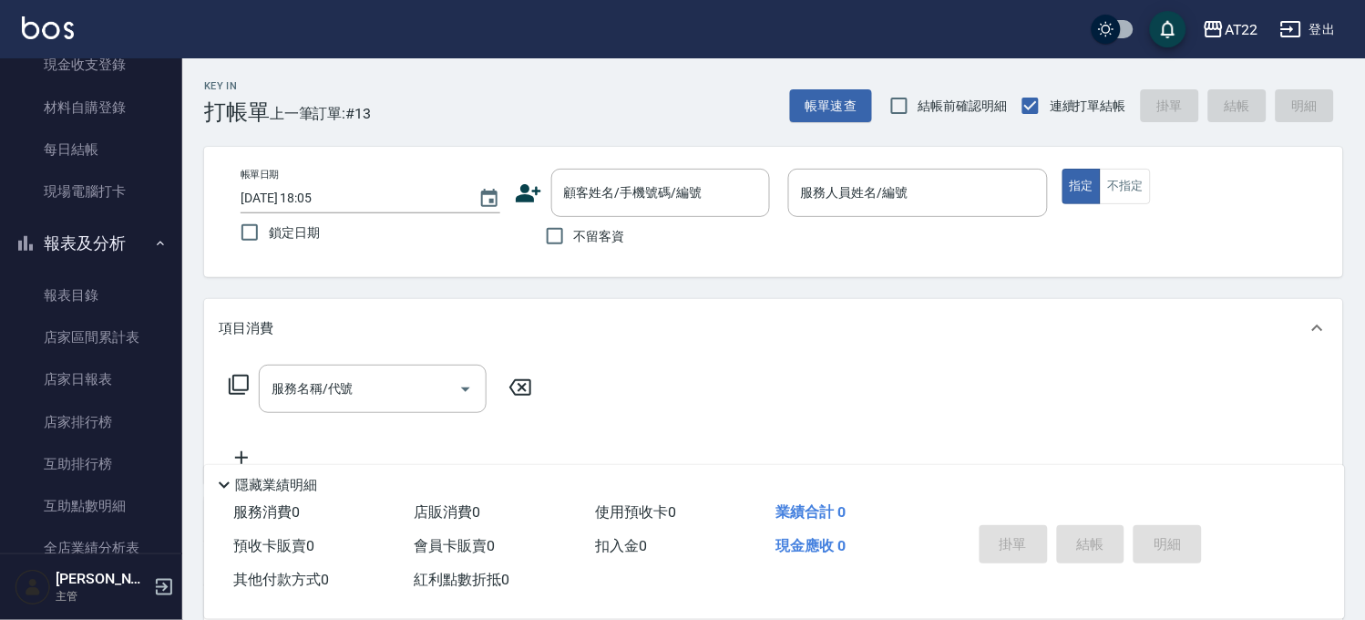
click at [592, 241] on span "不留客資" at bounding box center [599, 236] width 51 height 19
click at [574, 241] on input "不留客資" at bounding box center [555, 236] width 38 height 38
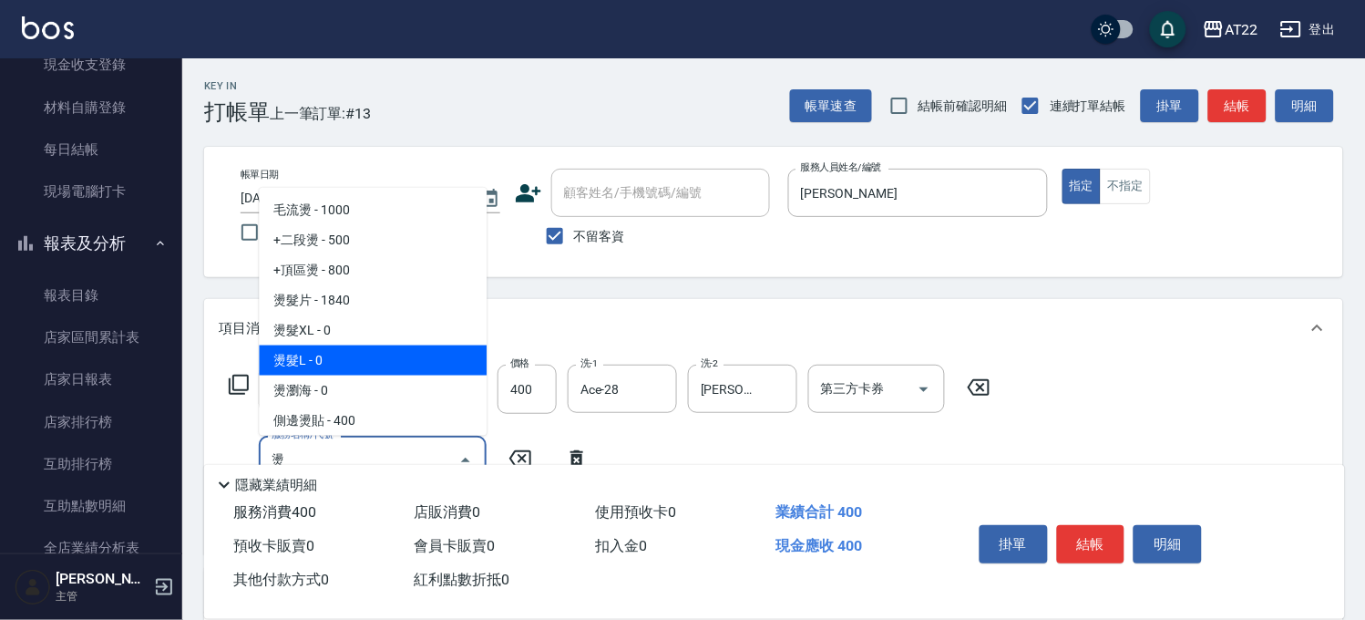
scroll to position [101, 0]
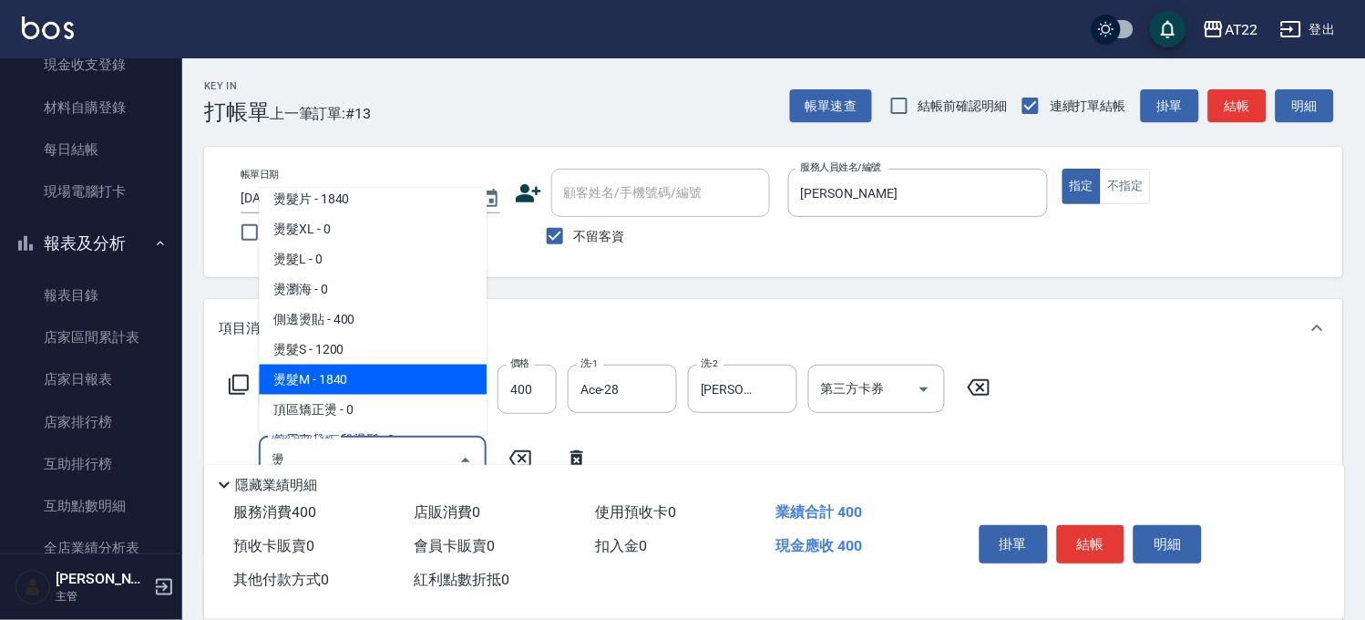
click at [344, 376] on span "燙髮M - 1840" at bounding box center [373, 380] width 228 height 30
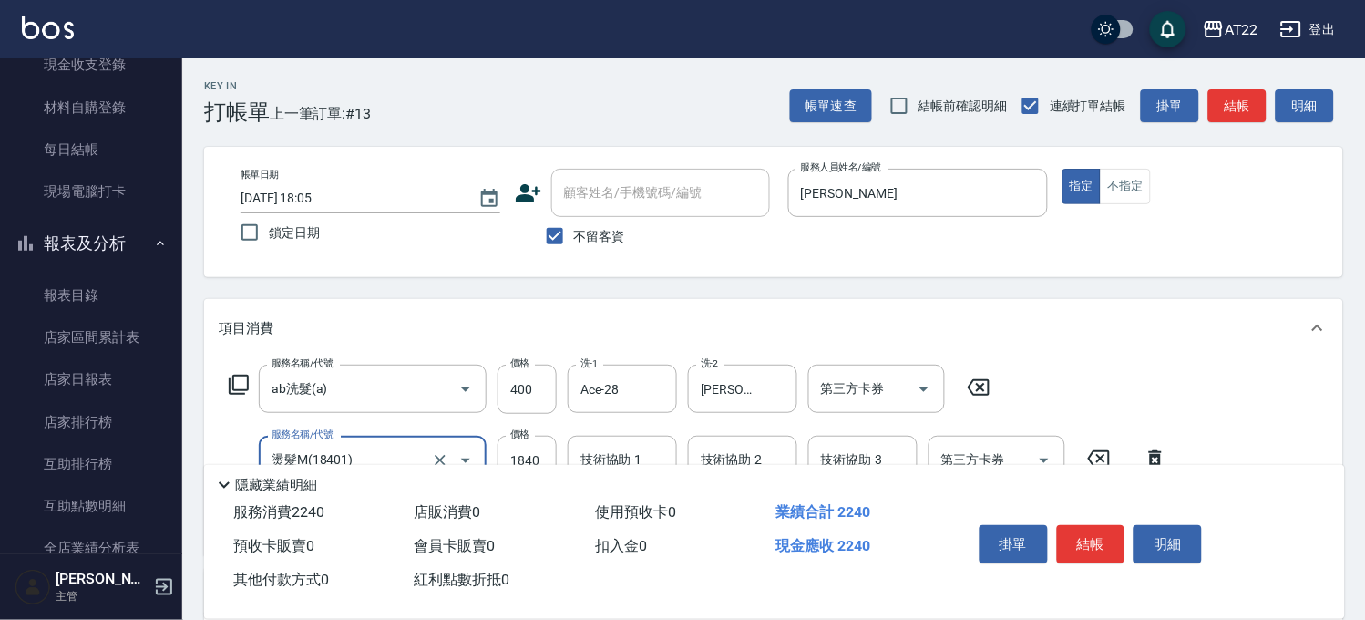
scroll to position [202, 0]
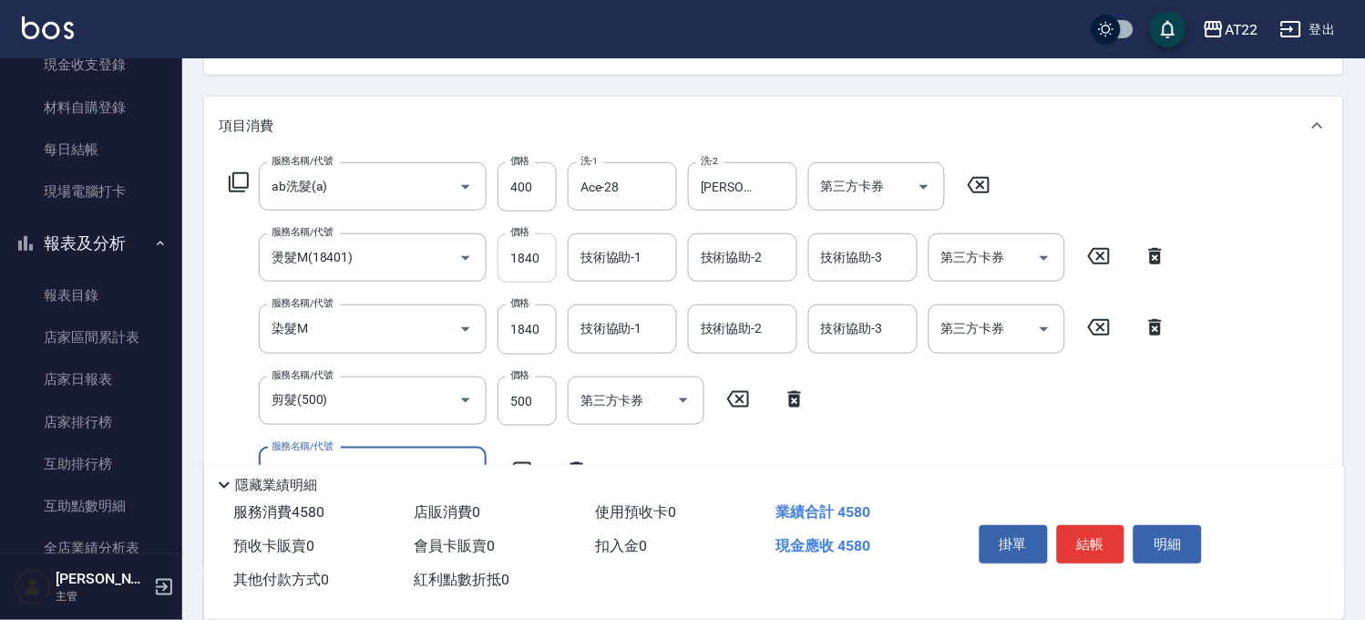
click at [508, 274] on input "1840" at bounding box center [527, 257] width 59 height 49
click at [526, 261] on input "1840" at bounding box center [527, 257] width 59 height 49
click at [535, 321] on input "1840" at bounding box center [527, 328] width 59 height 49
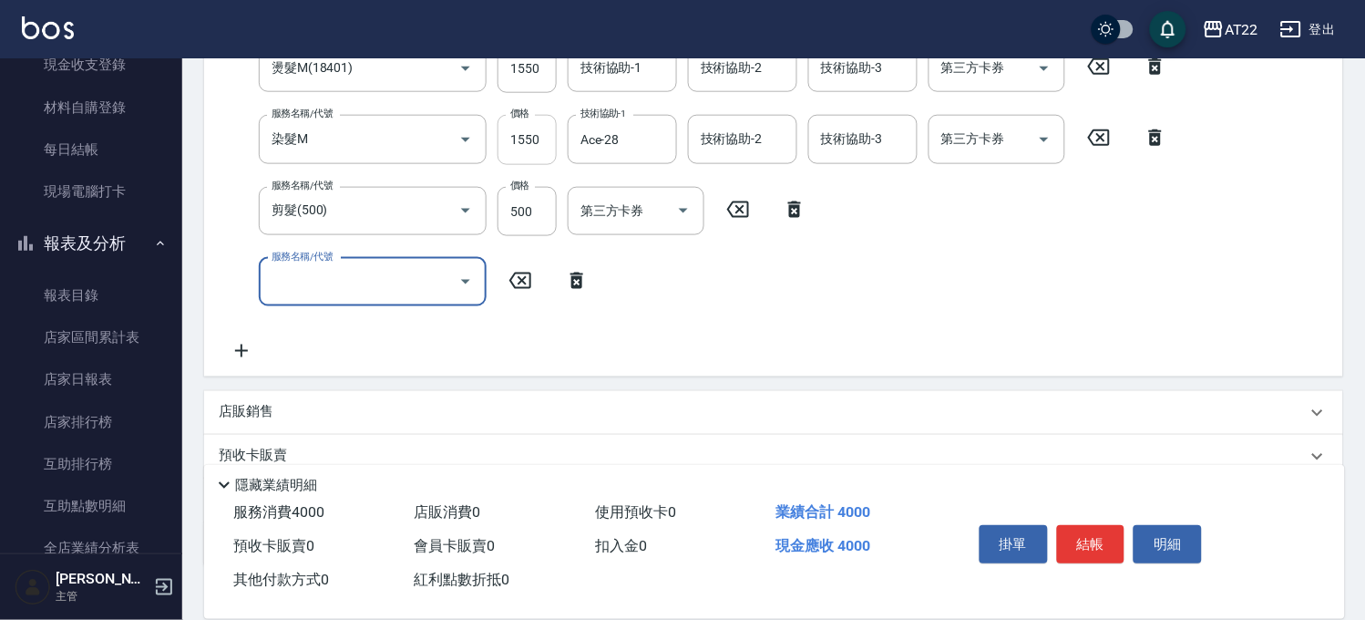
scroll to position [510, 0]
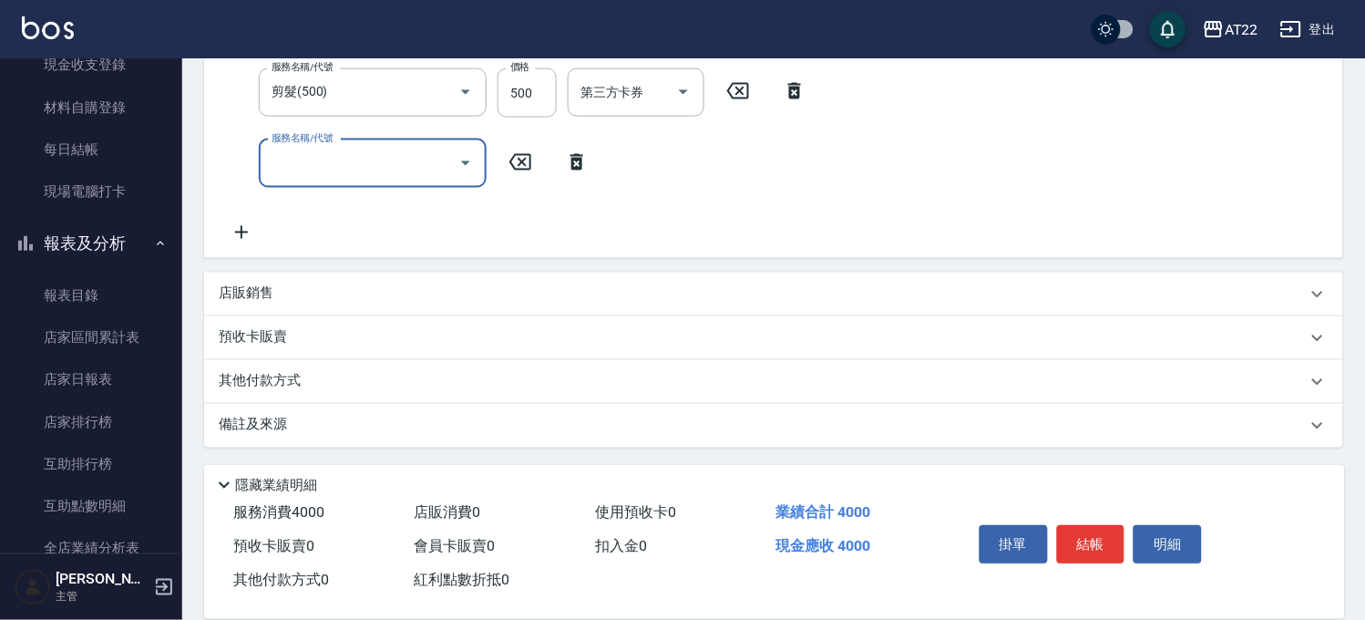
click at [299, 290] on div "店販銷售" at bounding box center [763, 293] width 1088 height 19
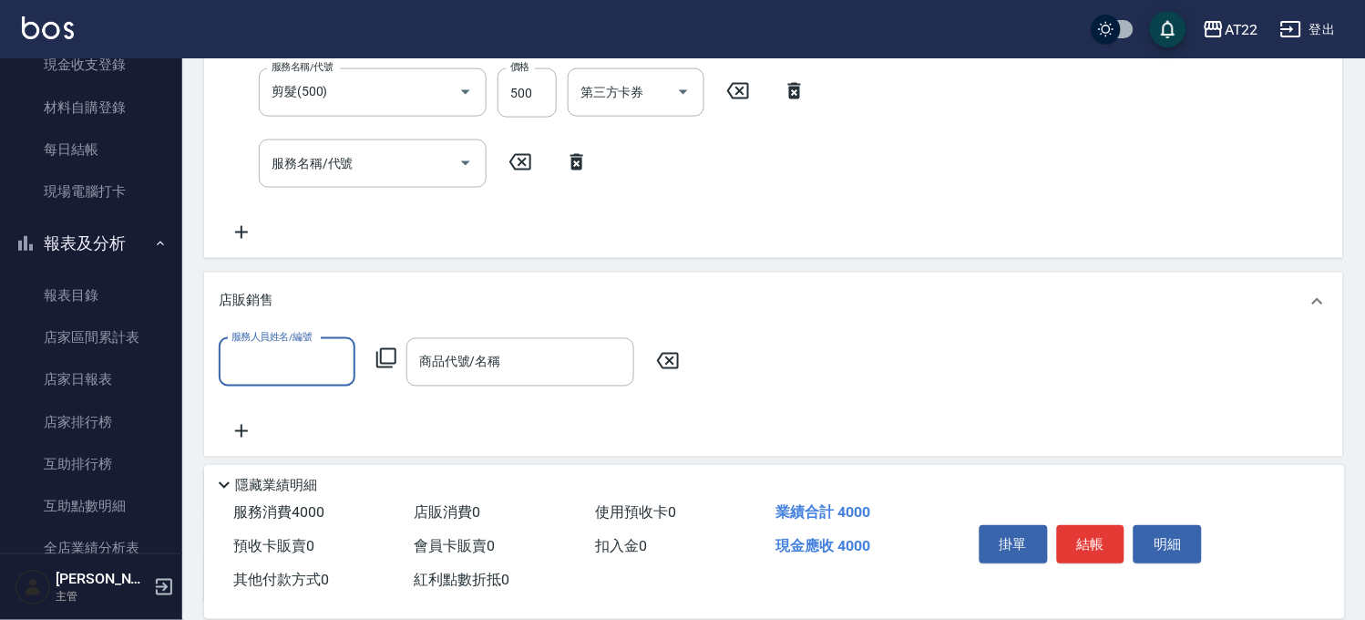
scroll to position [0, 0]
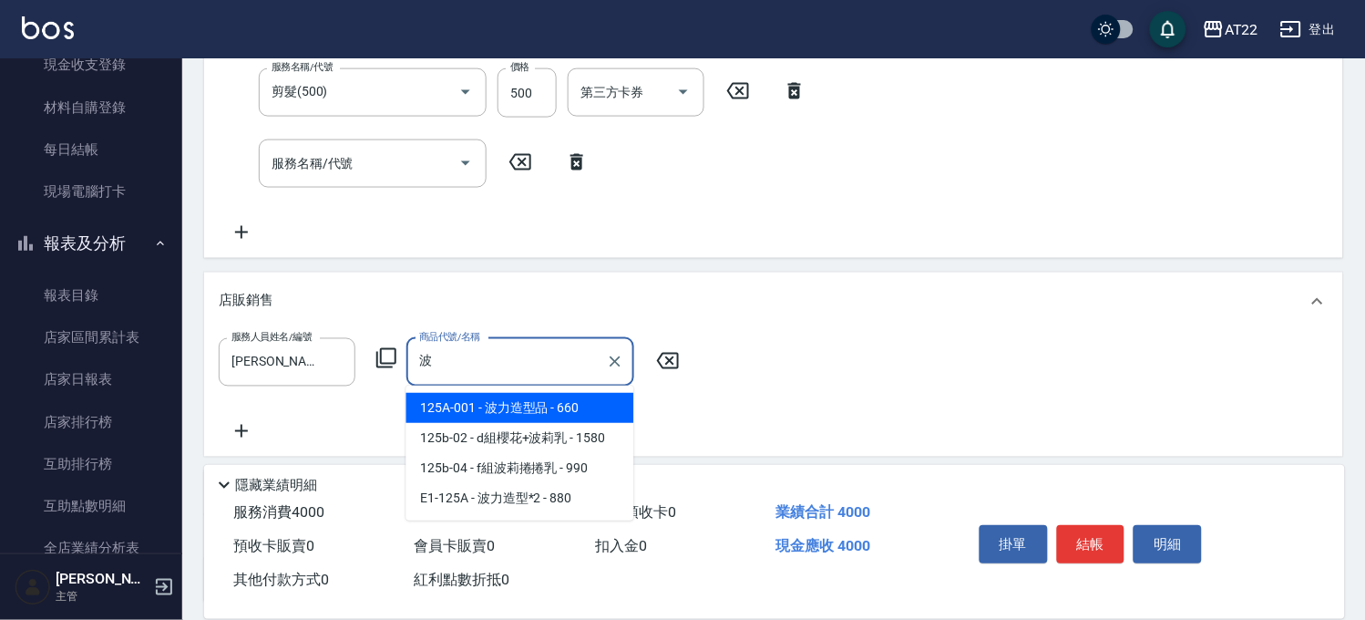
click at [468, 402] on span "125A-001 - 波力造型品 - 660" at bounding box center [520, 408] width 228 height 30
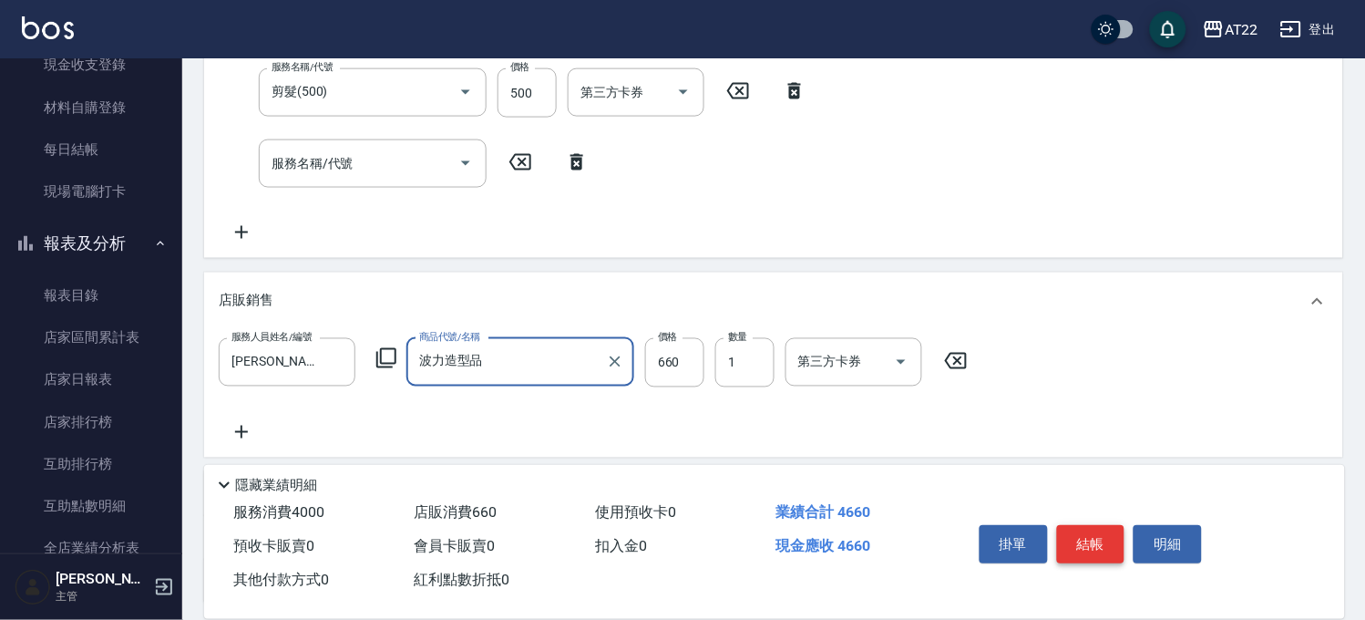
click at [1094, 534] on button "結帳" at bounding box center [1091, 544] width 68 height 38
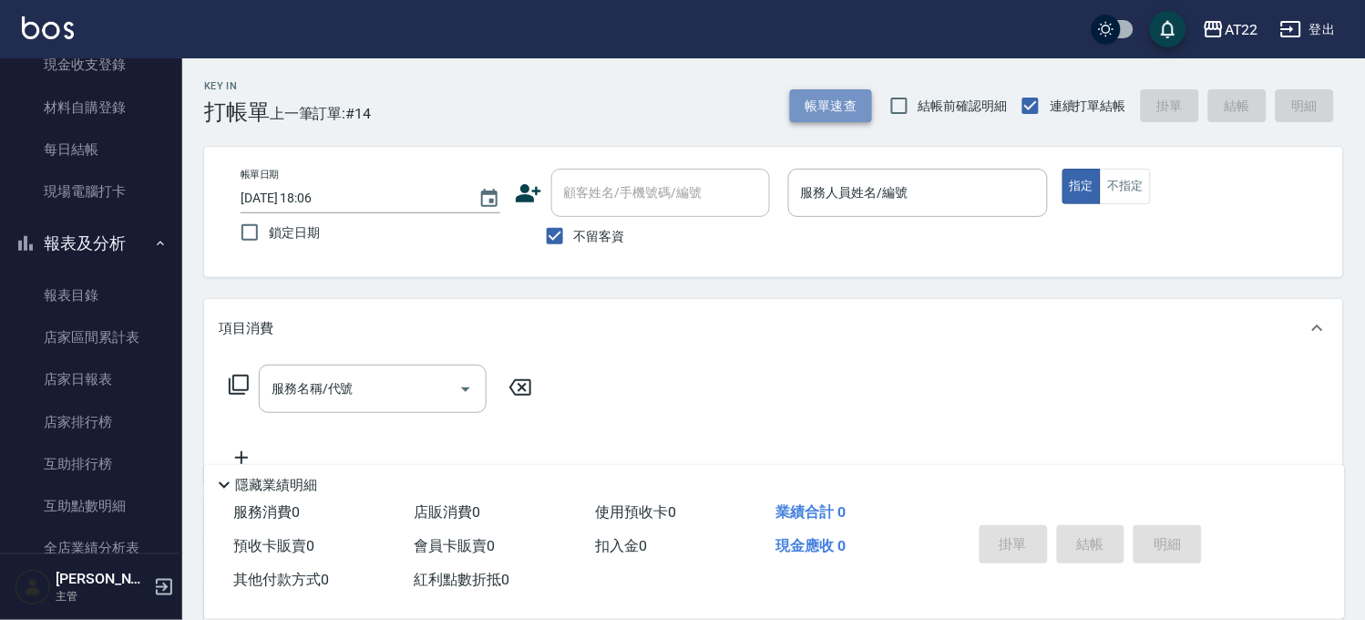
click at [859, 94] on button "帳單速查" at bounding box center [831, 106] width 82 height 34
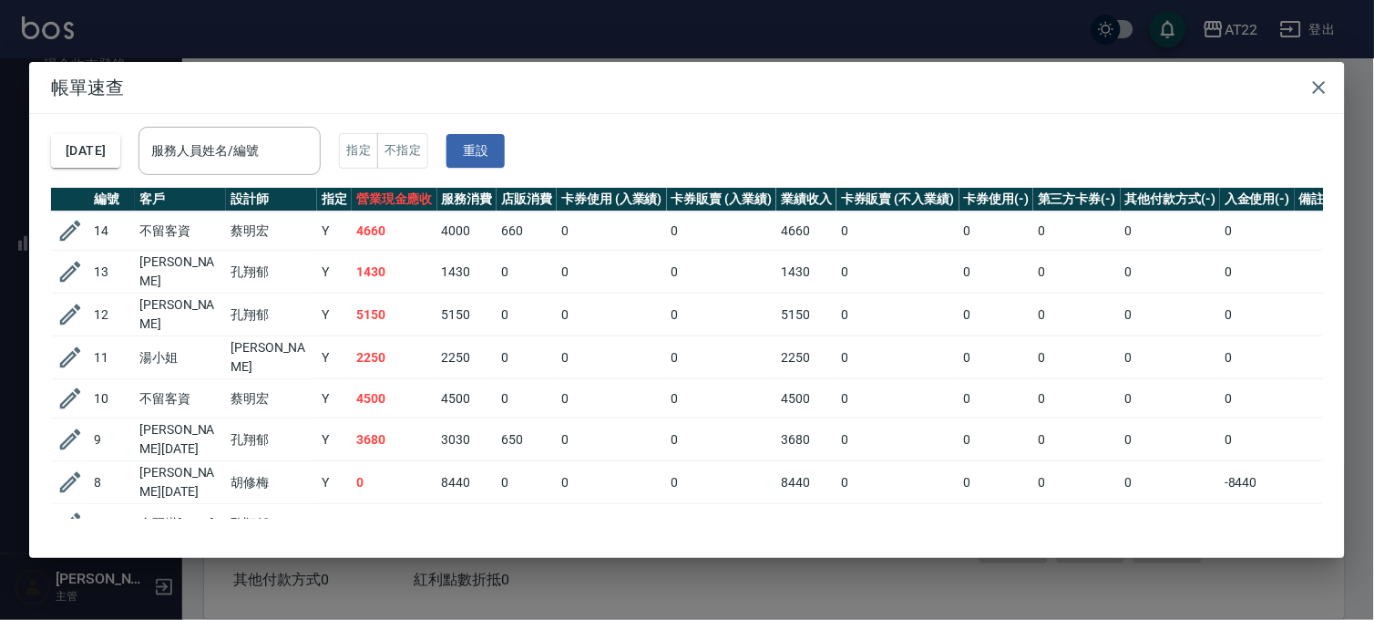
click at [854, 26] on div "帳單速查 2025/09/11 服務人員姓名/編號 服務人員姓名/編號 指定 不指定 重設 編號 客戶 設計師 指定 營業現金應收 服務消費 店販消費 卡券使…" at bounding box center [687, 310] width 1374 height 620
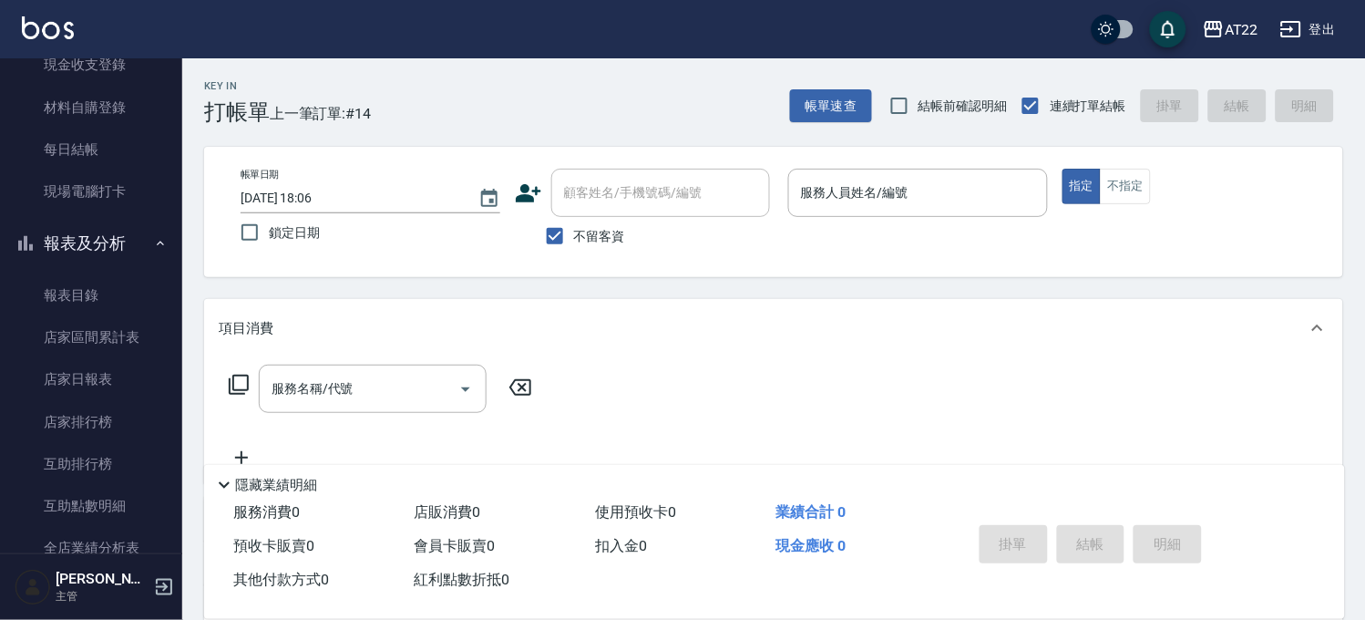
drag, startPoint x: 588, startPoint y: 241, endPoint x: 642, endPoint y: 178, distance: 82.7
click at [588, 241] on span "不留客資" at bounding box center [599, 236] width 51 height 19
click at [574, 241] on input "不留客資" at bounding box center [555, 236] width 38 height 38
click at [651, 167] on div "帳單日期 2025/09/11 18:06 鎖定日期 顧客姓名/手機號碼/編號 顧客姓名/手機號碼/編號 不留客資 服務人員姓名/編號 服務人員姓名/編號 指…" at bounding box center [773, 212] width 1139 height 130
click at [618, 211] on div "顧客姓名/手機號碼/編號" at bounding box center [660, 193] width 219 height 48
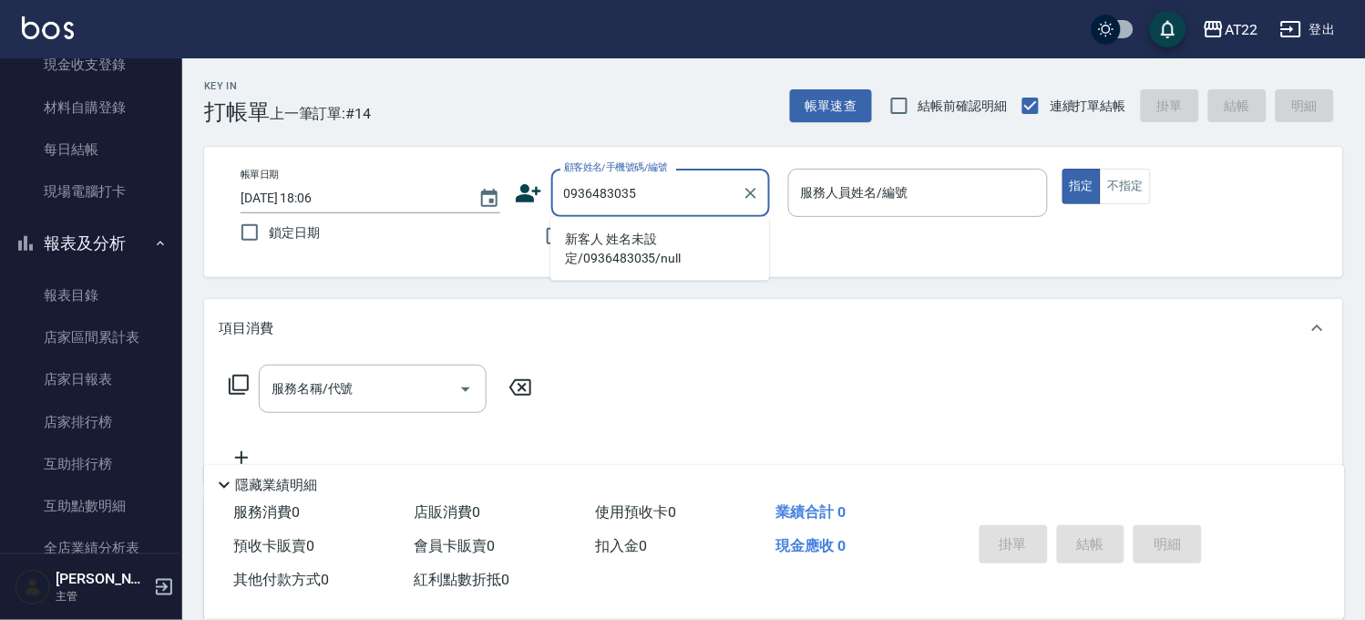
click at [588, 242] on li "新客人 姓名未設定/0936483035/null" at bounding box center [659, 248] width 219 height 49
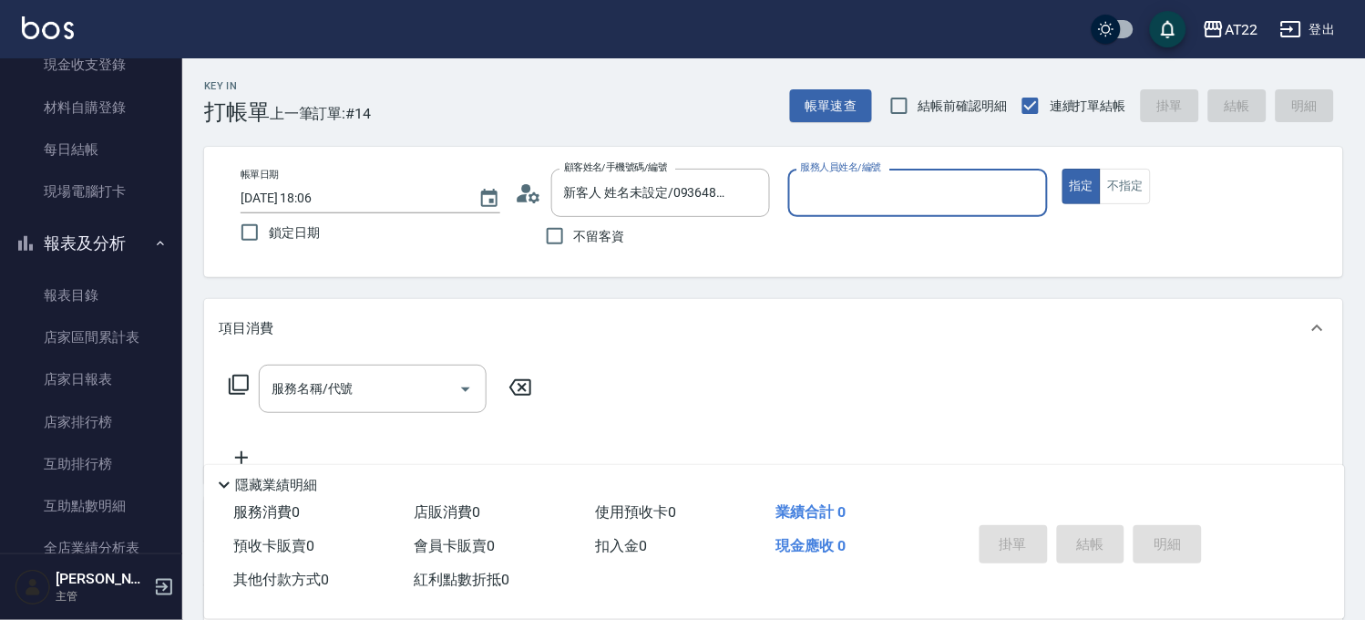
click at [531, 191] on icon at bounding box center [528, 193] width 27 height 27
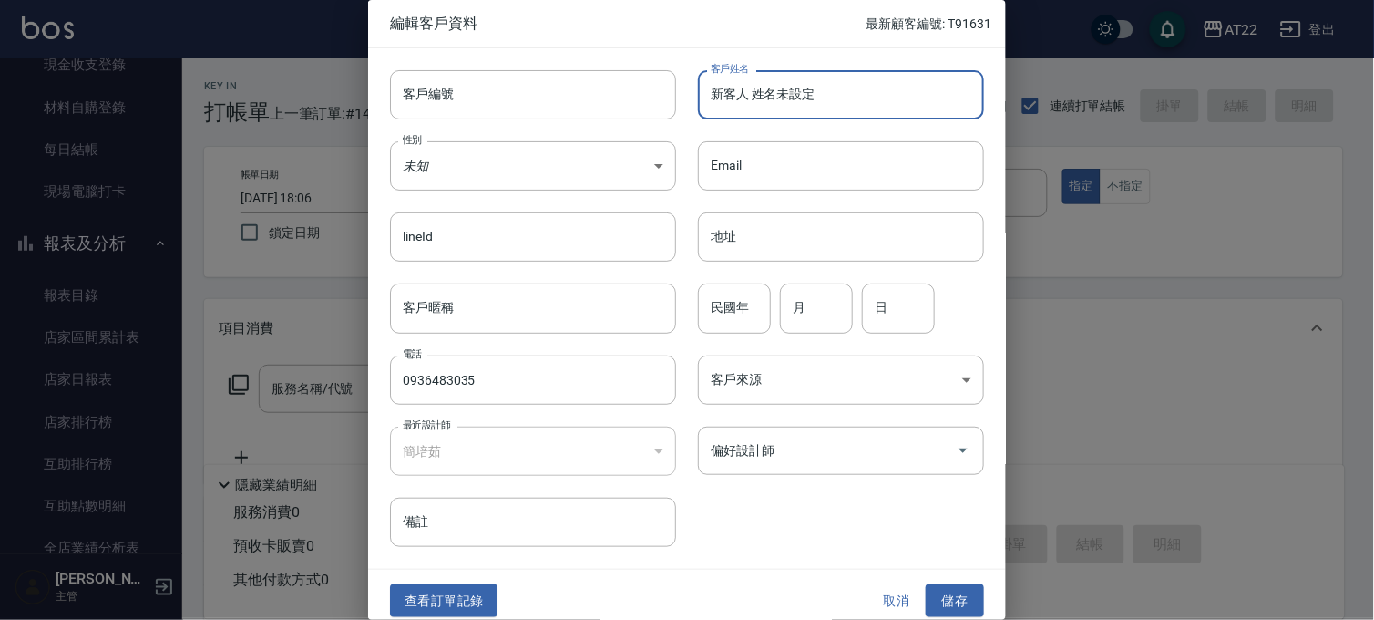
drag, startPoint x: 905, startPoint y: 93, endPoint x: 605, endPoint y: 120, distance: 301.1
click at [605, 120] on div "客戶編號 客戶編號 客戶姓名 新客人 姓名未設定 客戶姓名 性別 未知 UNKNOWN 性別 Email Email lineId lineId 地址 地址 …" at bounding box center [676, 297] width 616 height 499
click at [527, 93] on input "客戶編號" at bounding box center [533, 94] width 286 height 49
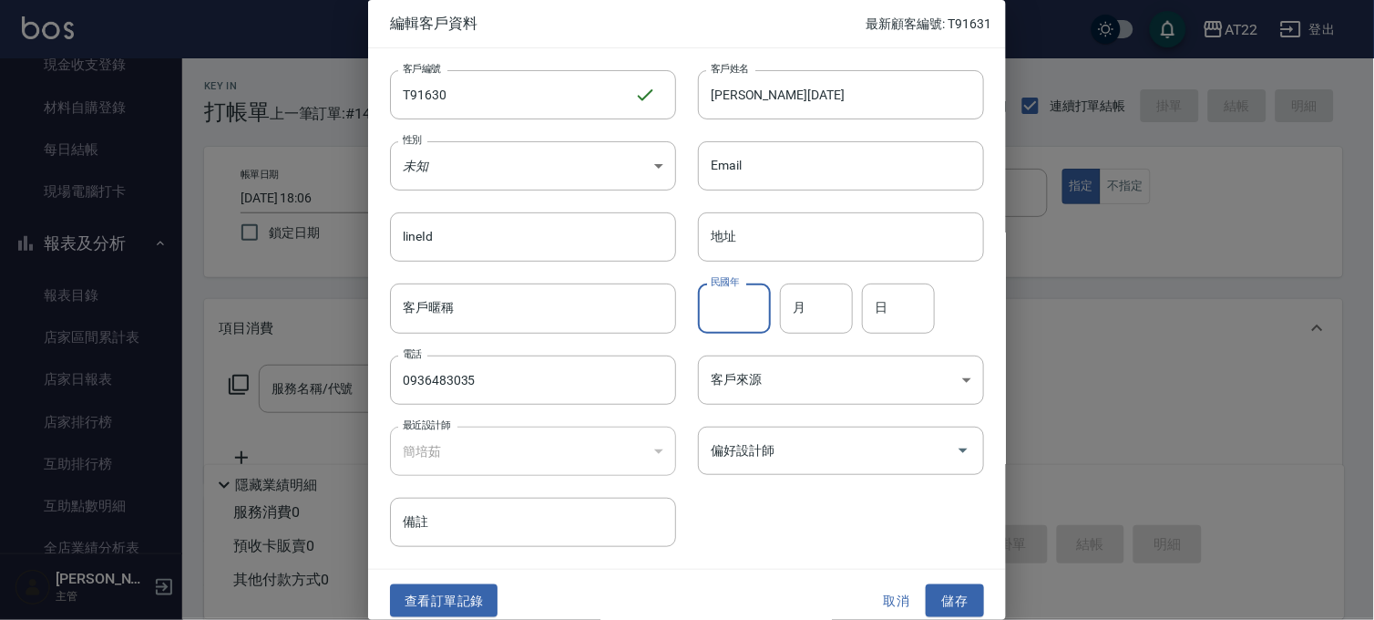
click at [749, 314] on input "民國年" at bounding box center [734, 307] width 73 height 49
click at [795, 288] on div "月 月" at bounding box center [816, 307] width 73 height 49
click at [888, 295] on input "日" at bounding box center [898, 307] width 73 height 49
click at [968, 592] on button "儲存" at bounding box center [955, 601] width 58 height 34
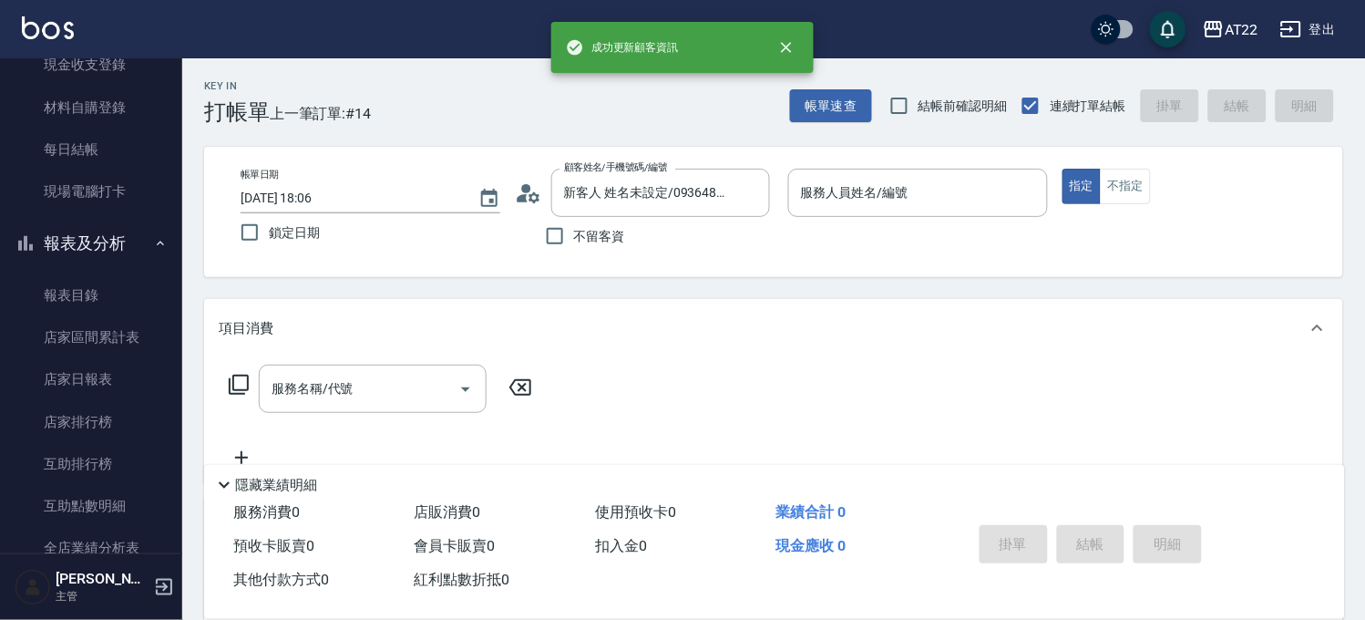
click at [921, 219] on p at bounding box center [918, 226] width 260 height 19
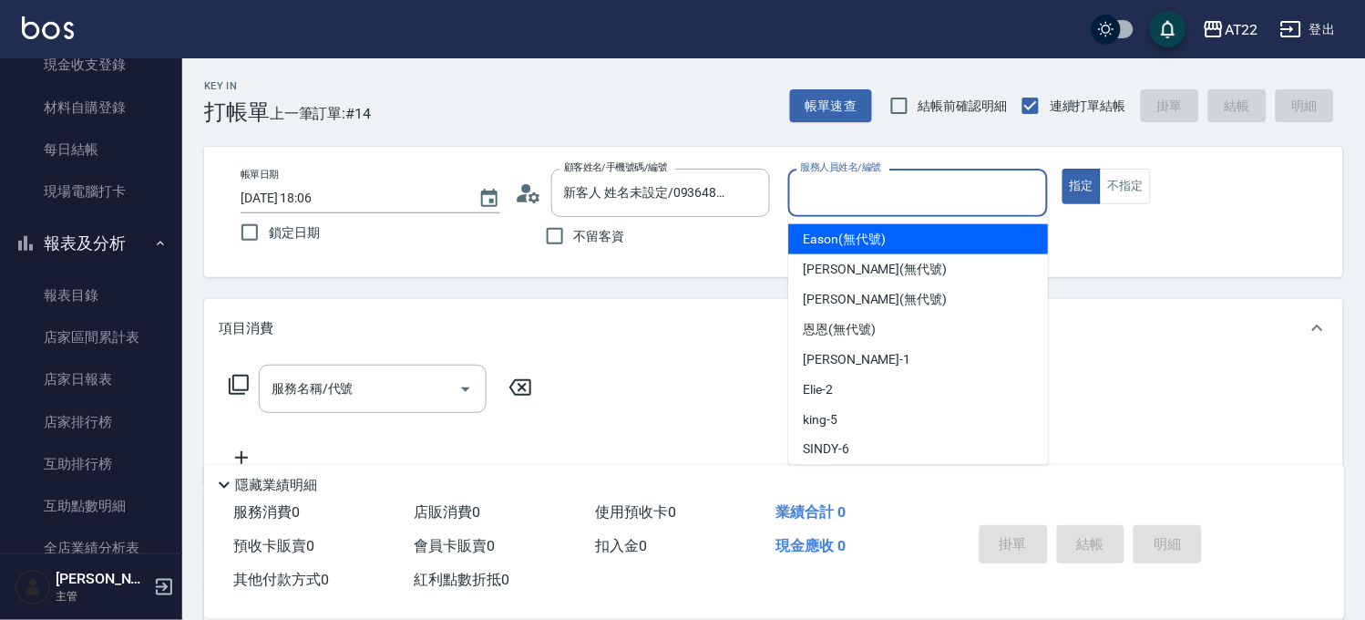
click at [943, 205] on input "服務人員姓名/編號" at bounding box center [918, 193] width 243 height 32
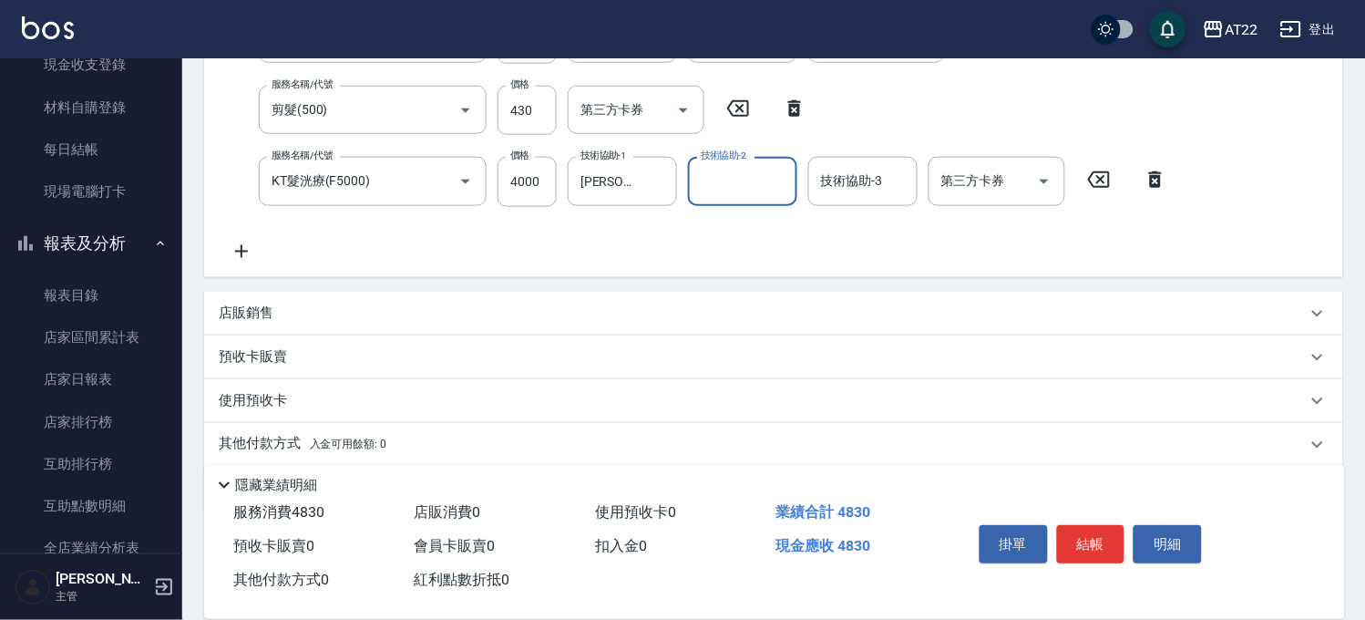
scroll to position [413, 0]
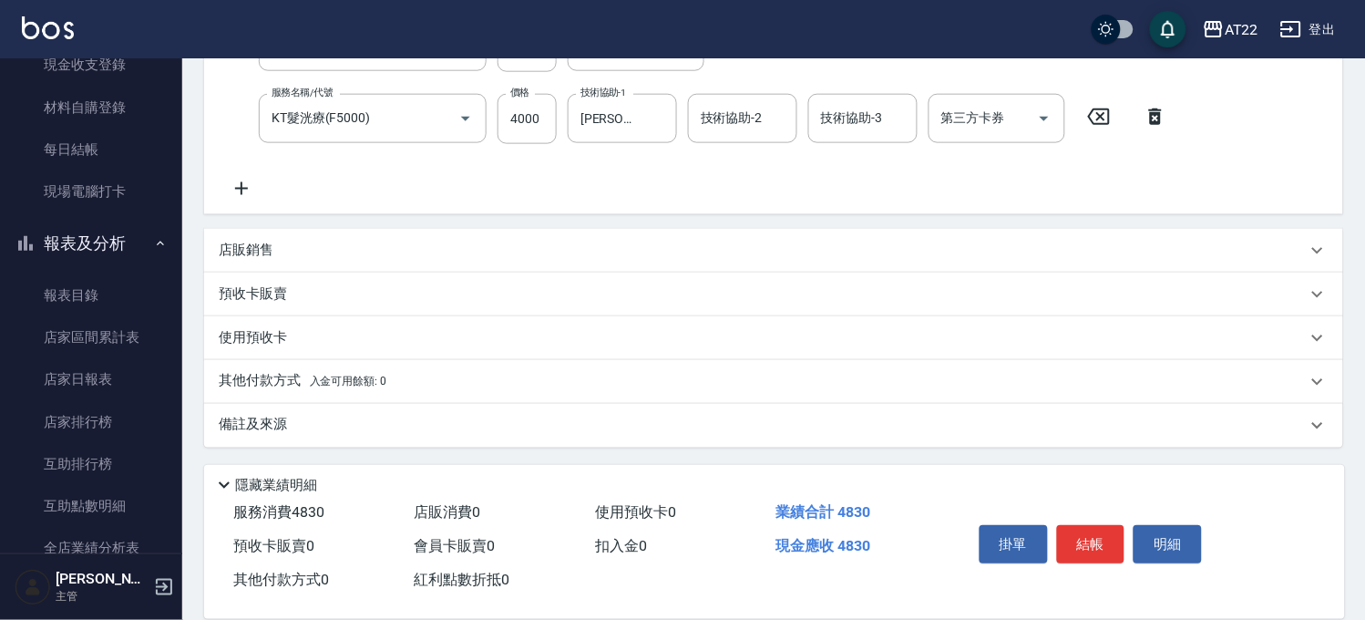
click at [477, 267] on div "店販銷售" at bounding box center [773, 251] width 1139 height 44
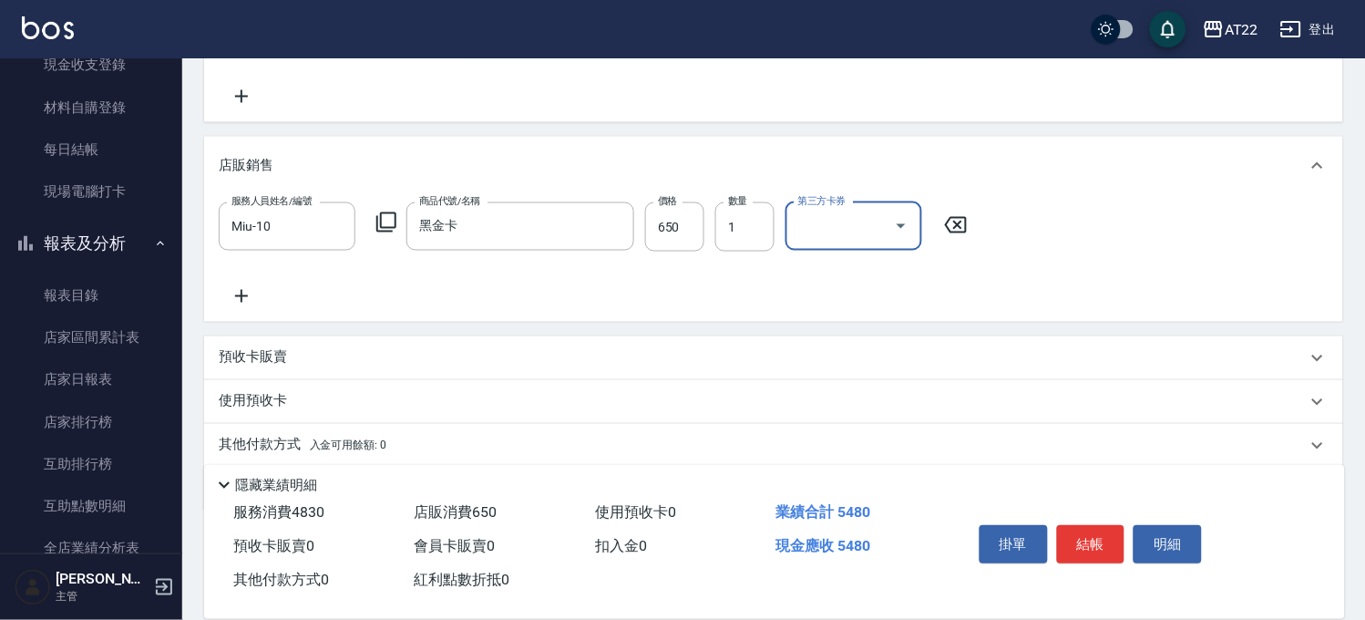
scroll to position [569, 0]
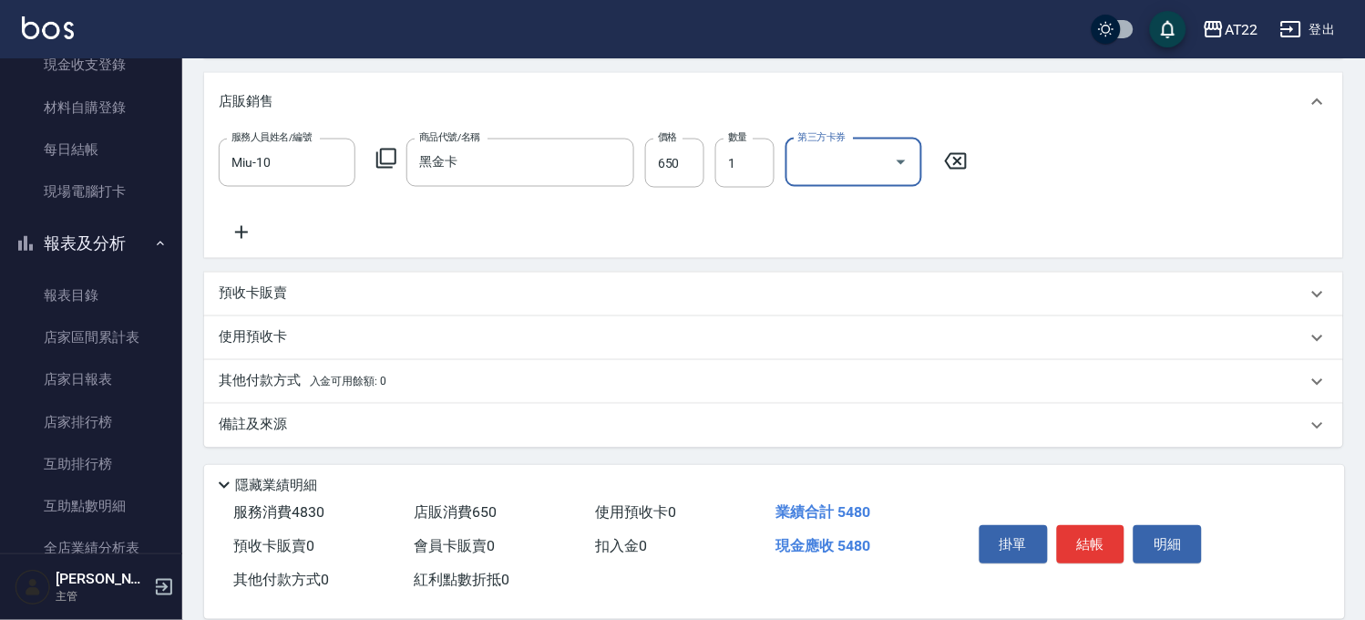
click at [301, 334] on div "使用預收卡" at bounding box center [763, 337] width 1088 height 19
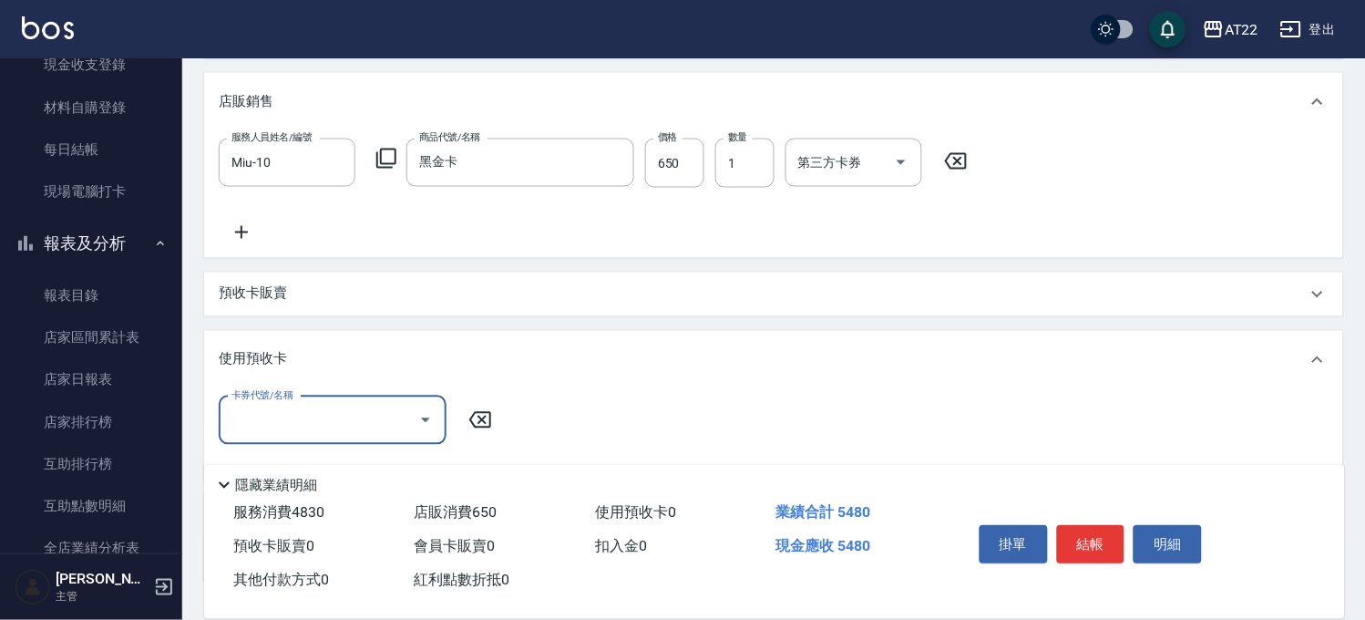
scroll to position [0, 0]
click at [298, 359] on div "使用預收卡" at bounding box center [763, 359] width 1088 height 19
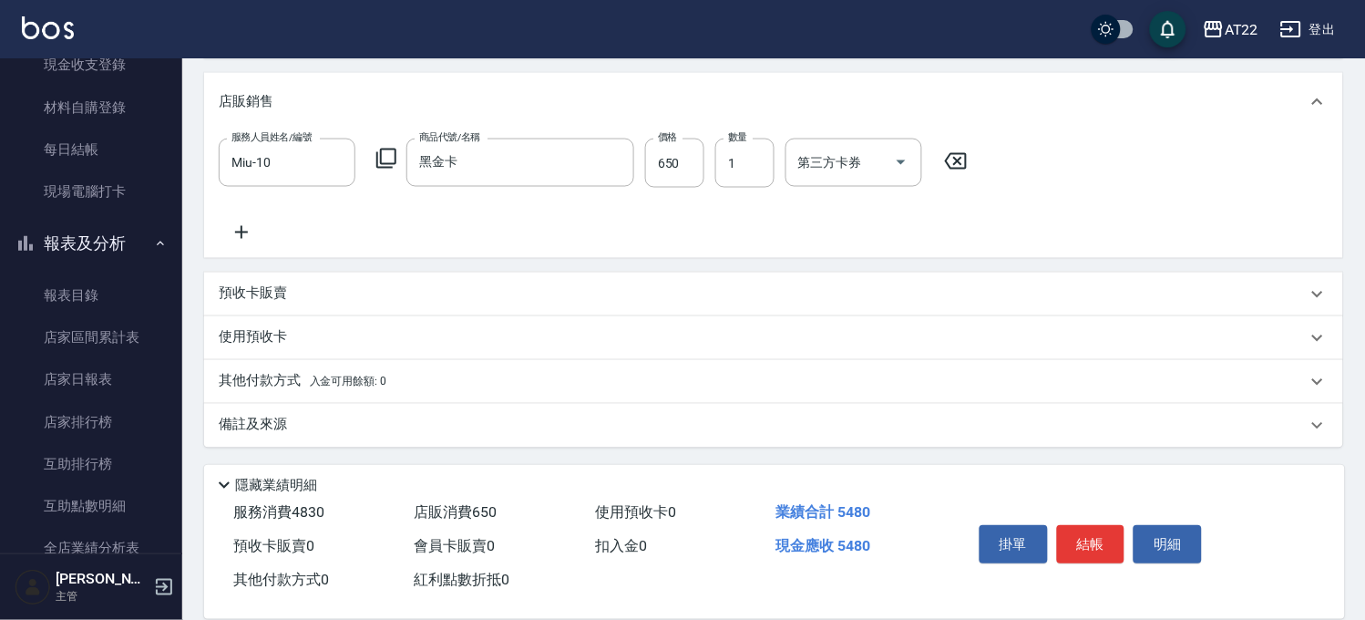
click at [310, 287] on div "預收卡販賣" at bounding box center [763, 293] width 1088 height 19
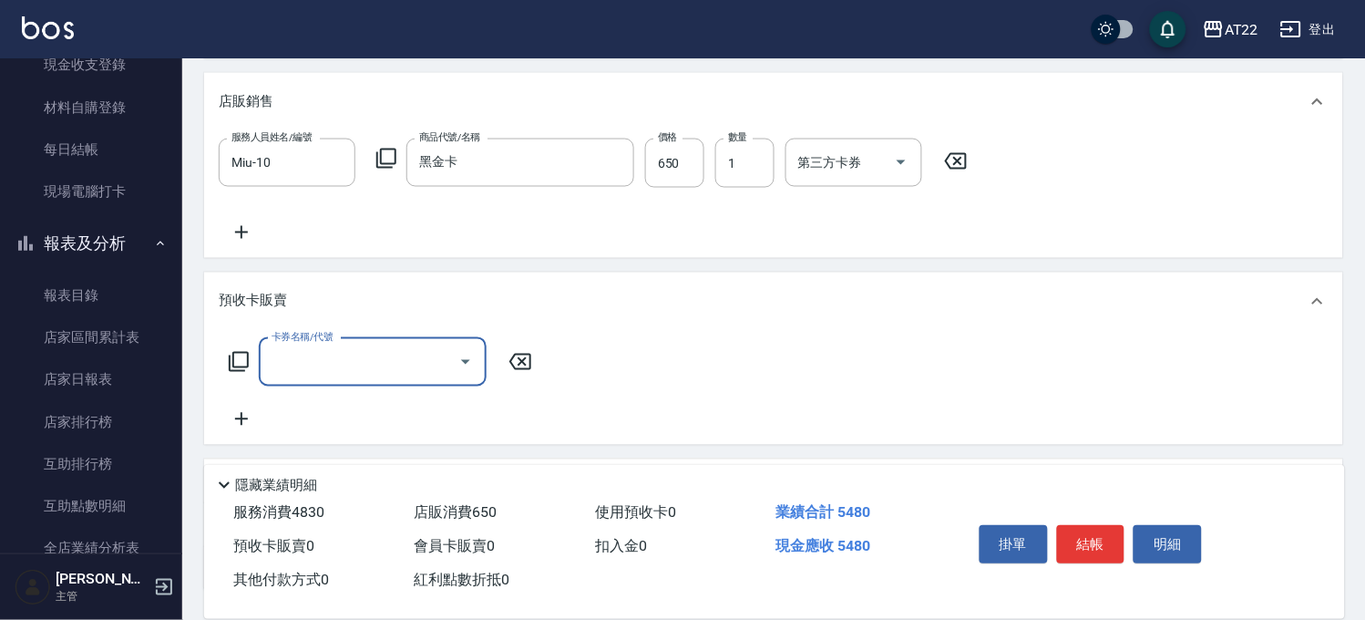
scroll to position [1, 0]
click at [310, 287] on div "預收卡販賣" at bounding box center [773, 302] width 1139 height 58
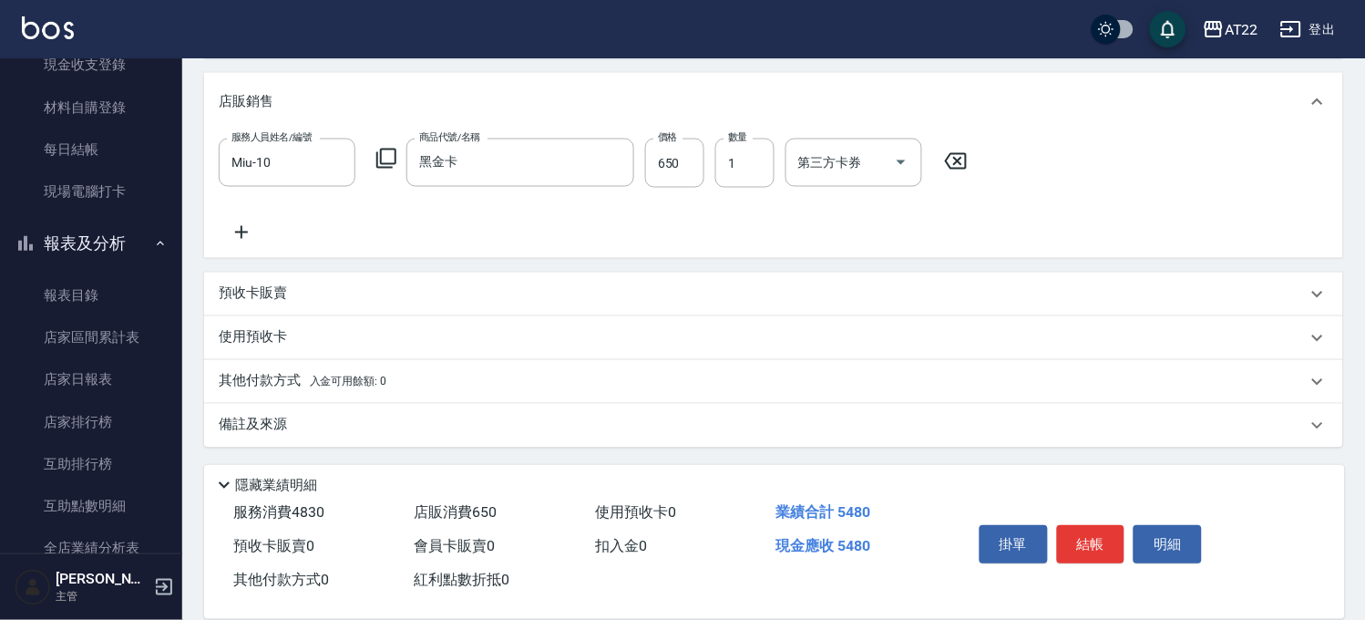
click at [308, 383] on p "其他付款方式 入金可用餘額: 0" at bounding box center [303, 382] width 168 height 20
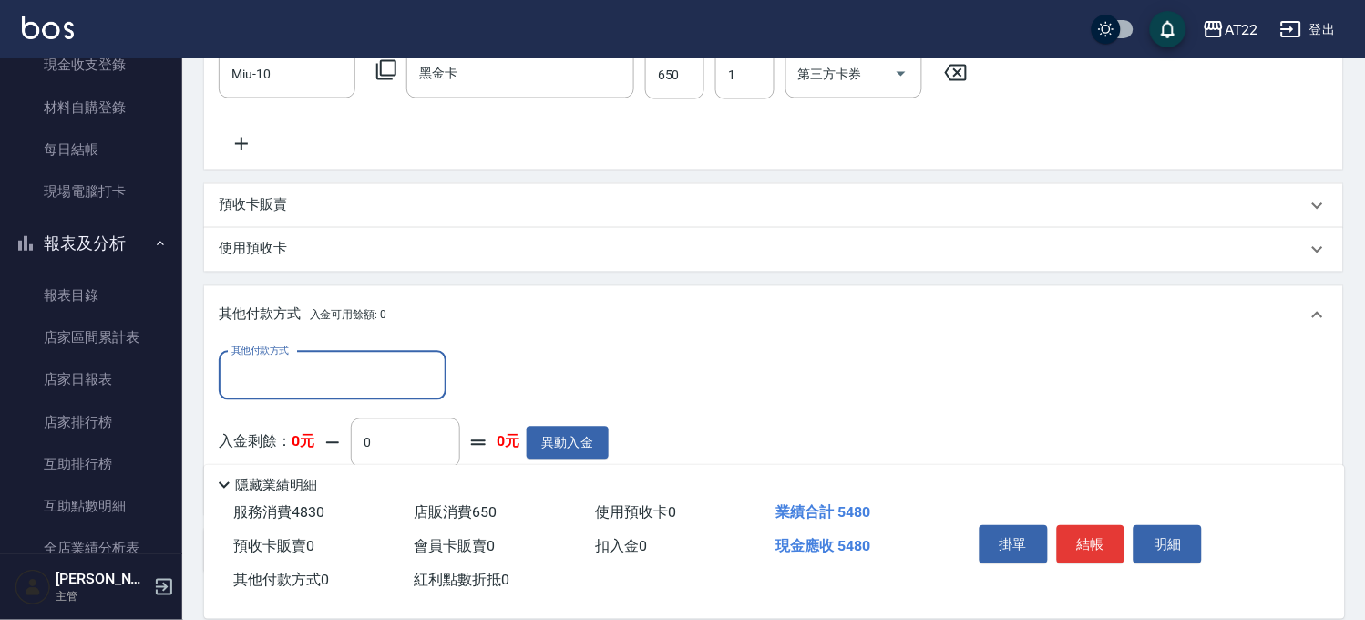
scroll to position [782, 0]
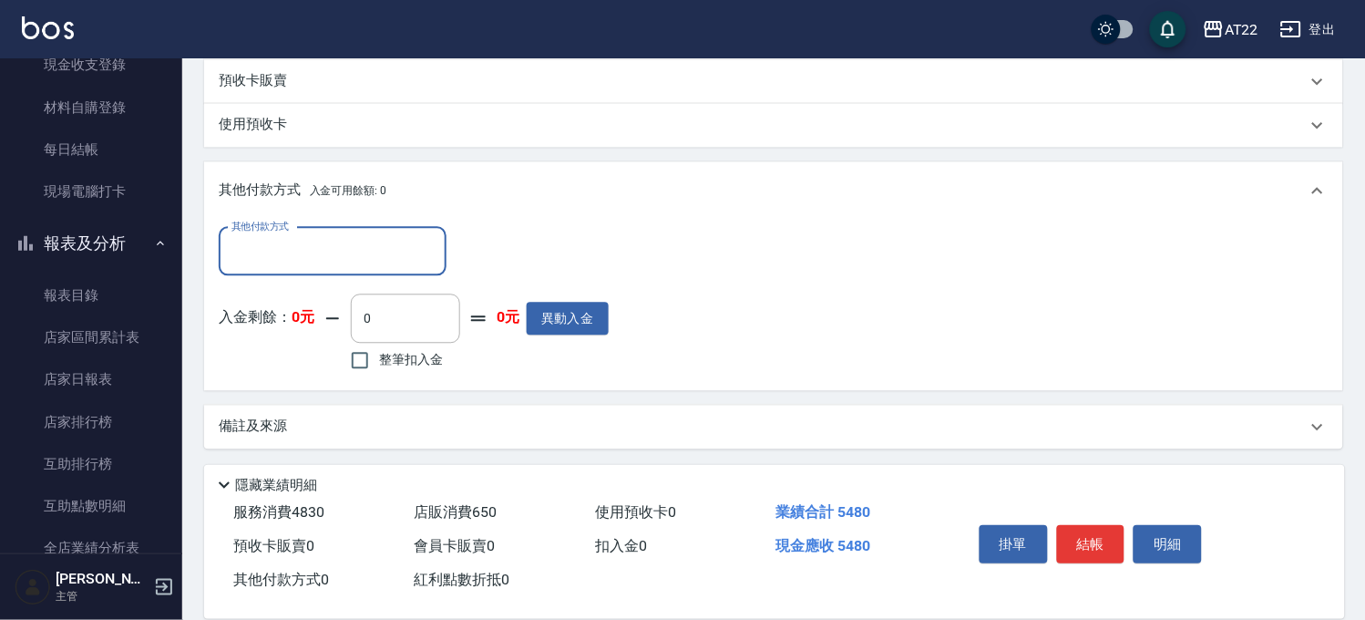
click at [341, 258] on input "其他付款方式" at bounding box center [332, 251] width 211 height 32
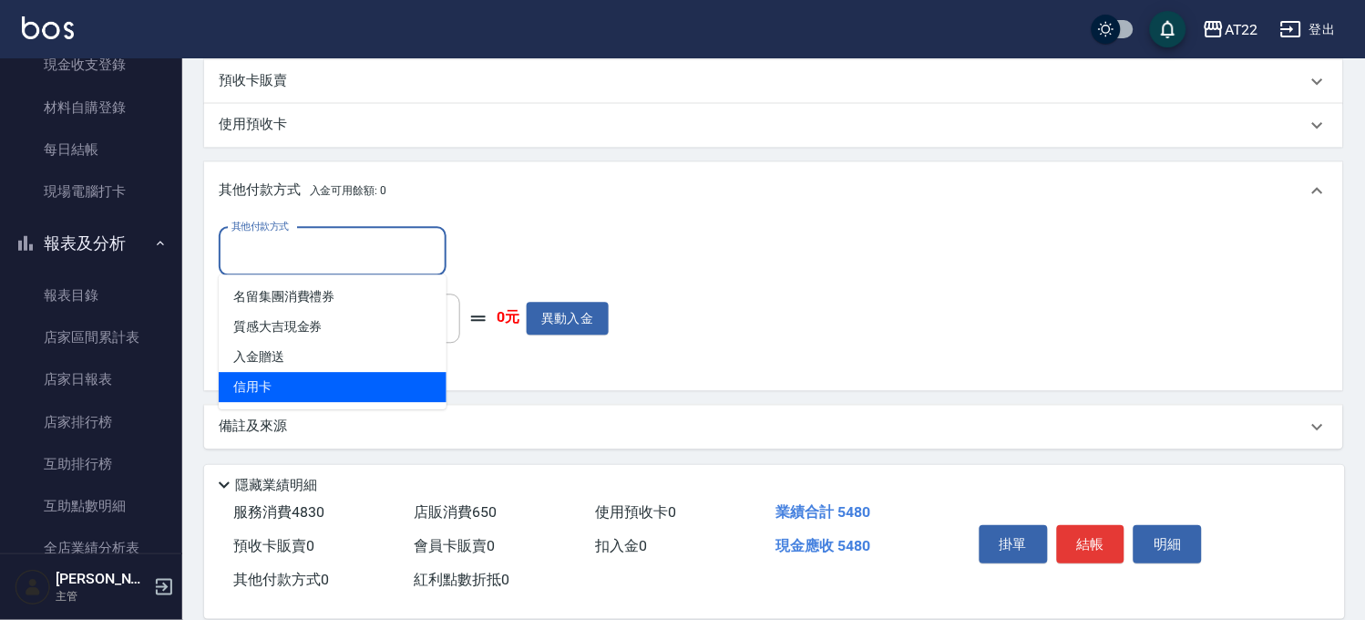
click at [295, 377] on span "信用卡" at bounding box center [333, 387] width 228 height 30
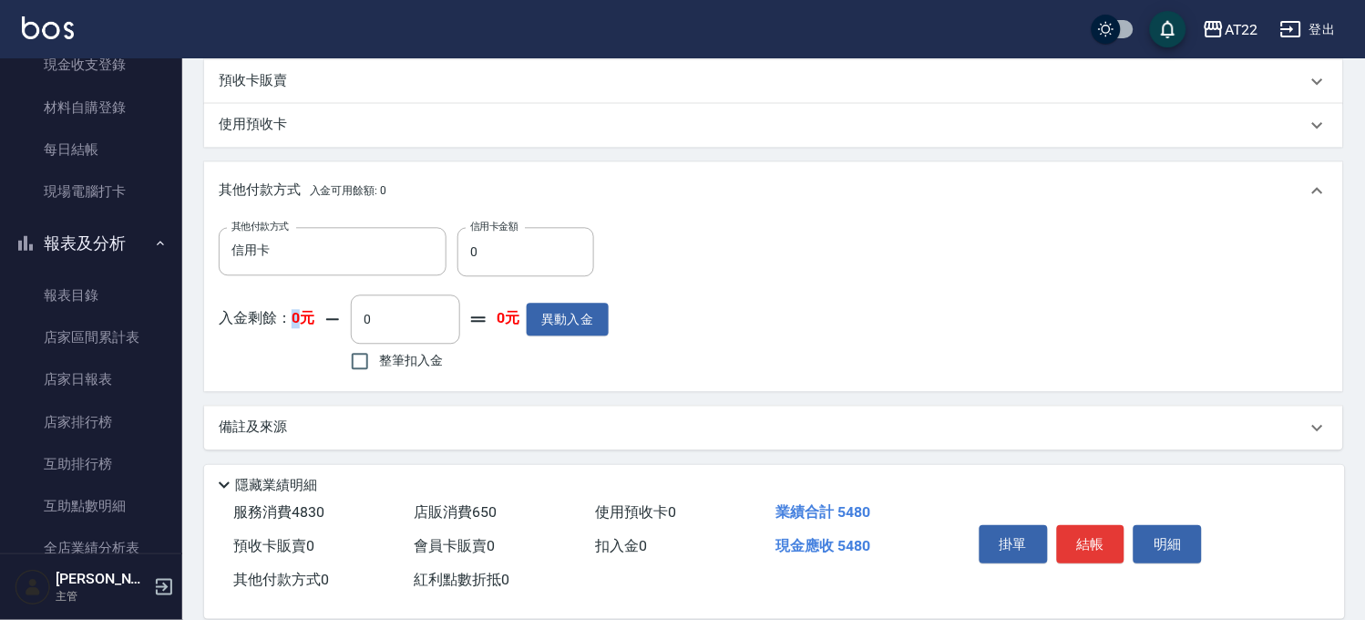
click at [295, 377] on div "其他付款方式 信用卡 其他付款方式 信用卡金額 0 信用卡金額 入金剩餘： 0元 0 ​ 整筆扣入金 0元 異動入金" at bounding box center [773, 305] width 1139 height 171
click at [477, 250] on input "0" at bounding box center [526, 251] width 137 height 49
click at [1109, 533] on button "結帳" at bounding box center [1091, 544] width 68 height 38
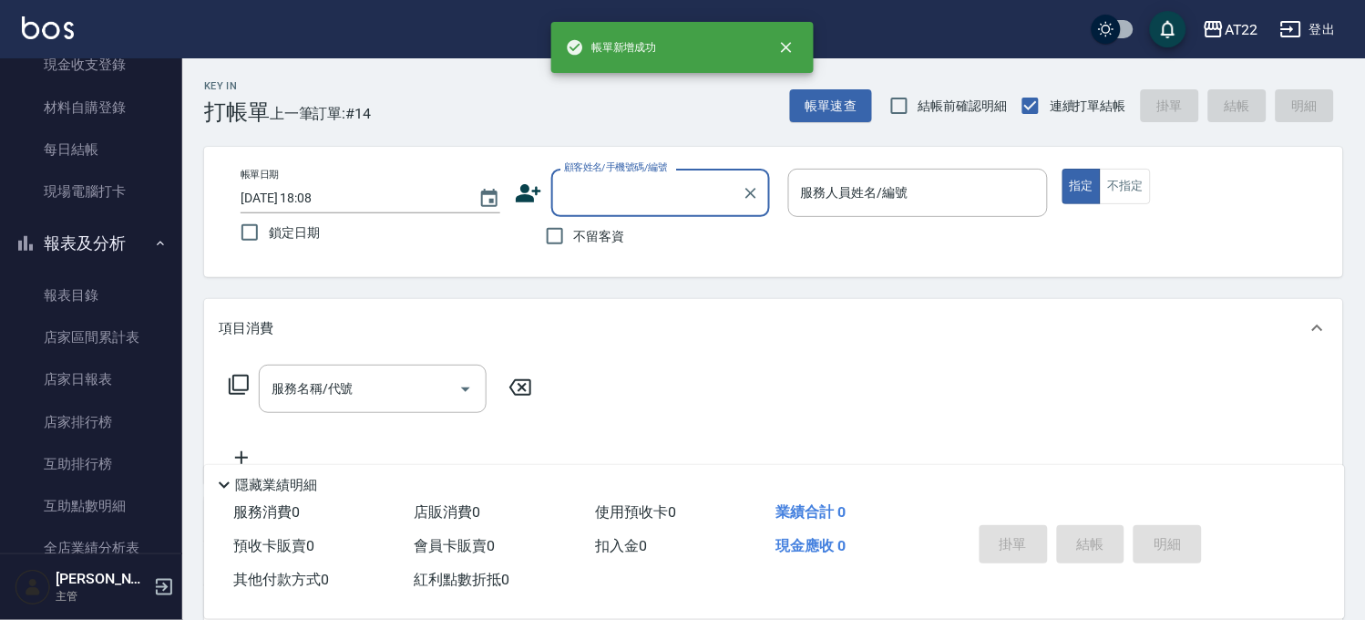
scroll to position [0, 0]
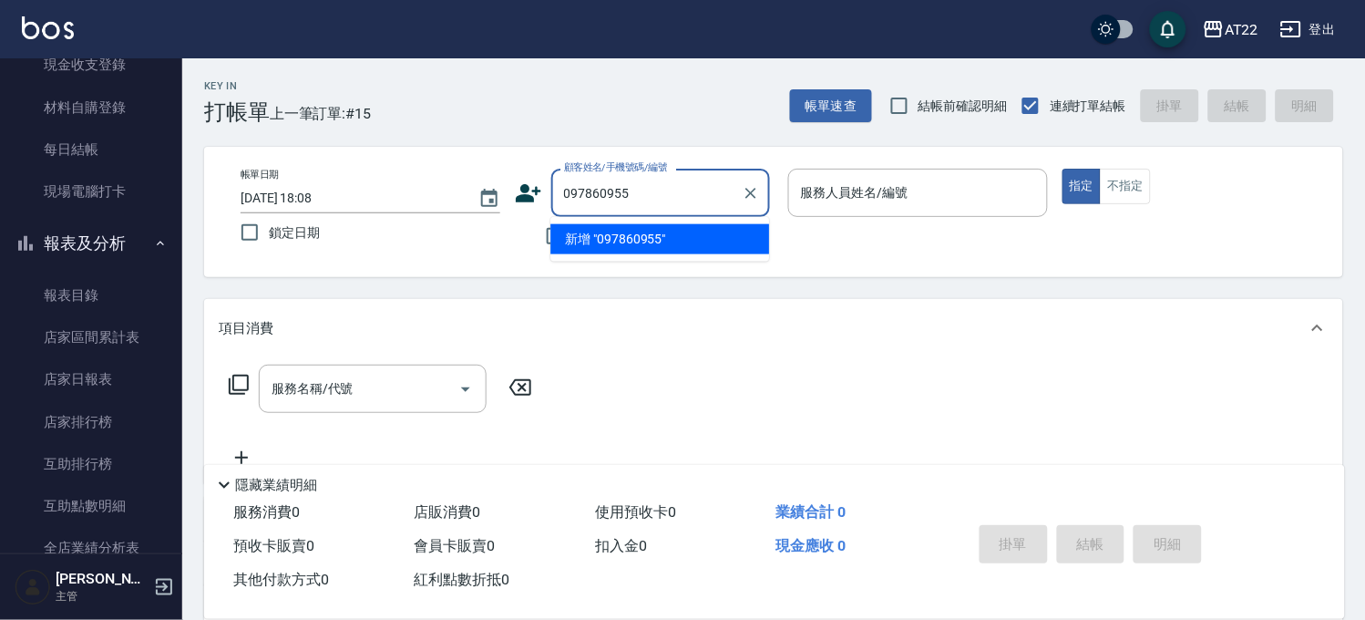
click at [617, 195] on input "097860955" at bounding box center [647, 193] width 175 height 32
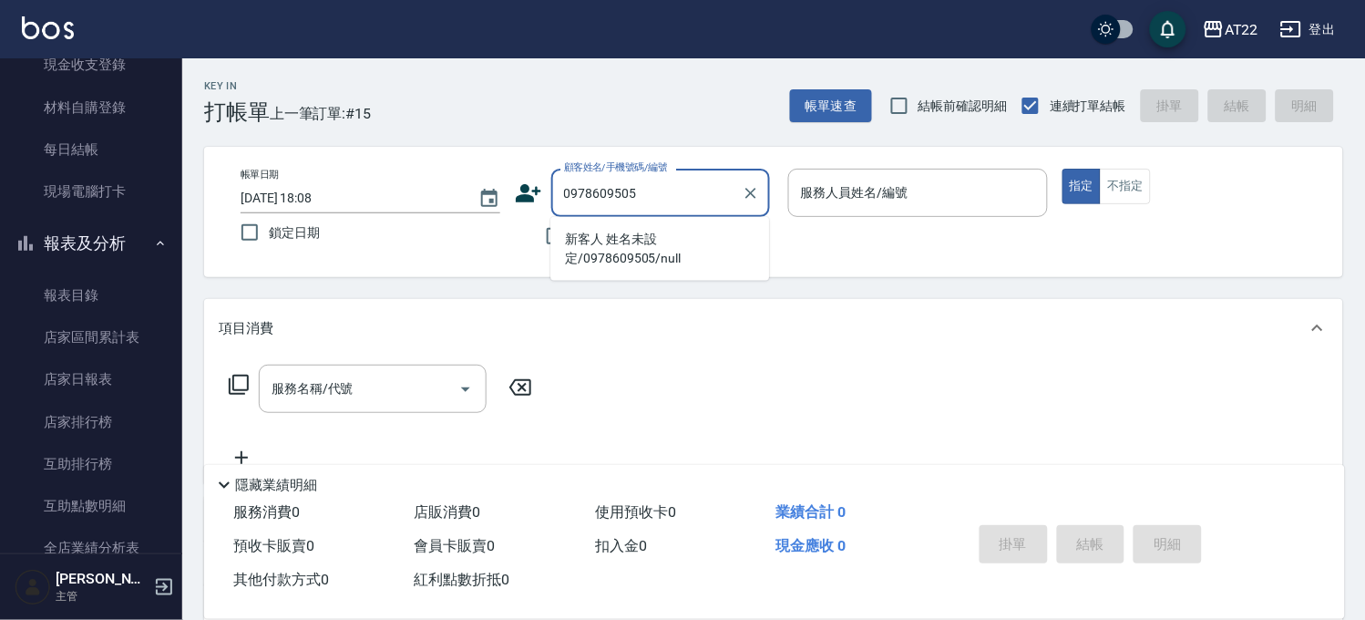
click at [621, 242] on li "新客人 姓名未設定/0978609505/null" at bounding box center [659, 248] width 219 height 49
click at [661, 240] on li "張毓捷/0922215542/0922215542" at bounding box center [659, 239] width 219 height 30
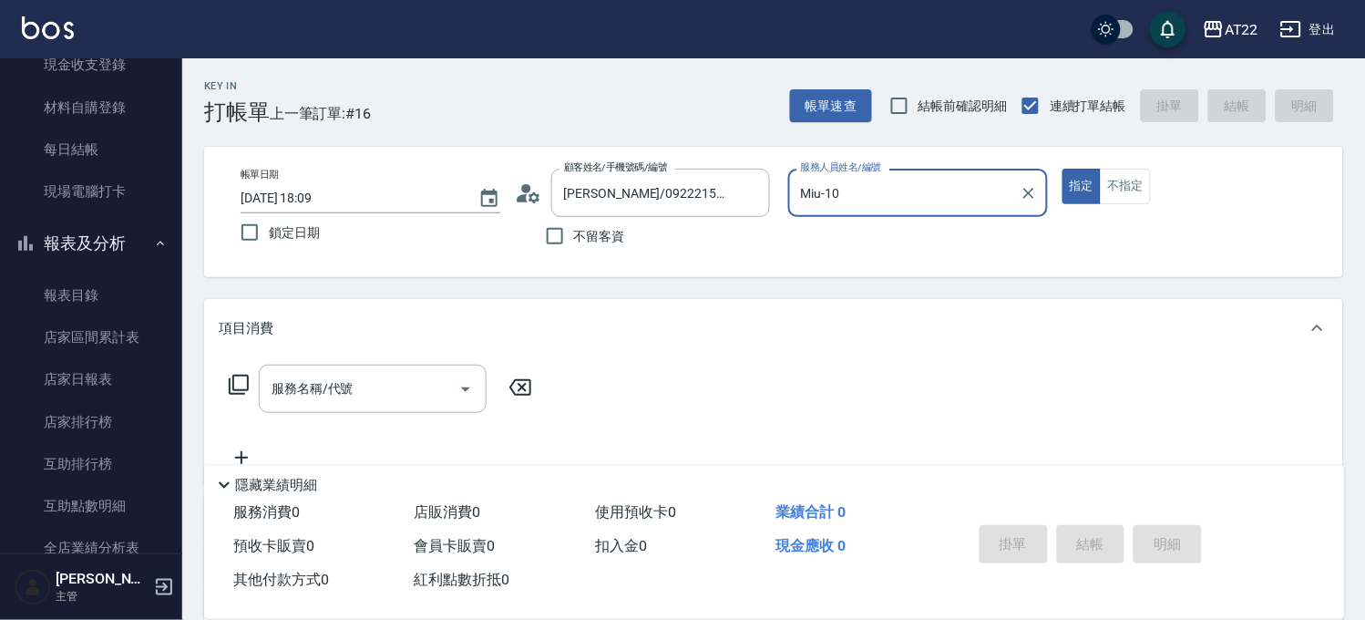
click at [1063, 169] on button "指定" at bounding box center [1082, 187] width 39 height 36
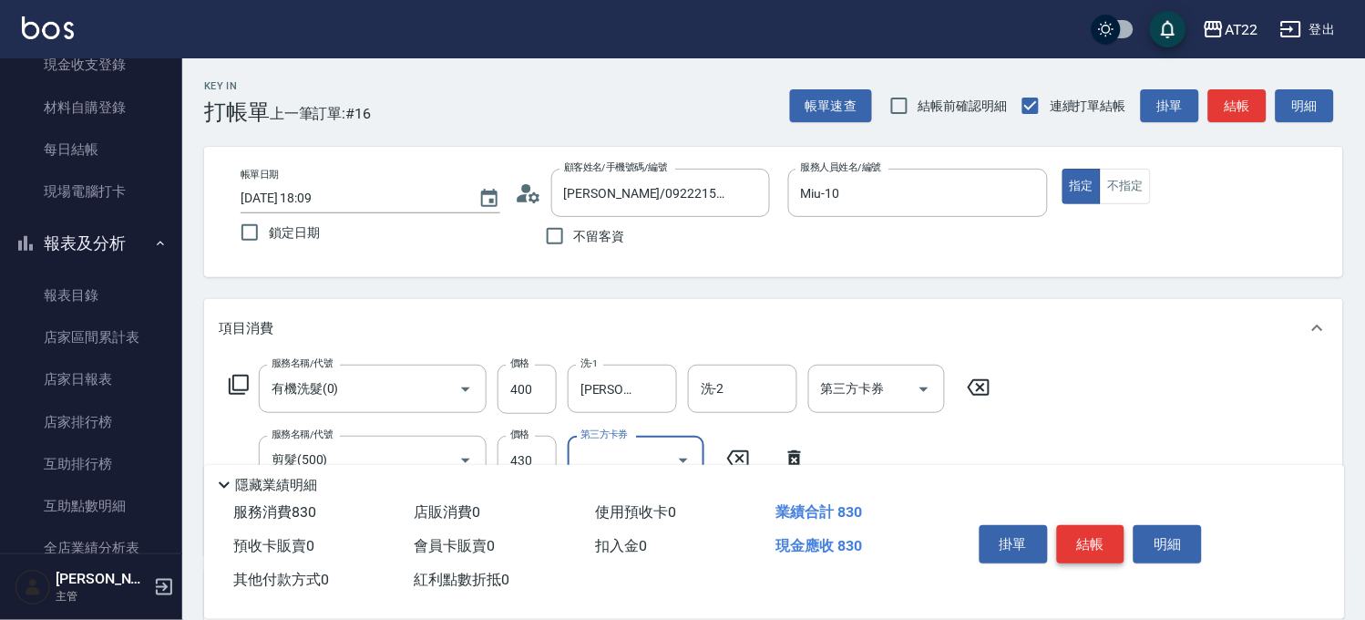
click at [1094, 525] on button "結帳" at bounding box center [1091, 544] width 68 height 38
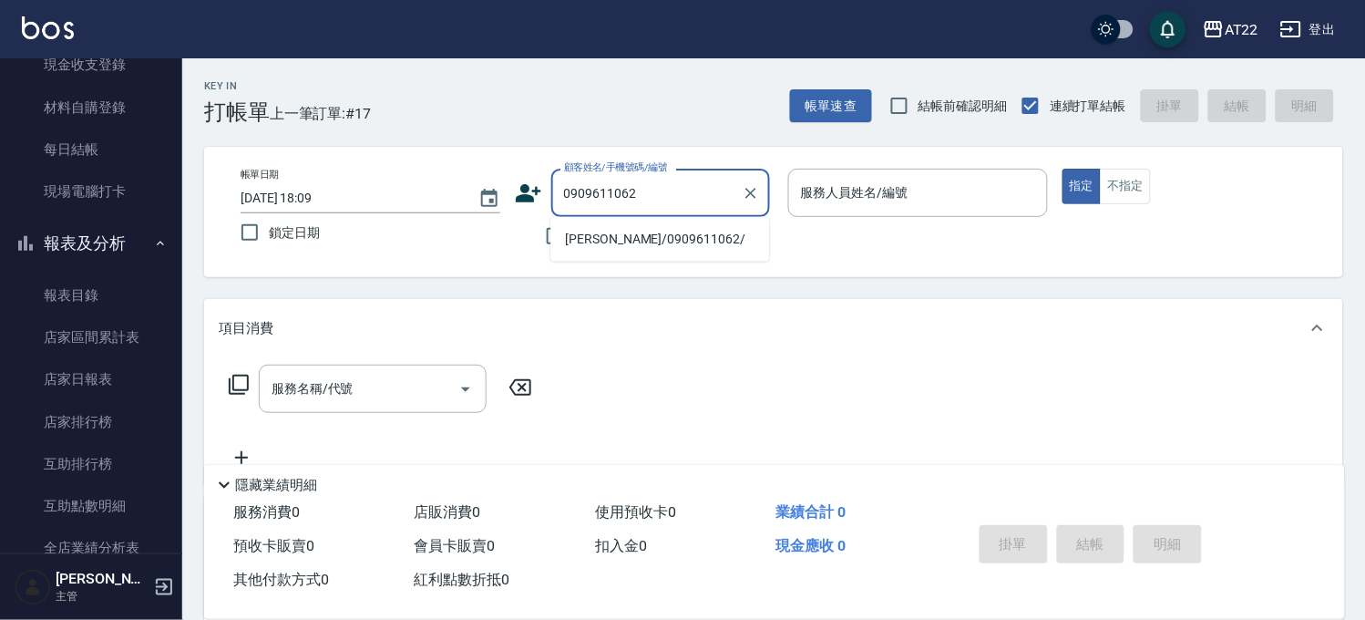
click at [625, 239] on li "林佩縈/0909611062/" at bounding box center [659, 239] width 219 height 30
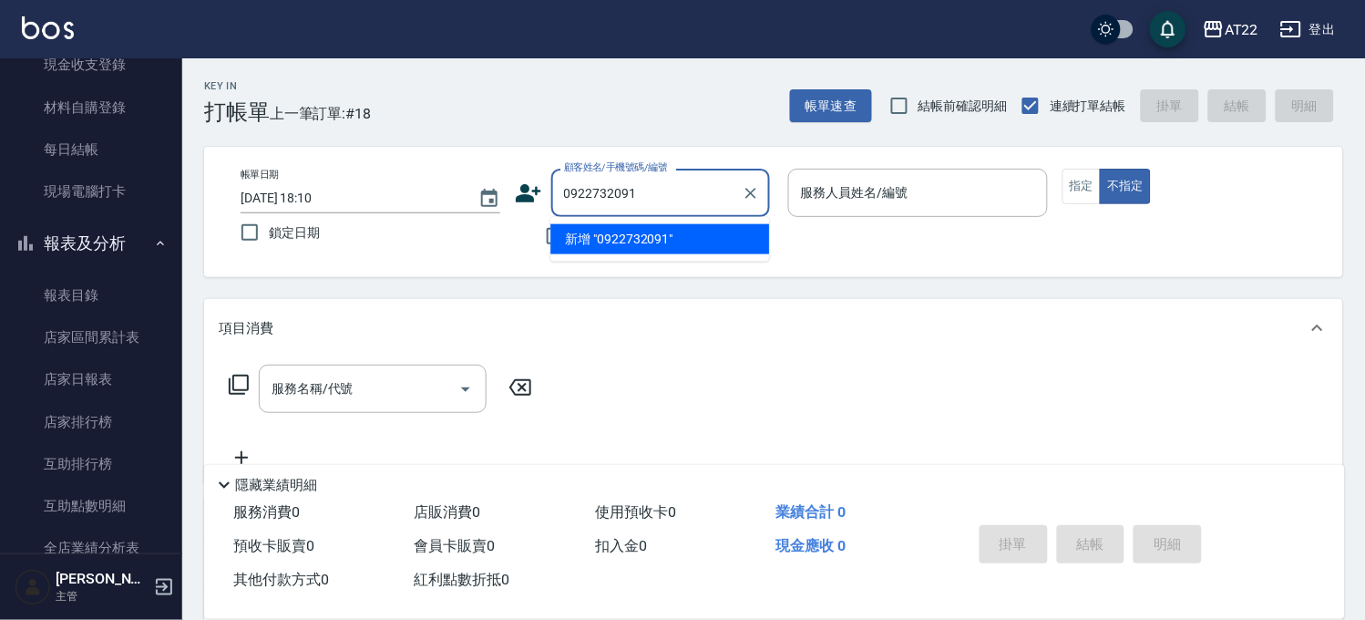
click at [616, 231] on li "新增 "0922732091"" at bounding box center [659, 239] width 219 height 30
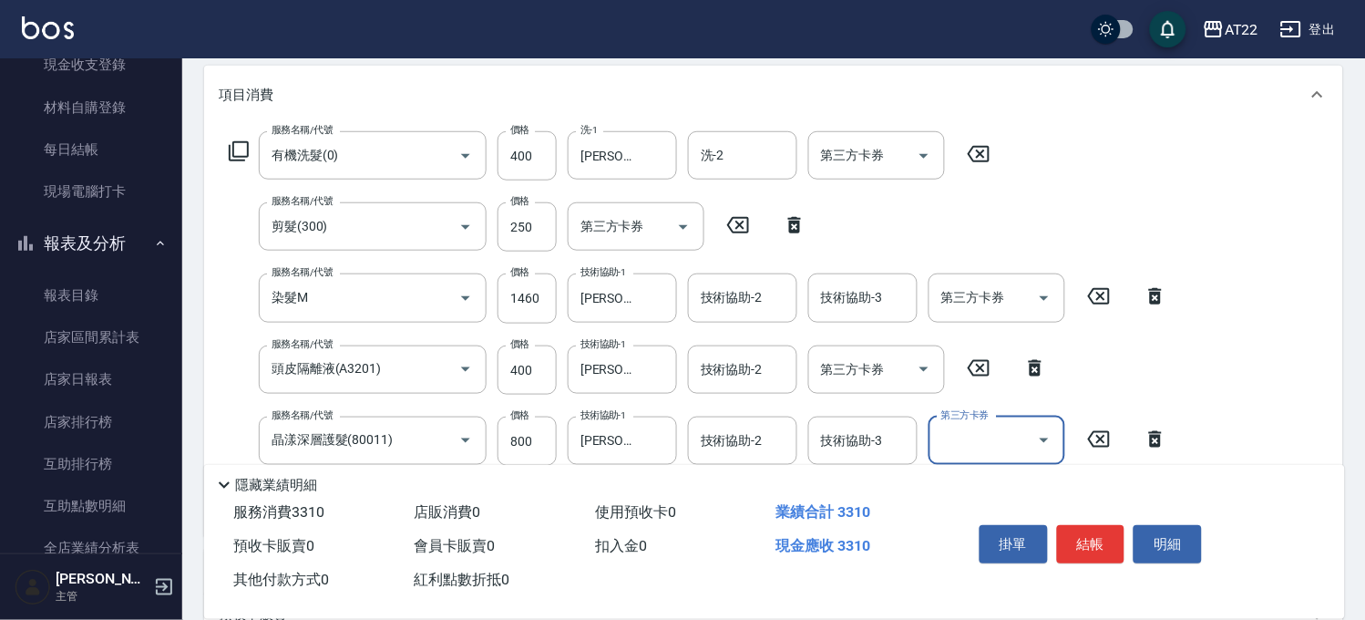
scroll to position [262, 0]
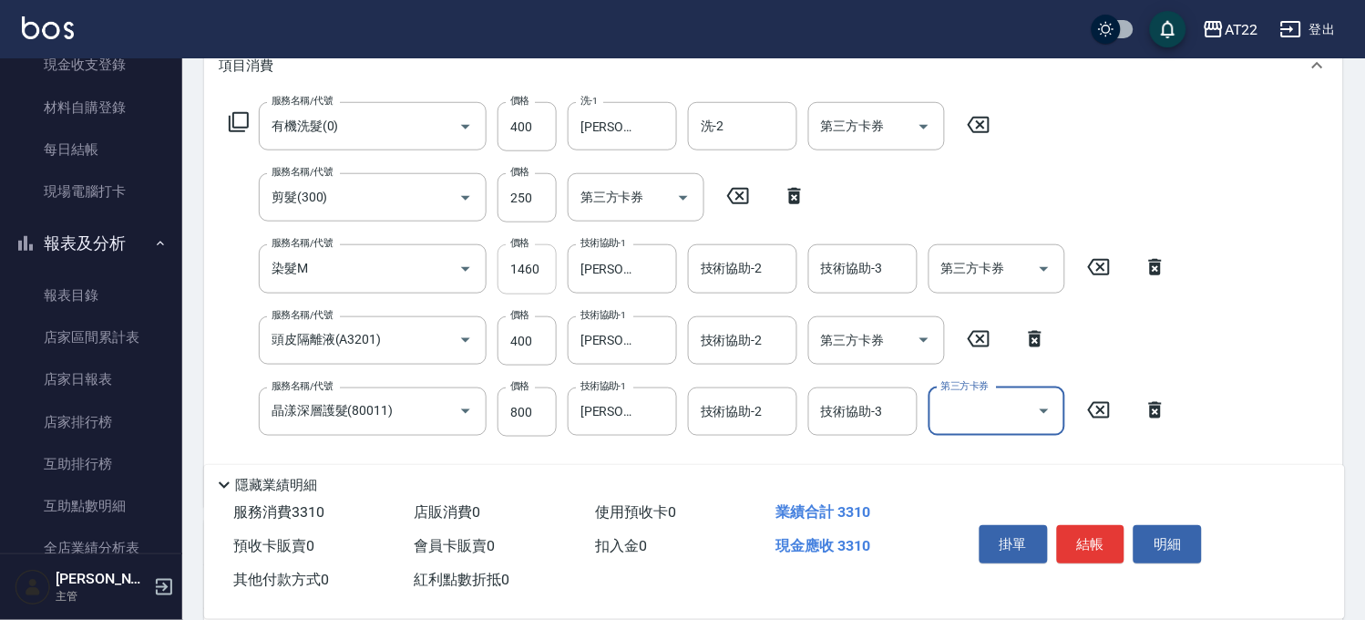
click at [532, 269] on input "1460" at bounding box center [527, 268] width 59 height 49
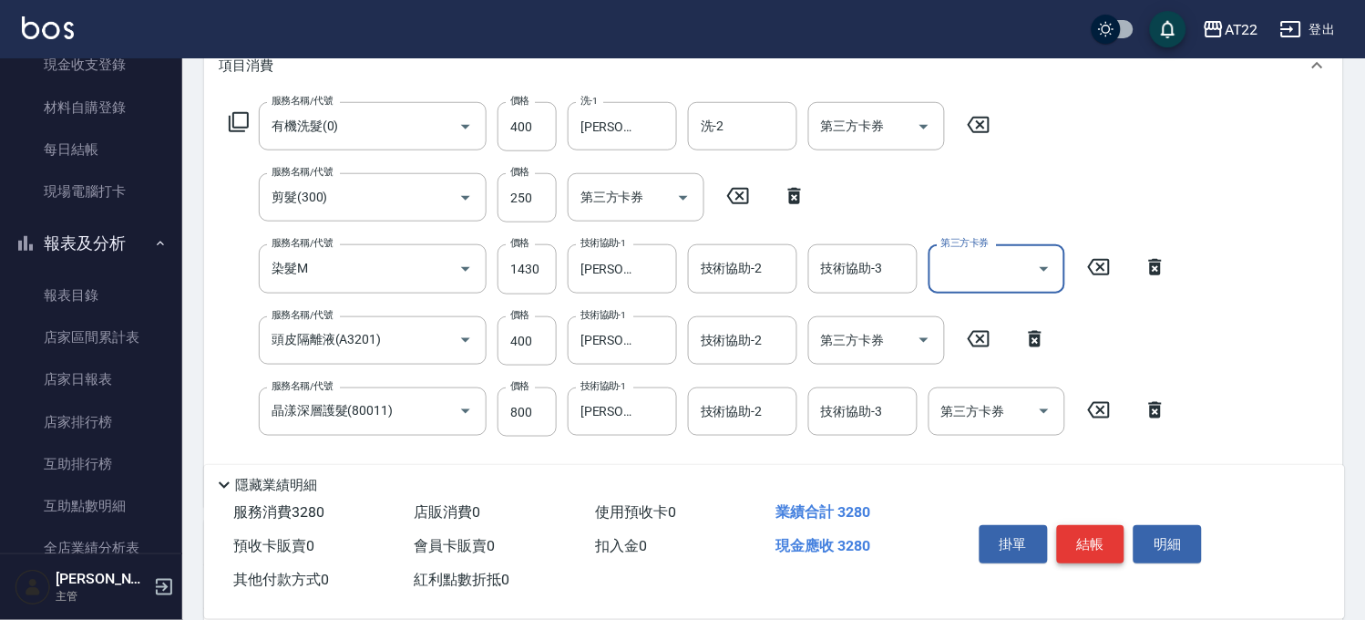
click at [1070, 536] on button "結帳" at bounding box center [1091, 544] width 68 height 38
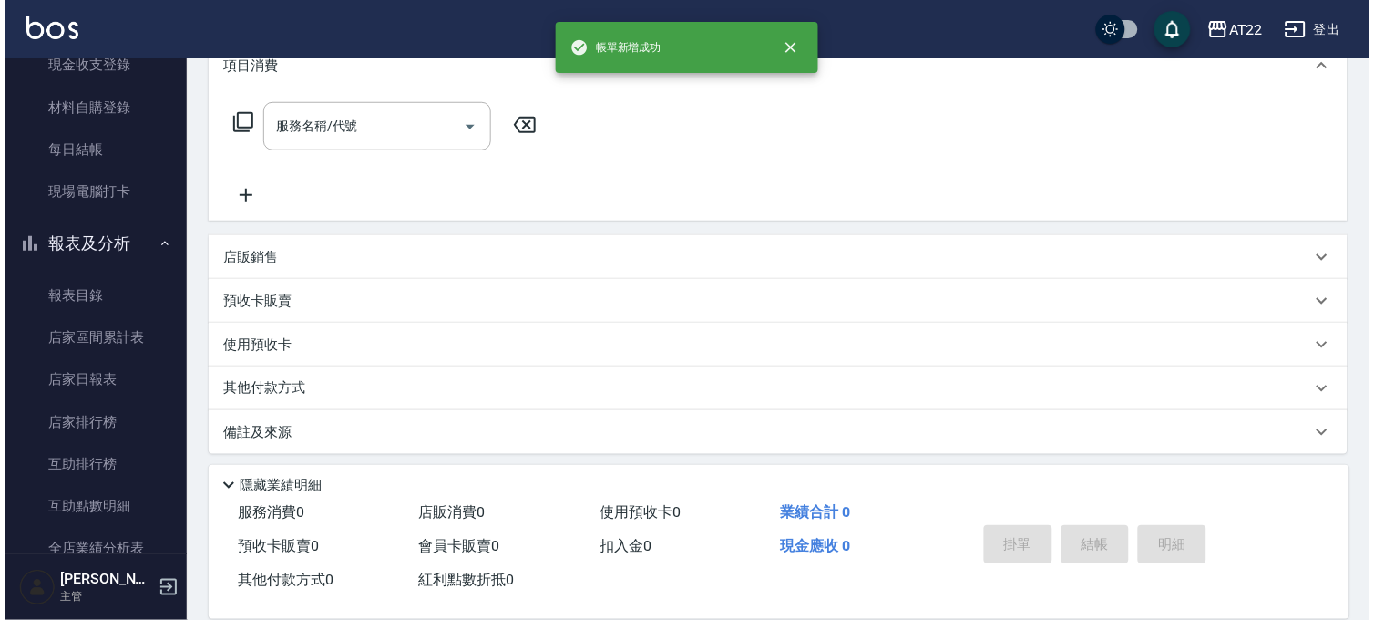
scroll to position [0, 0]
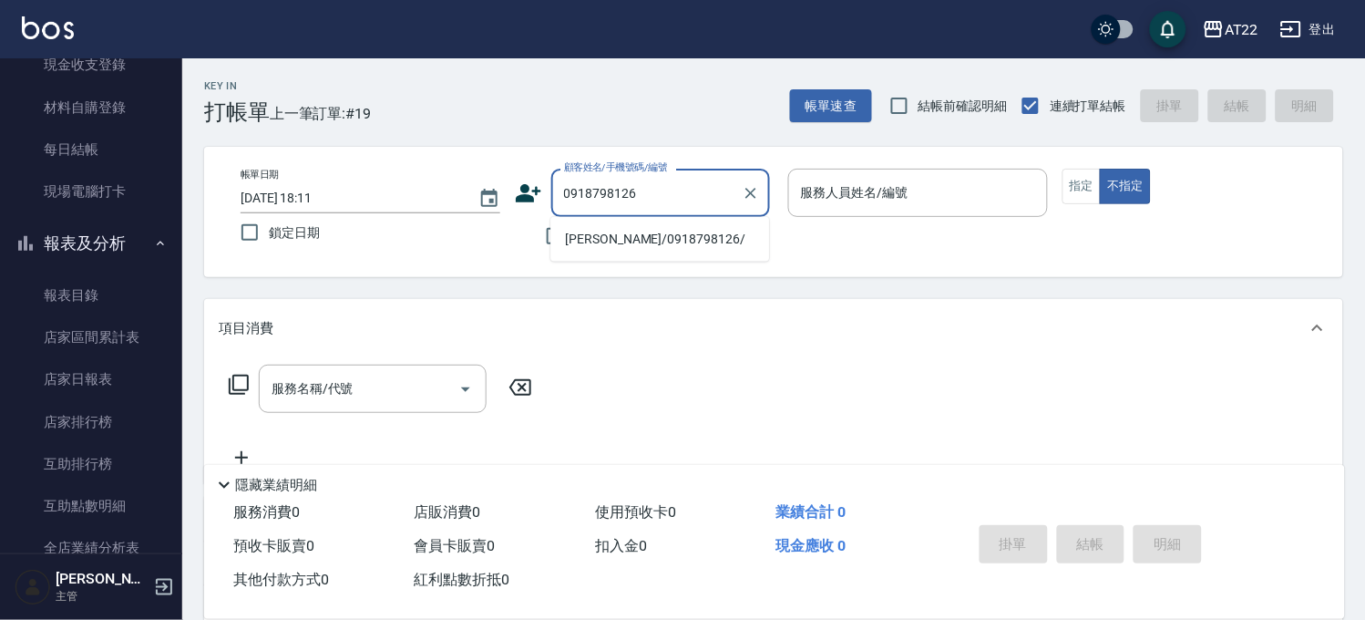
click at [663, 243] on li "楊庭玟/0918798126/" at bounding box center [659, 239] width 219 height 30
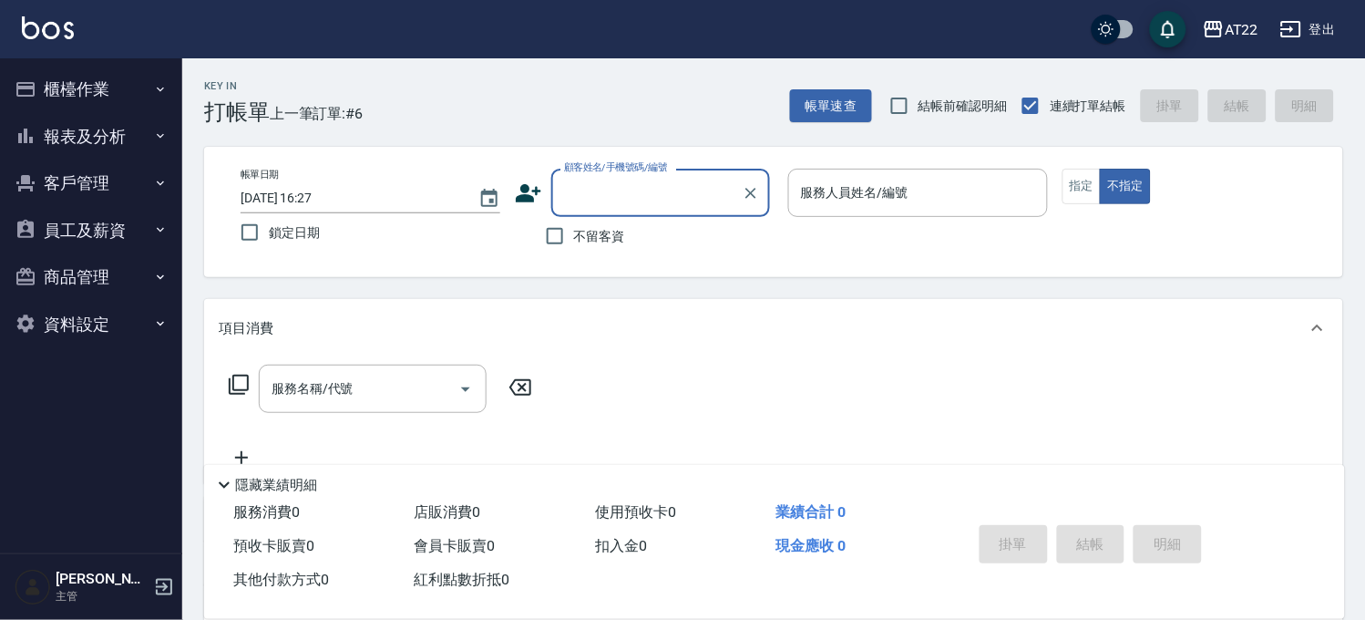
click at [133, 87] on button "櫃檯作業" at bounding box center [91, 89] width 168 height 47
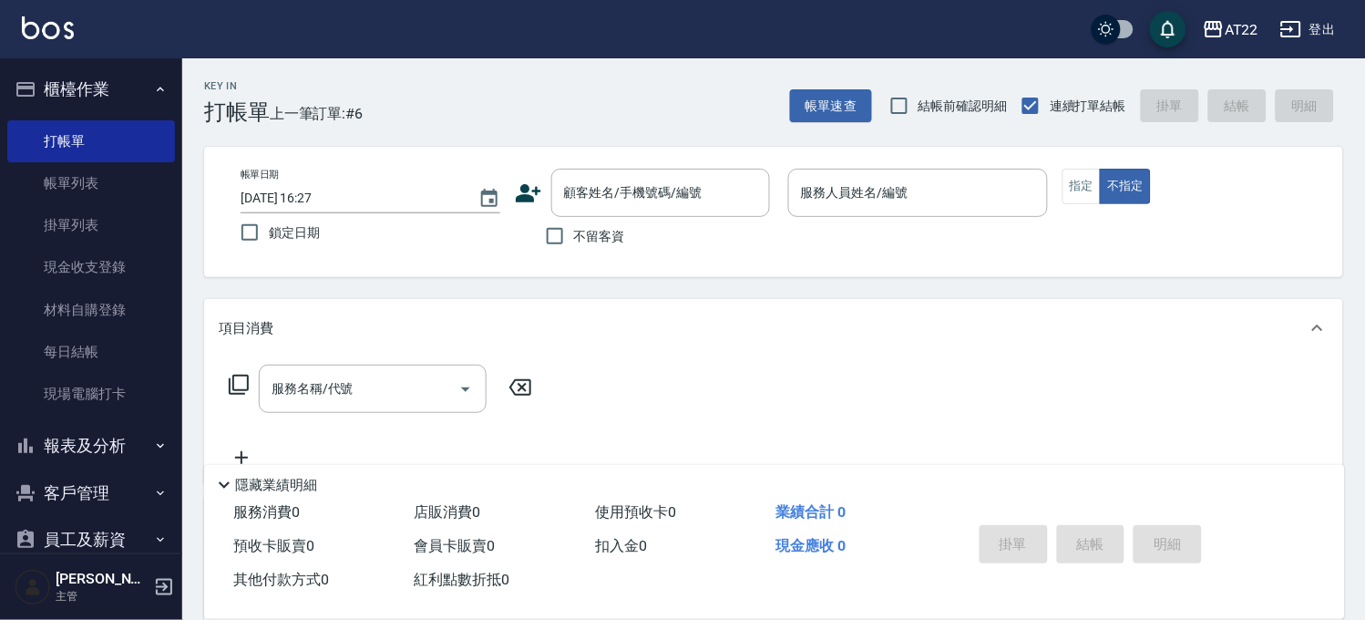
click at [114, 82] on button "櫃檯作業" at bounding box center [91, 89] width 168 height 47
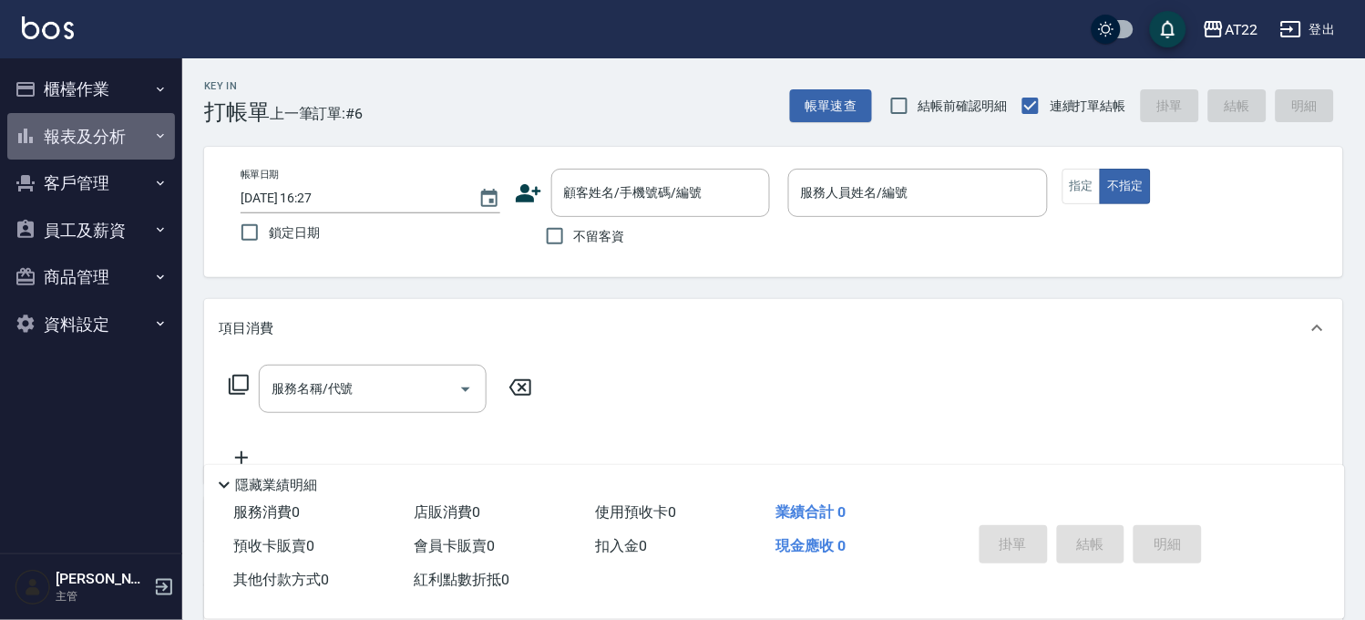
click at [120, 138] on button "報表及分析" at bounding box center [91, 136] width 168 height 47
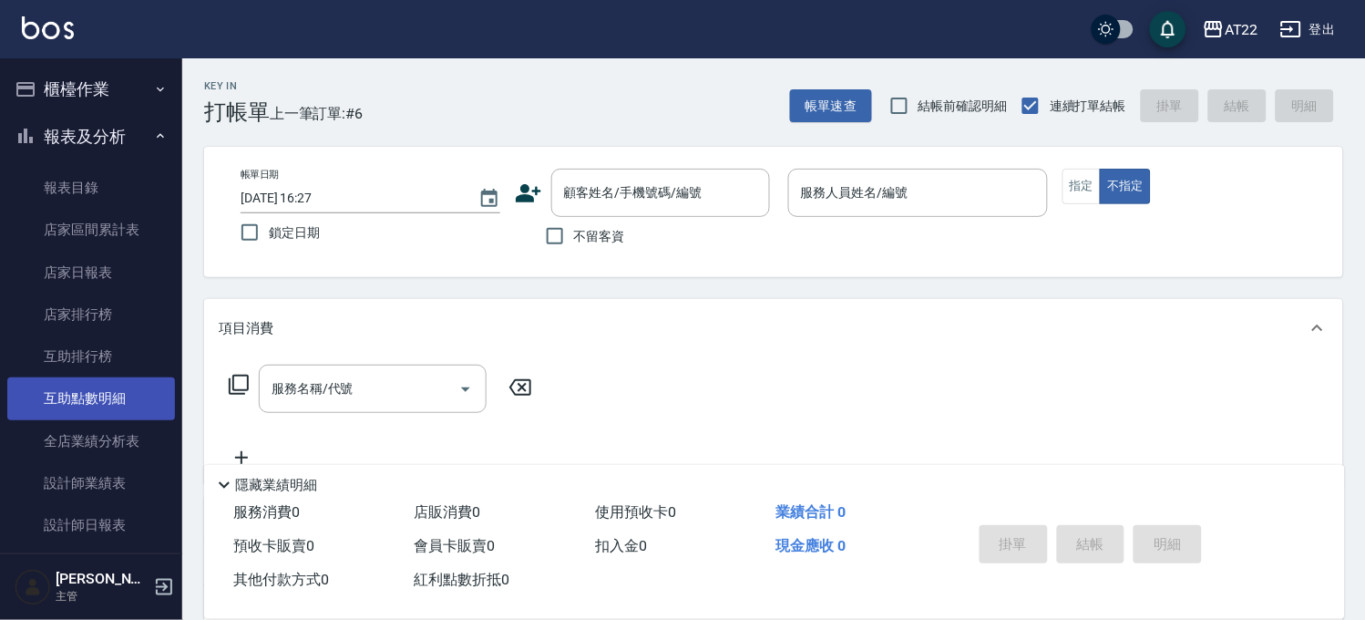
click at [134, 405] on link "互助點數明細" at bounding box center [91, 398] width 168 height 42
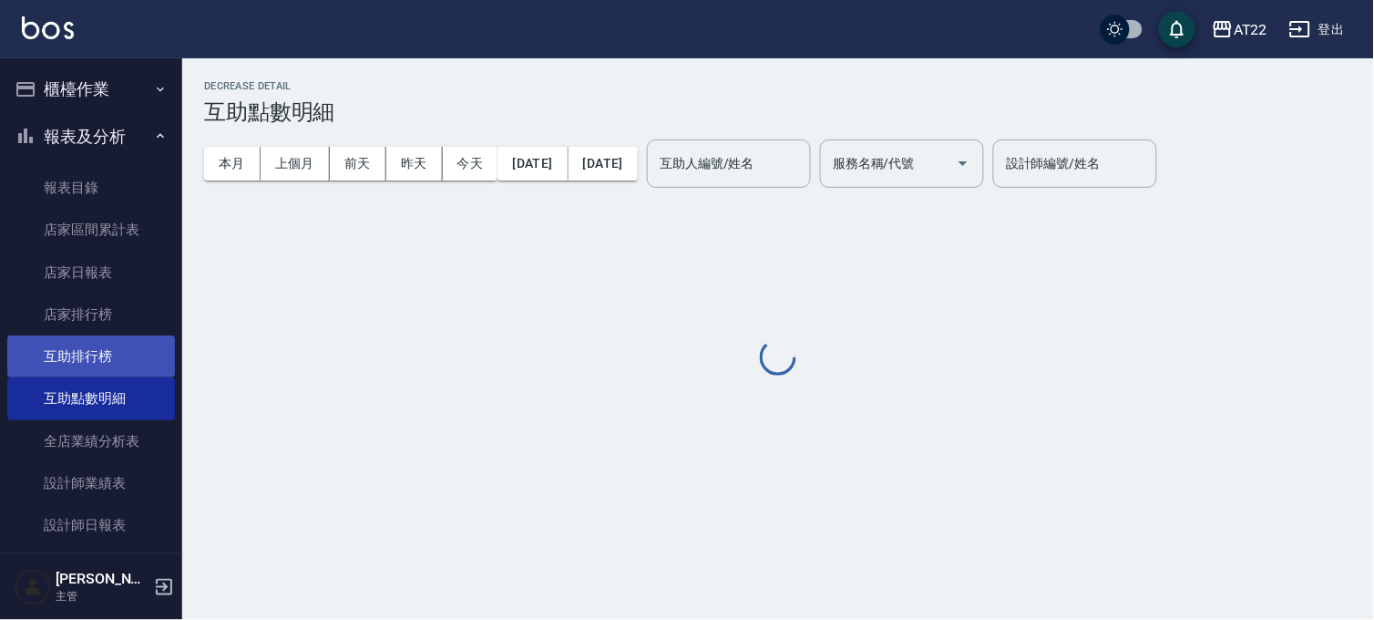
click at [159, 352] on link "互助排行榜" at bounding box center [91, 356] width 168 height 42
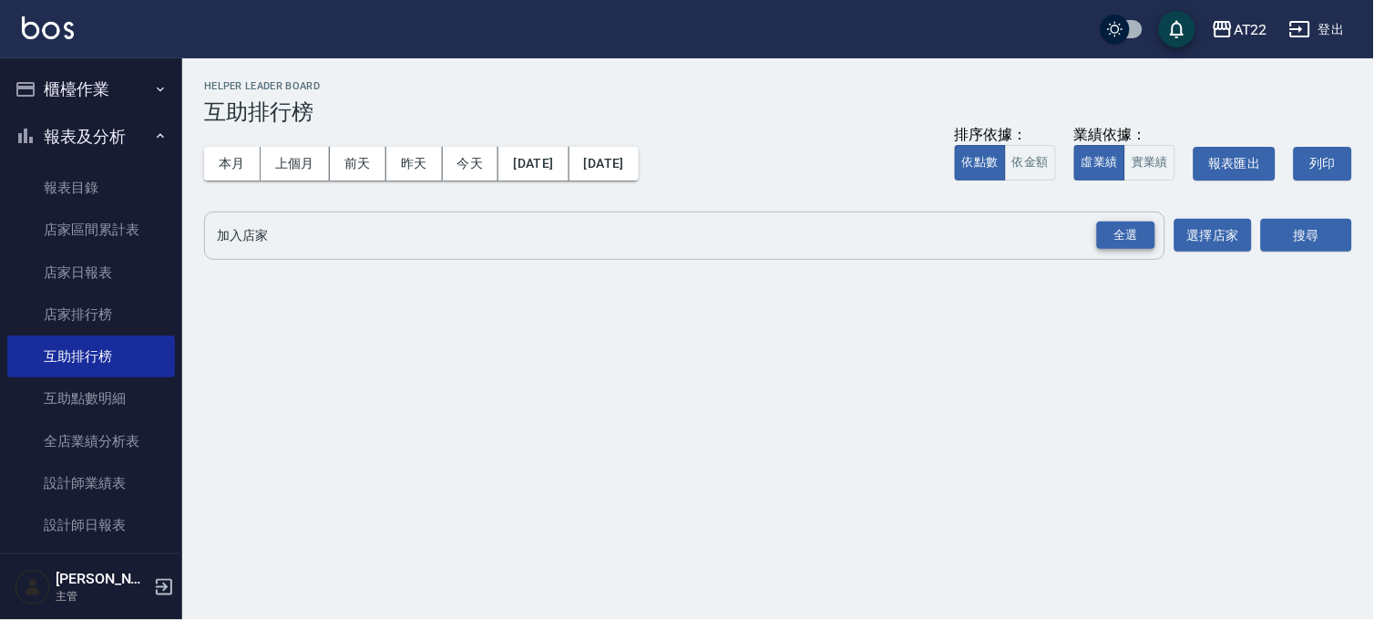
click at [1137, 239] on div "全選" at bounding box center [1126, 235] width 58 height 28
click at [1312, 244] on button "搜尋" at bounding box center [1306, 237] width 91 height 34
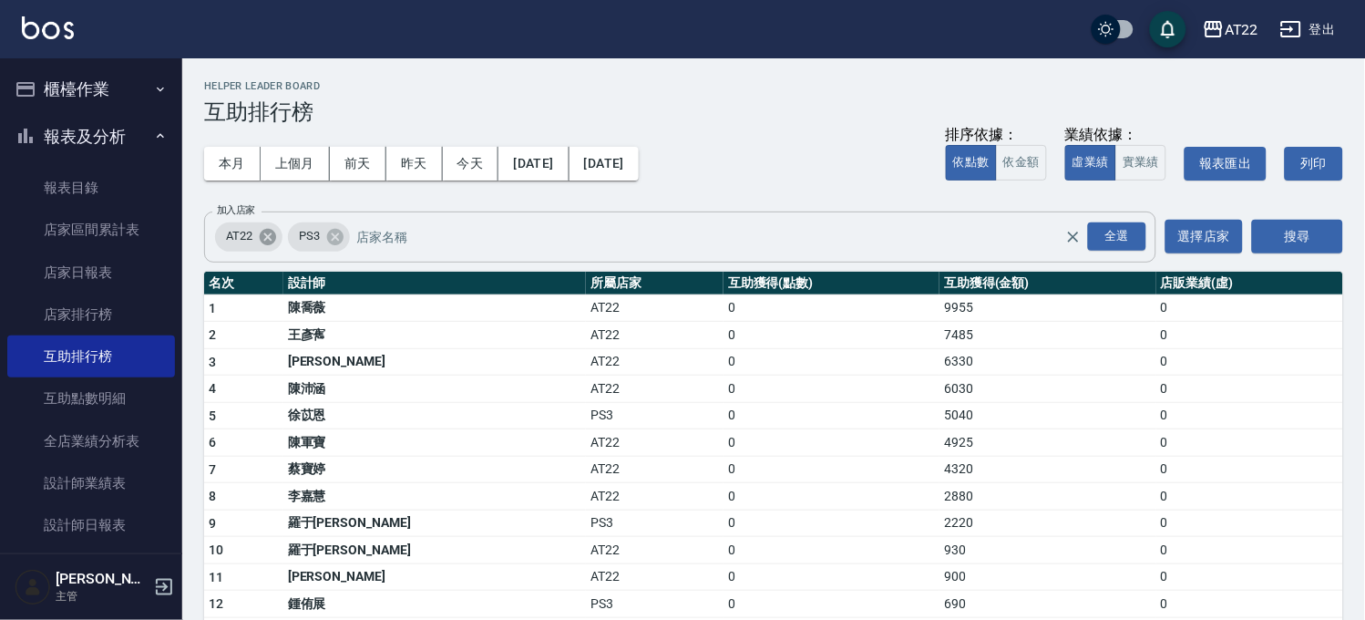
click at [264, 243] on icon at bounding box center [268, 237] width 20 height 20
click at [253, 242] on icon at bounding box center [262, 237] width 20 height 20
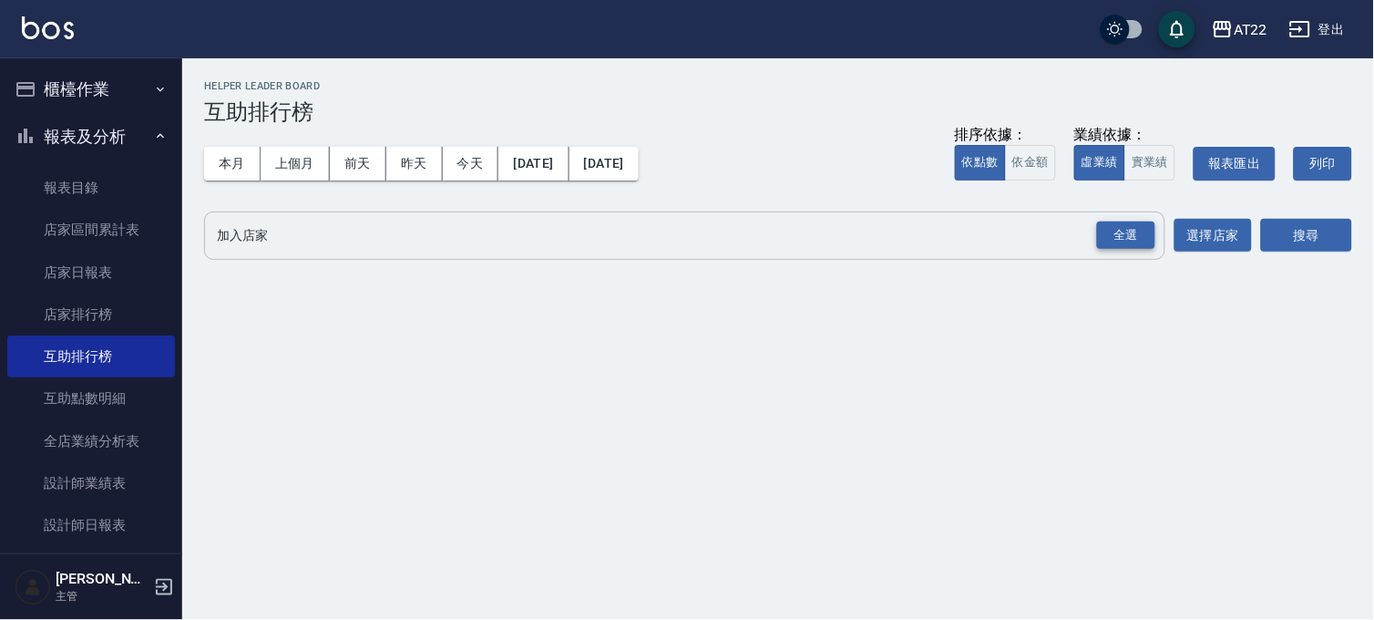
click at [1145, 241] on div "全選" at bounding box center [1126, 235] width 58 height 28
click at [337, 241] on icon at bounding box center [335, 236] width 16 height 16
click at [1294, 233] on button "搜尋" at bounding box center [1306, 237] width 91 height 34
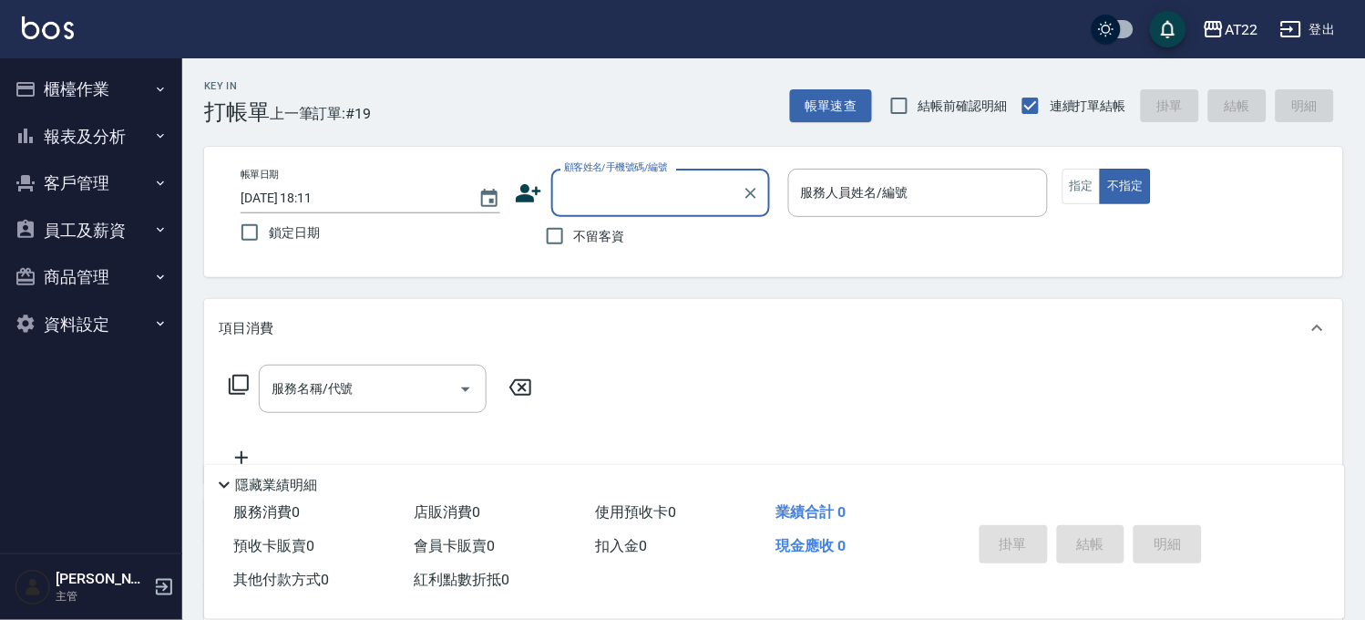
click at [687, 184] on input "顧客姓名/手機號碼/編號" at bounding box center [647, 193] width 175 height 32
click at [654, 232] on li "楊庭玟/0918798126/" at bounding box center [659, 239] width 219 height 30
type input "楊庭玟/0918798126/"
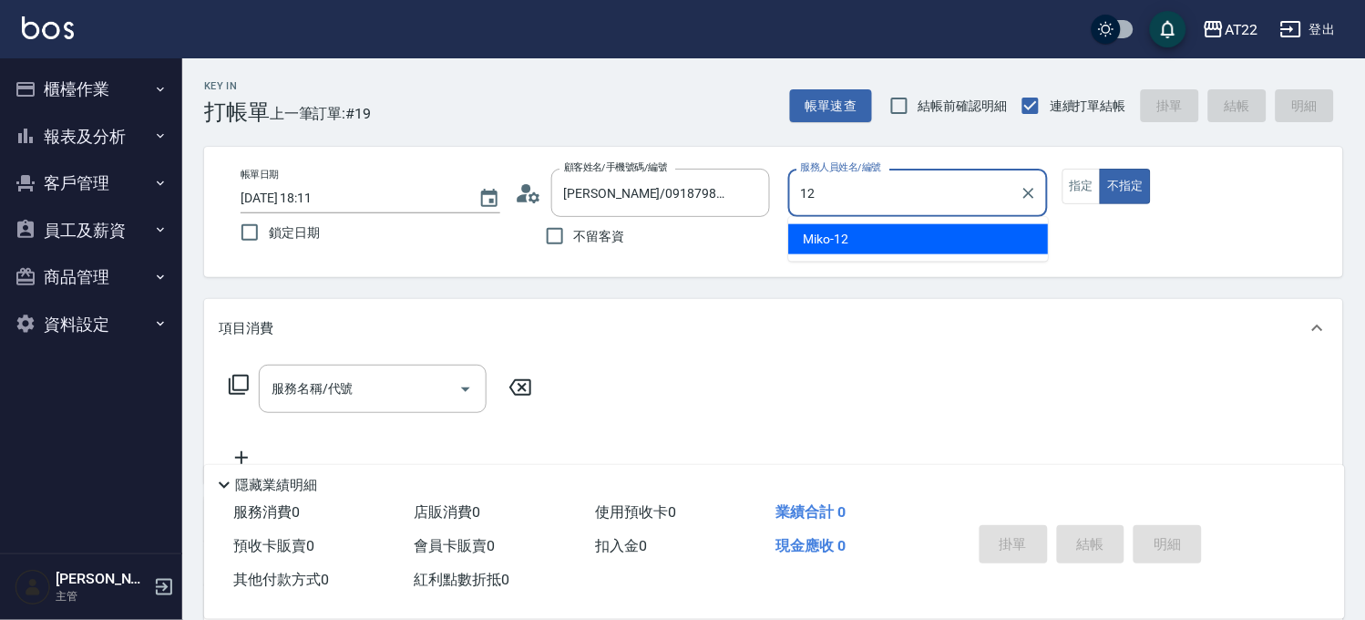
type input "Miko-12"
type button "false"
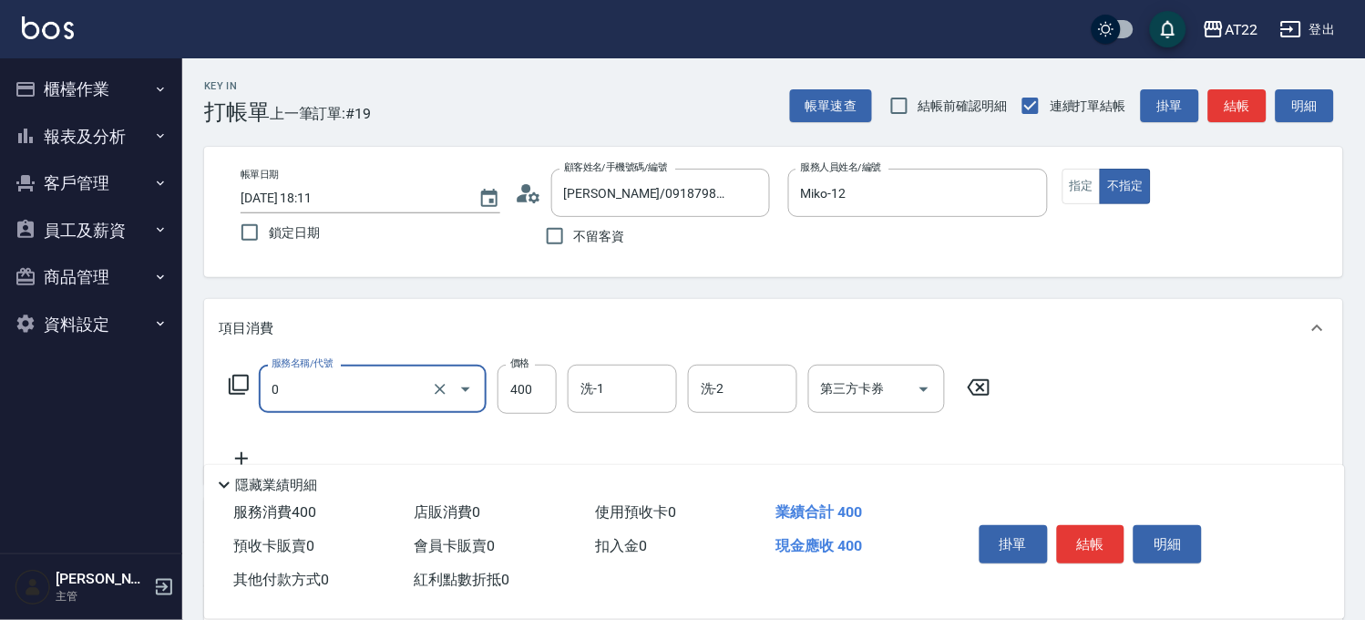
type input "有機洗髮(0)"
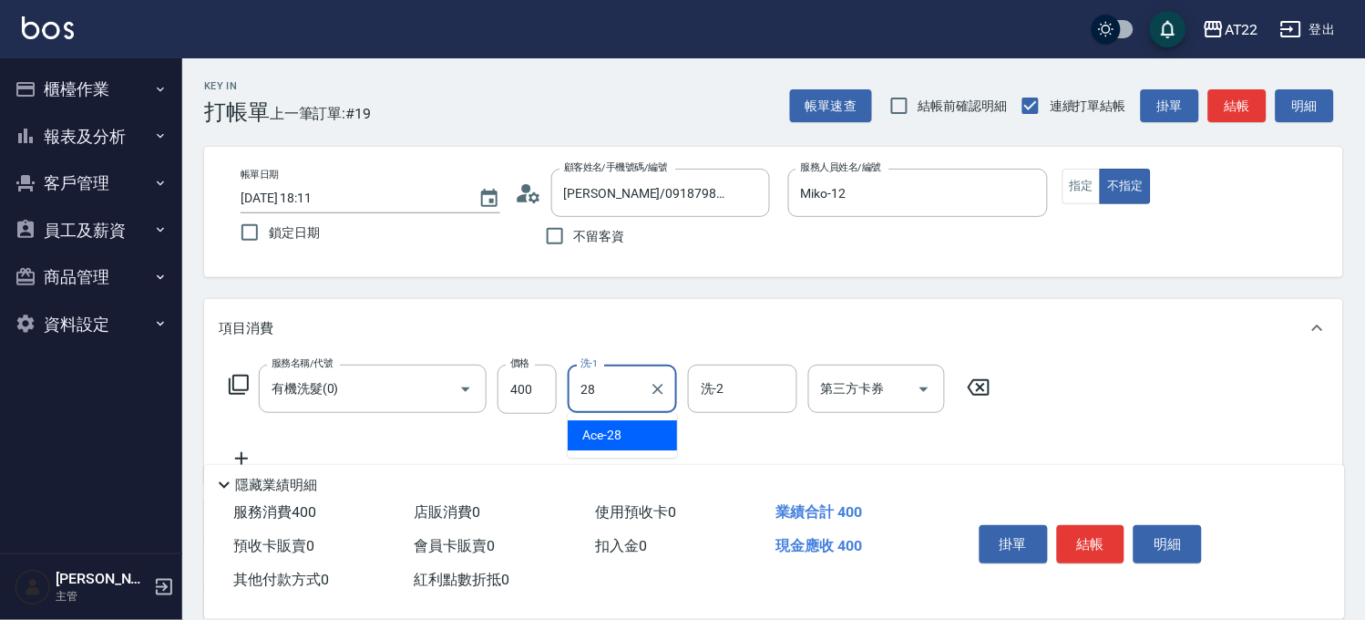
type input "Ace-28"
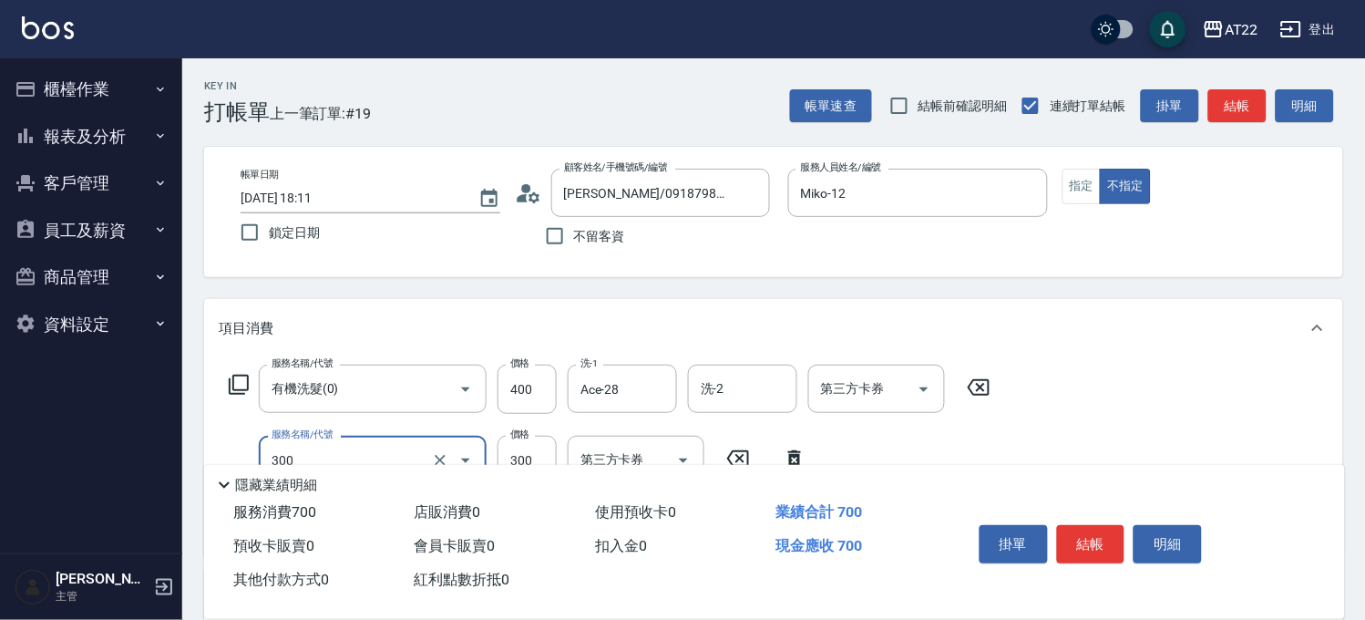
type input "剪髮(300)"
type input "250"
click at [1106, 534] on button "結帳" at bounding box center [1091, 544] width 68 height 38
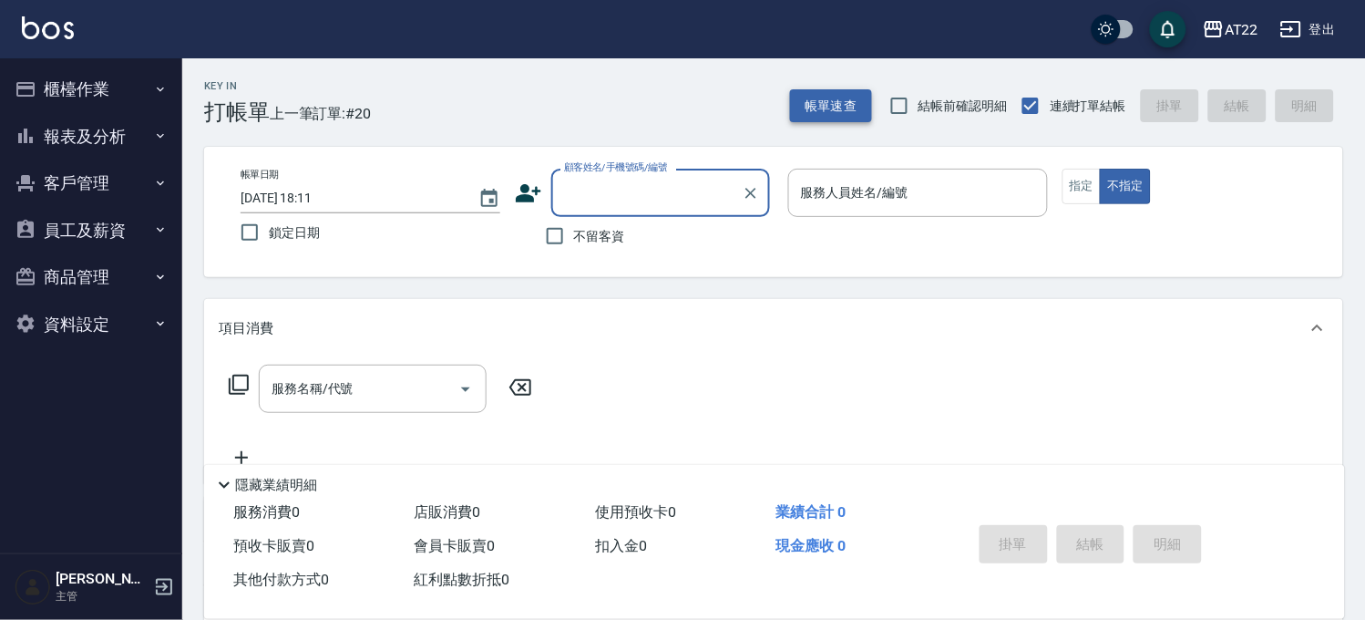
click at [839, 105] on button "帳單速查" at bounding box center [831, 106] width 82 height 34
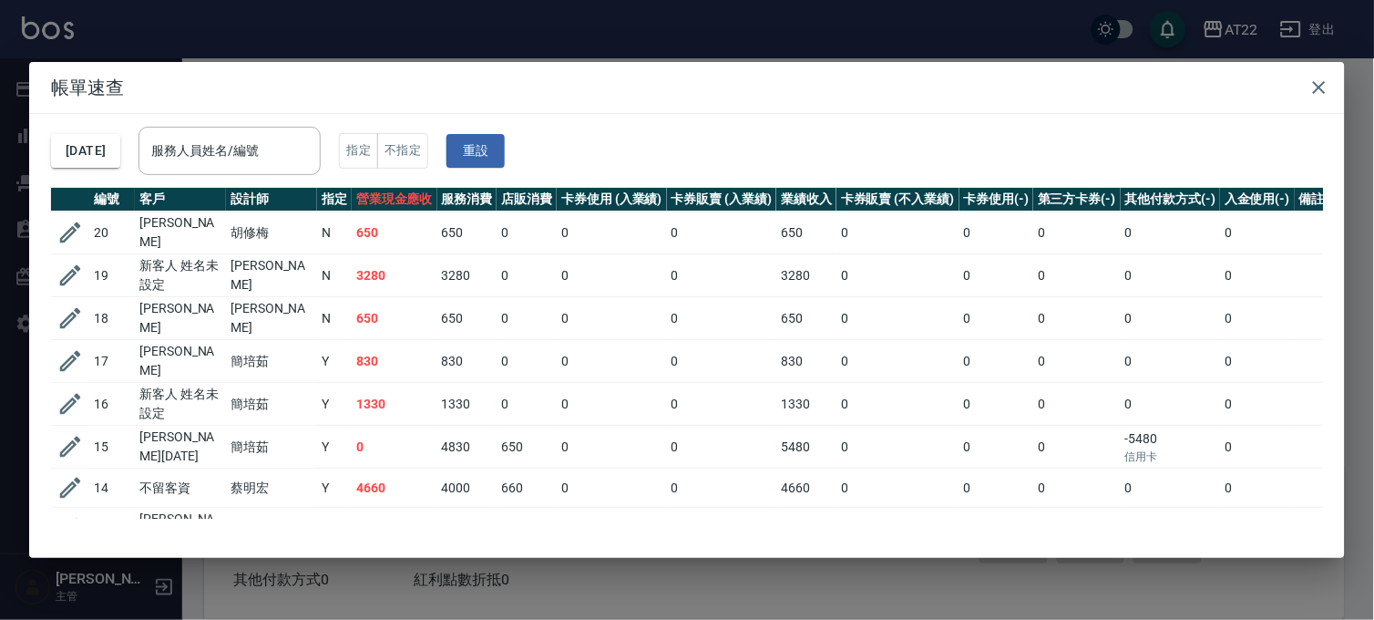
click at [851, 38] on div "帳單速查 2025/09/11 服務人員姓名/編號 服務人員姓名/編號 指定 不指定 重設 編號 客戶 設計師 指定 營業現金應收 服務消費 店販消費 卡券使…" at bounding box center [687, 310] width 1374 height 620
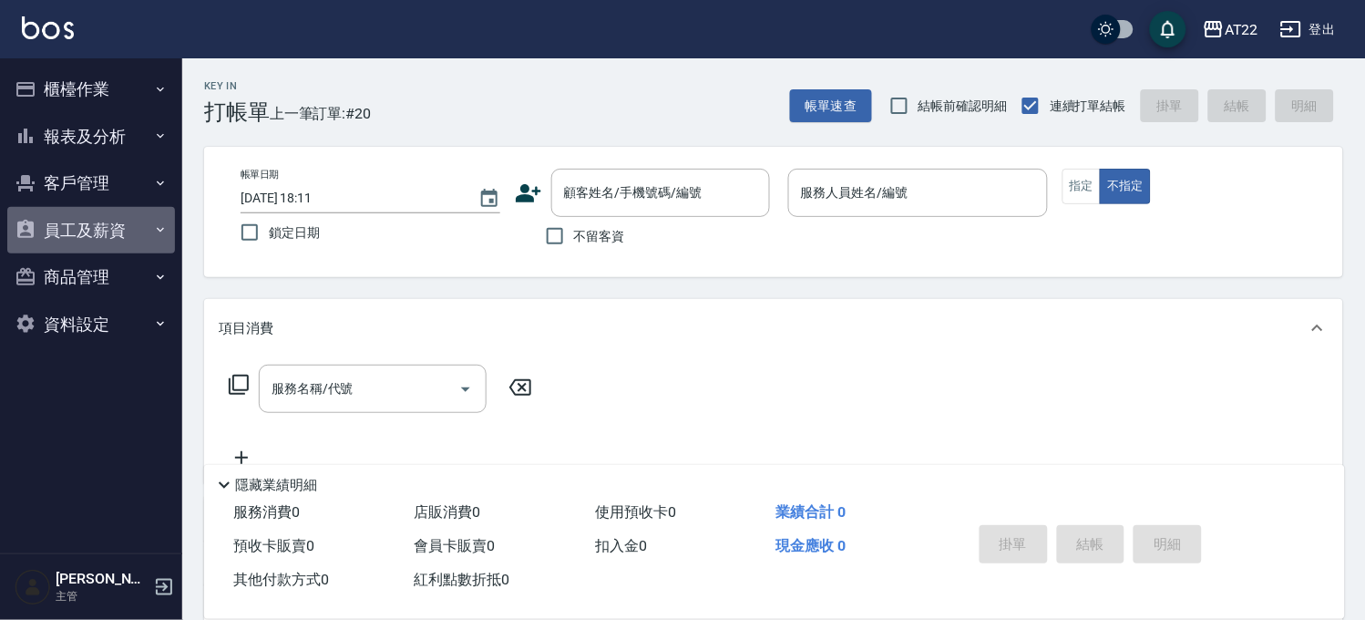
click at [92, 225] on button "員工及薪資" at bounding box center [91, 230] width 168 height 47
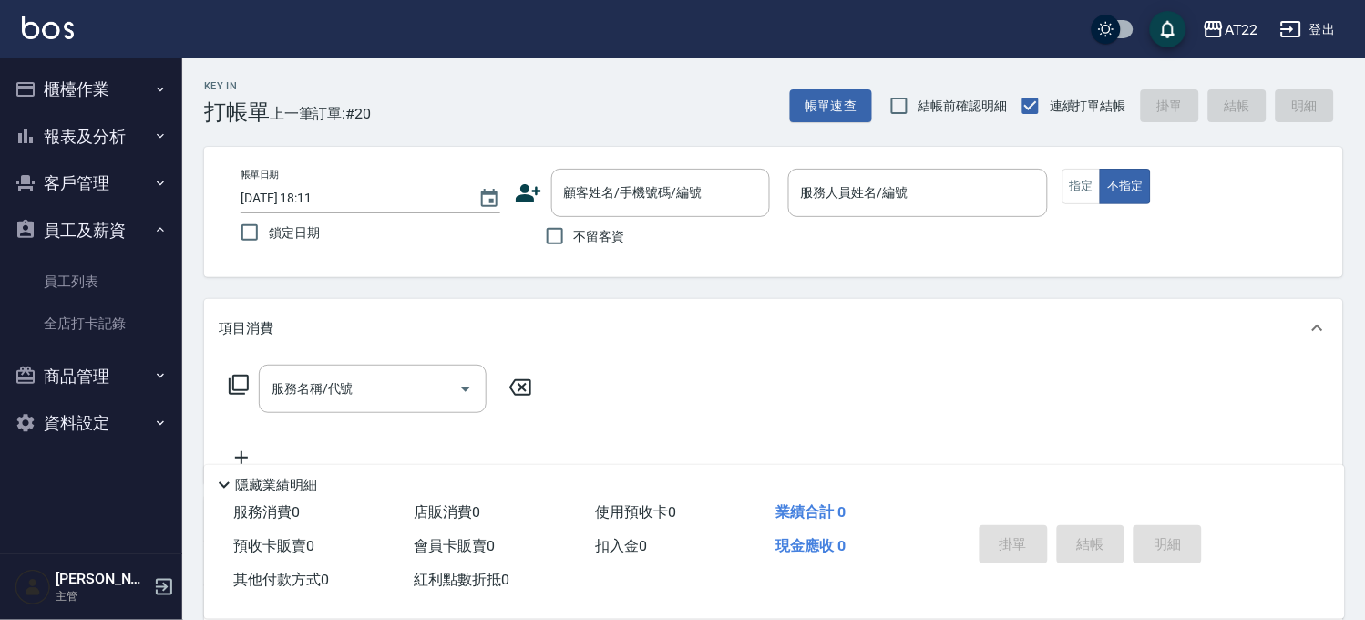
drag, startPoint x: 109, startPoint y: 186, endPoint x: 98, endPoint y: 228, distance: 43.3
click at [110, 185] on button "客戶管理" at bounding box center [91, 182] width 168 height 47
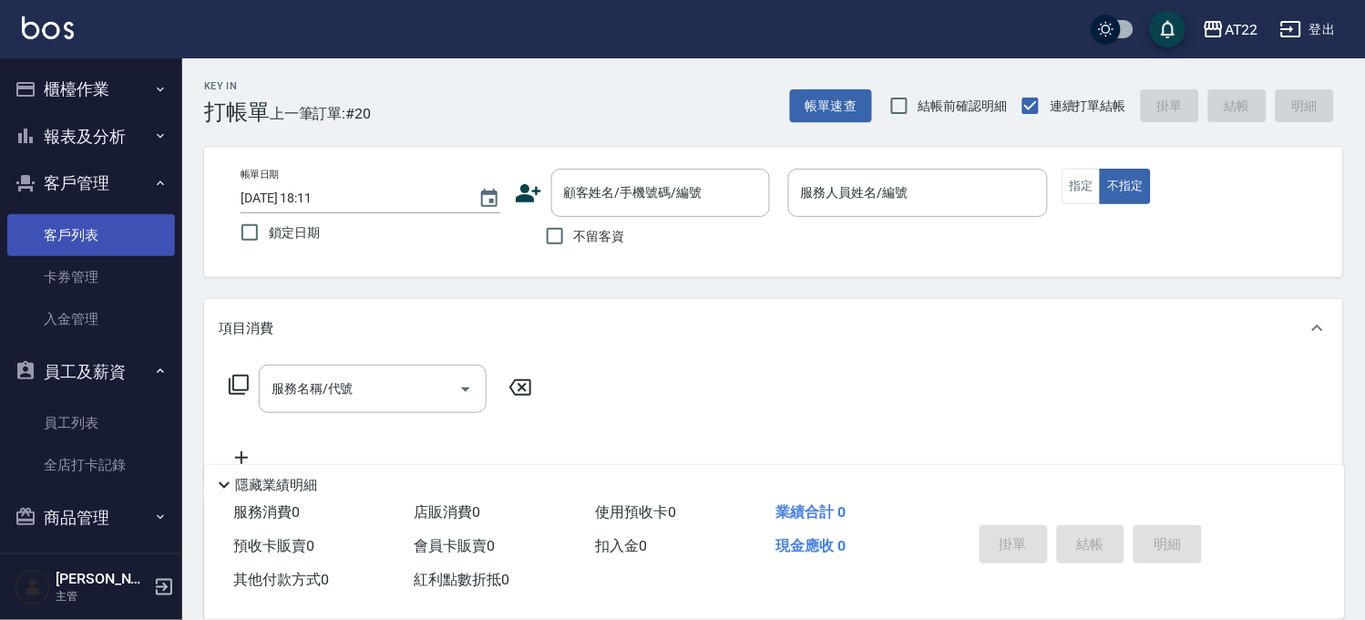
click at [98, 231] on link "客戶列表" at bounding box center [91, 235] width 168 height 42
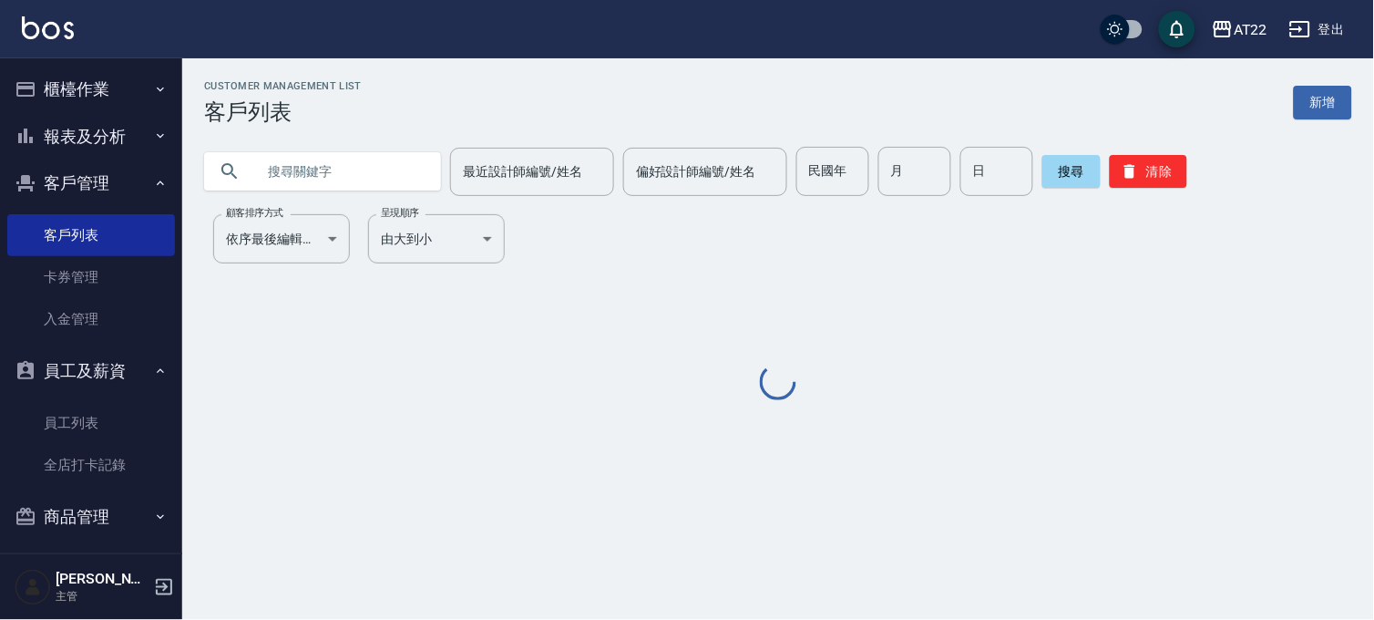
click at [377, 184] on input "text" at bounding box center [340, 171] width 171 height 49
paste input "陳雅琦"
type input "陳雅琦"
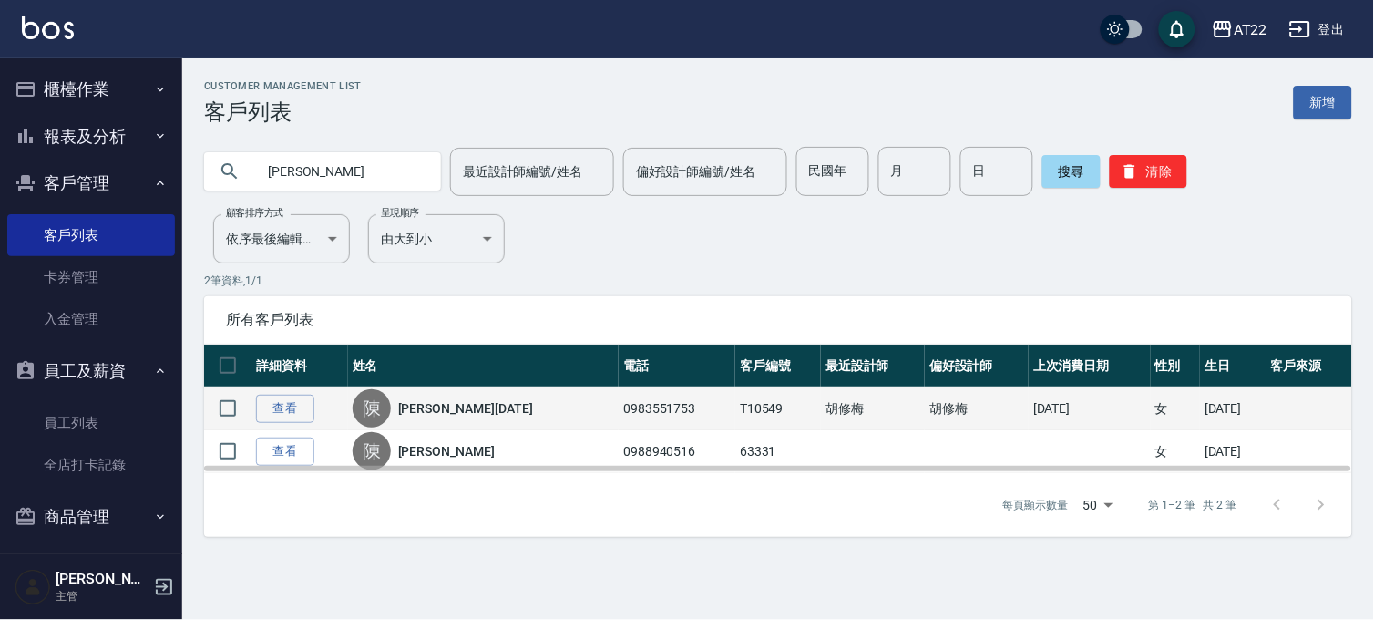
click at [277, 426] on td "查看" at bounding box center [300, 408] width 97 height 43
click at [278, 414] on link "查看" at bounding box center [285, 409] width 58 height 28
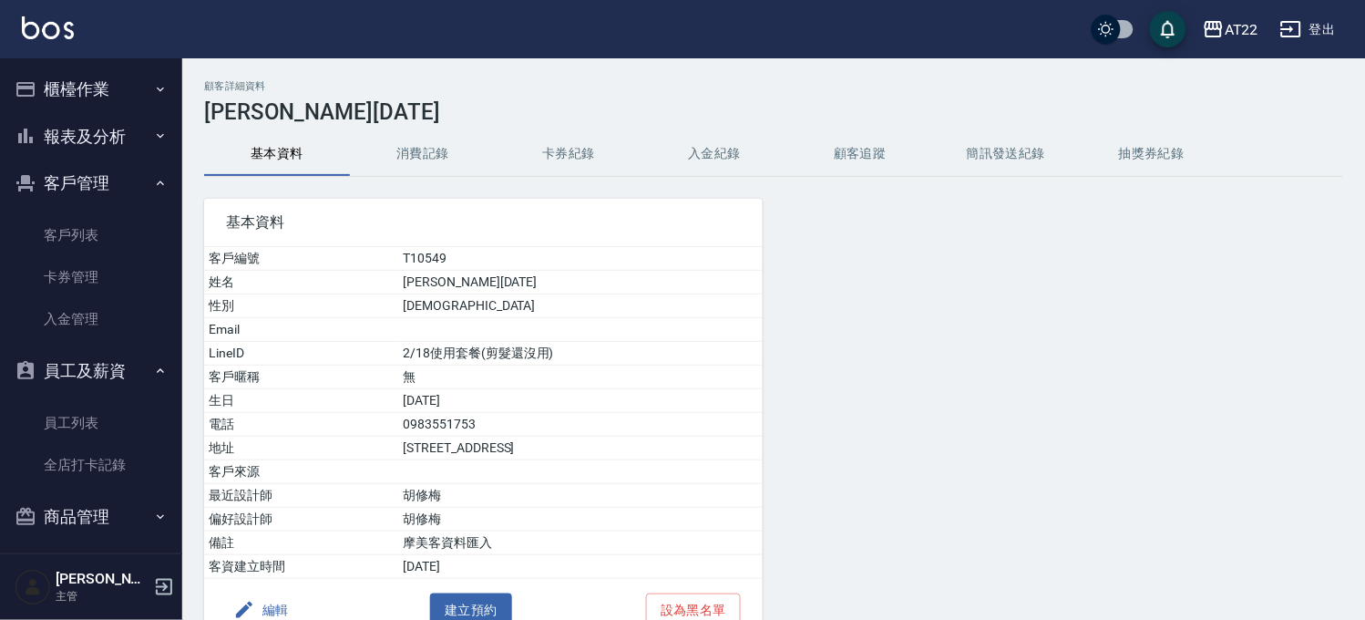
click at [357, 159] on button "消費記錄" at bounding box center [423, 154] width 146 height 44
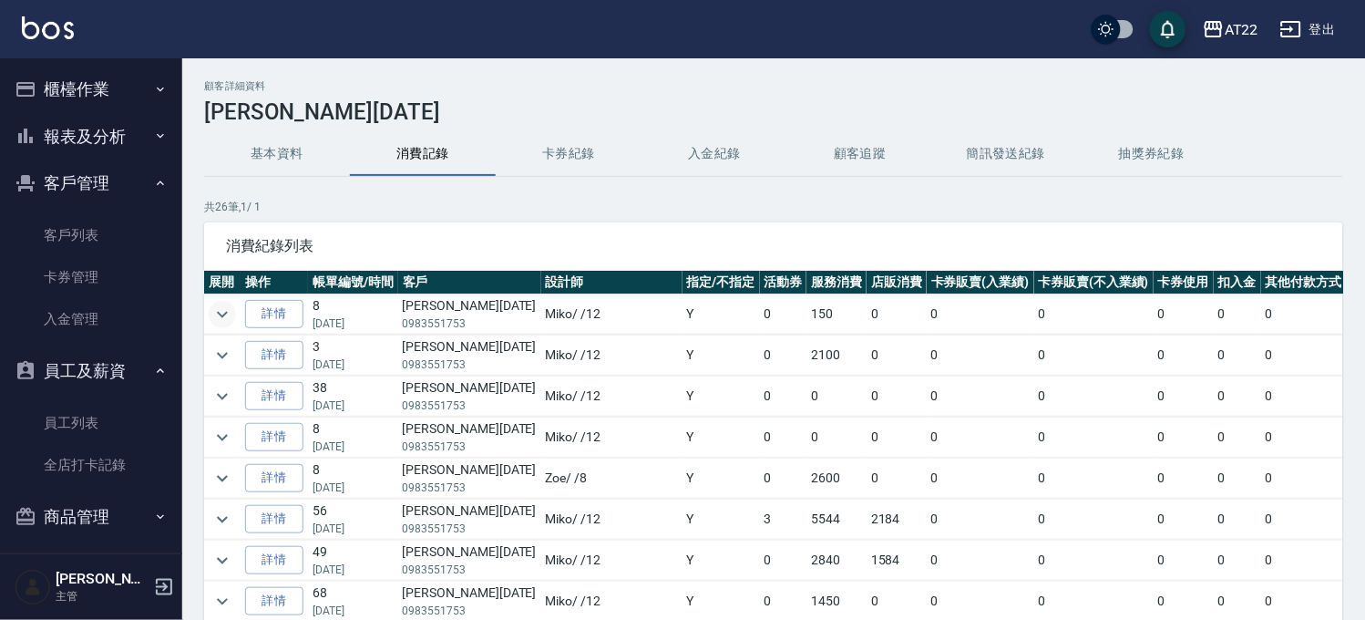
click at [222, 304] on icon "expand row" at bounding box center [222, 315] width 22 height 22
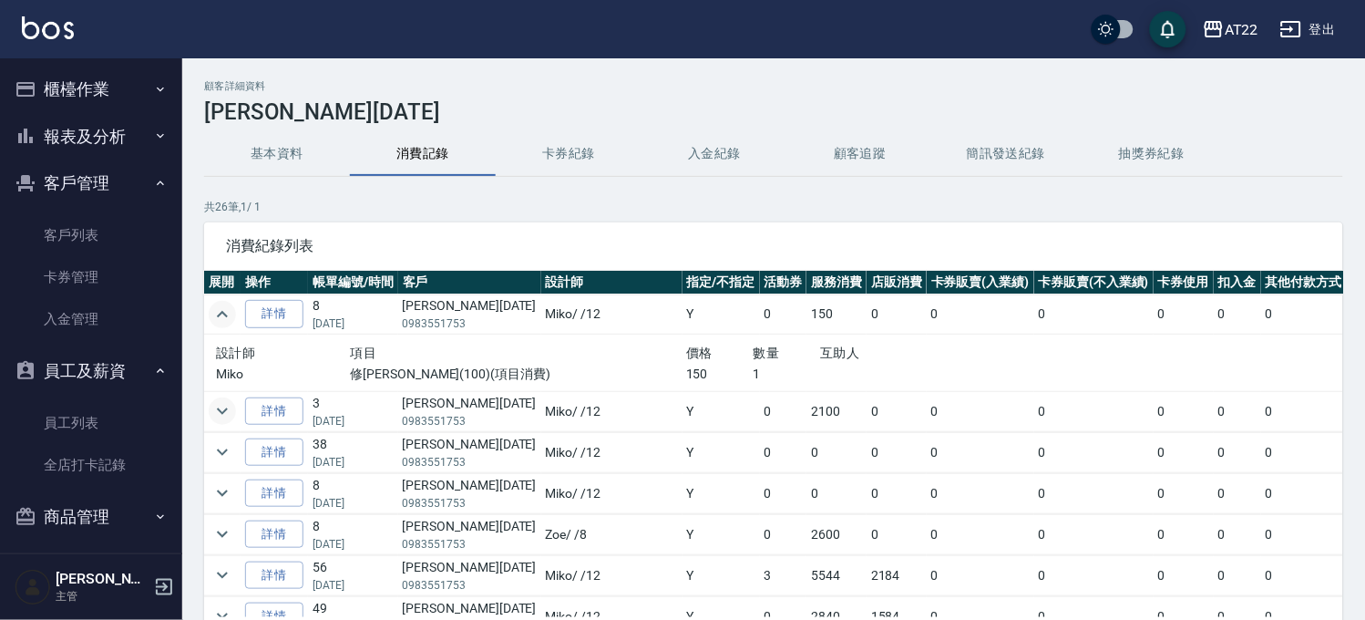
click at [225, 415] on icon "expand row" at bounding box center [222, 411] width 22 height 22
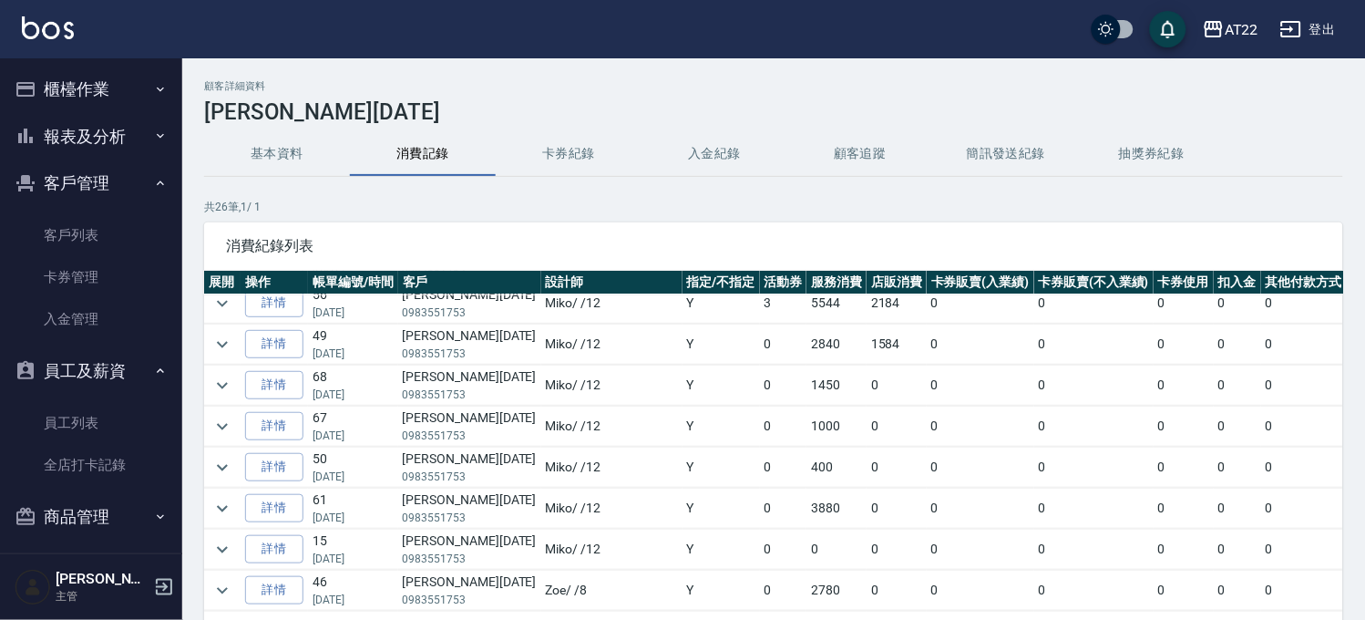
scroll to position [202, 0]
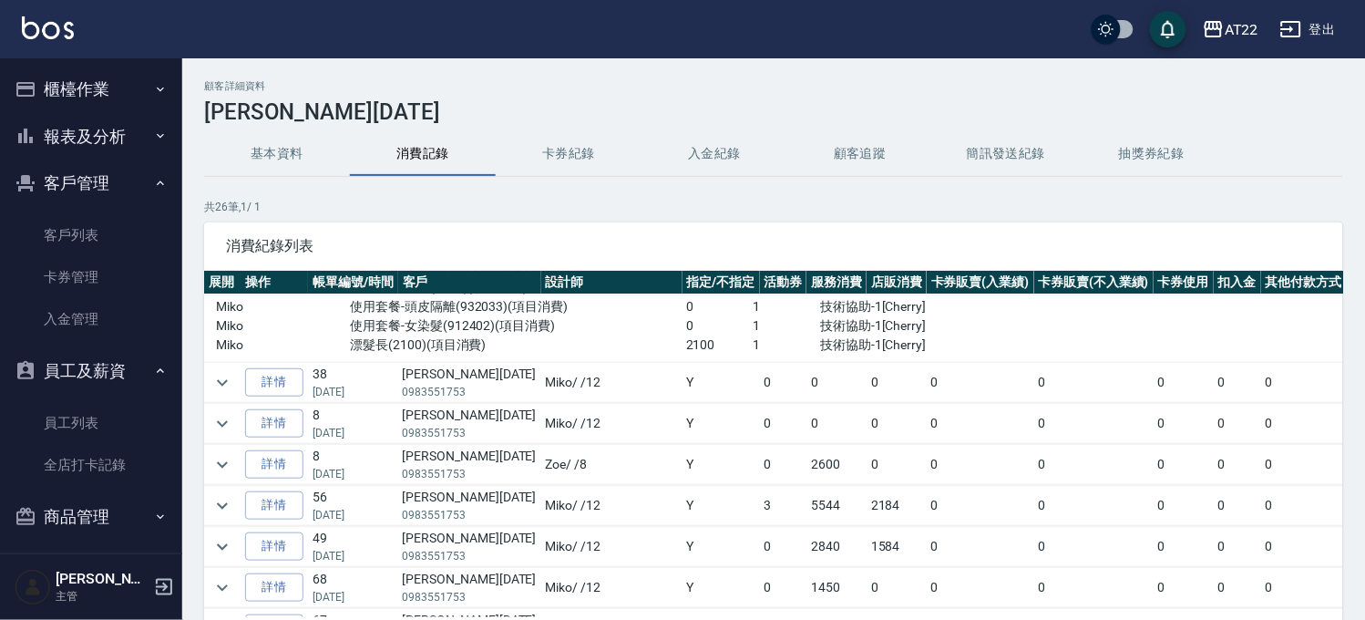
click at [238, 394] on td at bounding box center [222, 383] width 36 height 40
click at [233, 386] on button "expand row" at bounding box center [222, 382] width 27 height 27
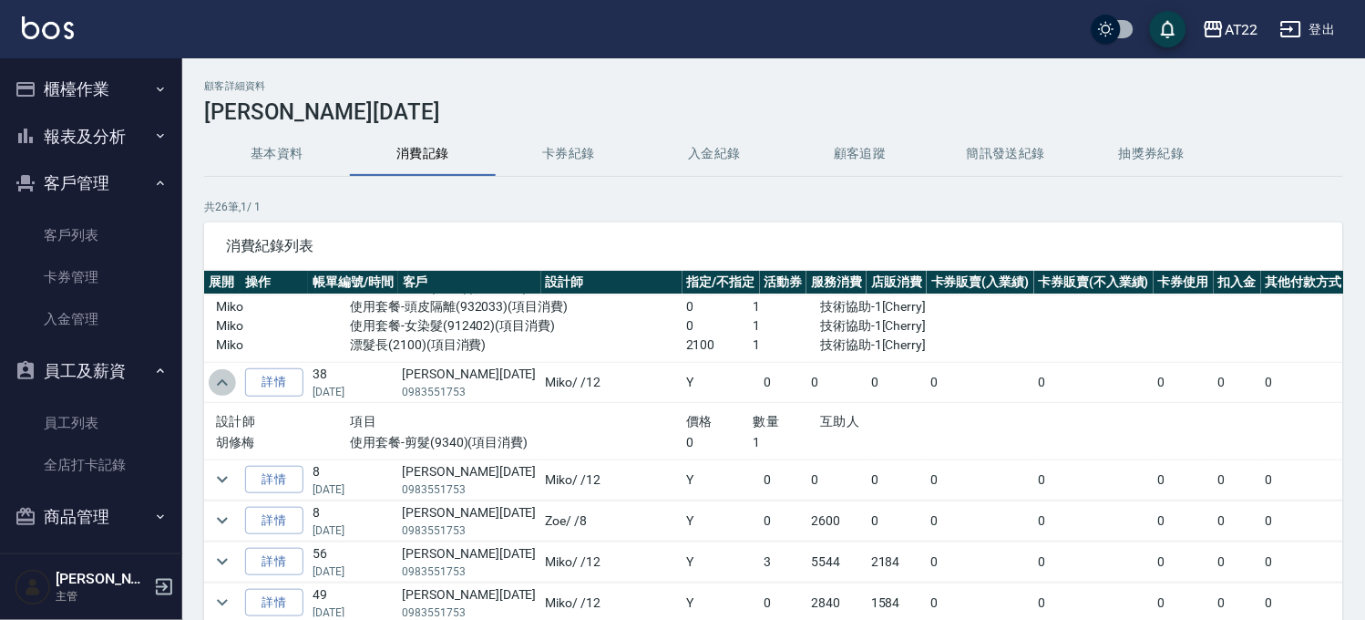
click at [233, 386] on button "expand row" at bounding box center [222, 382] width 27 height 27
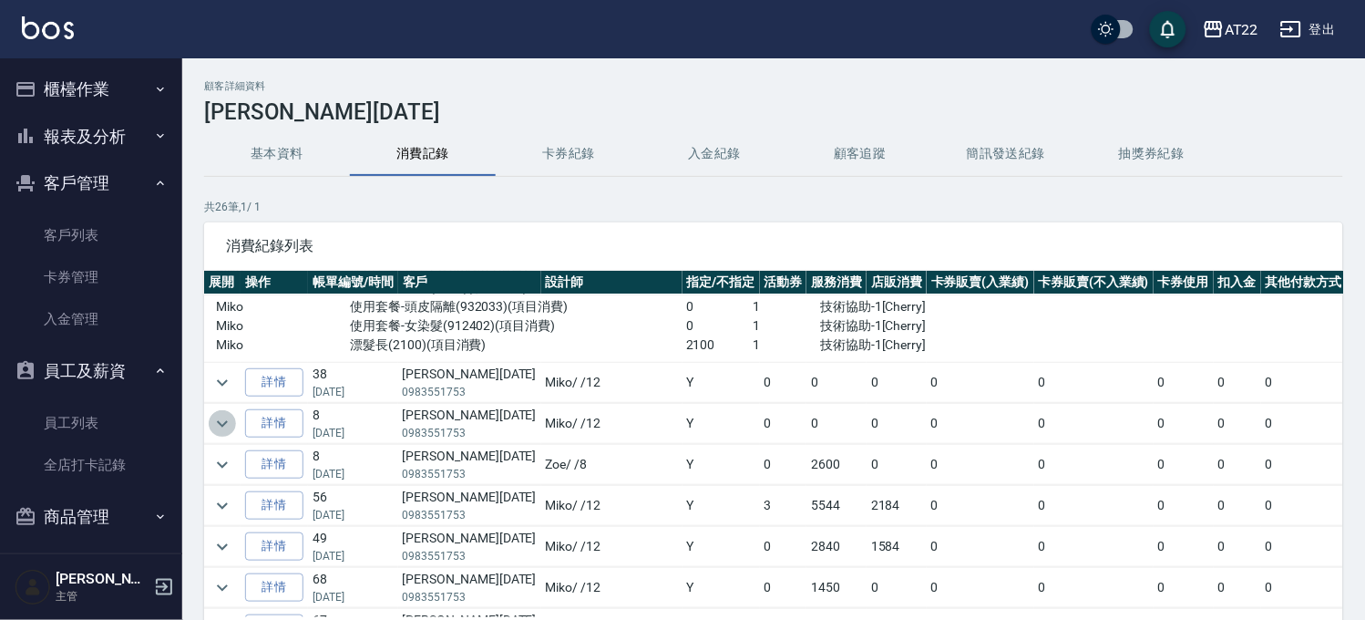
click at [228, 420] on icon "expand row" at bounding box center [222, 424] width 22 height 22
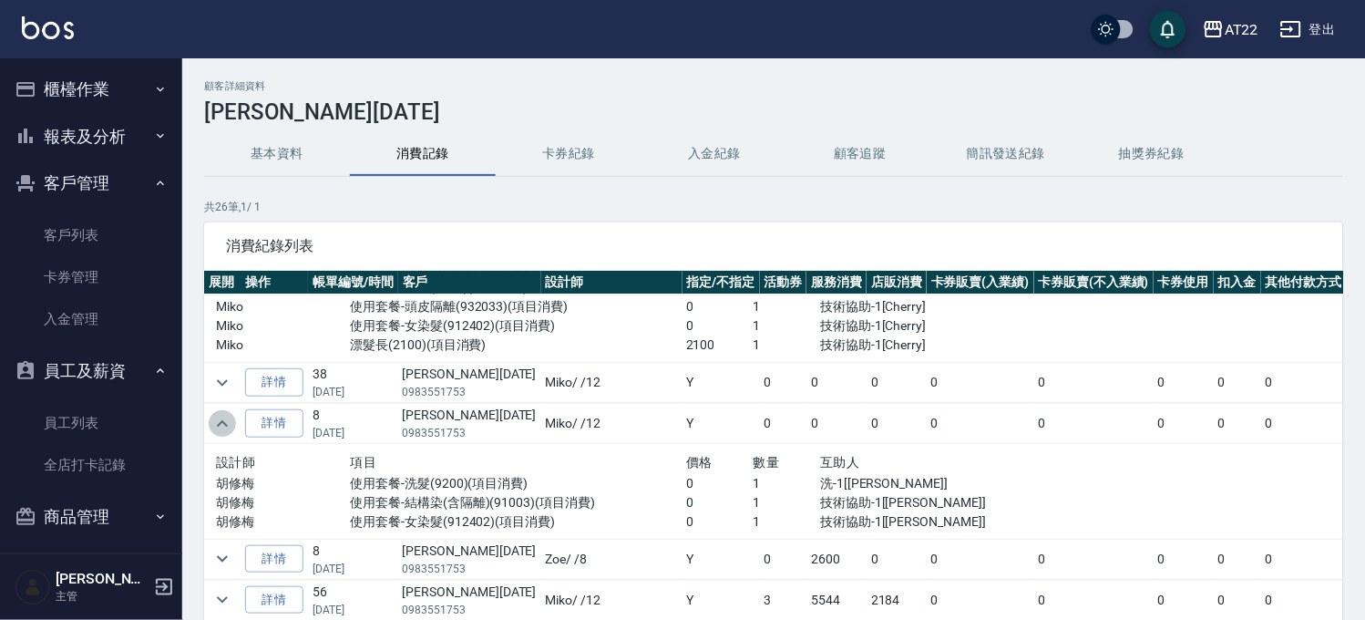
click at [228, 420] on icon "expand row" at bounding box center [222, 424] width 22 height 22
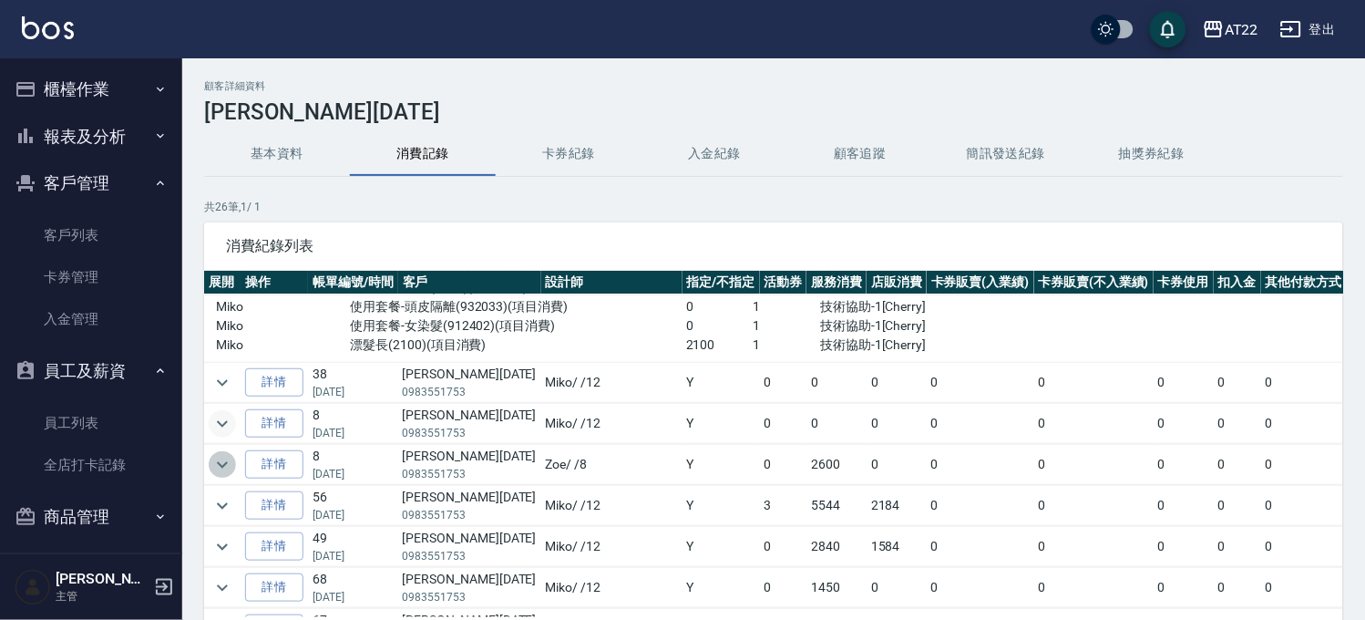
click at [221, 452] on button "expand row" at bounding box center [222, 464] width 27 height 27
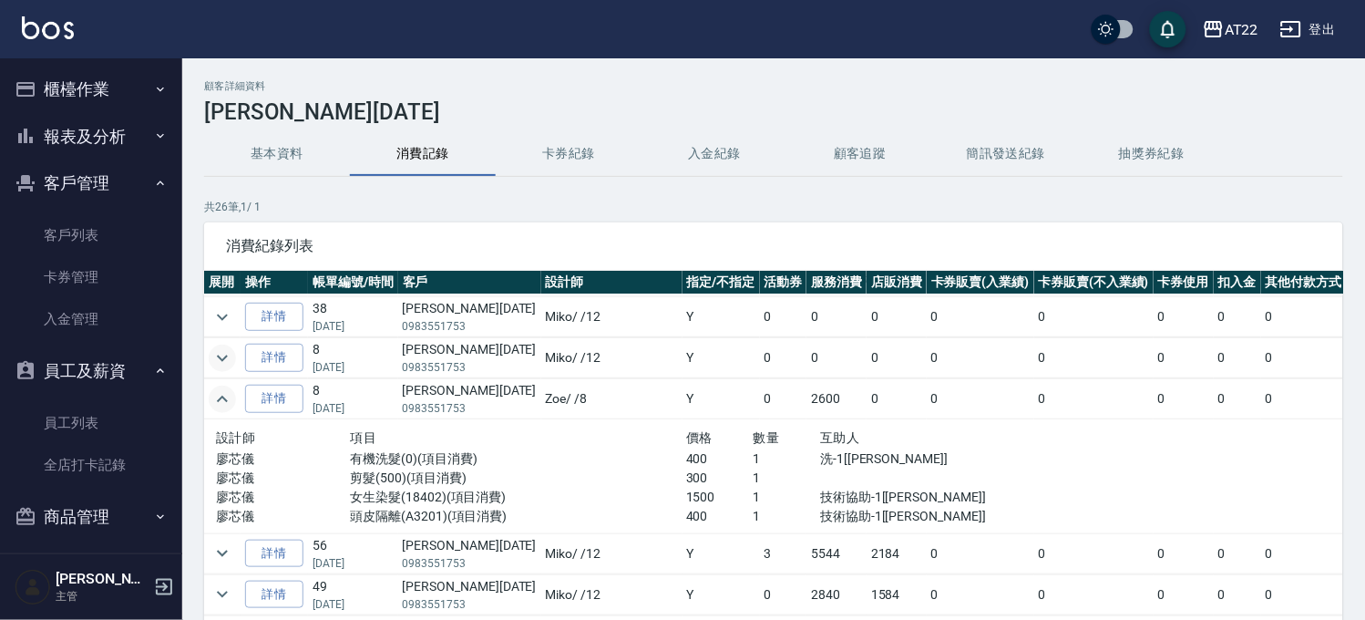
scroll to position [304, 0]
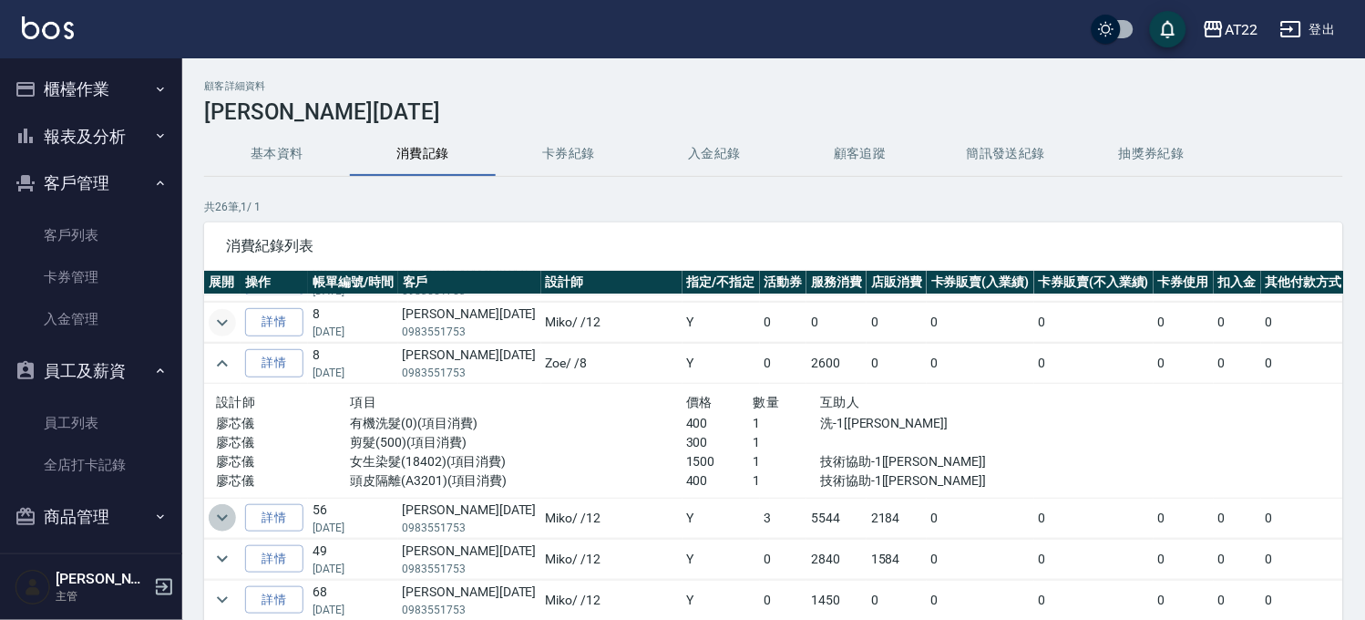
click at [216, 516] on icon "expand row" at bounding box center [222, 518] width 22 height 22
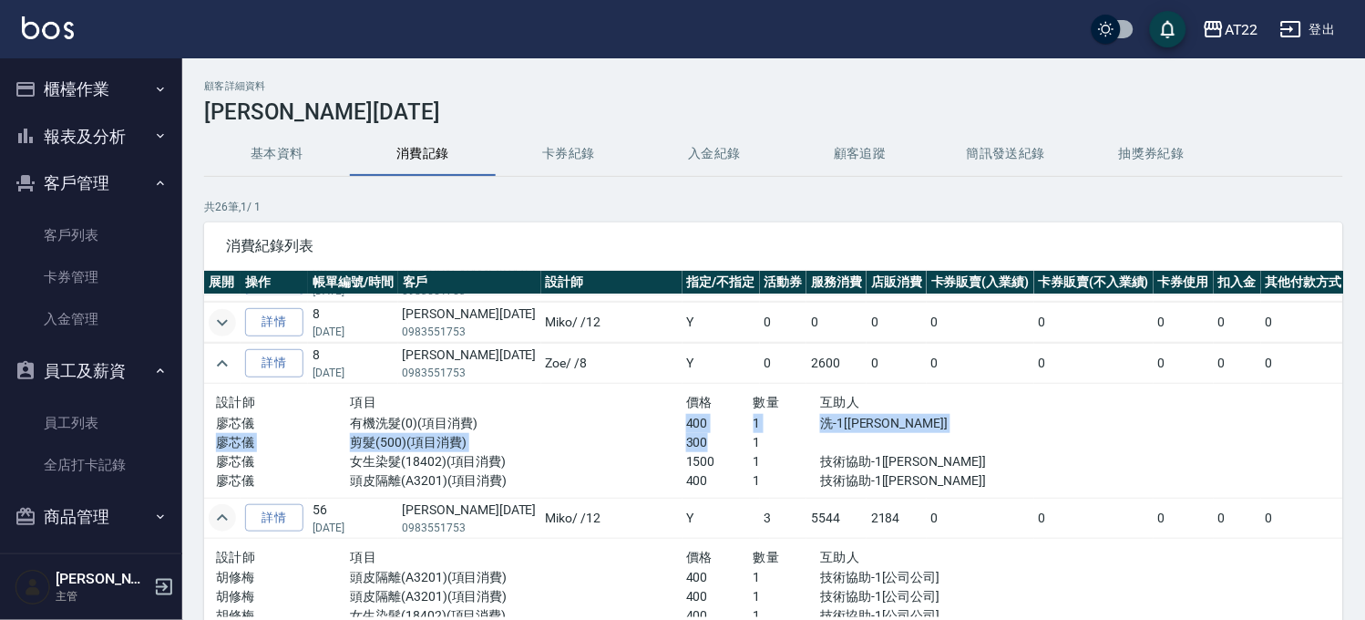
drag, startPoint x: 622, startPoint y: 427, endPoint x: 658, endPoint y: 449, distance: 42.2
click at [658, 449] on div "設計師 項目 價格 數量 互助人 廖芯儀 有機洗髮(0)(項目消費) 400 1 洗-1[Zoe] 廖芯儀 剪髮(500)(項目消費) 300 1 廖芯儀 女…" at bounding box center [619, 440] width 807 height 99
click at [686, 449] on p "300" at bounding box center [719, 442] width 67 height 19
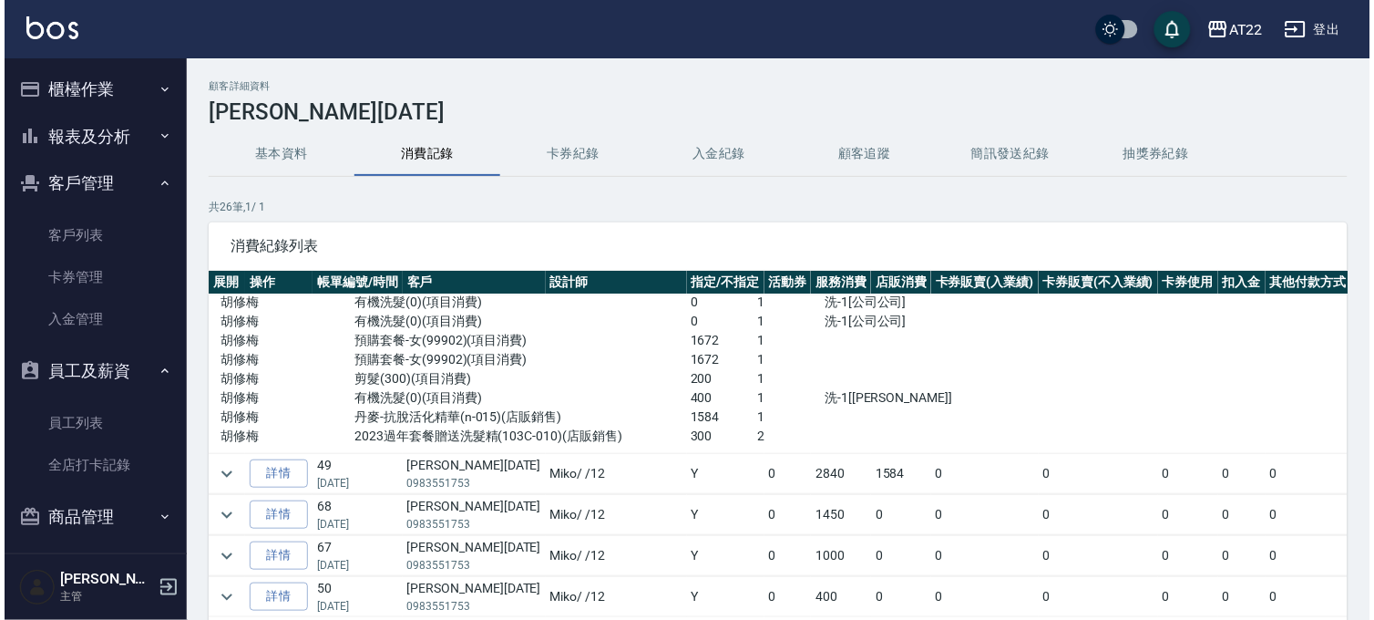
scroll to position [506, 0]
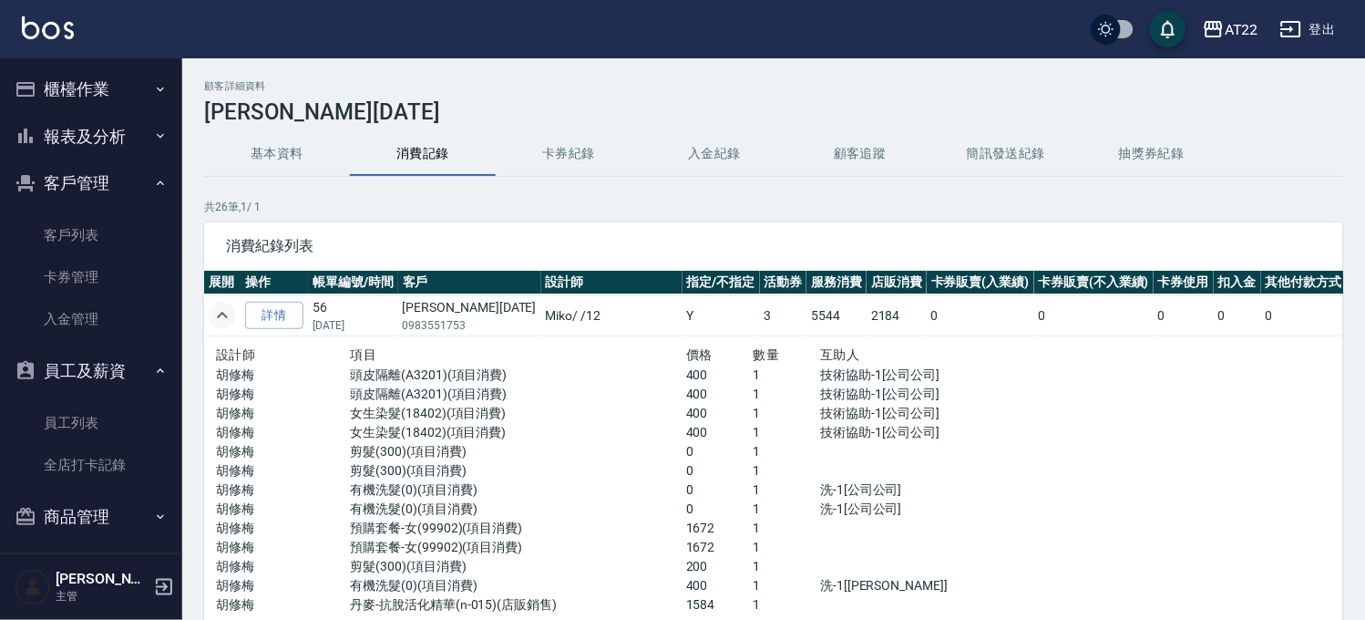
click at [288, 162] on button "基本資料" at bounding box center [277, 154] width 146 height 44
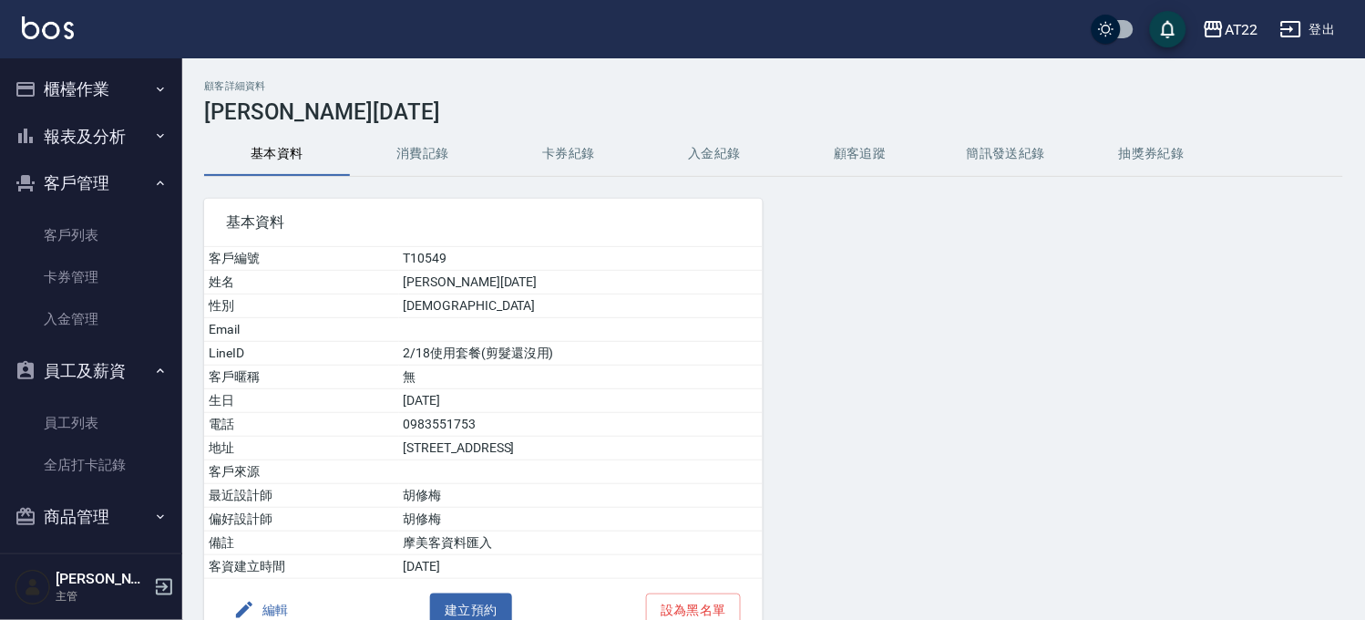
click at [398, 139] on button "消費記錄" at bounding box center [423, 154] width 146 height 44
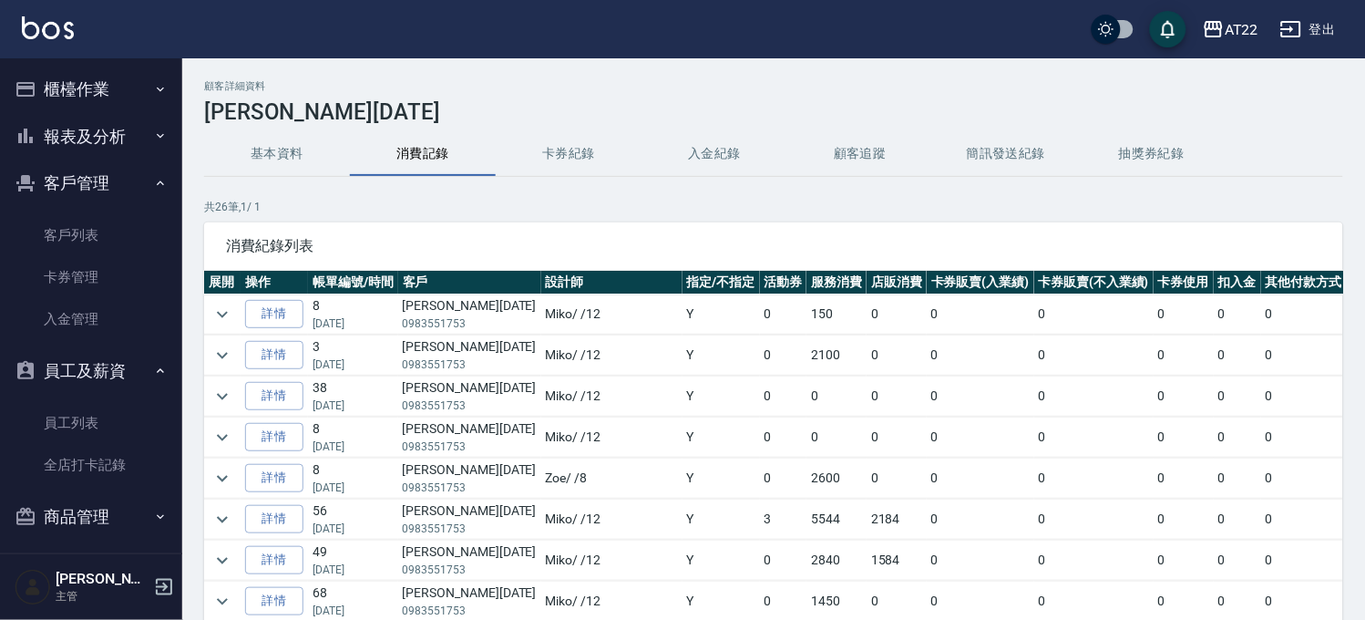
click at [266, 142] on button "基本資料" at bounding box center [277, 154] width 146 height 44
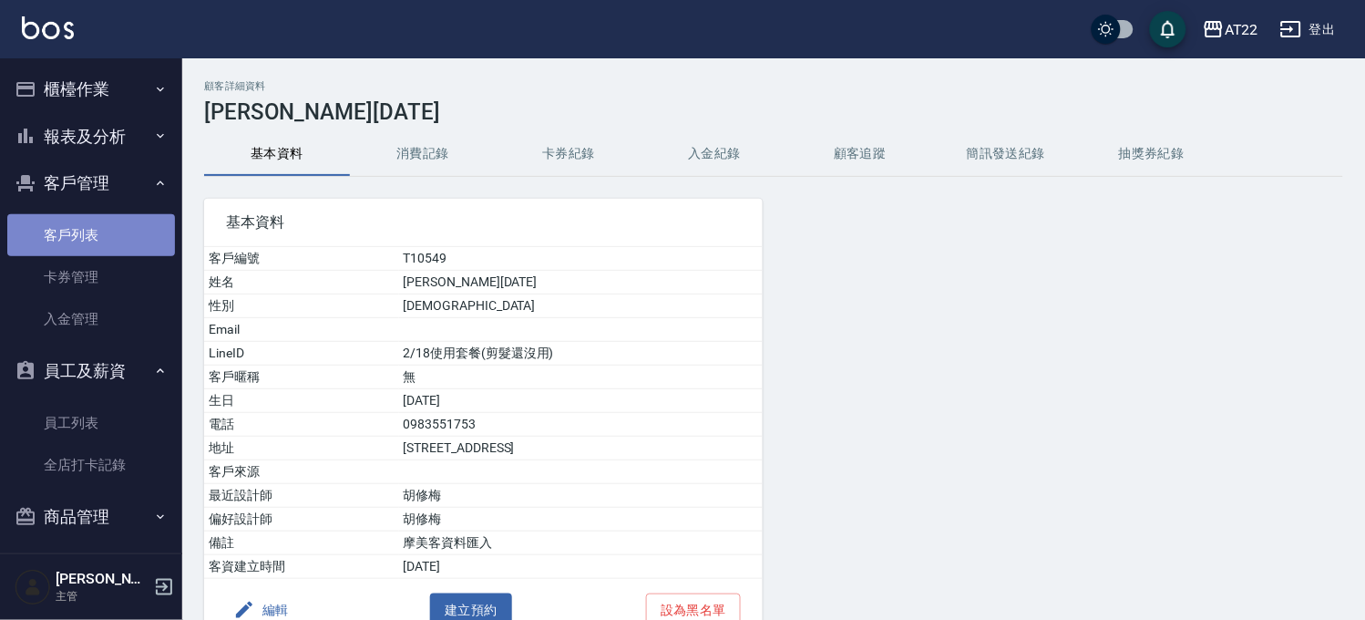
click at [98, 231] on link "客戶列表" at bounding box center [91, 235] width 168 height 42
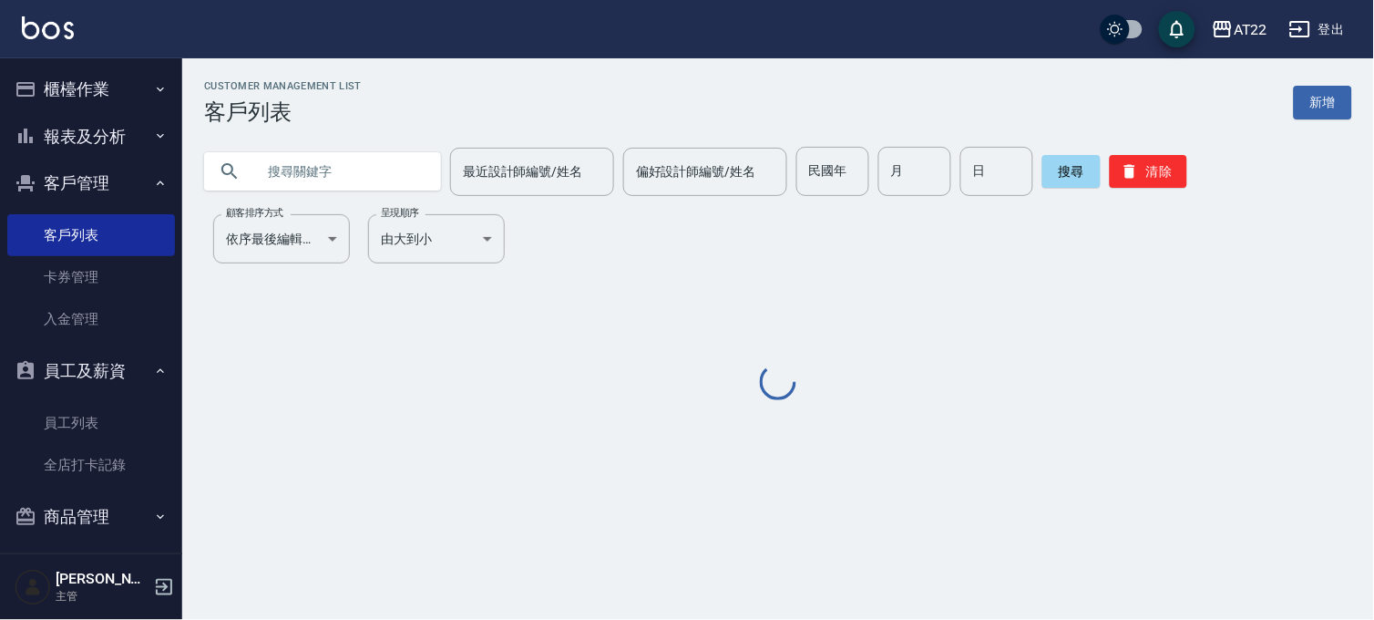
click at [281, 150] on input "text" at bounding box center [340, 171] width 171 height 49
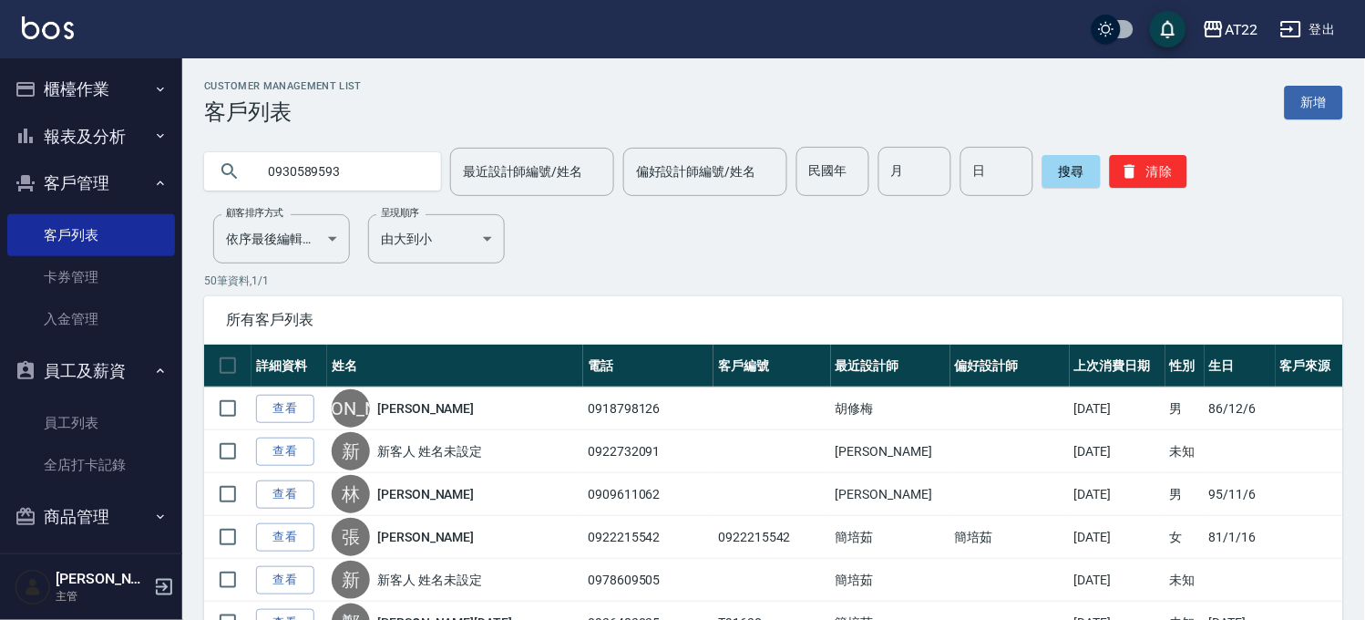
type input "0930589593"
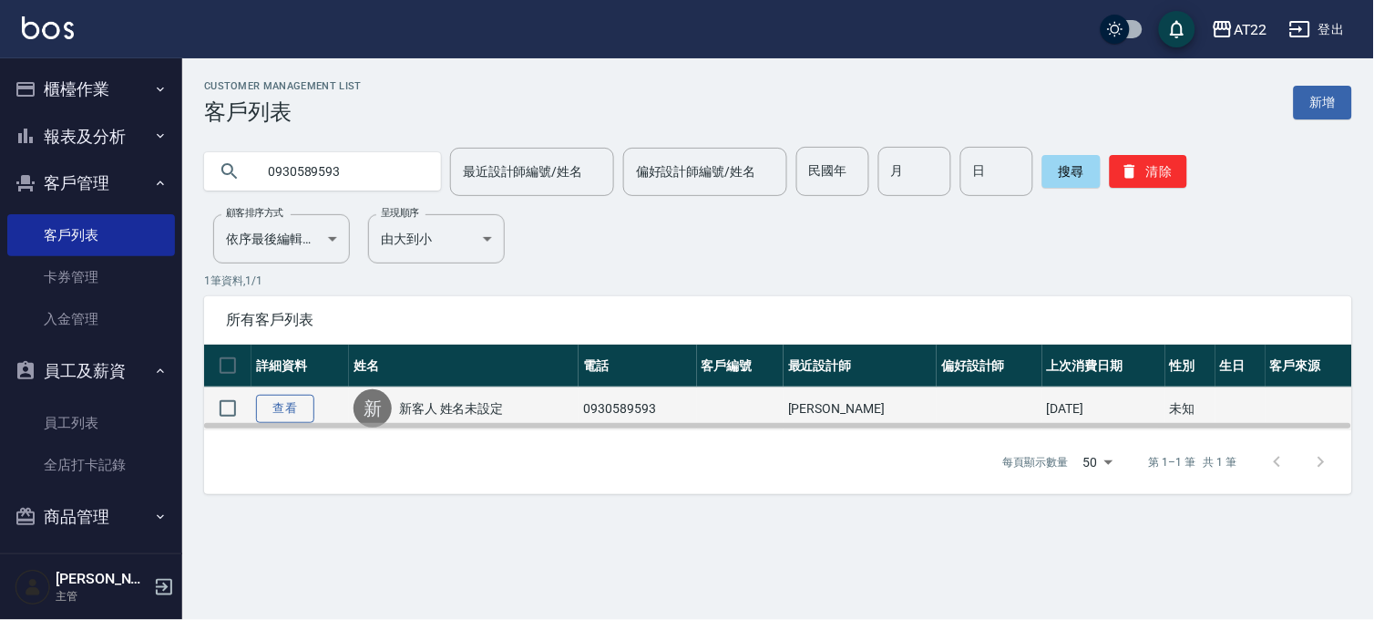
click at [274, 403] on link "查看" at bounding box center [285, 409] width 58 height 28
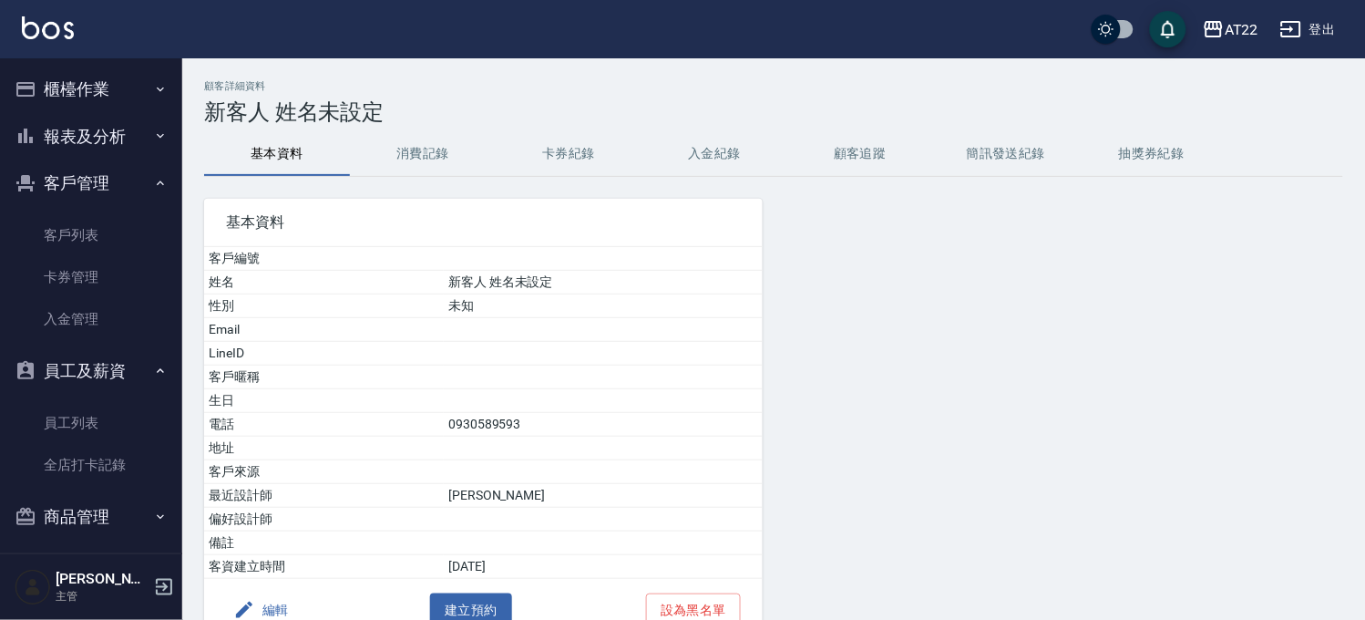
click at [371, 166] on button "消費記錄" at bounding box center [423, 154] width 146 height 44
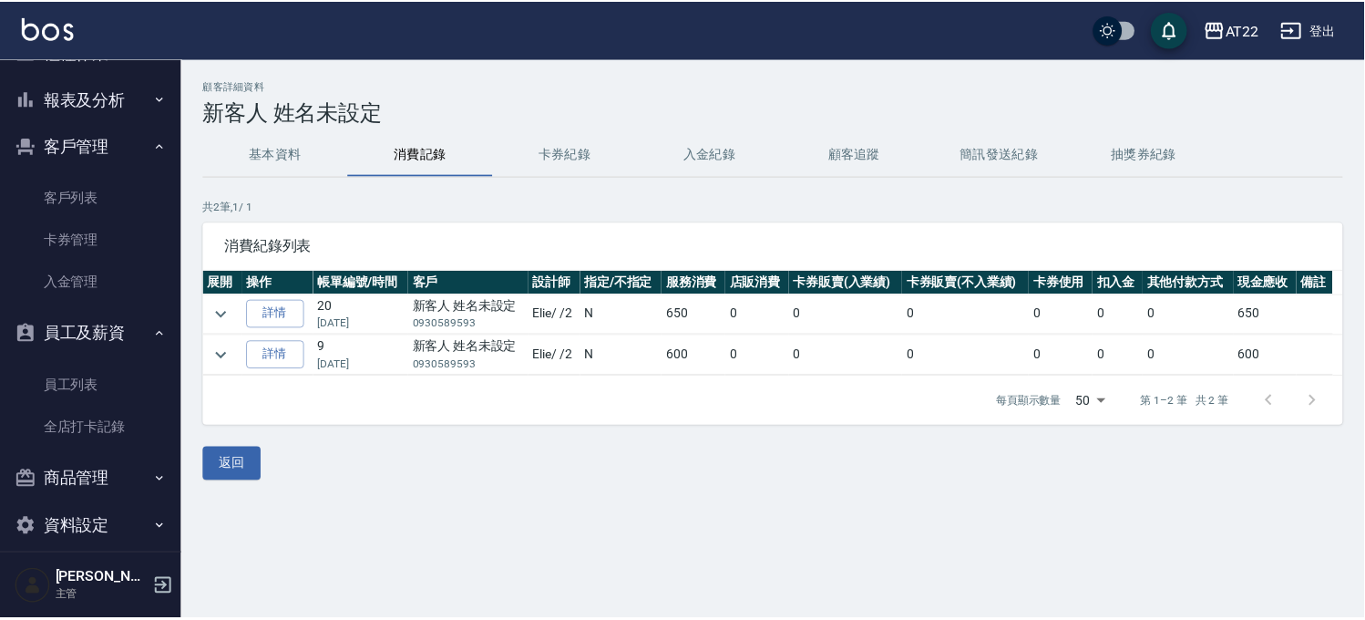
scroll to position [56, 0]
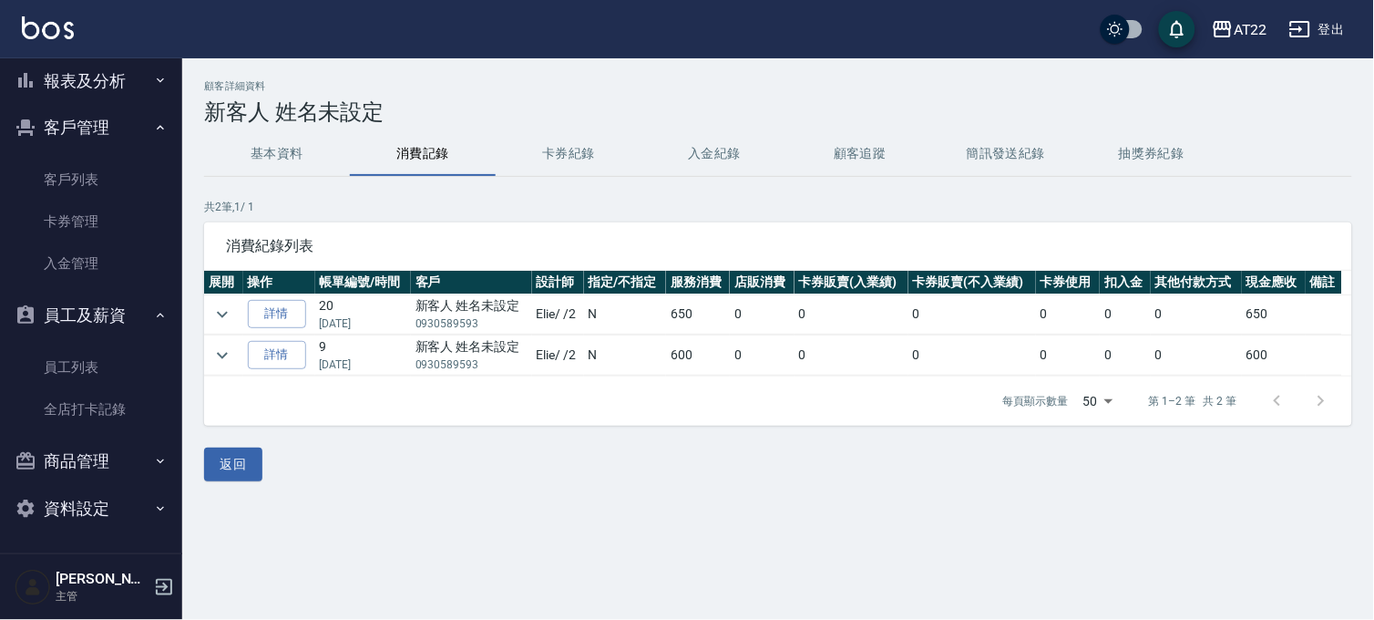
click at [131, 53] on div "AT22 登出" at bounding box center [687, 29] width 1374 height 58
click at [130, 75] on button "報表及分析" at bounding box center [91, 80] width 168 height 47
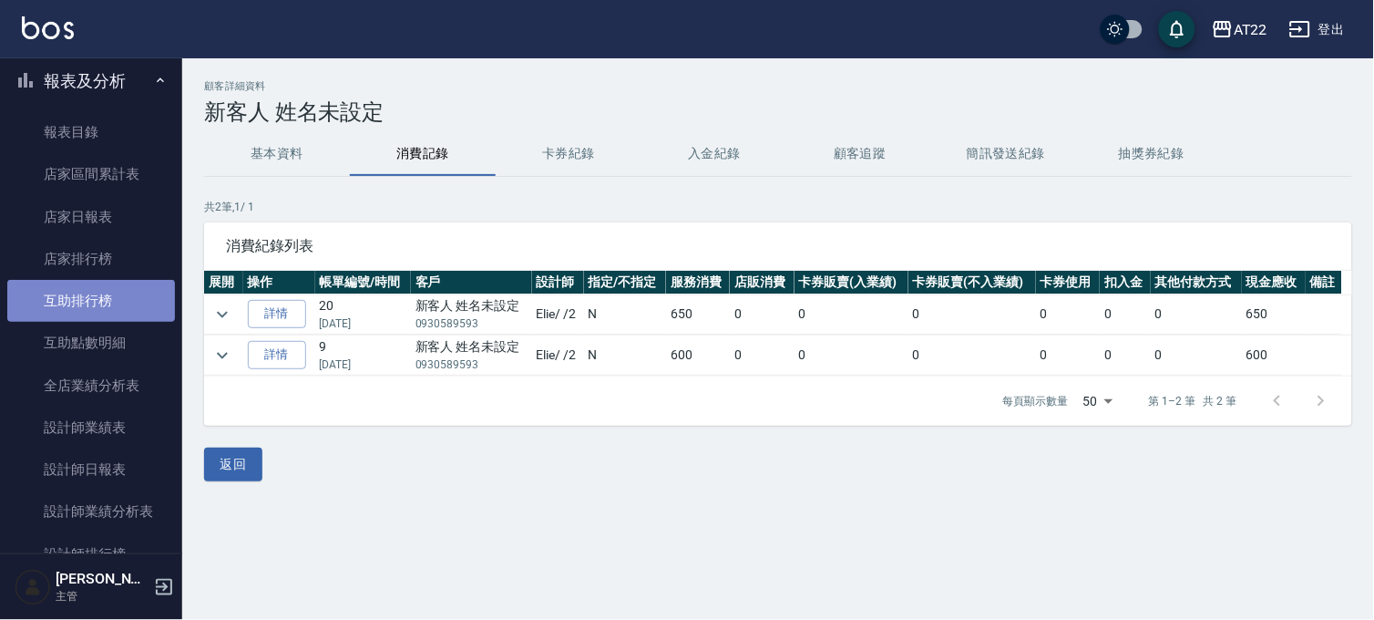
click at [113, 302] on link "互助排行榜" at bounding box center [91, 301] width 168 height 42
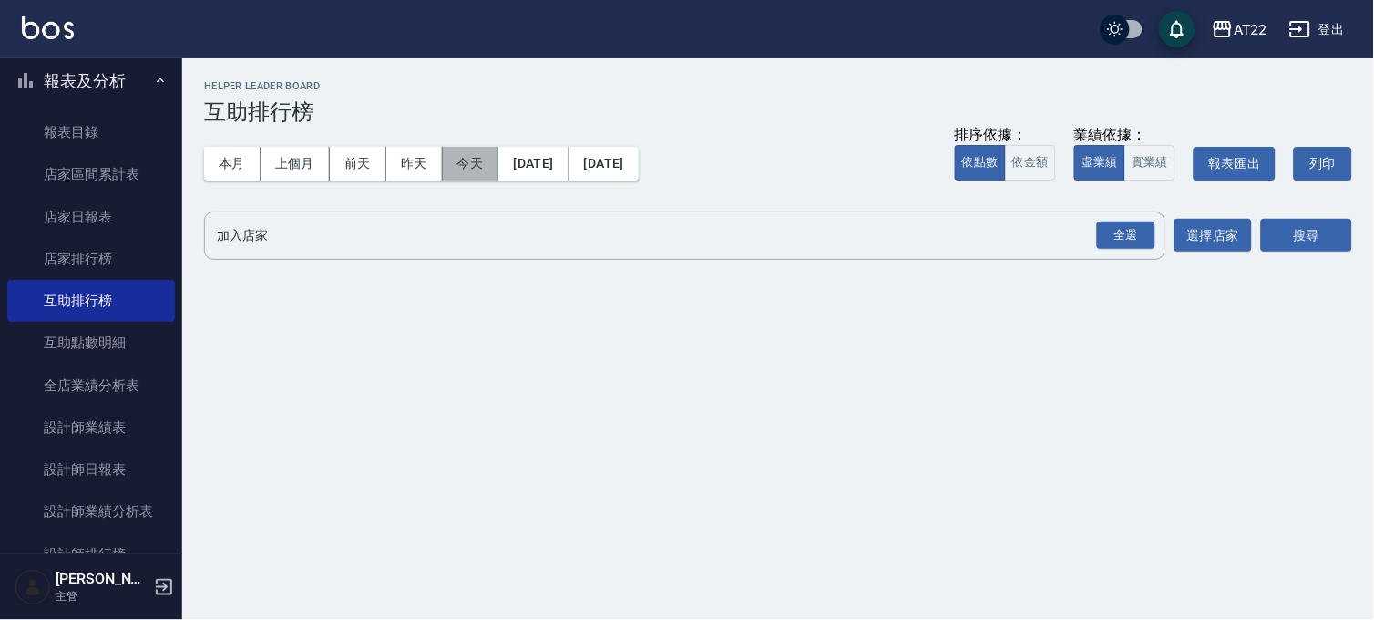
click at [457, 155] on button "今天" at bounding box center [471, 164] width 57 height 34
click at [1136, 228] on div "全選" at bounding box center [1126, 235] width 58 height 28
click at [458, 150] on button "今天" at bounding box center [471, 164] width 57 height 34
click at [472, 166] on button "今天" at bounding box center [471, 164] width 57 height 34
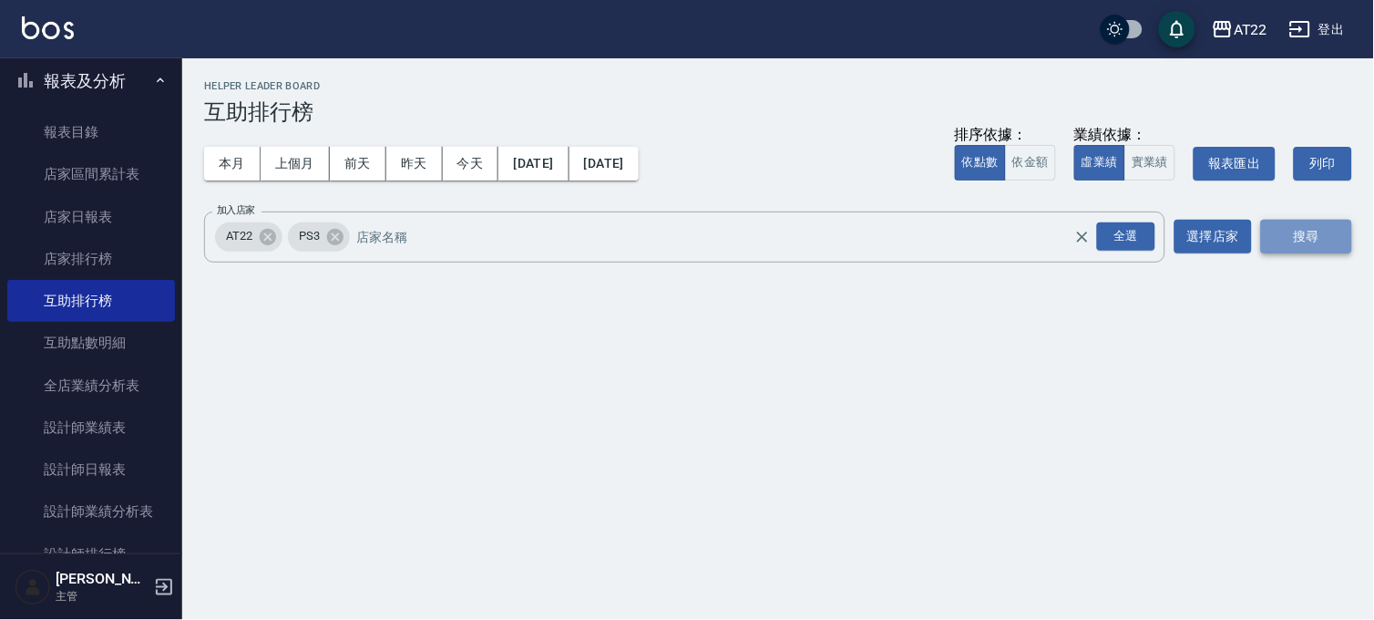
click at [1299, 222] on button "搜尋" at bounding box center [1306, 237] width 91 height 34
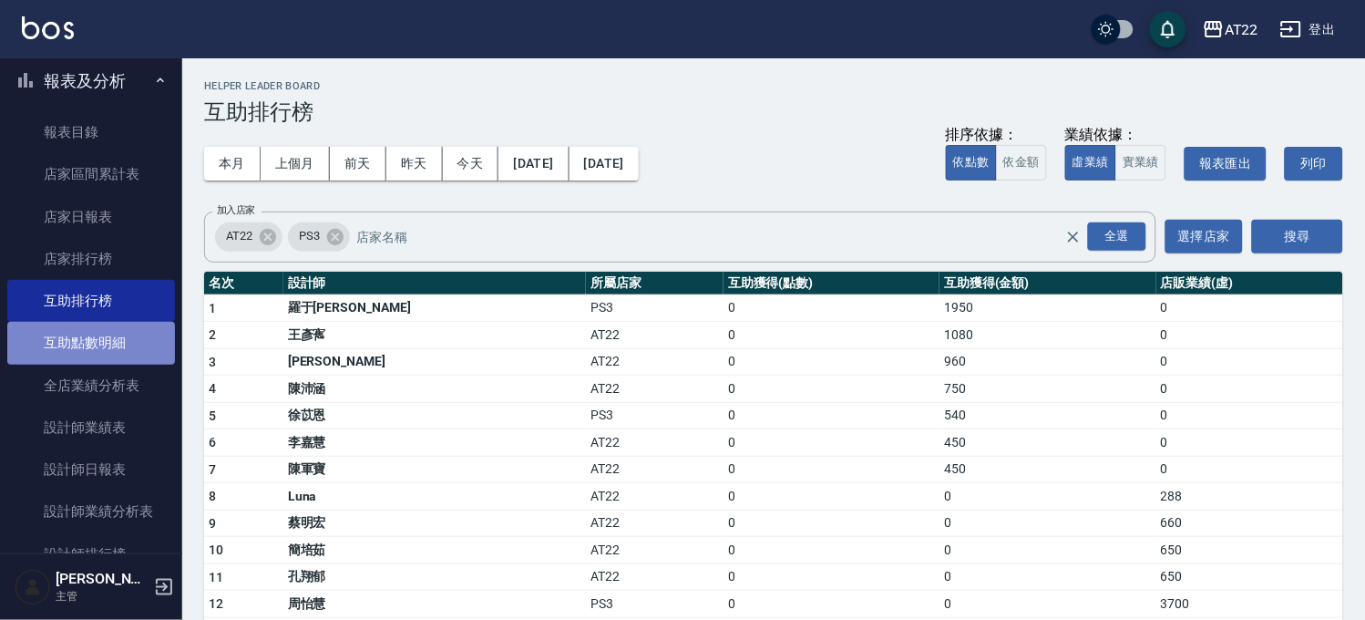
click at [129, 347] on link "互助點數明細" at bounding box center [91, 343] width 168 height 42
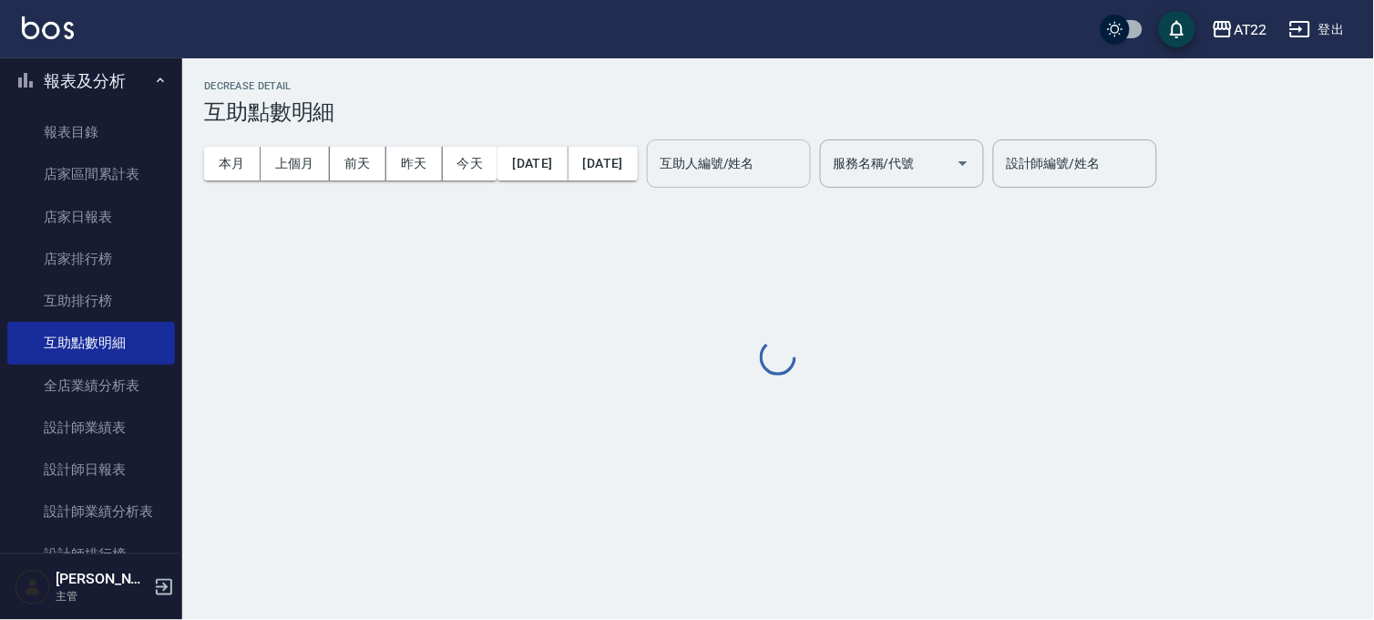
click at [803, 155] on input "互助人編號/姓名" at bounding box center [729, 164] width 148 height 32
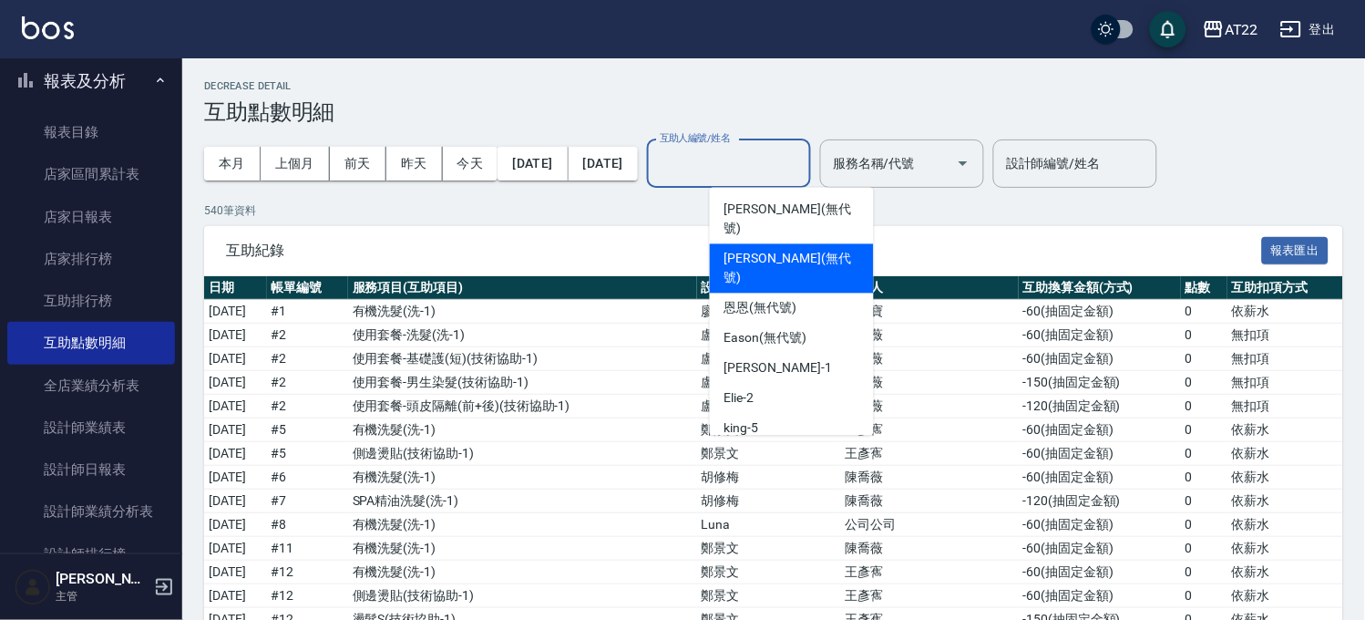
click at [818, 244] on div "Joyce (無代號)" at bounding box center [792, 268] width 164 height 49
type input "Joyce(無代號)"
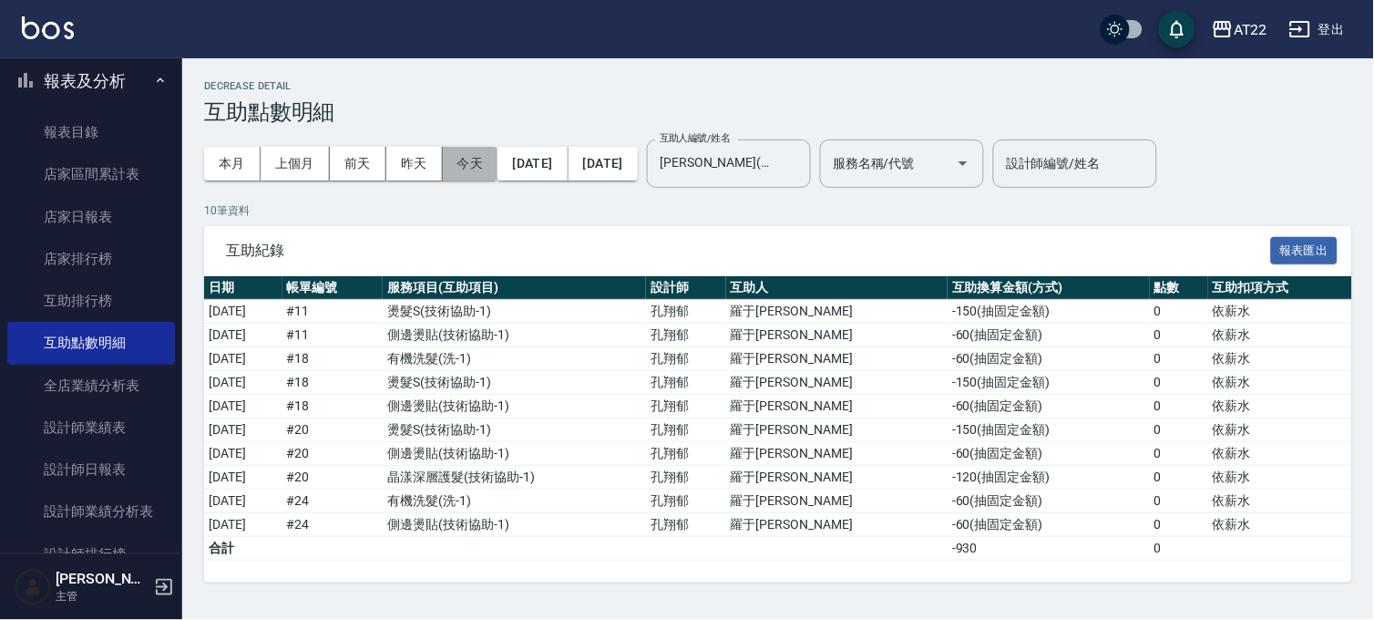
click at [454, 156] on button "今天" at bounding box center [471, 164] width 56 height 34
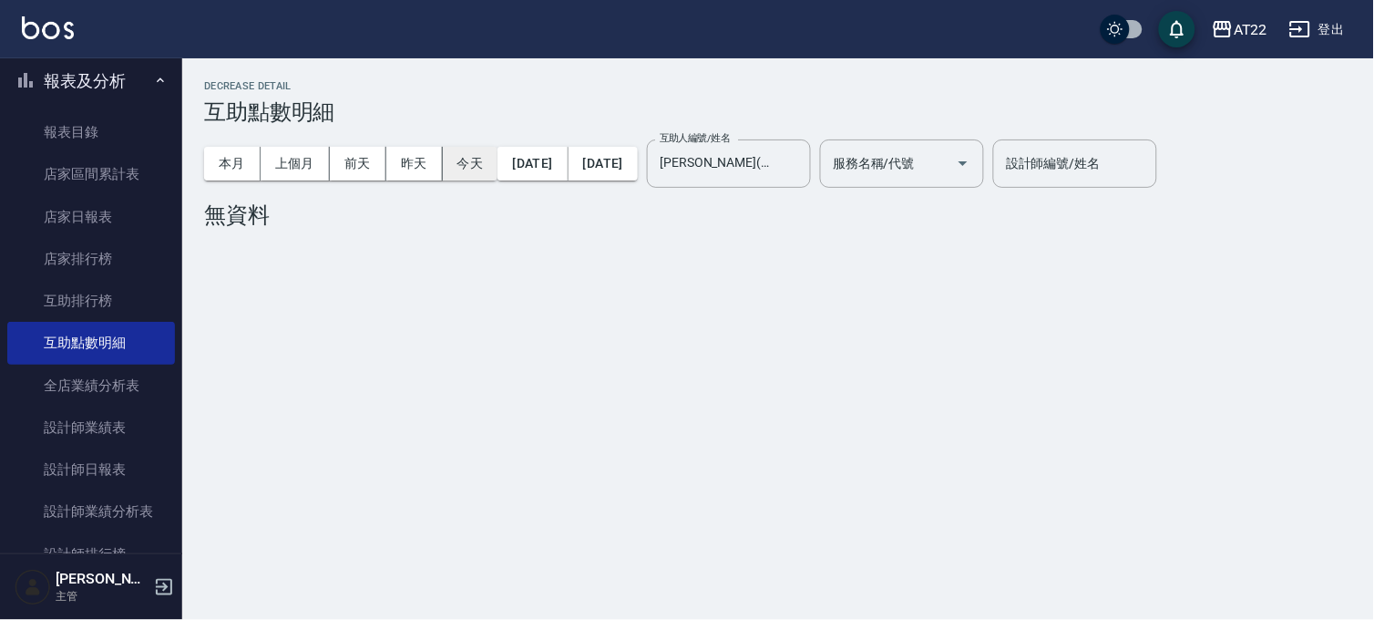
click at [480, 158] on button "今天" at bounding box center [471, 164] width 56 height 34
click at [805, 167] on button "Clear" at bounding box center [792, 163] width 26 height 26
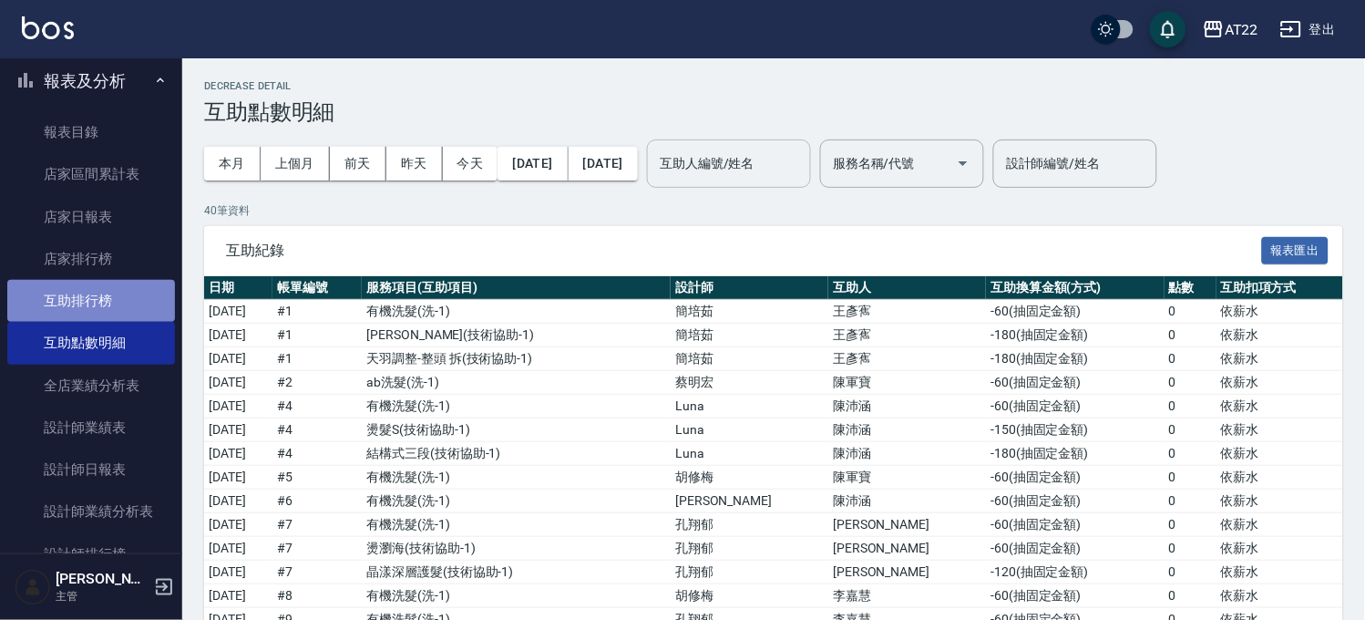
click at [91, 302] on link "互助排行榜" at bounding box center [91, 301] width 168 height 42
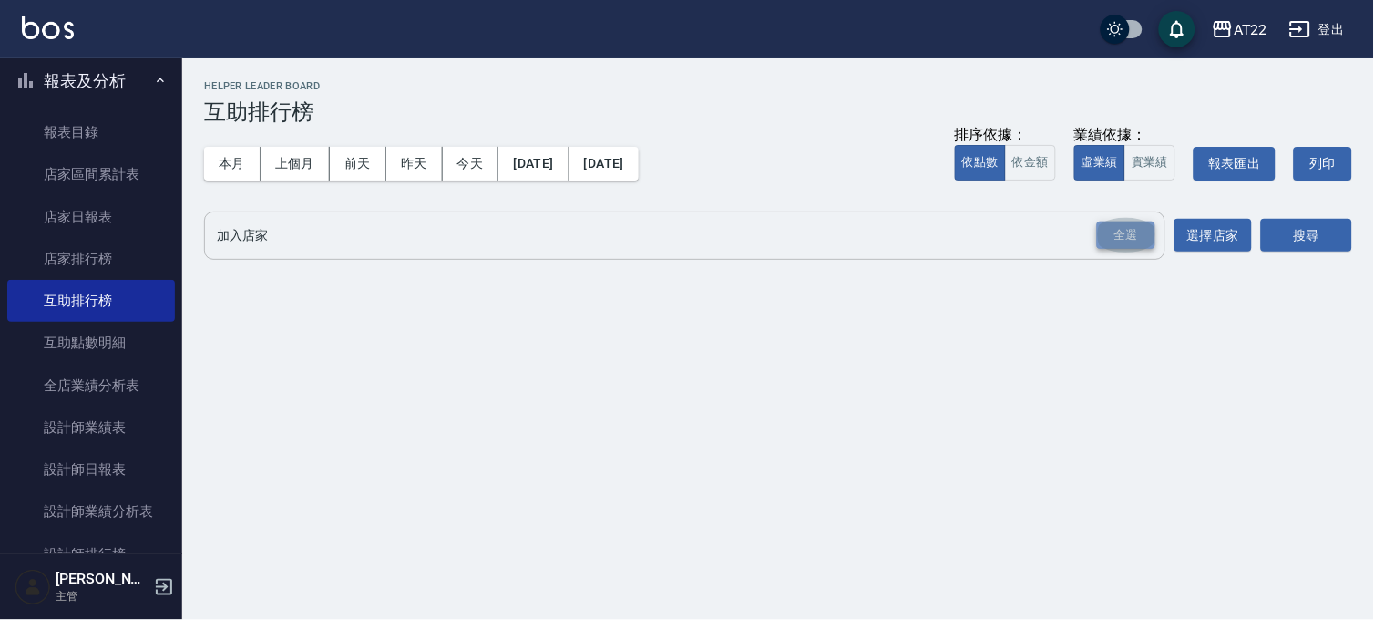
click at [1118, 225] on div "全選" at bounding box center [1126, 235] width 58 height 28
click at [1316, 231] on button "搜尋" at bounding box center [1306, 237] width 91 height 34
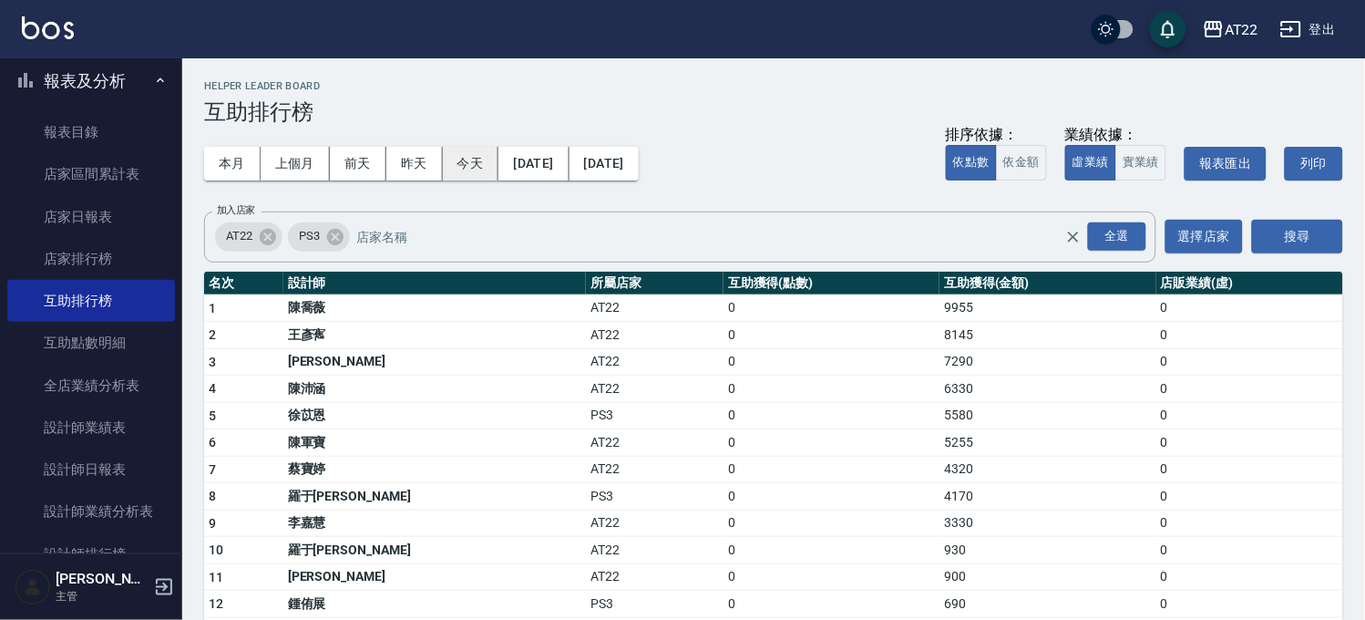
click at [498, 155] on button "今天" at bounding box center [471, 164] width 57 height 34
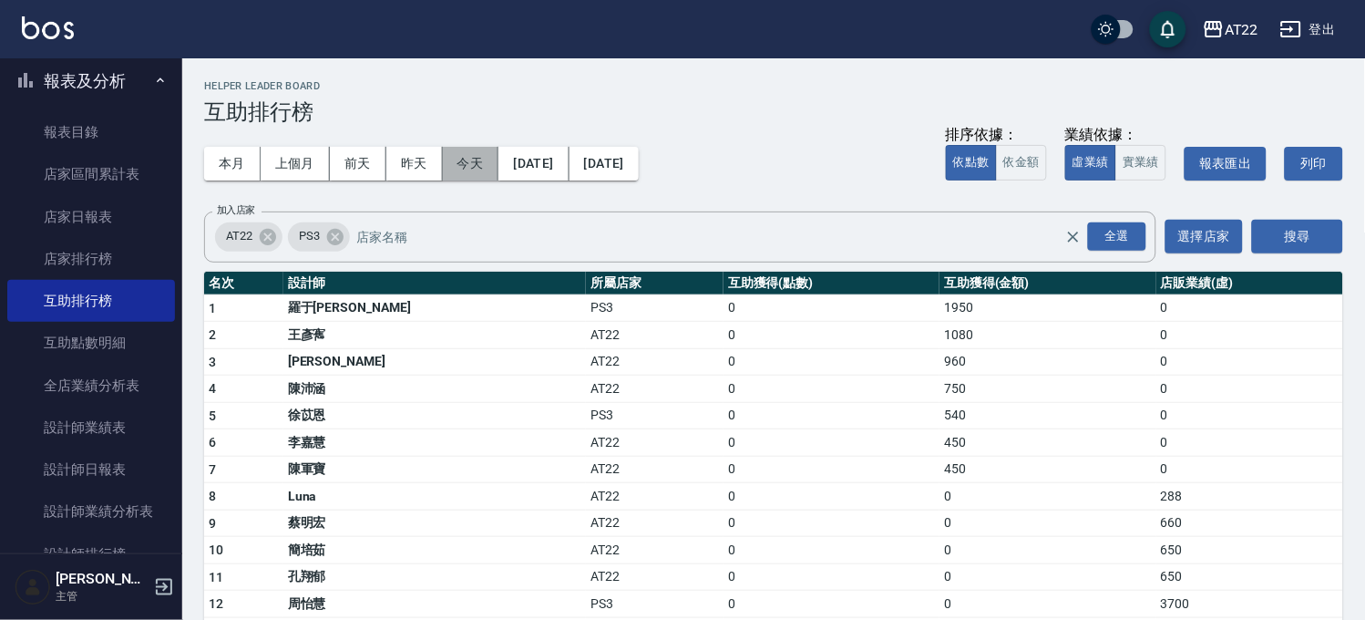
click at [492, 152] on button "今天" at bounding box center [471, 164] width 57 height 34
drag, startPoint x: 889, startPoint y: 305, endPoint x: 816, endPoint y: 315, distance: 73.6
click at [816, 315] on tr "1 羅于喬 PS3 0 1950 0" at bounding box center [773, 307] width 1139 height 27
click at [229, 161] on button "本月" at bounding box center [232, 164] width 57 height 34
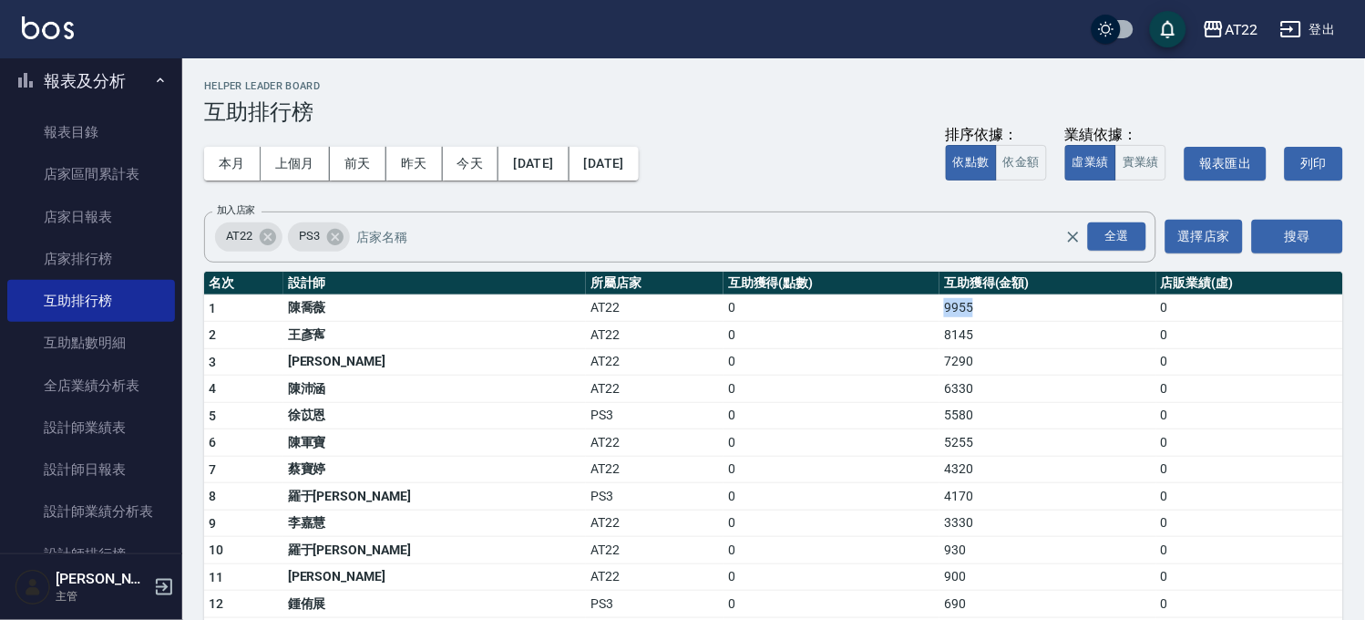
drag, startPoint x: 902, startPoint y: 305, endPoint x: 869, endPoint y: 299, distance: 34.3
click at [869, 299] on tr "1 陳喬薇 AT22 0 9955 0" at bounding box center [773, 307] width 1139 height 27
click at [858, 307] on td "0" at bounding box center [832, 307] width 216 height 27
drag, startPoint x: 857, startPoint y: 310, endPoint x: 937, endPoint y: 307, distance: 80.3
click at [937, 307] on tr "1 陳喬薇 AT22 0 9955 0" at bounding box center [773, 307] width 1139 height 27
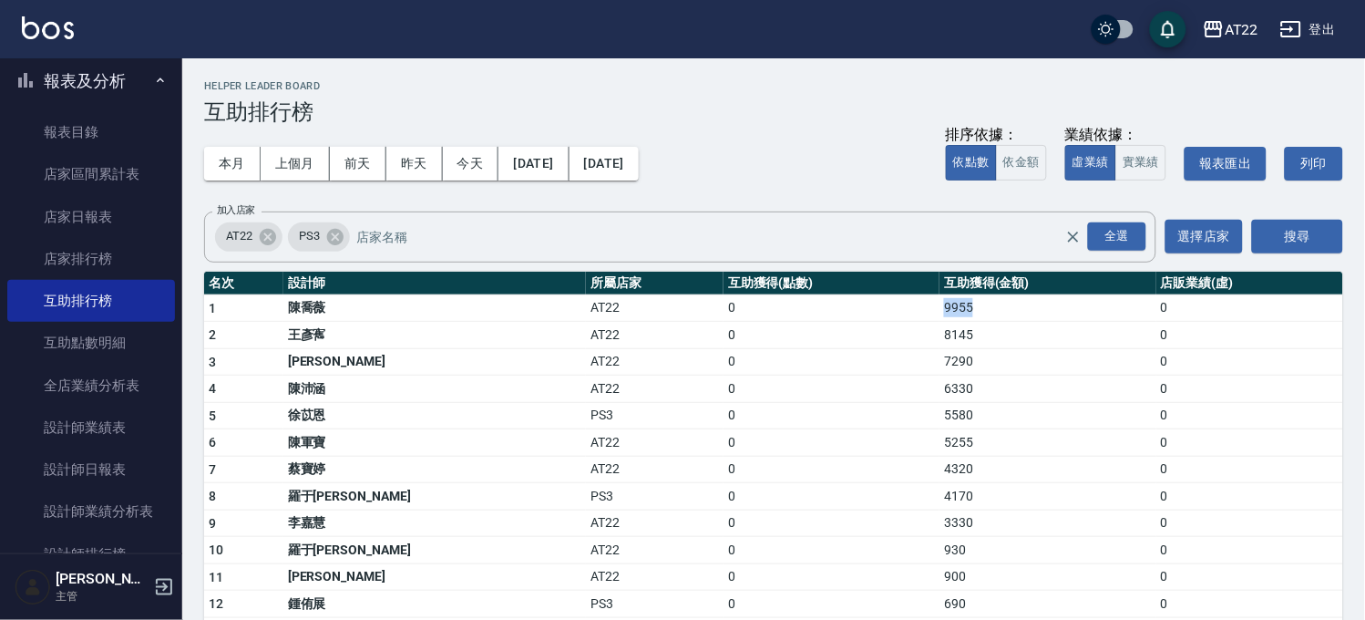
click at [940, 307] on td "9955" at bounding box center [1048, 307] width 216 height 27
drag, startPoint x: 937, startPoint y: 307, endPoint x: 859, endPoint y: 295, distance: 79.3
click at [859, 295] on tr "1 陳喬薇 AT22 0 9955 0" at bounding box center [773, 307] width 1139 height 27
click at [859, 295] on td "0" at bounding box center [832, 307] width 216 height 27
drag, startPoint x: 337, startPoint y: 441, endPoint x: 314, endPoint y: 429, distance: 25.7
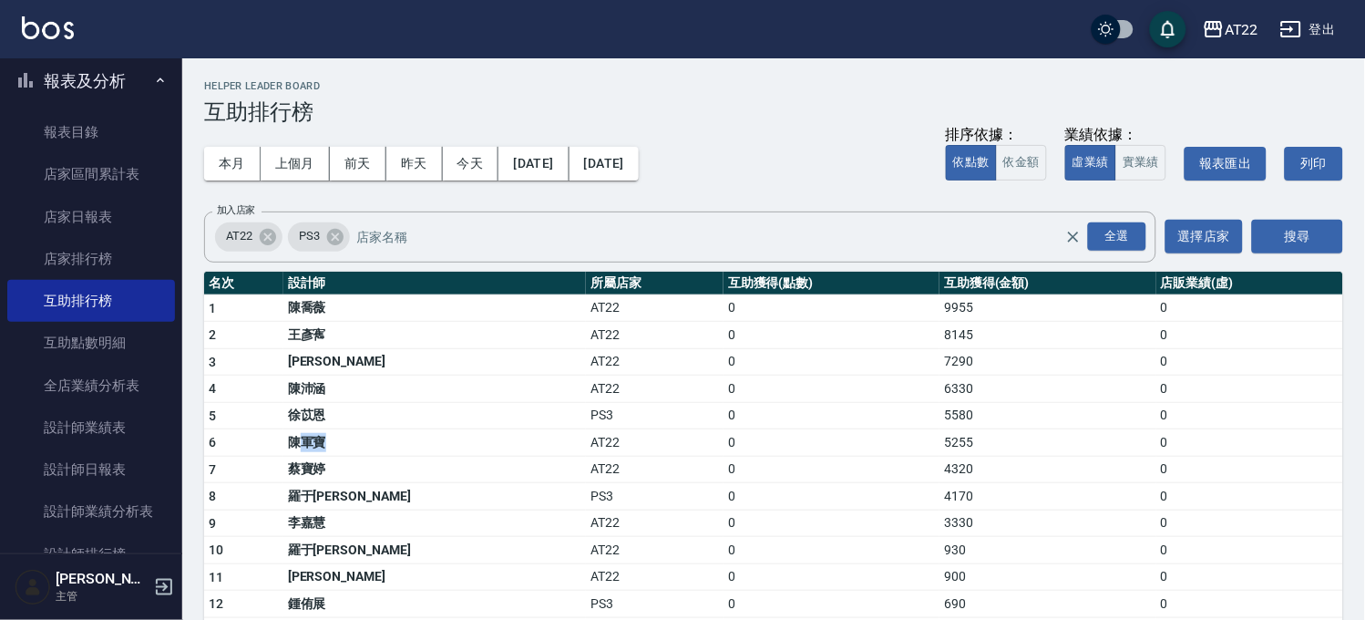
click at [314, 429] on td "陳軍寶" at bounding box center [435, 442] width 304 height 27
drag, startPoint x: 315, startPoint y: 438, endPoint x: 358, endPoint y: 434, distance: 43.1
click at [358, 434] on td "陳軍寶" at bounding box center [435, 442] width 304 height 27
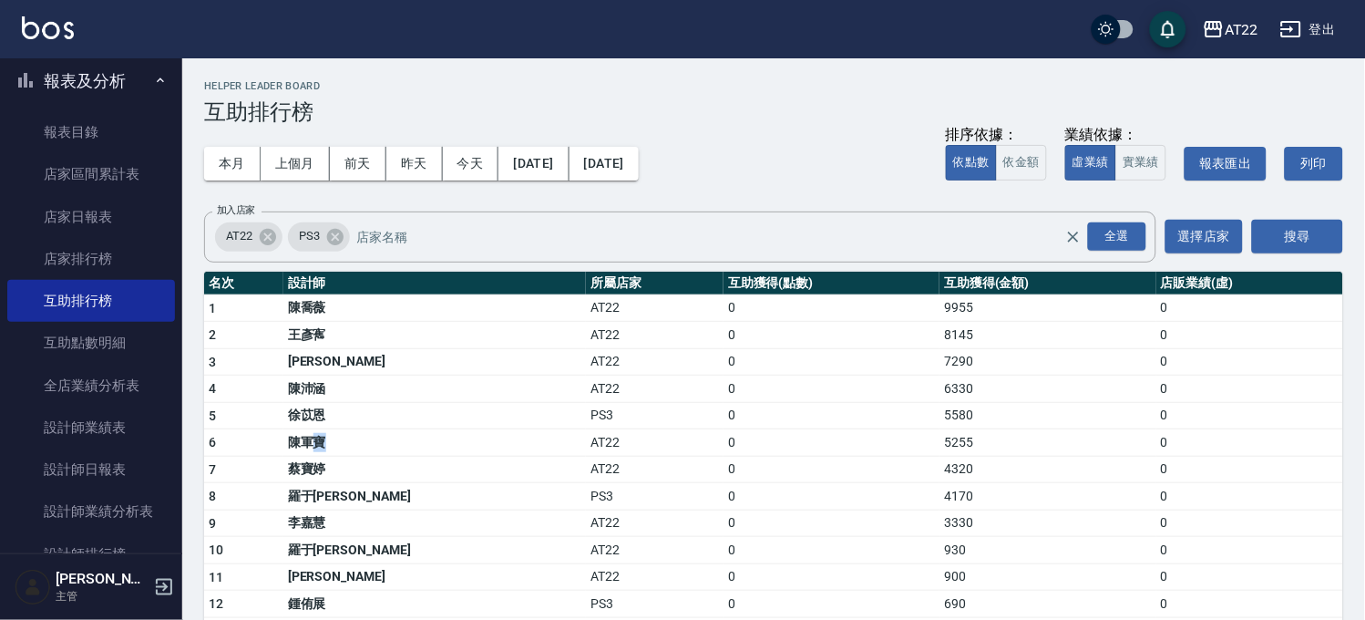
drag, startPoint x: 322, startPoint y: 439, endPoint x: 334, endPoint y: 431, distance: 14.4
click at [334, 431] on td "陳軍寶" at bounding box center [435, 442] width 304 height 27
click at [341, 431] on td "陳軍寶" at bounding box center [435, 442] width 304 height 27
click at [108, 323] on link "互助點數明細" at bounding box center [91, 343] width 168 height 42
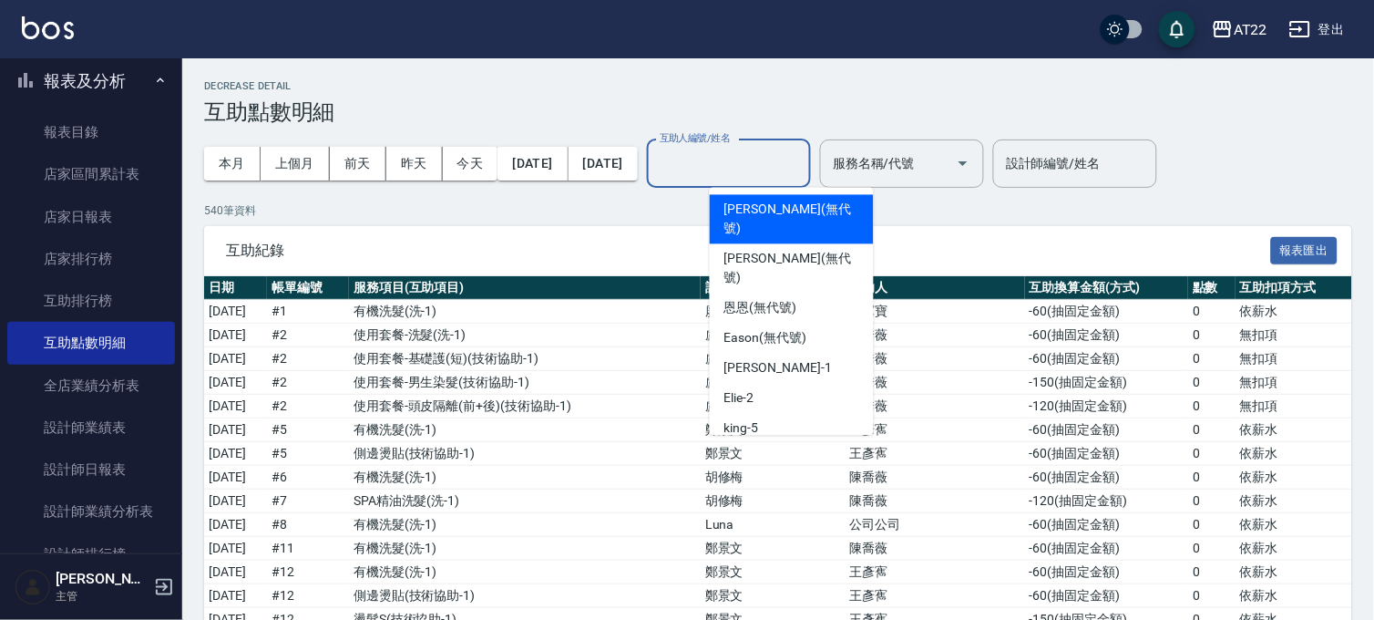
click at [803, 167] on input "互助人編號/姓名" at bounding box center [729, 164] width 148 height 32
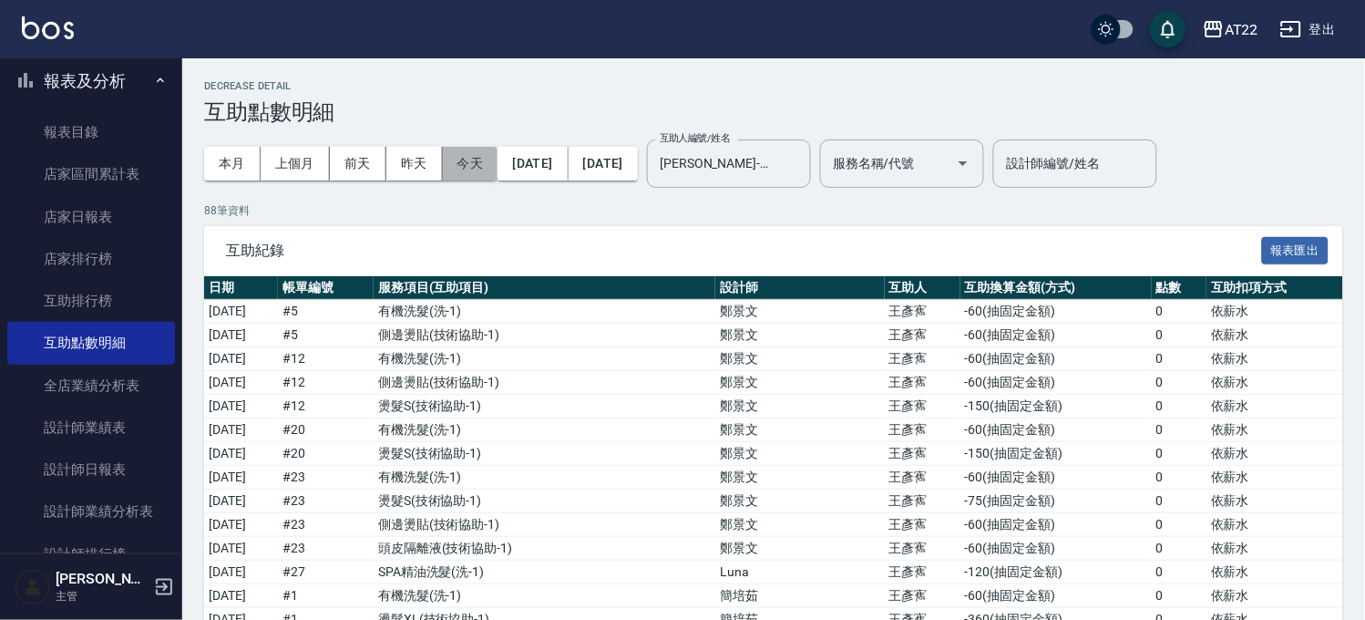
click at [459, 169] on button "今天" at bounding box center [471, 164] width 56 height 34
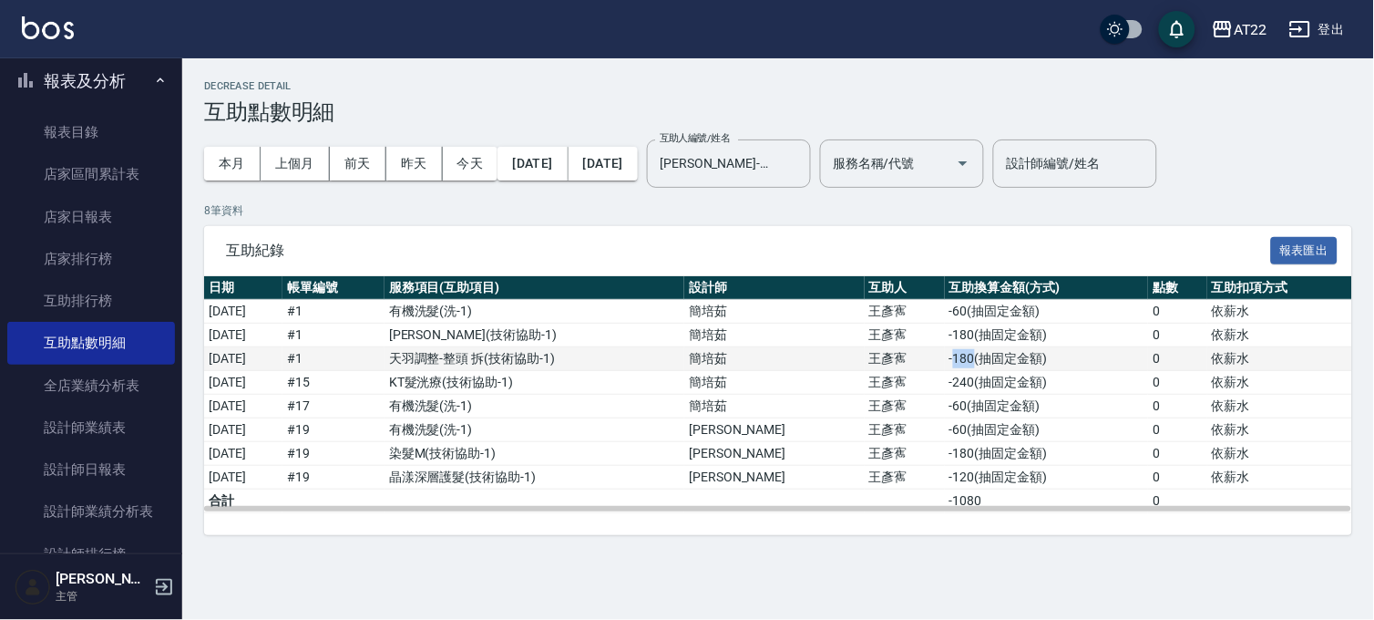
drag, startPoint x: 934, startPoint y: 358, endPoint x: 954, endPoint y: 369, distance: 22.8
click at [954, 369] on td "-180 ( 抽固定金額 )" at bounding box center [1046, 359] width 203 height 24
click at [876, 497] on td at bounding box center [905, 501] width 80 height 24
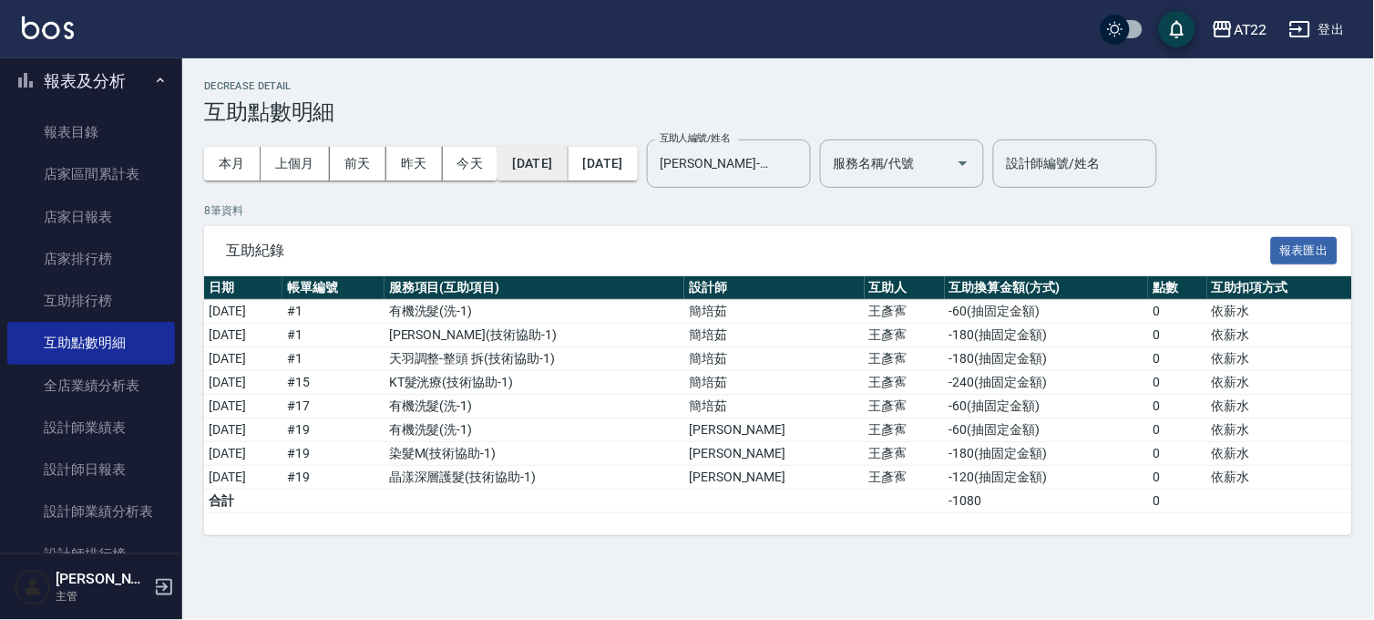
click at [568, 159] on button "[DATE]" at bounding box center [533, 164] width 70 height 34
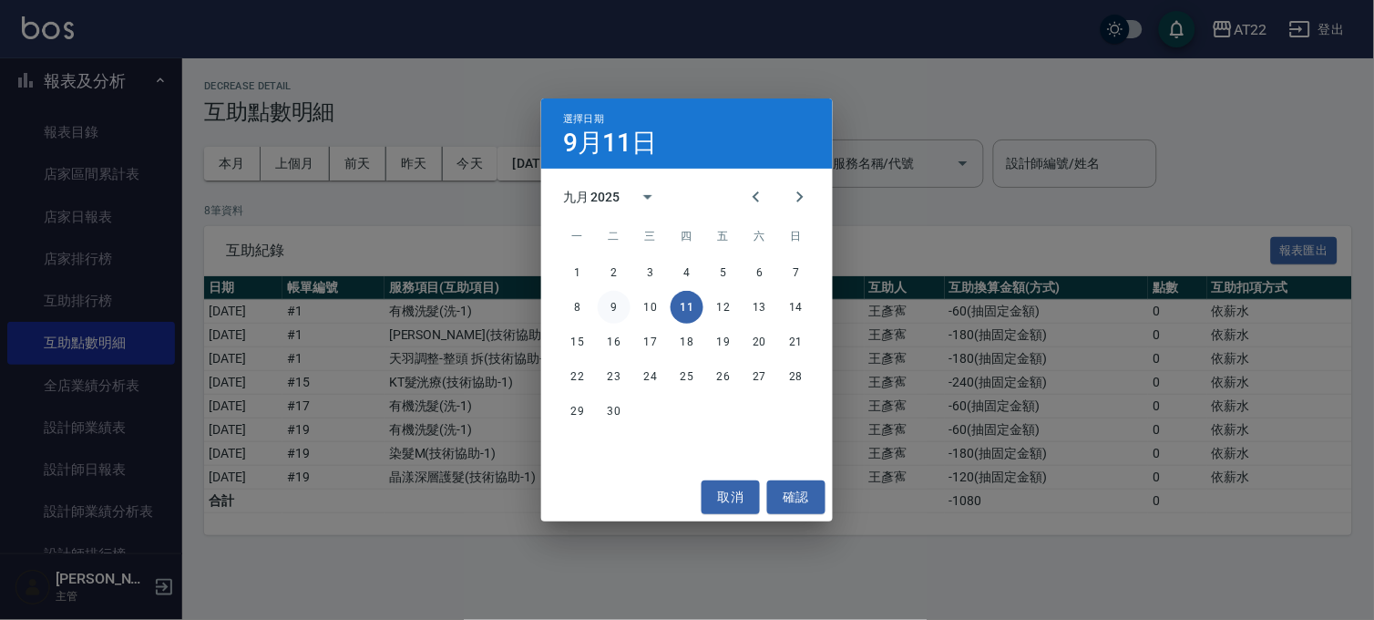
click at [617, 312] on button "9" at bounding box center [614, 307] width 33 height 33
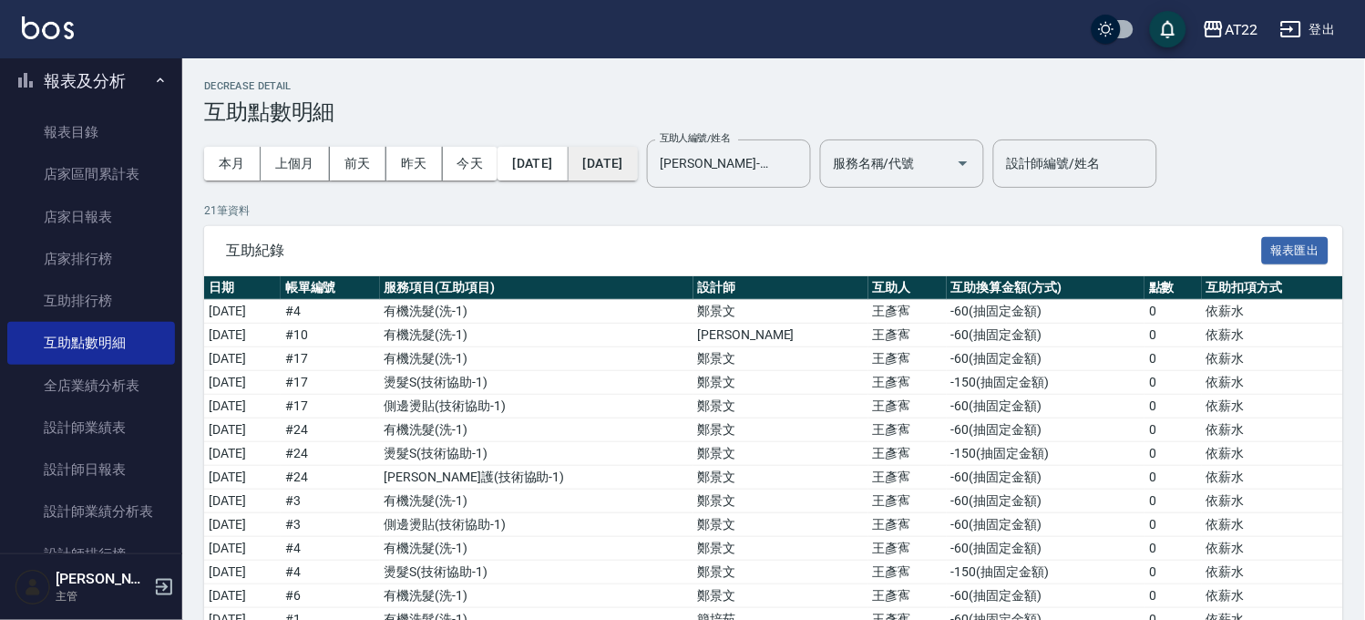
click at [638, 159] on button "[DATE]" at bounding box center [603, 164] width 69 height 34
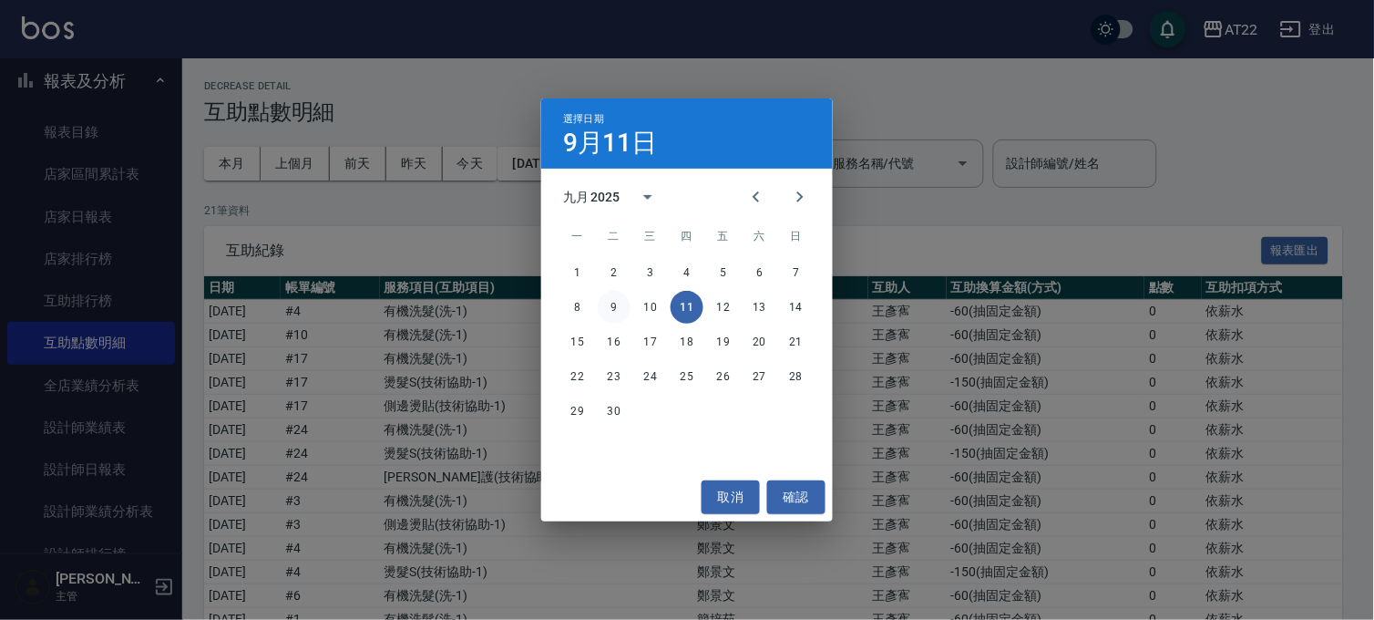
click at [608, 303] on button "9" at bounding box center [614, 307] width 33 height 33
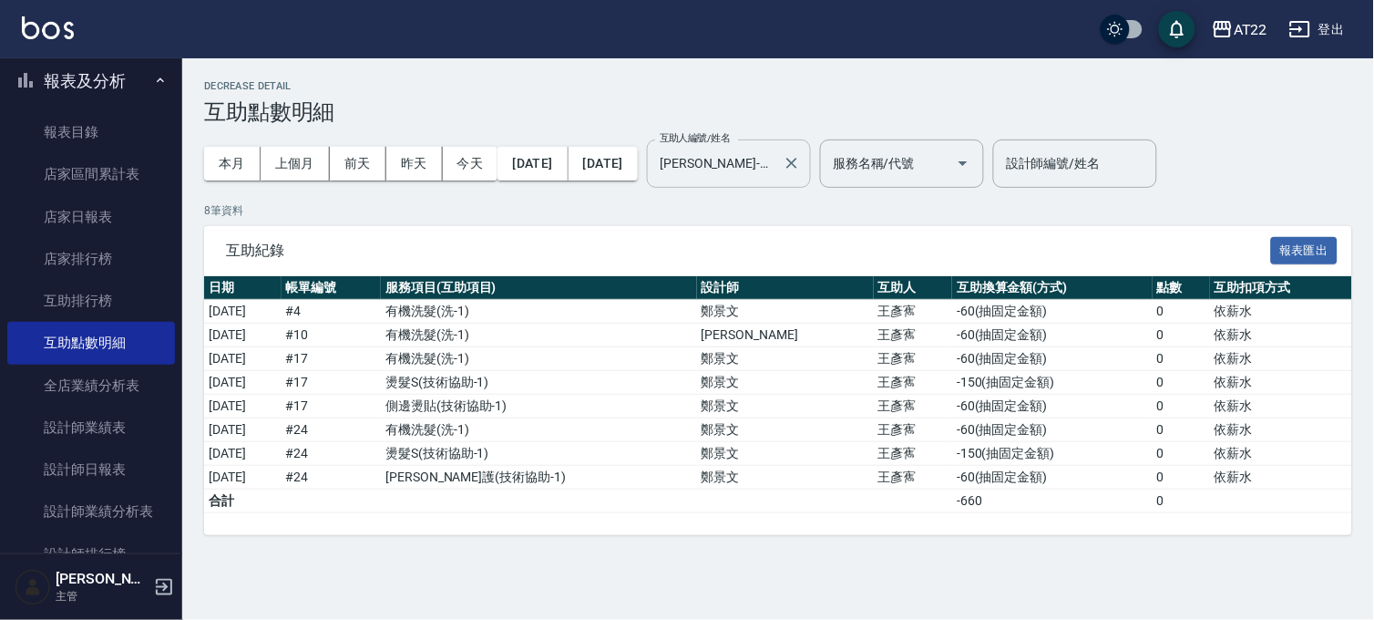
click at [776, 173] on input "Joe-16" at bounding box center [715, 164] width 120 height 32
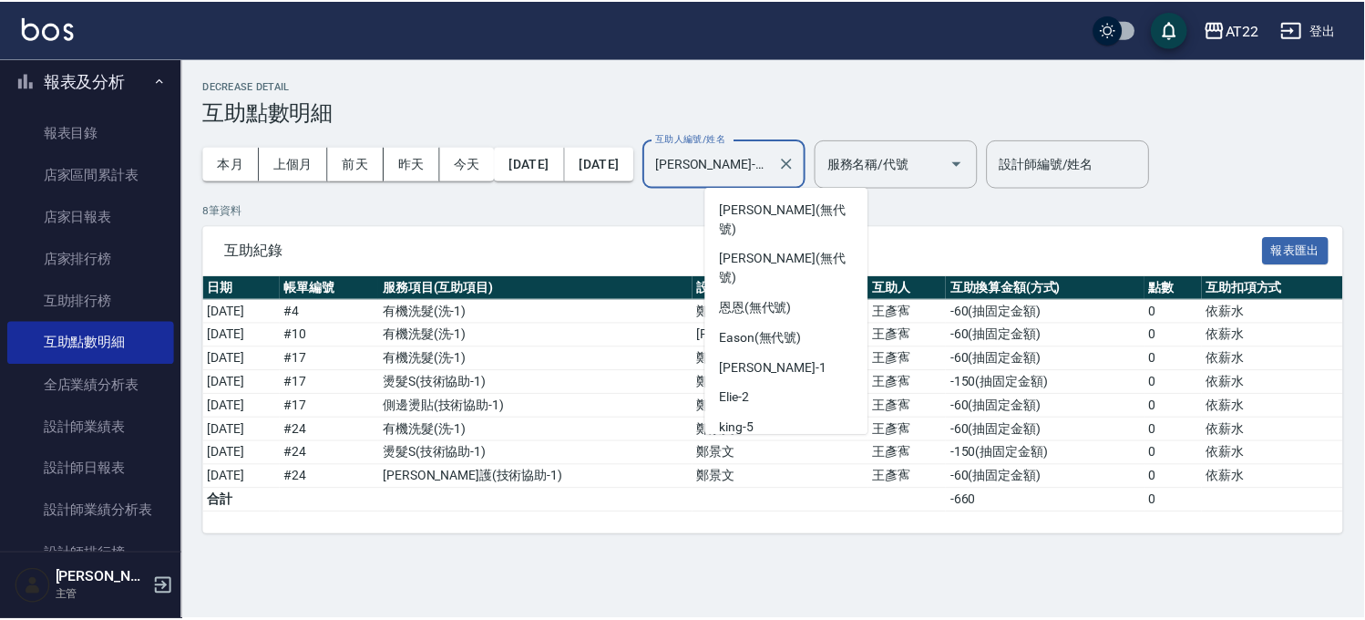
scroll to position [180, 0]
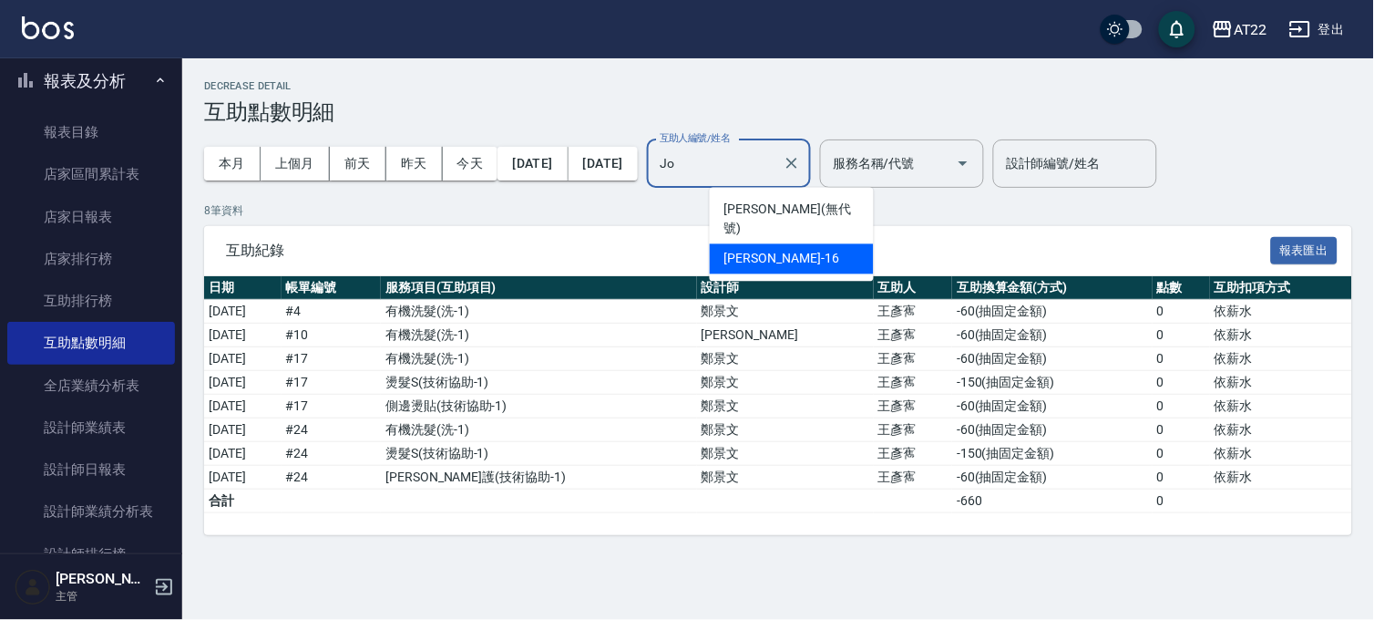
type input "J"
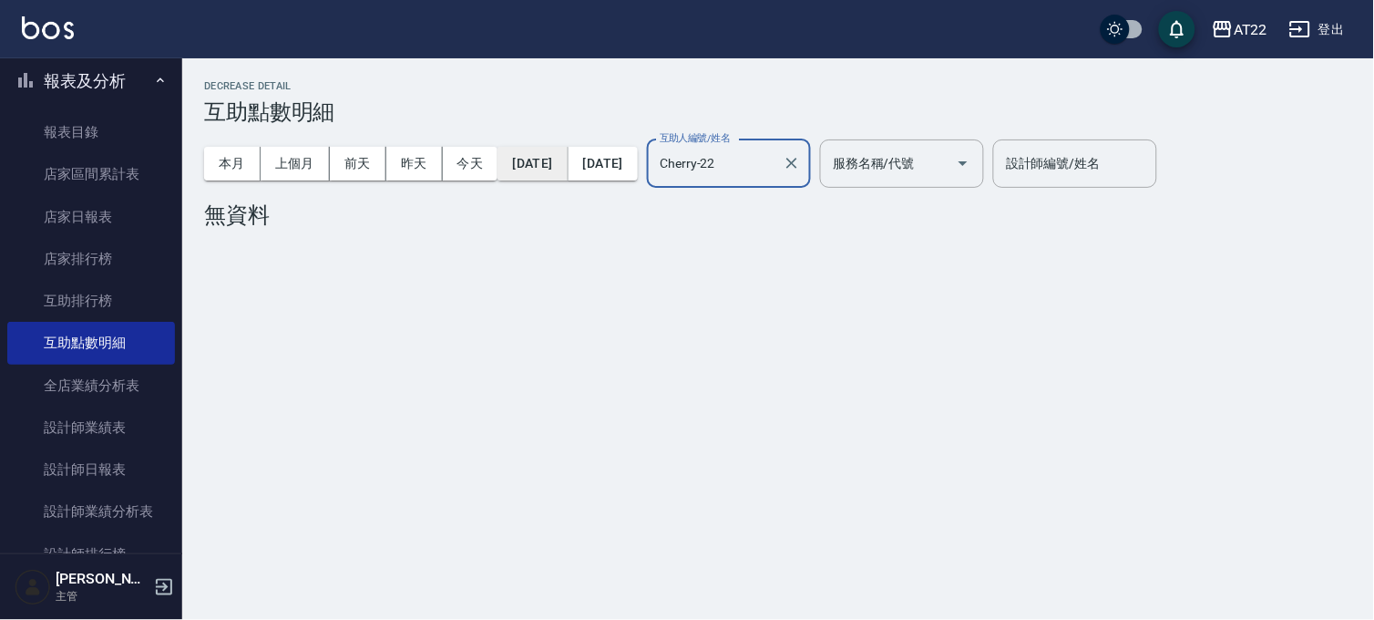
type input "Cherry-22"
click at [566, 164] on button "2025/09/09" at bounding box center [533, 164] width 70 height 34
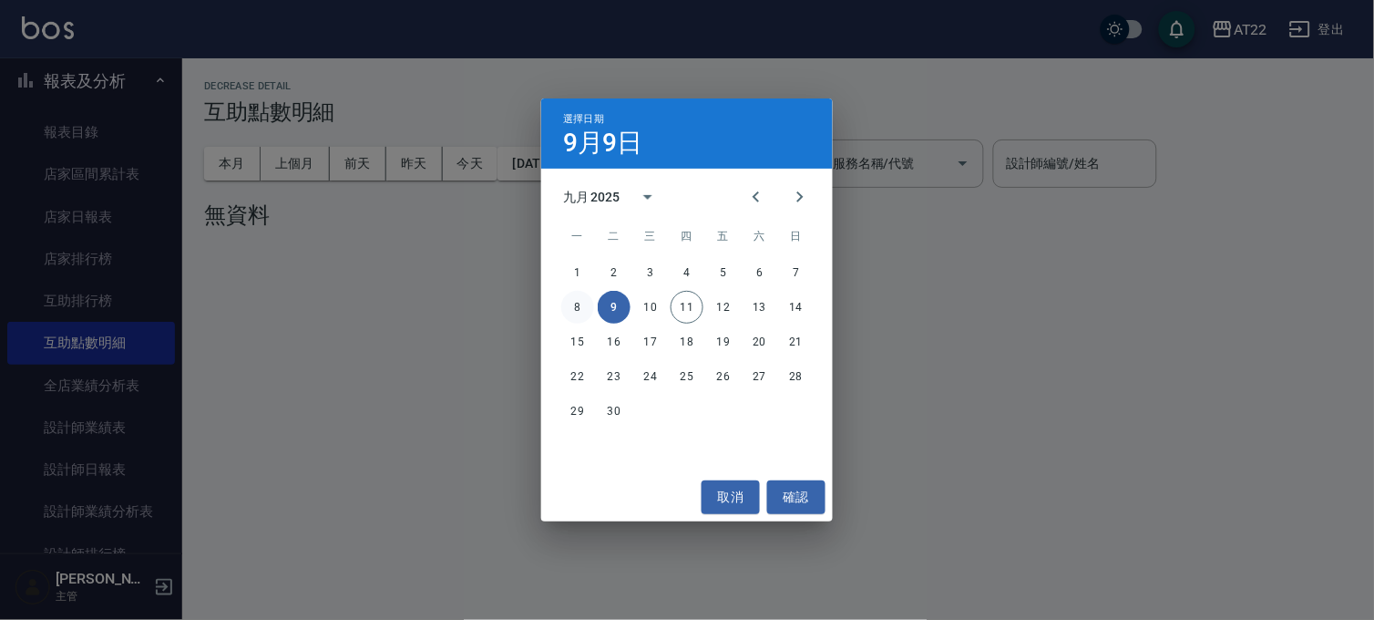
click at [576, 299] on button "8" at bounding box center [577, 307] width 33 height 33
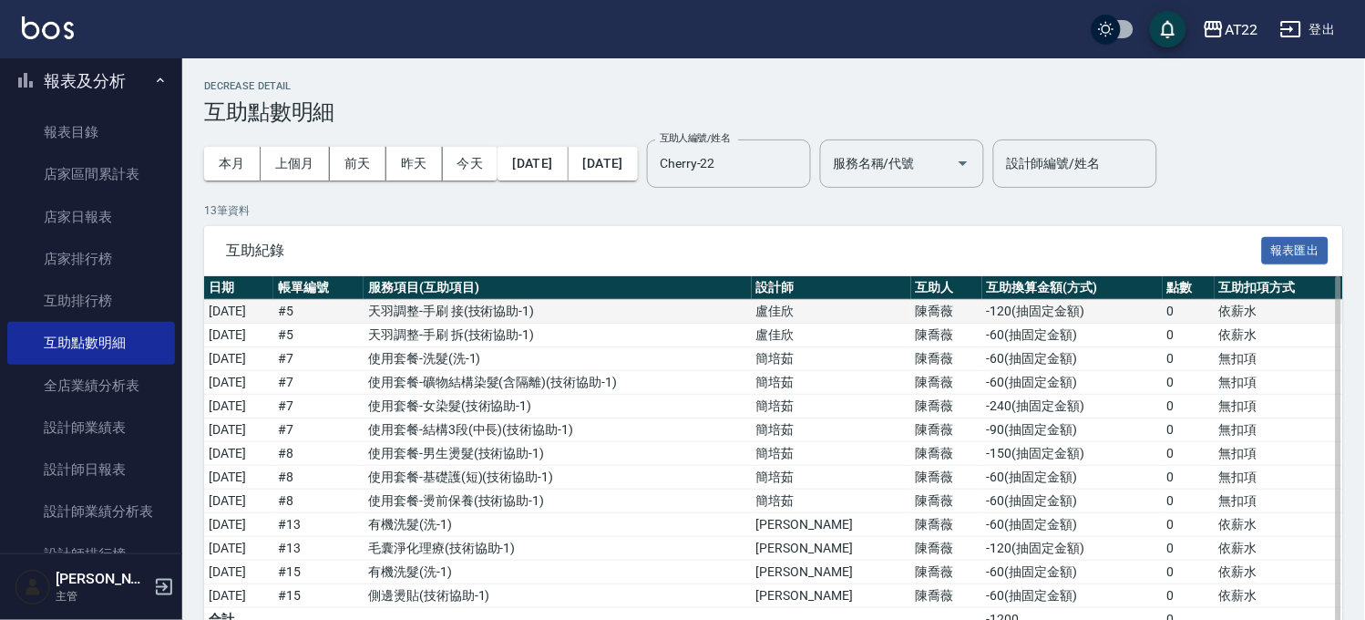
scroll to position [57, 0]
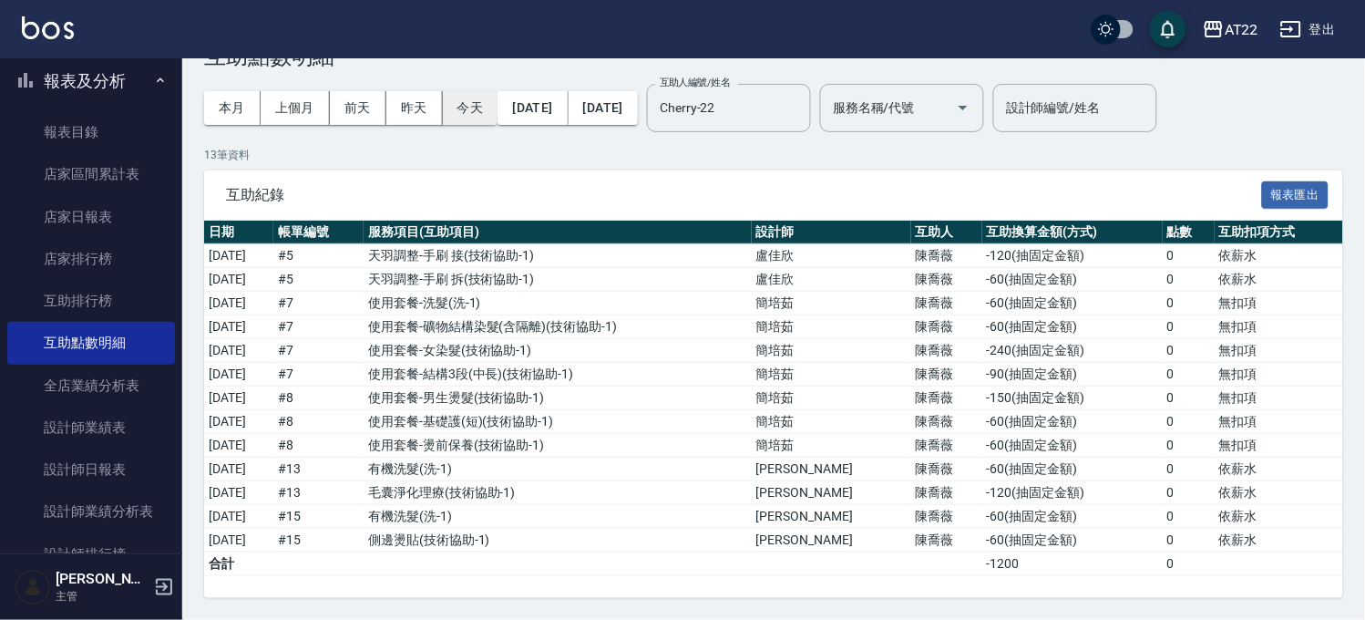
click at [474, 107] on button "今天" at bounding box center [471, 108] width 56 height 34
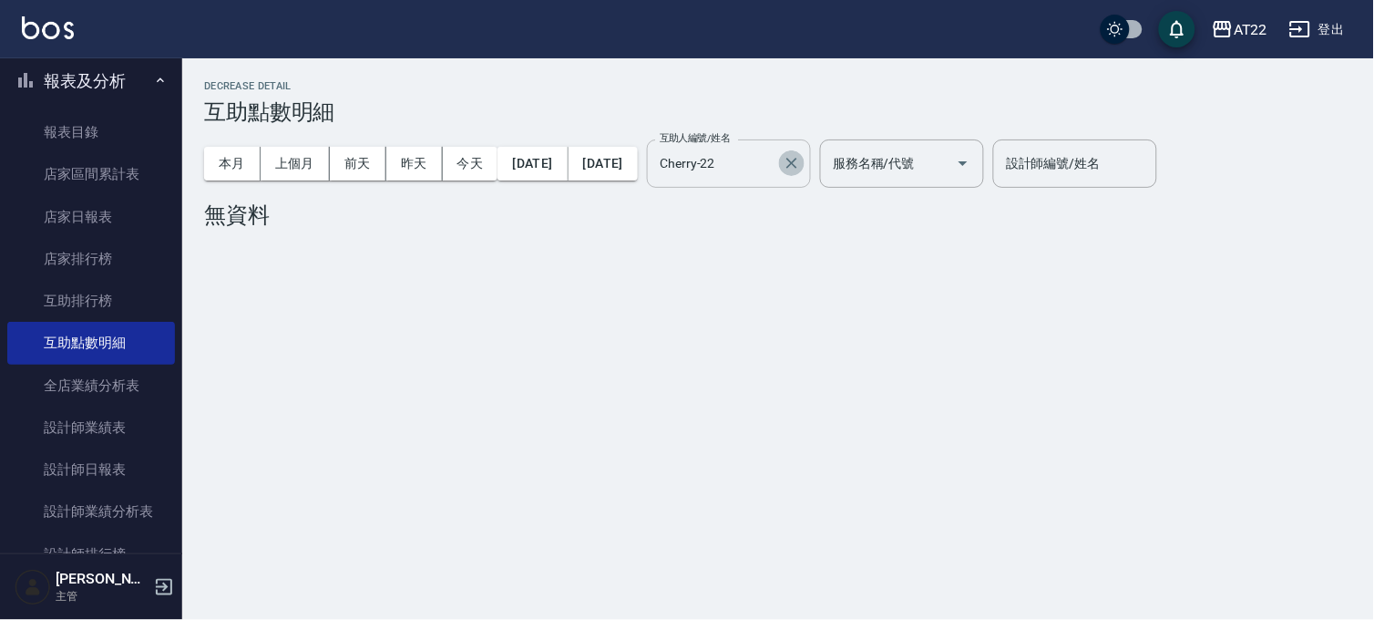
click at [801, 161] on icon "Clear" at bounding box center [792, 163] width 18 height 18
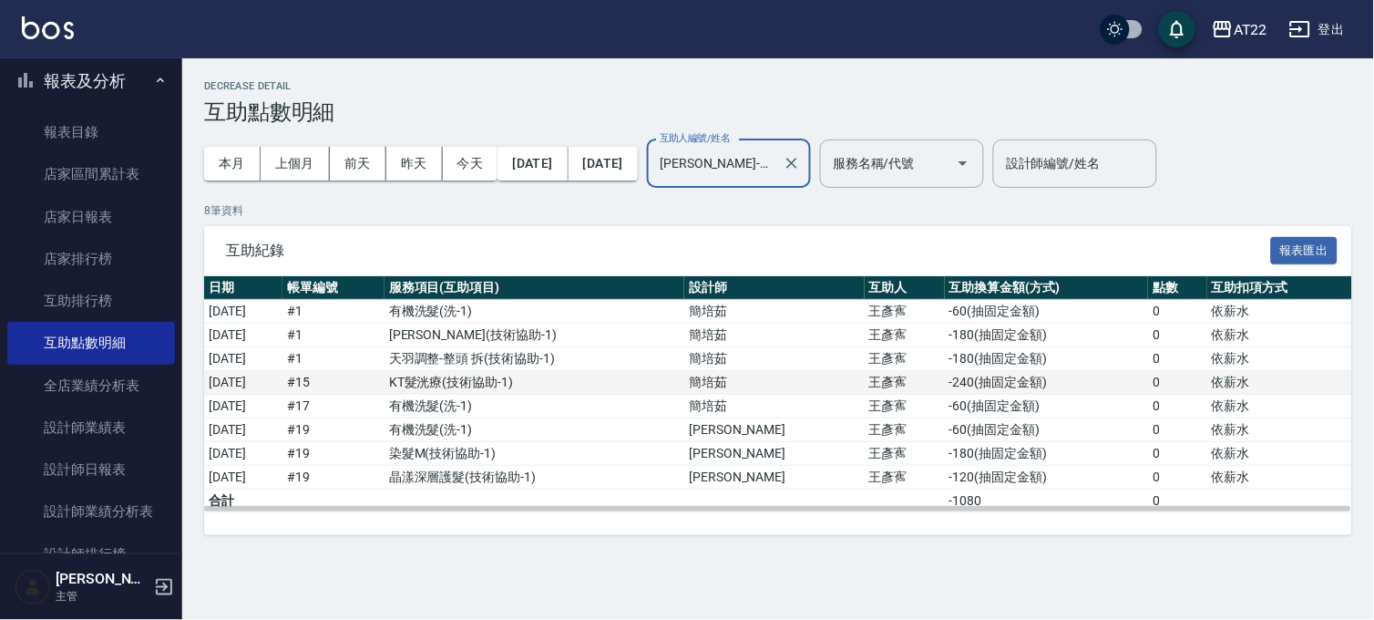
type input "Joe-16"
drag, startPoint x: 939, startPoint y: 381, endPoint x: 972, endPoint y: 376, distance: 34.0
click at [972, 376] on td "-240 ( 抽固定金額 )" at bounding box center [1046, 383] width 203 height 24
click at [946, 381] on td "-240 ( 抽固定金額 )" at bounding box center [1046, 383] width 203 height 24
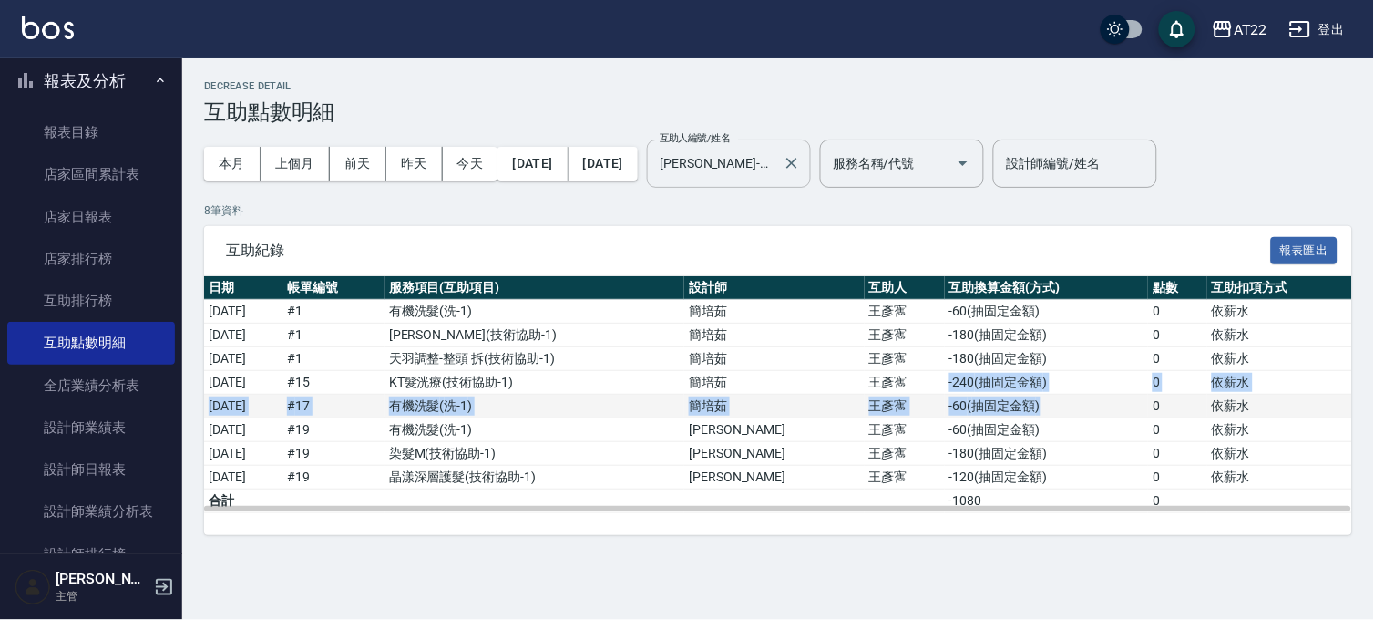
drag, startPoint x: 904, startPoint y: 381, endPoint x: 1033, endPoint y: 394, distance: 129.1
click at [1033, 394] on tbody "2025/09/11 # 1 有機洗髮 ( 洗-1 ) 簡培茹 王彥寯 -60 ( 抽固定金額 ) 0 依薪水 2025/09/11 # 1 卡碧兒 ( 技術…" at bounding box center [778, 406] width 1148 height 213
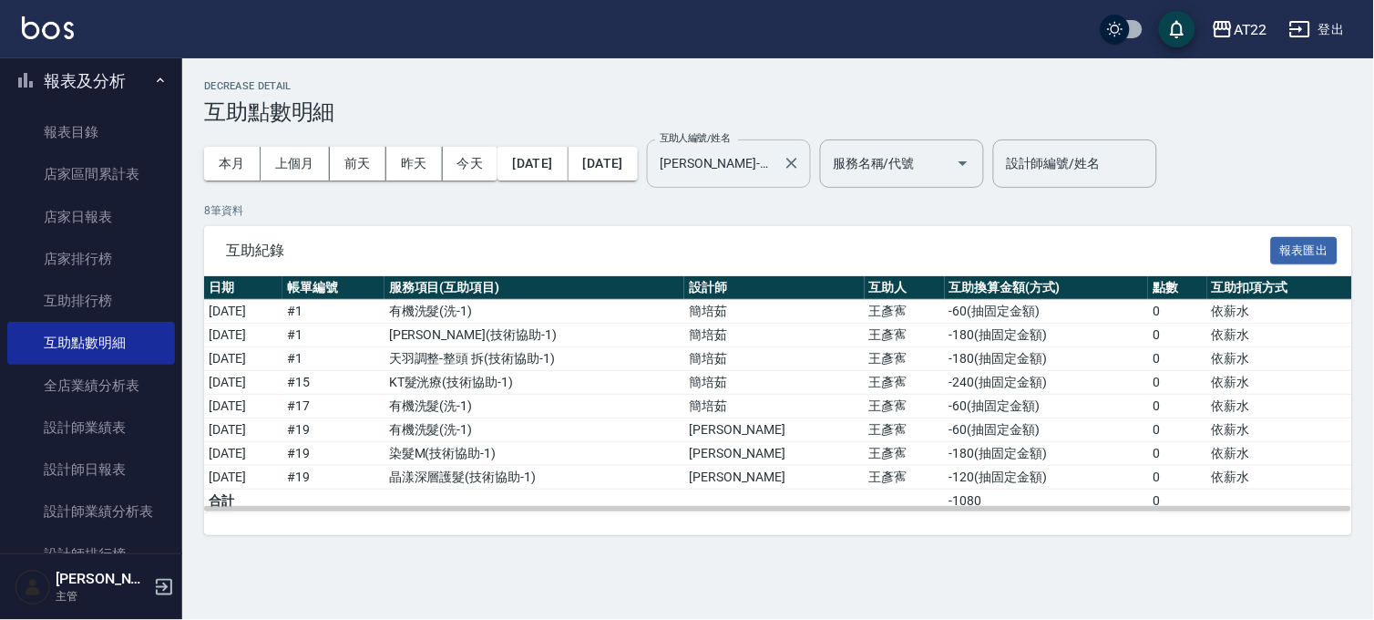
click at [1003, 496] on td "-1080" at bounding box center [1046, 501] width 203 height 24
click at [450, 471] on td "晶漾深層護髮 ( 技術協助-1 )" at bounding box center [535, 478] width 300 height 24
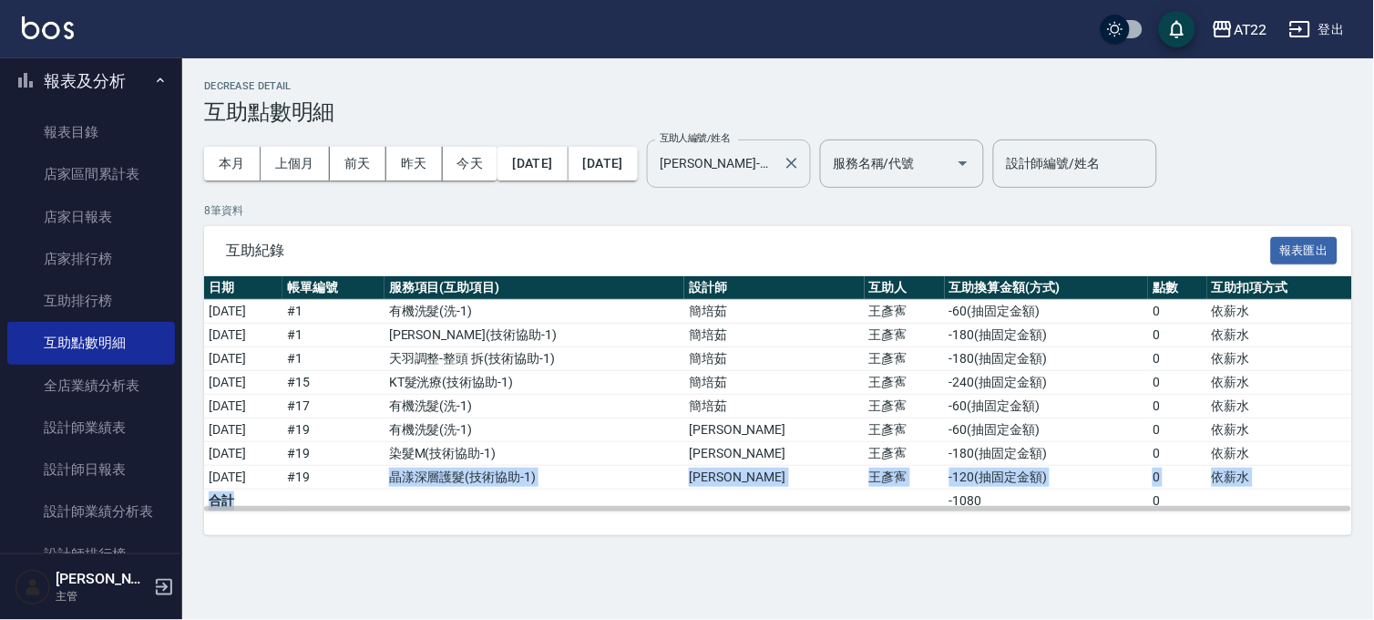
drag, startPoint x: 454, startPoint y: 472, endPoint x: 553, endPoint y: 492, distance: 101.3
click at [553, 492] on tbody "2025/09/11 # 1 有機洗髮 ( 洗-1 ) 簡培茹 王彥寯 -60 ( 抽固定金額 ) 0 依薪水 2025/09/11 # 1 卡碧兒 ( 技術…" at bounding box center [778, 406] width 1148 height 213
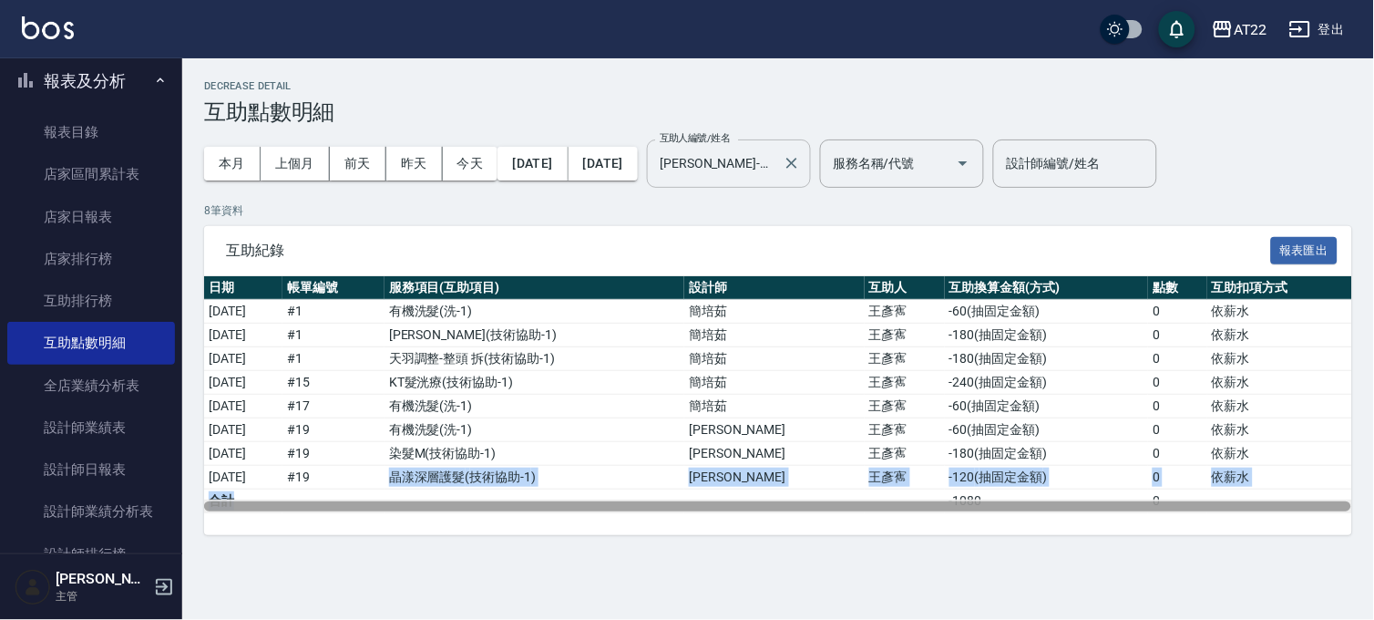
click at [538, 503] on div at bounding box center [777, 506] width 1147 height 10
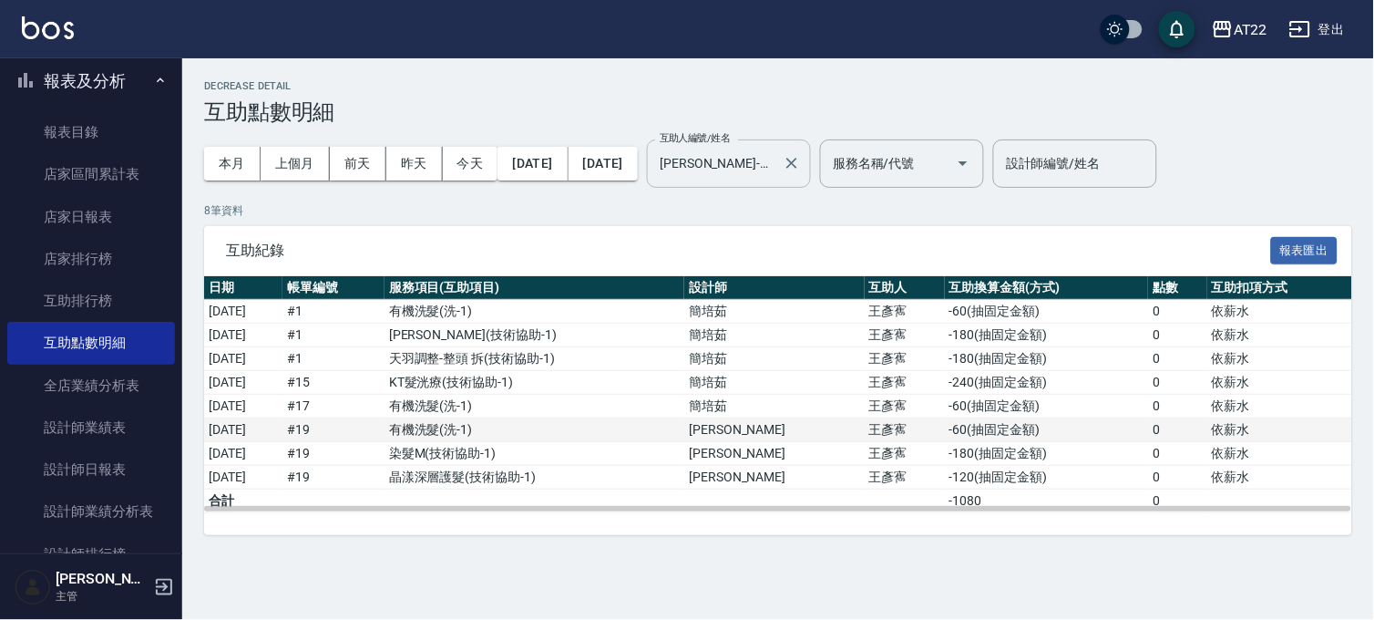
click at [644, 433] on td "有機洗髮 ( 洗-1 )" at bounding box center [535, 430] width 300 height 24
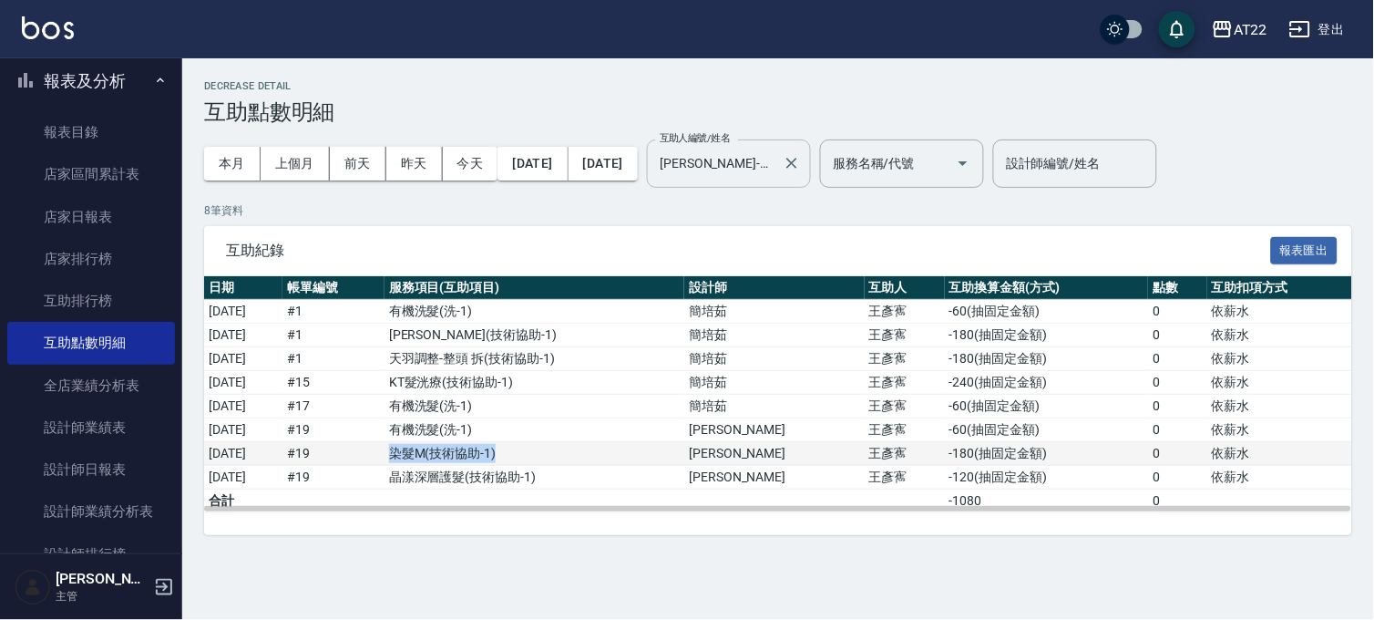
drag, startPoint x: 438, startPoint y: 448, endPoint x: 609, endPoint y: 465, distance: 171.2
click at [609, 465] on tr "2025/09/11 # 19 染髮M ( 技術協助-1 ) 孫一平 王彥寯 -180 ( 抽固定金額 ) 0 依薪水" at bounding box center [778, 454] width 1148 height 24
click at [602, 448] on td "染髮M ( 技術協助-1 )" at bounding box center [535, 454] width 300 height 24
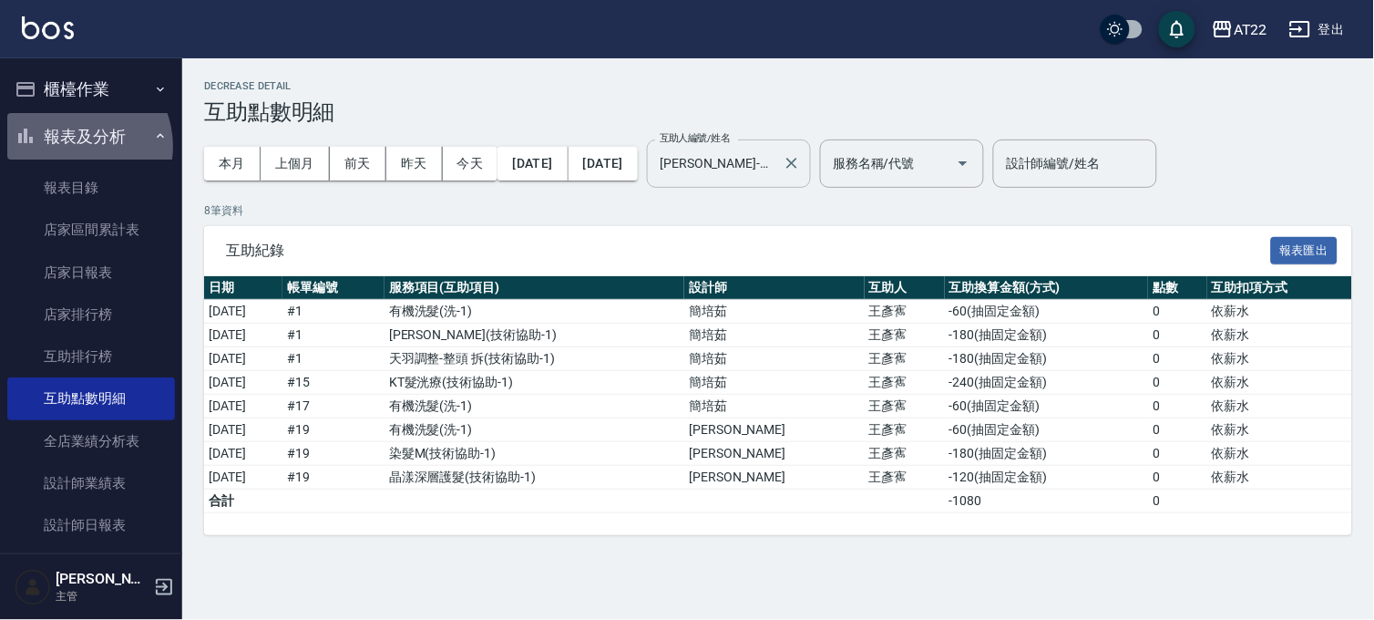
click at [74, 146] on button "報表及分析" at bounding box center [91, 136] width 168 height 47
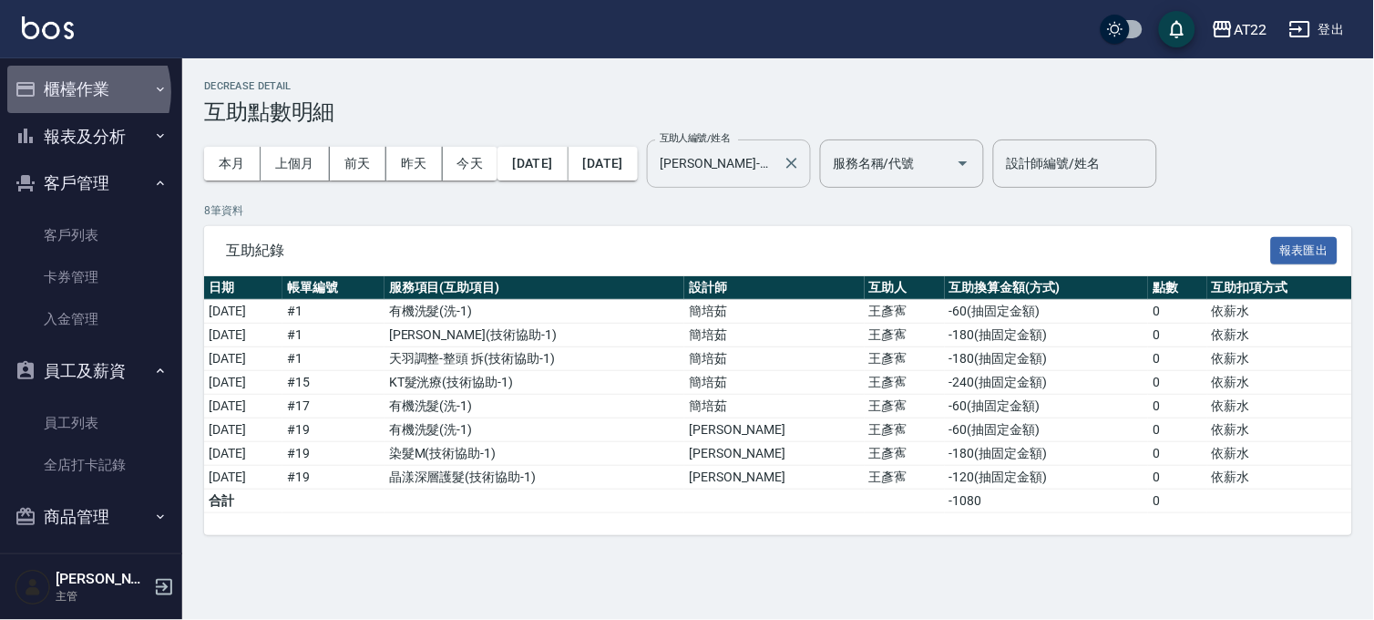
click at [78, 92] on button "櫃檯作業" at bounding box center [91, 89] width 168 height 47
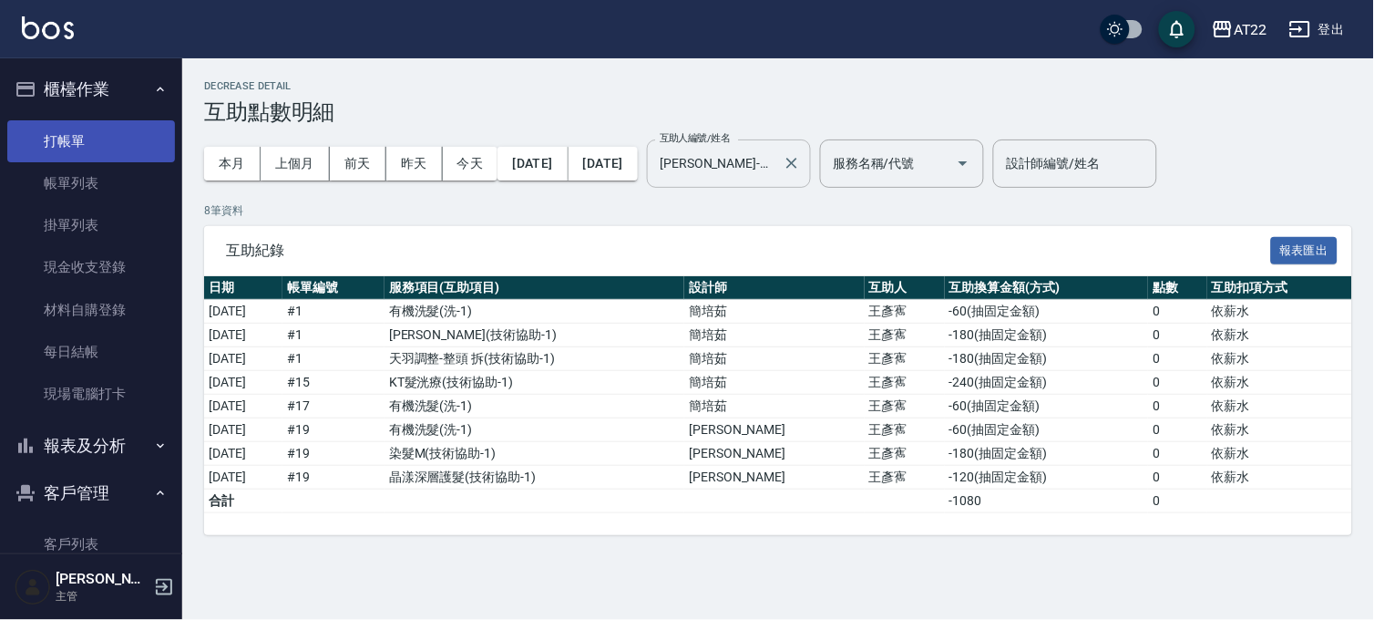
click at [75, 158] on link "打帳單" at bounding box center [91, 141] width 168 height 42
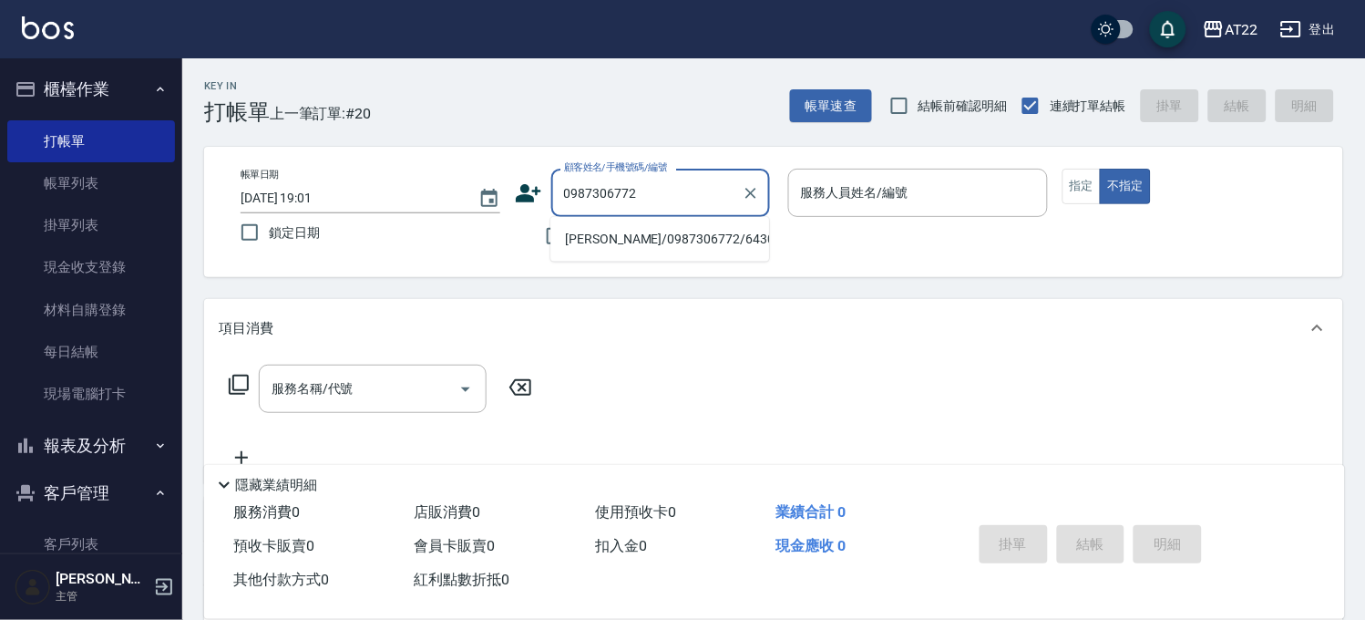
click at [590, 233] on li "張家欣/0987306772/64305" at bounding box center [659, 239] width 219 height 30
type input "張家欣/0987306772/64305"
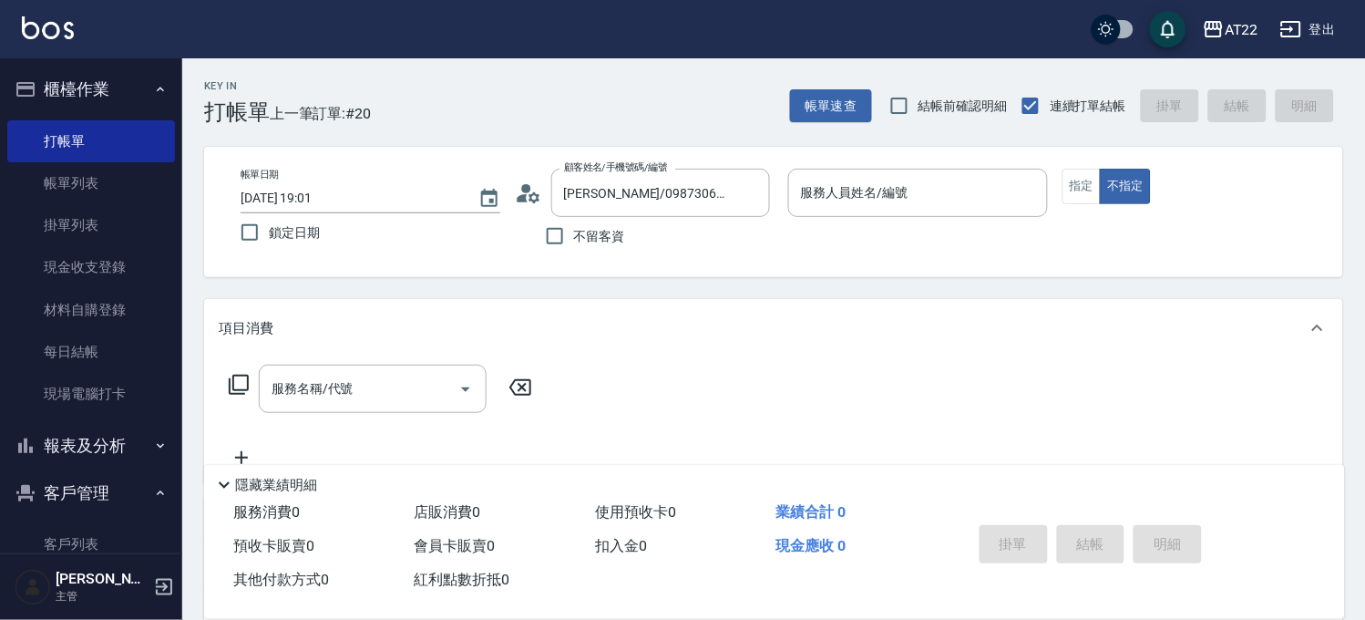
click at [520, 202] on icon at bounding box center [528, 193] width 27 height 27
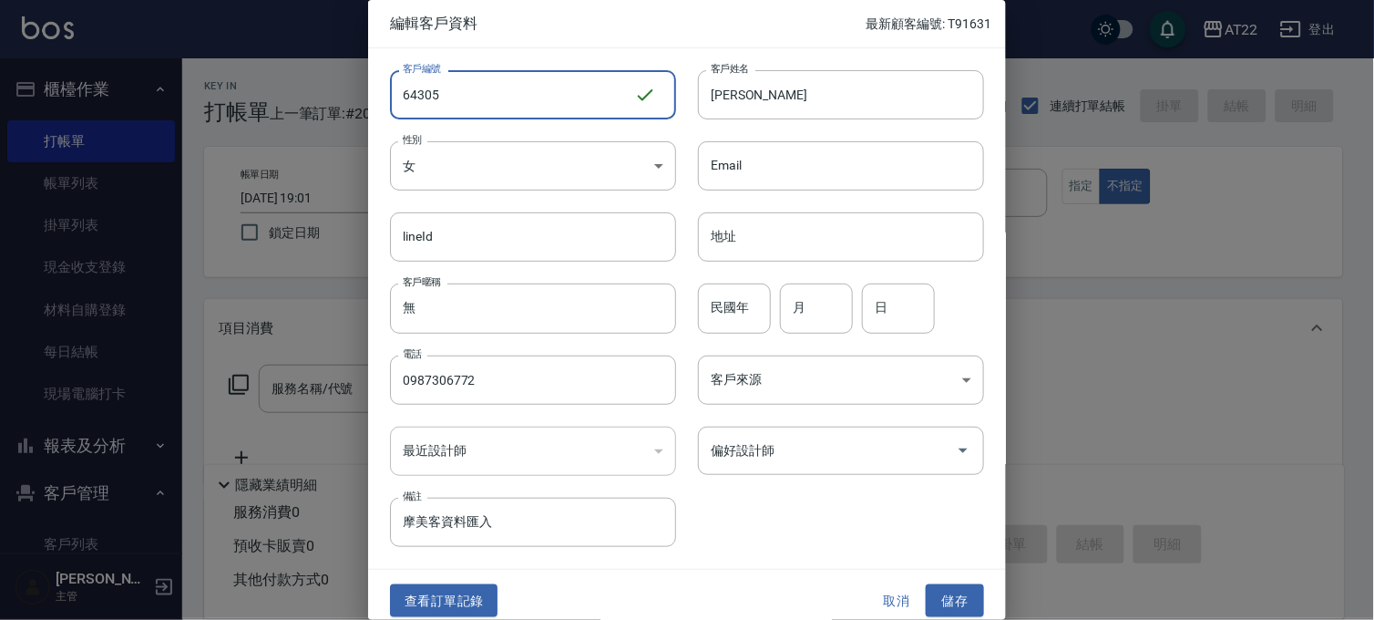
drag, startPoint x: 477, startPoint y: 91, endPoint x: 333, endPoint y: 84, distance: 144.2
click at [333, 84] on div "編輯客戶資料 最新顧客編號: T91631 客戶編號 64305 ​ 客戶編號 客戶姓名 張家欣 客戶姓名 性別 女 FEMALE 性別 Email Emai…" at bounding box center [687, 310] width 1374 height 620
type input "T91632"
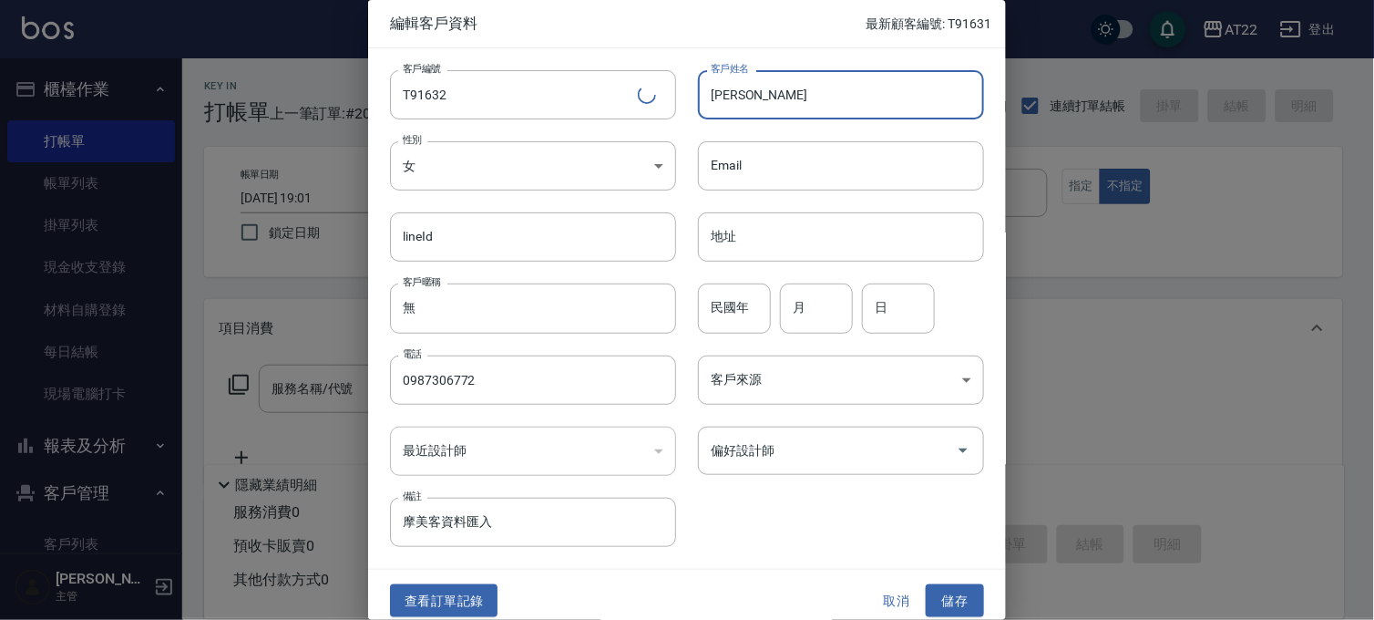
click at [852, 87] on input "張家欣" at bounding box center [841, 94] width 286 height 49
type input "張家欣27.9.11"
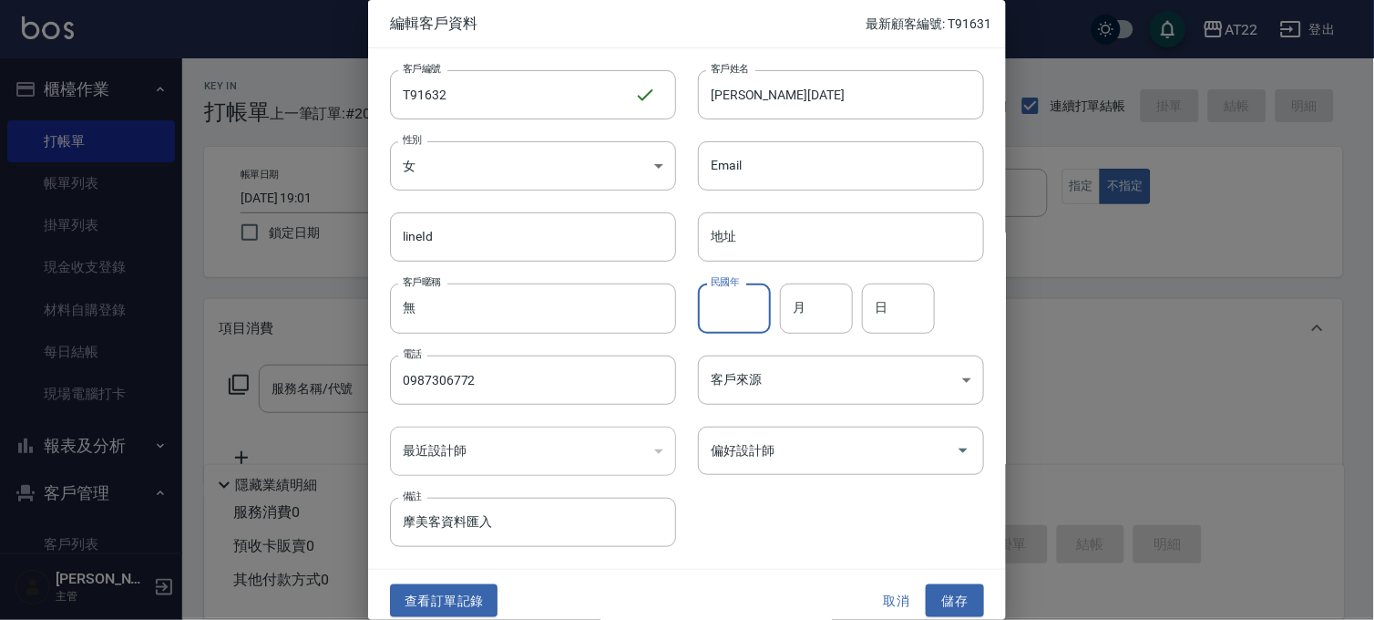
click at [725, 312] on input "民國年" at bounding box center [734, 307] width 73 height 49
type input "89"
type input "12"
type input "30"
click at [954, 602] on button "儲存" at bounding box center [955, 601] width 58 height 34
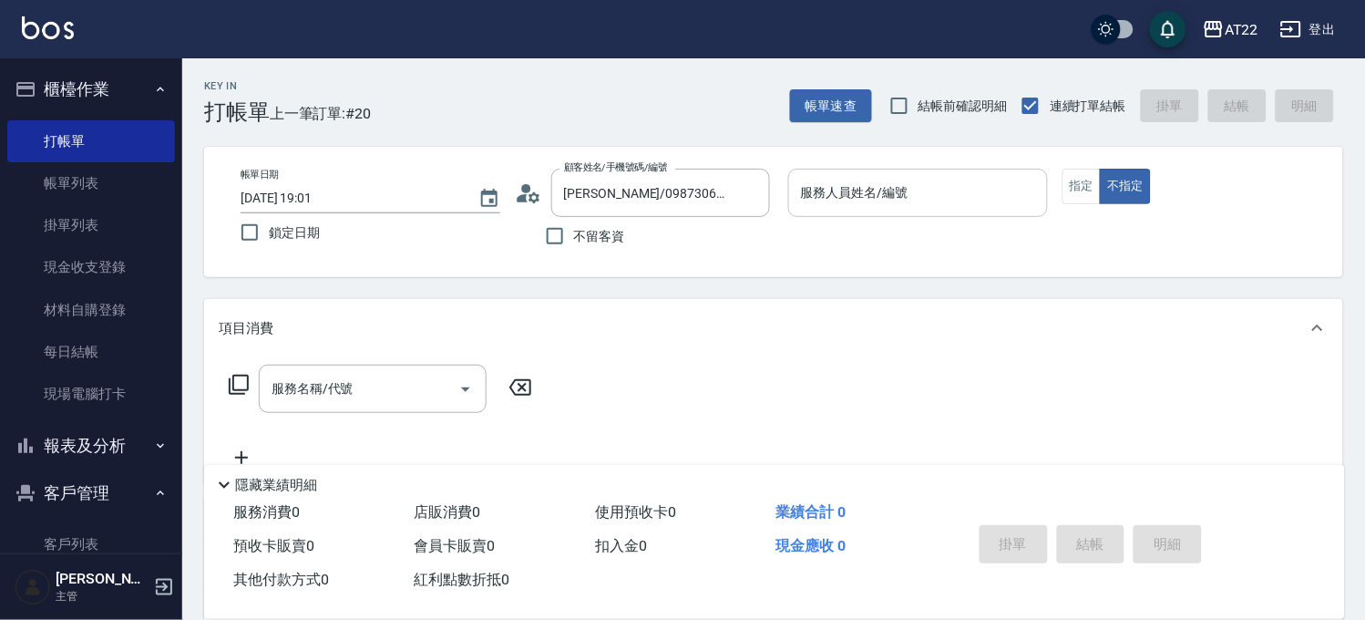
click at [976, 201] on input "服務人員姓名/編號" at bounding box center [918, 193] width 243 height 32
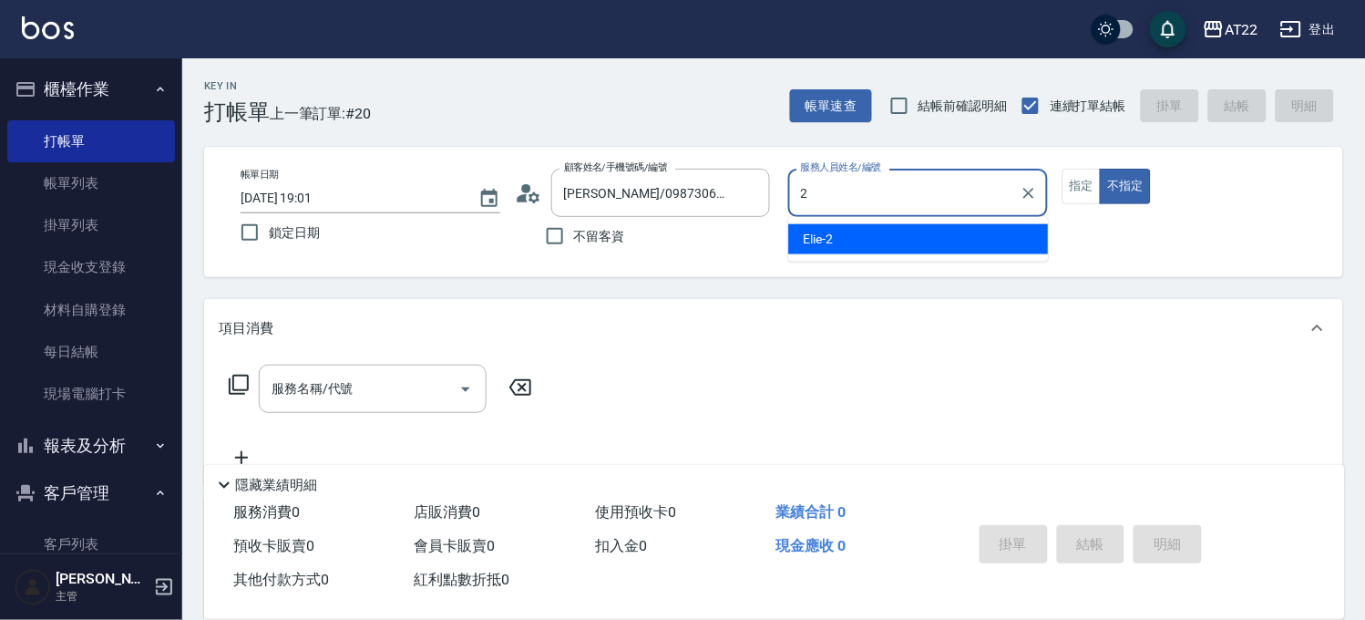
type input "Elie-2"
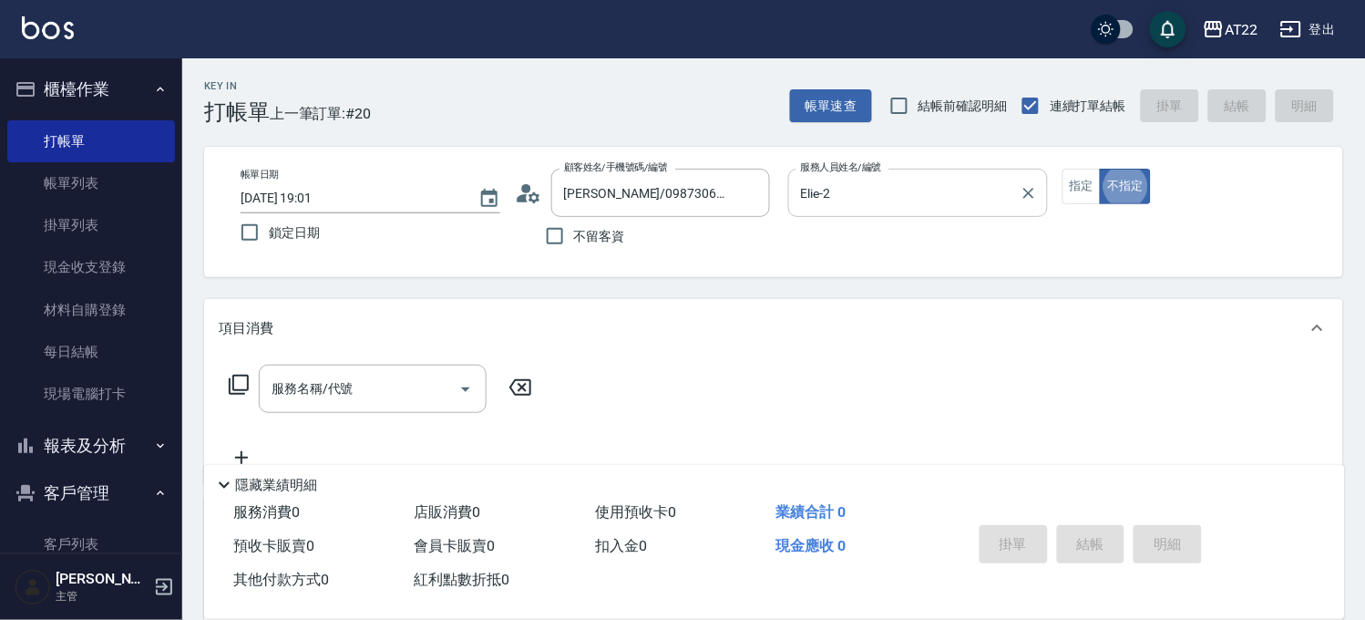
type button "false"
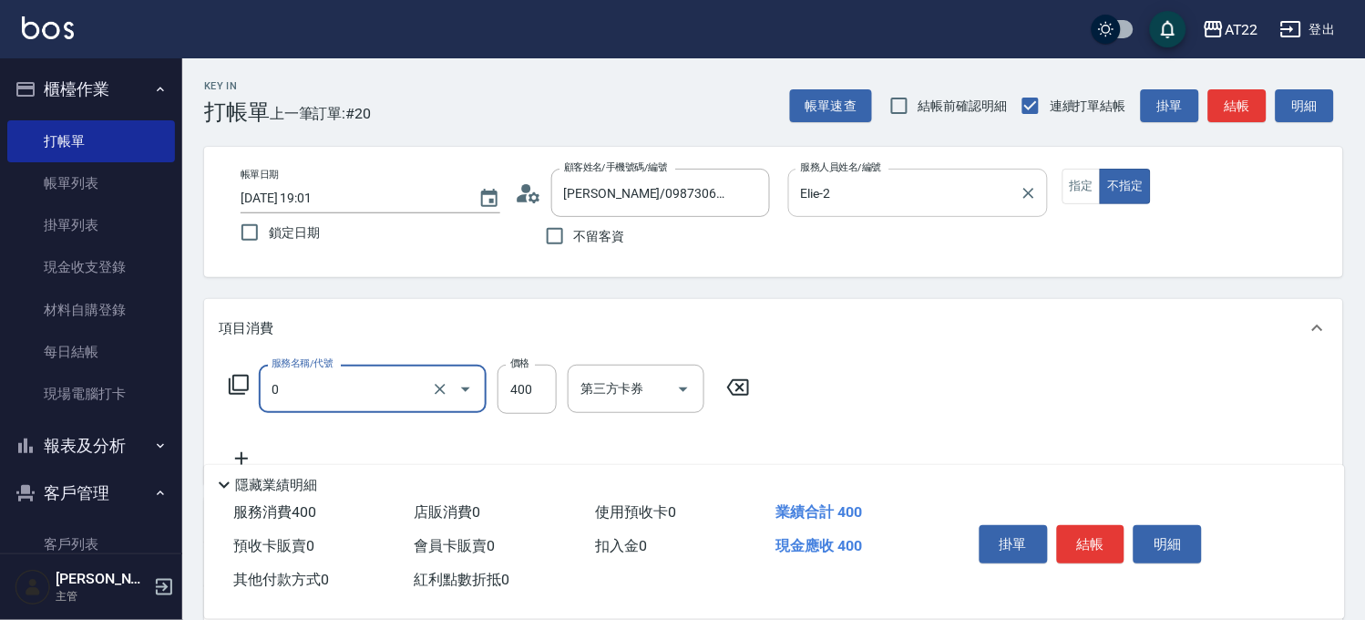
type input "有機洗髮(0)"
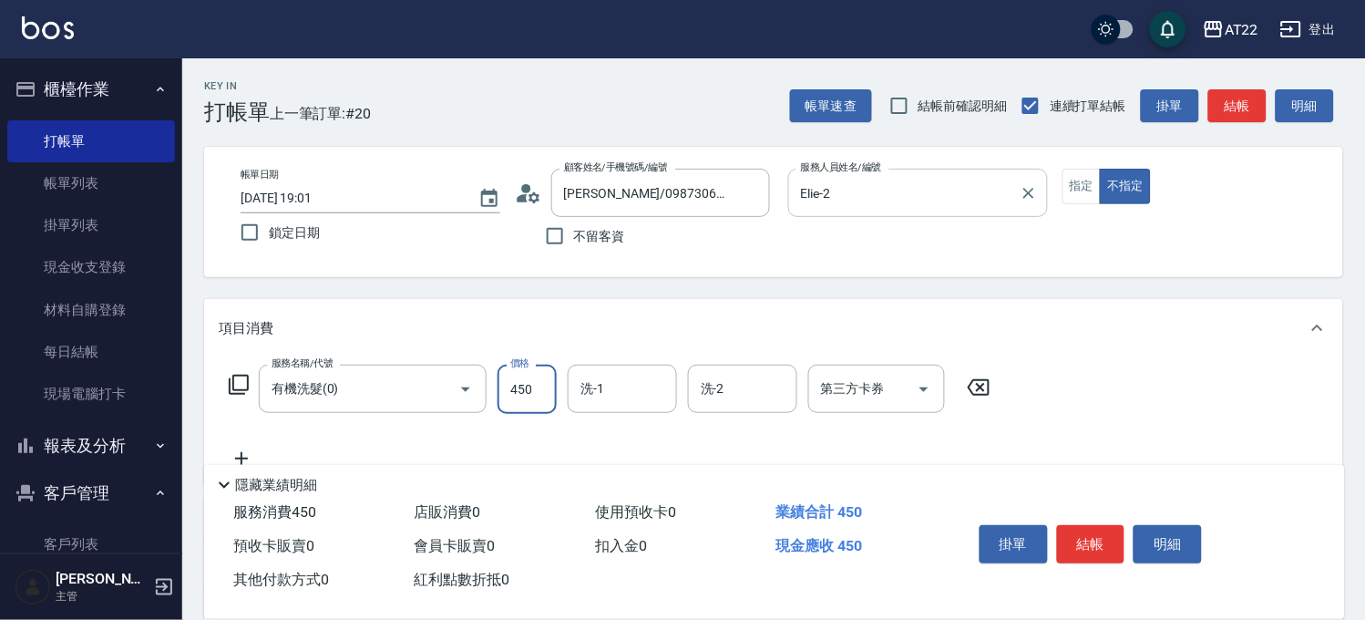
type input "450"
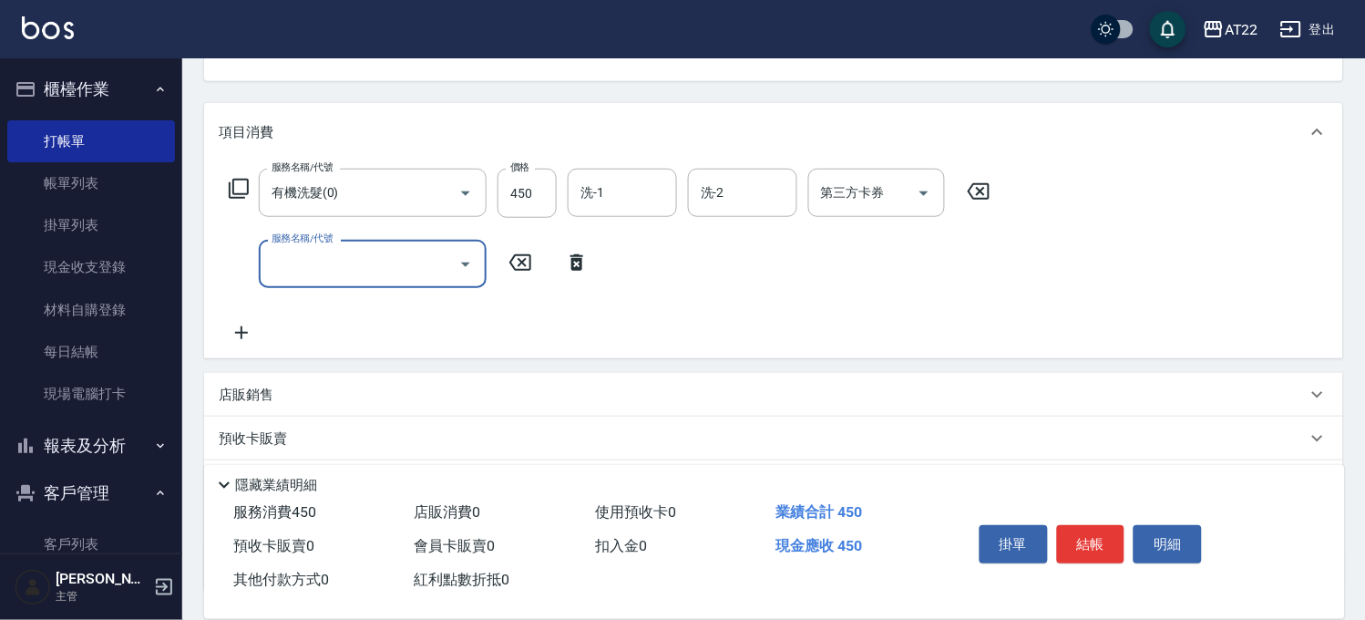
scroll to position [202, 0]
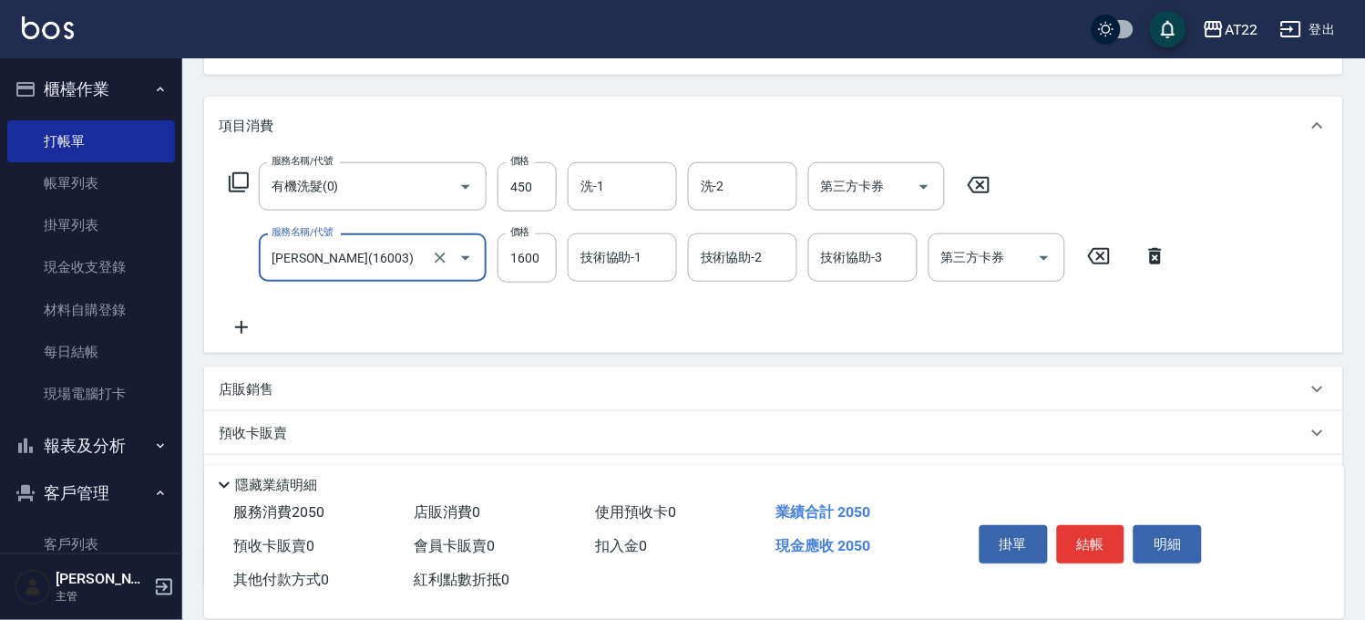
type input "卡碧兒(16003)"
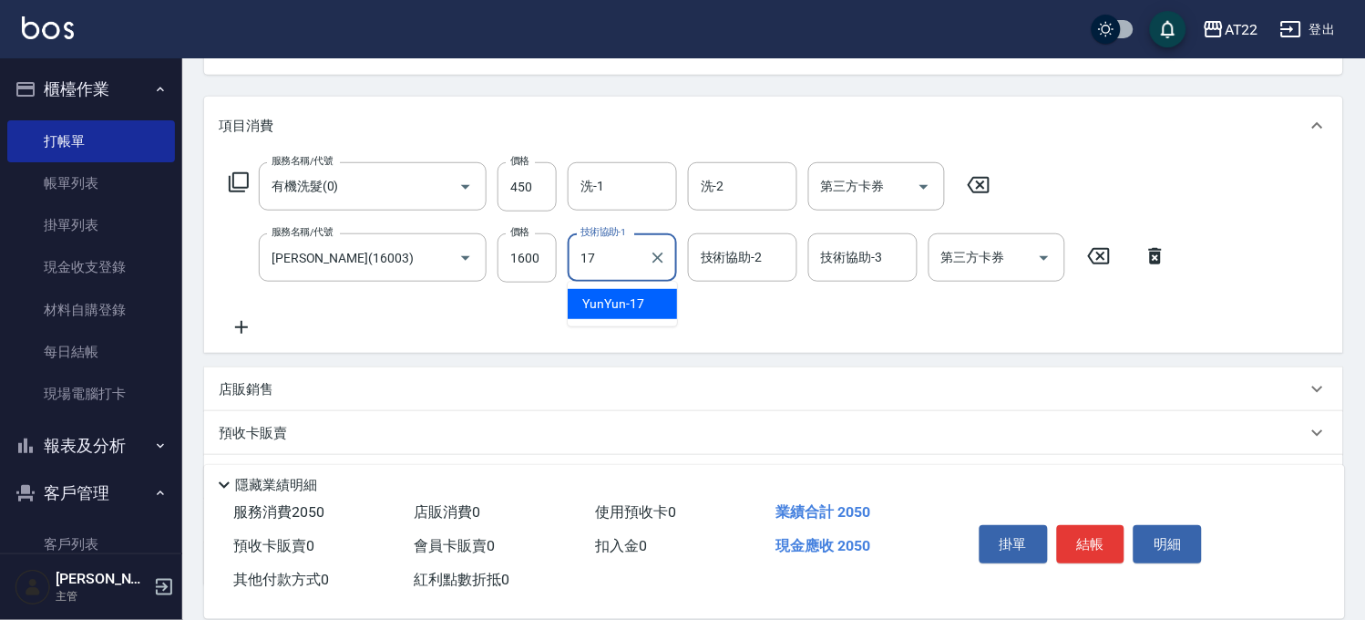
type input "YunYun-17"
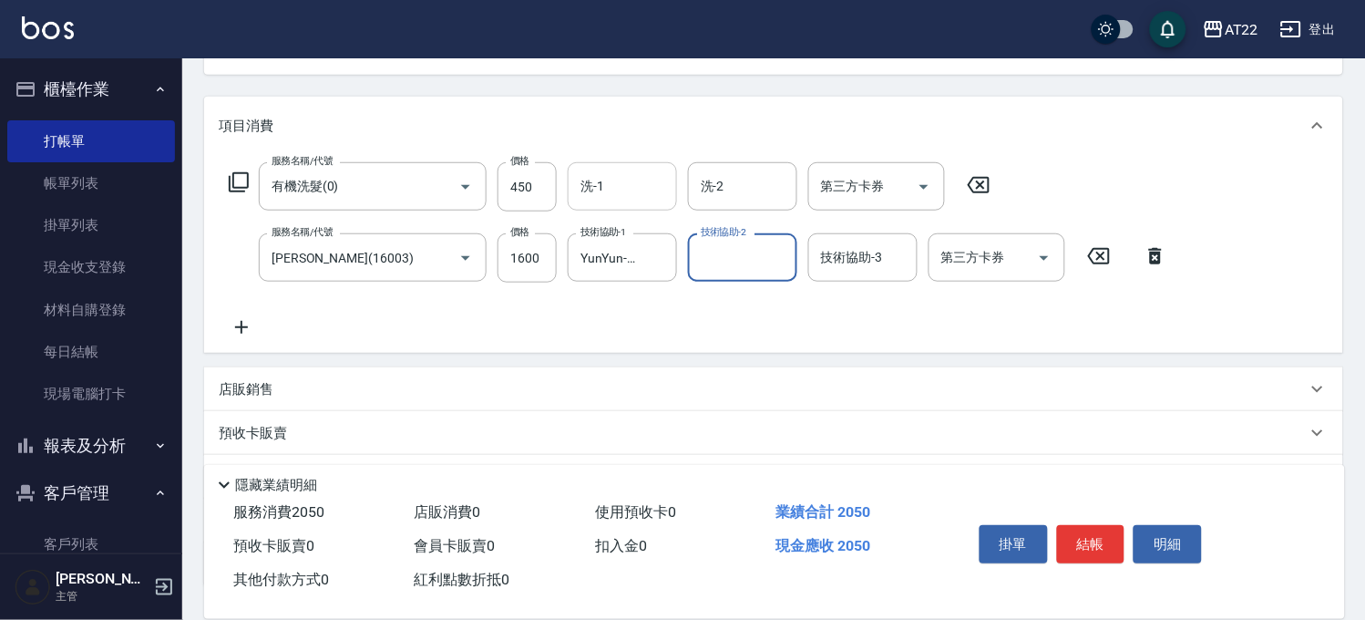
click at [631, 199] on input "洗-1" at bounding box center [622, 186] width 93 height 32
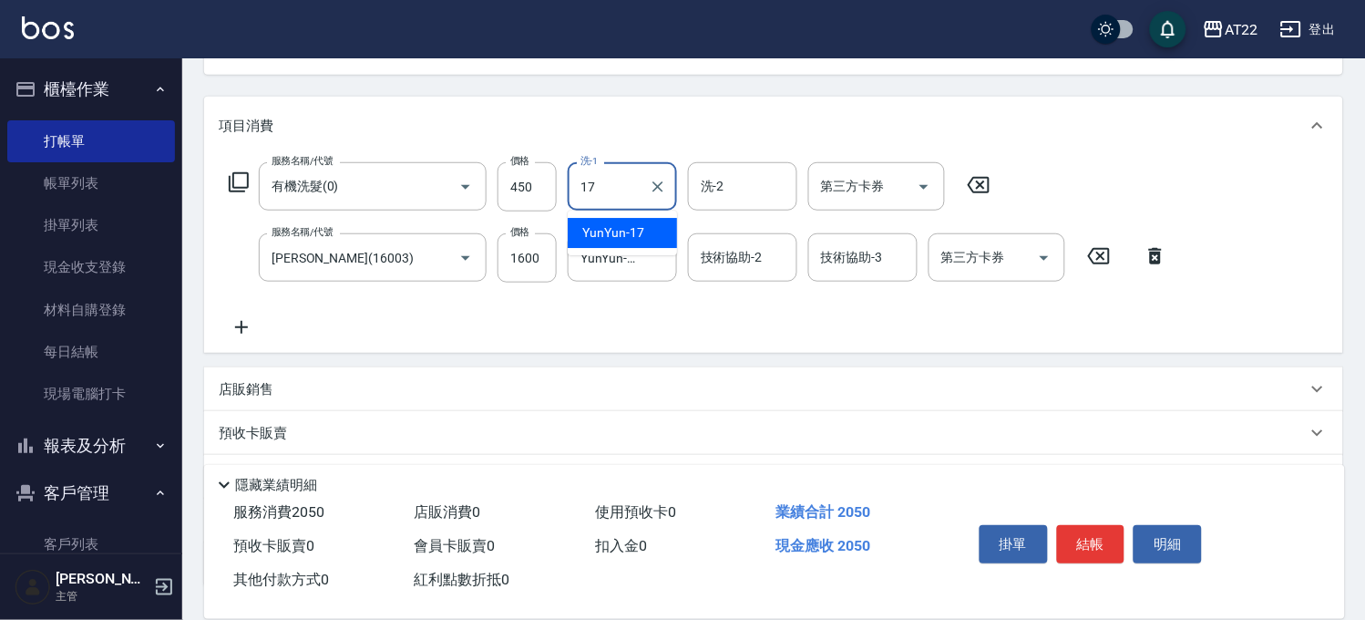
type input "YunYun-17"
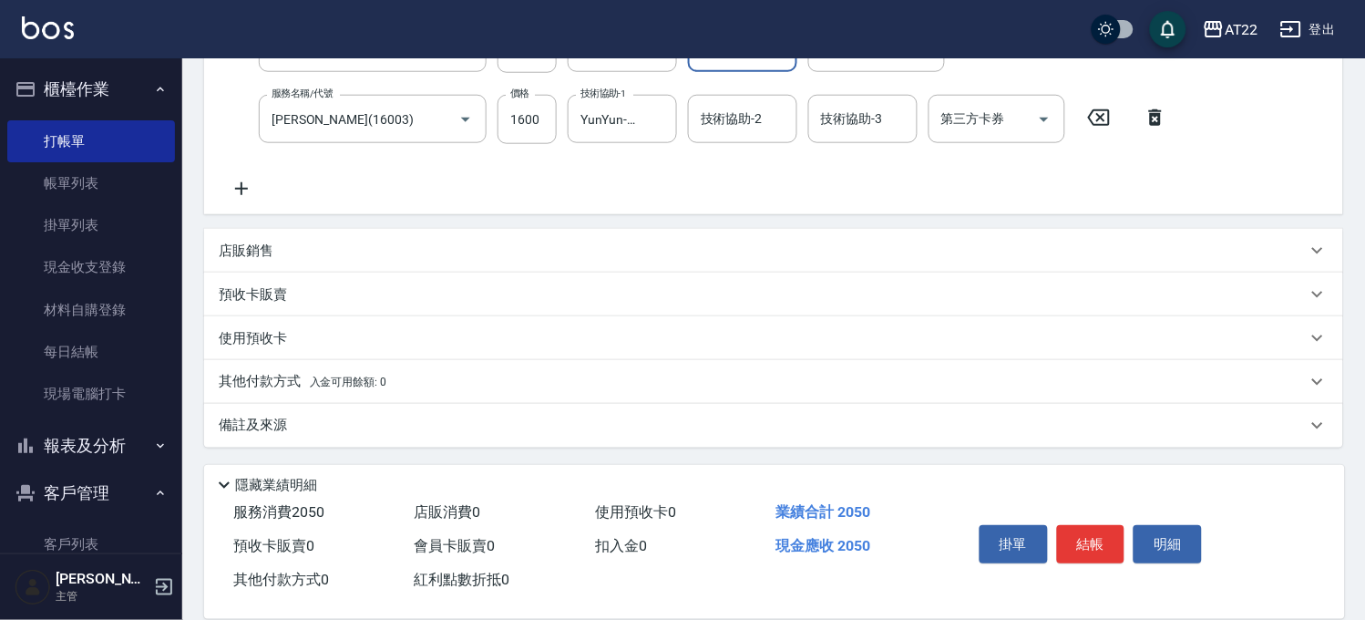
scroll to position [342, 0]
click at [354, 242] on div "店販銷售" at bounding box center [763, 250] width 1088 height 19
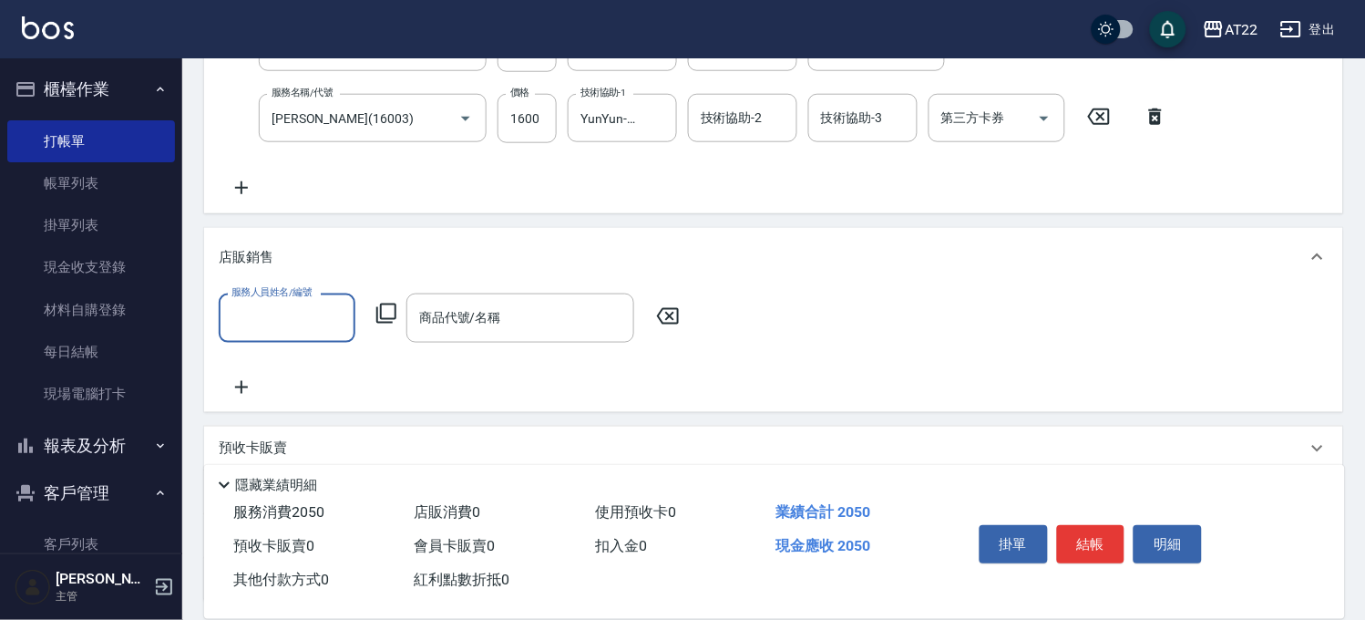
scroll to position [0, 0]
type input "Elie-2"
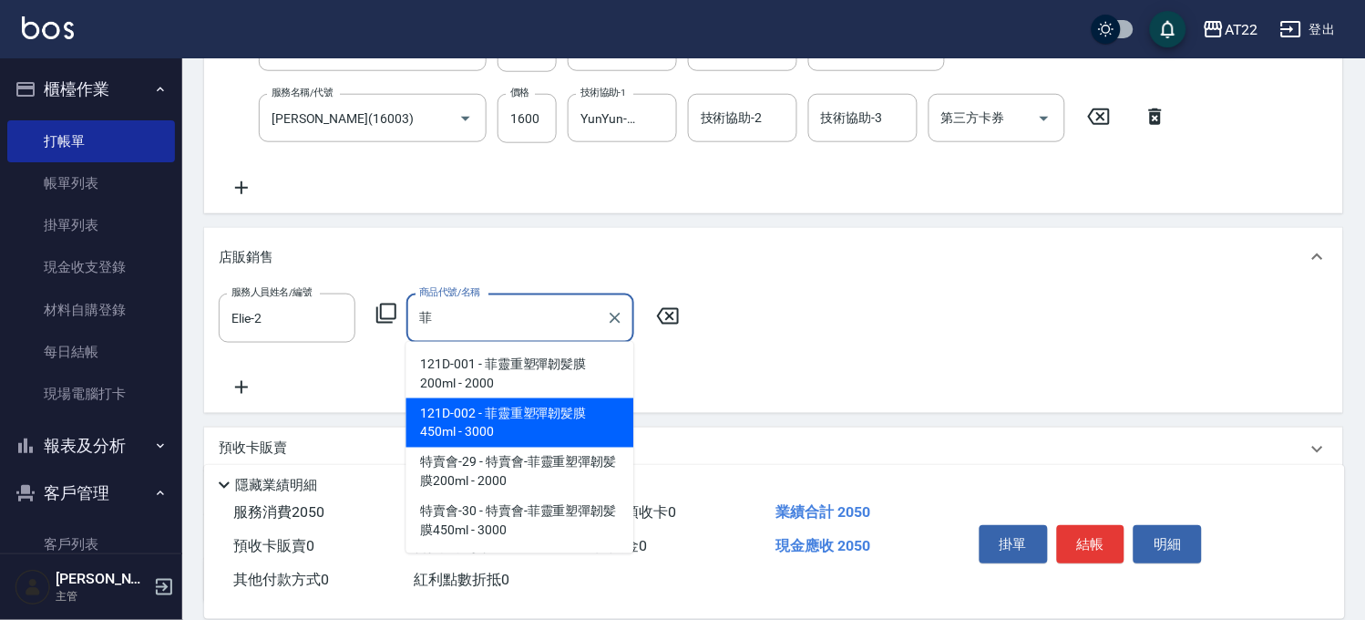
type input "菲靈重塑彈韌髪膜450ml"
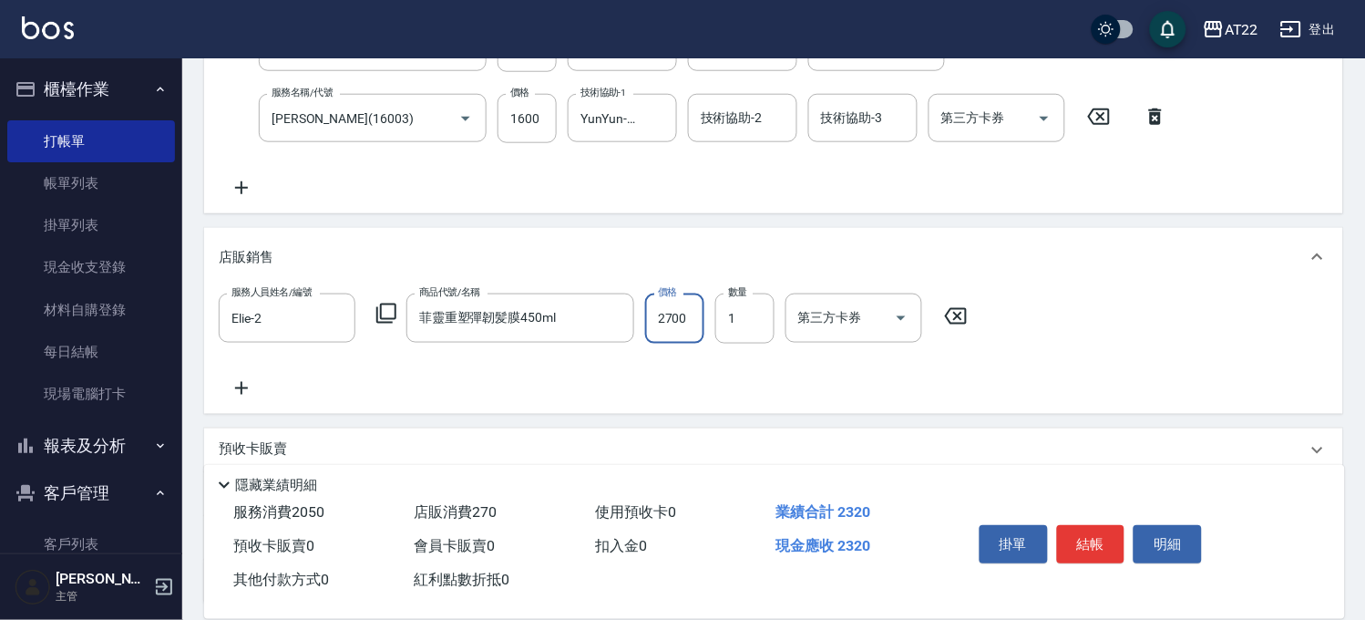
type input "2700"
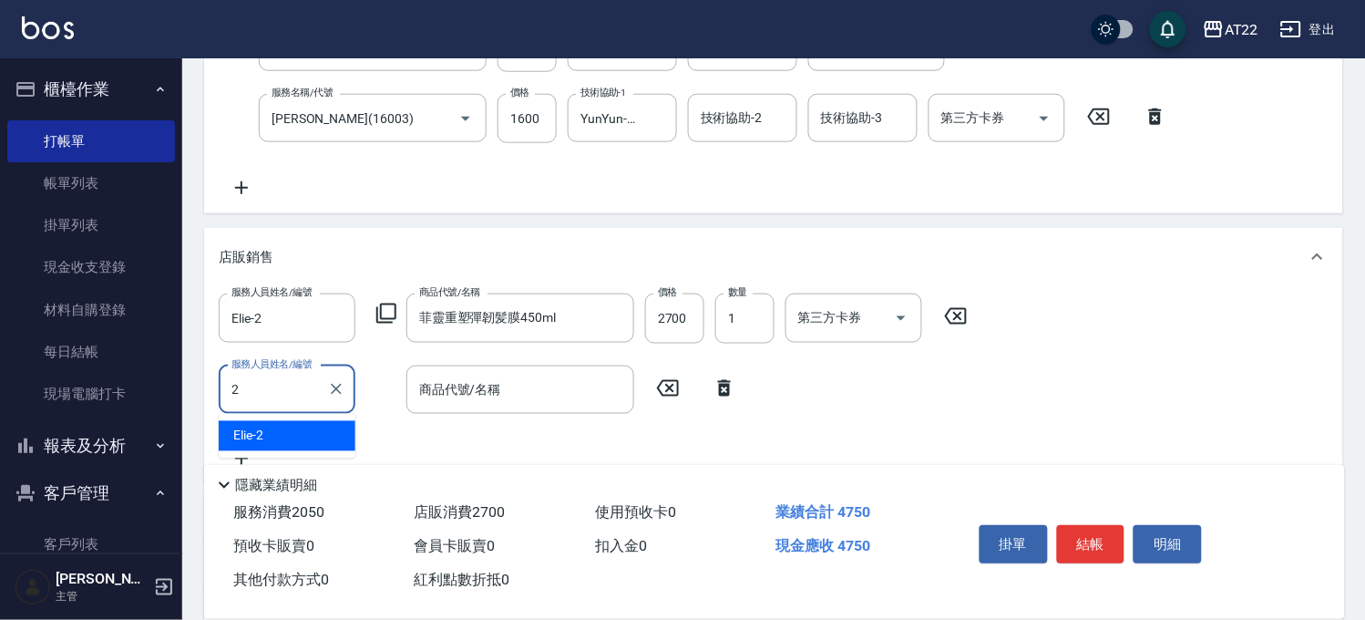
type input "Elie-2"
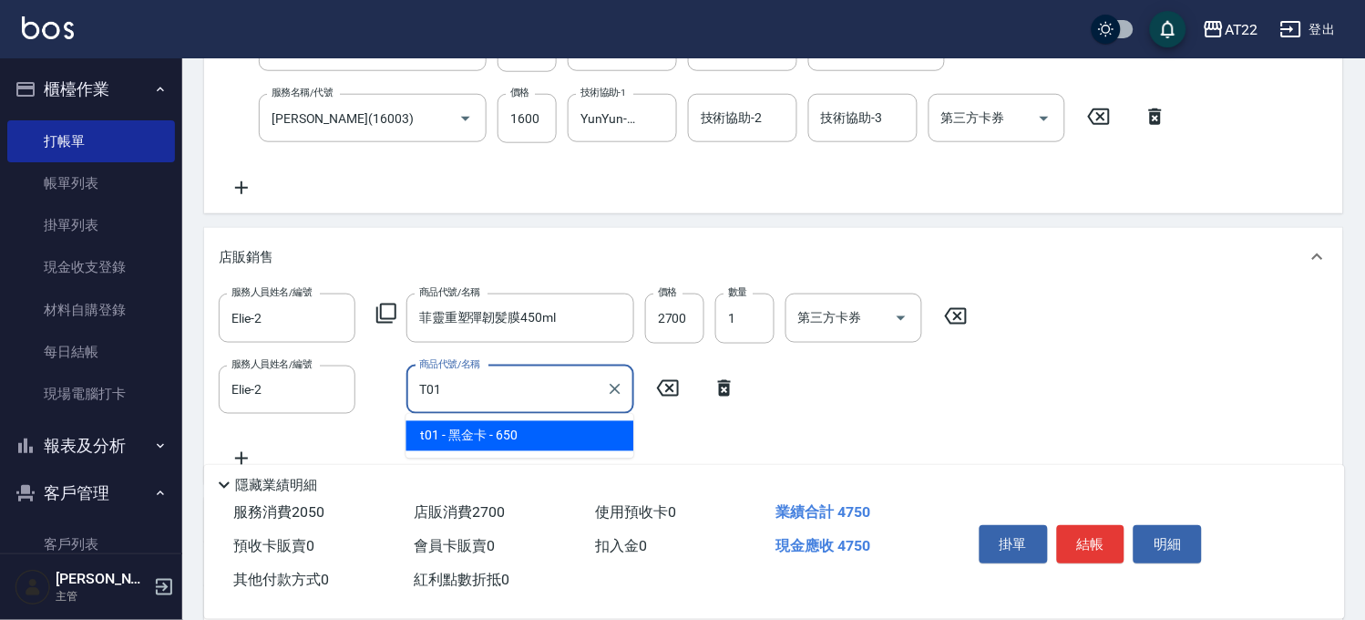
type input "黑金卡"
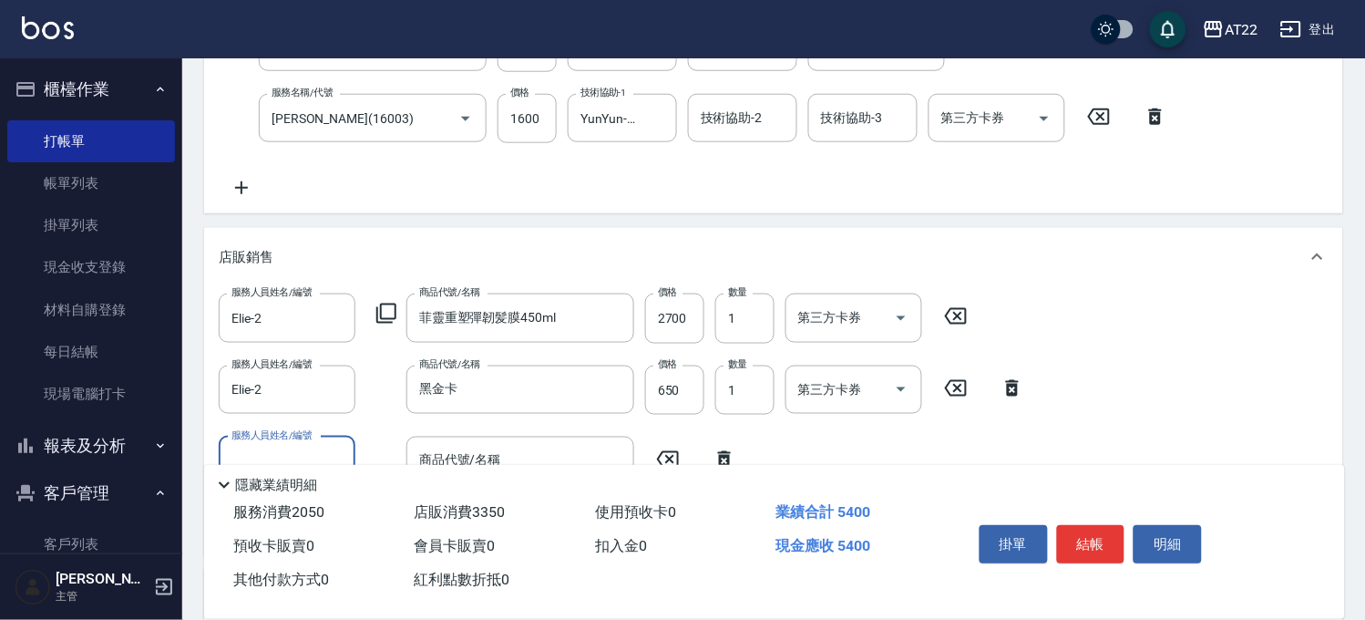
scroll to position [639, 0]
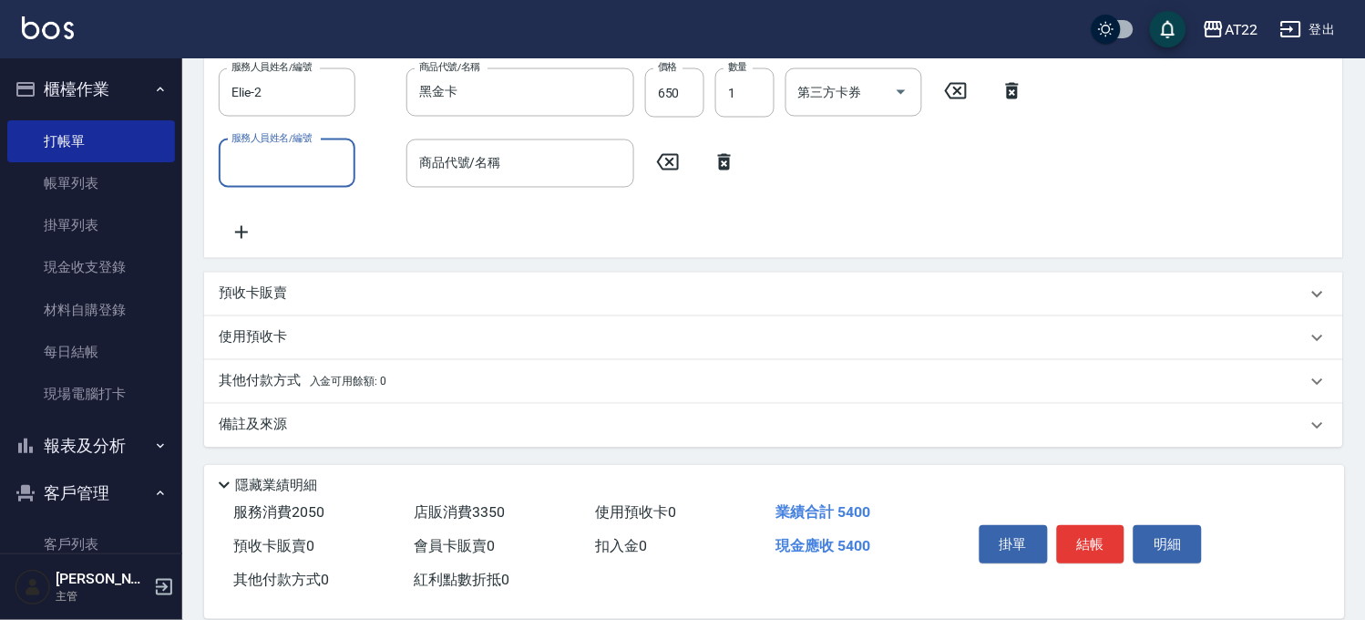
click at [365, 374] on p "其他付款方式 入金可用餘額: 0" at bounding box center [303, 382] width 168 height 20
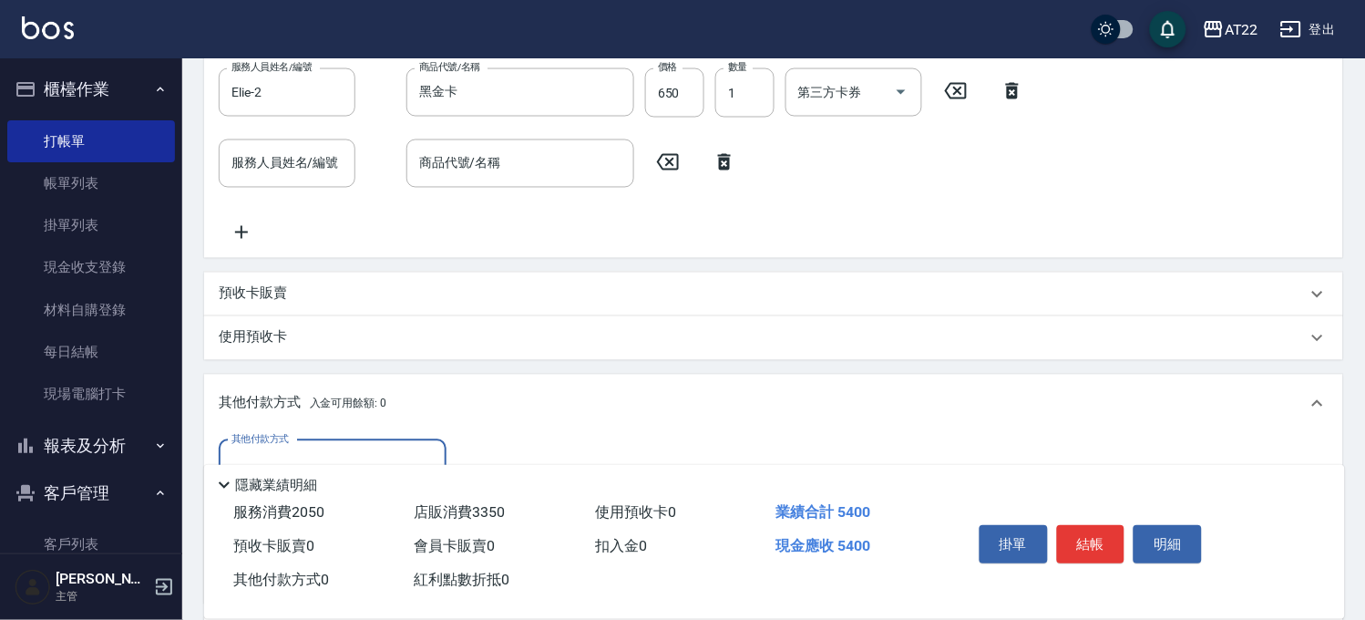
scroll to position [0, 0]
click at [348, 451] on input "其他付款方式" at bounding box center [332, 464] width 211 height 32
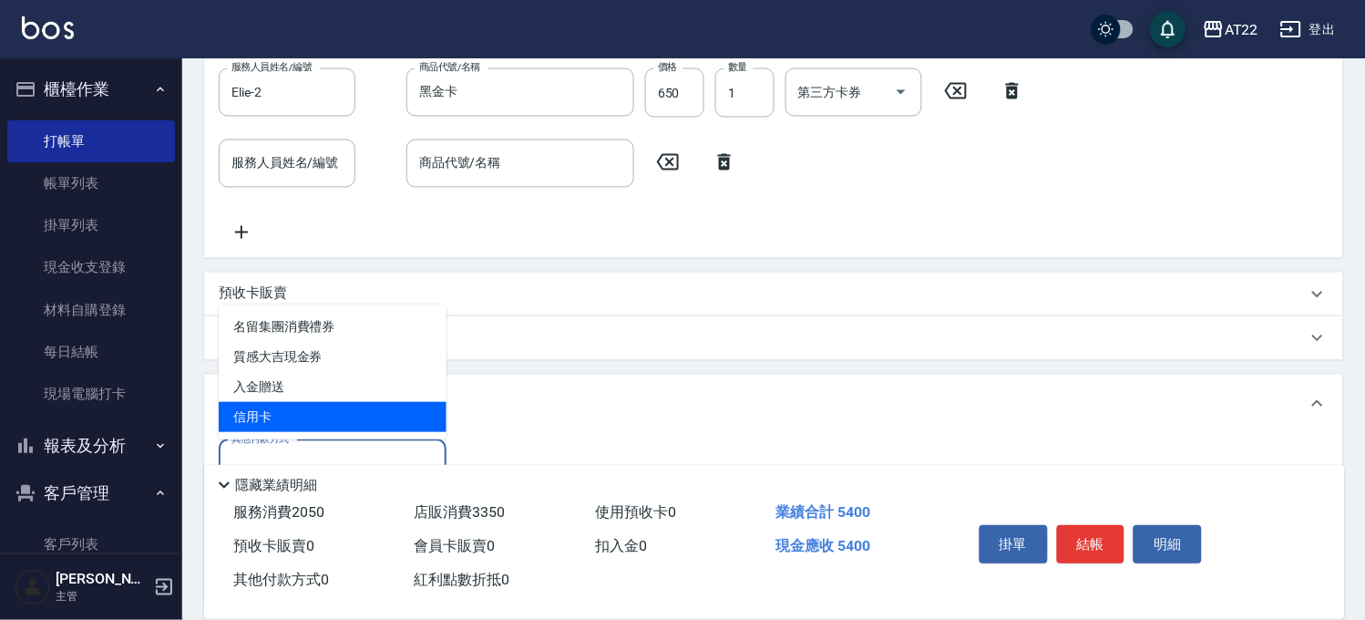
click at [314, 413] on span "信用卡" at bounding box center [333, 417] width 228 height 30
type input "信用卡"
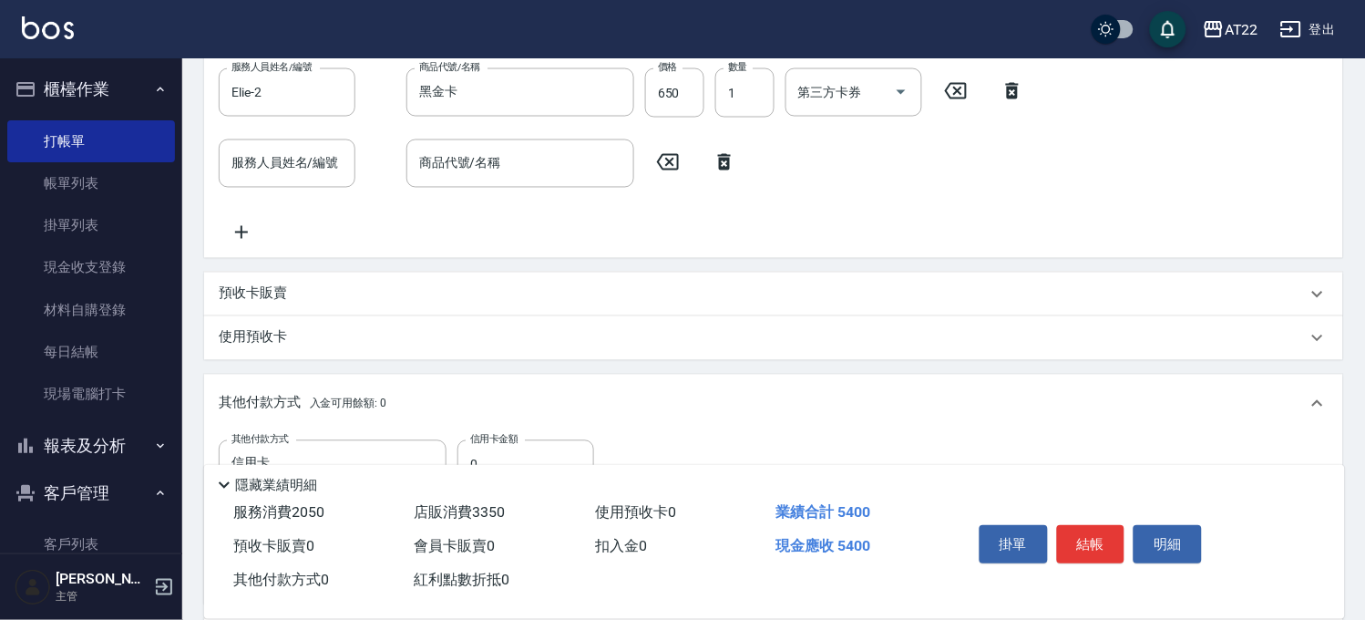
click at [513, 439] on label "信用卡金額" at bounding box center [493, 439] width 47 height 14
click at [513, 440] on input "0" at bounding box center [526, 464] width 137 height 49
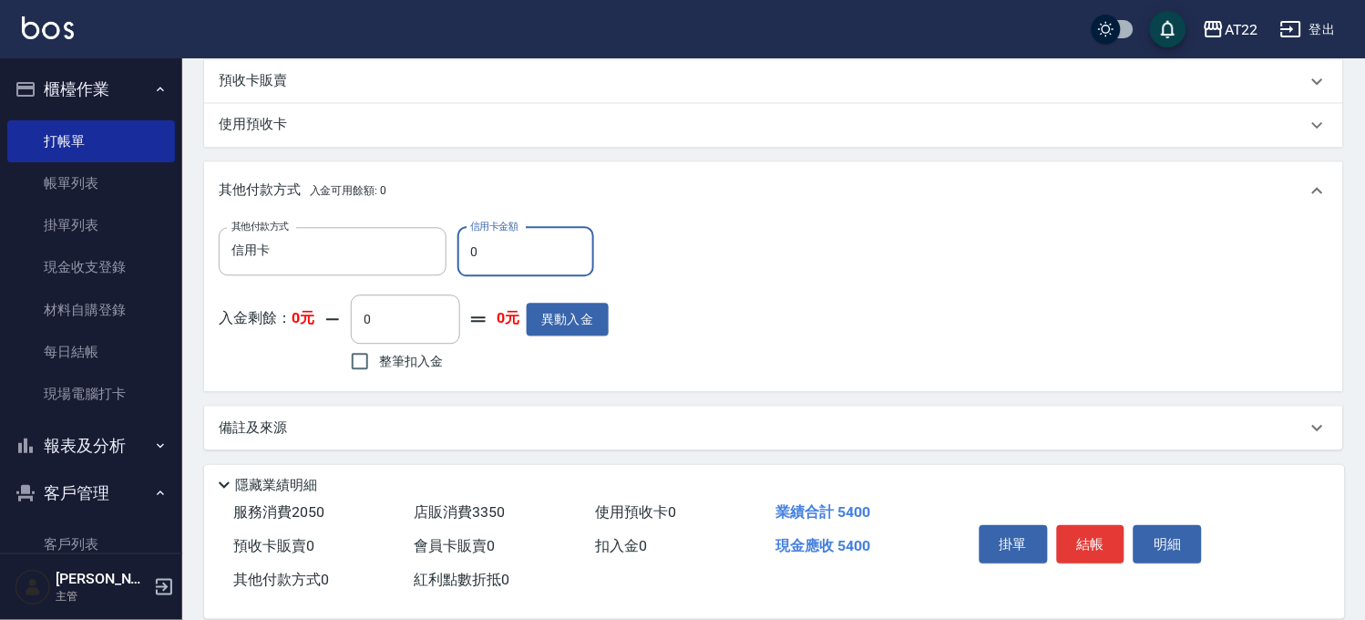
scroll to position [854, 0]
click at [510, 243] on input "0" at bounding box center [526, 249] width 137 height 49
type input "5400"
click at [1073, 553] on button "結帳" at bounding box center [1091, 544] width 68 height 38
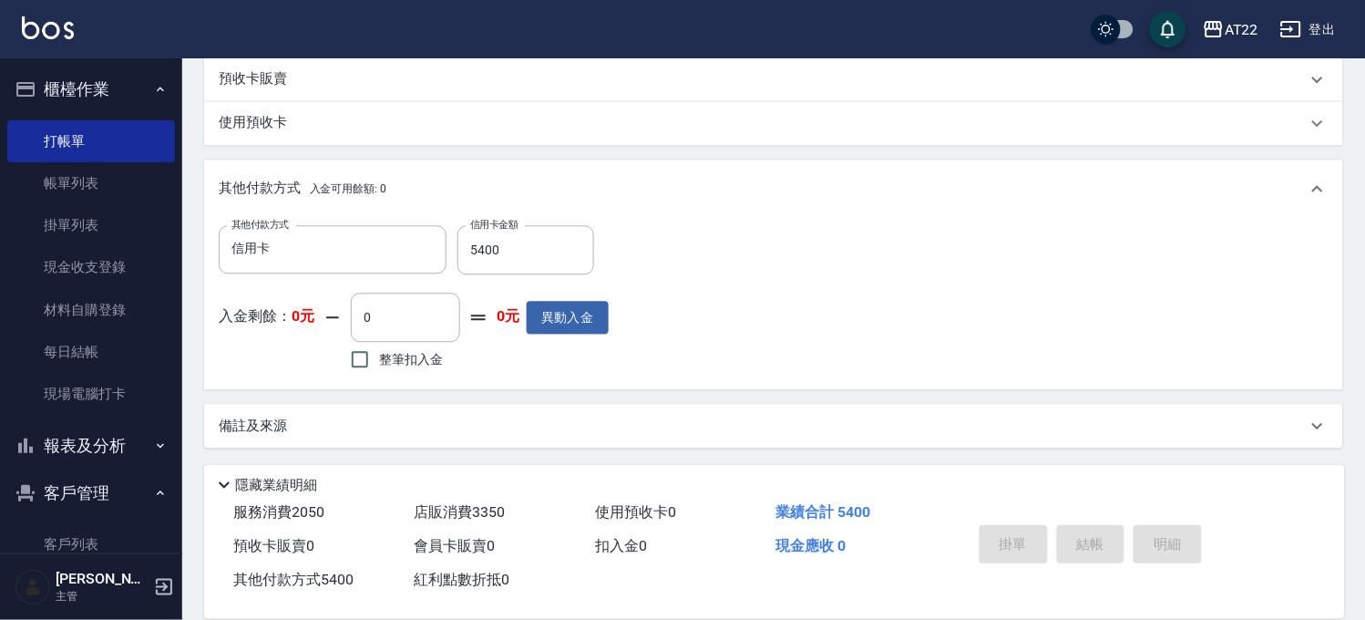
type input "2025/09/11 19:02"
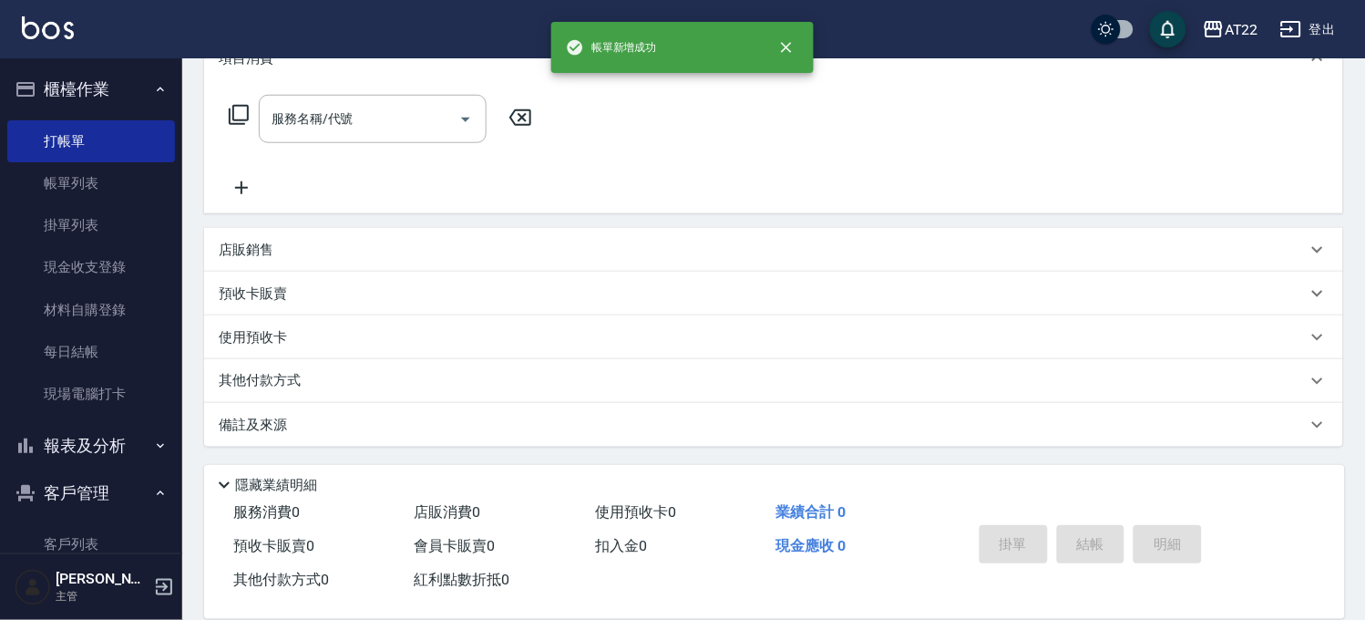
scroll to position [0, 0]
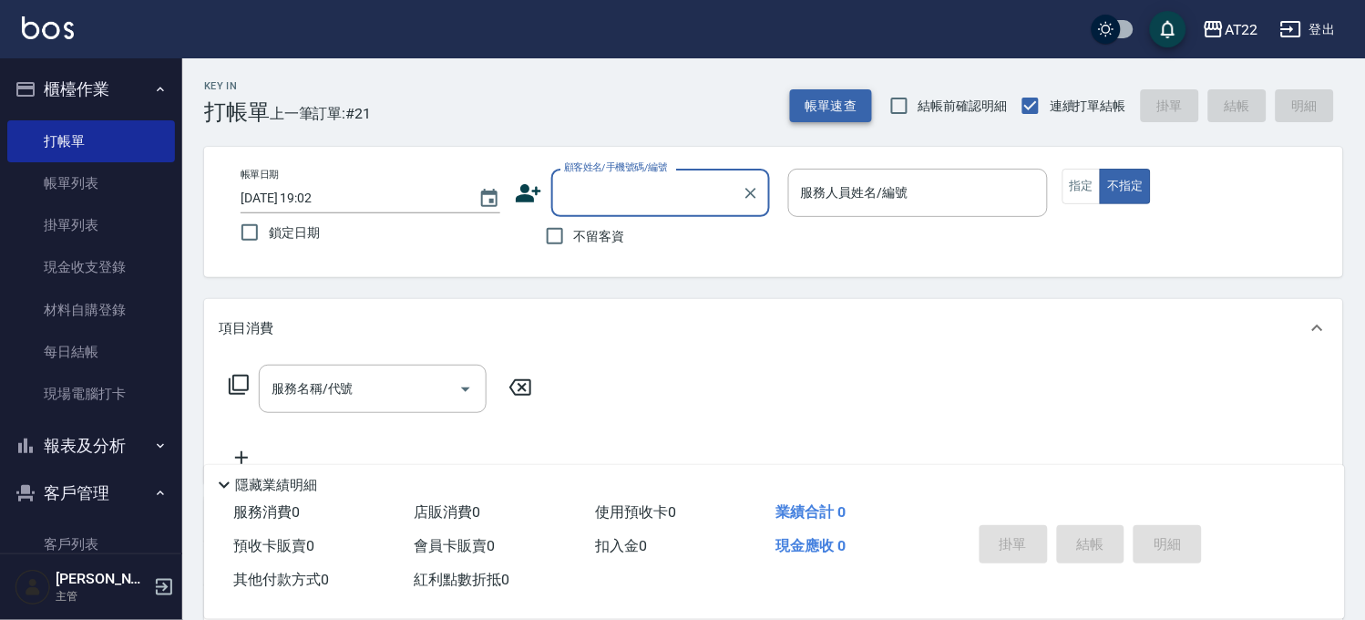
click at [836, 98] on button "帳單速查" at bounding box center [831, 106] width 82 height 34
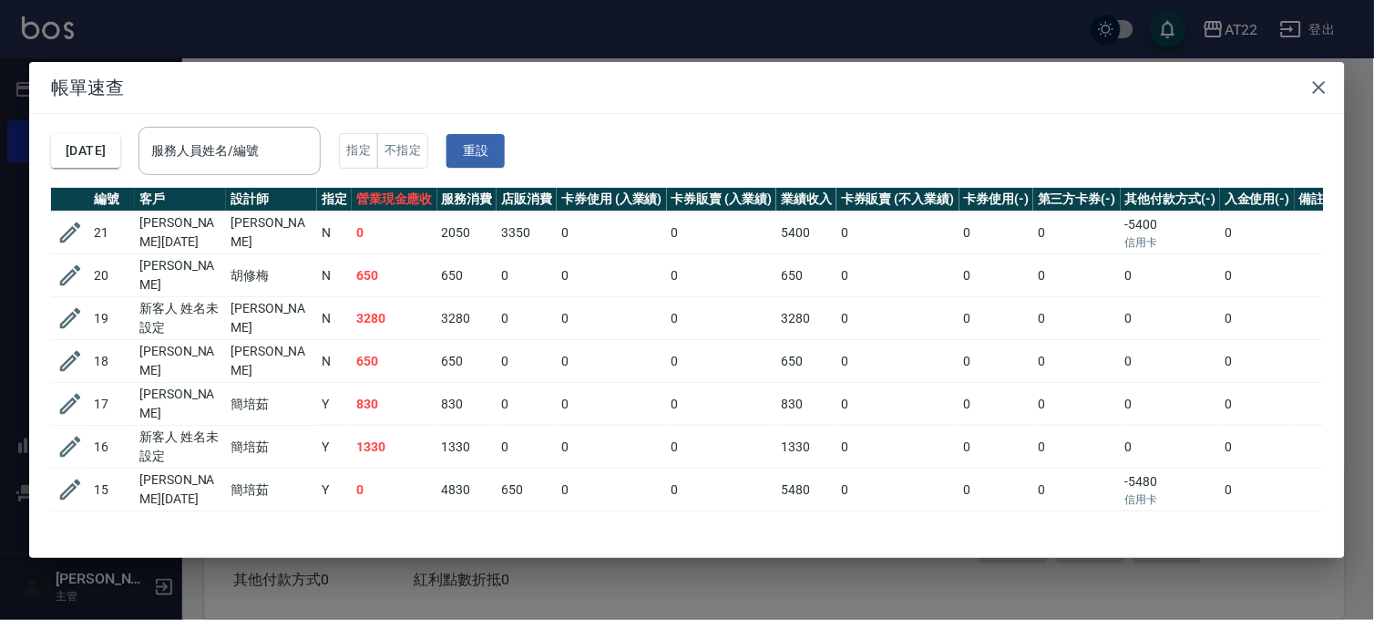
click at [837, 19] on div "帳單速查 2025/09/11 服務人員姓名/編號 服務人員姓名/編號 指定 不指定 重設 編號 客戶 設計師 指定 營業現金應收 服務消費 店販消費 卡券使…" at bounding box center [687, 310] width 1374 height 620
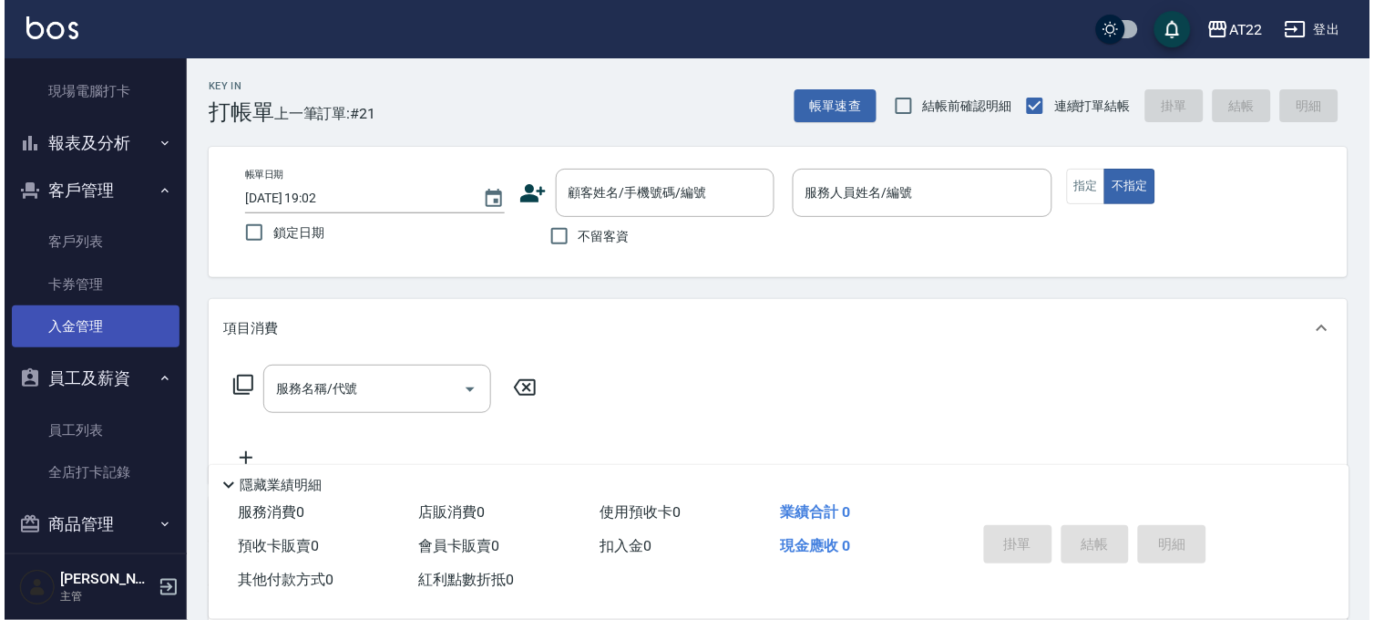
scroll to position [304, 0]
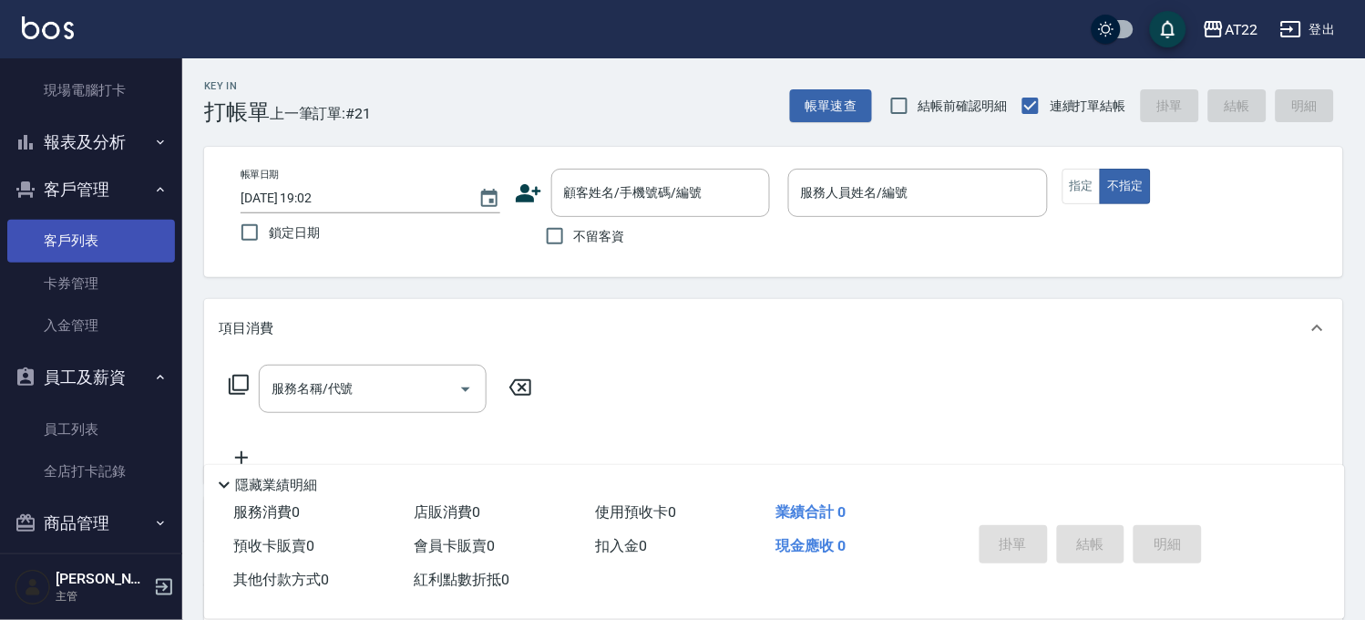
click at [108, 231] on link "客戶列表" at bounding box center [91, 241] width 168 height 42
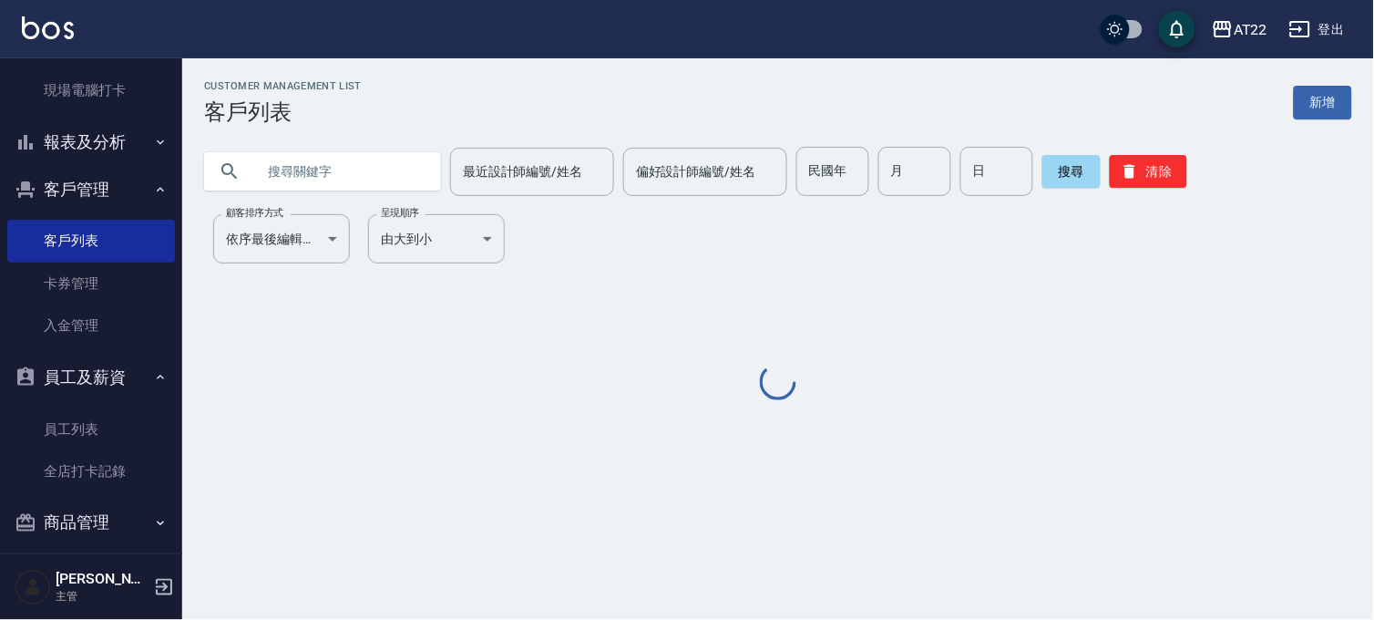
click at [383, 168] on input "text" at bounding box center [340, 171] width 171 height 49
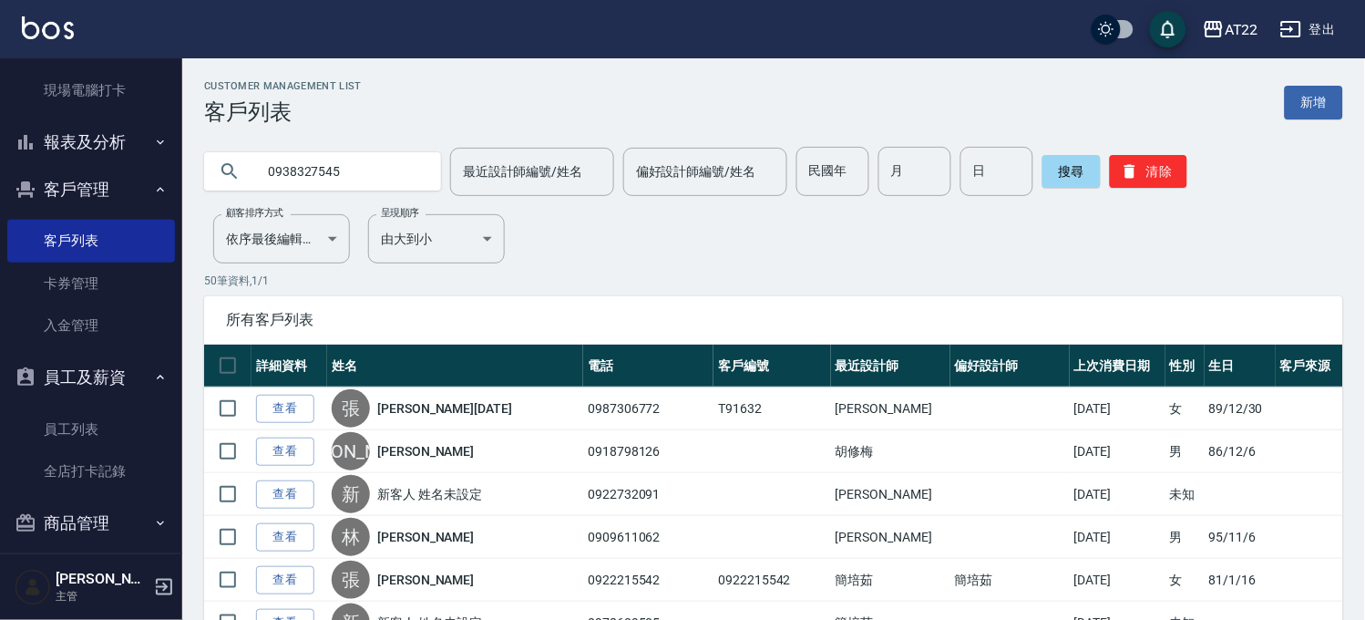
type input "0938327545"
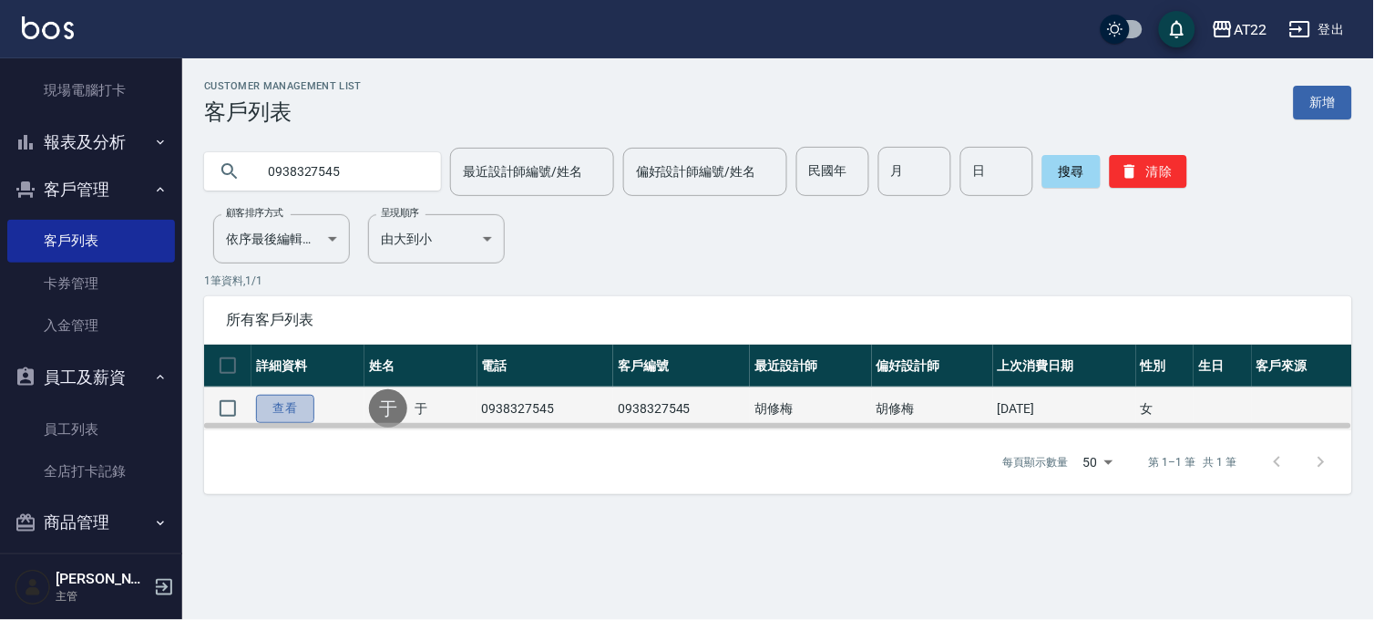
click at [279, 399] on link "查看" at bounding box center [285, 409] width 58 height 28
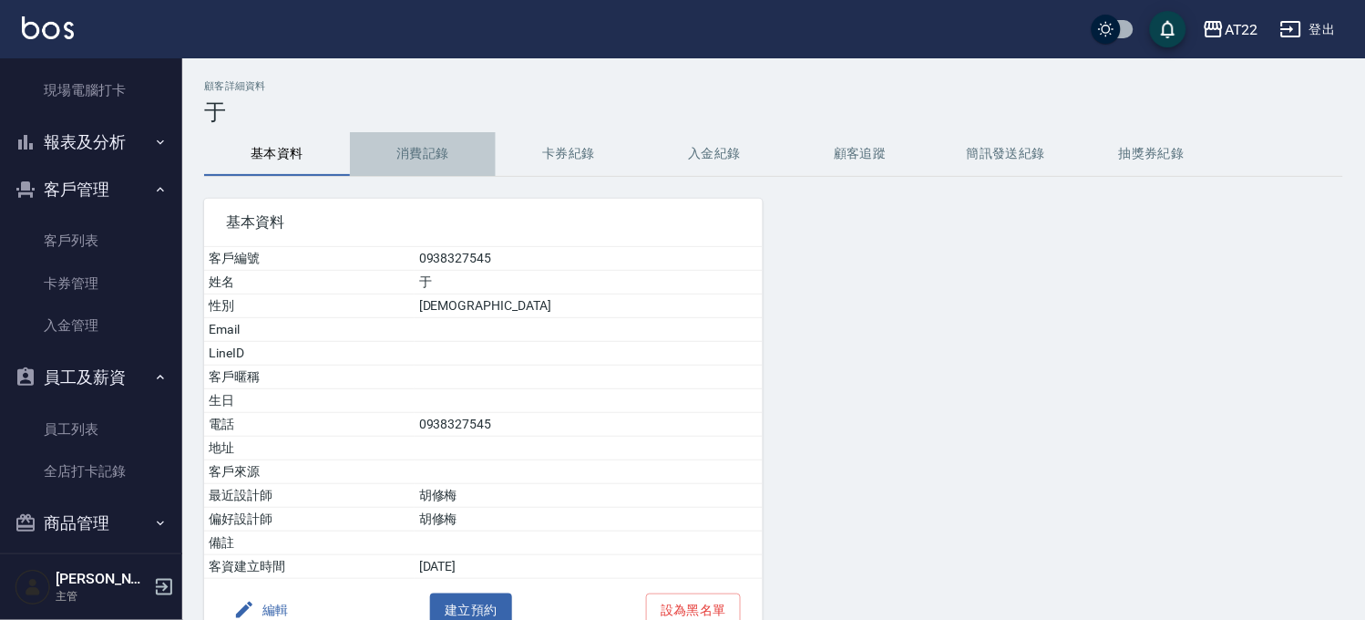
click at [406, 156] on button "消費記錄" at bounding box center [423, 154] width 146 height 44
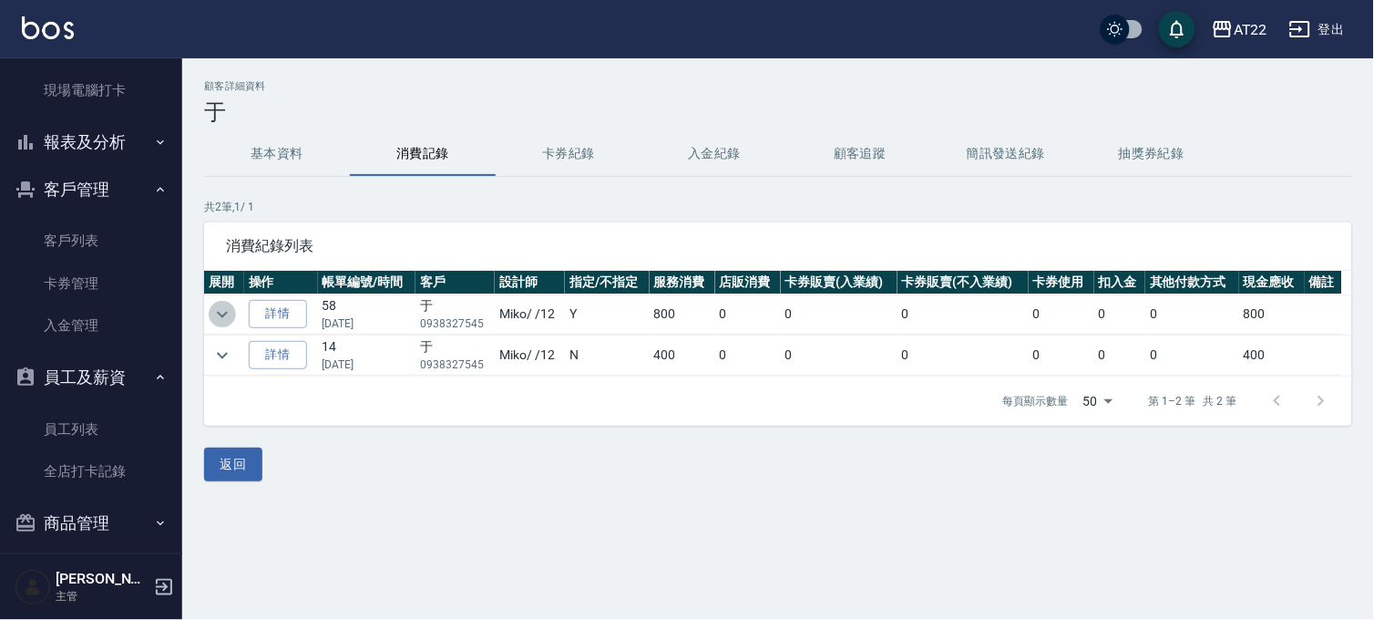
click at [213, 310] on icon "expand row" at bounding box center [222, 315] width 22 height 22
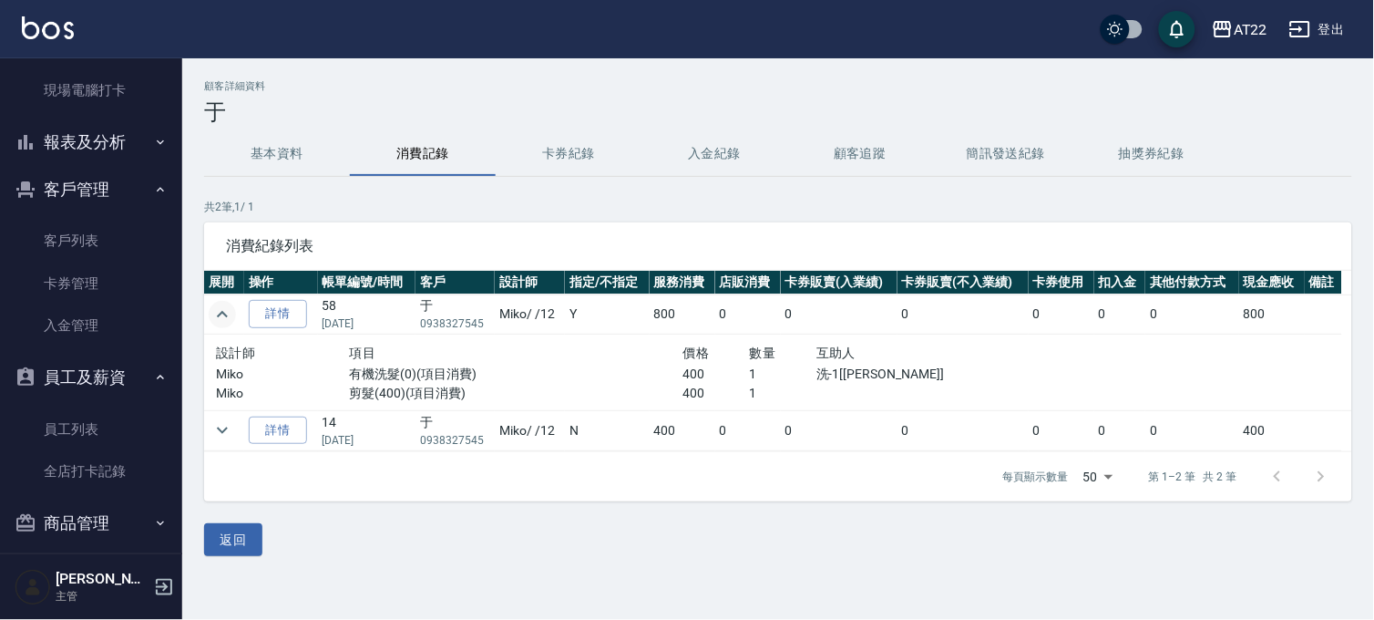
click at [213, 310] on icon "expand row" at bounding box center [222, 315] width 22 height 22
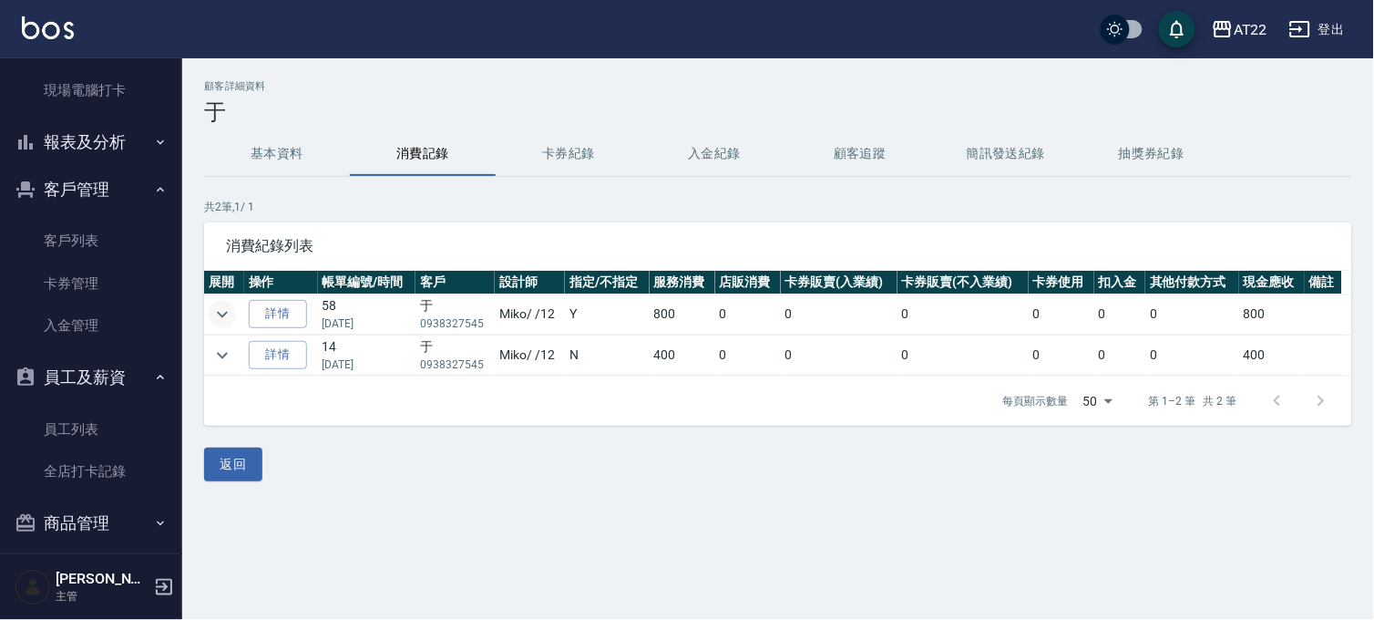
click at [213, 310] on icon "expand row" at bounding box center [222, 315] width 22 height 22
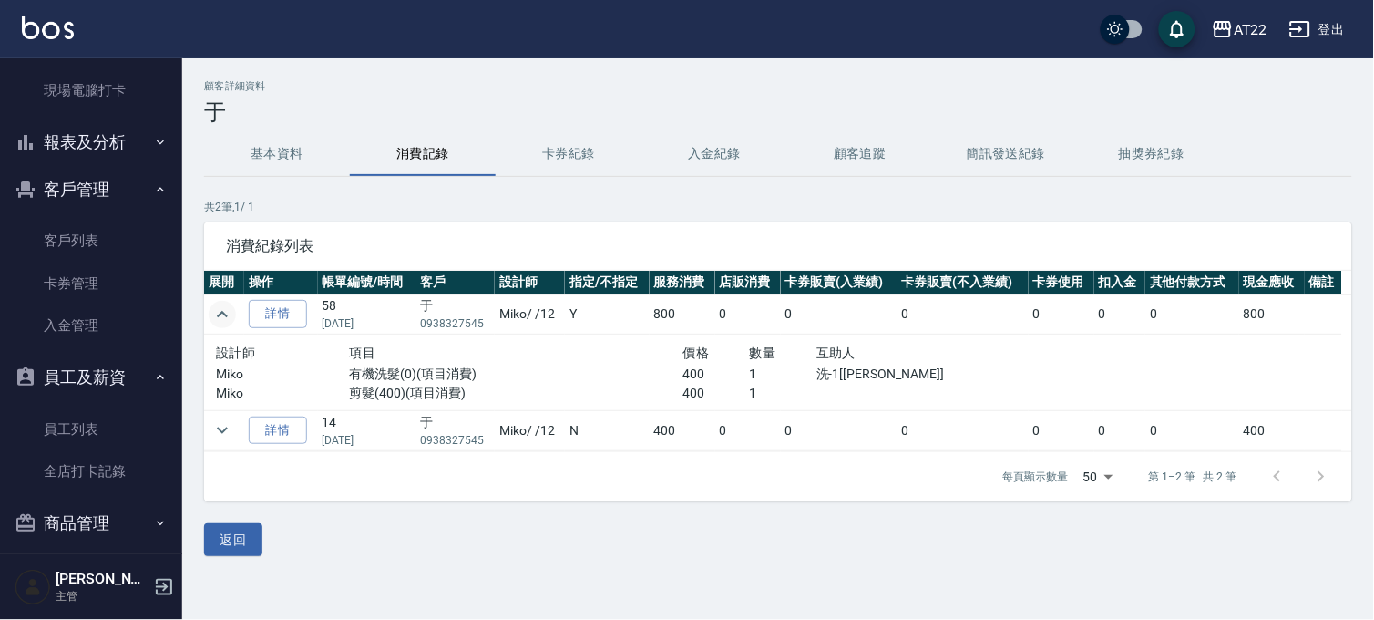
click at [213, 310] on icon "expand row" at bounding box center [222, 315] width 22 height 22
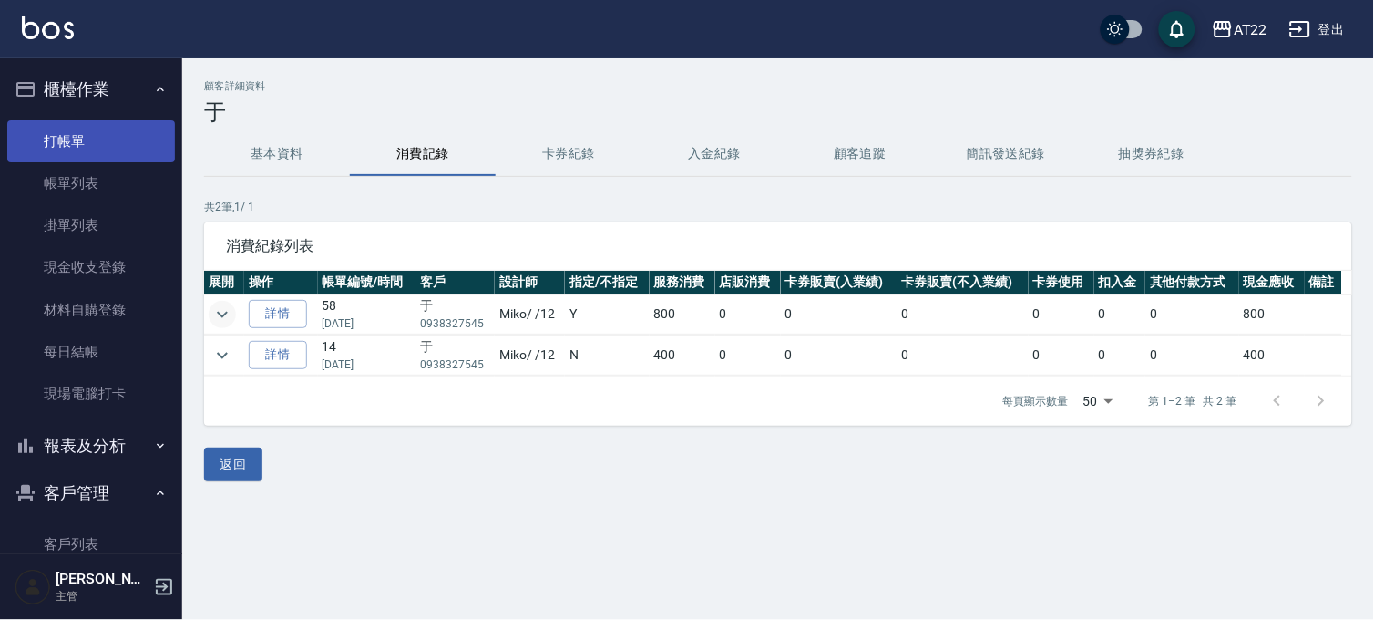
click at [98, 125] on link "打帳單" at bounding box center [91, 141] width 168 height 42
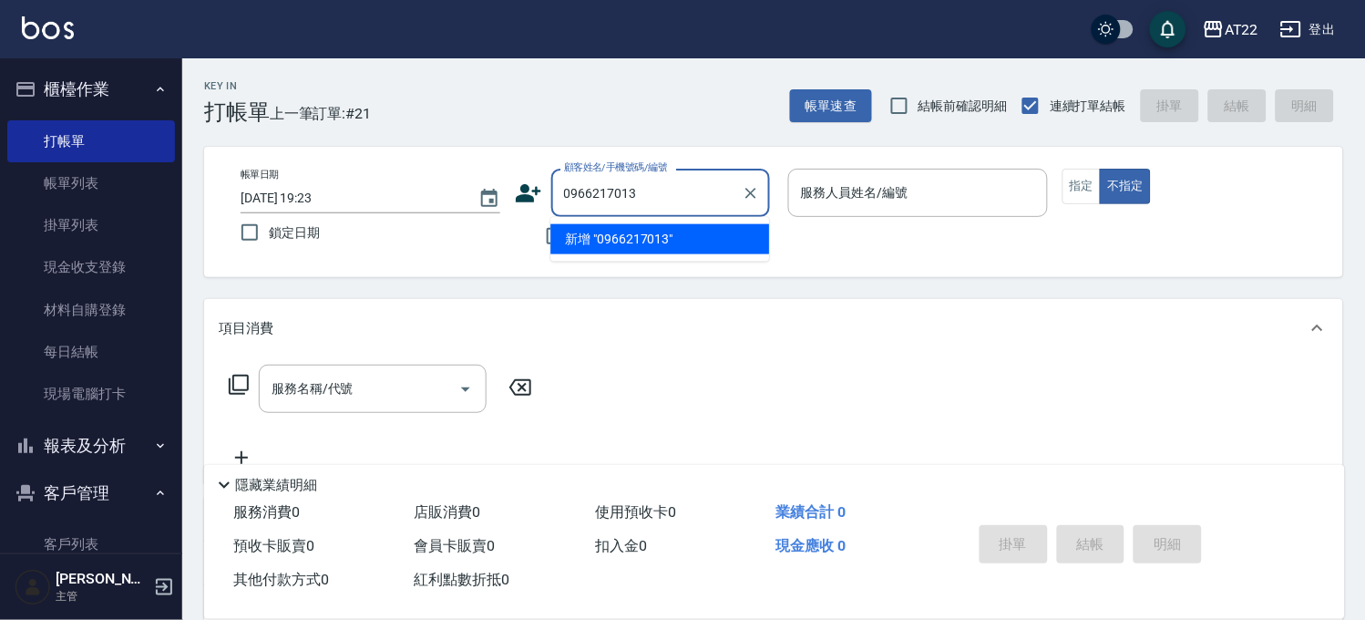
click at [633, 228] on li "新增 "0966217013"" at bounding box center [659, 239] width 219 height 30
type input "0966217013"
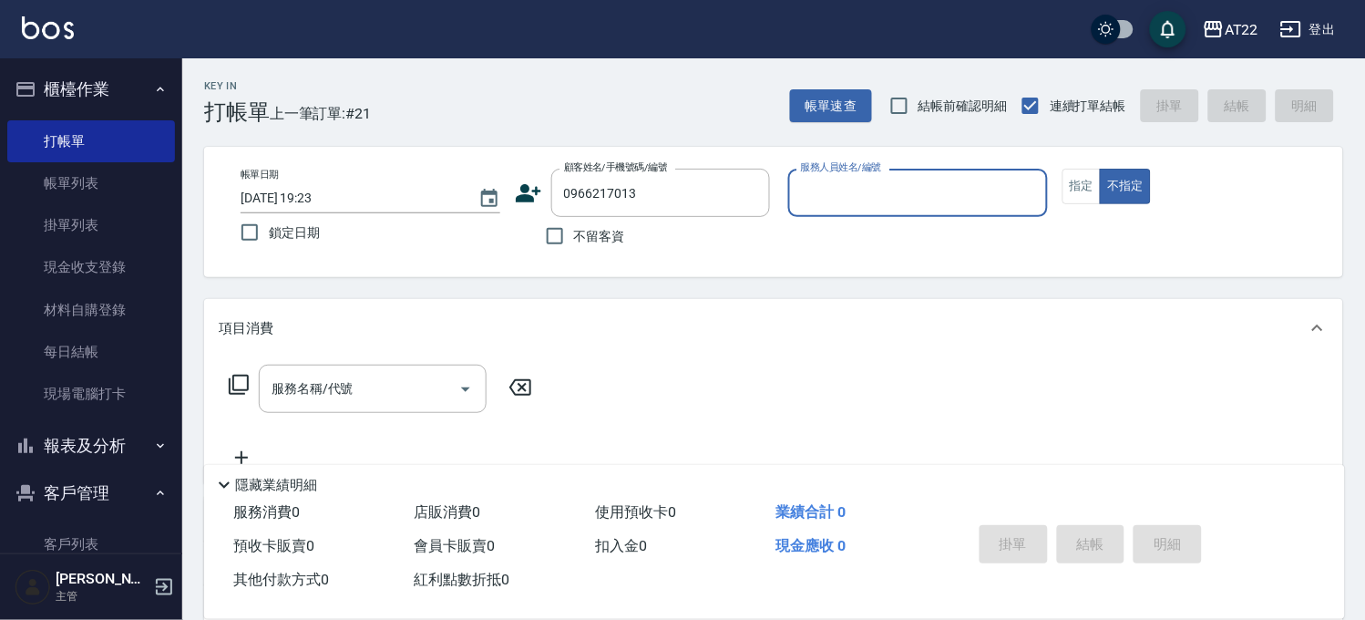
click at [531, 194] on icon at bounding box center [528, 193] width 27 height 27
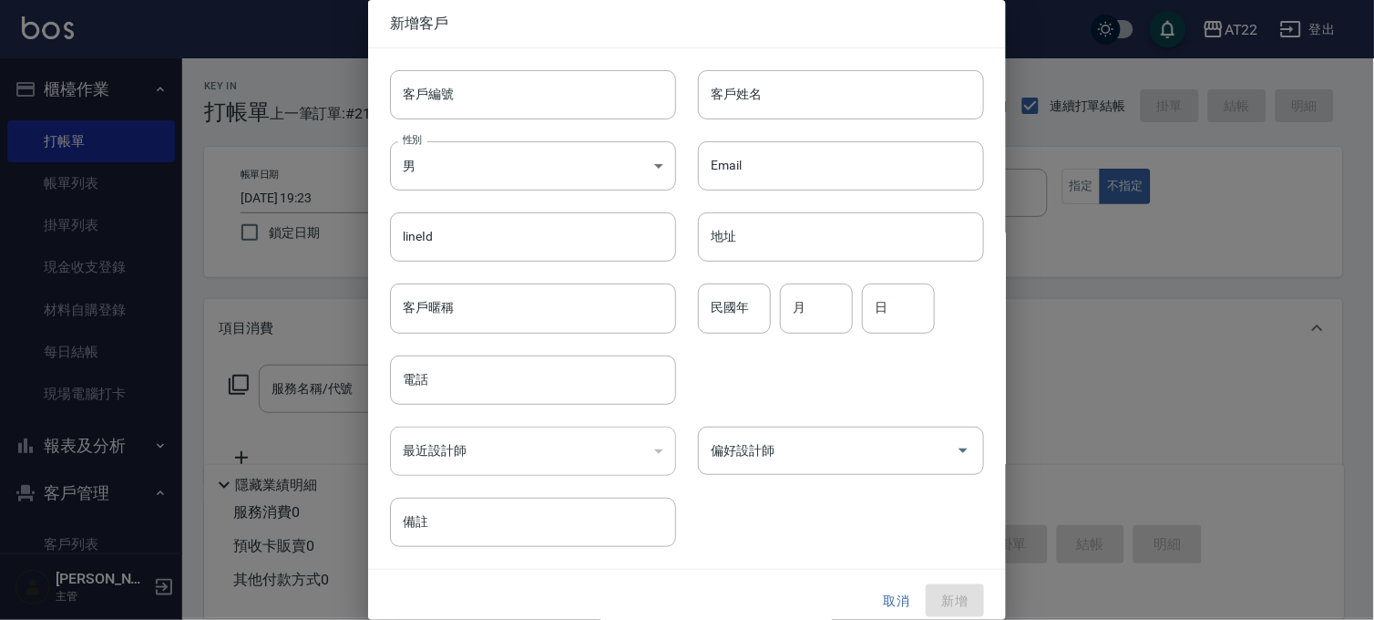
type input "0966217013"
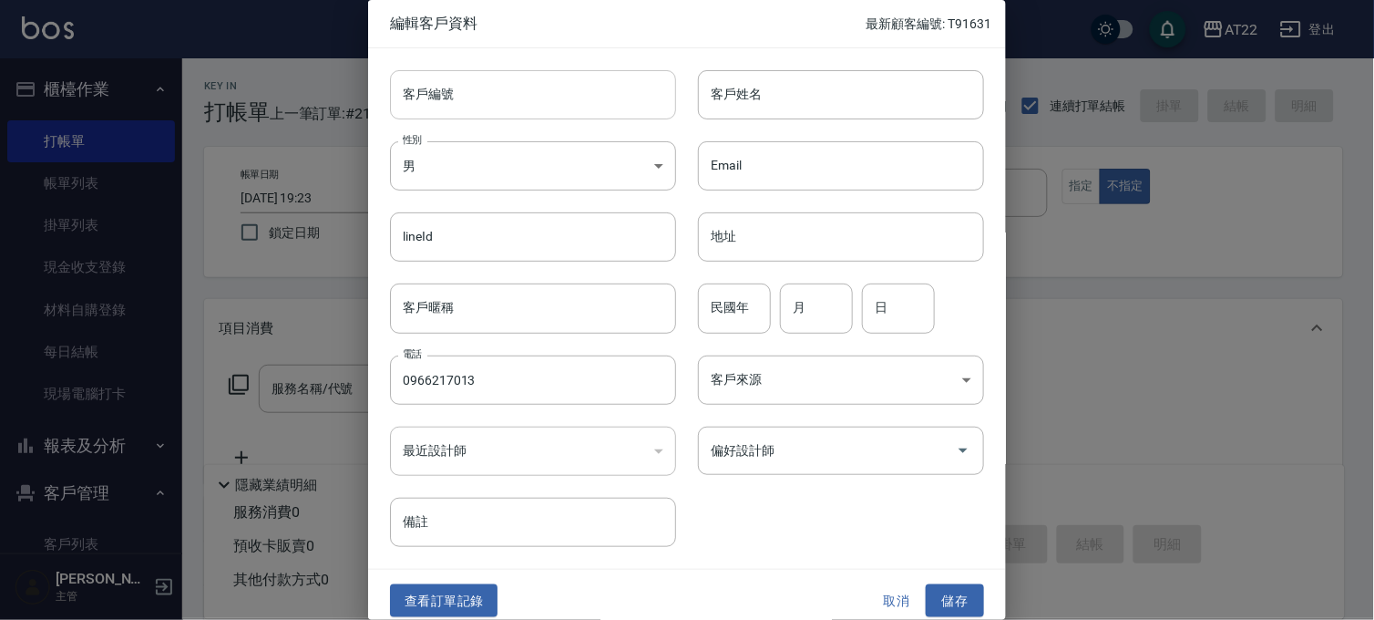
click at [525, 115] on input "客戶編號" at bounding box center [533, 94] width 286 height 49
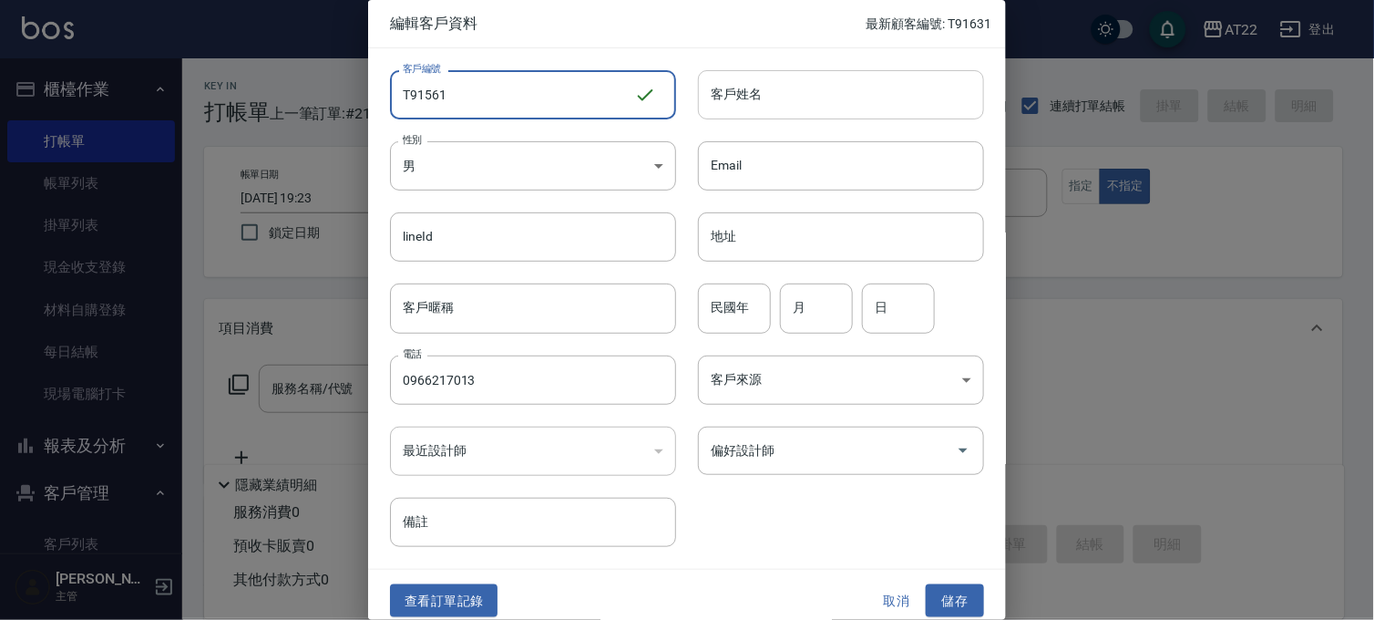
type input "T91561"
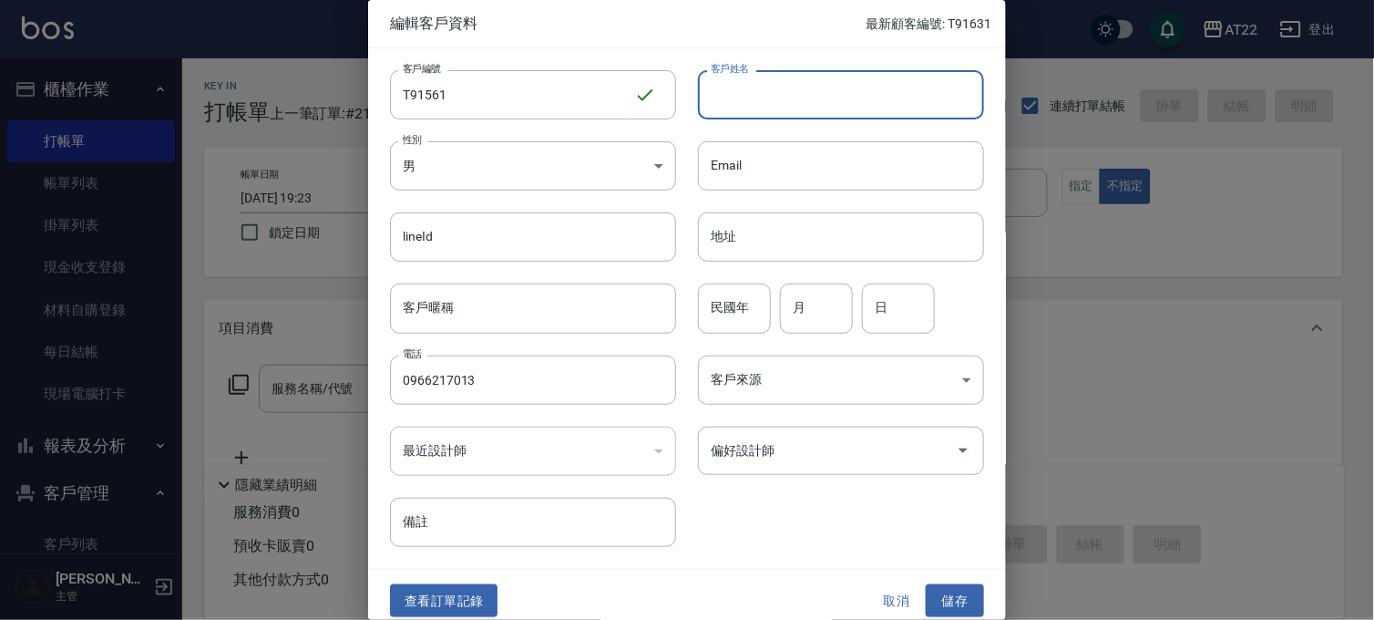
click at [930, 118] on input "客戶姓名" at bounding box center [841, 94] width 286 height 49
type input "陳怡君27.9.11"
click at [745, 324] on input "民國年" at bounding box center [734, 307] width 73 height 49
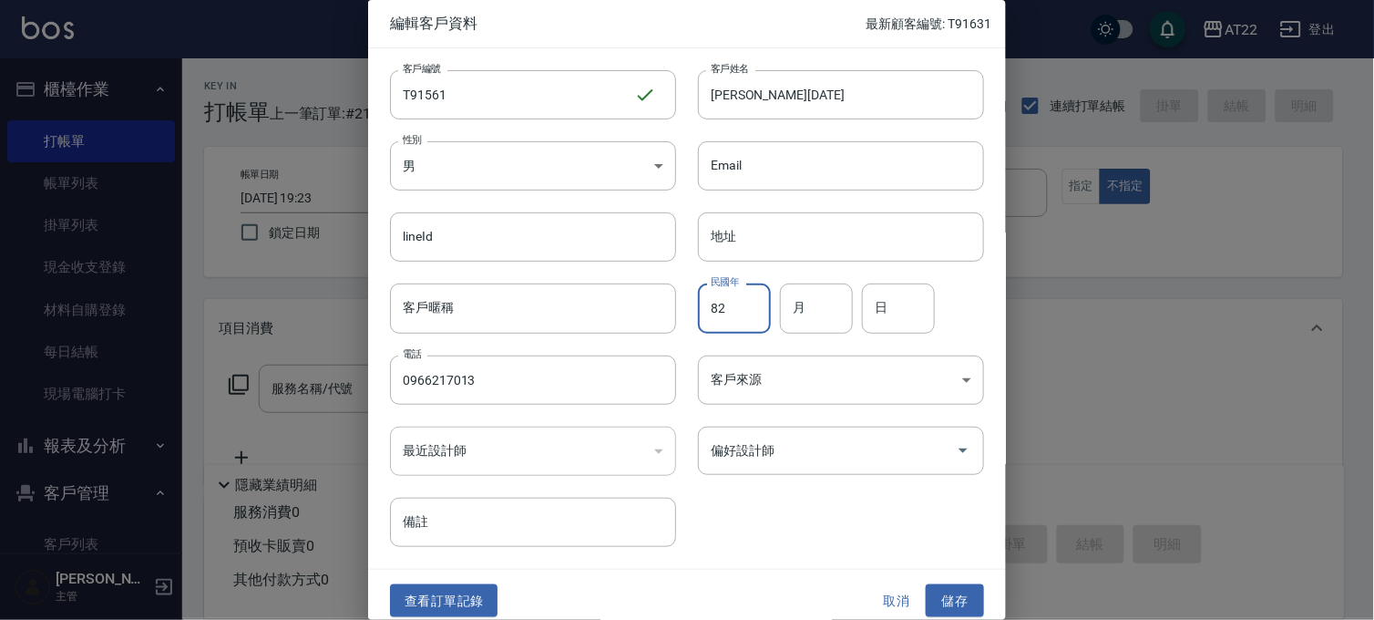
type input "82"
type input "6"
type input "22"
click at [958, 598] on button "儲存" at bounding box center [955, 601] width 58 height 34
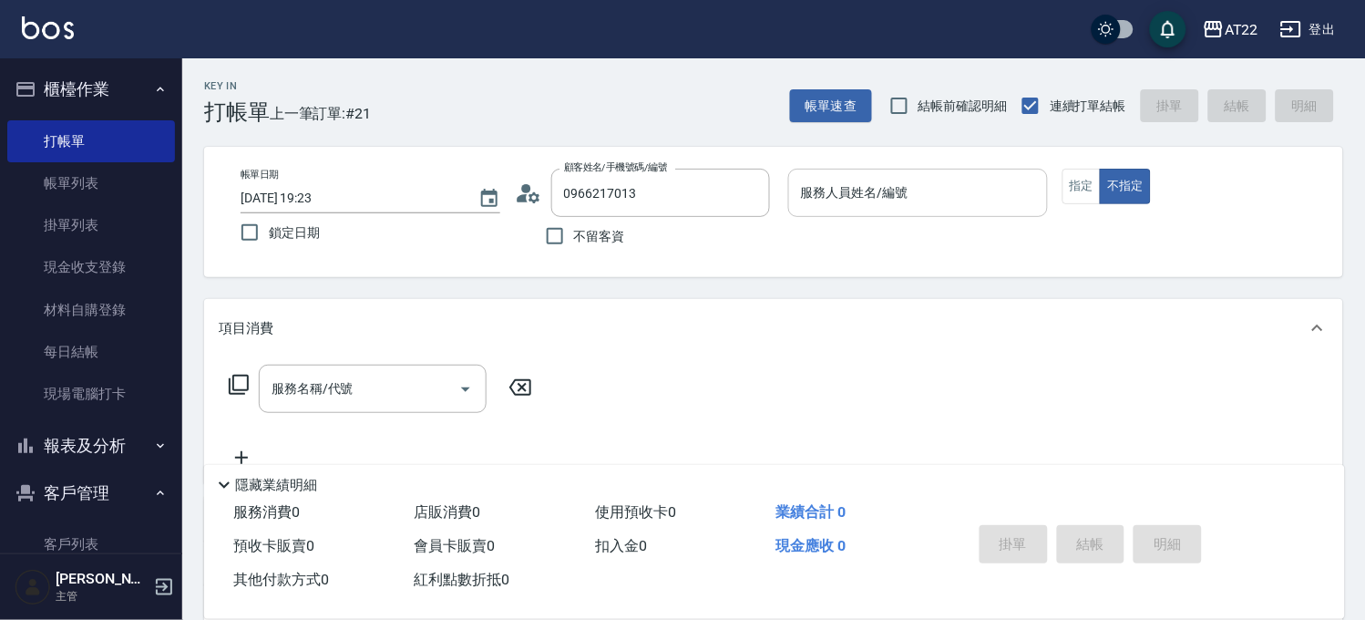
click at [937, 182] on input "服務人員姓名/編號" at bounding box center [918, 193] width 243 height 32
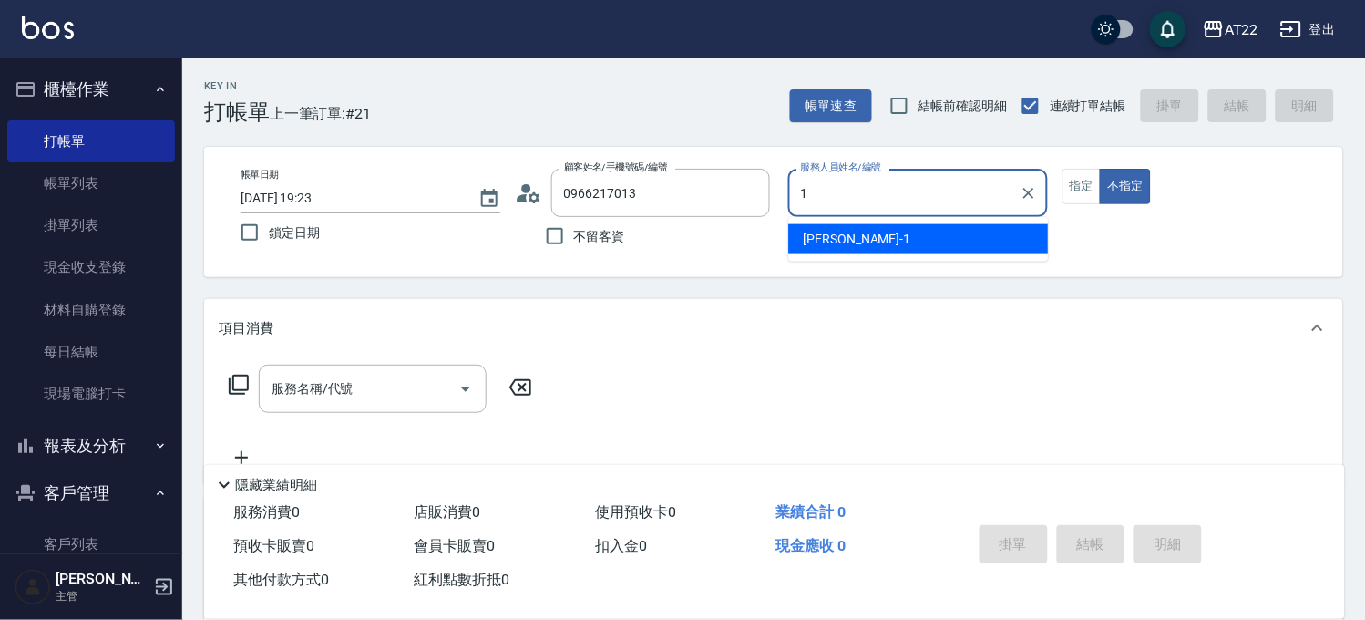
type input "孫一平-1"
type button "false"
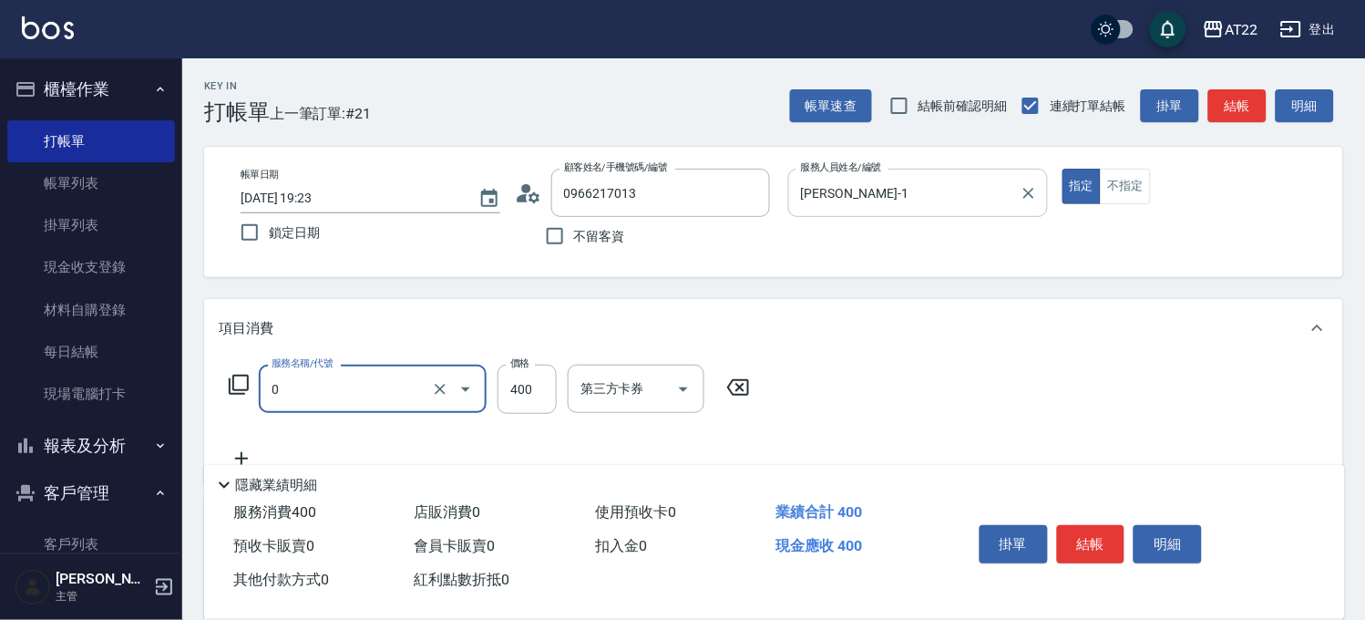
type input "有機洗髮(0)"
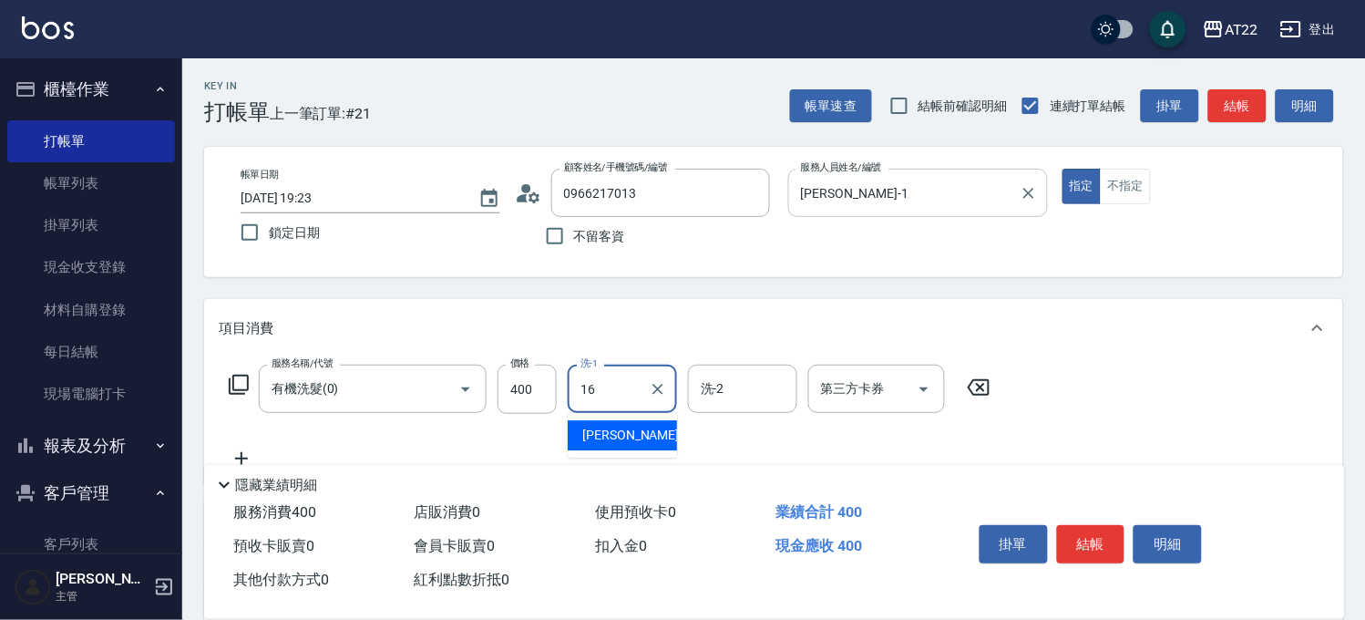
type input "Joe-16"
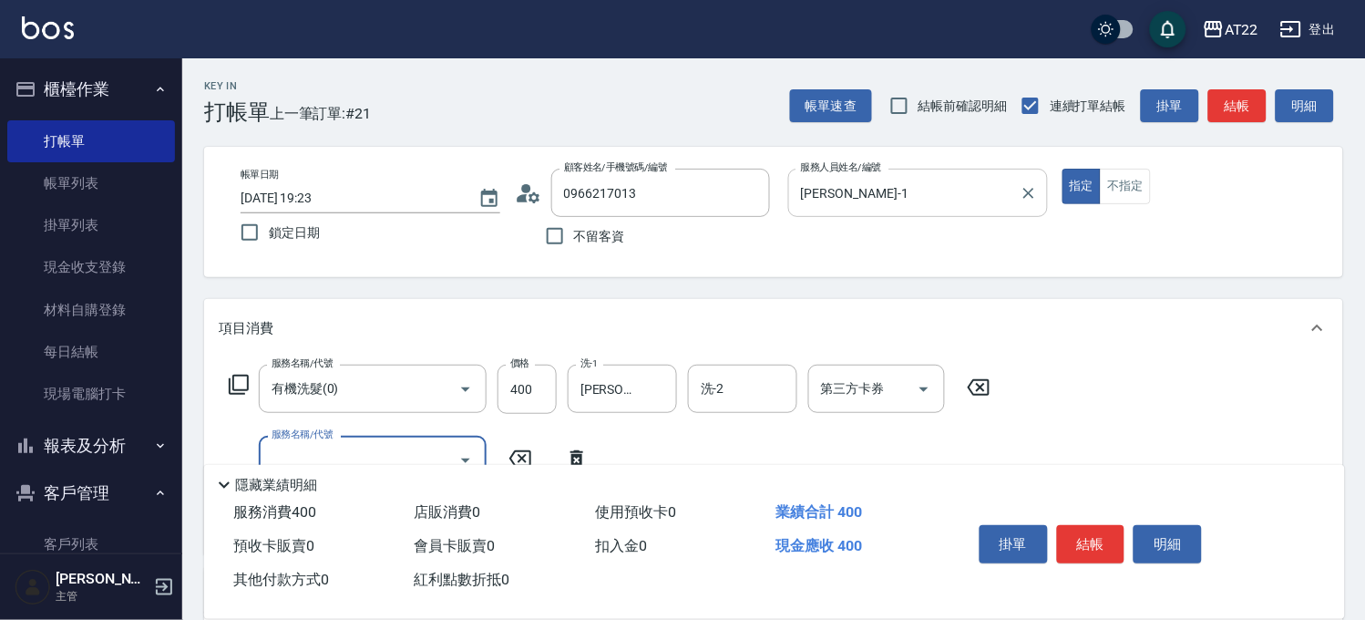
type input "5"
type input "剪髮(400)"
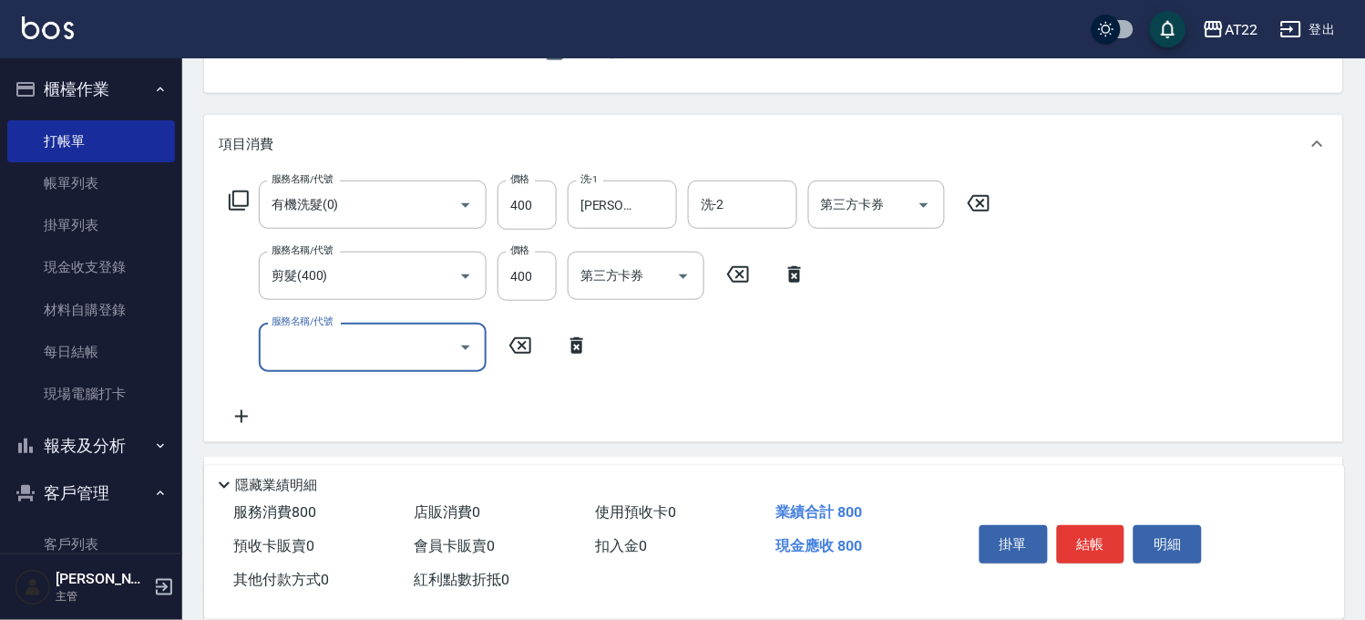
scroll to position [202, 0]
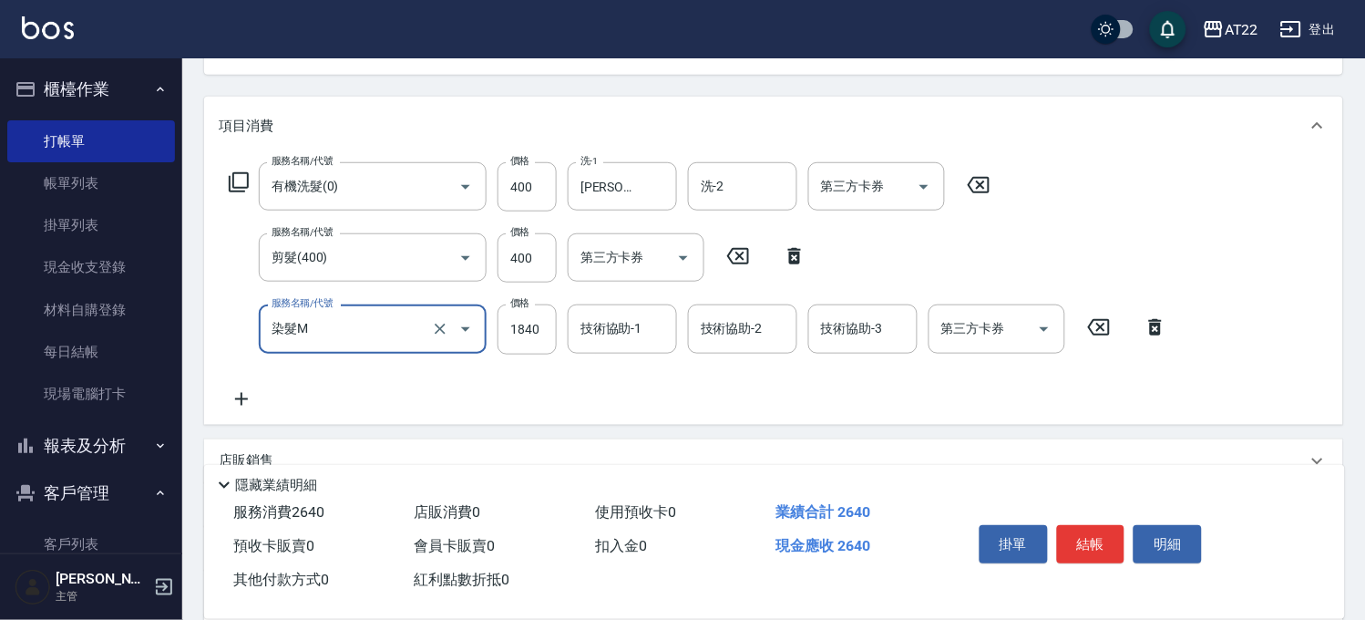
type input "染髮M"
type input "1450"
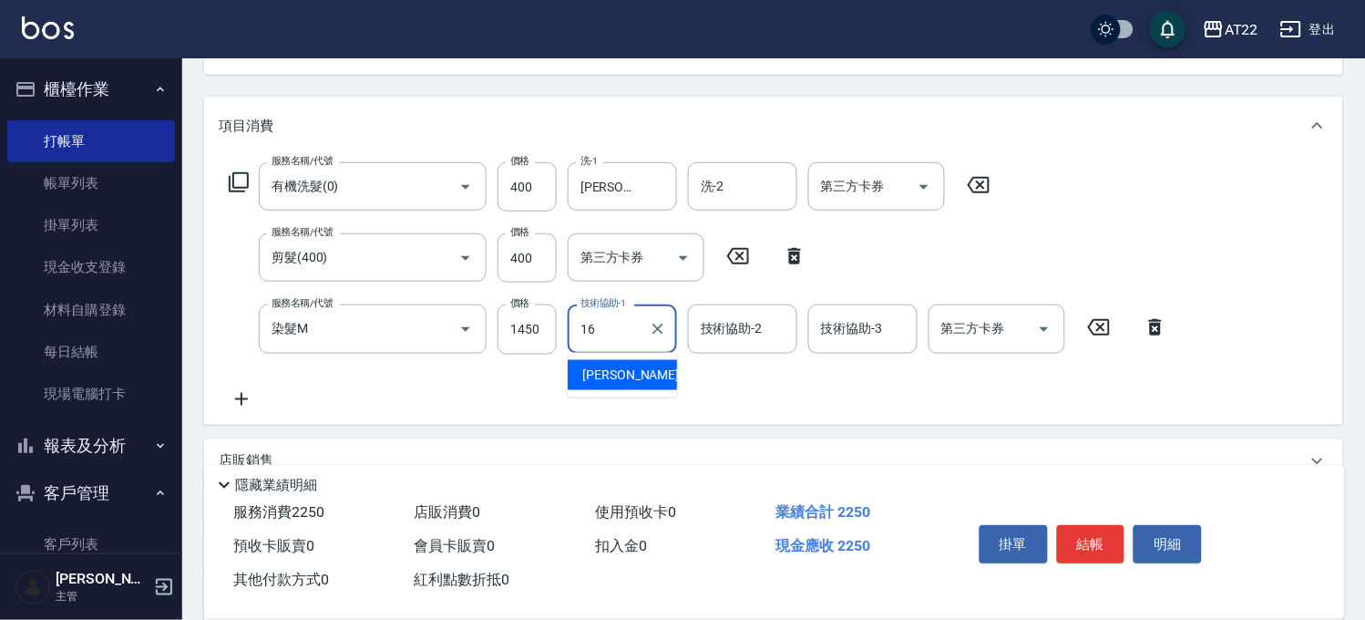
type input "Joe-16"
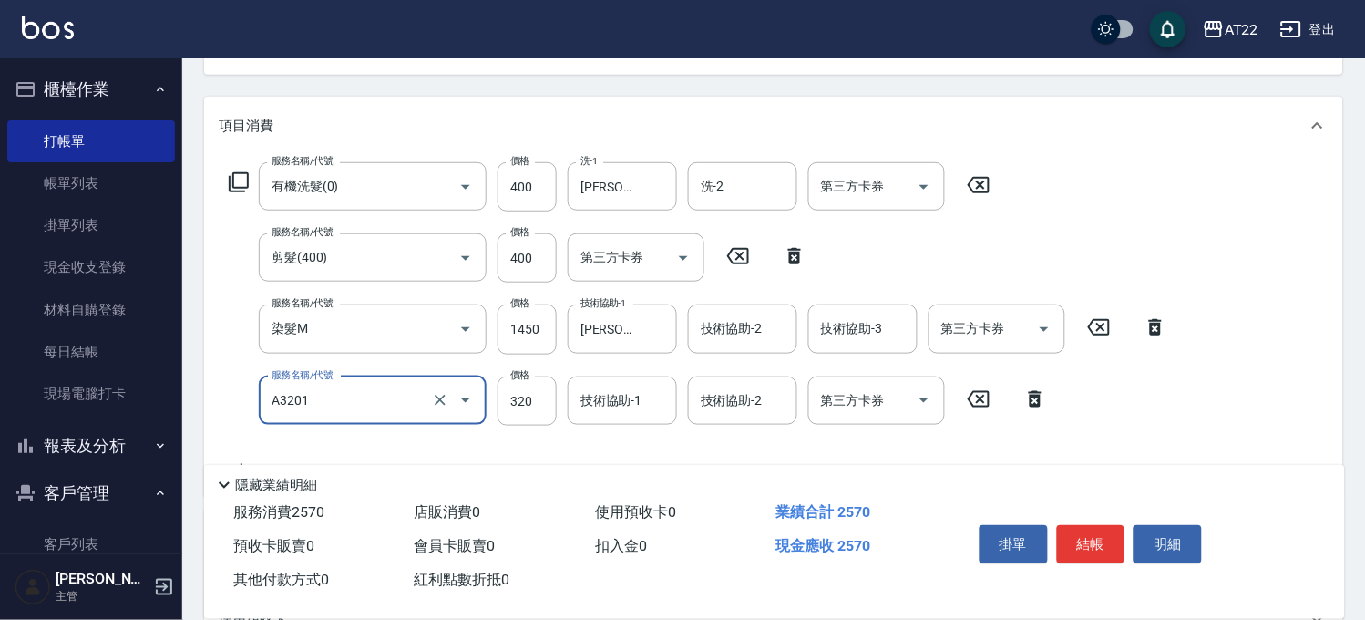
type input "頭皮隔離液(A3201)"
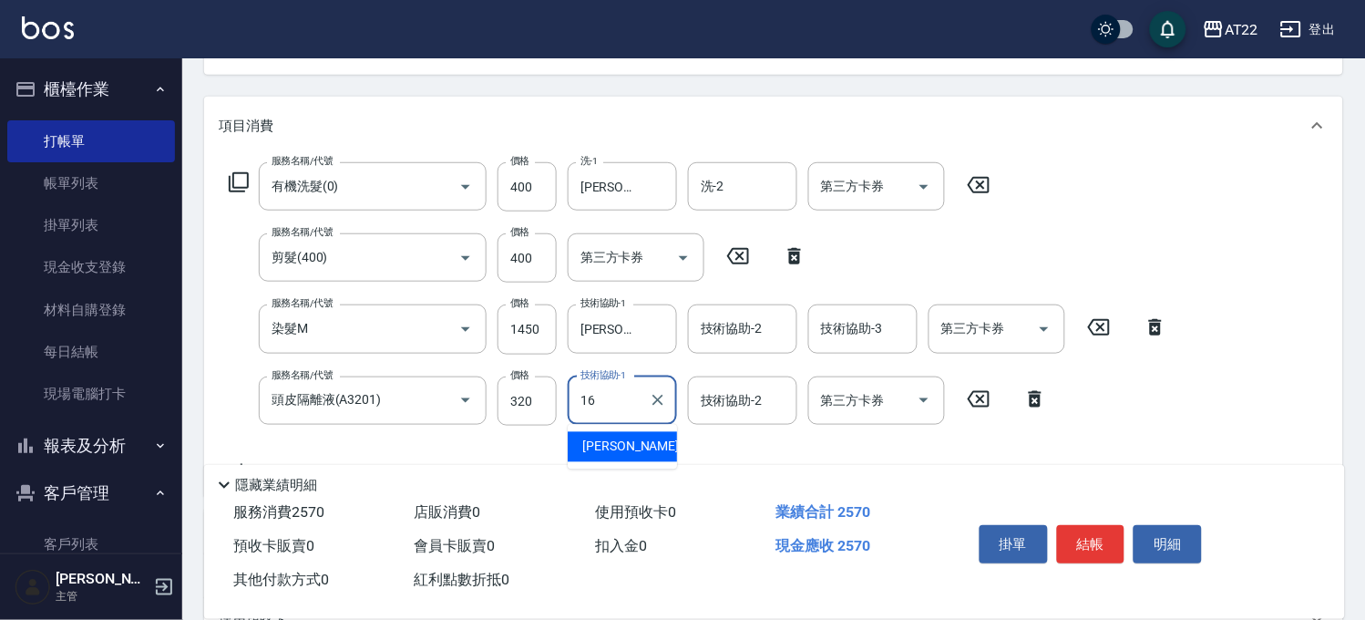
type input "Joe-16"
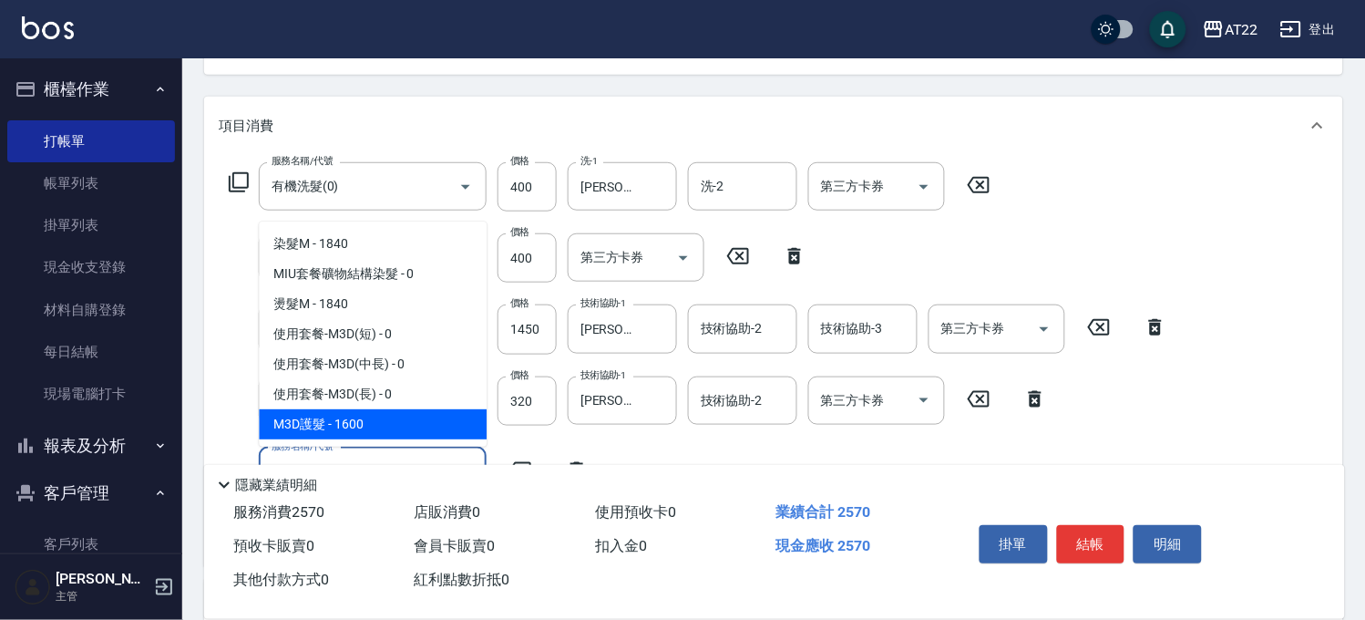
click at [404, 429] on span "M3D護髮 - 1600" at bounding box center [373, 424] width 228 height 30
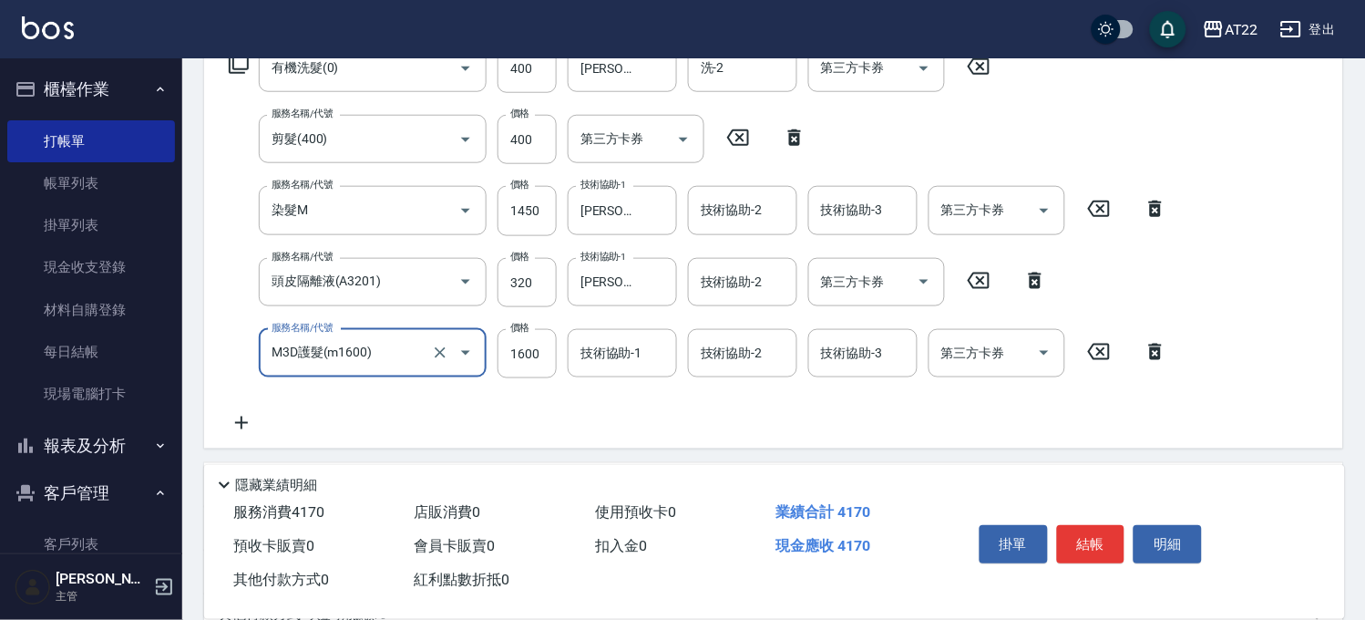
scroll to position [506, 0]
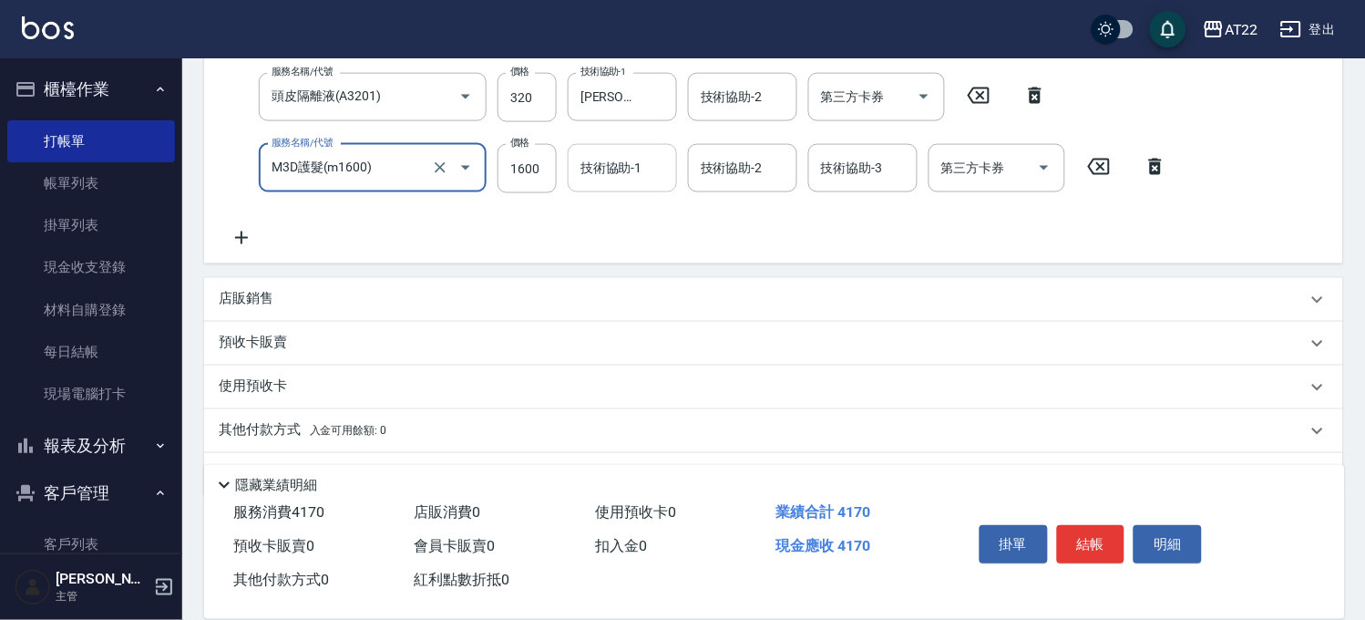
type input "M3D護髮(m1600)"
click at [621, 171] on input "技術協助-1" at bounding box center [622, 168] width 93 height 32
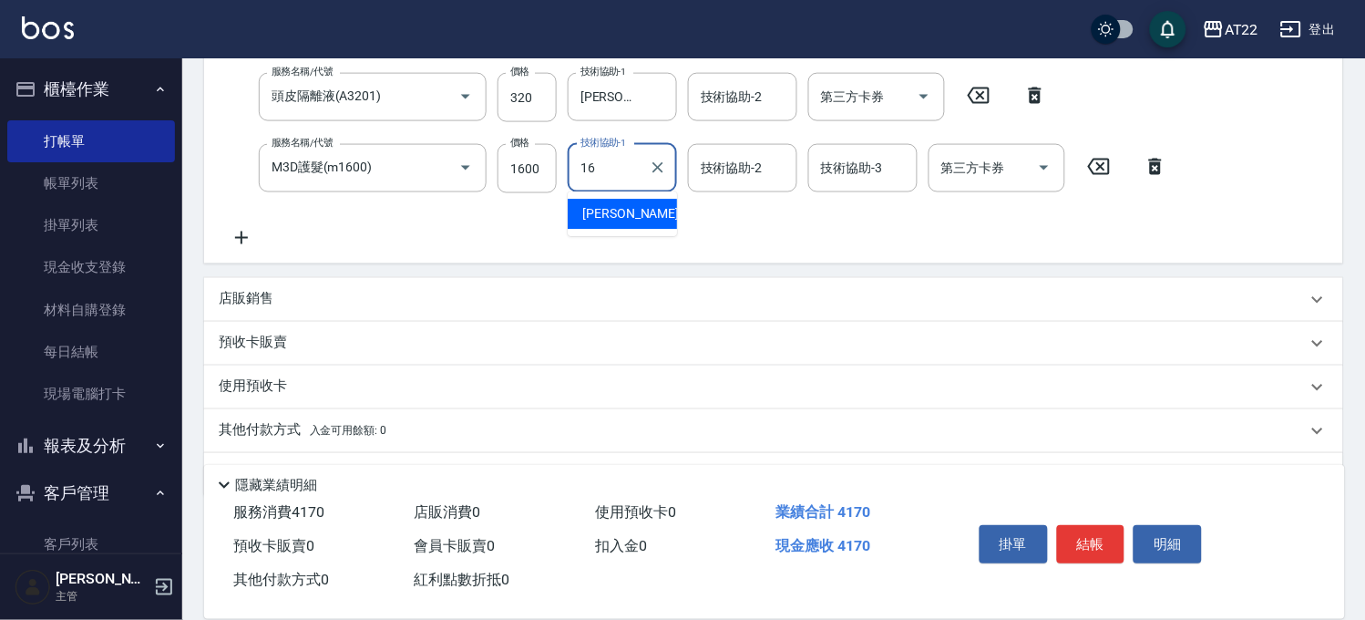
type input "Joe-16"
click at [248, 290] on p "店販銷售" at bounding box center [246, 299] width 55 height 19
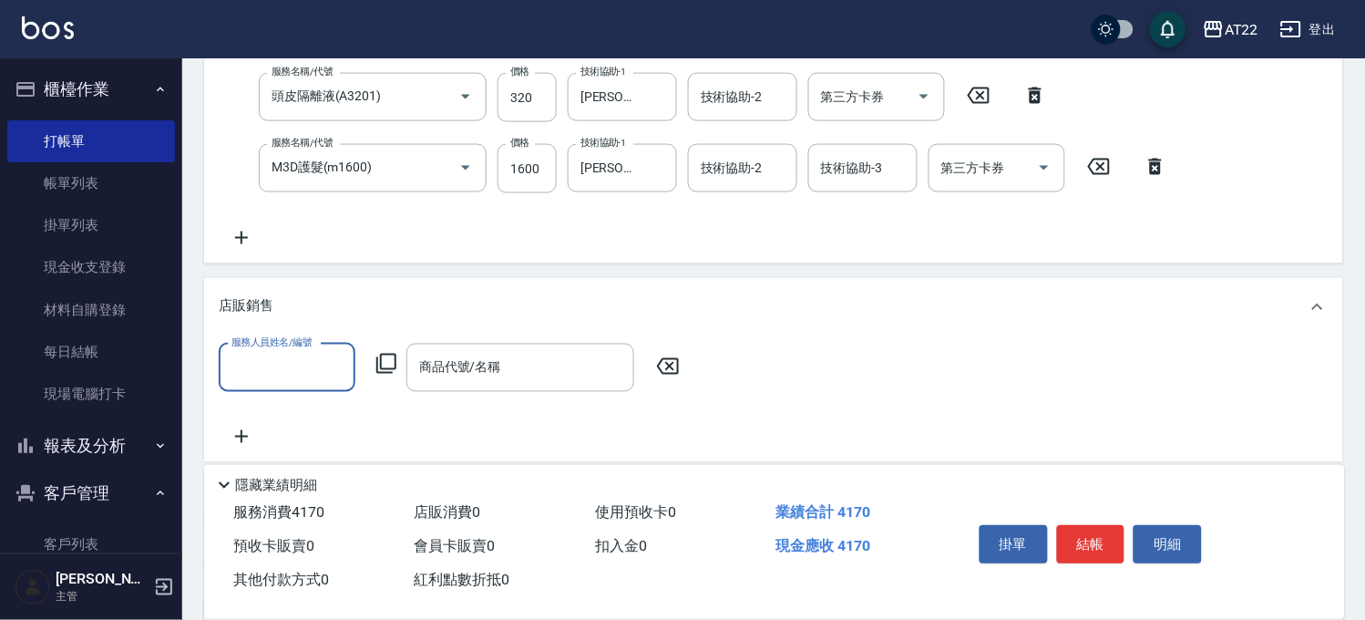
scroll to position [0, 0]
type input "孫一平-1"
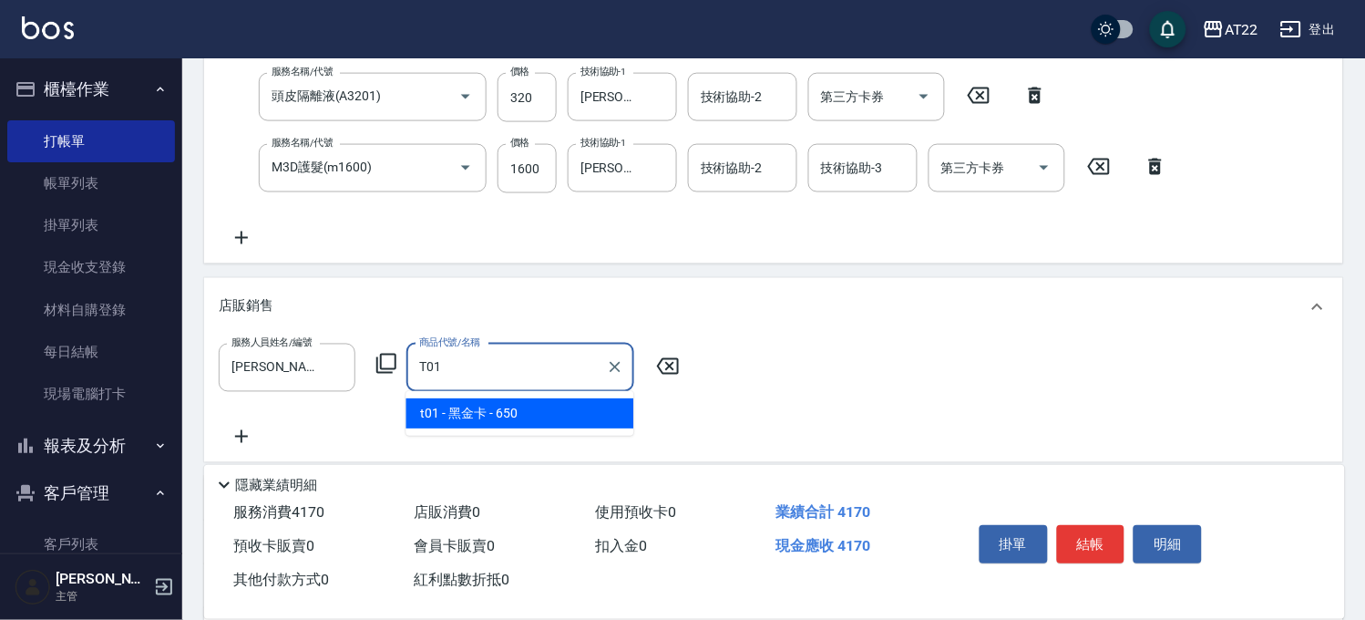
type input "黑金卡"
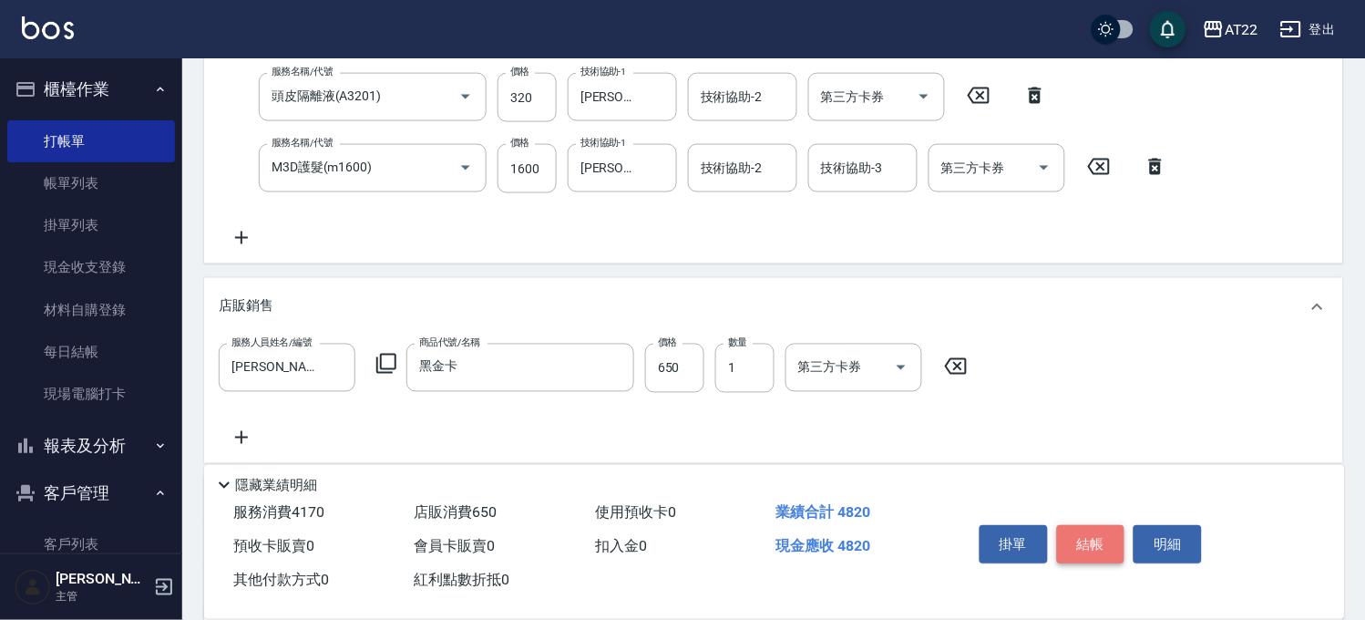
click at [1098, 530] on button "結帳" at bounding box center [1091, 544] width 68 height 38
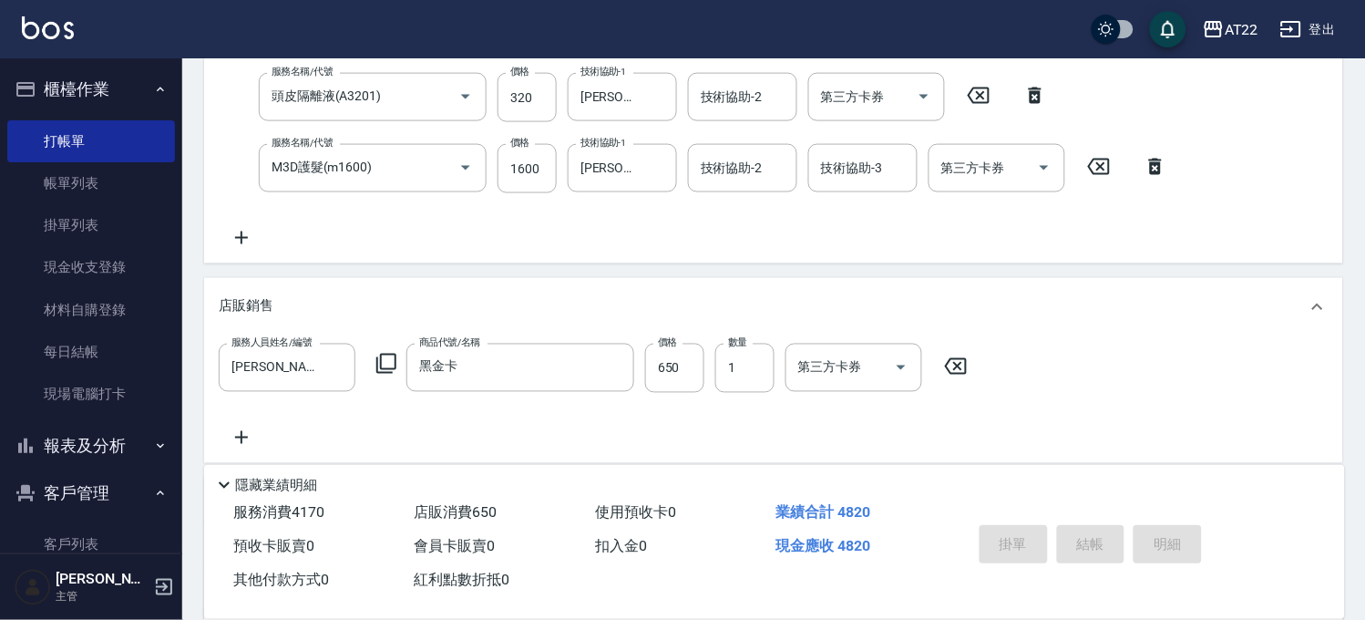
type input "2025/09/11 19:24"
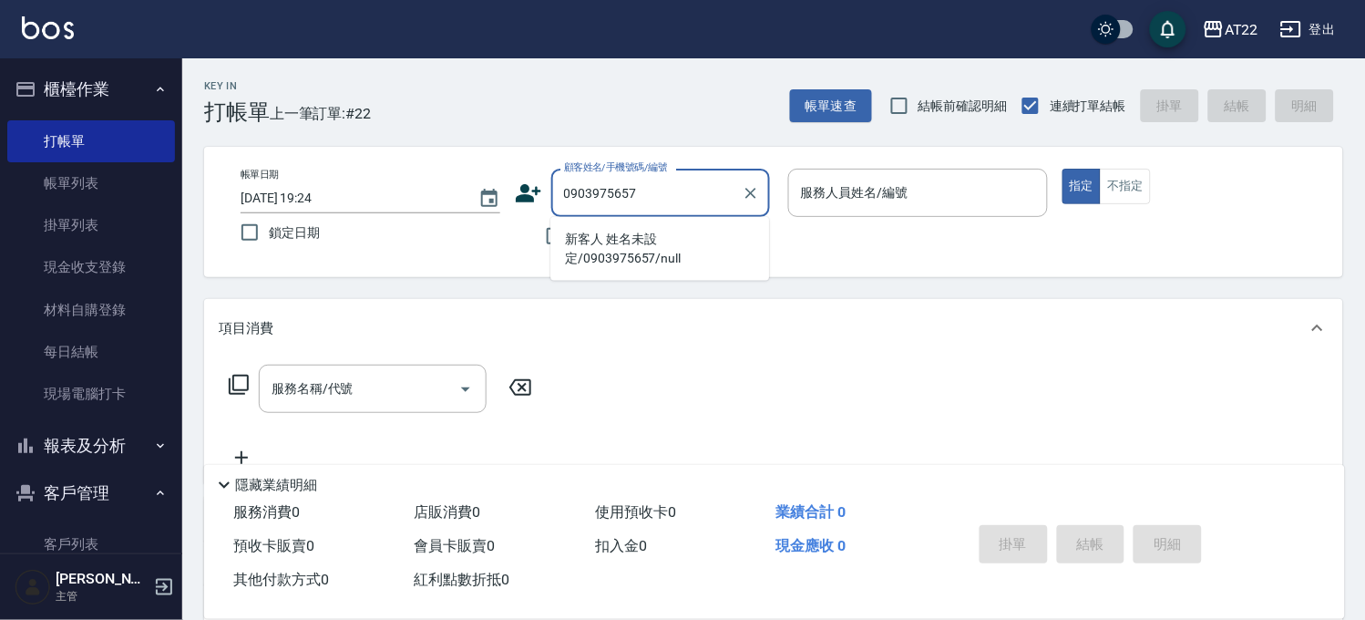
click at [574, 242] on li "新客人 姓名未設定/0903975657/null" at bounding box center [659, 248] width 219 height 49
type input "新客人 姓名未設定/0903975657/null"
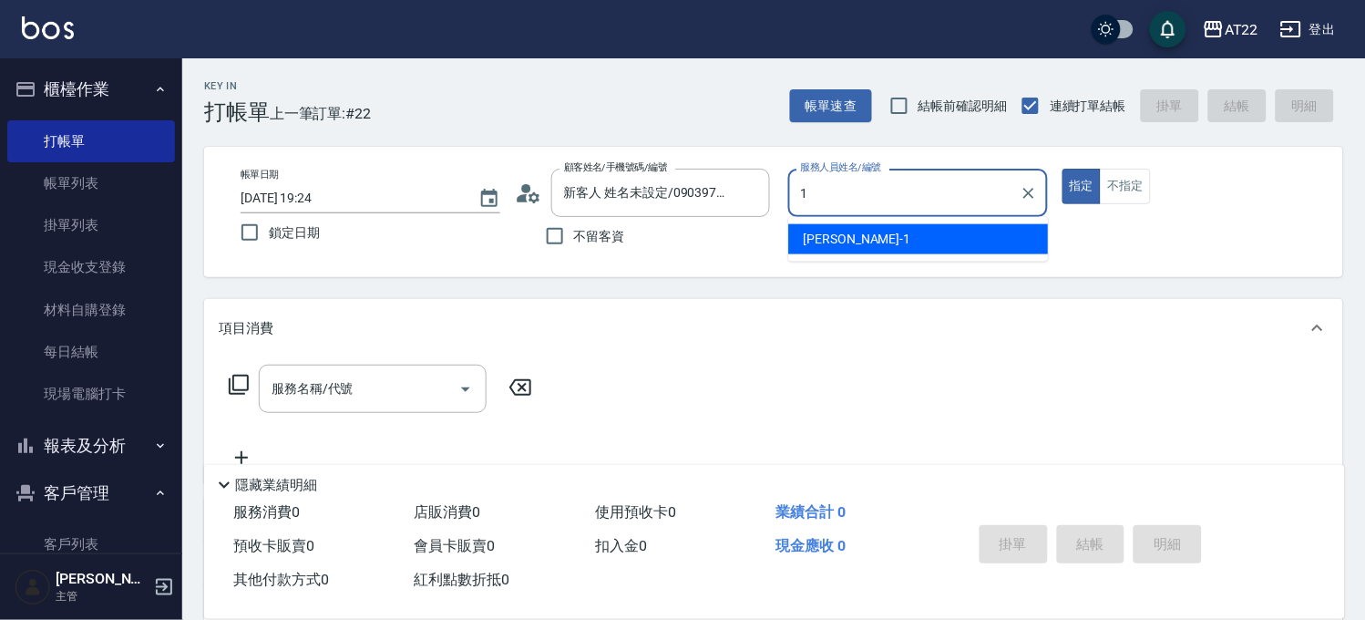
type input "孫一平-1"
type button "true"
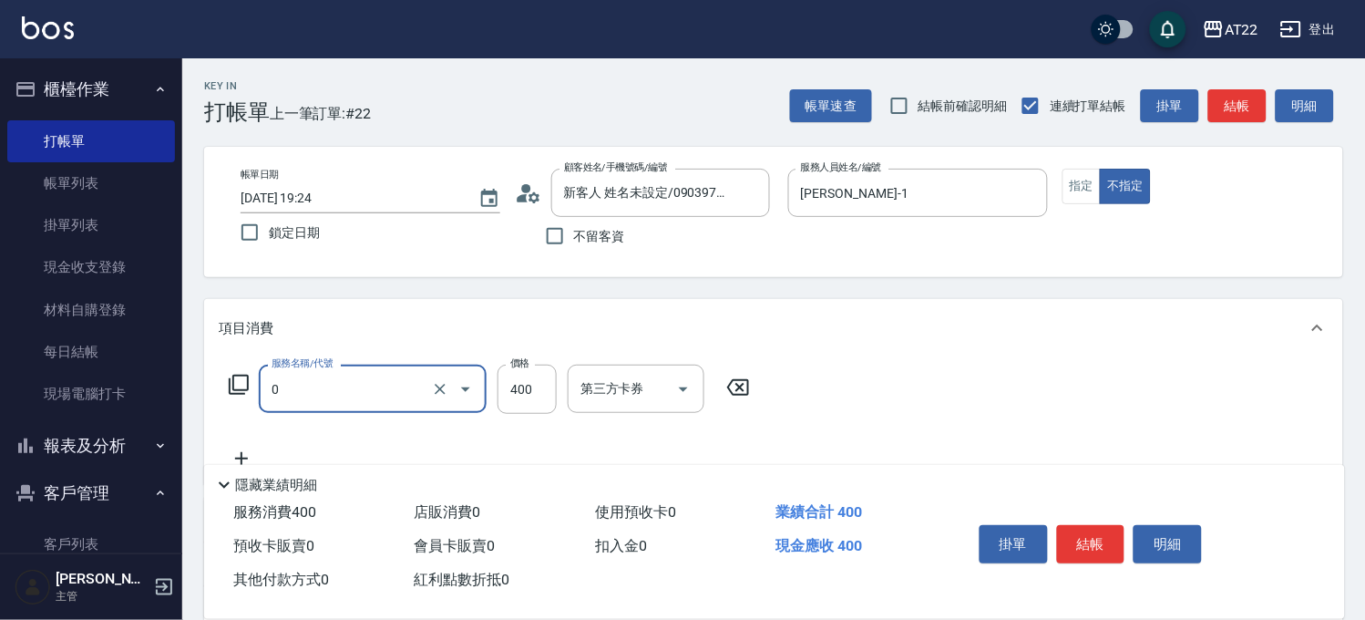
type input "有機洗髮(0)"
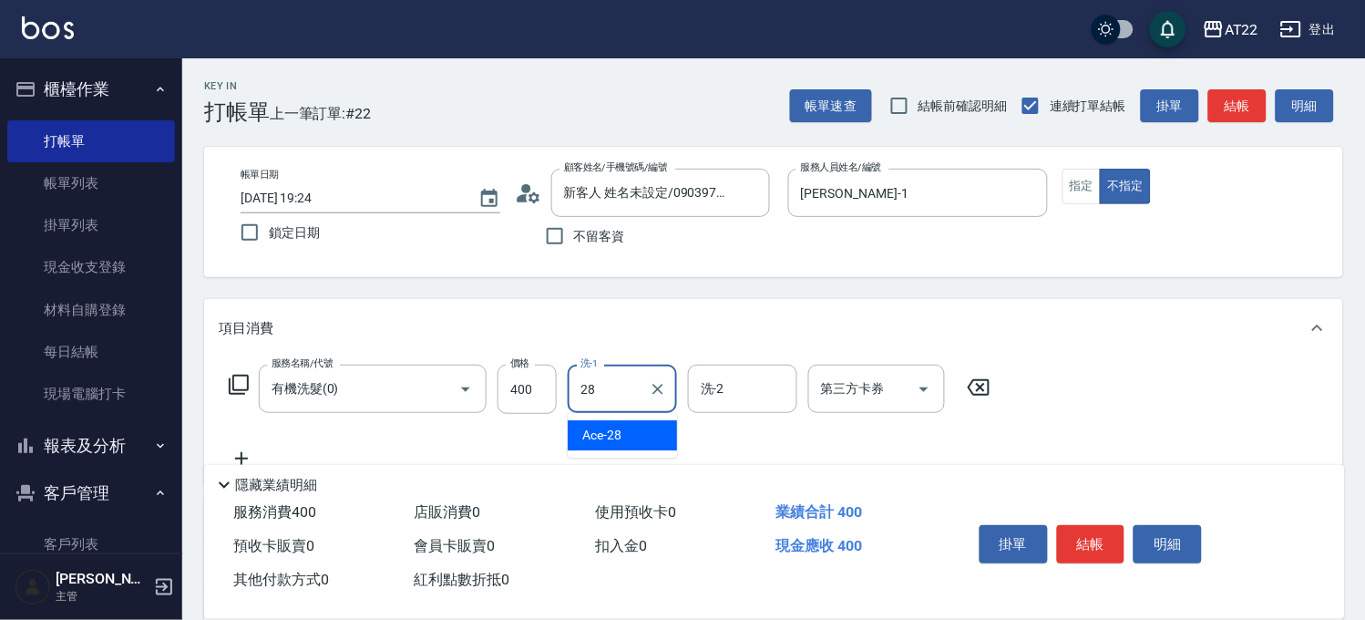
type input "Ace-28"
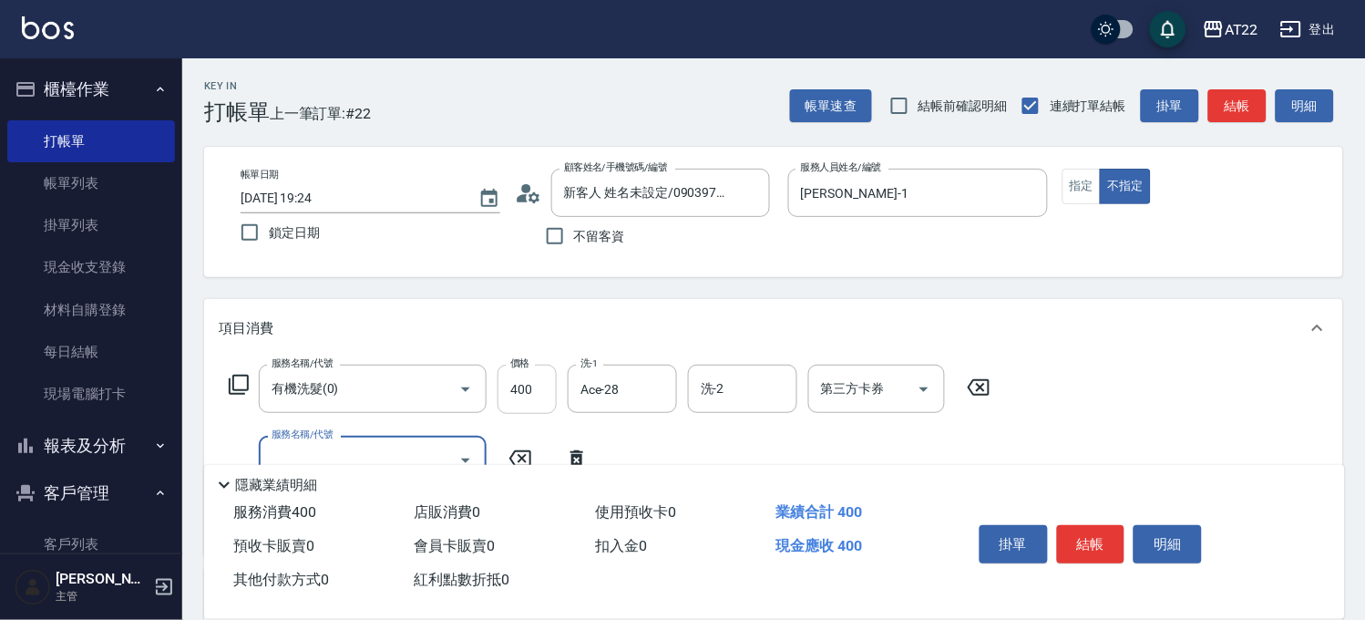
click at [522, 385] on input "400" at bounding box center [527, 389] width 59 height 49
type input "550"
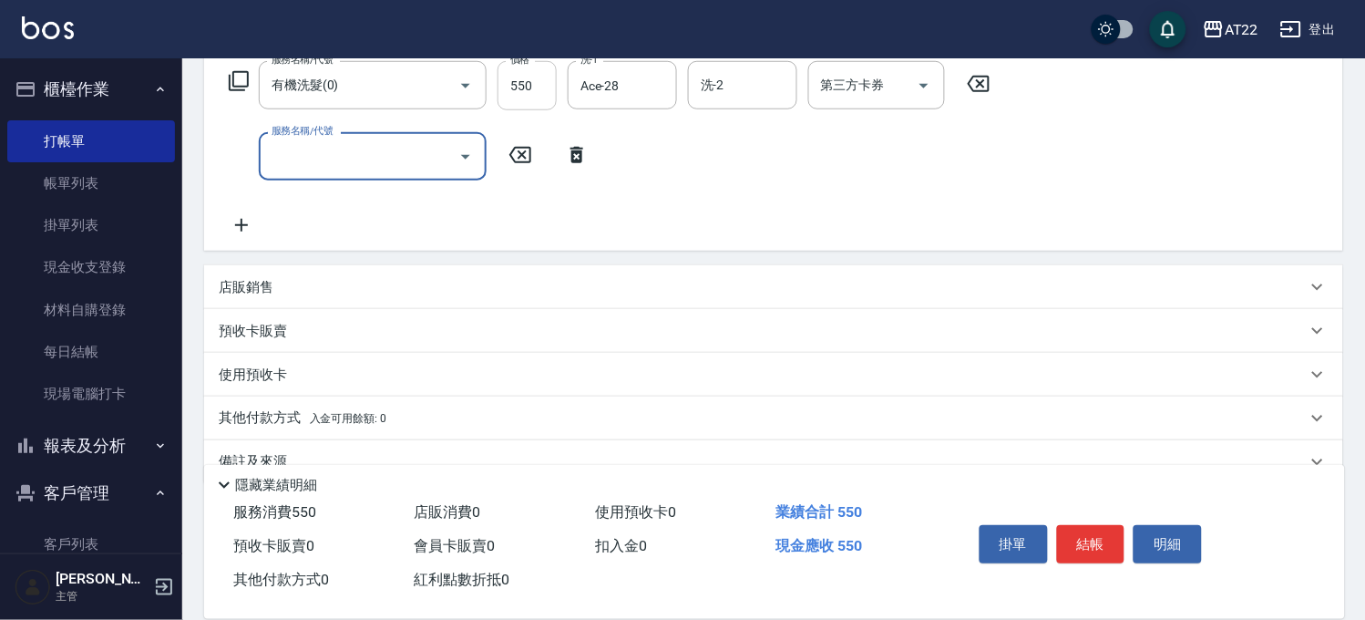
scroll to position [101, 0]
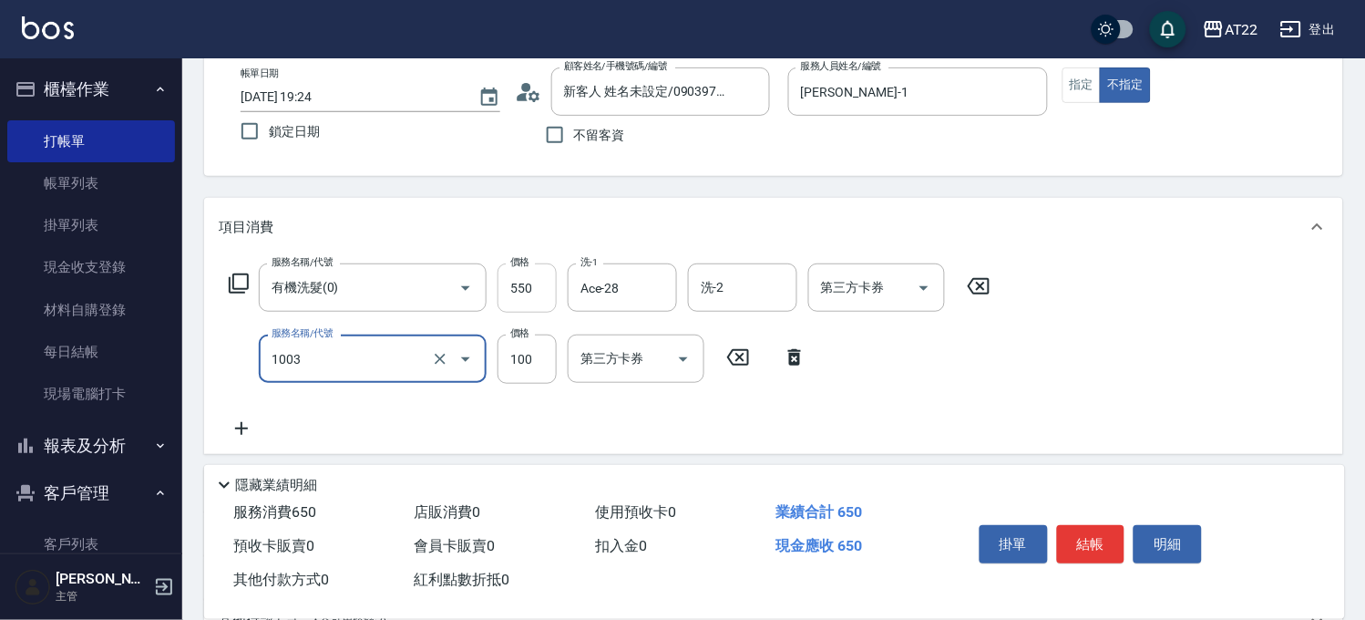
type input "造型(1003)"
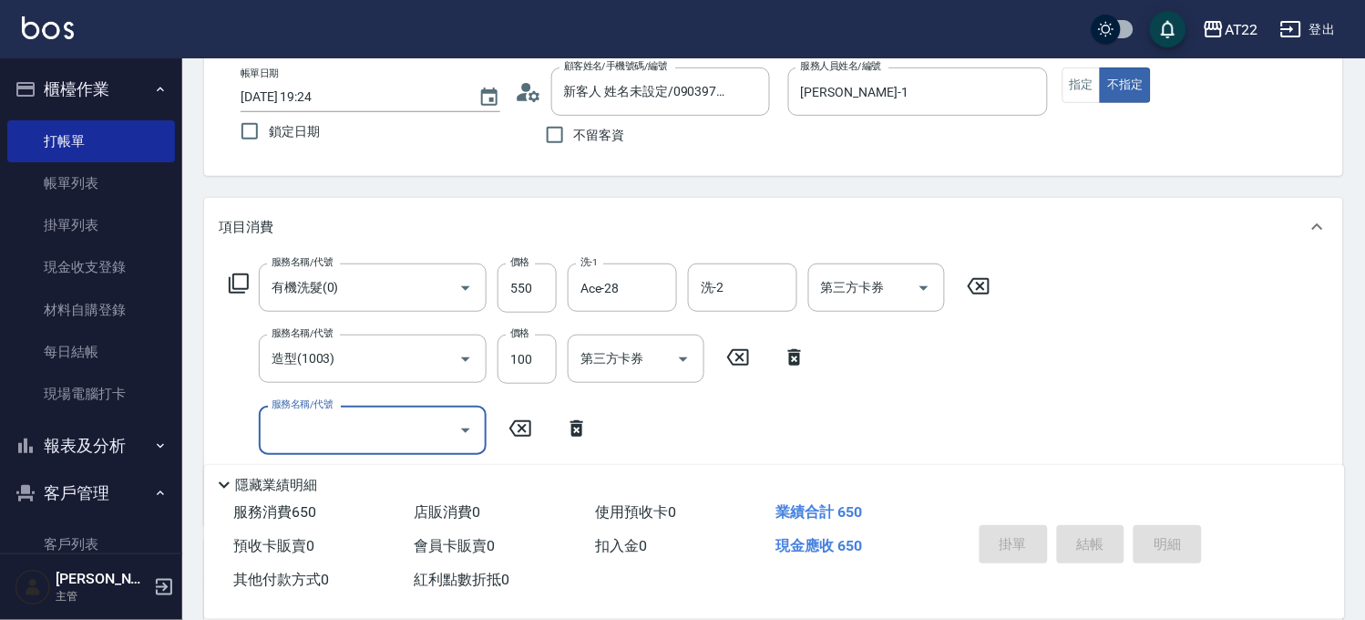
type input "2025/09/11 19:26"
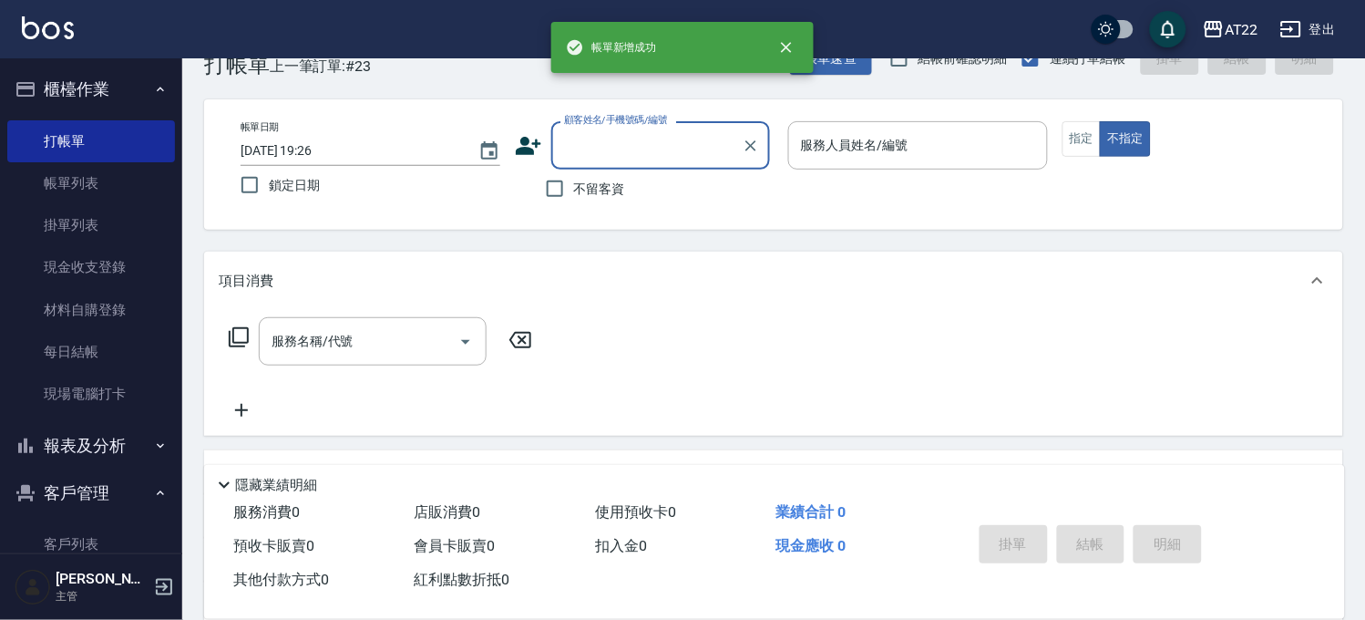
scroll to position [0, 0]
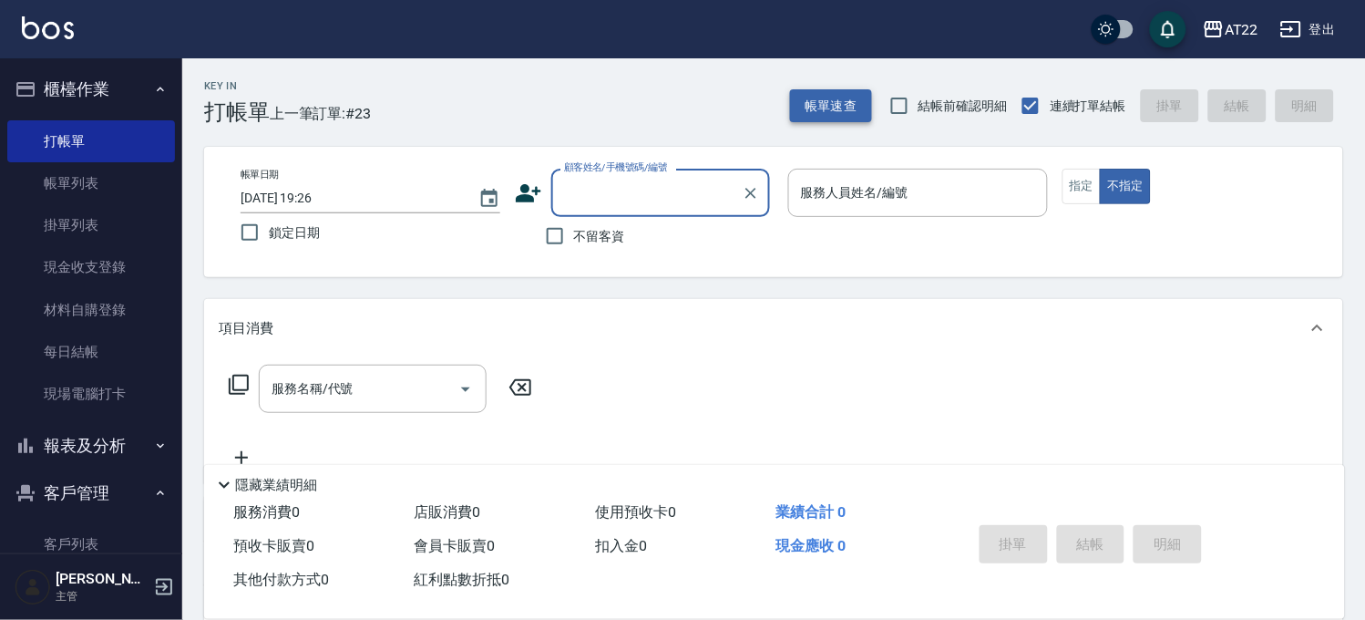
click at [817, 110] on button "帳單速查" at bounding box center [831, 106] width 82 height 34
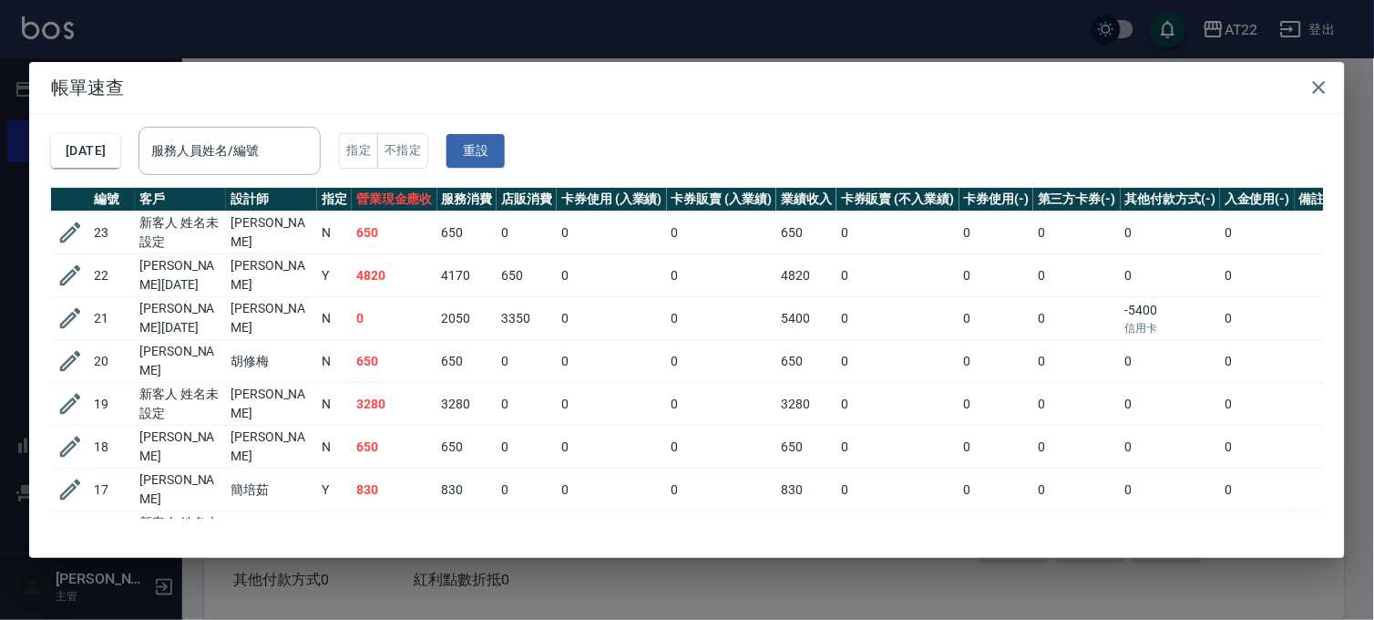
click at [542, 577] on div "帳單速查 2025/09/11 服務人員姓名/編號 服務人員姓名/編號 指定 不指定 重設 編號 客戶 設計師 指定 營業現金應收 服務消費 店販消費 卡券使…" at bounding box center [687, 310] width 1374 height 620
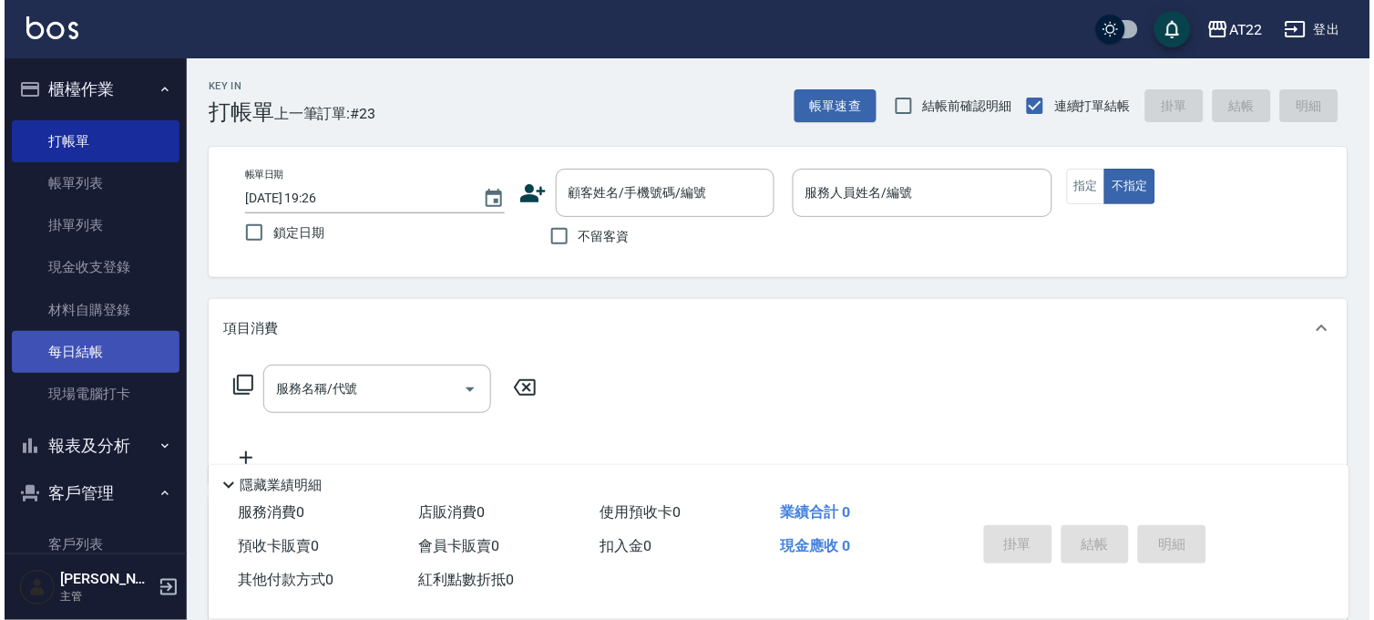
scroll to position [365, 0]
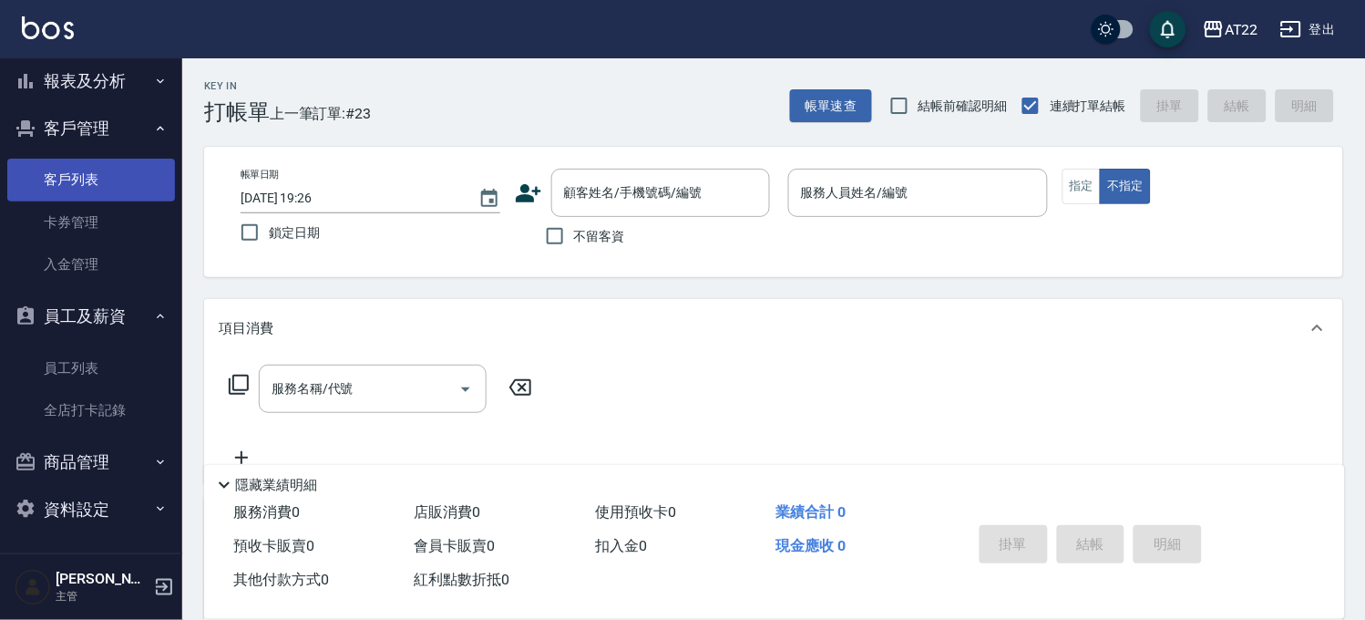
click at [111, 186] on link "客戶列表" at bounding box center [91, 180] width 168 height 42
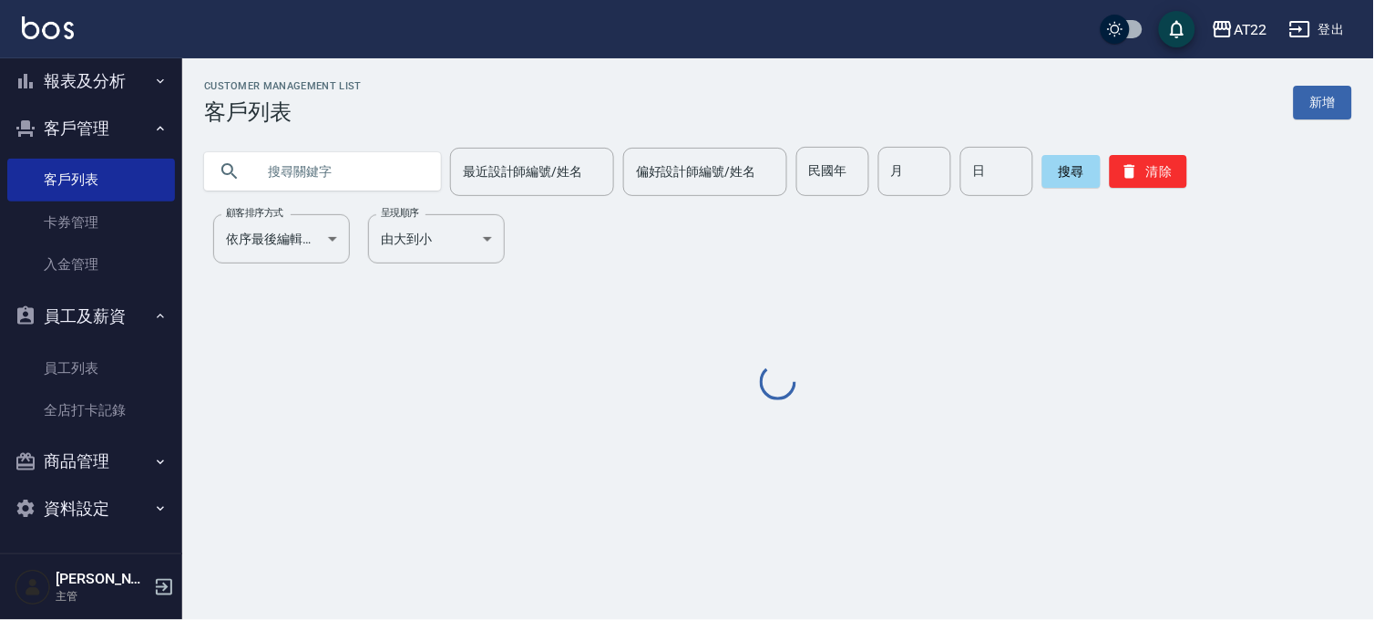
click at [324, 161] on input "text" at bounding box center [340, 171] width 171 height 49
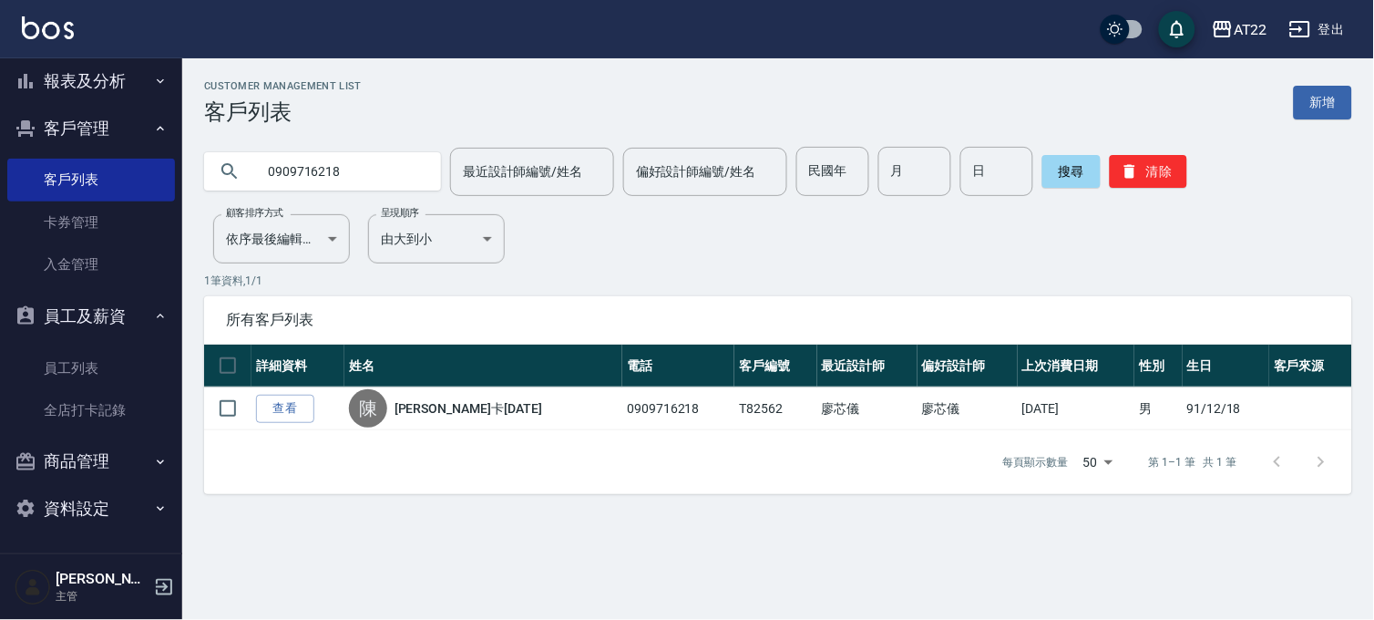
drag, startPoint x: 120, startPoint y: 296, endPoint x: 114, endPoint y: 320, distance: 24.5
click at [120, 298] on button "員工及薪資" at bounding box center [91, 316] width 168 height 47
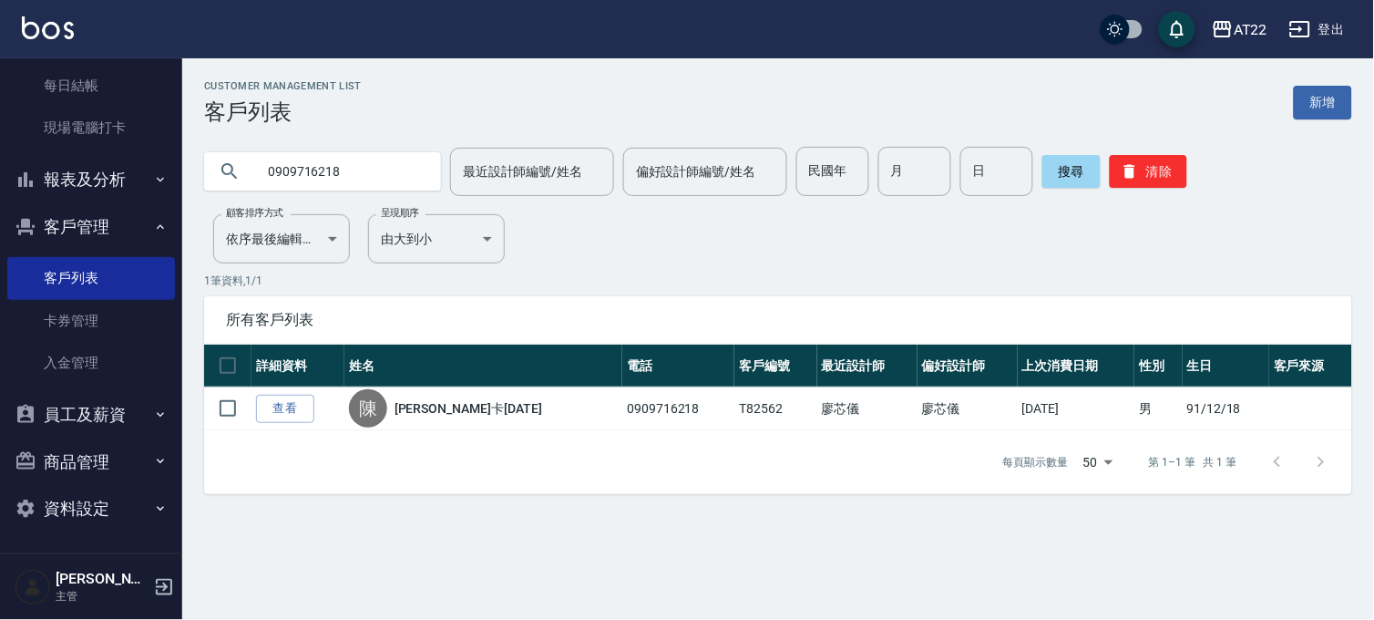
click at [98, 231] on button "客戶管理" at bounding box center [91, 226] width 168 height 47
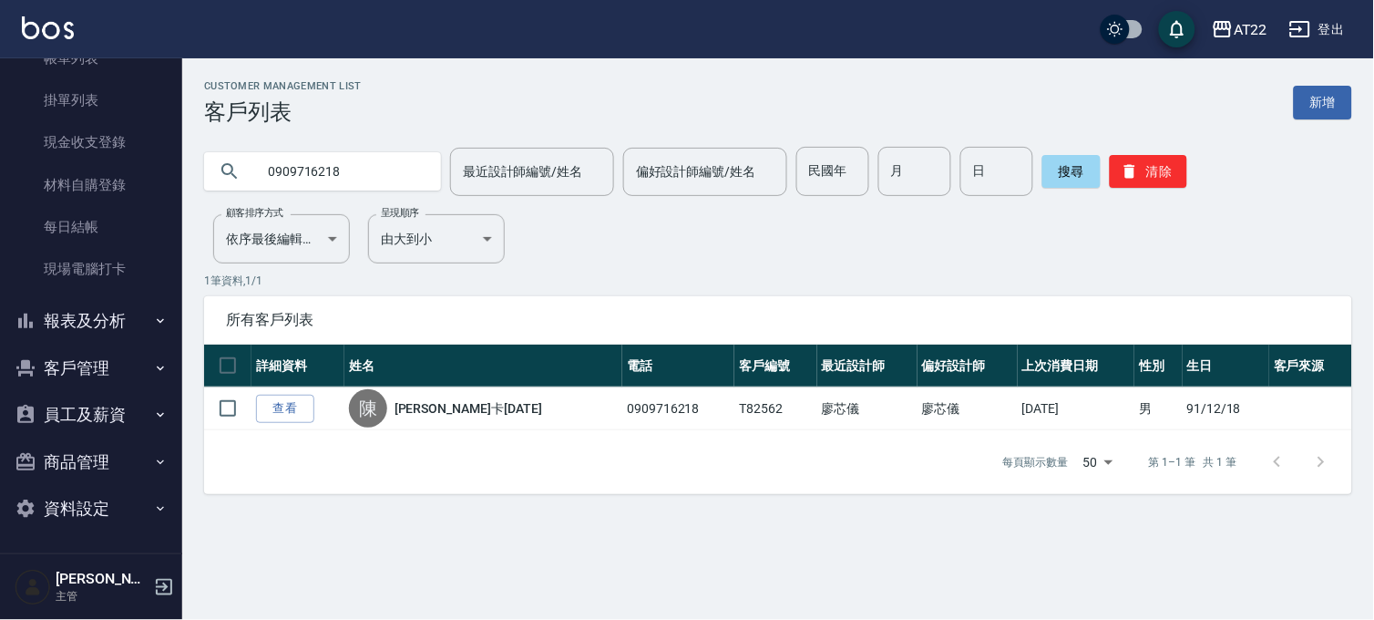
click at [79, 317] on button "報表及分析" at bounding box center [91, 320] width 168 height 47
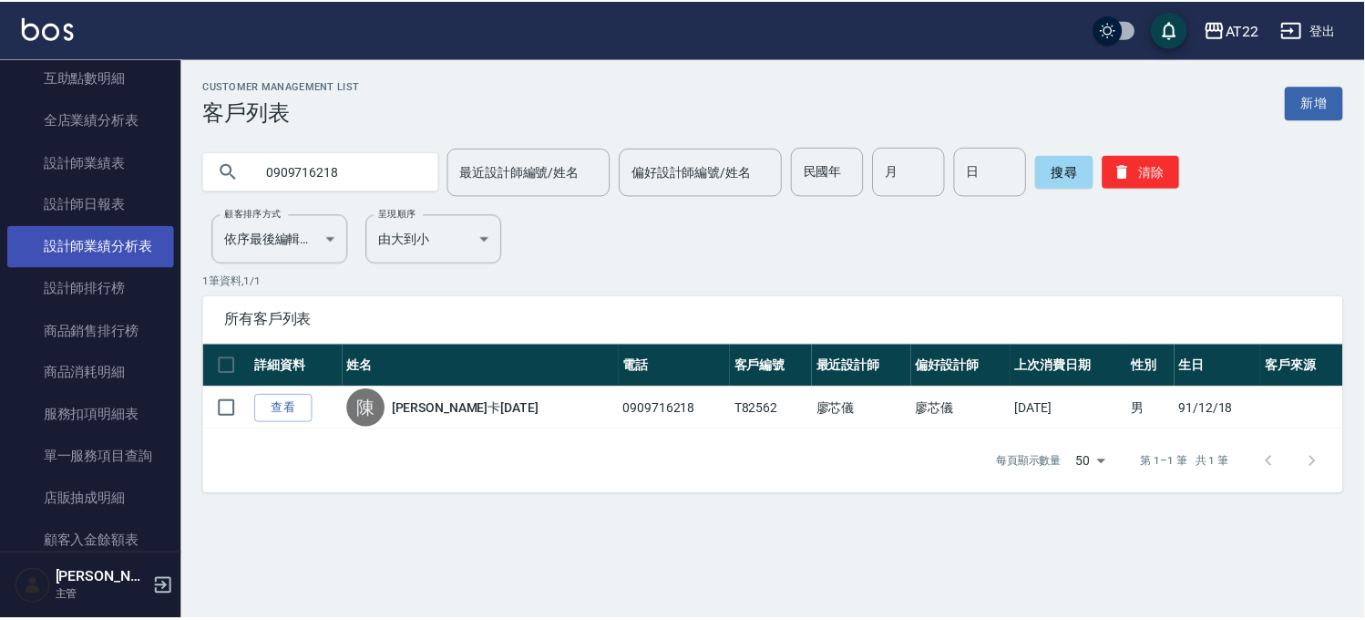
scroll to position [632, 0]
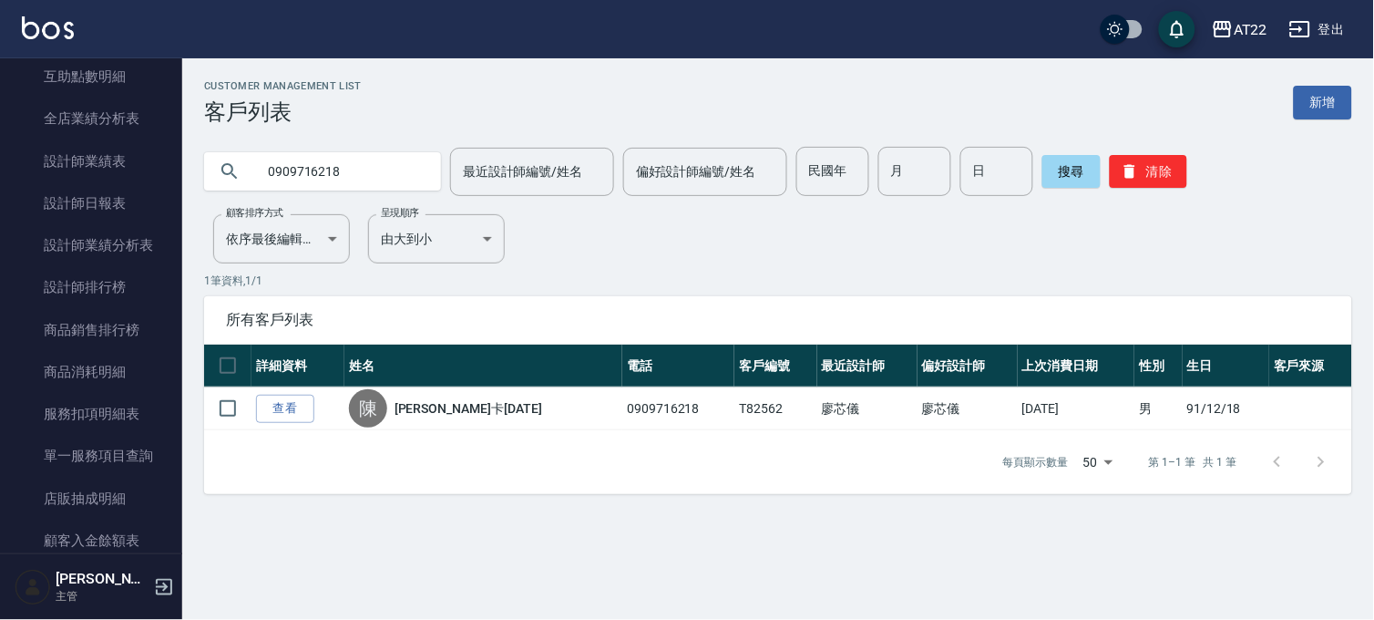
click at [339, 179] on input "0909716218" at bounding box center [340, 171] width 171 height 49
paste input "陳雅琦"
type input "陳雅琦"
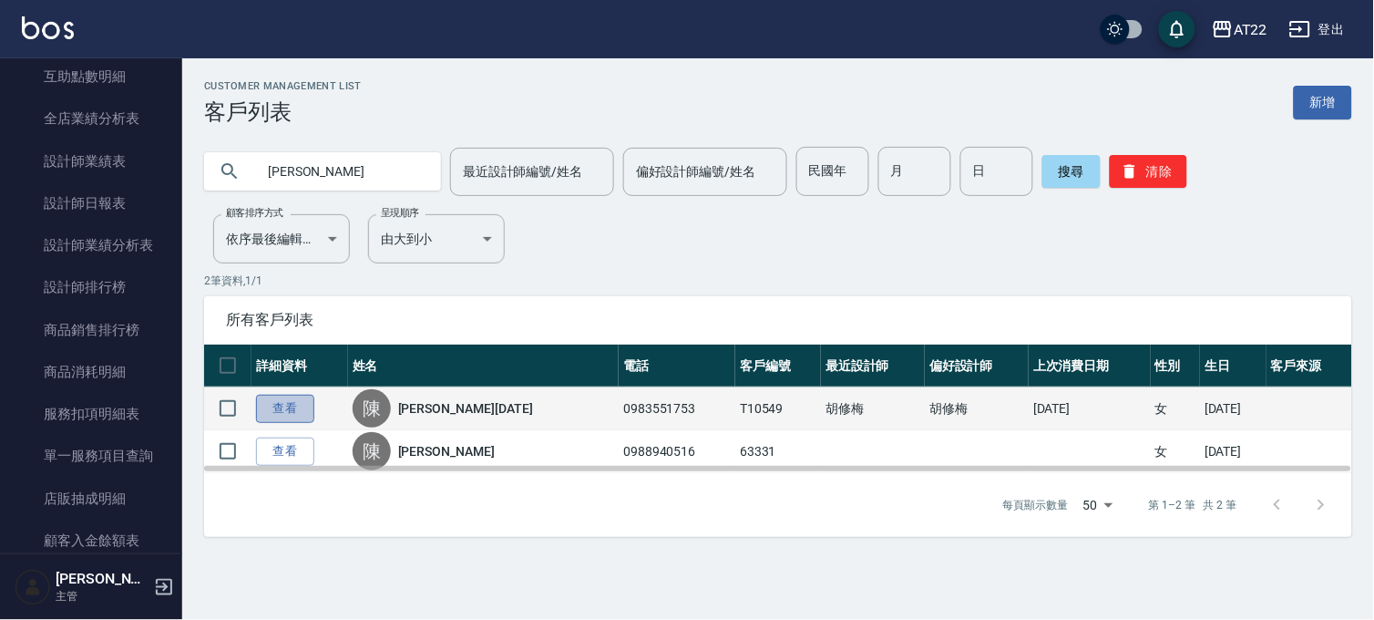
click at [272, 401] on link "查看" at bounding box center [285, 409] width 58 height 28
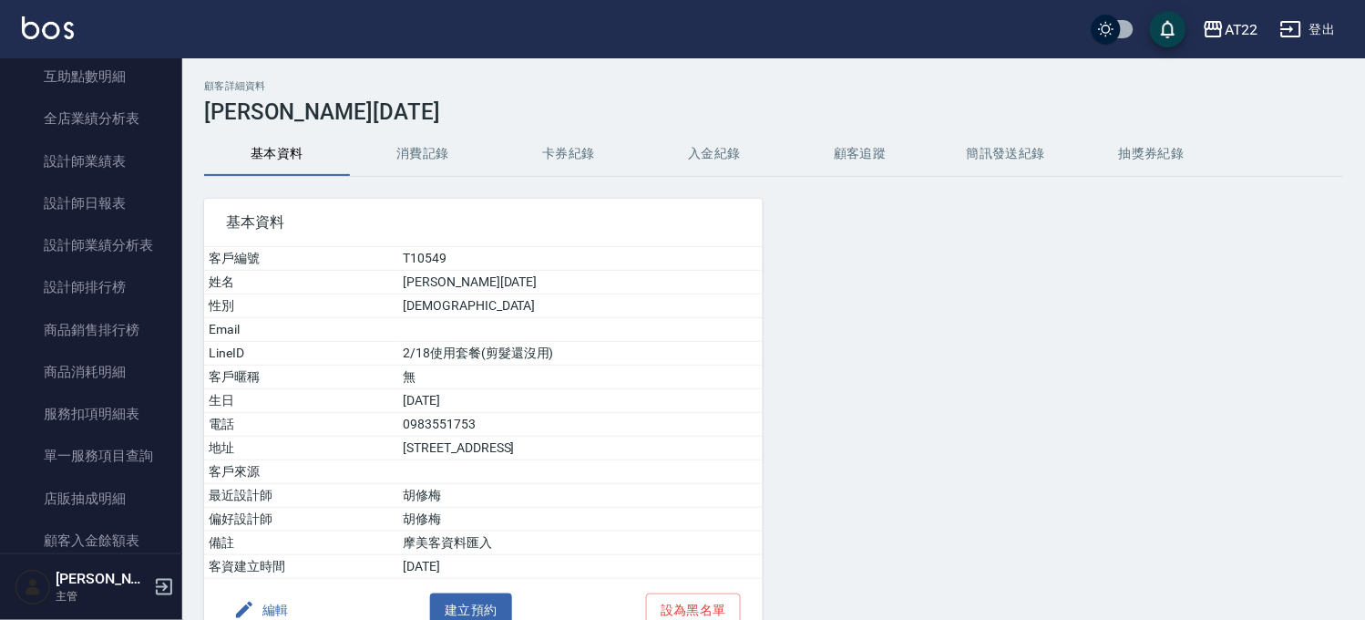
click at [261, 602] on button "編輯" at bounding box center [261, 610] width 70 height 34
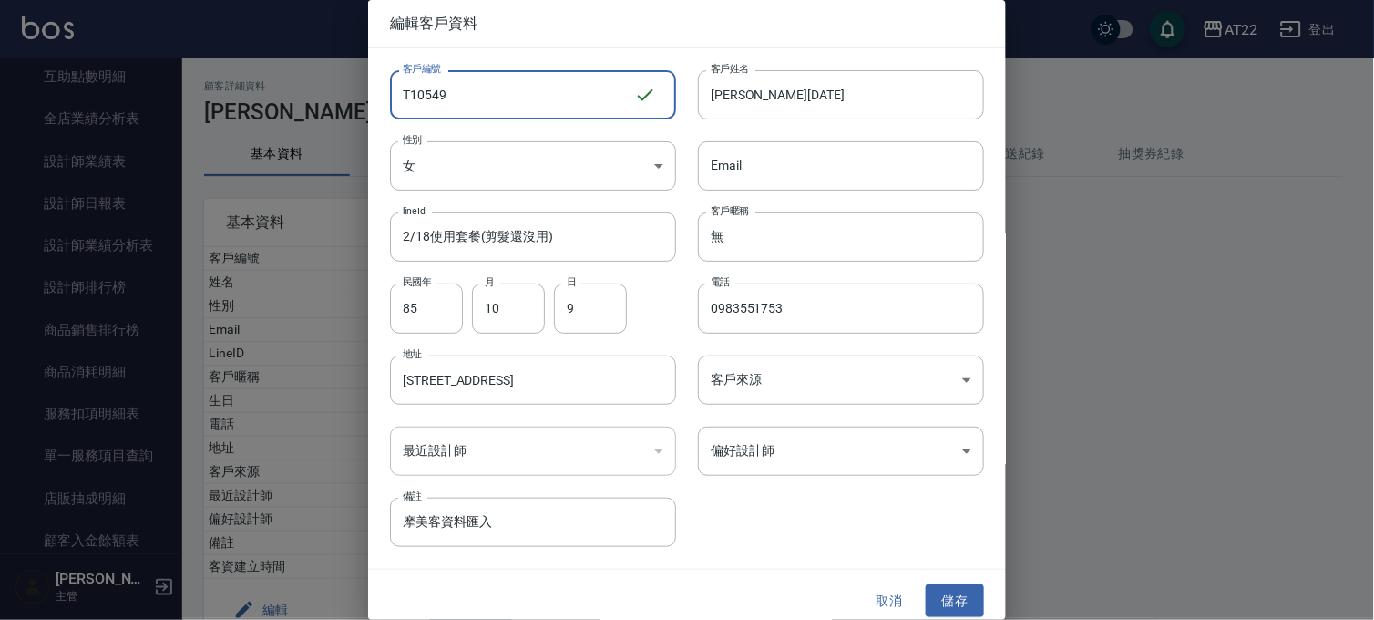
drag, startPoint x: 467, startPoint y: 93, endPoint x: 411, endPoint y: 107, distance: 57.3
click at [411, 107] on input "T10549" at bounding box center [512, 94] width 244 height 49
type input "T91562"
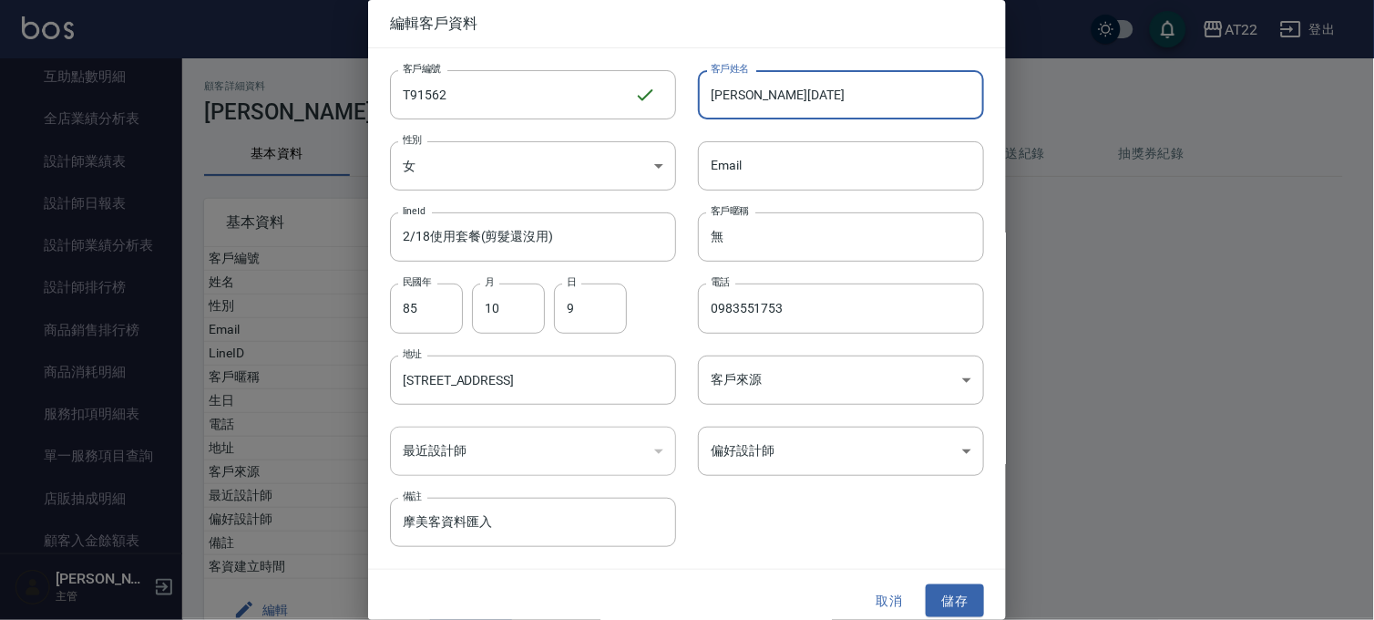
drag, startPoint x: 855, startPoint y: 100, endPoint x: 749, endPoint y: 119, distance: 107.4
click at [749, 119] on input "陳雅琦24.7.28" at bounding box center [841, 94] width 286 height 49
type input "陳雅琦27.9.11"
click at [952, 595] on button "儲存" at bounding box center [955, 601] width 58 height 34
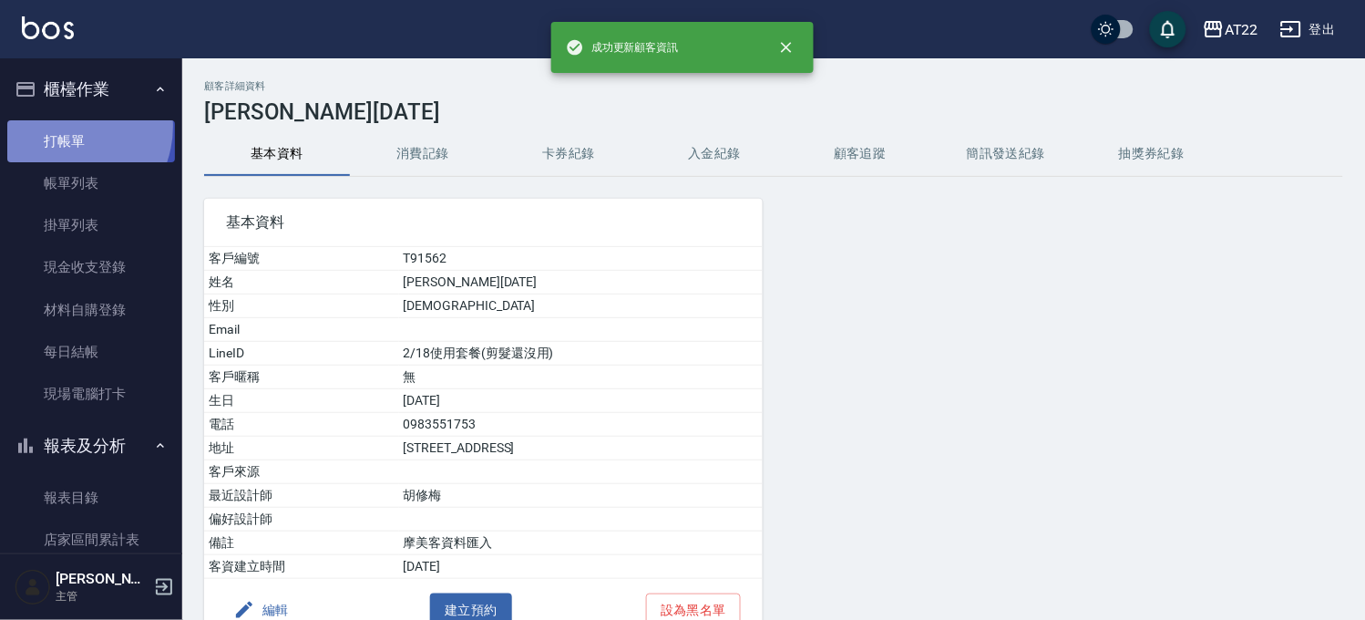
click at [61, 126] on link "打帳單" at bounding box center [91, 141] width 168 height 42
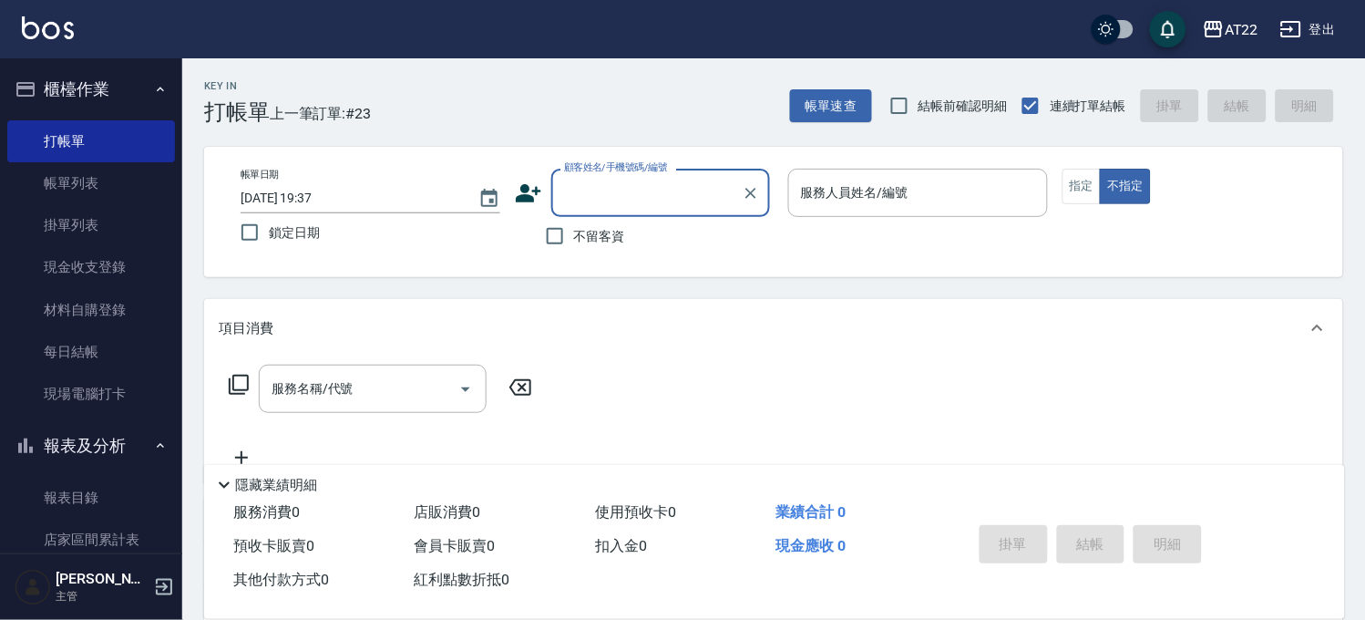
click at [633, 183] on input "顧客姓名/手機號碼/編號" at bounding box center [647, 193] width 175 height 32
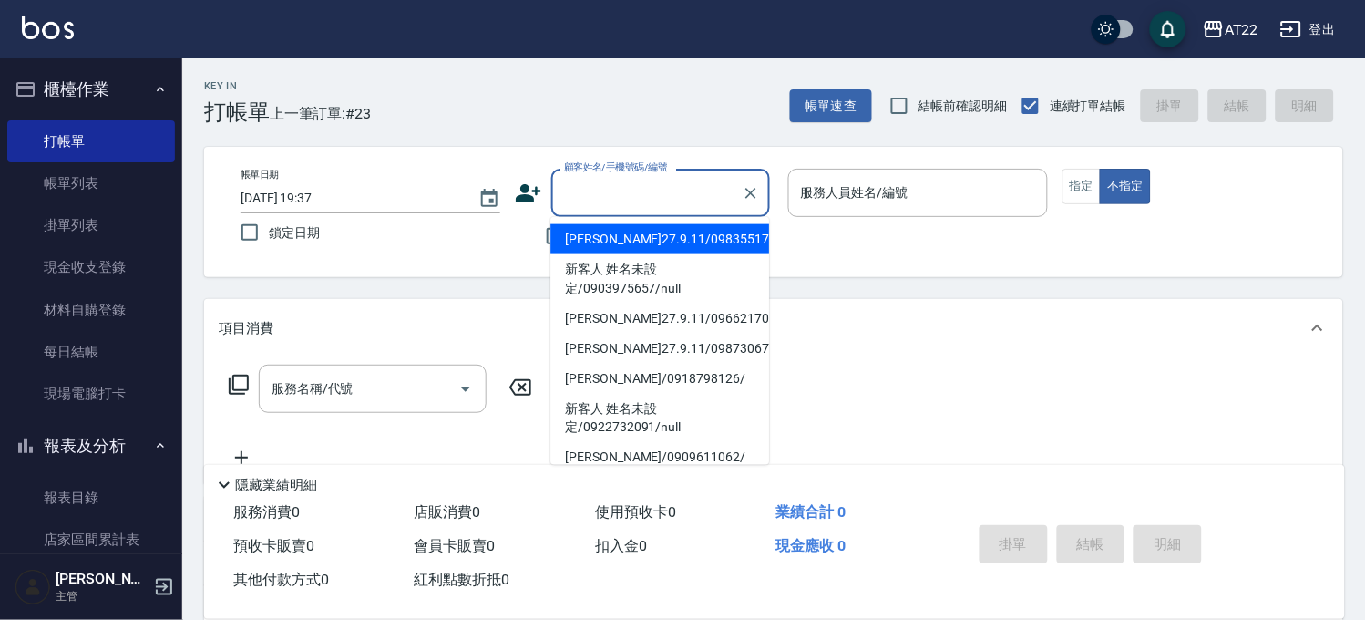
click at [611, 252] on li "陳雅琦27.9.11/0983551753/T91562" at bounding box center [659, 239] width 219 height 30
type input "陳雅琦27.9.11/0983551753/T91562"
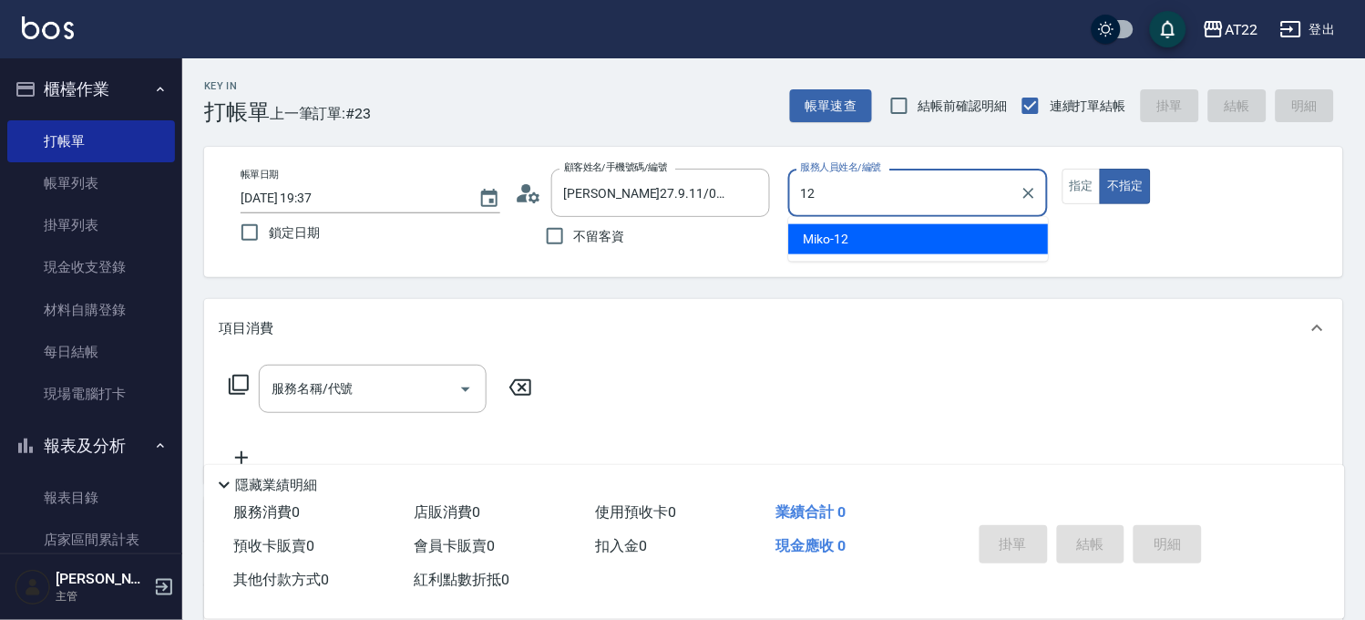
type input "Miko-12"
type button "false"
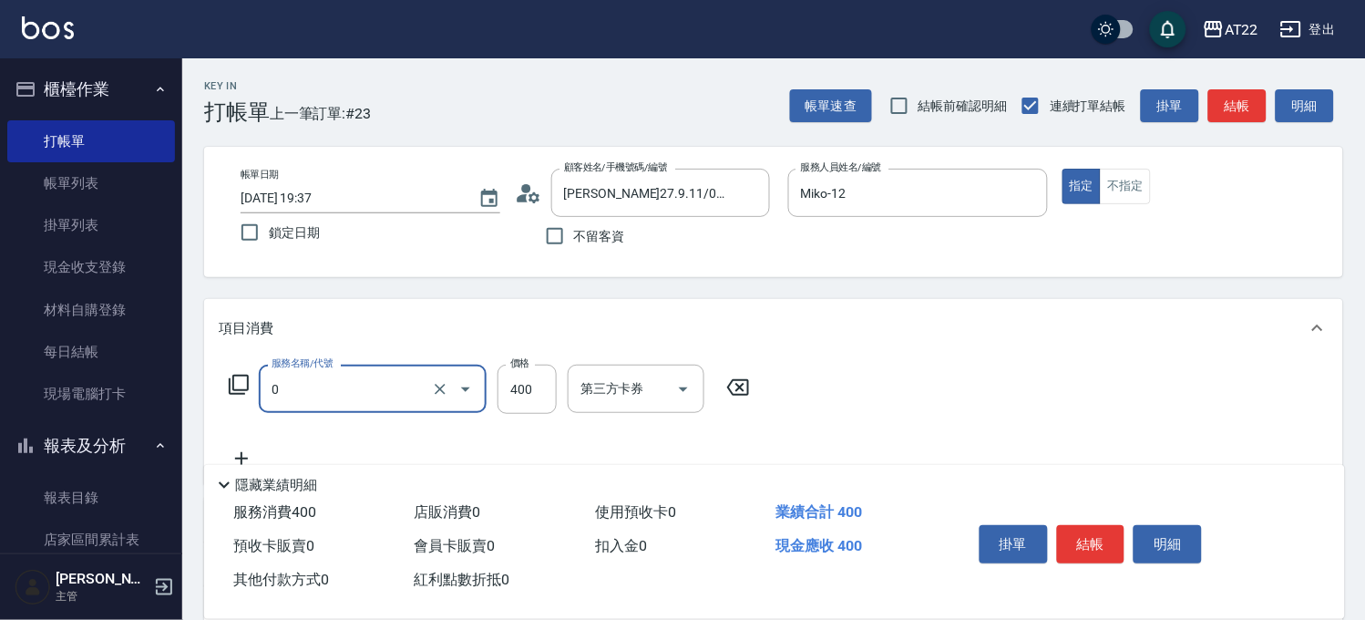
type input "有機洗髮(0)"
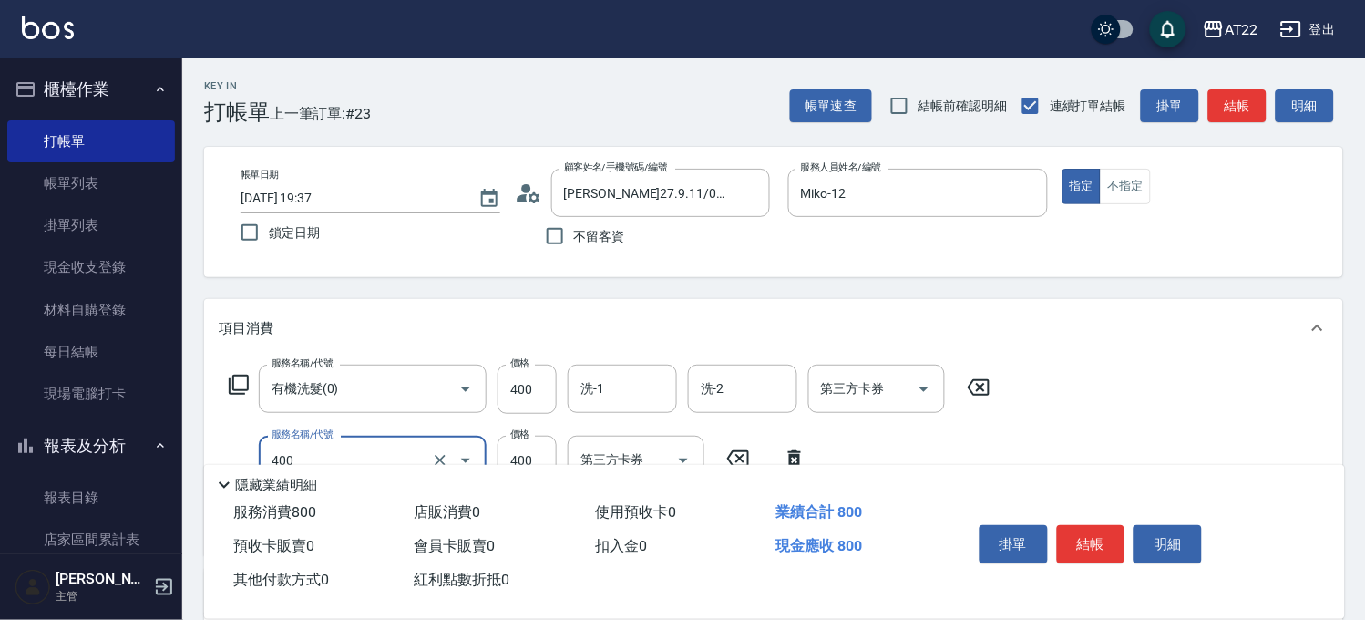
type input "剪髮(400)"
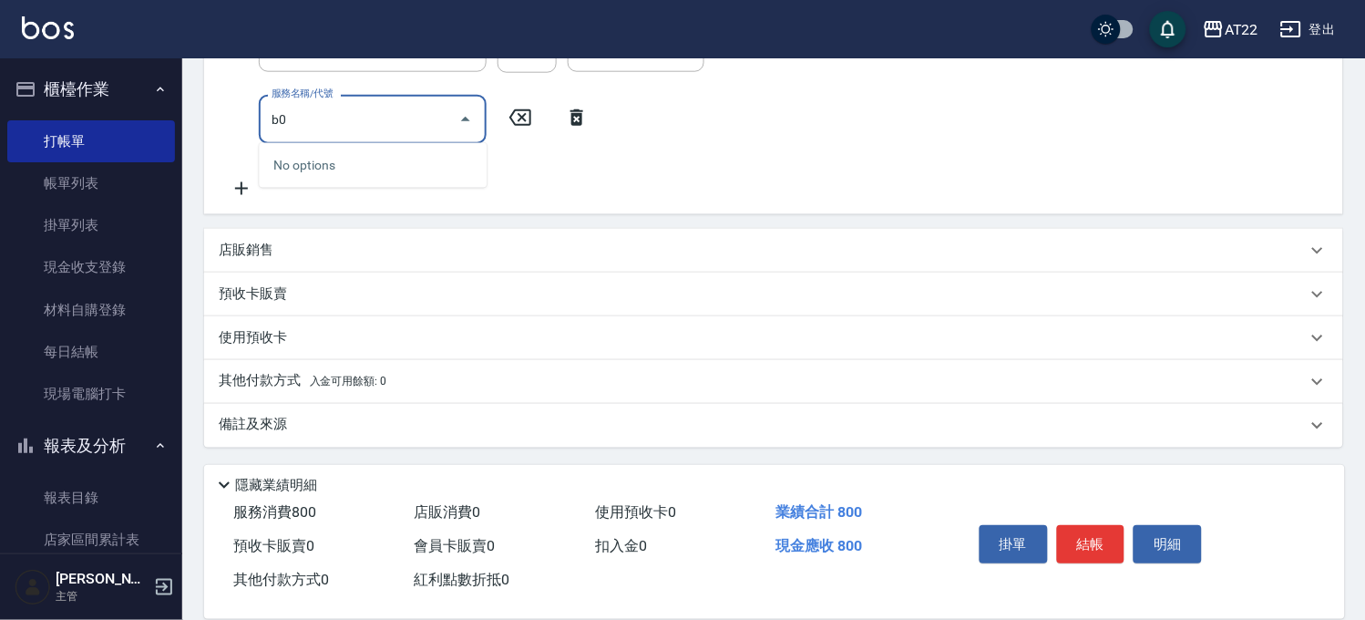
type input "b"
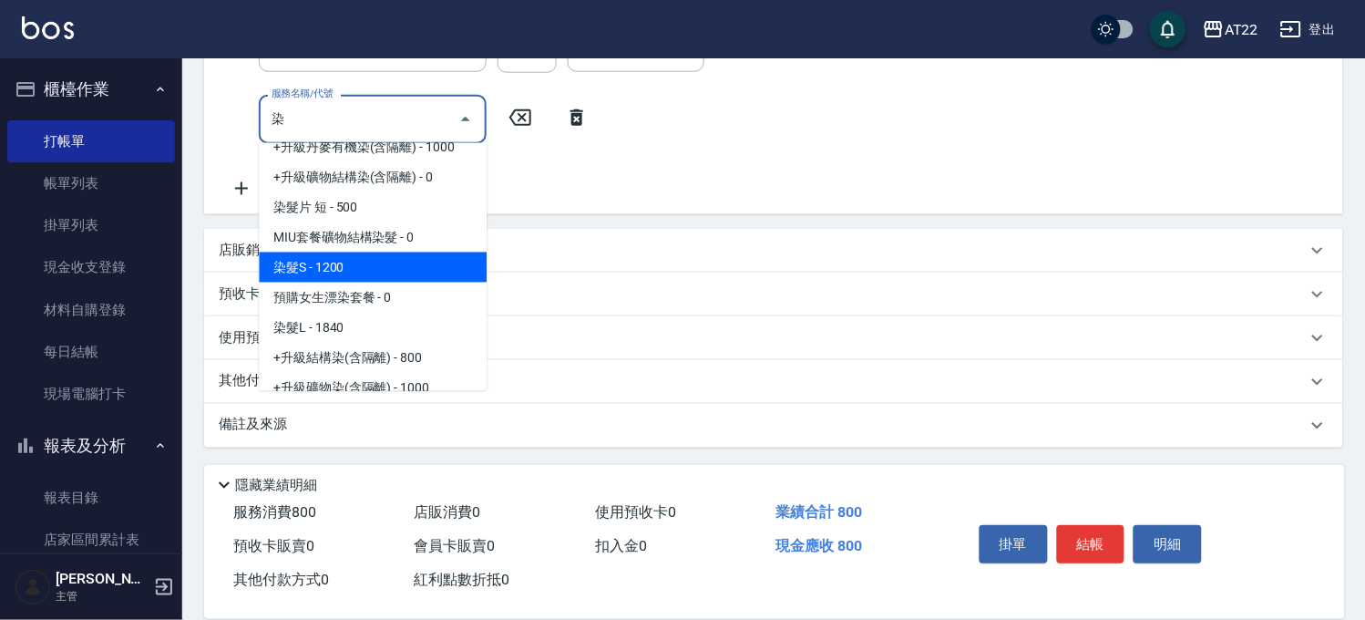
scroll to position [202, 0]
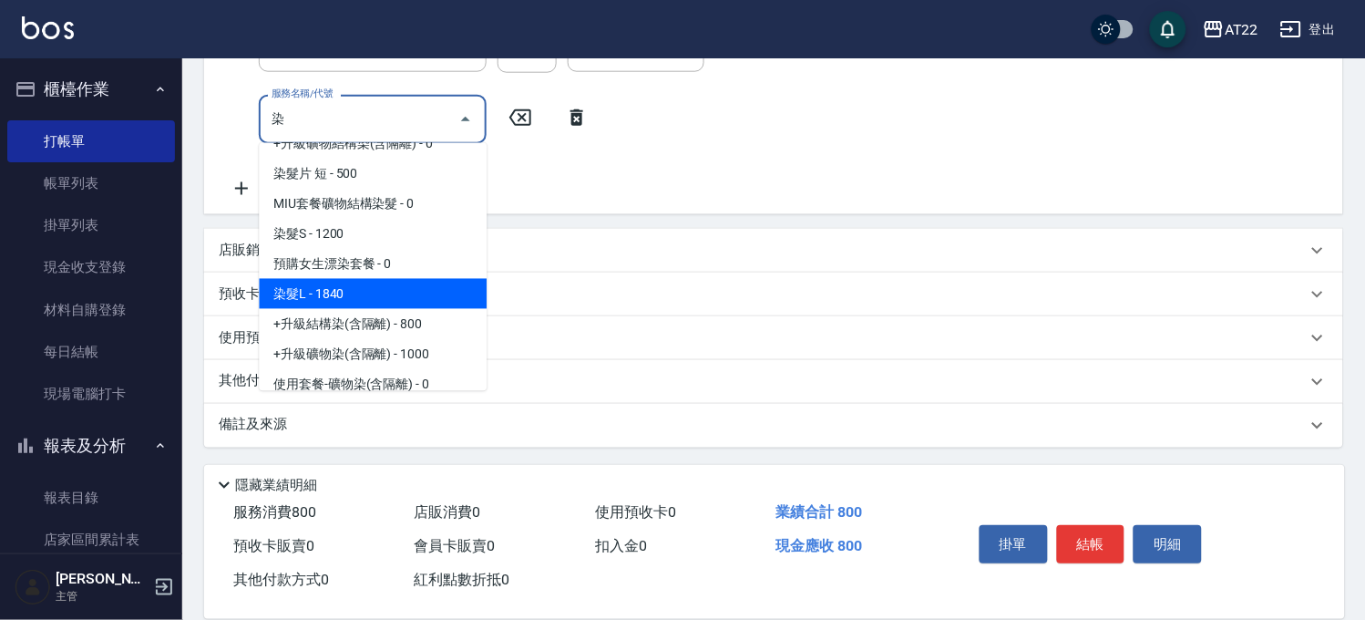
click at [360, 302] on span "染髮L - 1840" at bounding box center [373, 294] width 228 height 30
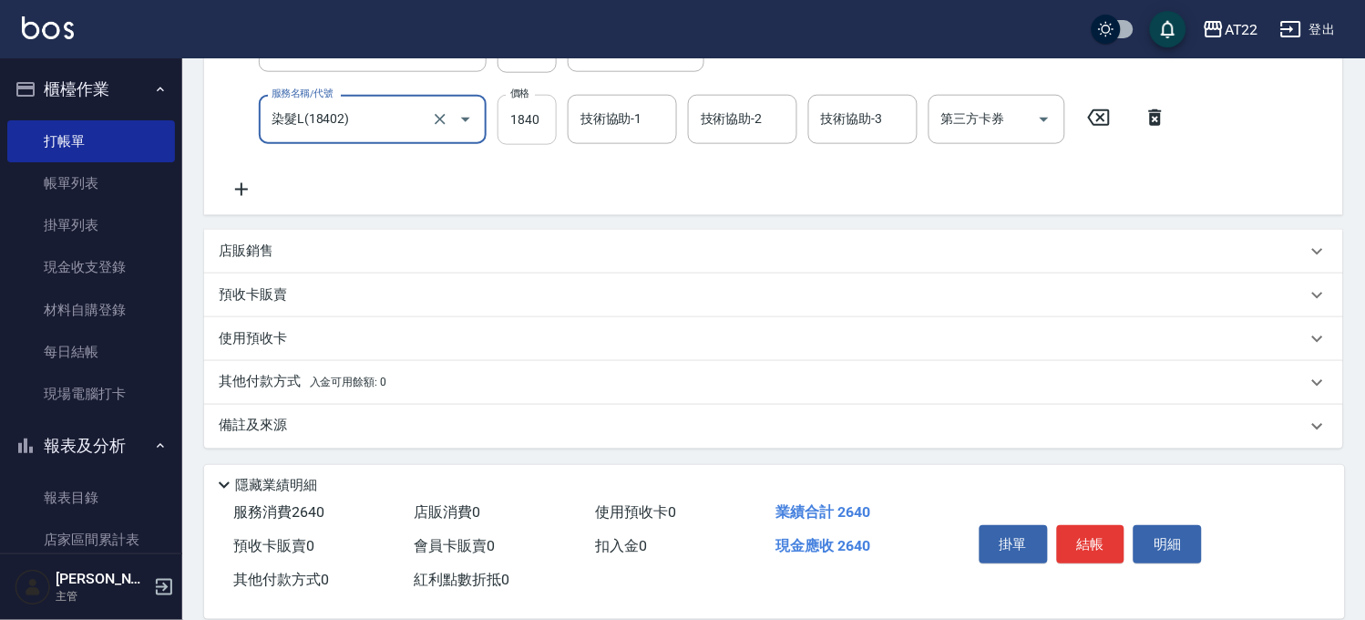
type input "染髮L(18402)"
click at [522, 118] on div "服務名稱/代號 有機洗髮(0) 服務名稱/代號 價格 400 價格 洗-1 洗-1 洗-2 洗-2 第三方卡券 第三方卡券 服務名稱/代號 剪髮(400) 服…" at bounding box center [699, 76] width 960 height 247
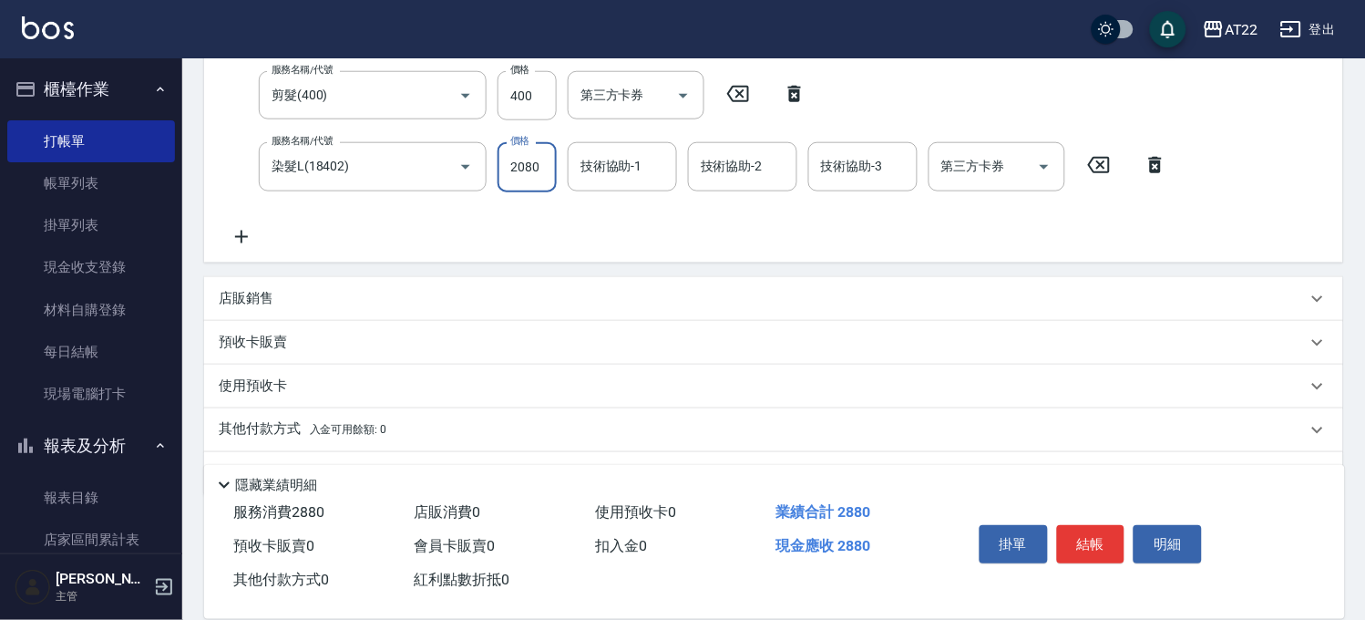
type input "2080"
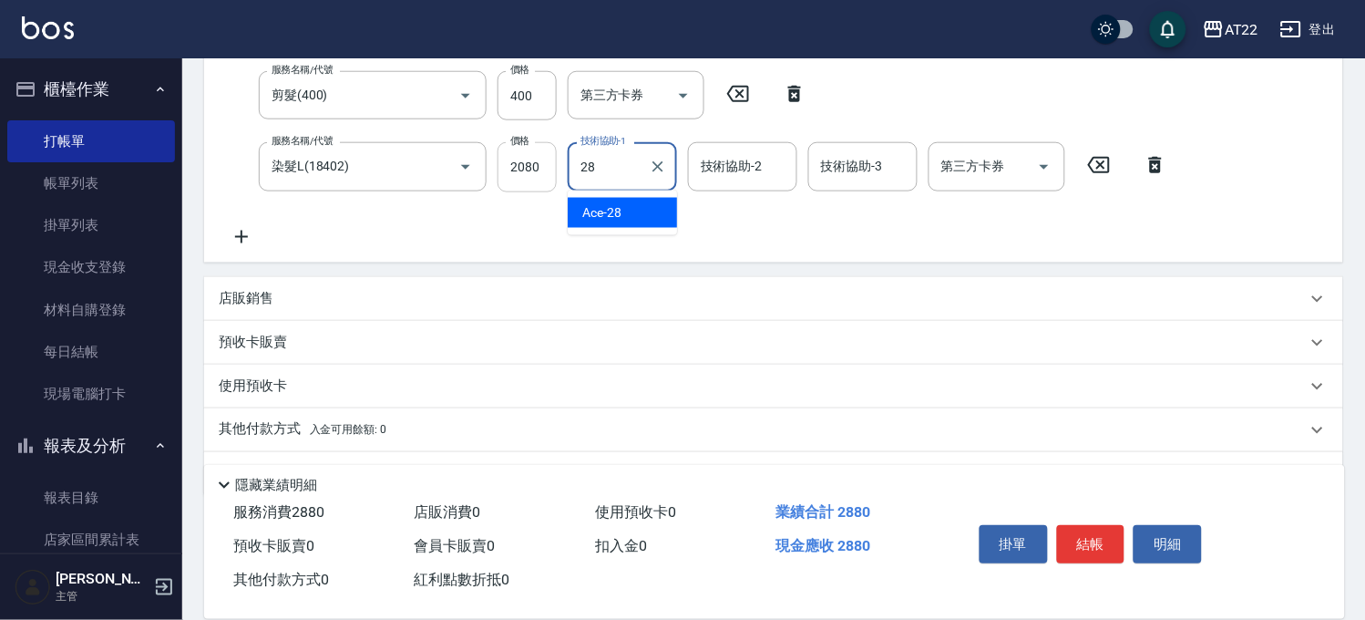
type input "Ace-28"
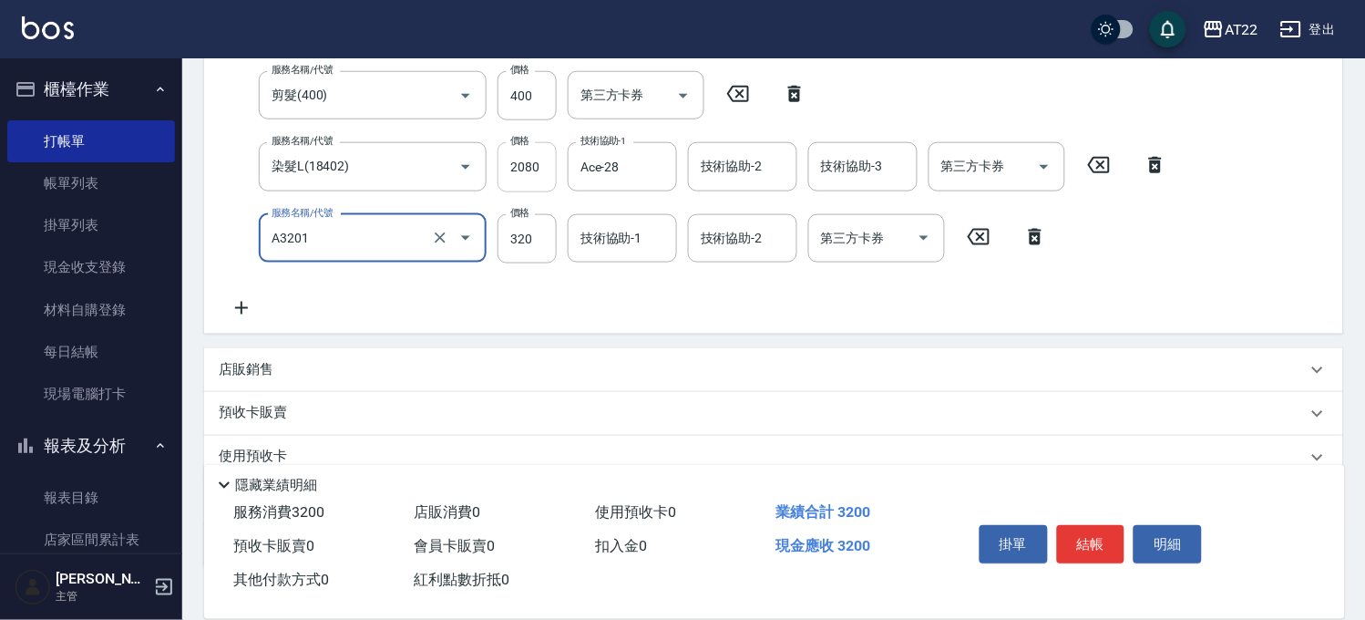
type input "頭皮隔離液(A3201)"
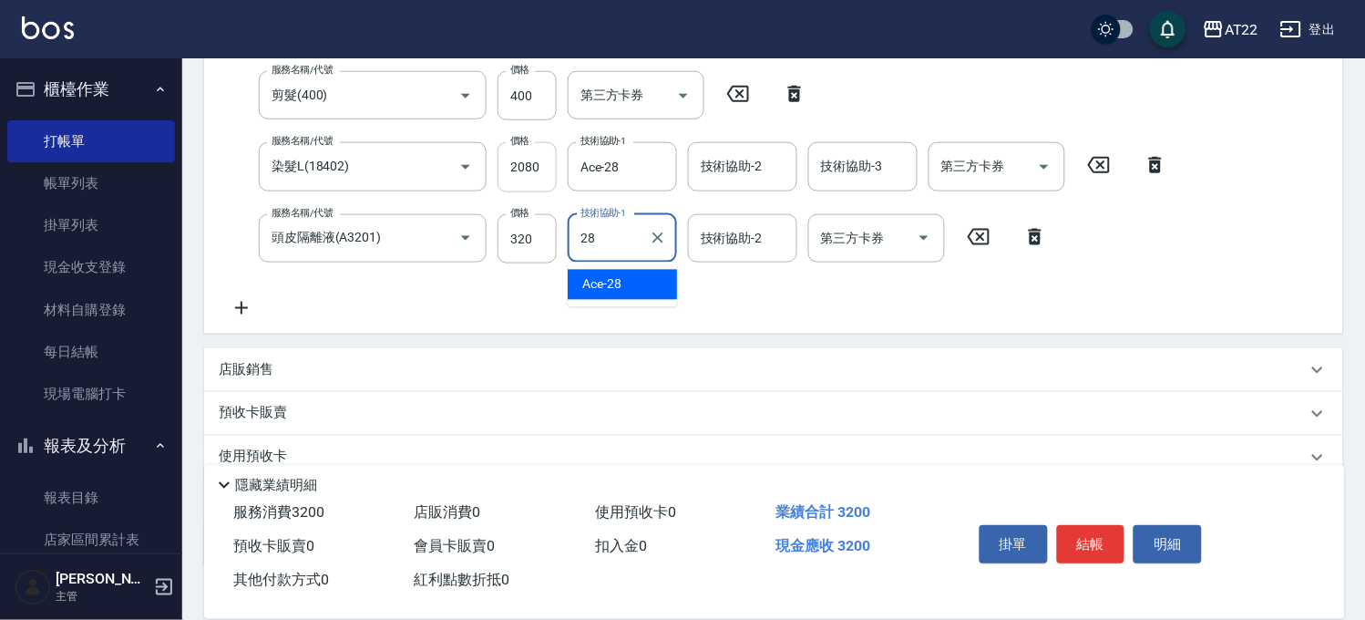
type input "Ace-28"
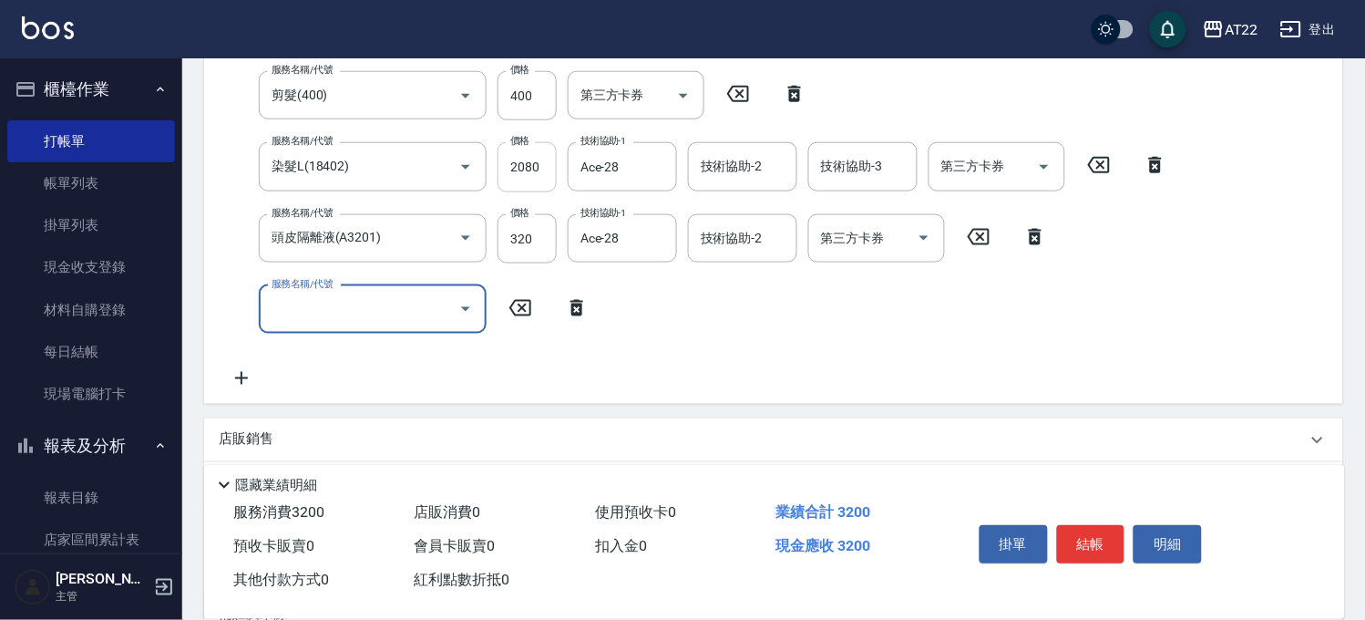
scroll to position [554, 0]
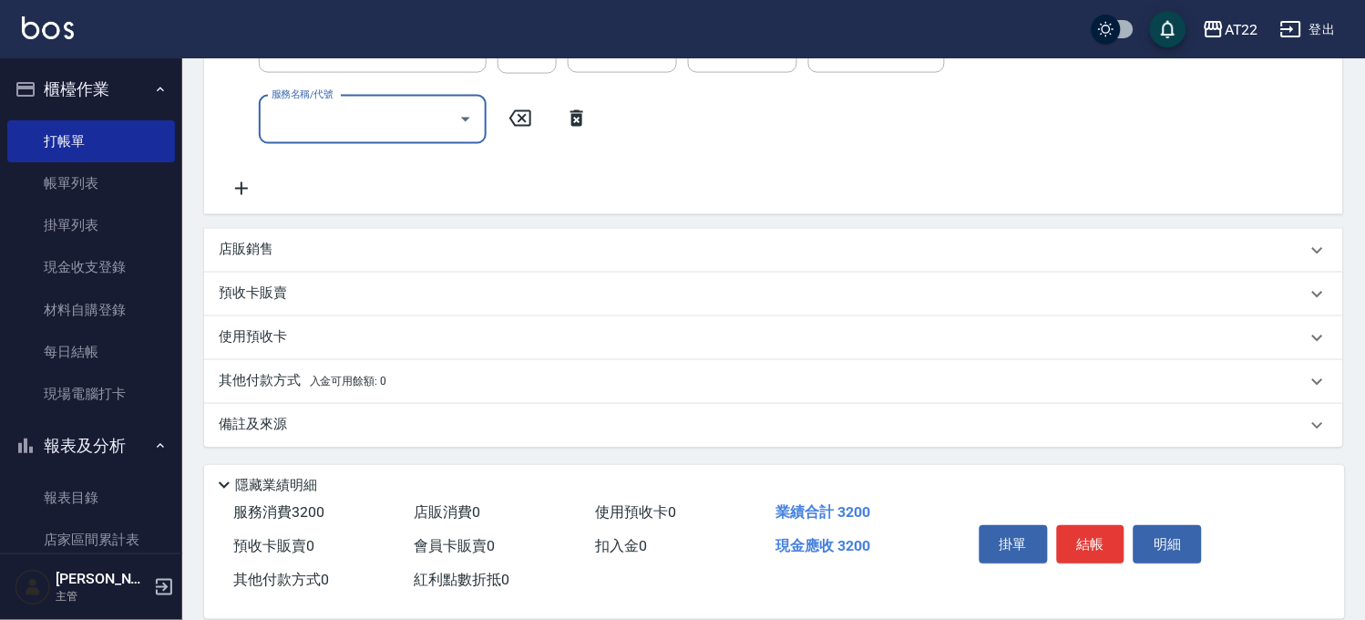
click at [381, 249] on div "店販銷售" at bounding box center [763, 250] width 1088 height 19
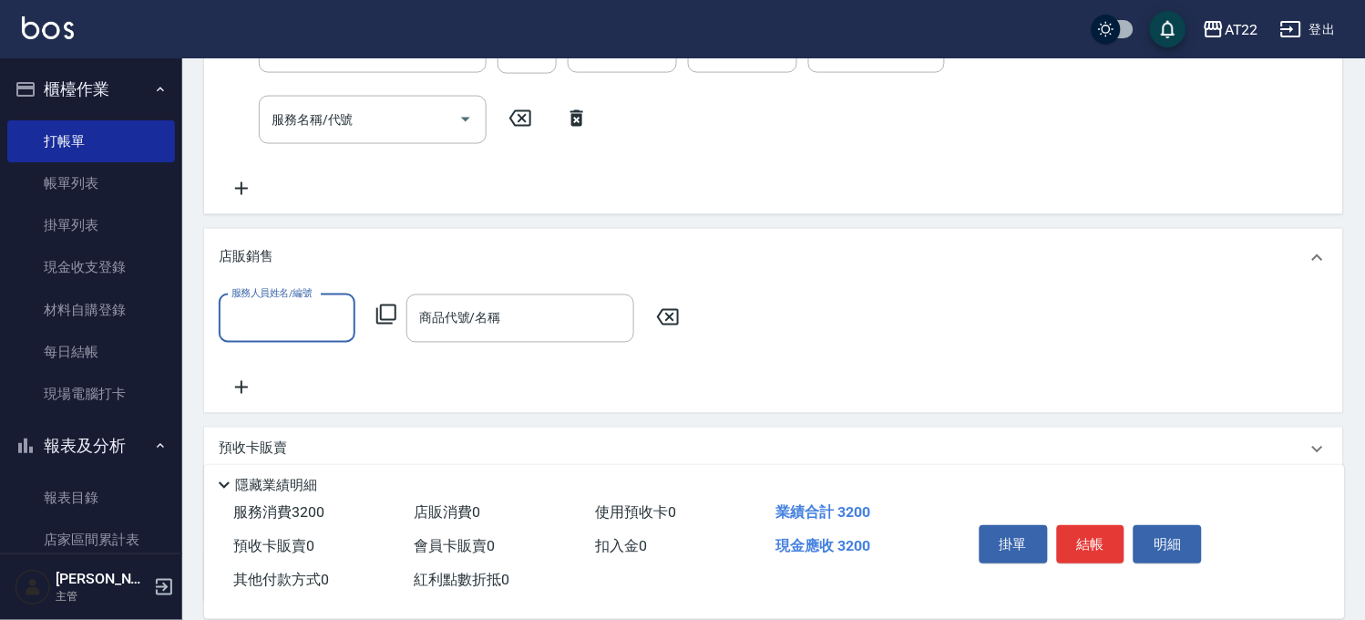
scroll to position [0, 0]
type input "Miko-12"
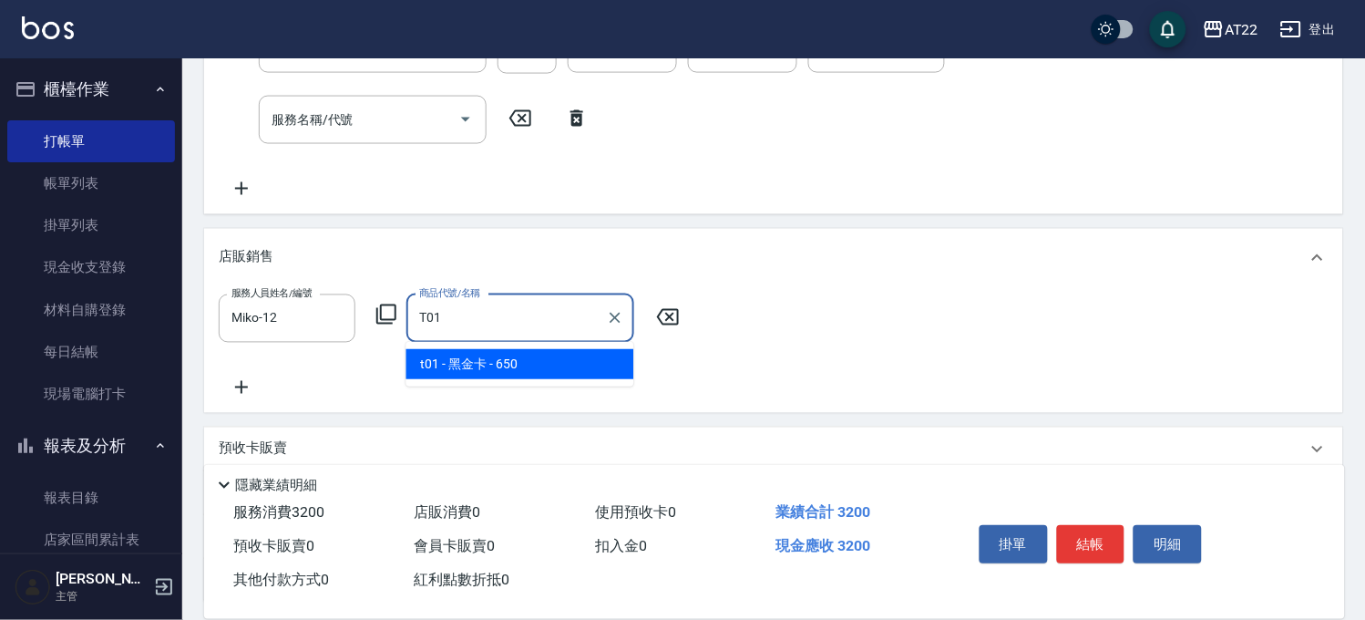
type input "黑金卡"
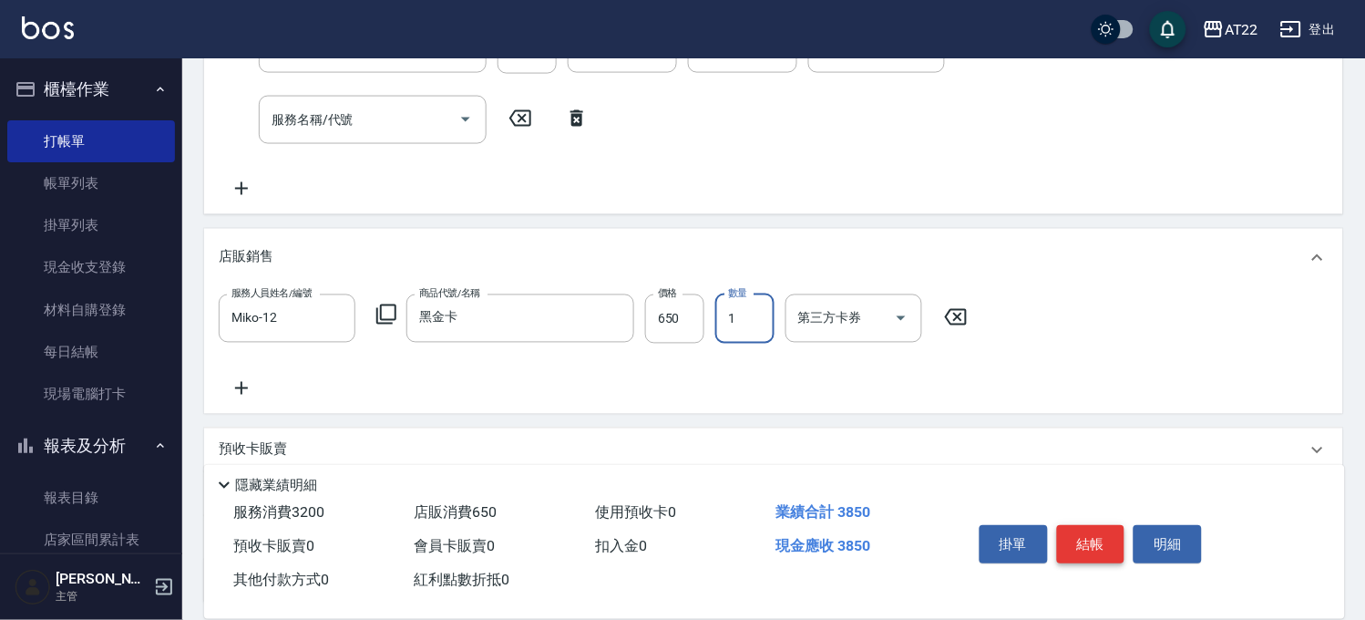
click at [1106, 530] on button "結帳" at bounding box center [1091, 544] width 68 height 38
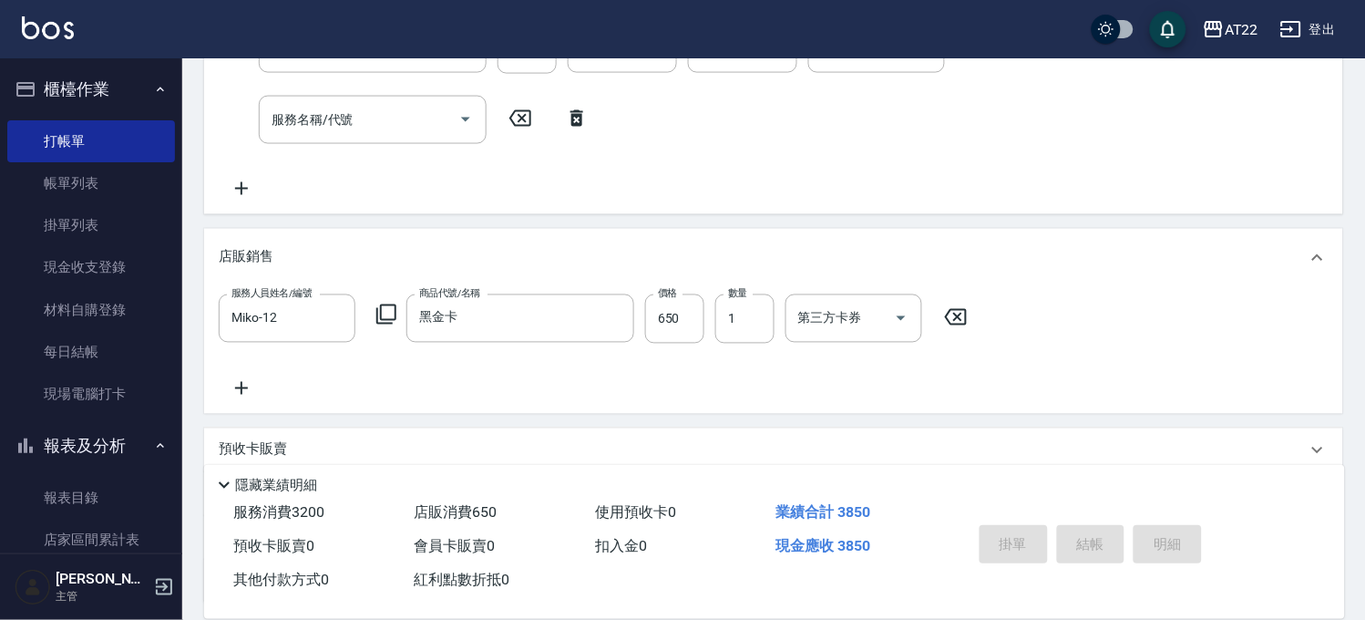
scroll to position [251, 0]
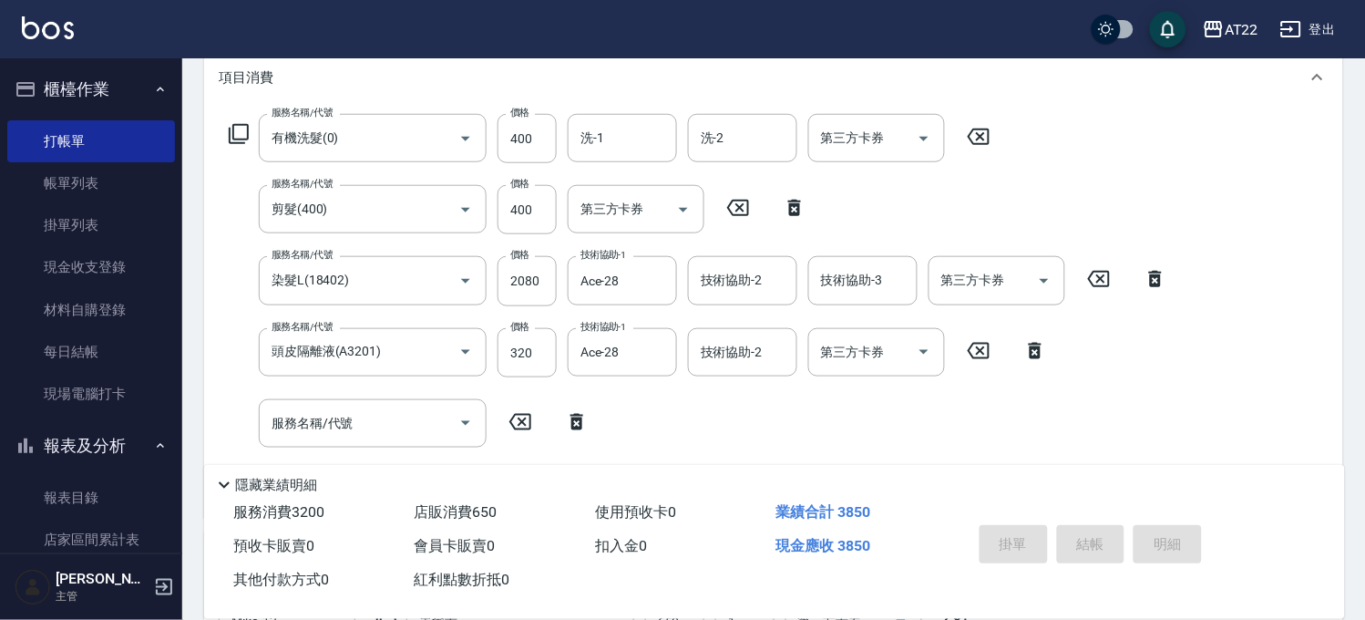
type input "2025/09/11 19:38"
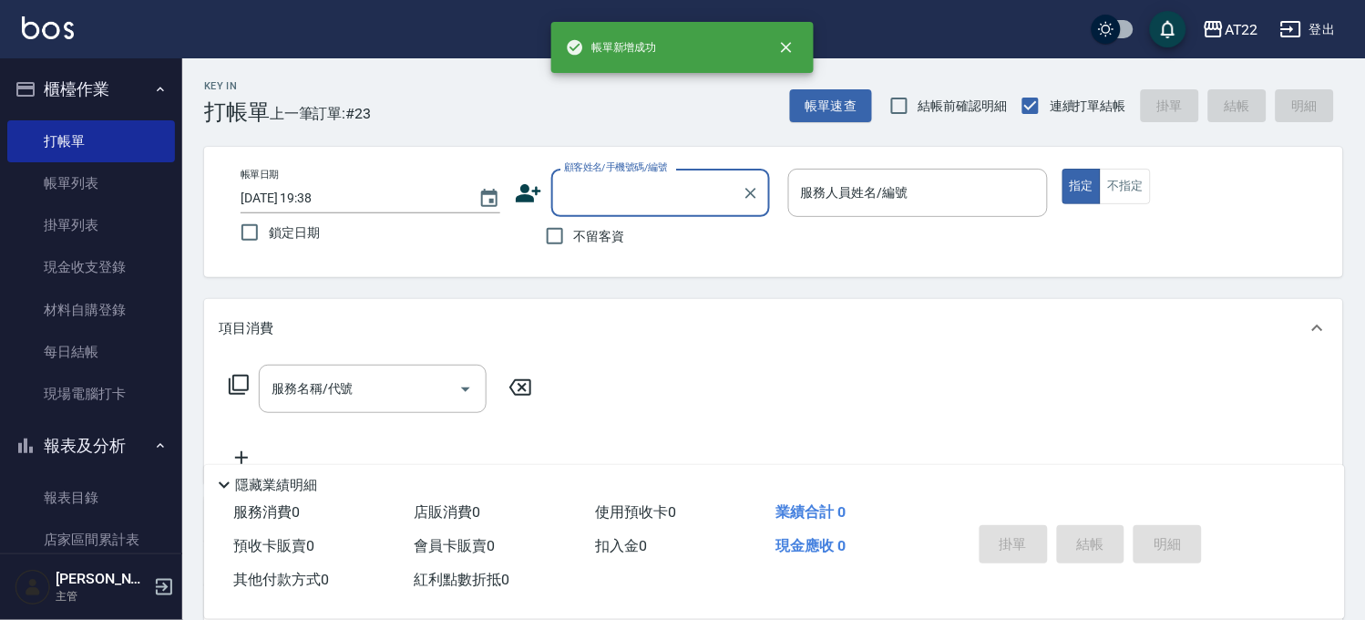
scroll to position [0, 0]
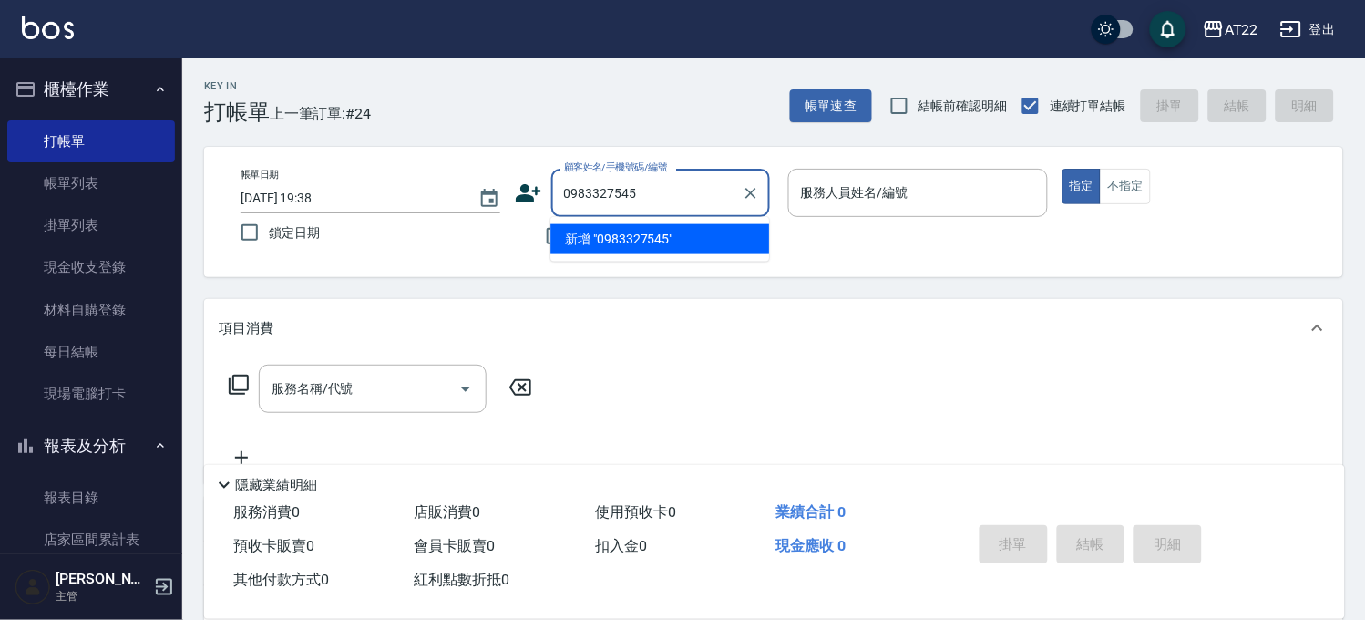
click at [652, 194] on input "0983327545" at bounding box center [647, 193] width 175 height 32
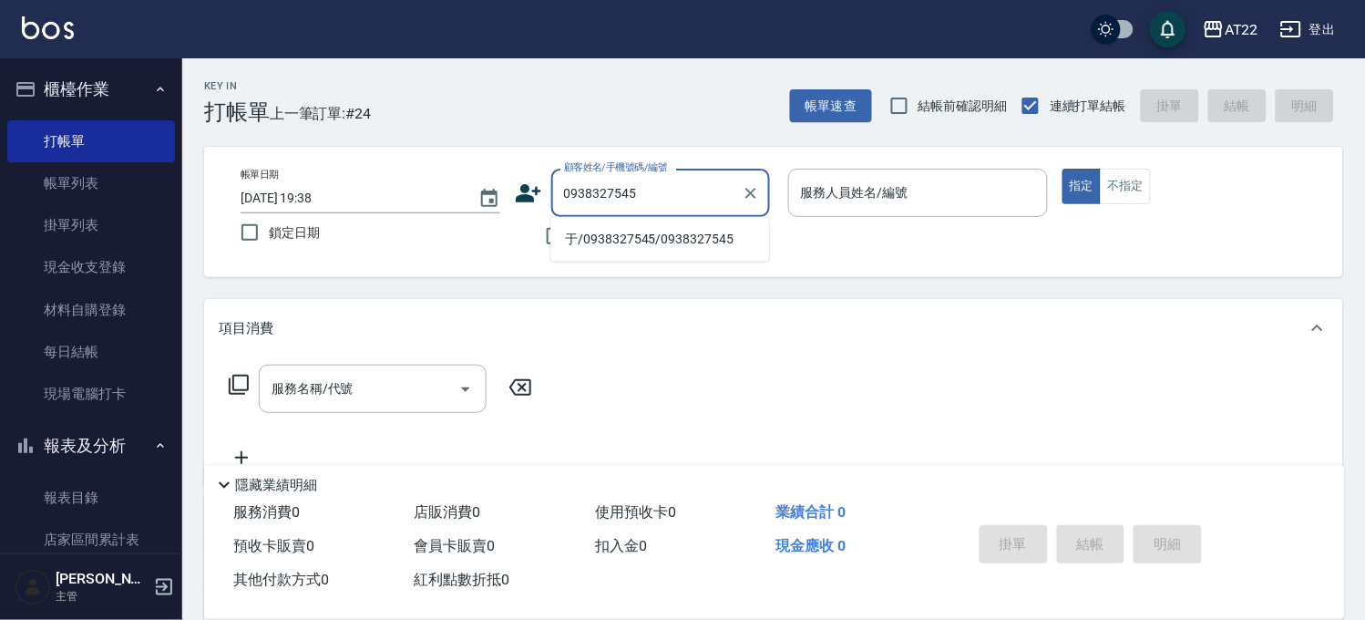
click at [653, 230] on li "于/0938327545/0938327545" at bounding box center [659, 239] width 219 height 30
type input "于/0938327545/0938327545"
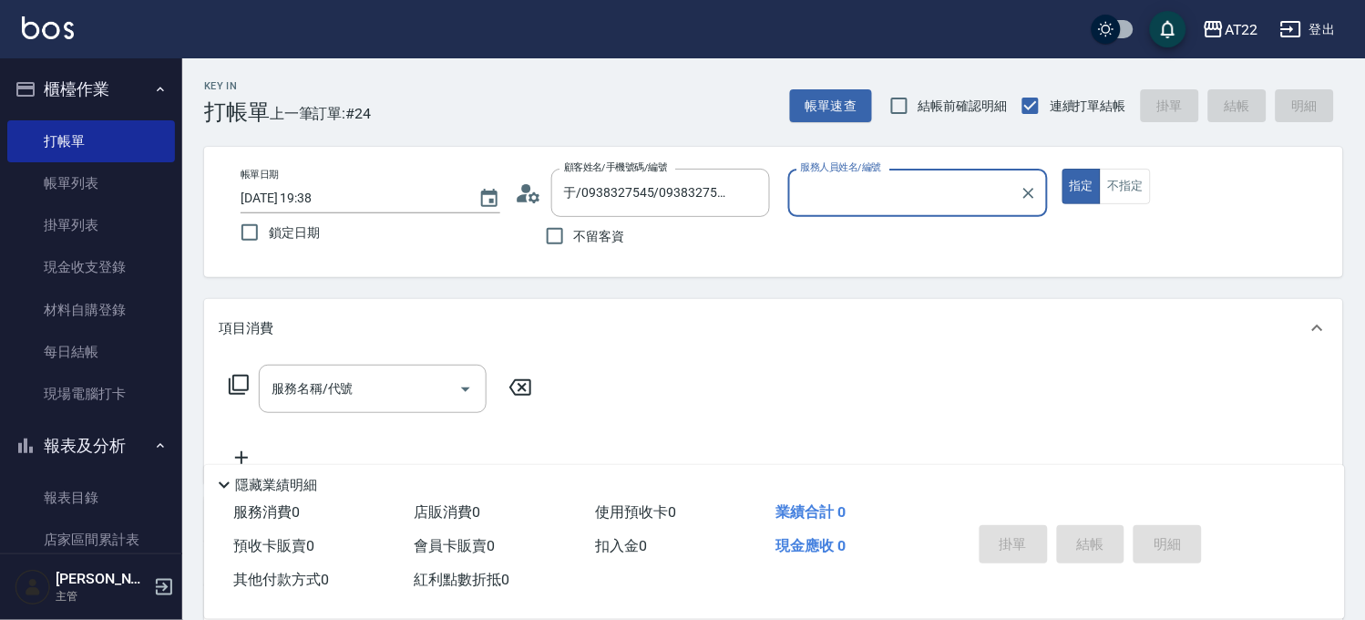
type input "Miko-12"
click at [700, 211] on div "于/0938327545/0938327545 顧客姓名/手機號碼/編號" at bounding box center [660, 193] width 219 height 48
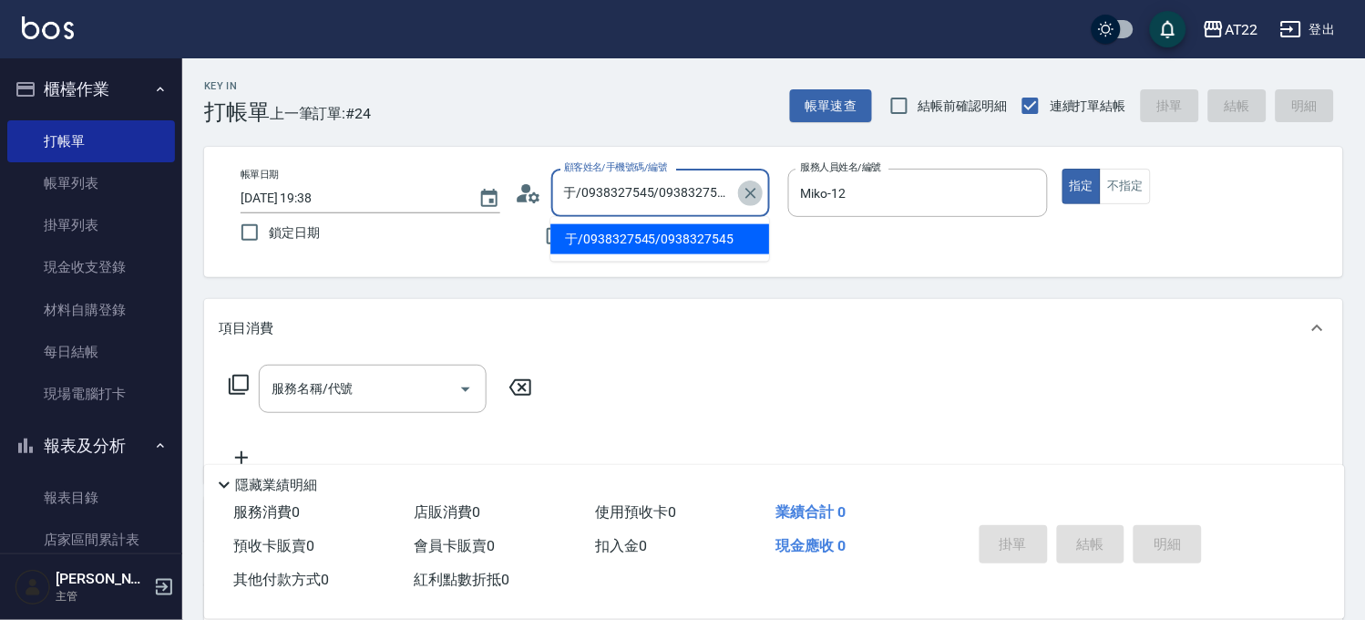
click at [758, 185] on icon "Clear" at bounding box center [751, 193] width 18 height 18
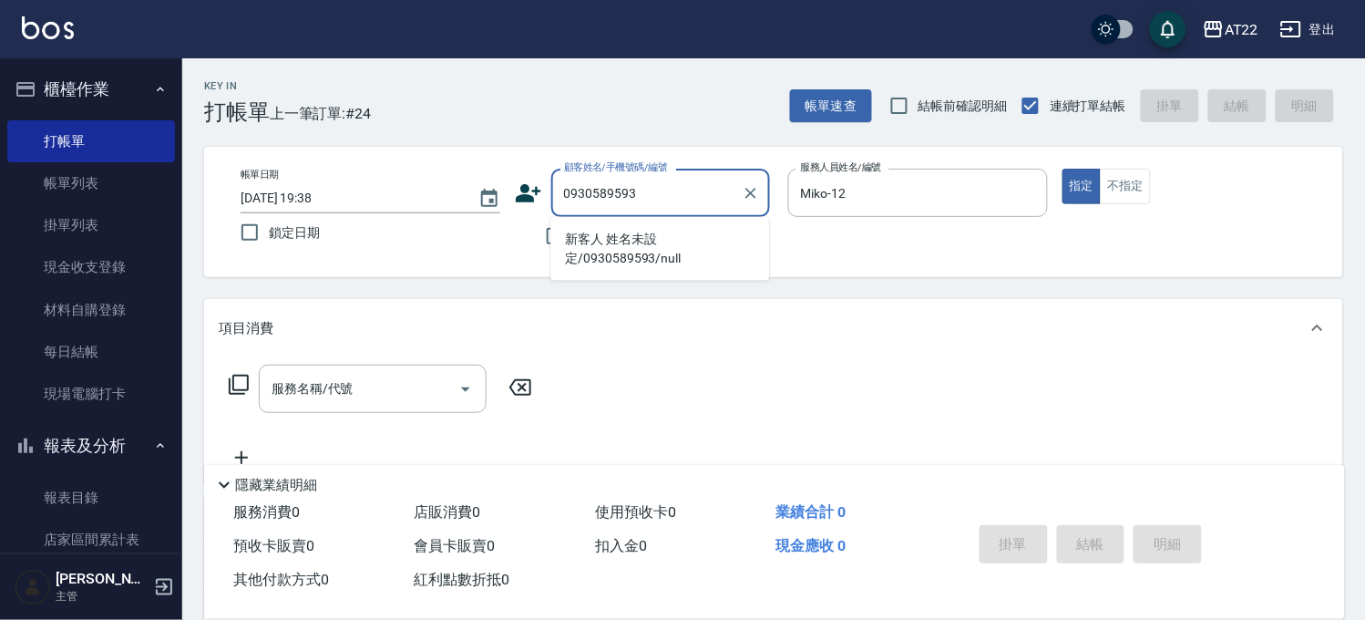
click at [567, 243] on li "新客人 姓名未設定/0930589593/null" at bounding box center [659, 248] width 219 height 49
type input "新客人 姓名未設定/0930589593/null"
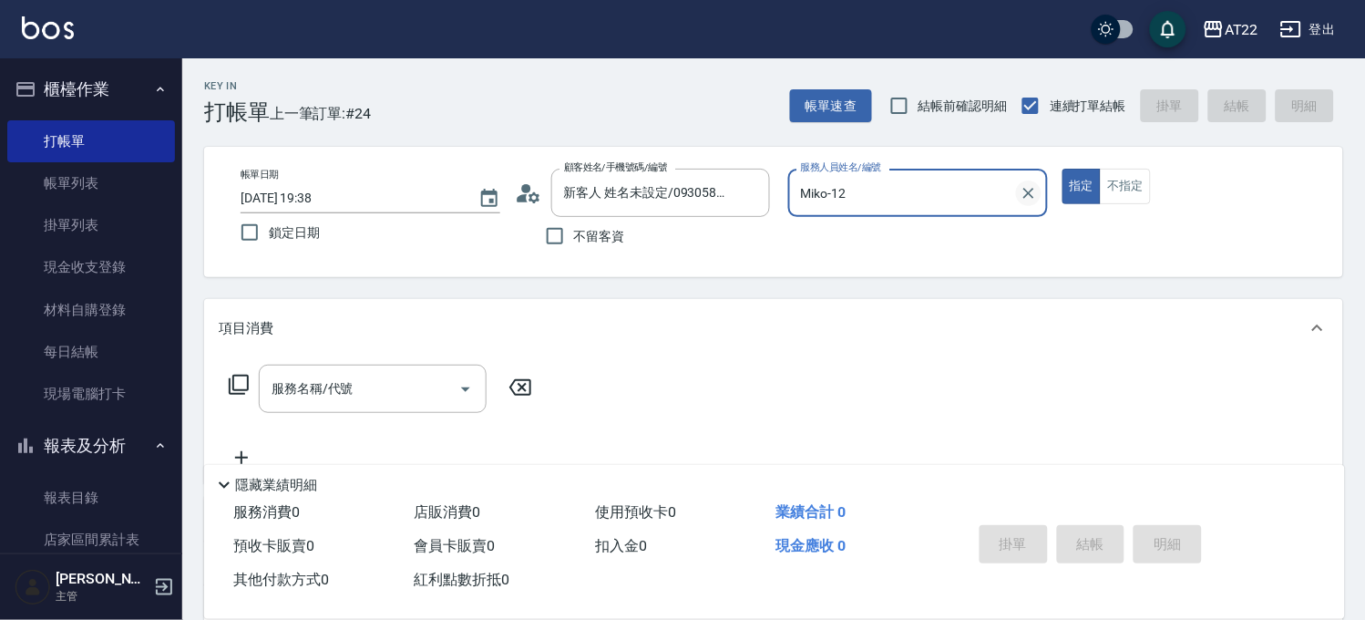
click at [1024, 193] on icon "Clear" at bounding box center [1029, 193] width 18 height 18
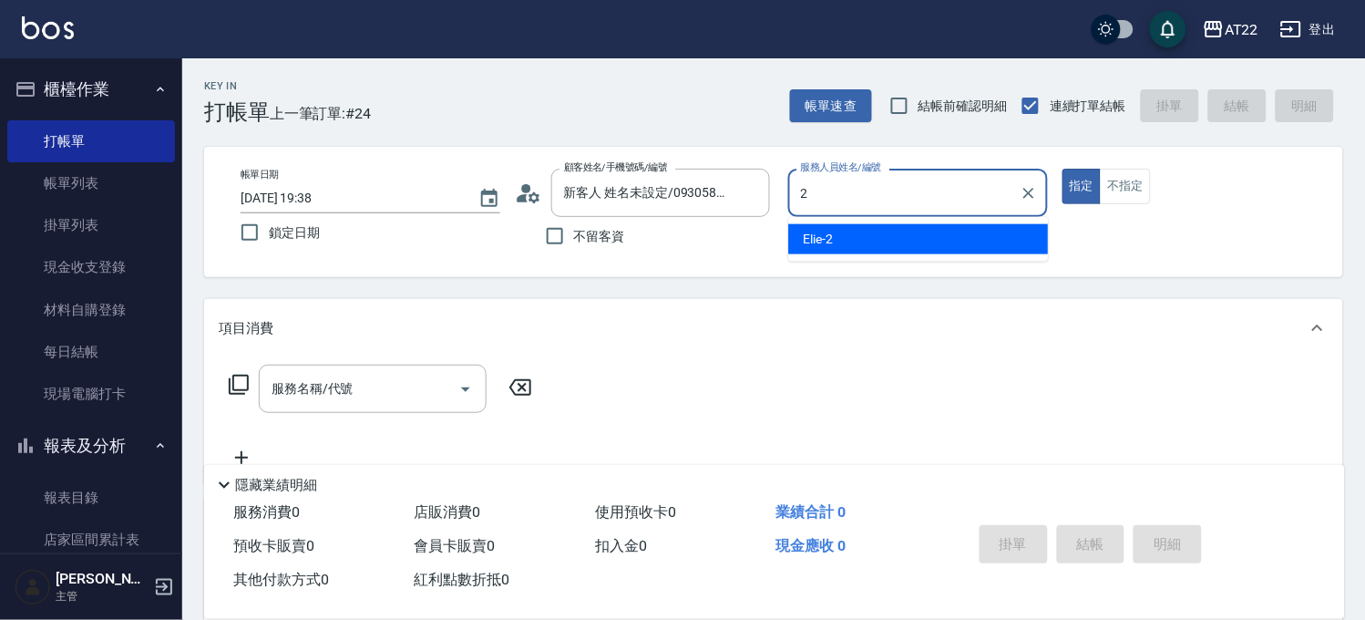
type input "Elie-2"
type button "true"
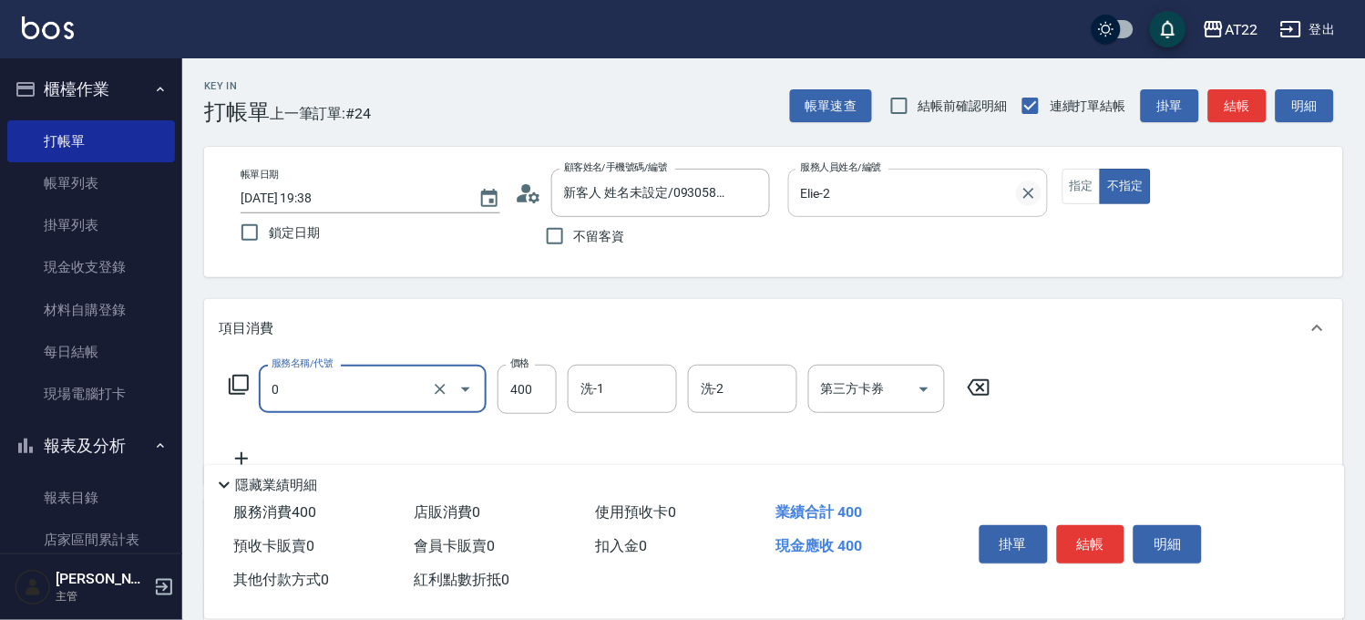
type input "有機洗髮(0)"
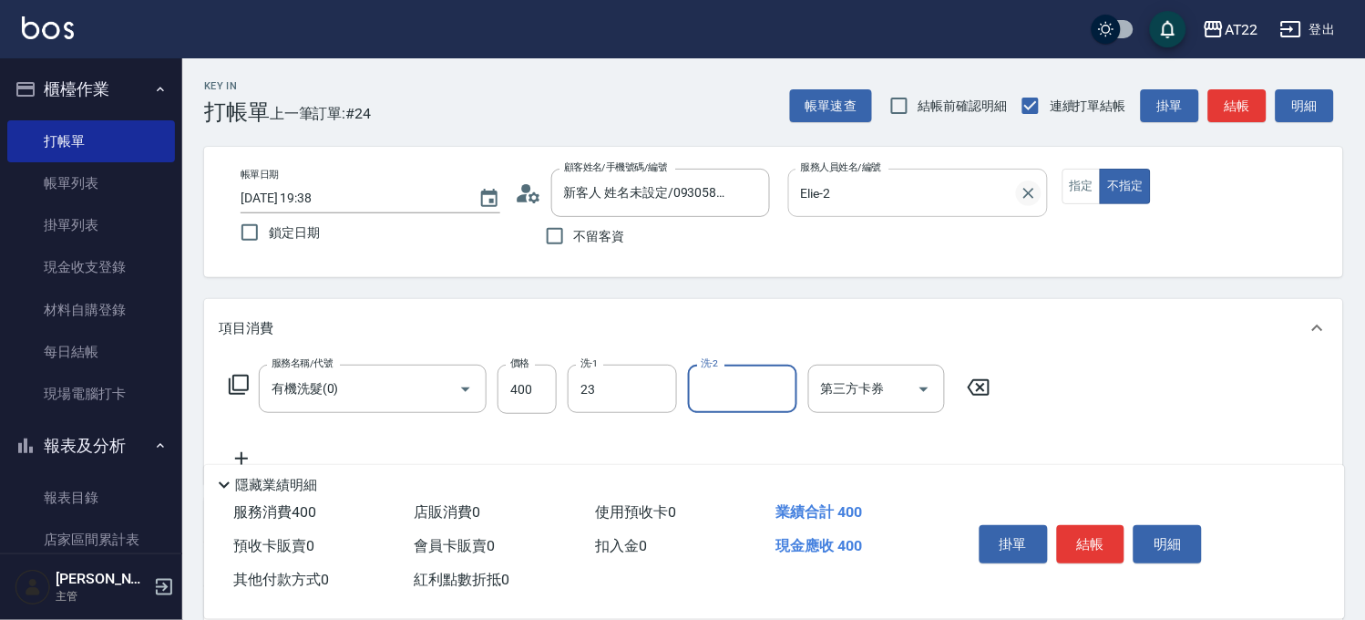
type input "Yuri-23"
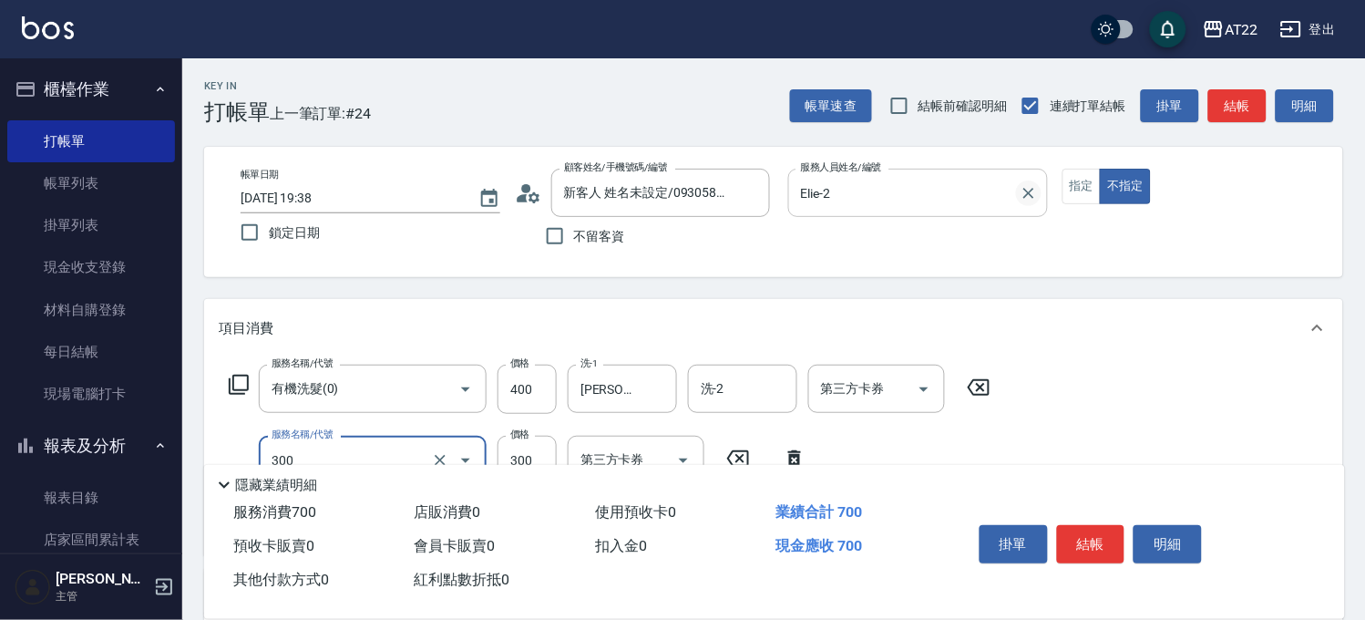
type input "剪髮(300)"
type input "250"
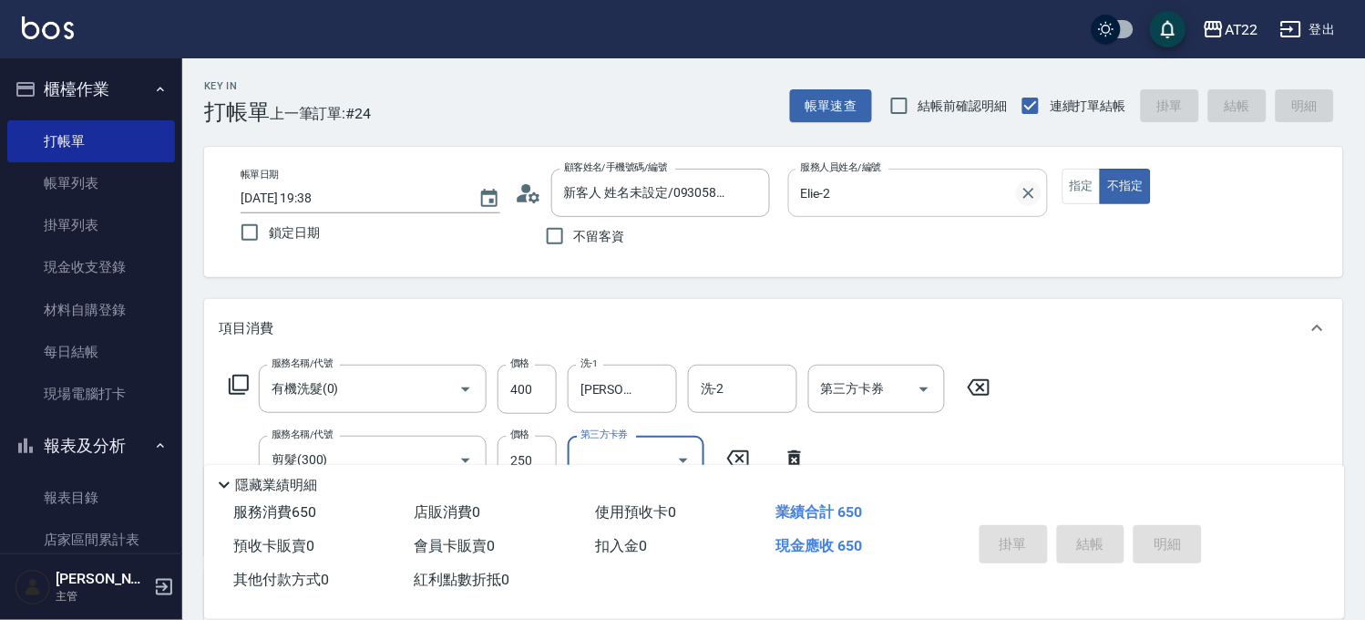
type input "2025/09/11 19:42"
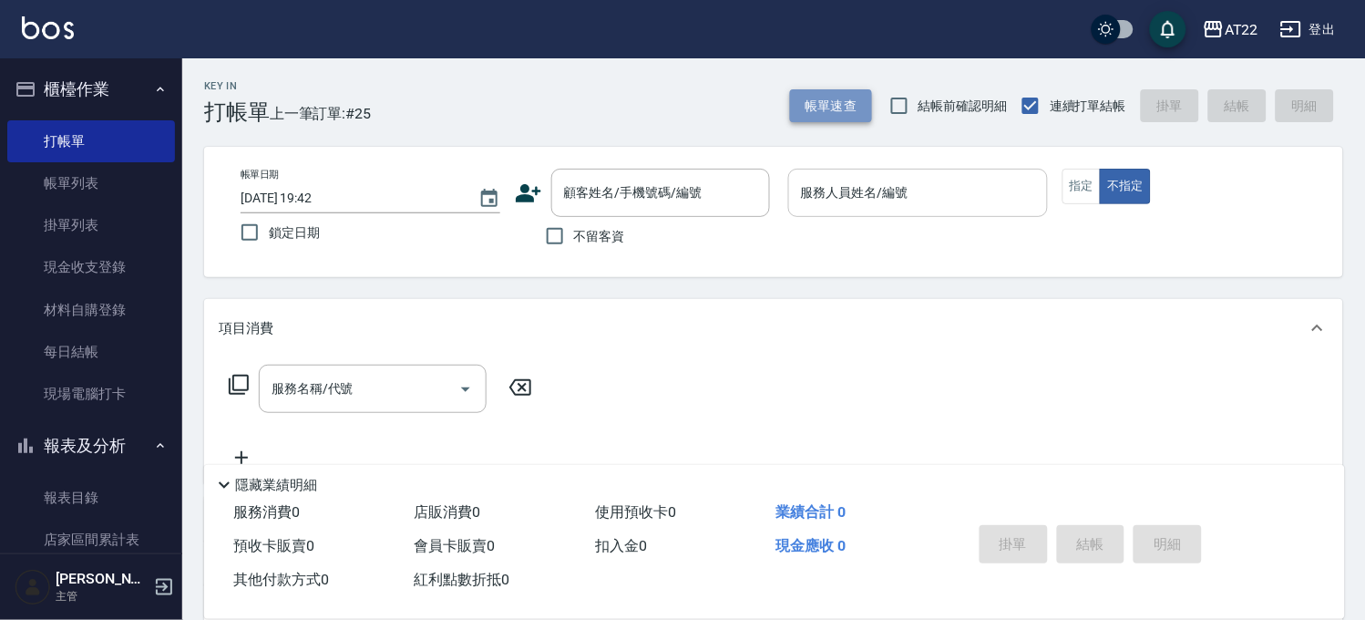
click at [794, 108] on button "帳單速查" at bounding box center [831, 106] width 82 height 34
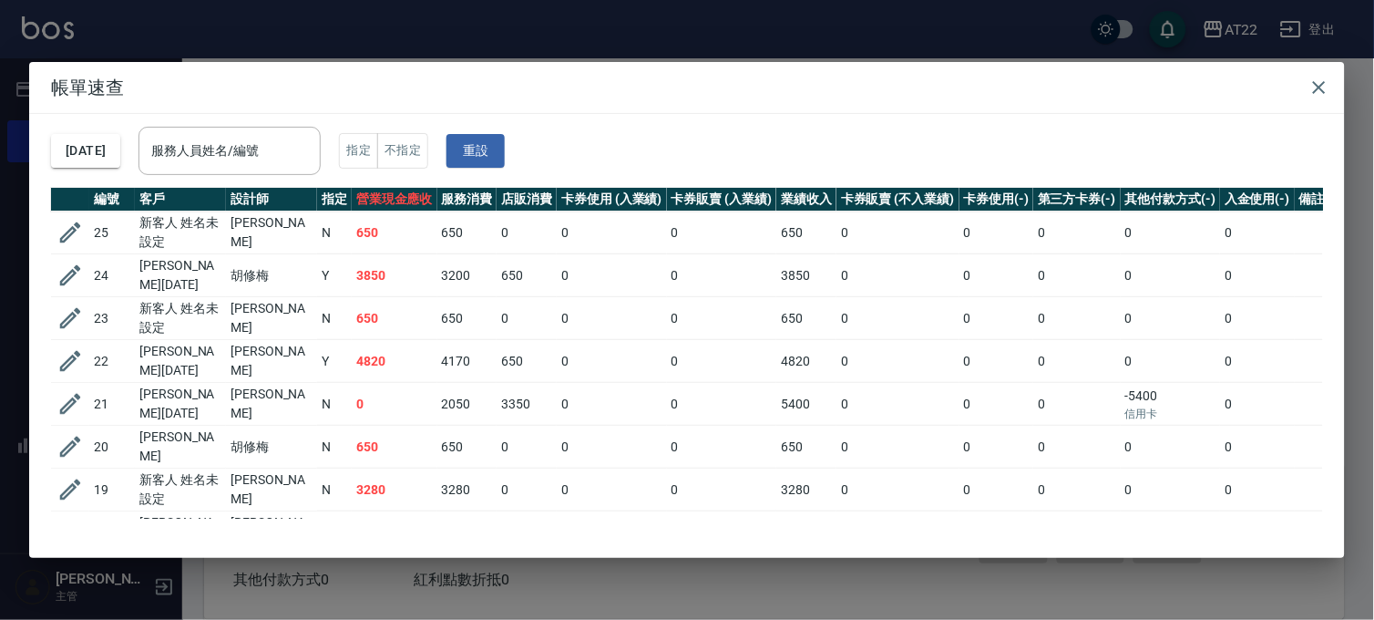
click at [618, 34] on div "帳單速查 2025/09/11 服務人員姓名/編號 服務人員姓名/編號 指定 不指定 重設 編號 客戶 設計師 指定 營業現金應收 服務消費 店販消費 卡券使…" at bounding box center [687, 310] width 1374 height 620
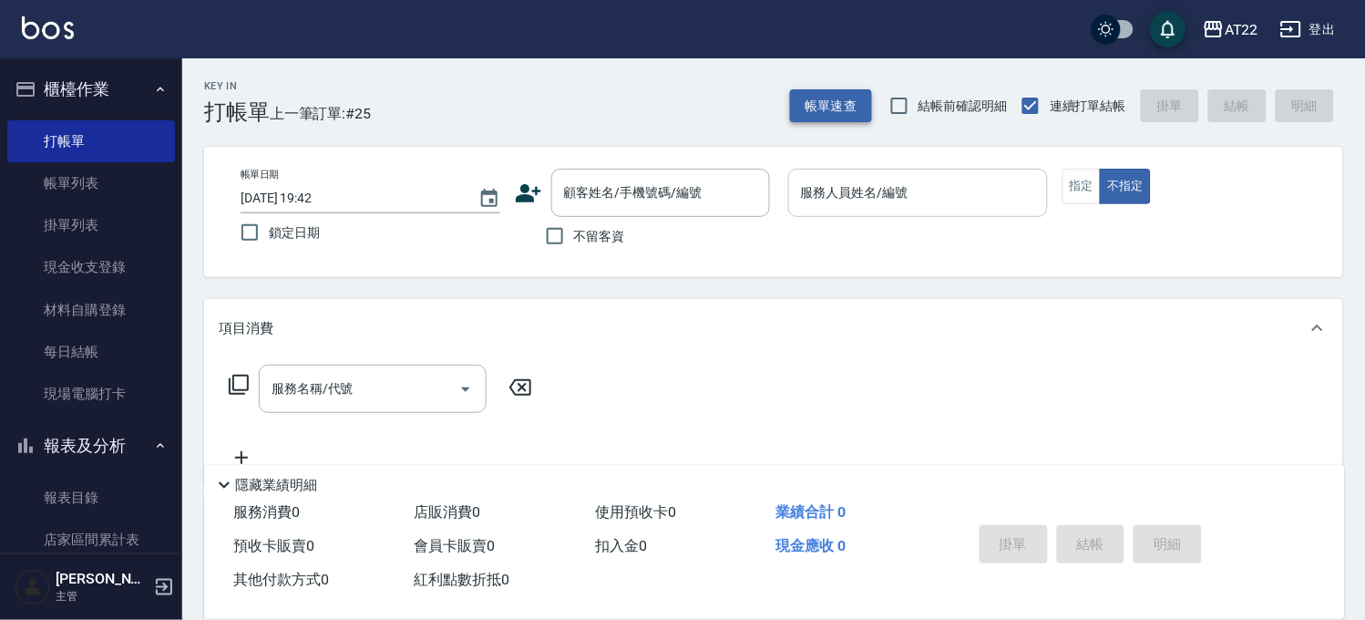
click at [827, 113] on button "帳單速查" at bounding box center [831, 106] width 82 height 34
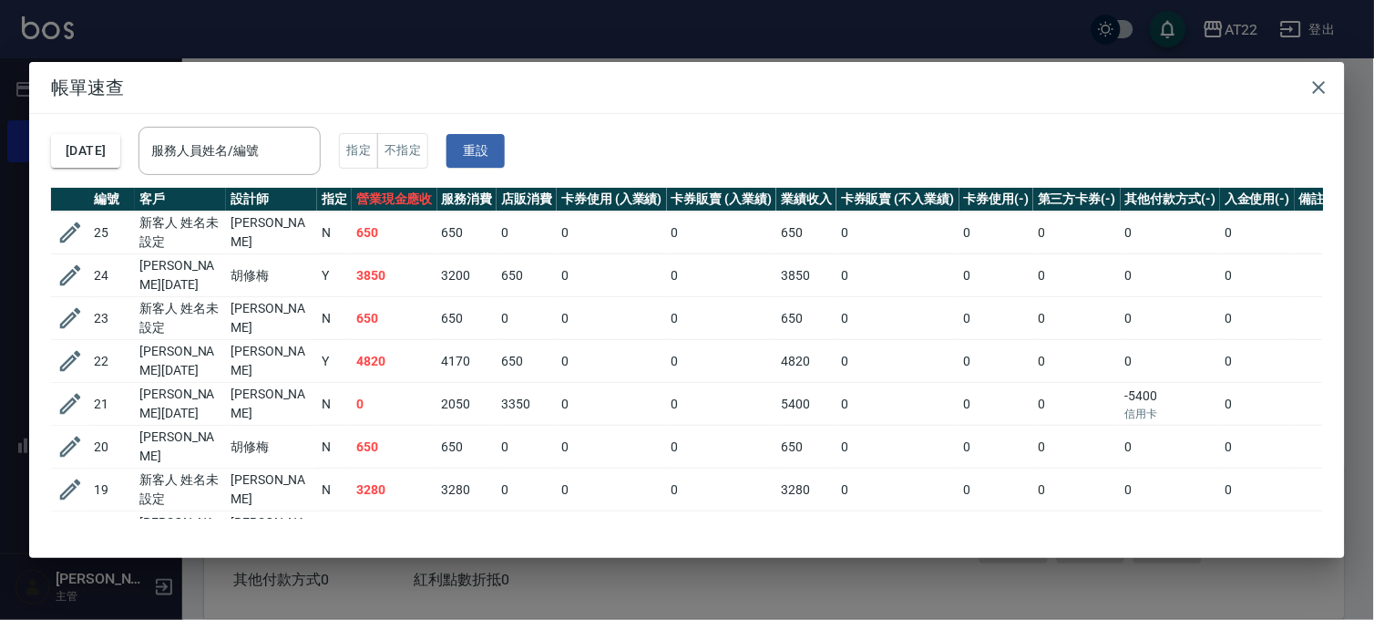
click at [699, 20] on div "帳單速查 2025/09/11 服務人員姓名/編號 服務人員姓名/編號 指定 不指定 重設 編號 客戶 設計師 指定 營業現金應收 服務消費 店販消費 卡券使…" at bounding box center [687, 310] width 1374 height 620
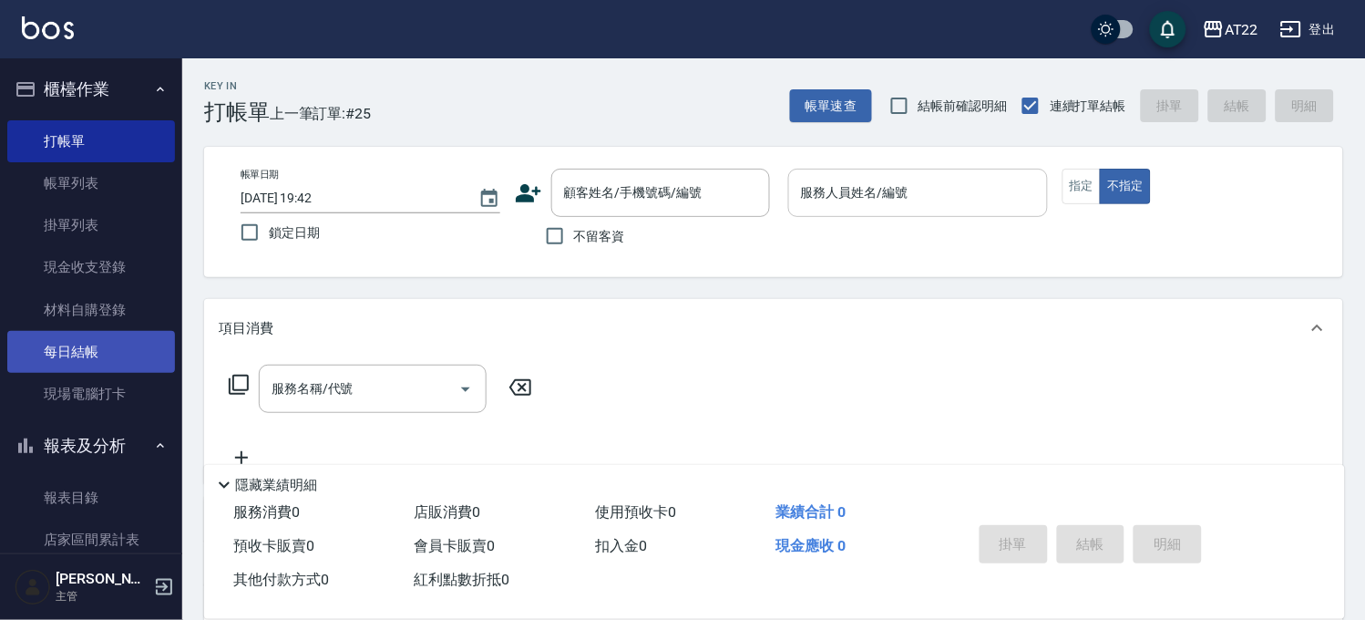
click at [113, 353] on link "每日結帳" at bounding box center [91, 352] width 168 height 42
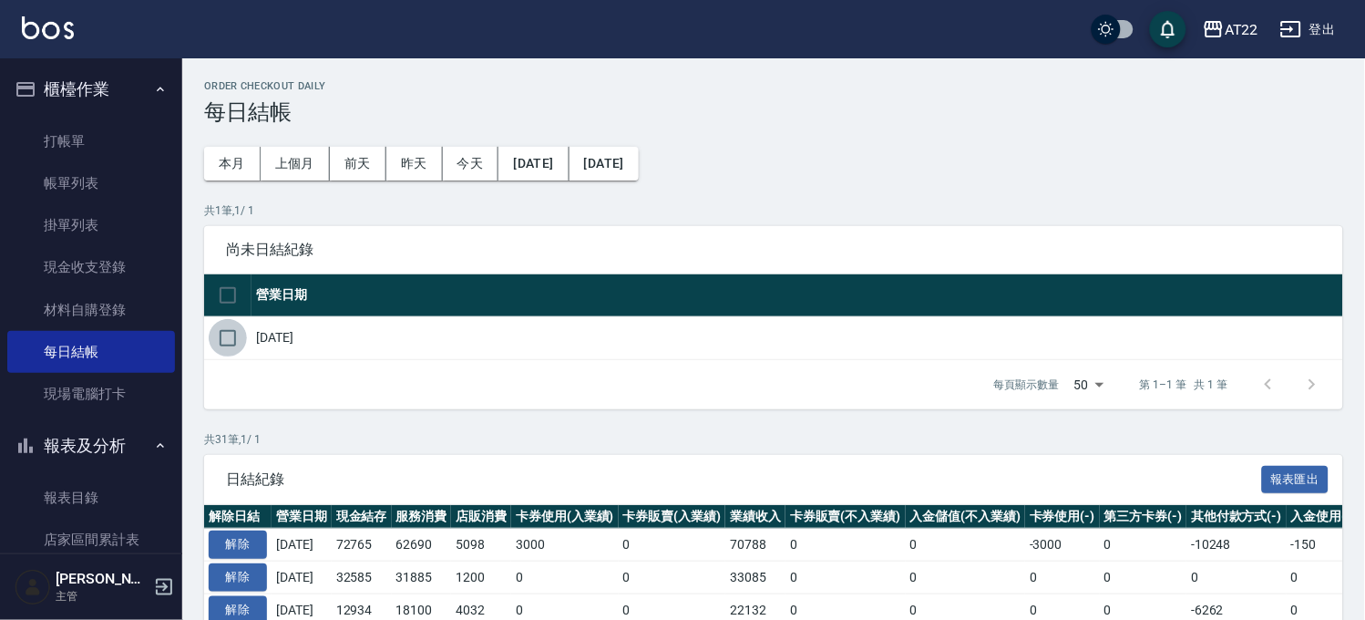
click at [211, 331] on input "checkbox" at bounding box center [228, 338] width 38 height 38
checkbox input "true"
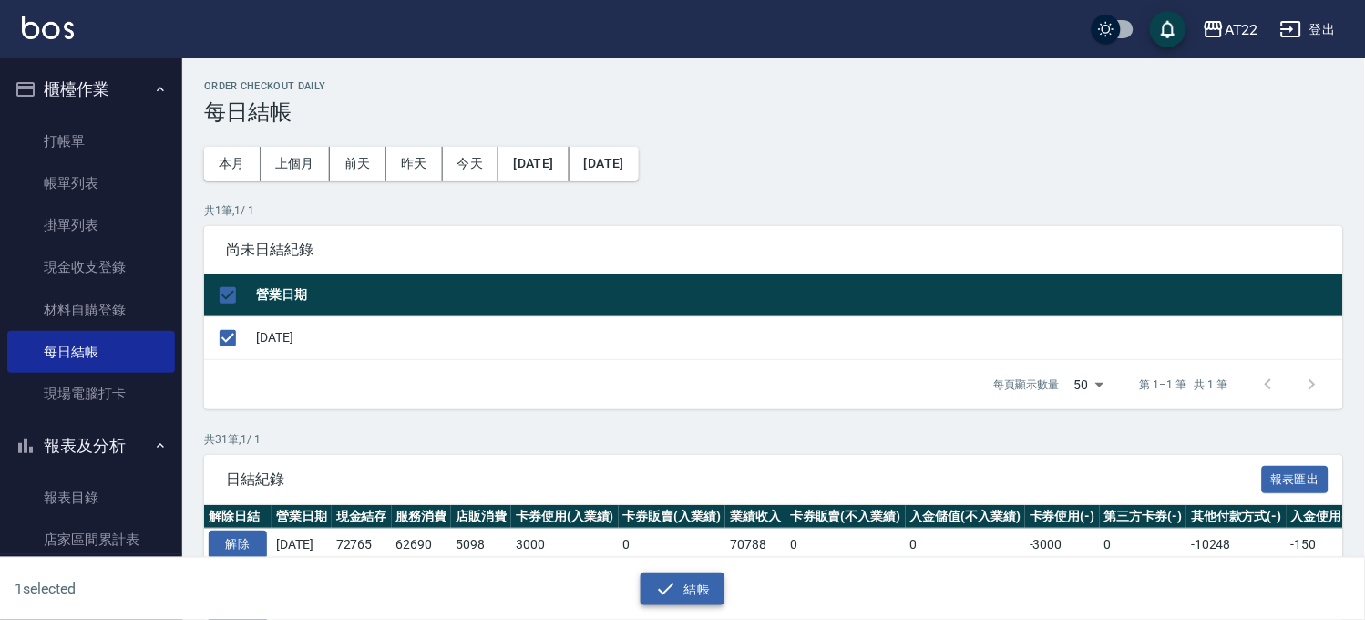
click at [676, 583] on icon "button" at bounding box center [666, 589] width 22 height 22
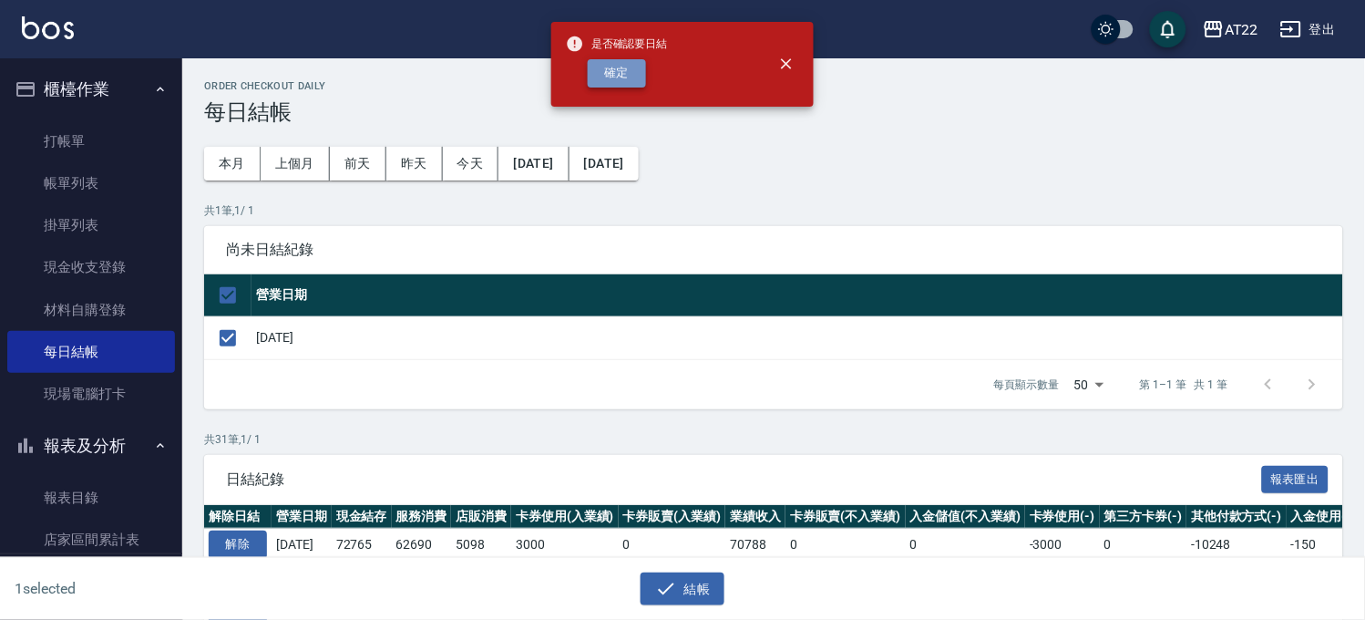
click at [633, 80] on button "確定" at bounding box center [617, 73] width 58 height 28
checkbox input "false"
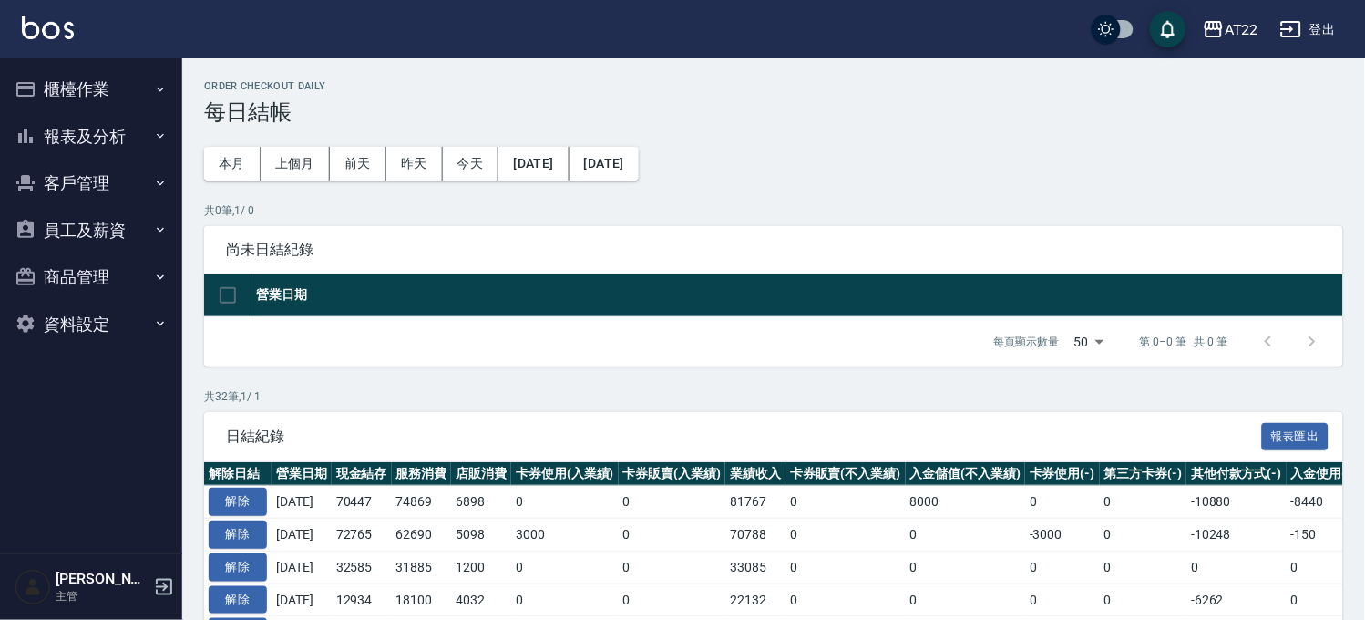
click at [55, 178] on button "客戶管理" at bounding box center [91, 182] width 168 height 47
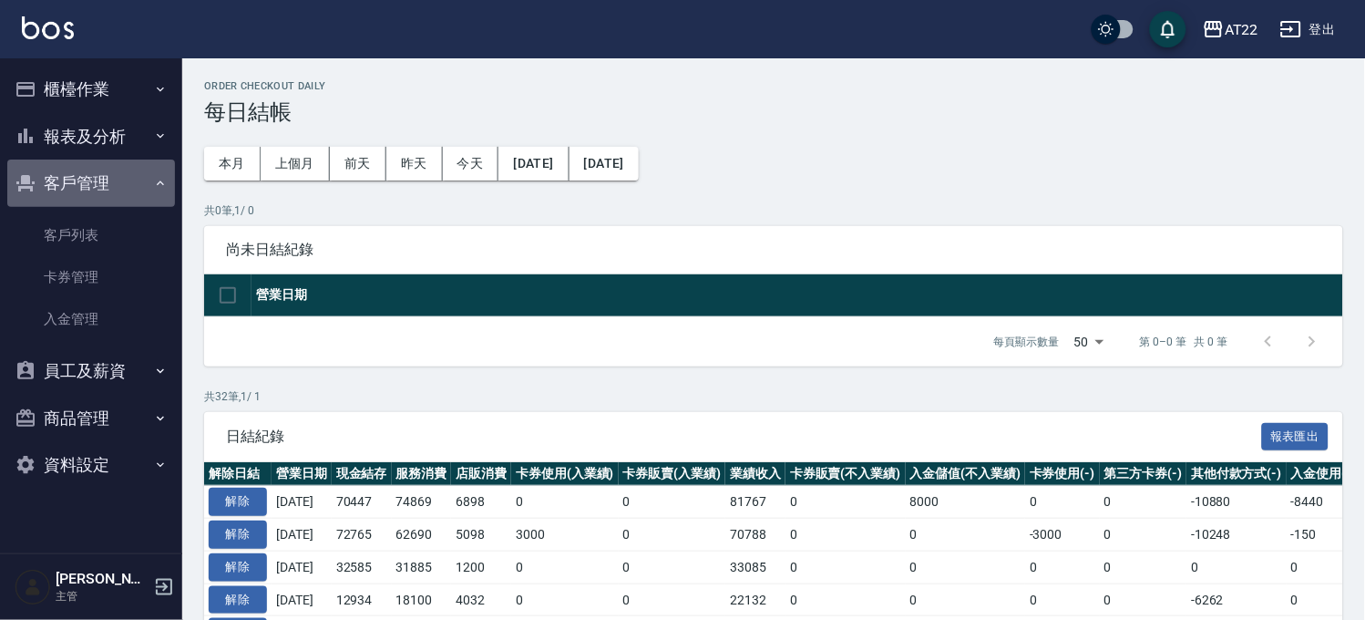
click at [71, 180] on button "客戶管理" at bounding box center [91, 182] width 168 height 47
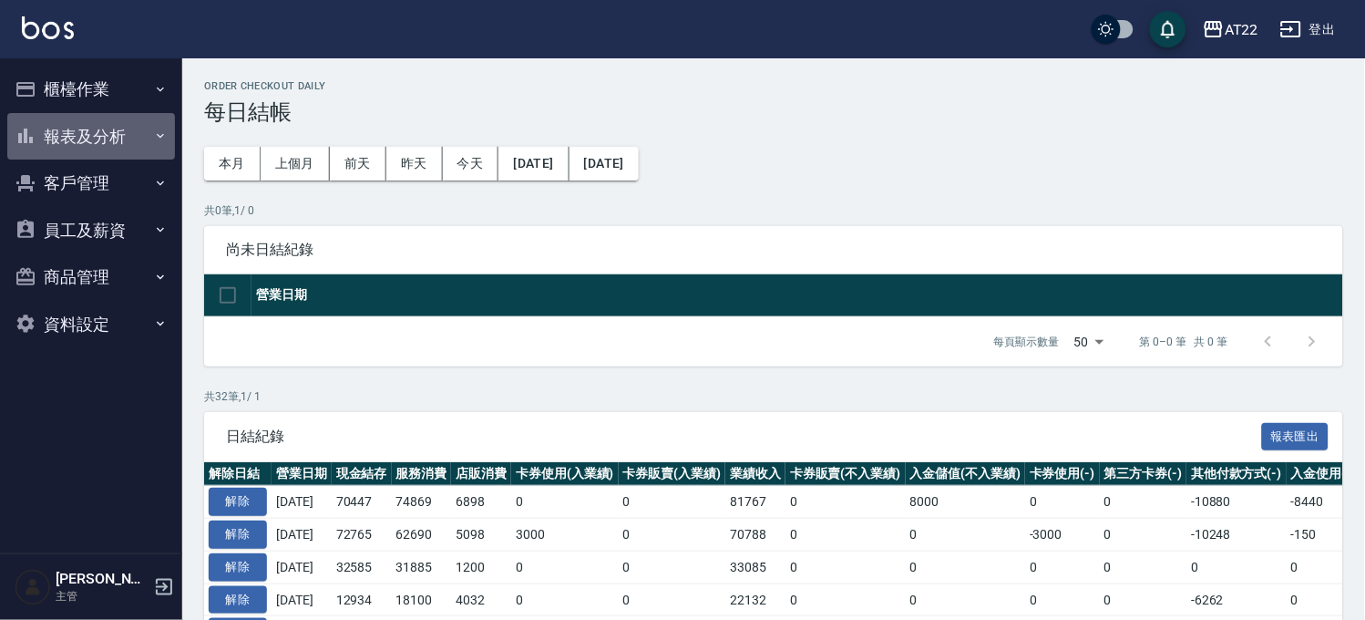
click at [87, 149] on button "報表及分析" at bounding box center [91, 136] width 168 height 47
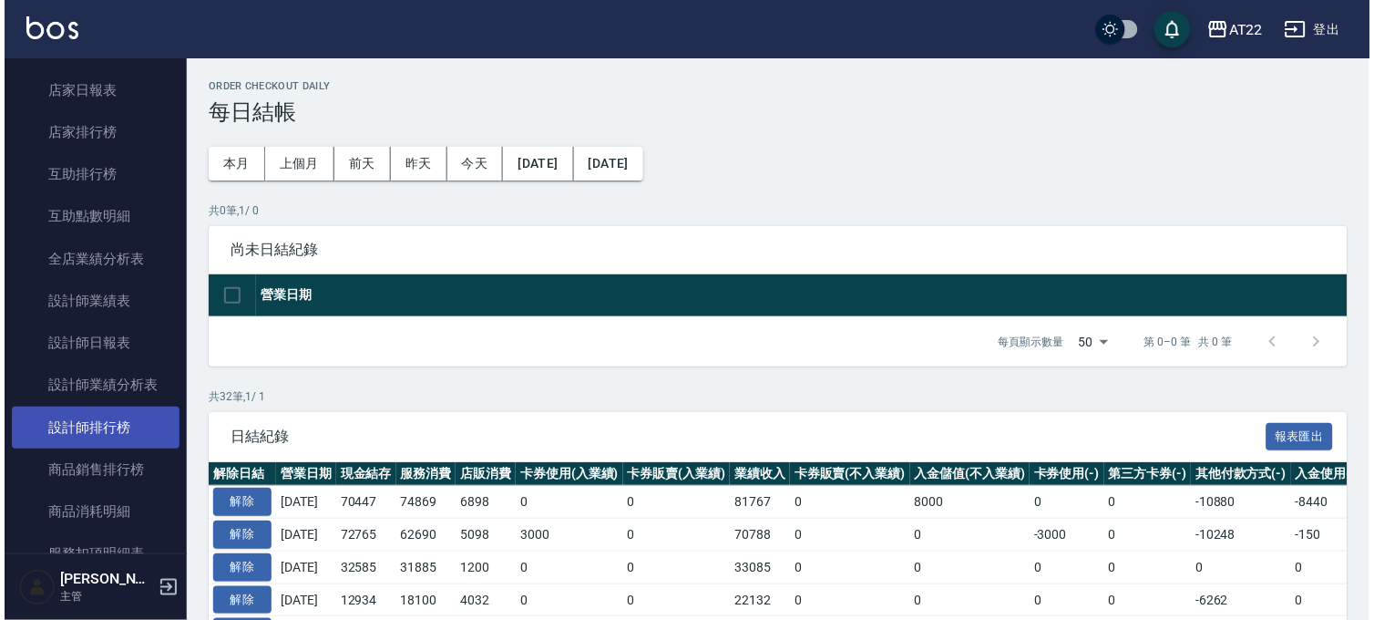
scroll to position [91, 0]
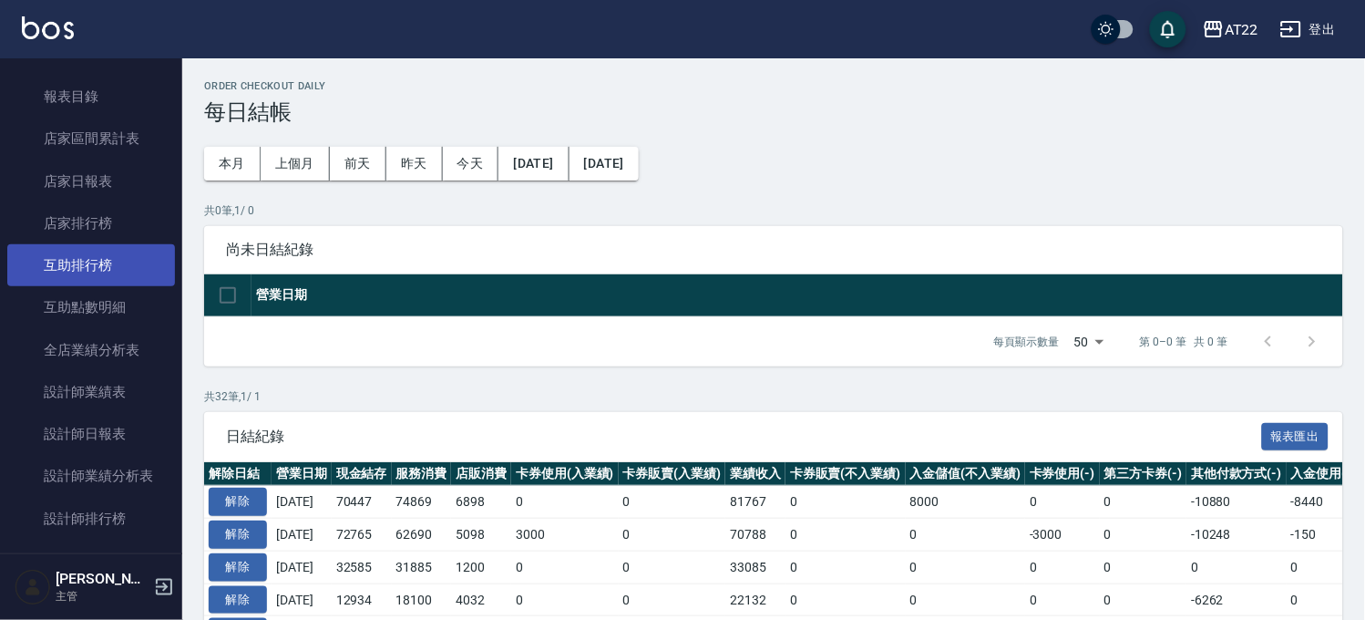
click at [98, 265] on link "互助排行榜" at bounding box center [91, 265] width 168 height 42
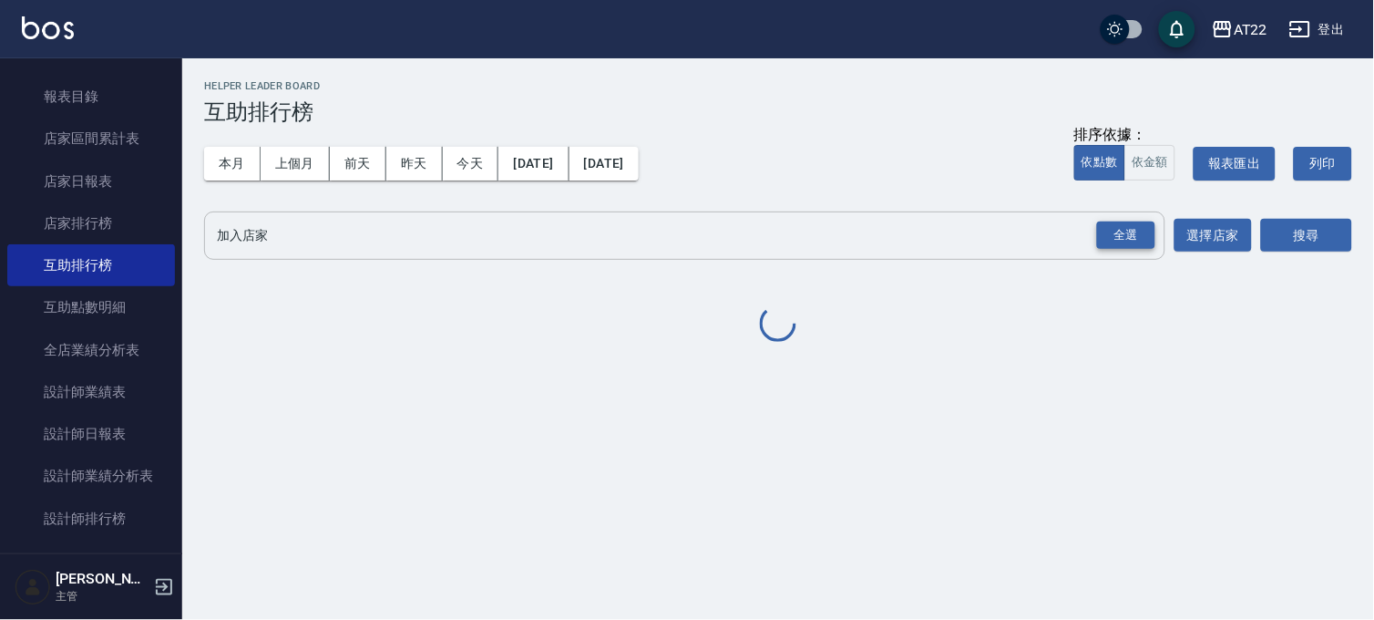
click at [1145, 226] on div "全選" at bounding box center [1126, 235] width 58 height 28
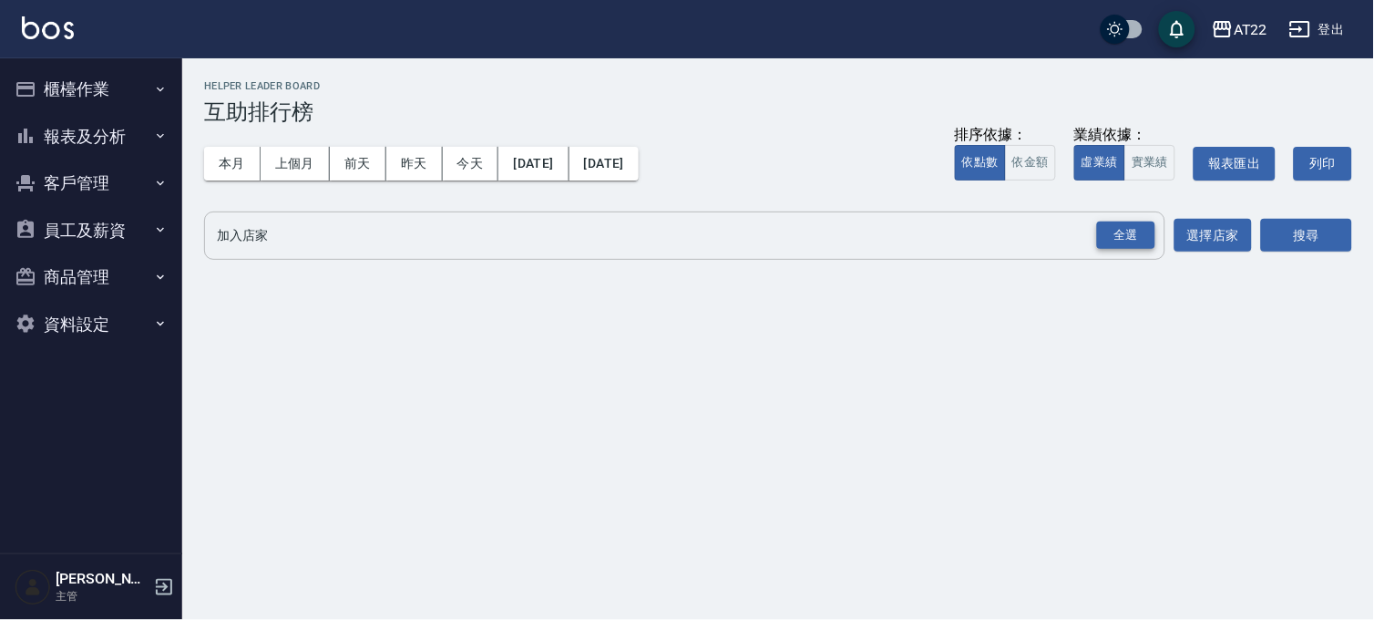
click at [1119, 234] on div "全選" at bounding box center [1126, 235] width 58 height 28
click at [1319, 229] on button "搜尋" at bounding box center [1306, 237] width 91 height 34
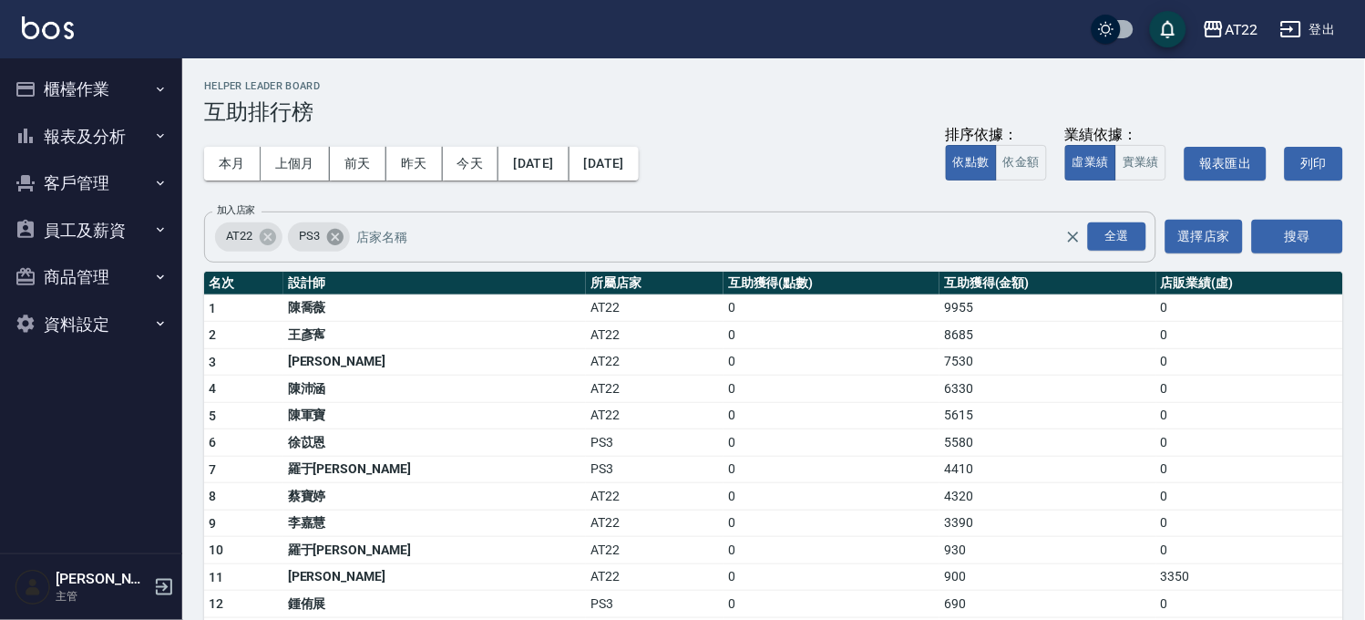
click at [331, 231] on icon at bounding box center [335, 236] width 16 height 16
click at [1341, 221] on button "搜尋" at bounding box center [1297, 237] width 91 height 34
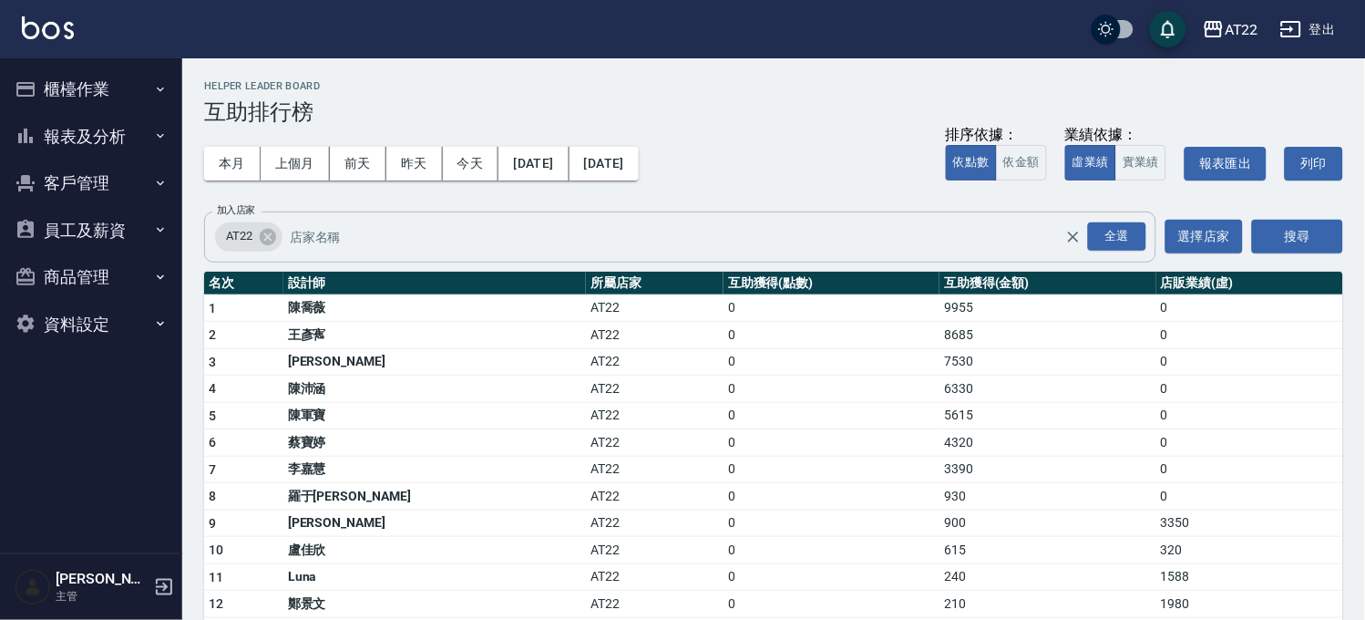
click at [100, 82] on button "櫃檯作業" at bounding box center [91, 89] width 168 height 47
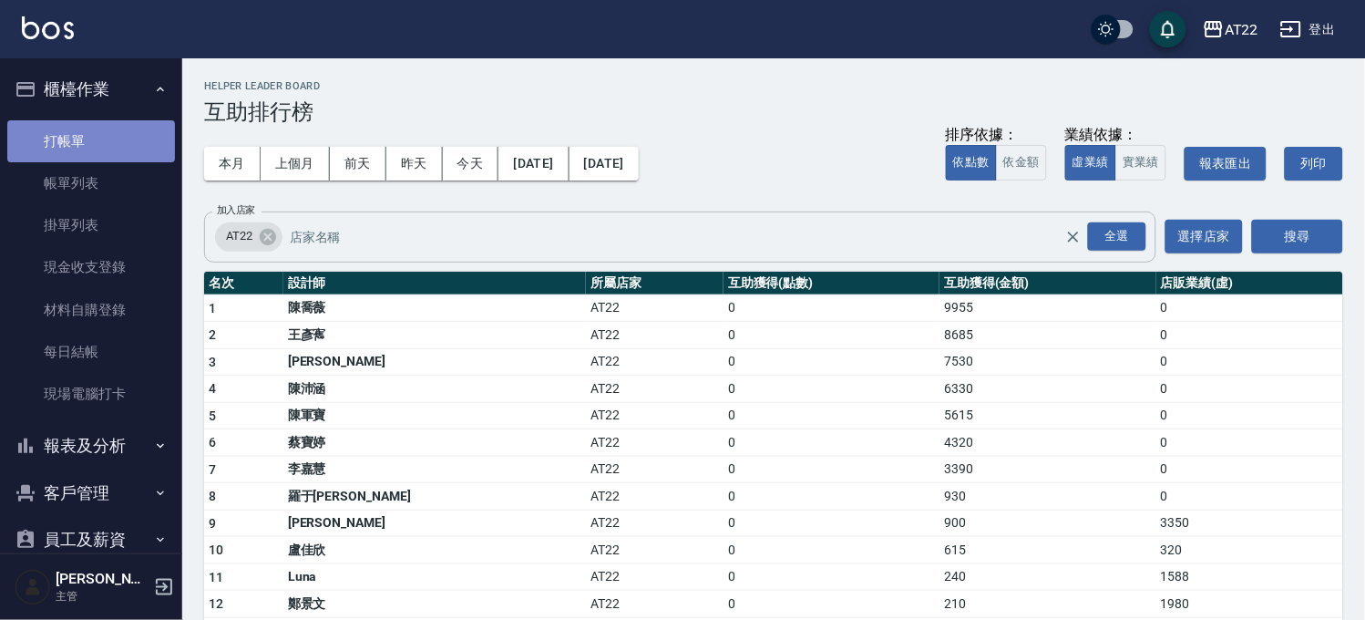
click at [100, 135] on link "打帳單" at bounding box center [91, 141] width 168 height 42
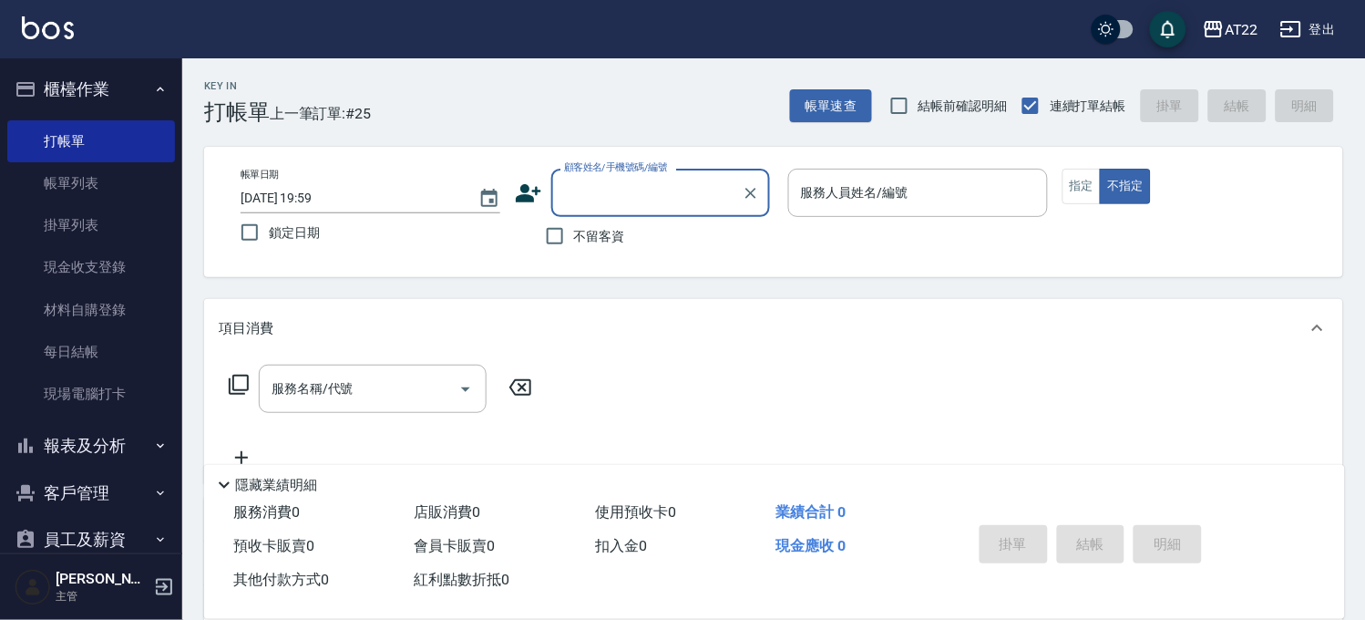
click at [110, 442] on button "報表及分析" at bounding box center [91, 445] width 168 height 47
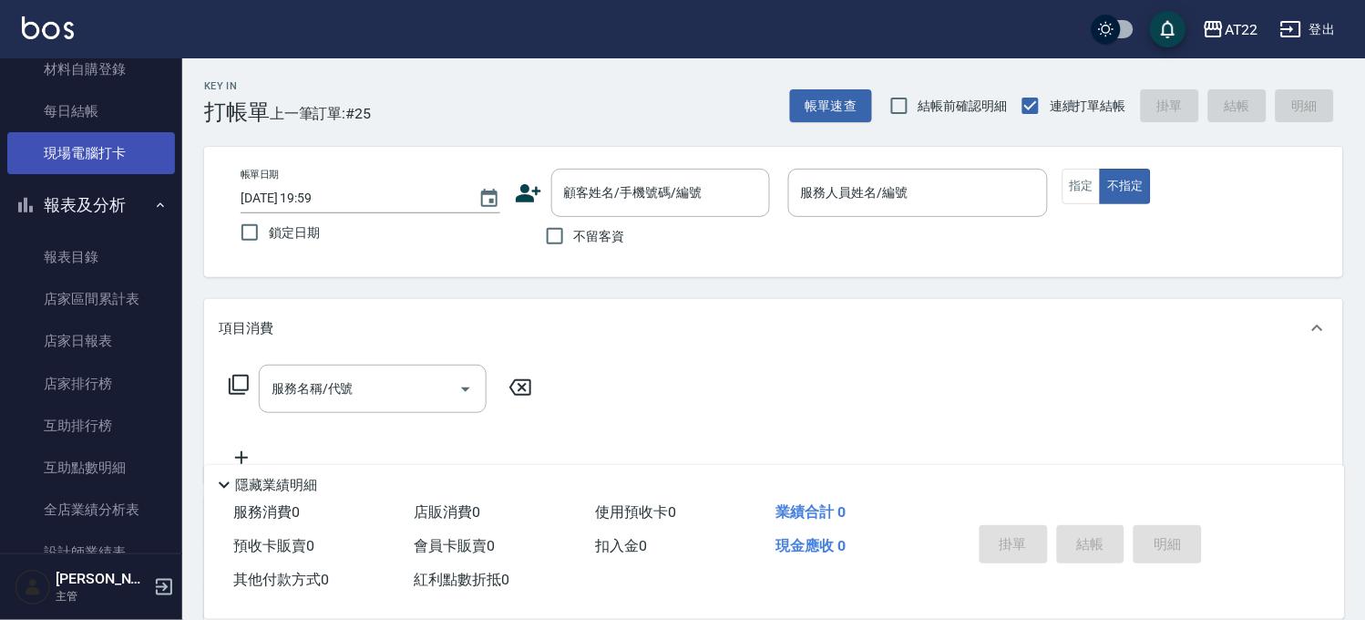
scroll to position [405, 0]
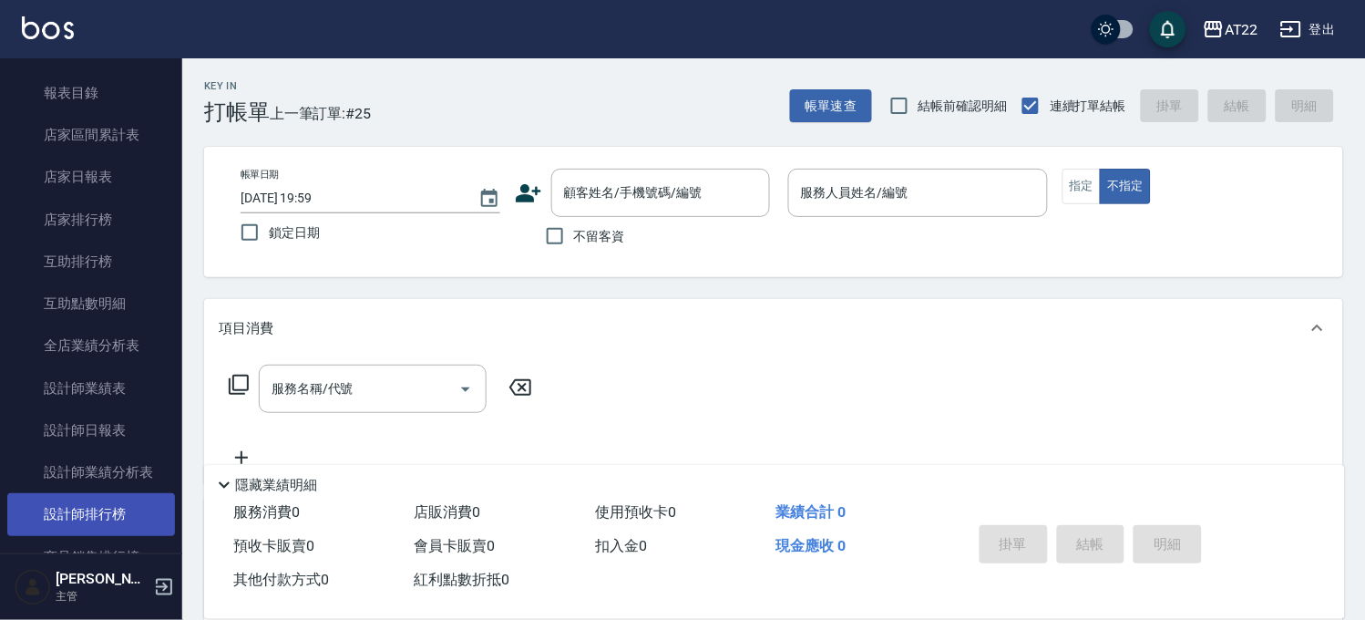
click at [123, 504] on link "設計師排行榜" at bounding box center [91, 514] width 168 height 42
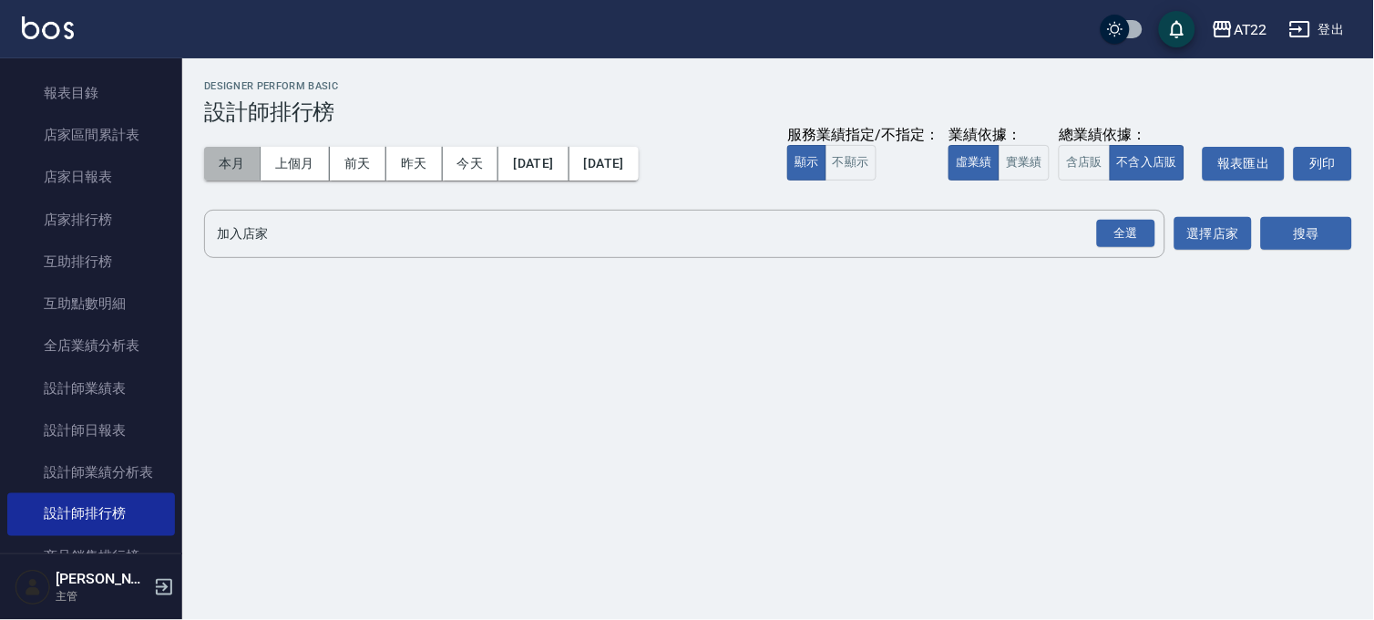
click at [242, 157] on button "本月" at bounding box center [232, 164] width 57 height 34
click at [1124, 242] on div "全選" at bounding box center [1126, 234] width 58 height 28
click at [1274, 223] on button "搜尋" at bounding box center [1306, 235] width 91 height 34
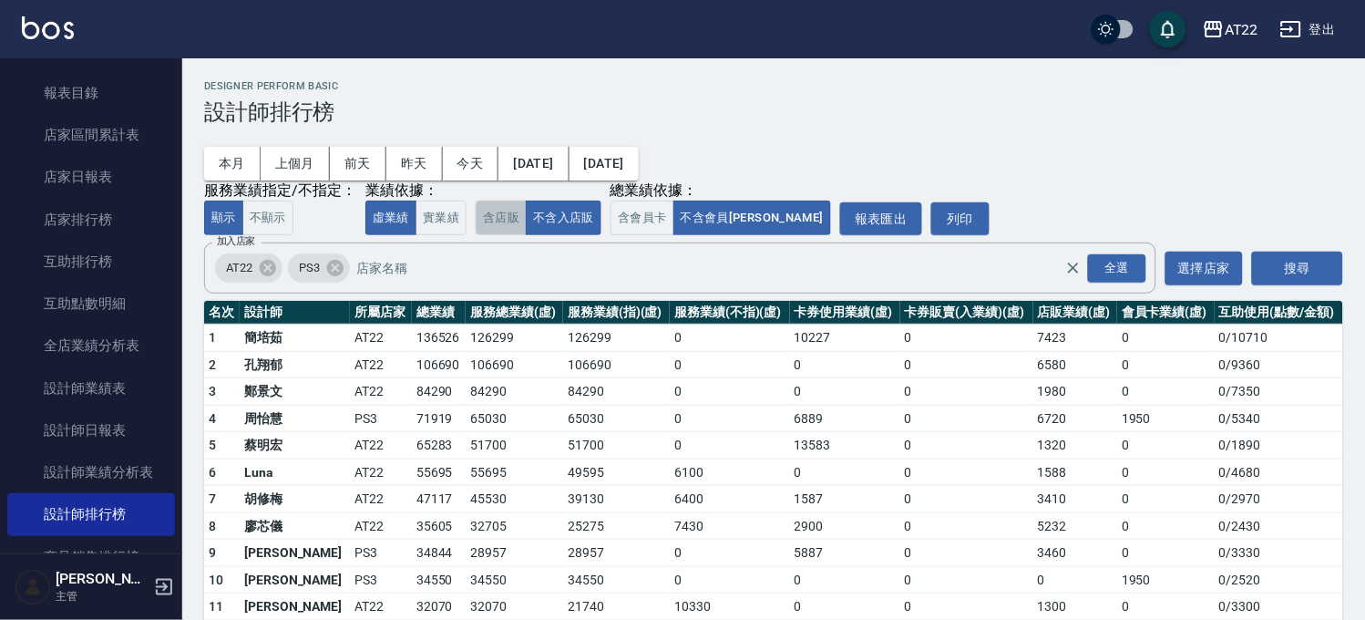
click at [501, 224] on button "含店販" at bounding box center [501, 219] width 51 height 36
click at [565, 219] on button "不含入店販" at bounding box center [564, 219] width 76 height 36
click at [459, 162] on button "今天" at bounding box center [471, 164] width 57 height 34
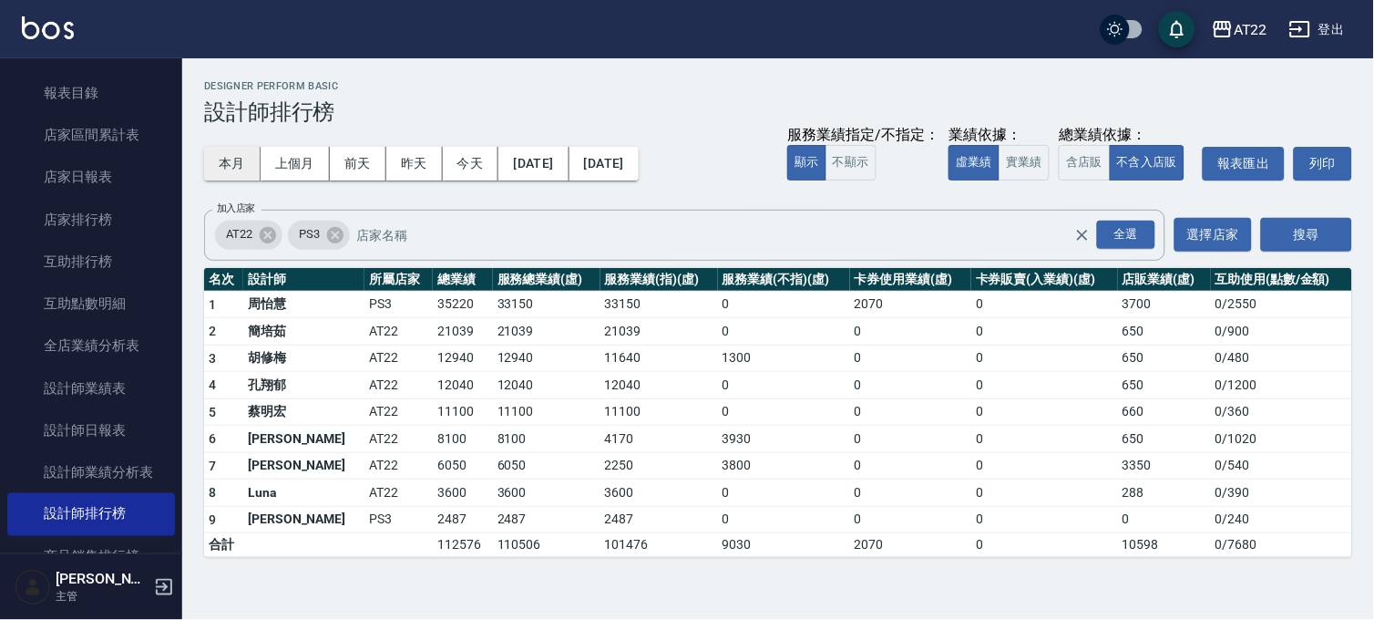
click at [241, 161] on button "本月" at bounding box center [232, 164] width 57 height 34
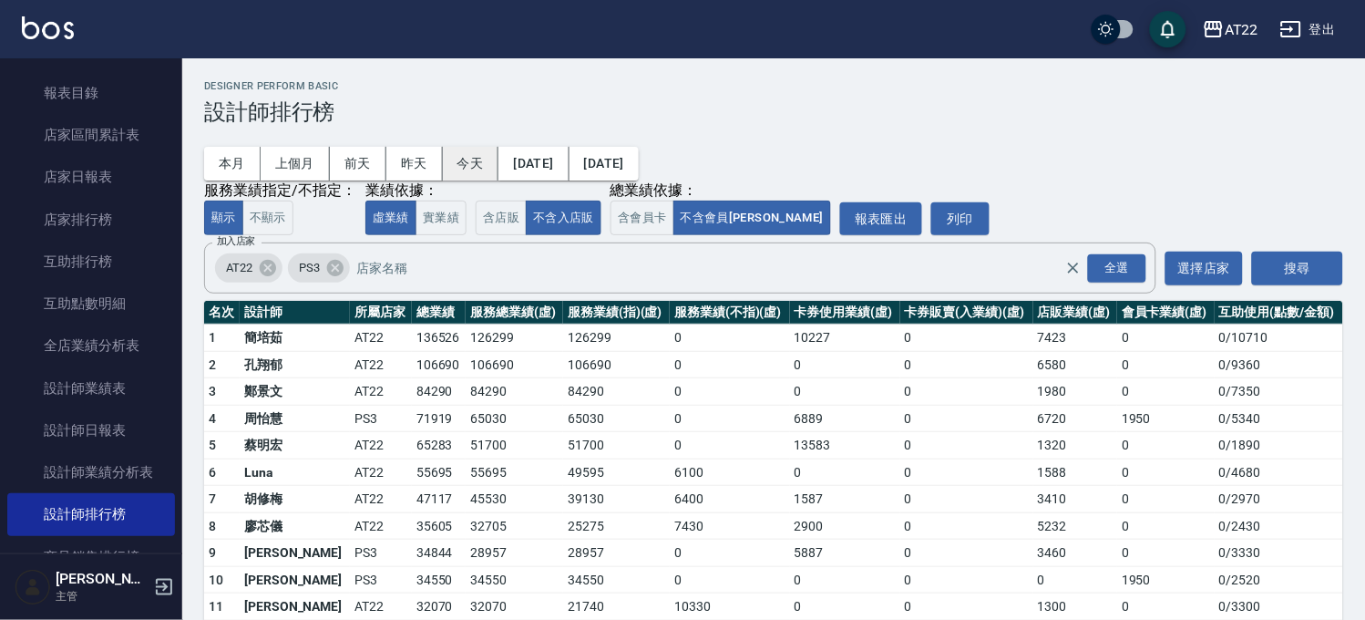
click at [467, 159] on button "今天" at bounding box center [471, 164] width 57 height 34
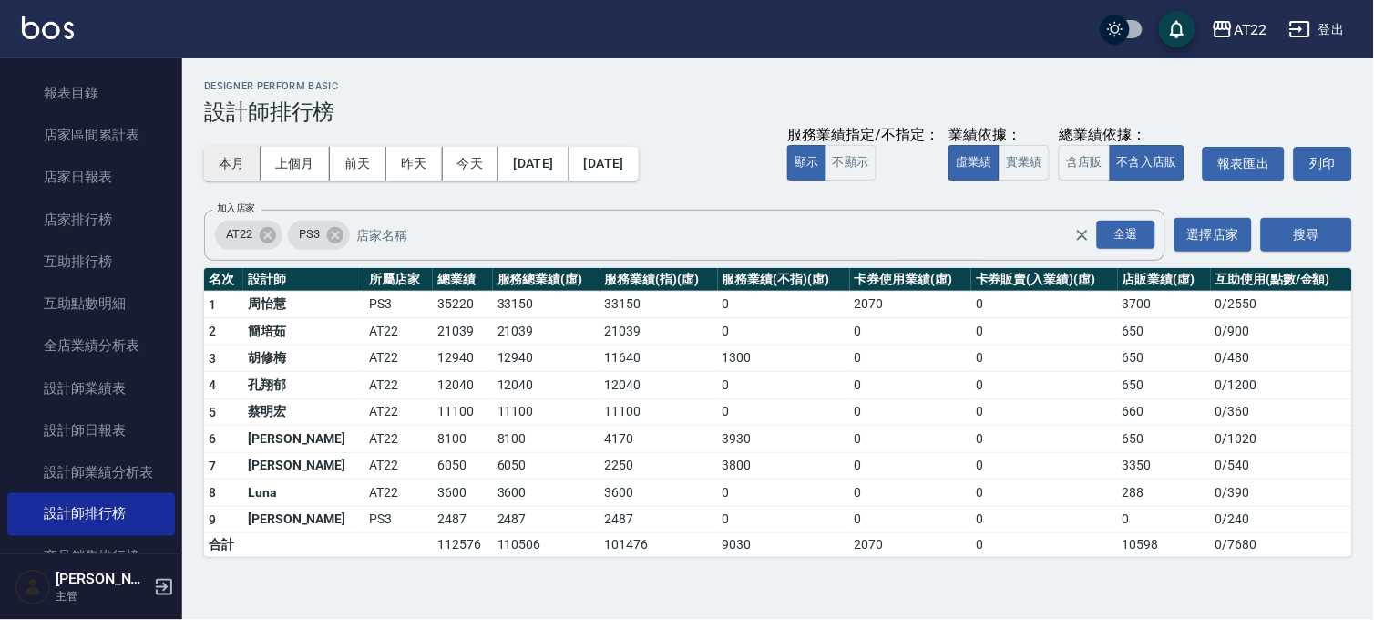
click at [229, 156] on button "本月" at bounding box center [232, 164] width 57 height 34
